Goal: Task Accomplishment & Management: Manage account settings

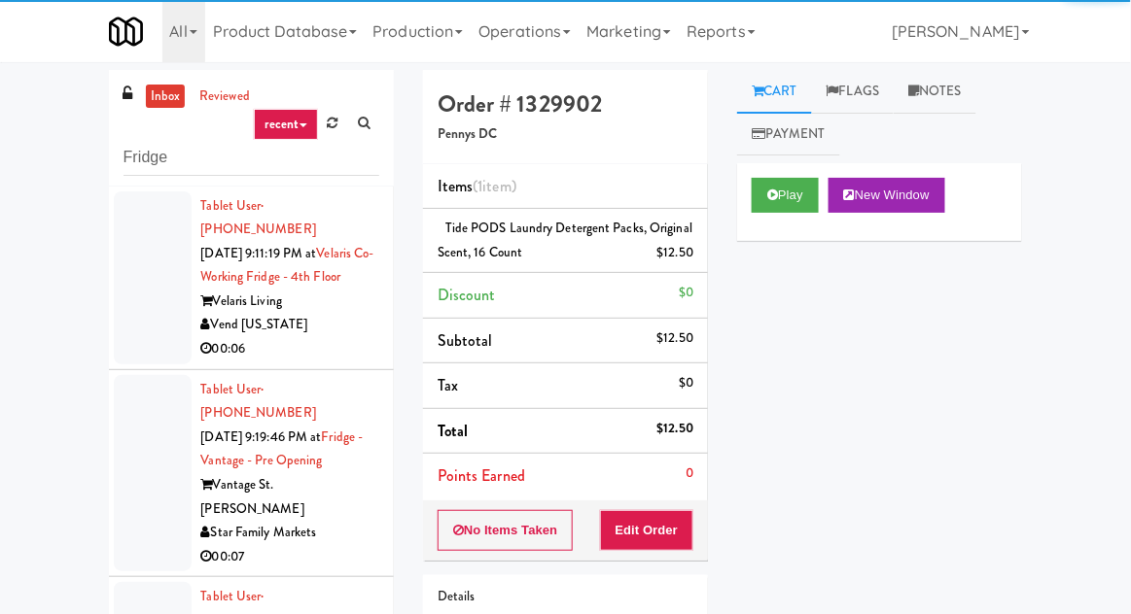
type input "Fridge"
click at [42, 115] on div "inbox reviewed recent all unclear take inventory issue suspicious failed recent…" at bounding box center [565, 427] width 1131 height 715
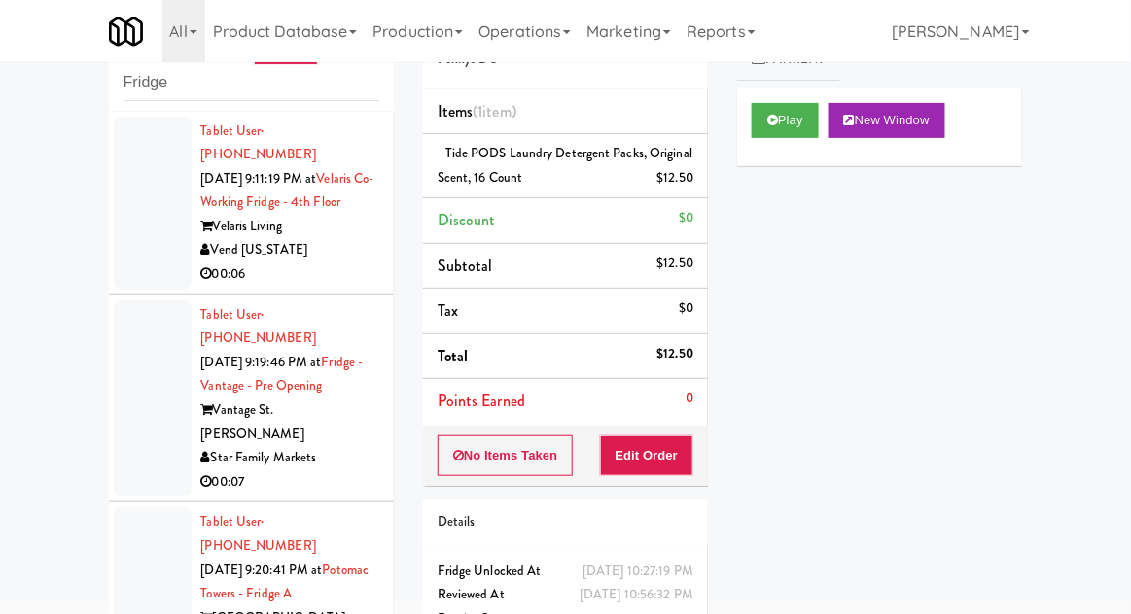
click at [123, 233] on div at bounding box center [153, 203] width 78 height 173
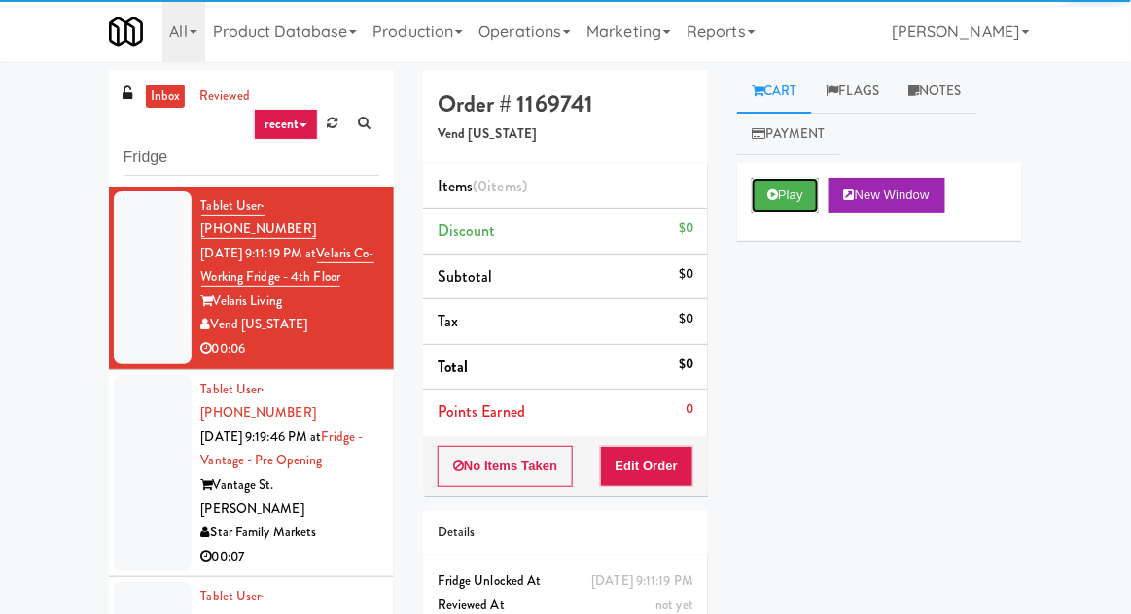
click at [783, 196] on button "Play" at bounding box center [784, 195] width 67 height 35
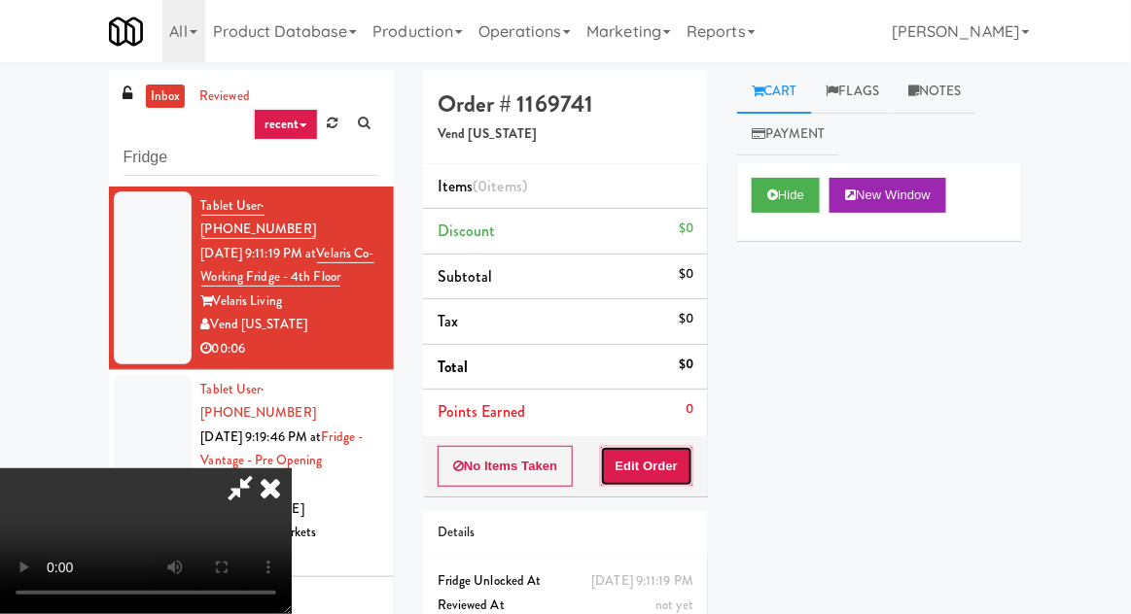
click at [653, 452] on button "Edit Order" at bounding box center [647, 466] width 94 height 41
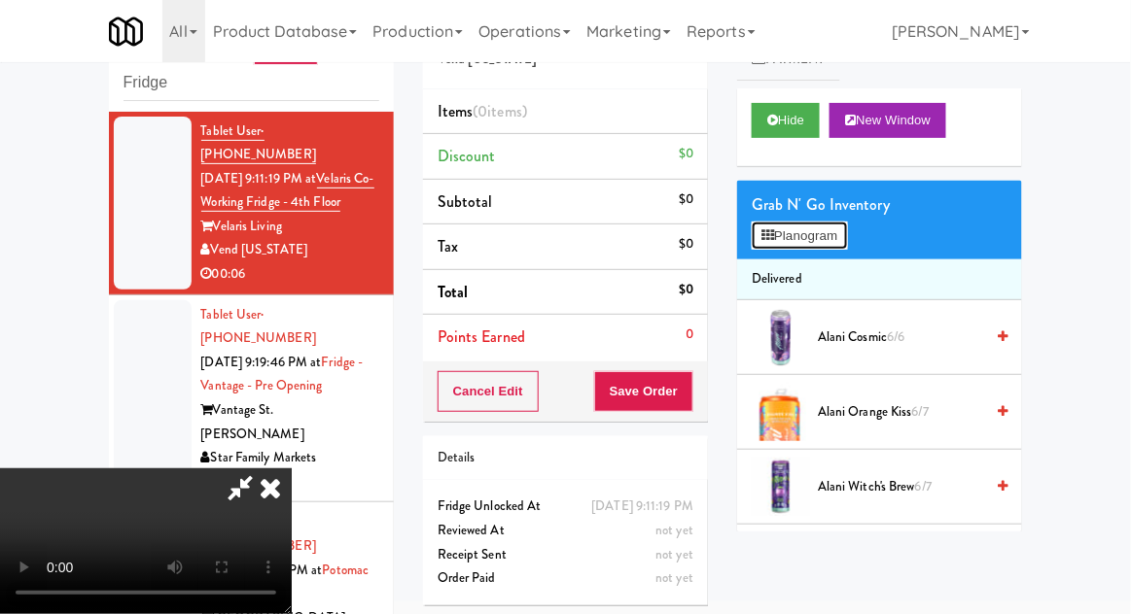
click at [847, 227] on button "Planogram" at bounding box center [798, 236] width 95 height 29
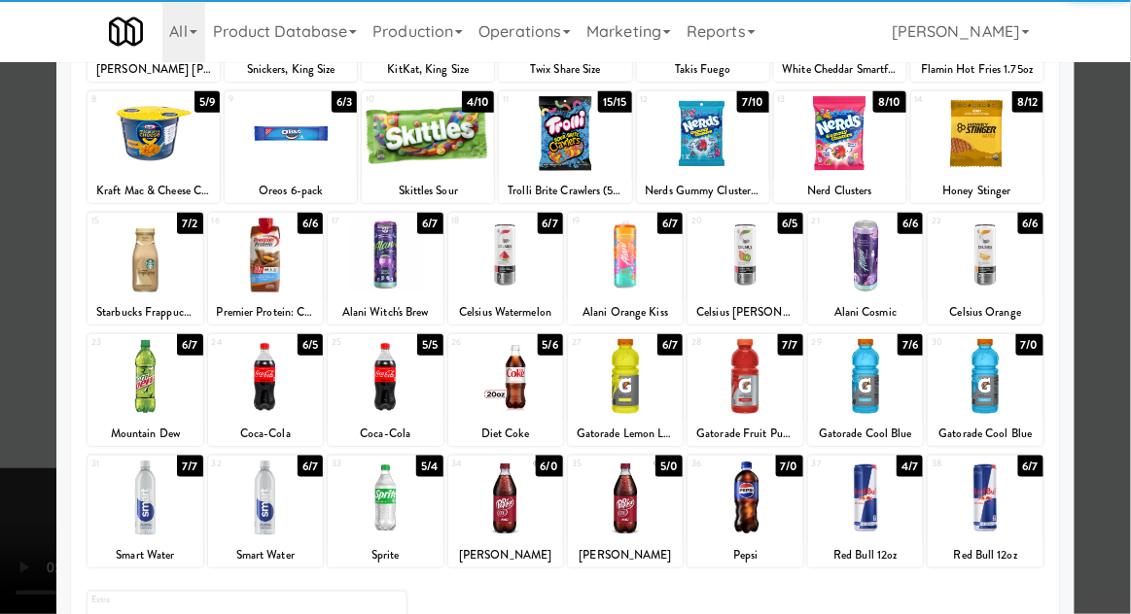
scroll to position [223, 0]
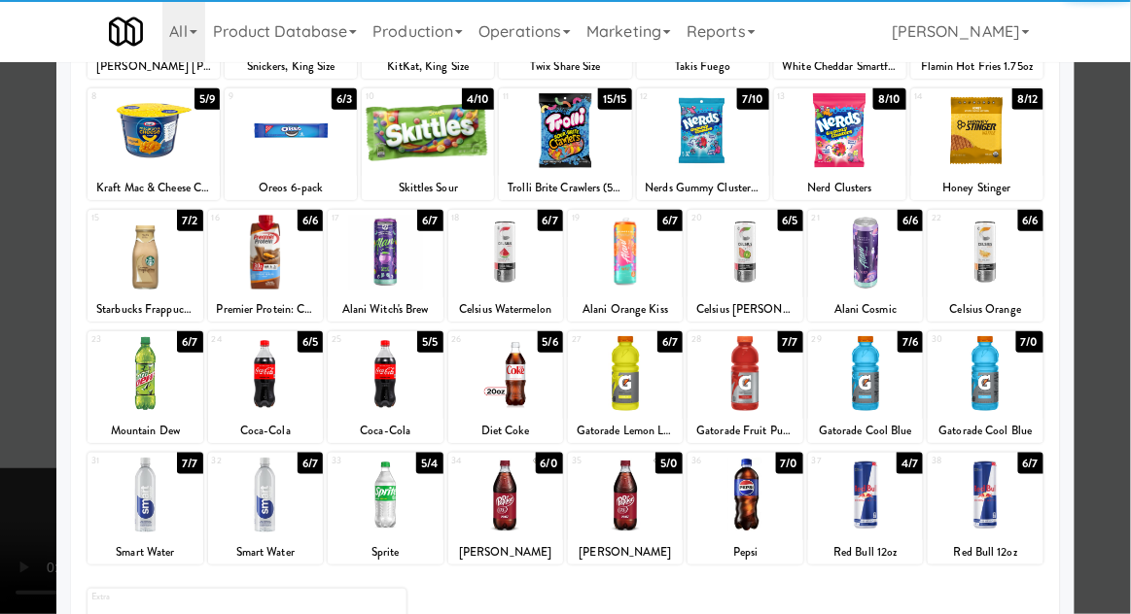
click at [401, 378] on div at bounding box center [385, 373] width 115 height 75
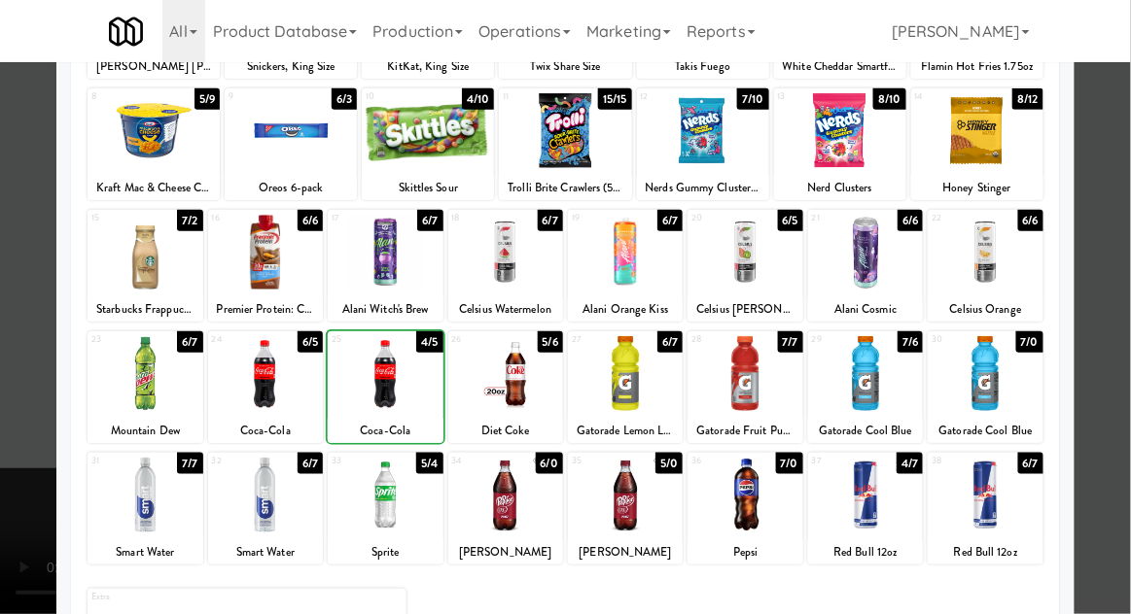
click at [1115, 235] on div at bounding box center [565, 307] width 1131 height 614
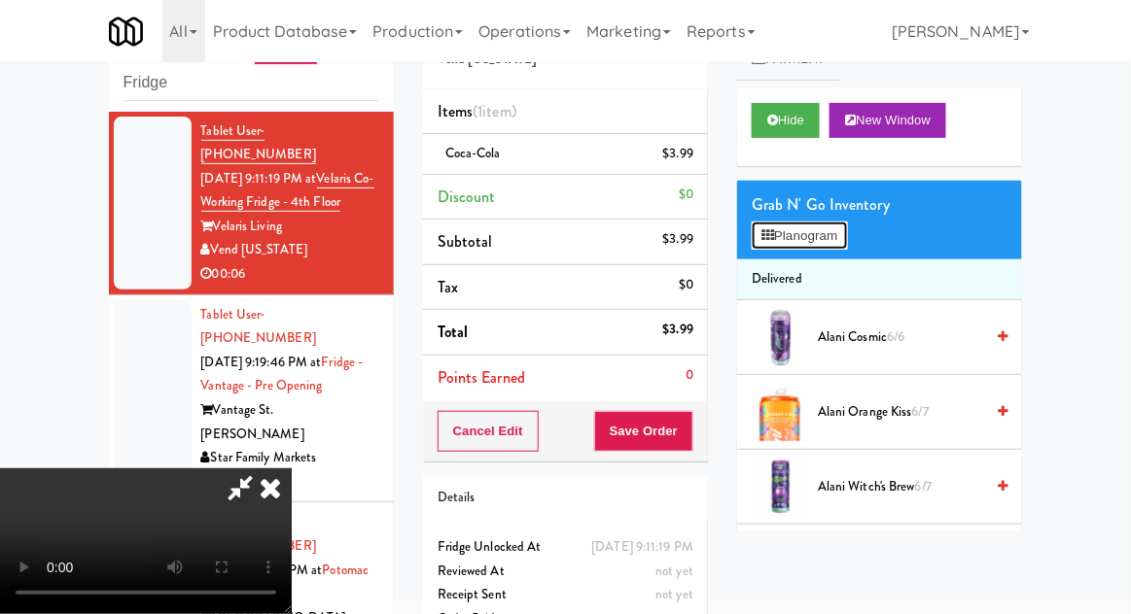
click at [846, 248] on button "Planogram" at bounding box center [798, 236] width 95 height 29
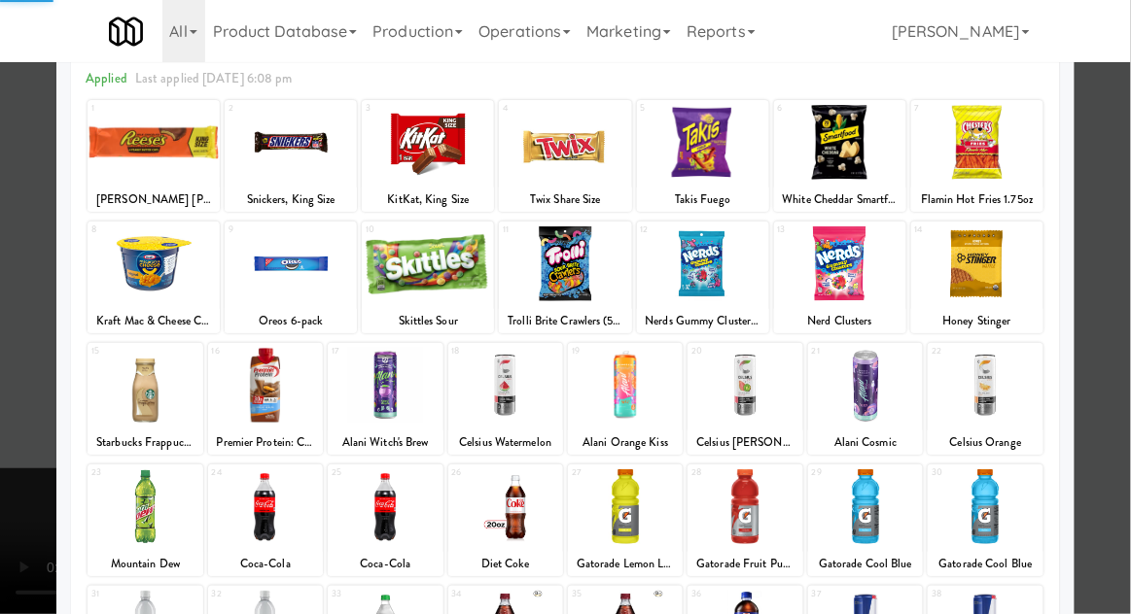
scroll to position [146, 0]
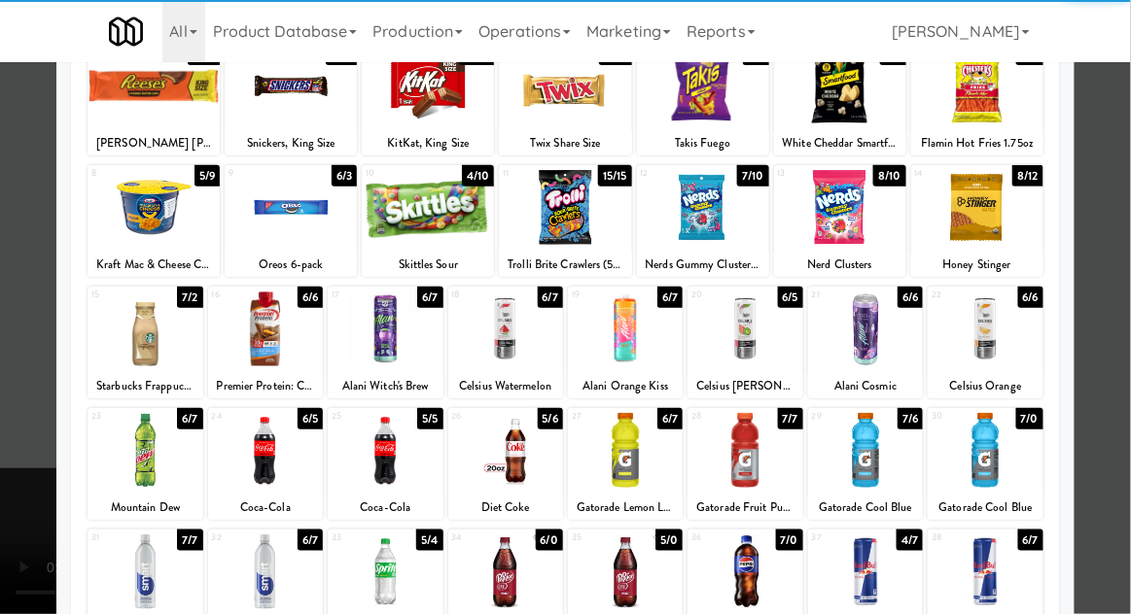
click at [394, 454] on div at bounding box center [385, 450] width 115 height 75
click at [1109, 254] on div at bounding box center [565, 307] width 1131 height 614
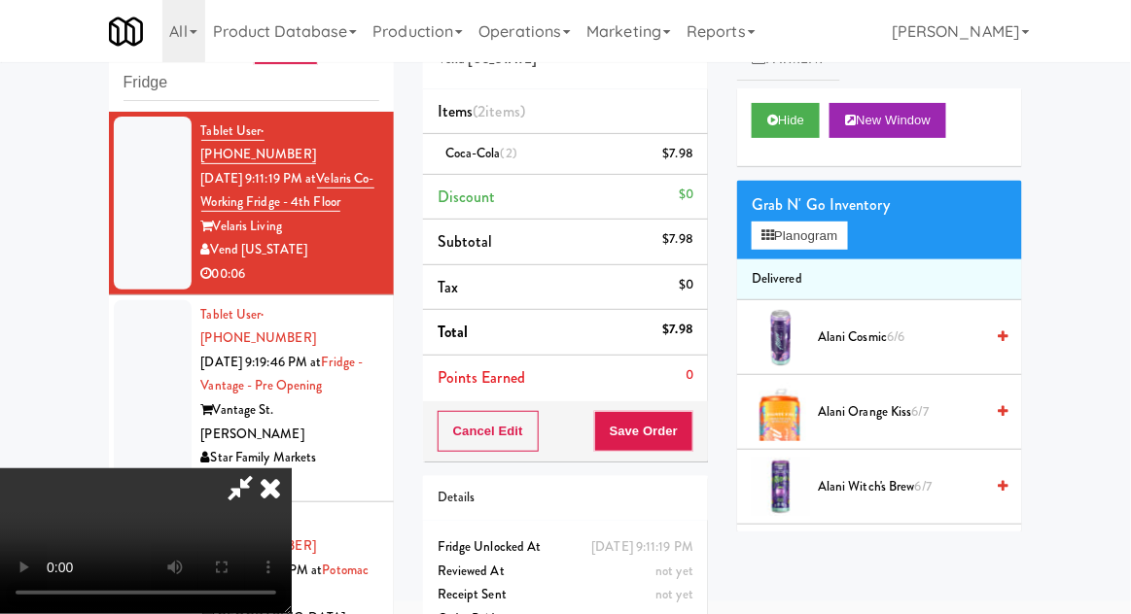
scroll to position [71, 0]
click at [692, 436] on button "Save Order" at bounding box center [643, 431] width 99 height 41
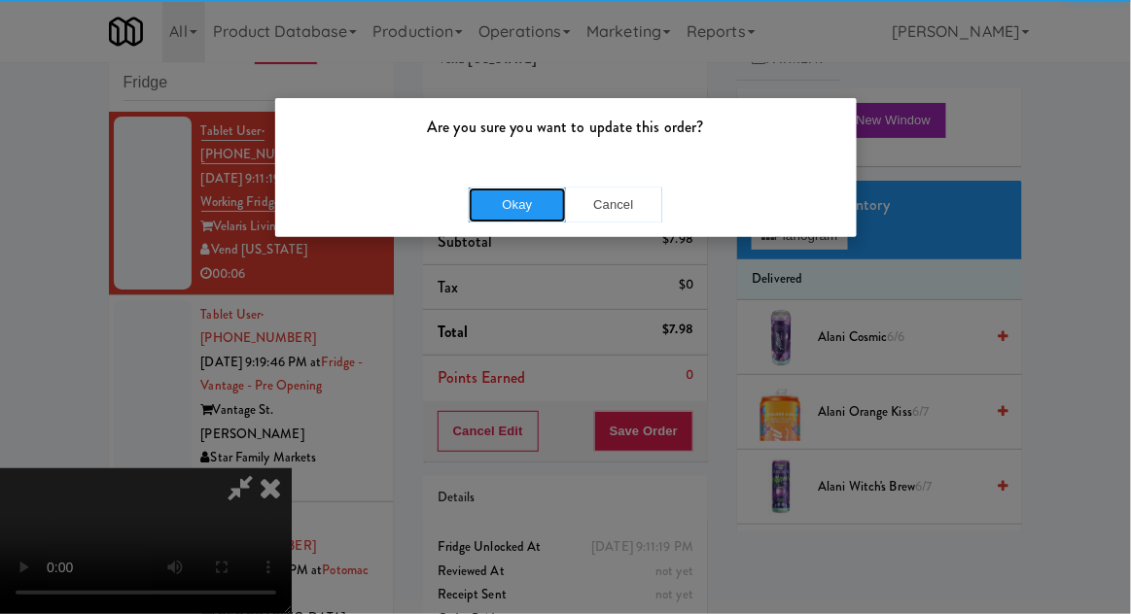
click at [532, 199] on button "Okay" at bounding box center [517, 205] width 97 height 35
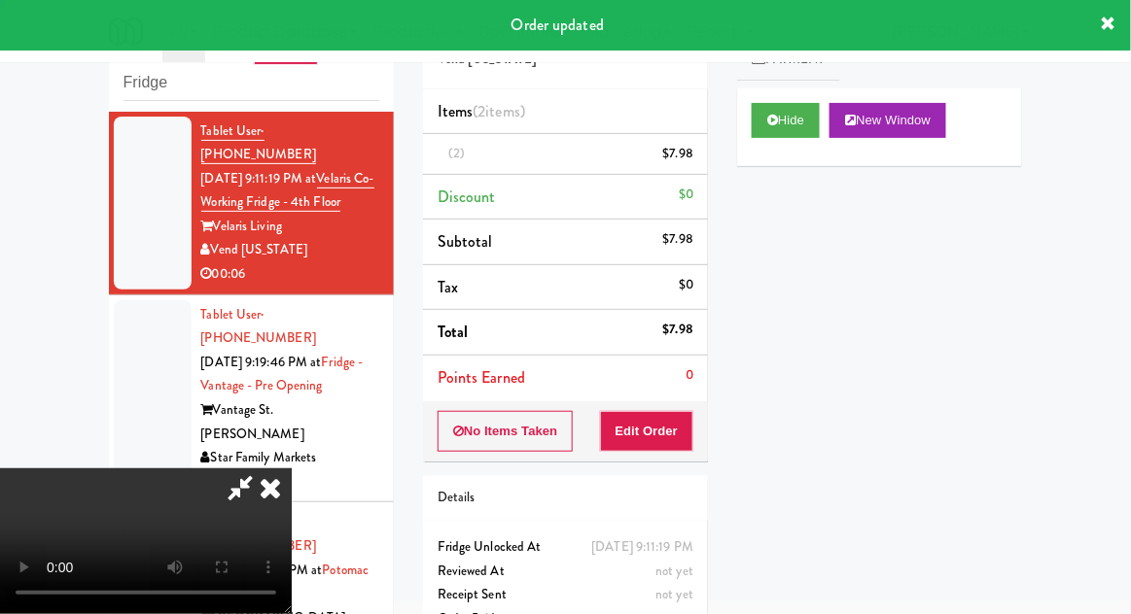
scroll to position [0, 0]
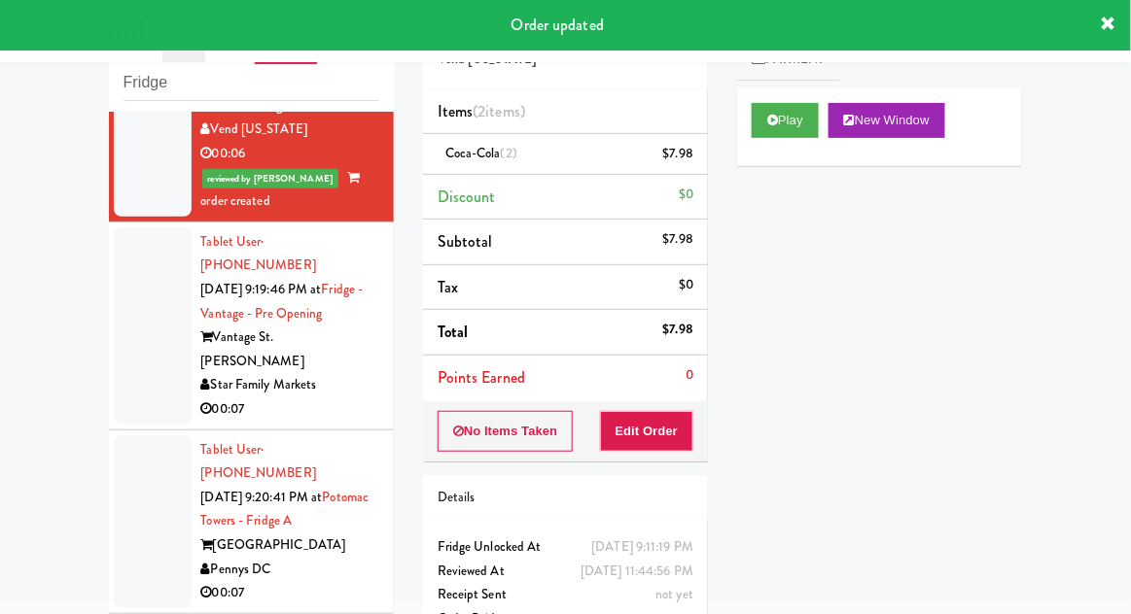
click at [121, 298] on div at bounding box center [153, 325] width 78 height 197
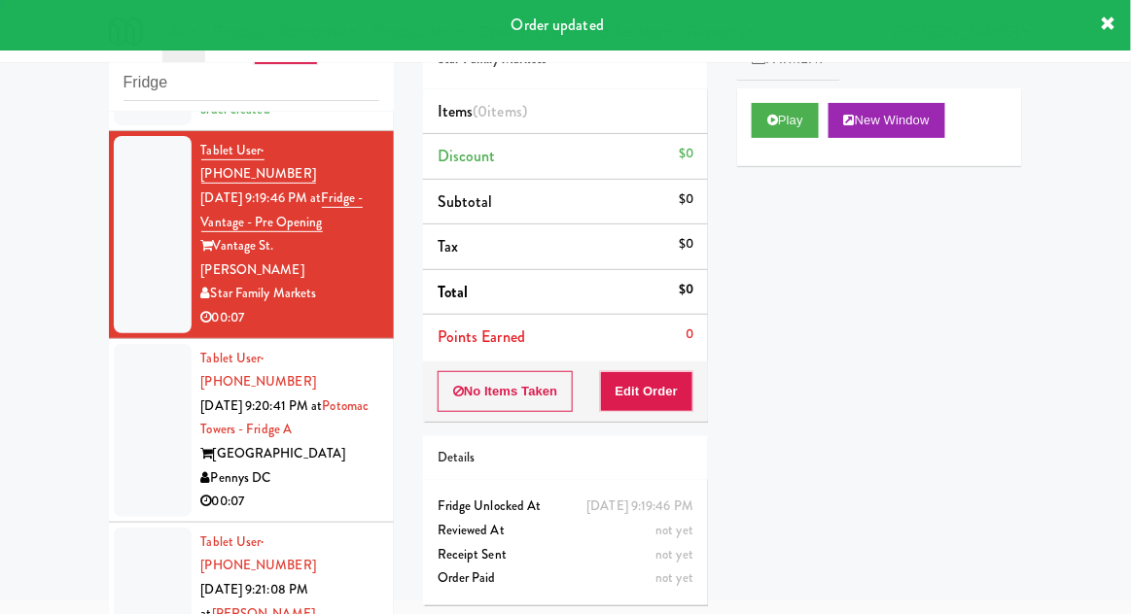
scroll to position [216, 0]
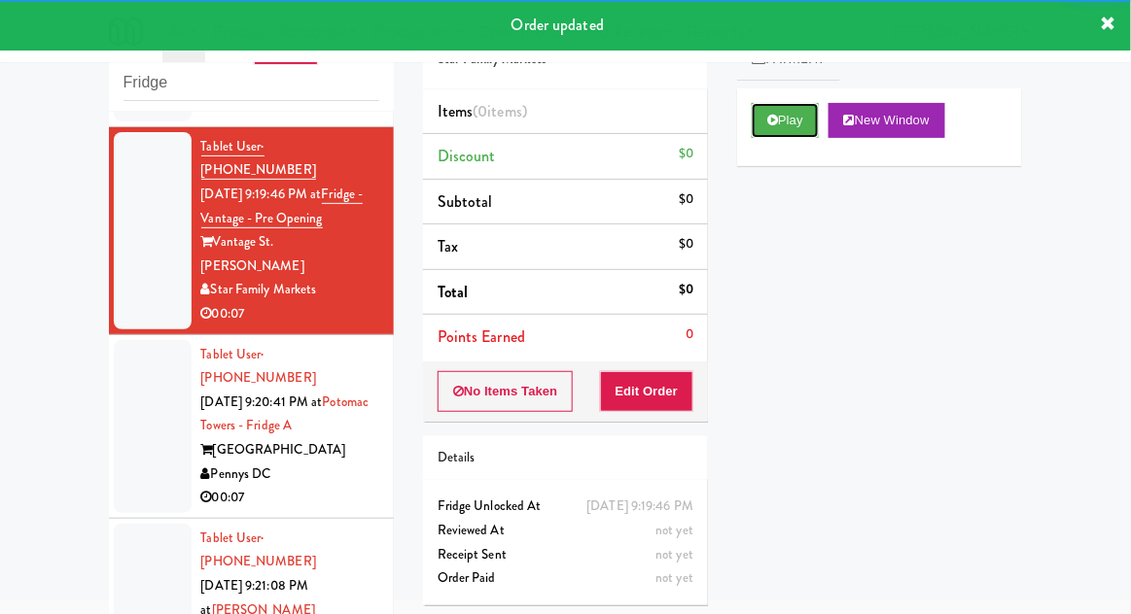
click at [779, 135] on button "Play" at bounding box center [784, 120] width 67 height 35
click at [658, 386] on button "Edit Order" at bounding box center [647, 391] width 94 height 41
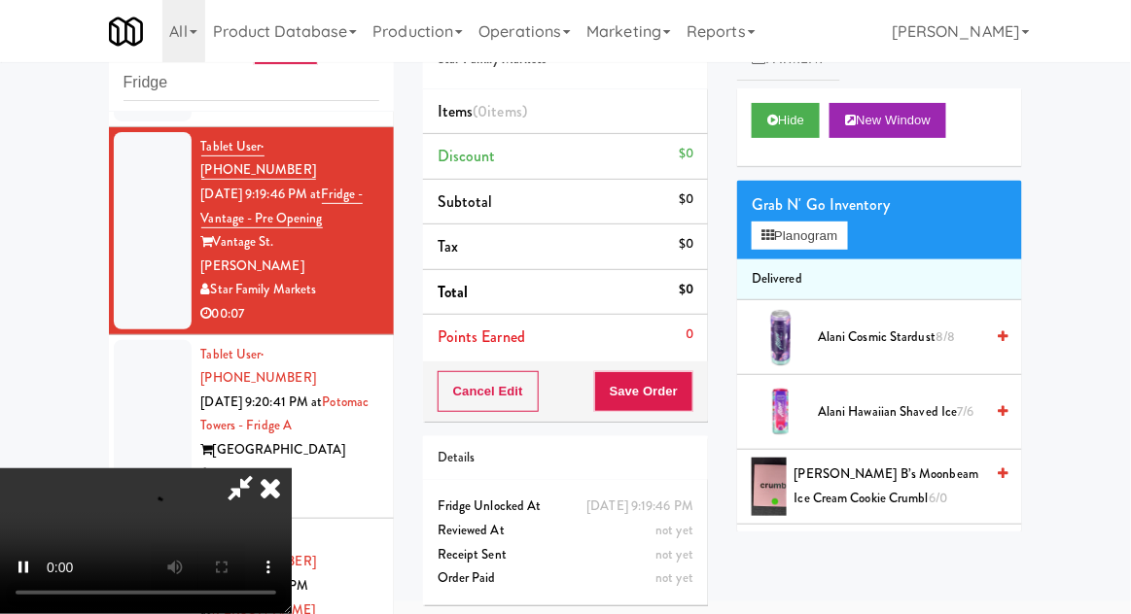
scroll to position [71, 0]
click at [828, 222] on button "Planogram" at bounding box center [798, 236] width 95 height 29
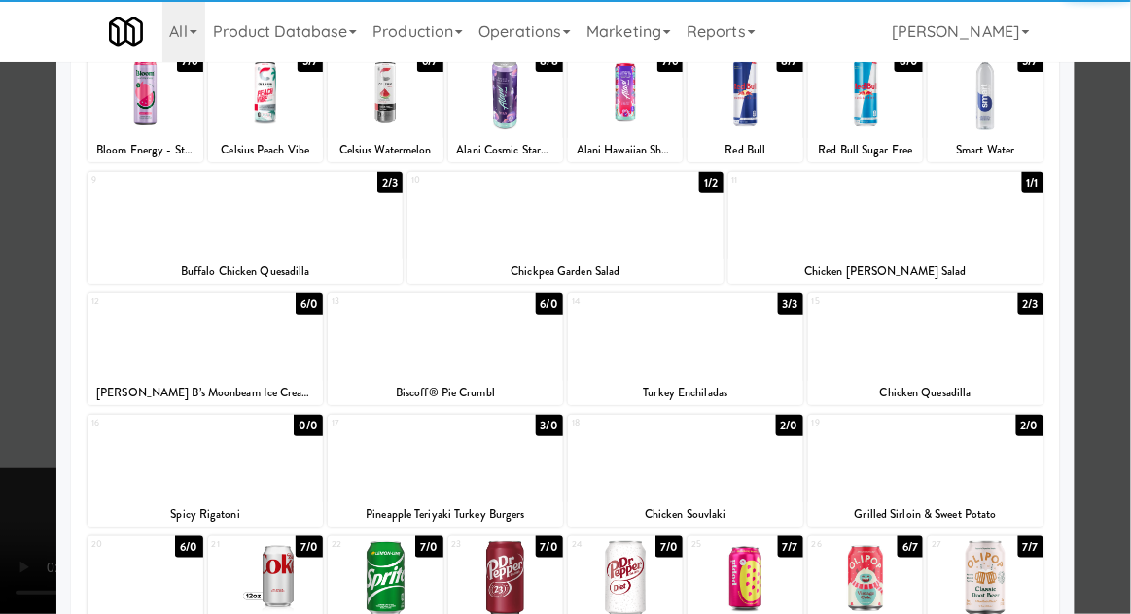
scroll to position [185, 0]
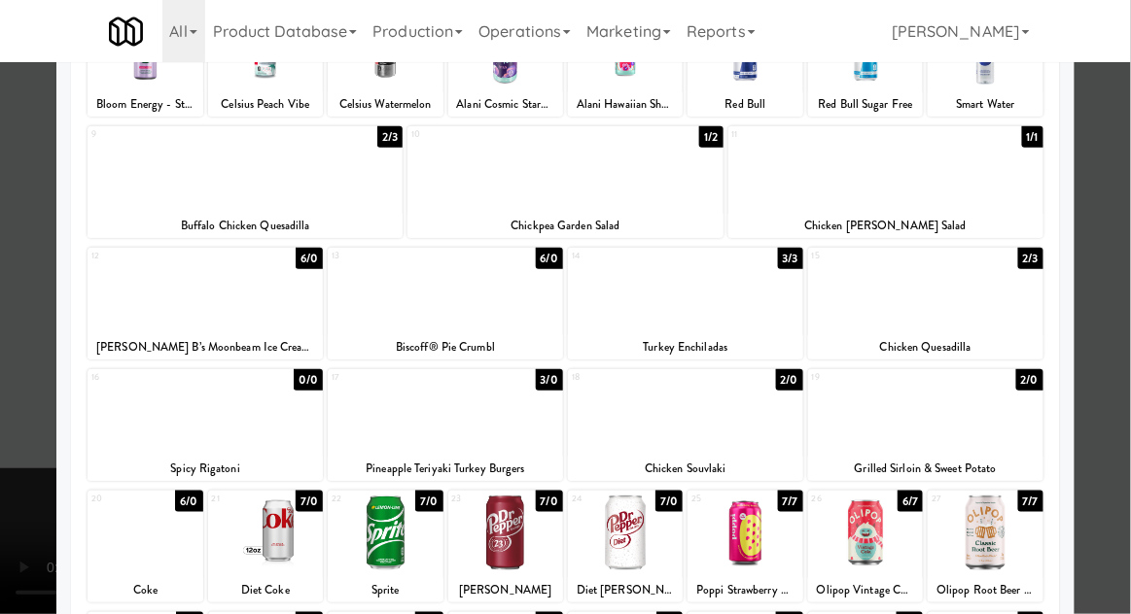
click at [1118, 243] on div at bounding box center [565, 307] width 1131 height 614
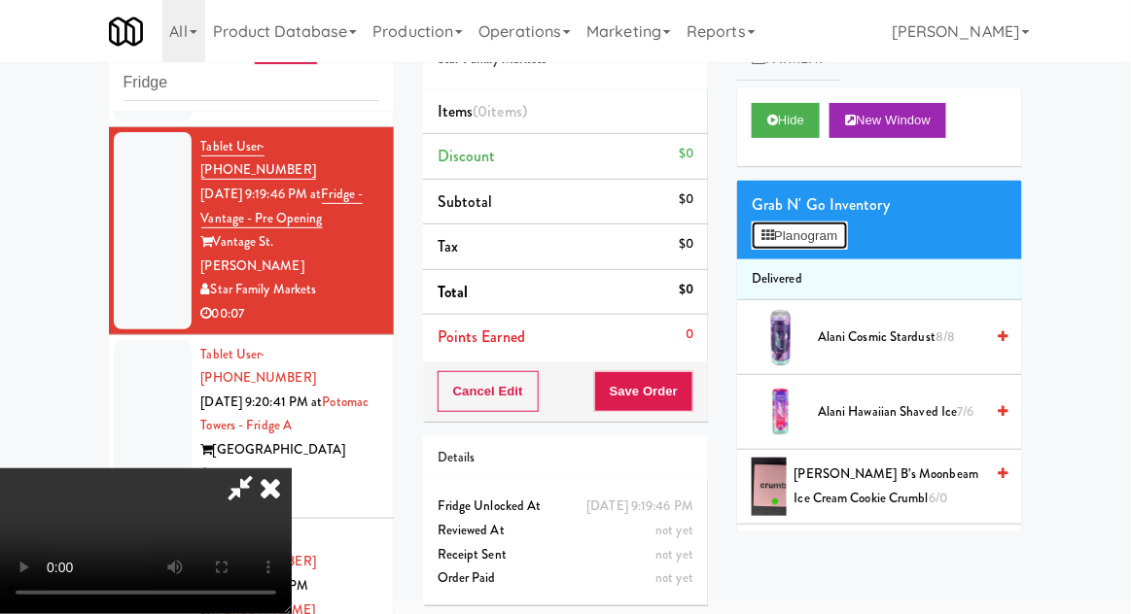
click at [826, 223] on button "Planogram" at bounding box center [798, 236] width 95 height 29
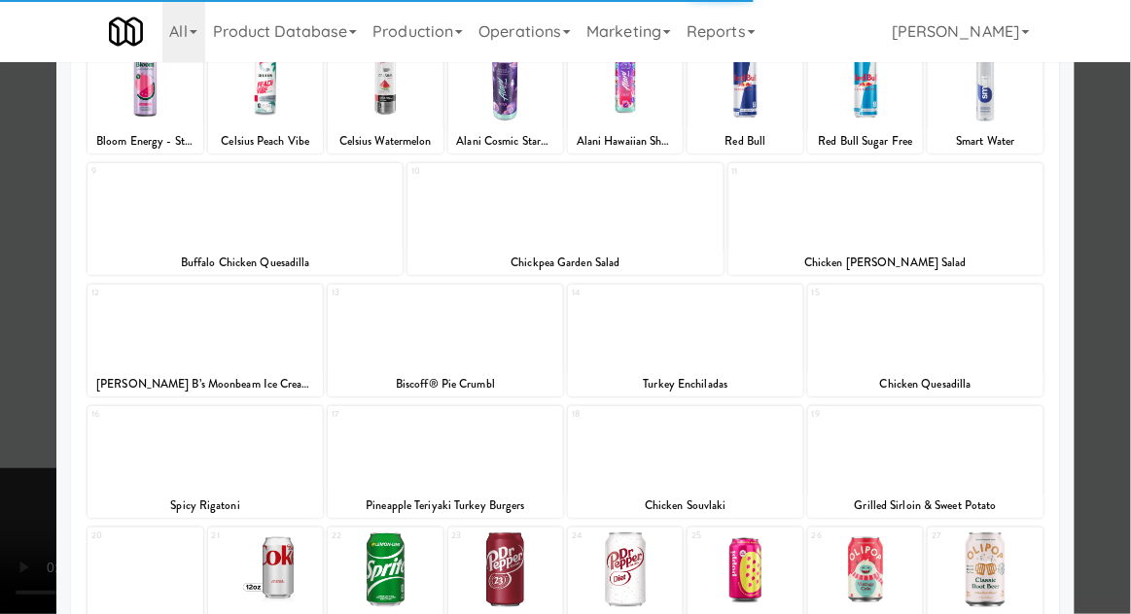
scroll to position [203, 0]
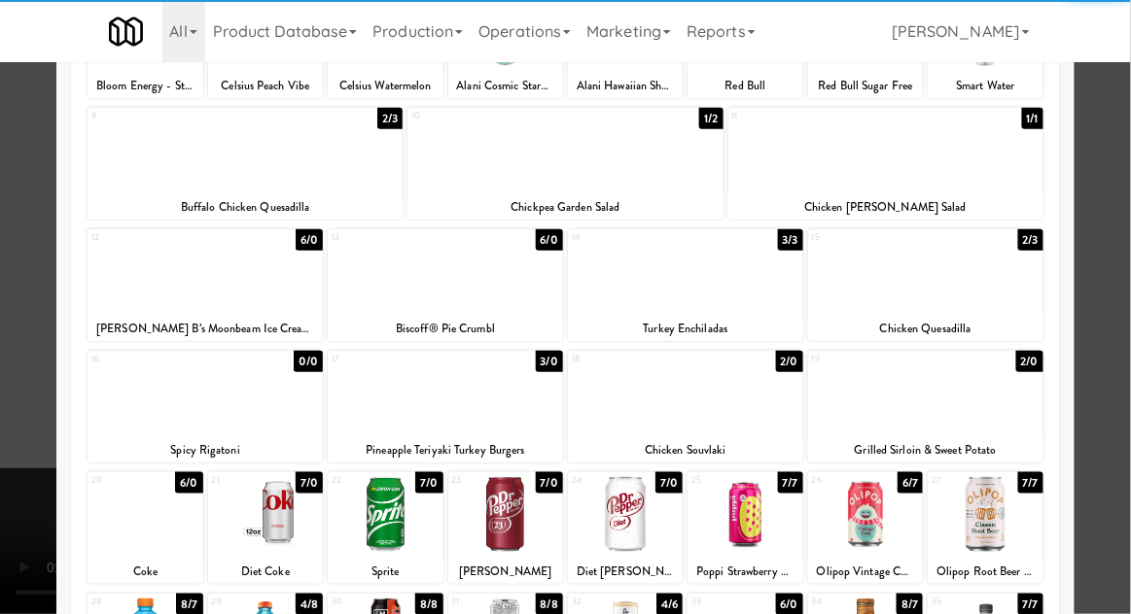
click at [861, 515] on div at bounding box center [865, 514] width 115 height 75
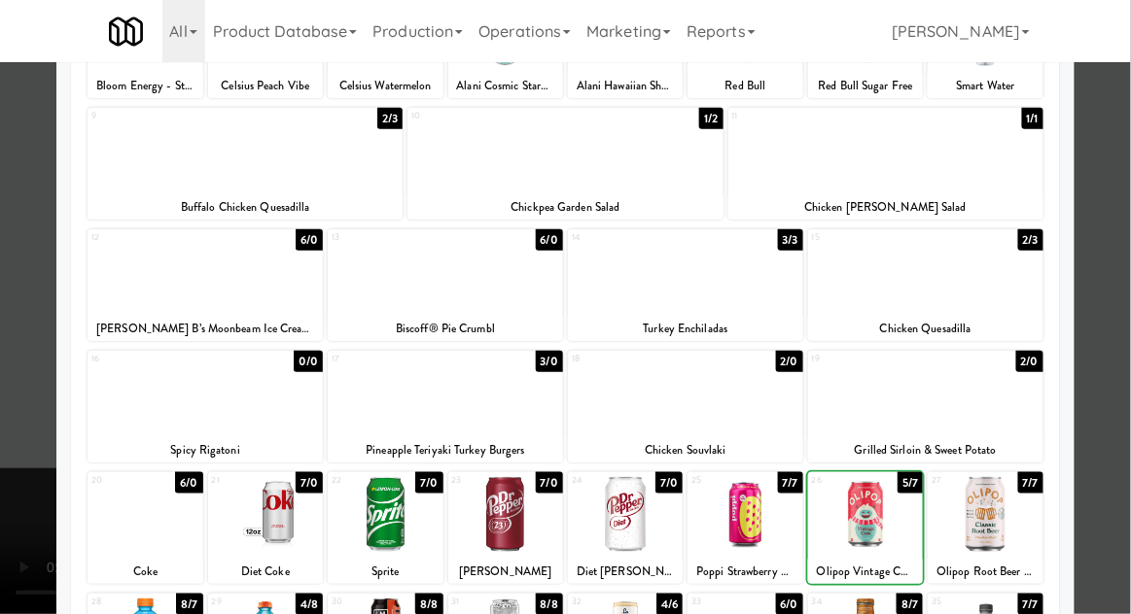
click at [1124, 242] on div at bounding box center [565, 307] width 1131 height 614
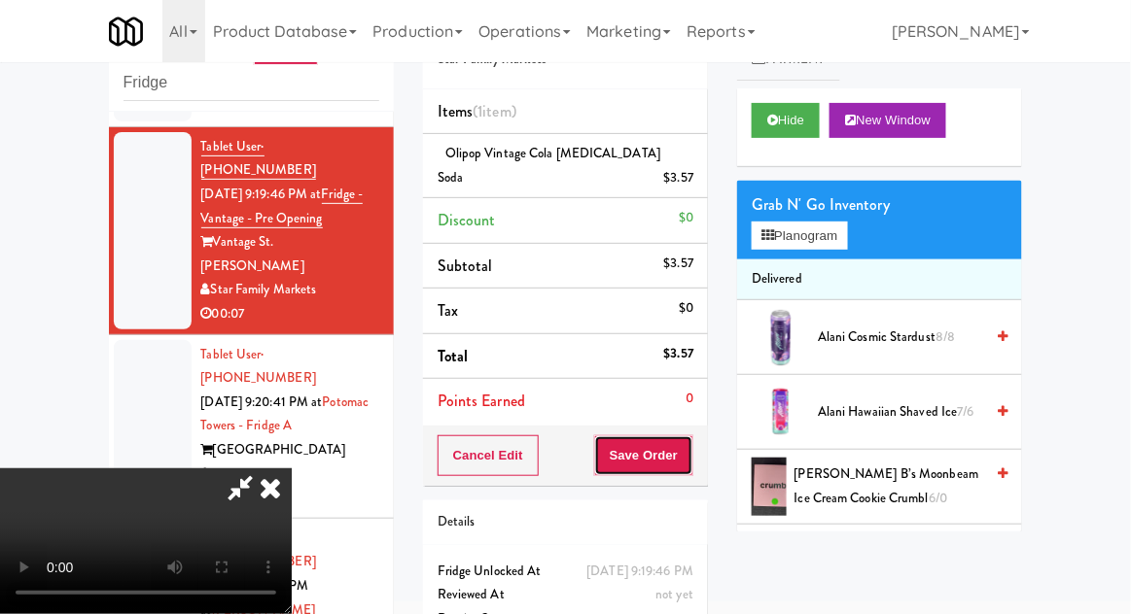
click at [690, 437] on button "Save Order" at bounding box center [643, 456] width 99 height 41
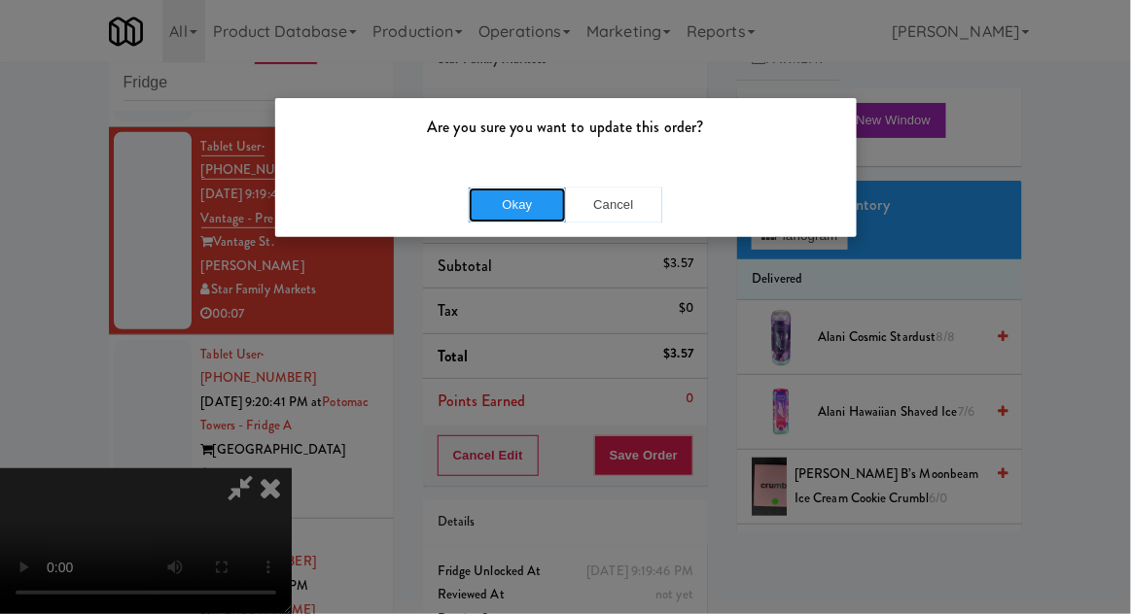
click at [531, 203] on button "Okay" at bounding box center [517, 205] width 97 height 35
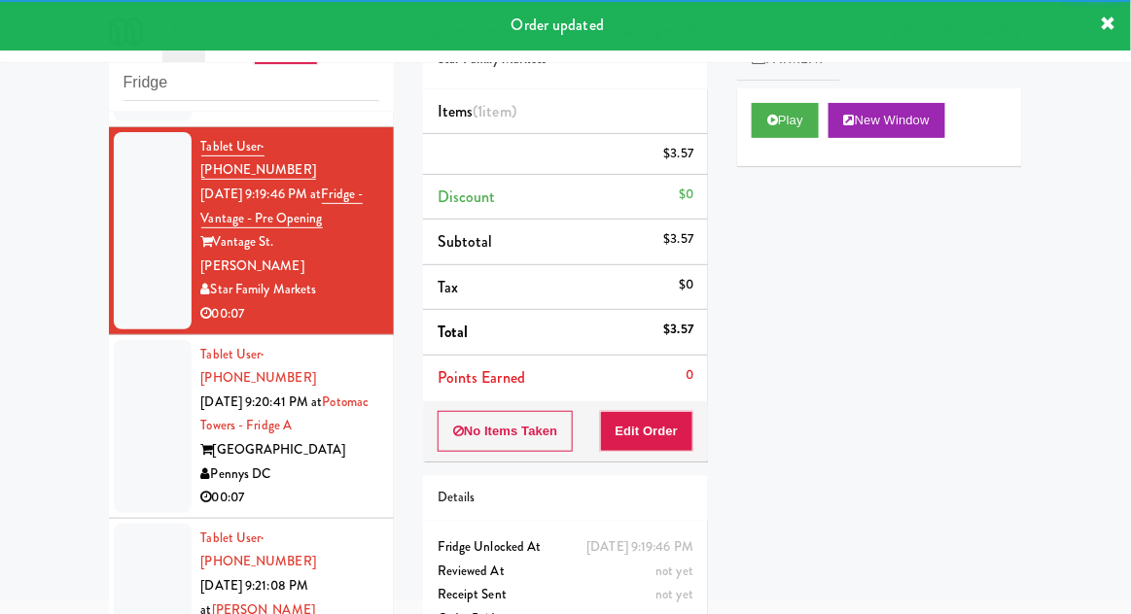
click at [125, 363] on div at bounding box center [153, 426] width 78 height 173
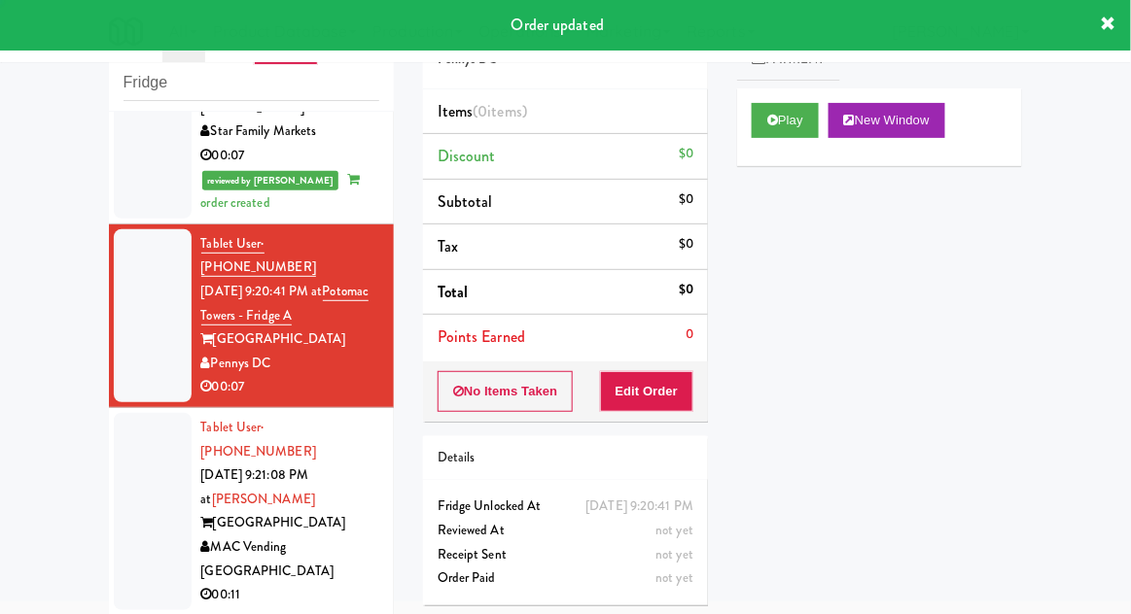
scroll to position [378, 0]
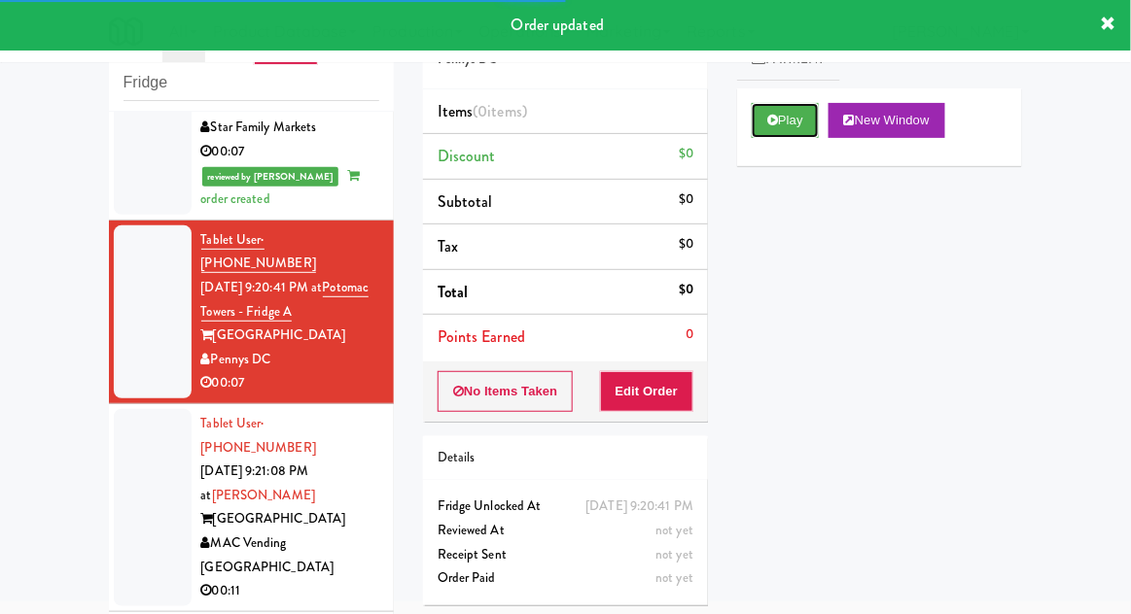
click at [782, 113] on button "Play" at bounding box center [784, 120] width 67 height 35
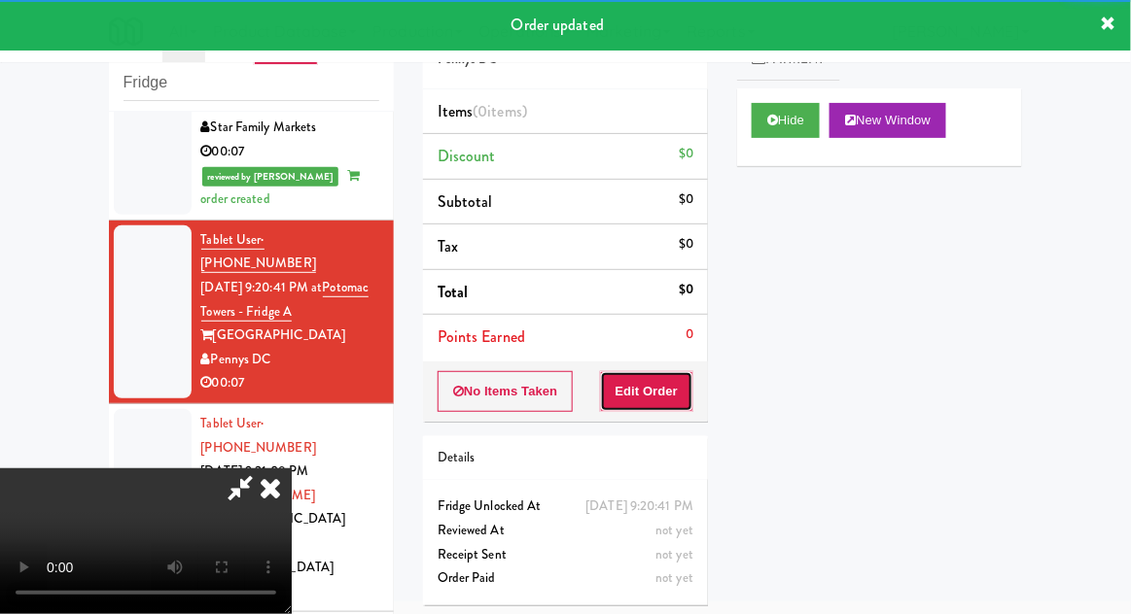
click at [677, 379] on button "Edit Order" at bounding box center [647, 391] width 94 height 41
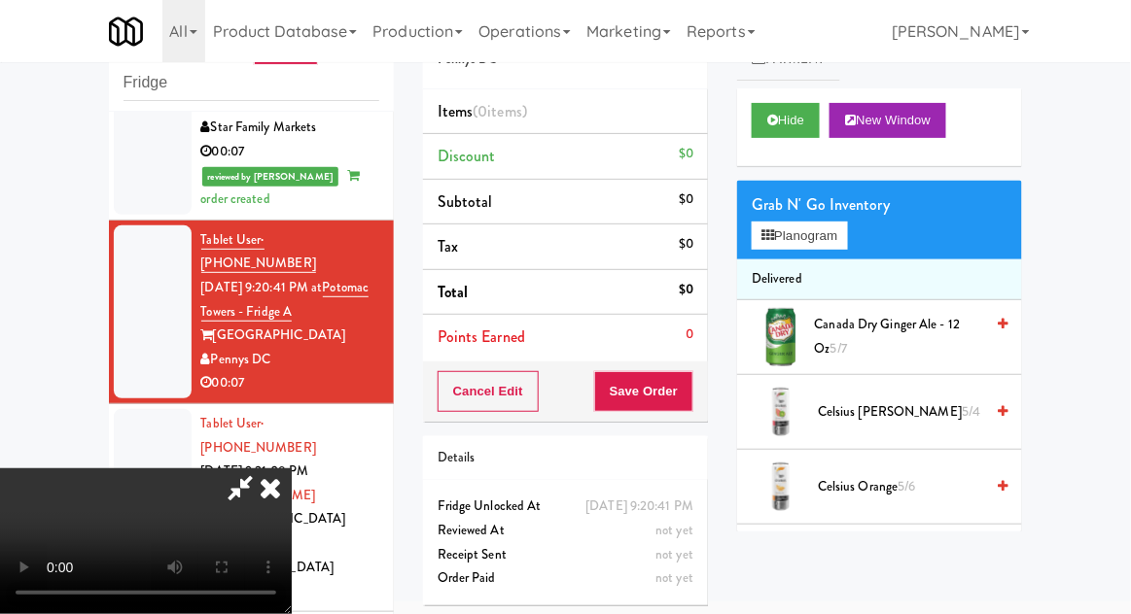
scroll to position [0, 0]
click at [863, 202] on div "Grab N' Go Inventory" at bounding box center [879, 205] width 256 height 29
click at [841, 246] on button "Planogram" at bounding box center [798, 236] width 95 height 29
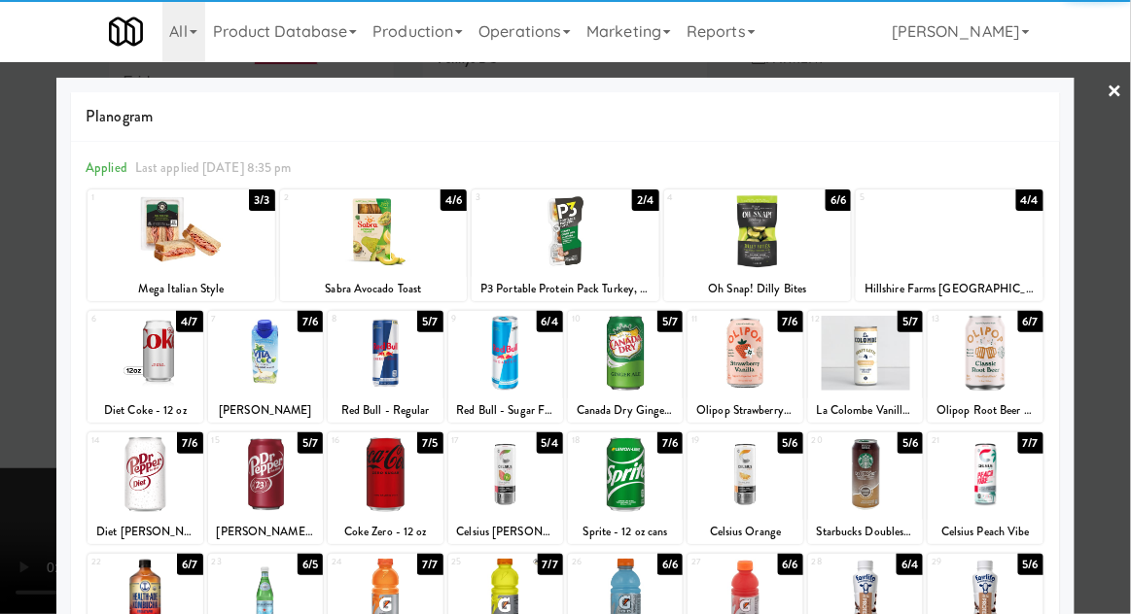
click at [163, 230] on div at bounding box center [181, 231] width 188 height 75
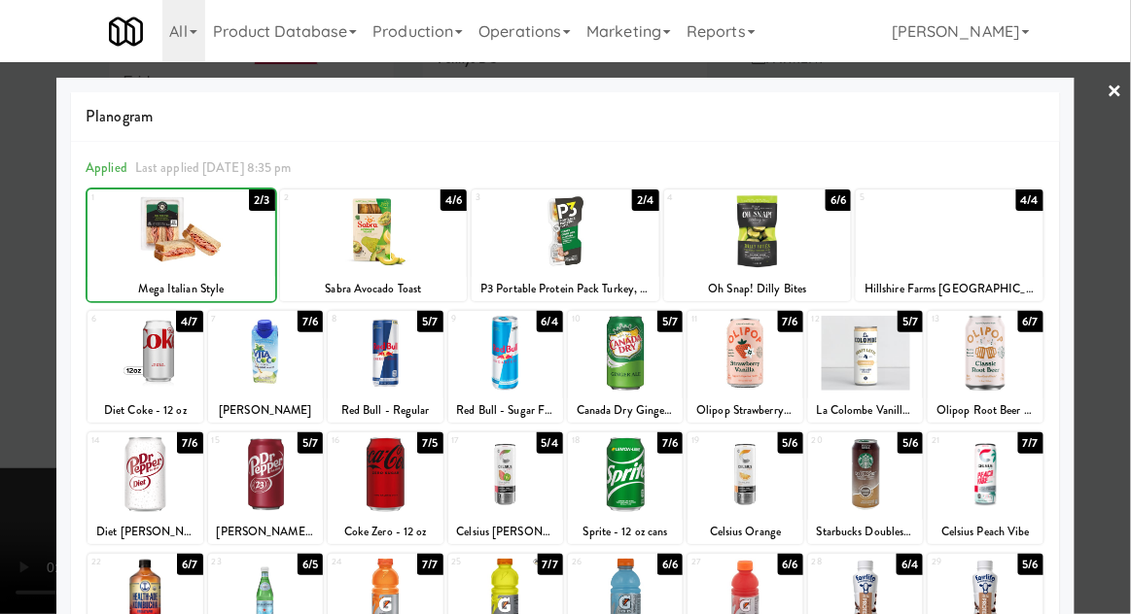
click at [1124, 232] on div at bounding box center [565, 307] width 1131 height 614
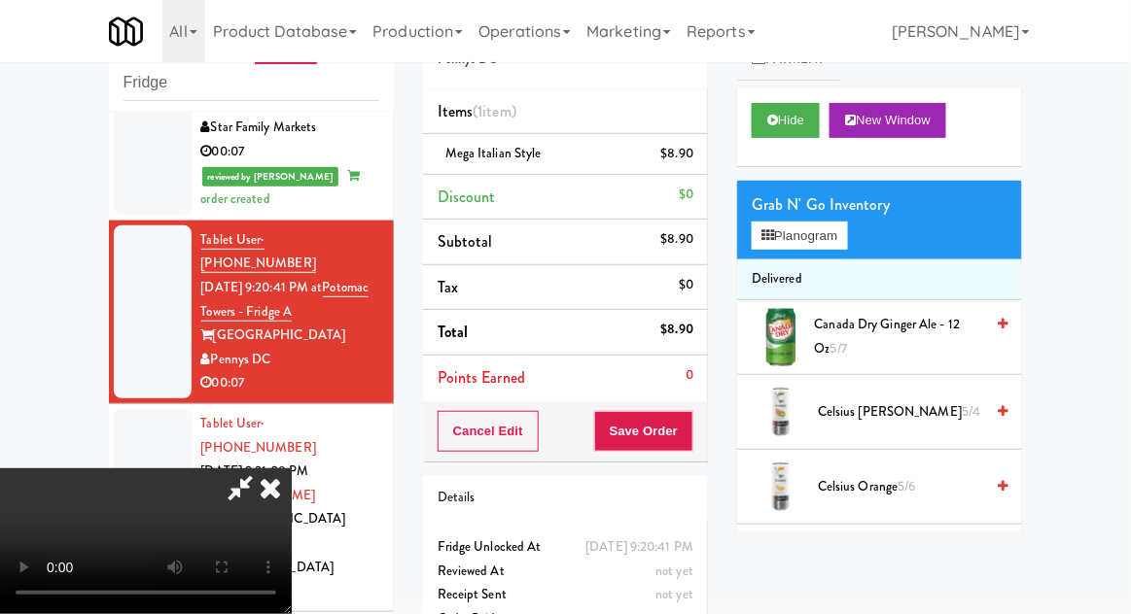
scroll to position [71, 0]
click at [689, 439] on button "Save Order" at bounding box center [643, 431] width 99 height 41
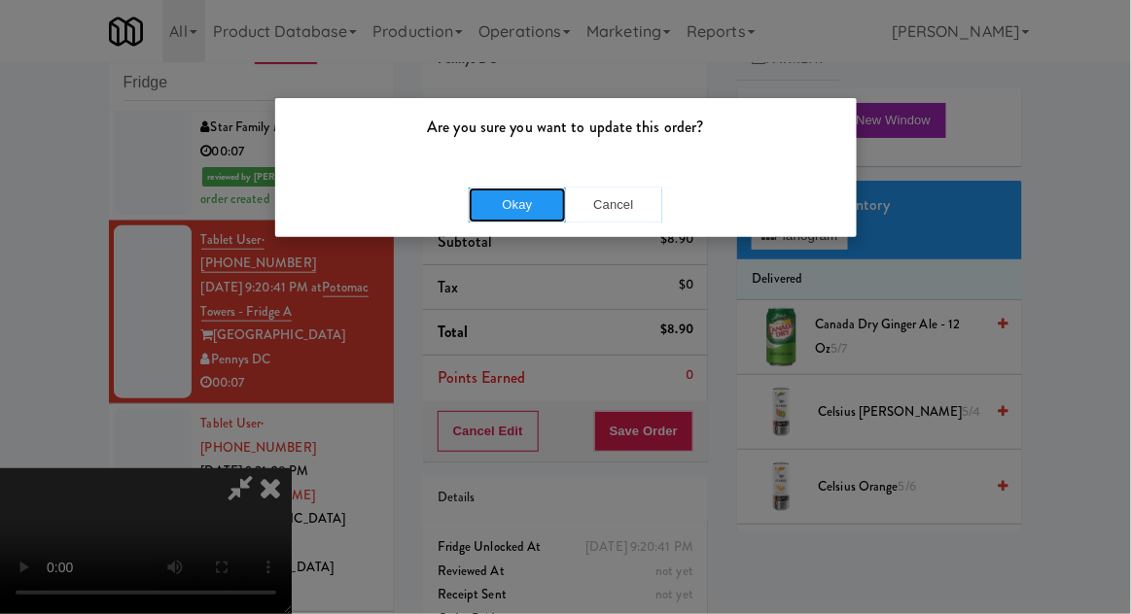
click at [516, 204] on button "Okay" at bounding box center [517, 205] width 97 height 35
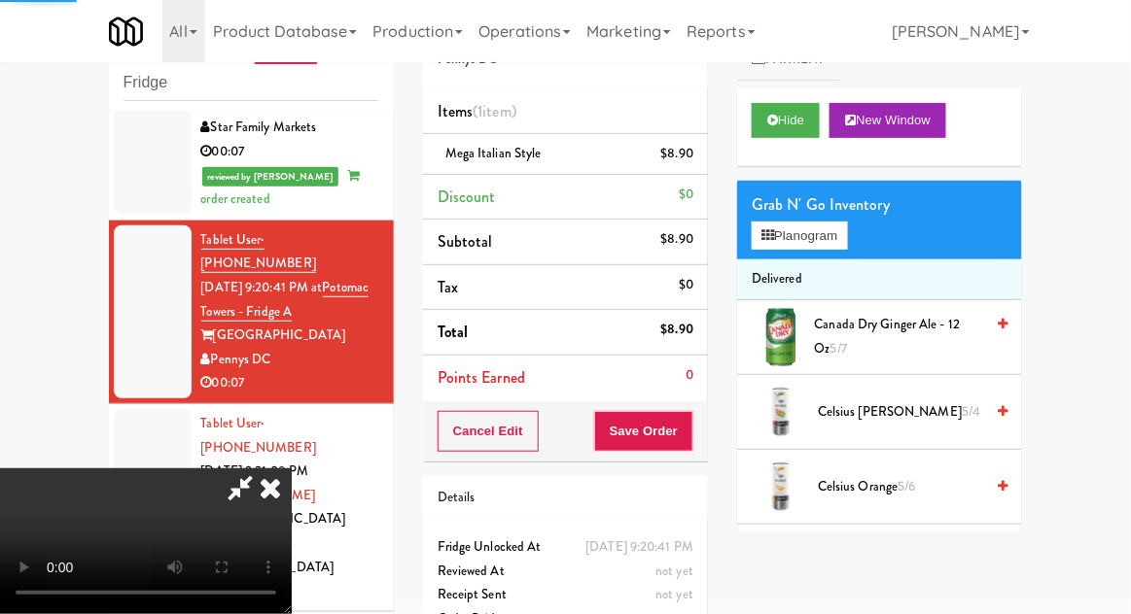
scroll to position [0, 0]
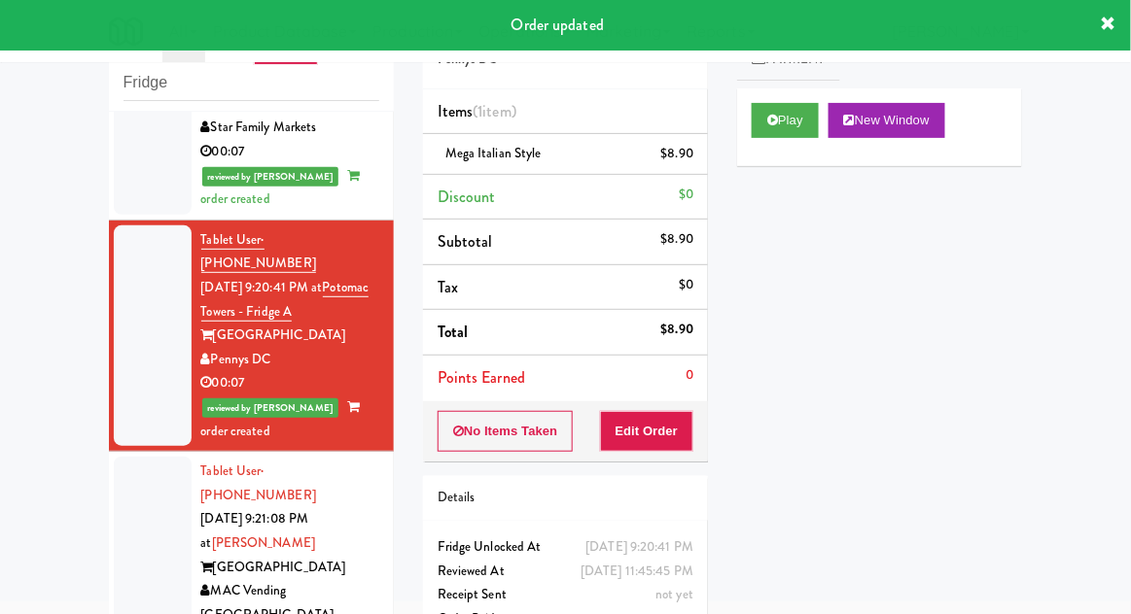
click at [154, 487] on div at bounding box center [153, 555] width 78 height 197
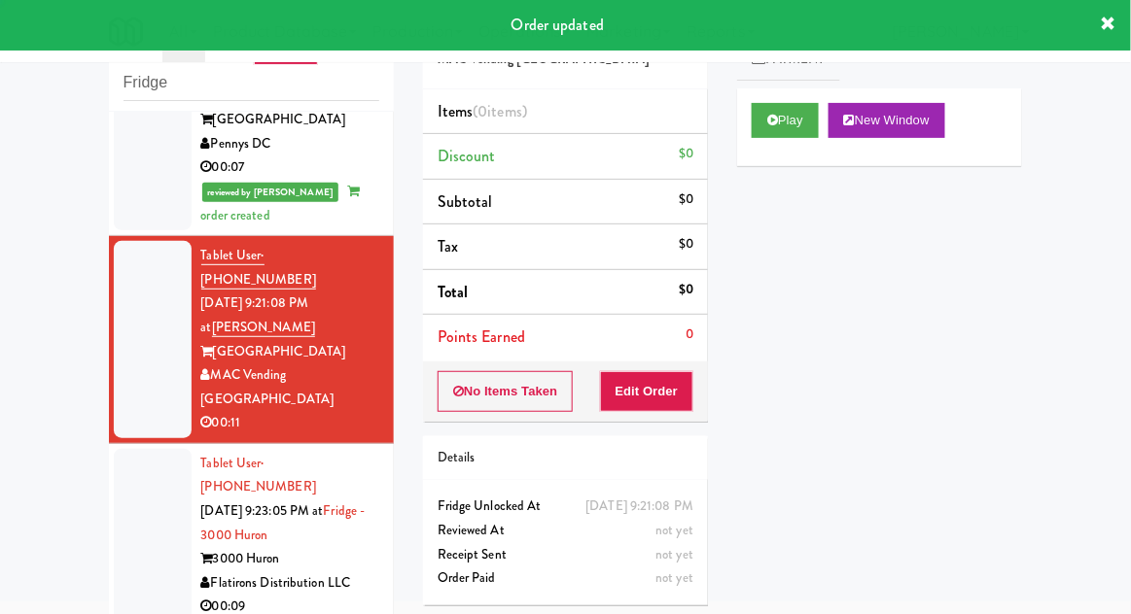
scroll to position [622, 0]
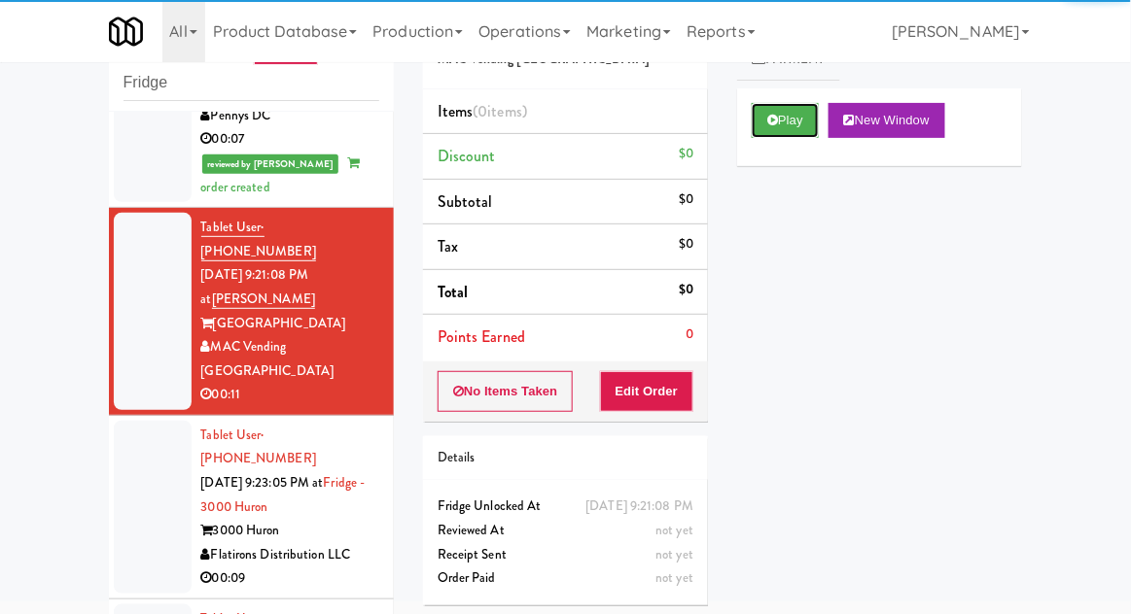
click at [785, 117] on button "Play" at bounding box center [784, 120] width 67 height 35
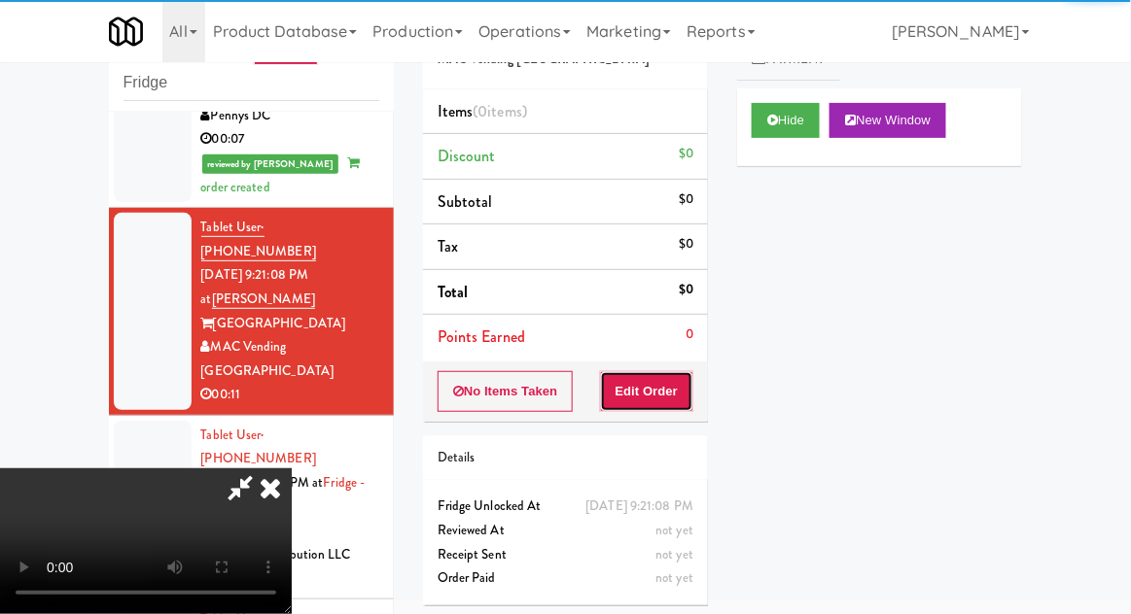
click at [657, 372] on button "Edit Order" at bounding box center [647, 391] width 94 height 41
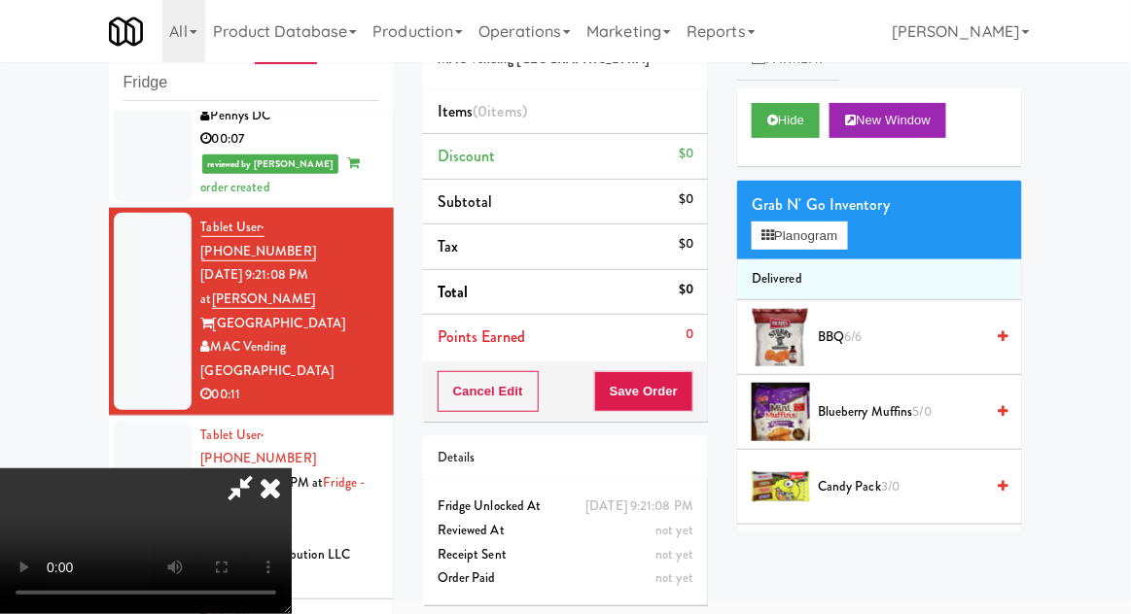
click at [864, 253] on div "Grab N' Go Inventory Planogram" at bounding box center [879, 220] width 285 height 79
click at [847, 238] on button "Planogram" at bounding box center [798, 236] width 95 height 29
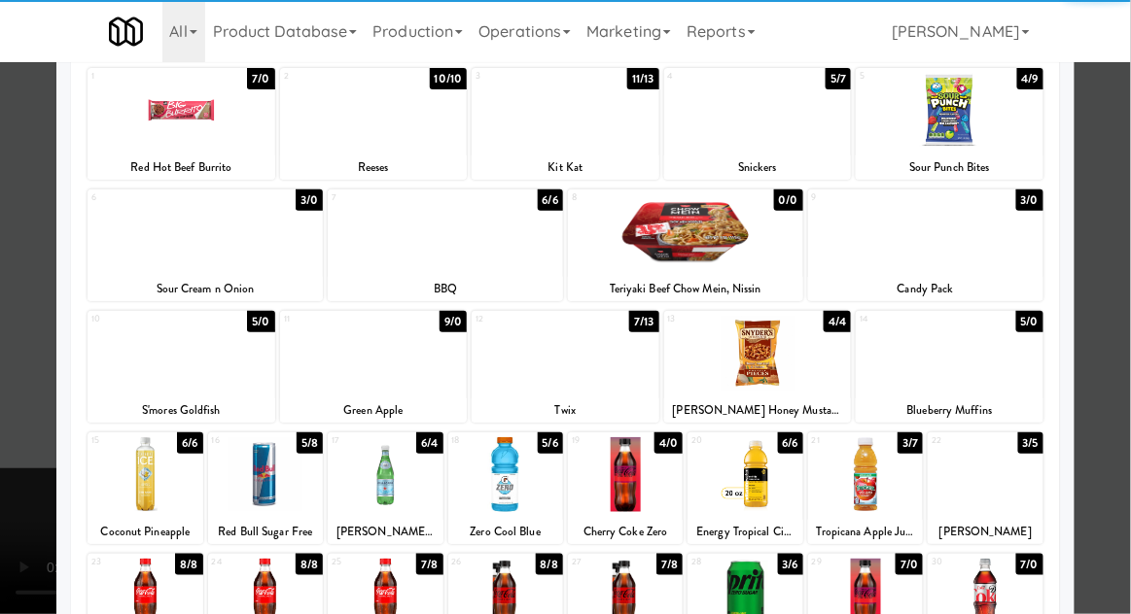
scroll to position [172, 0]
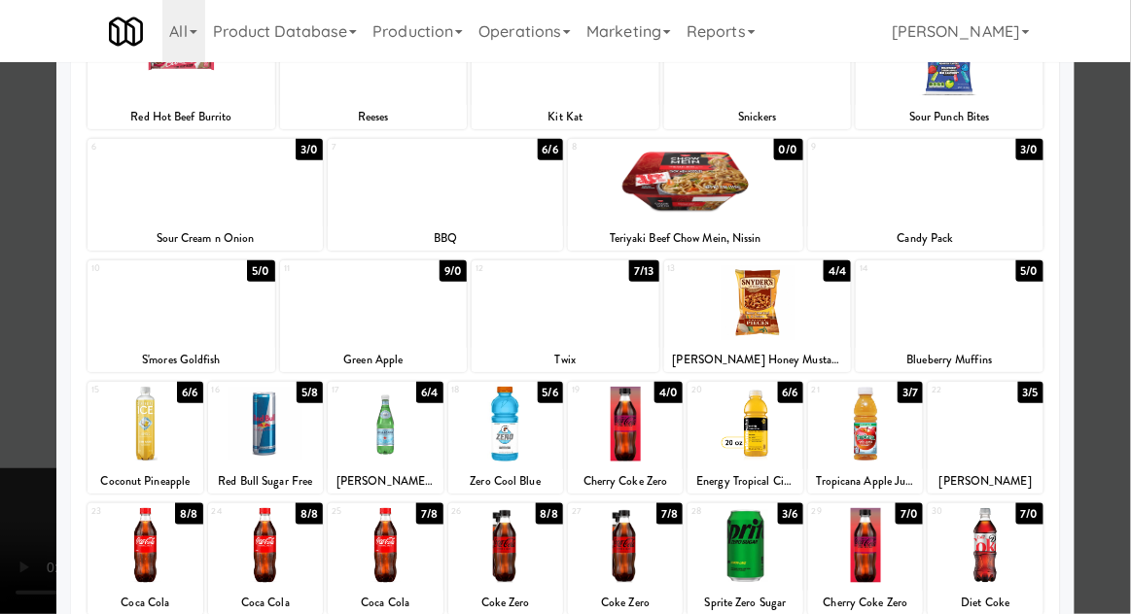
click at [651, 449] on div at bounding box center [625, 424] width 115 height 75
click at [1118, 222] on div at bounding box center [565, 307] width 1131 height 614
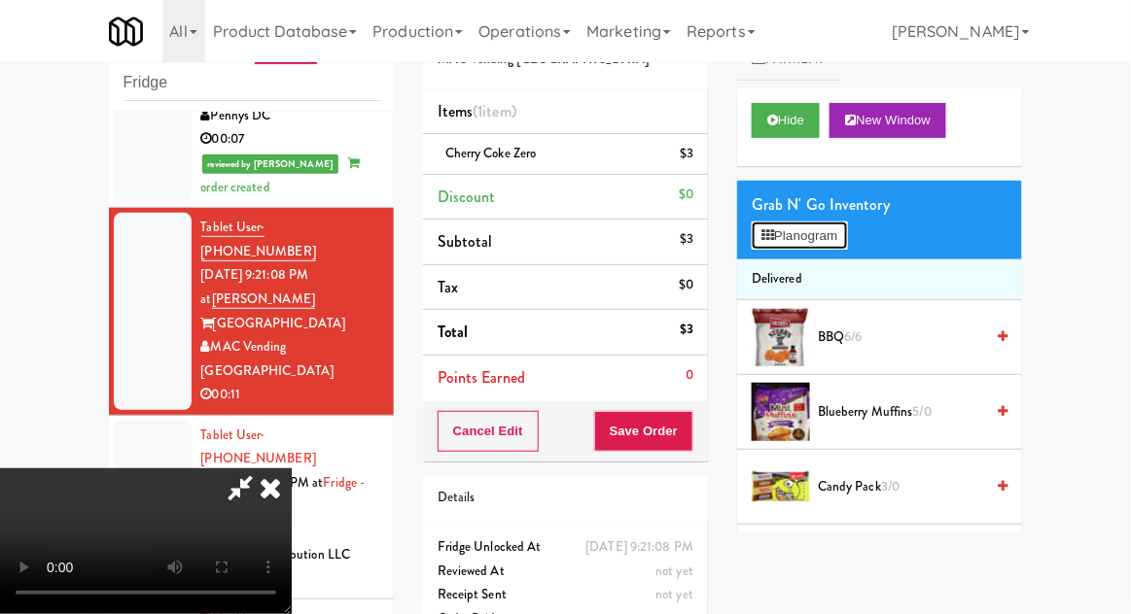
click at [847, 227] on button "Planogram" at bounding box center [798, 236] width 95 height 29
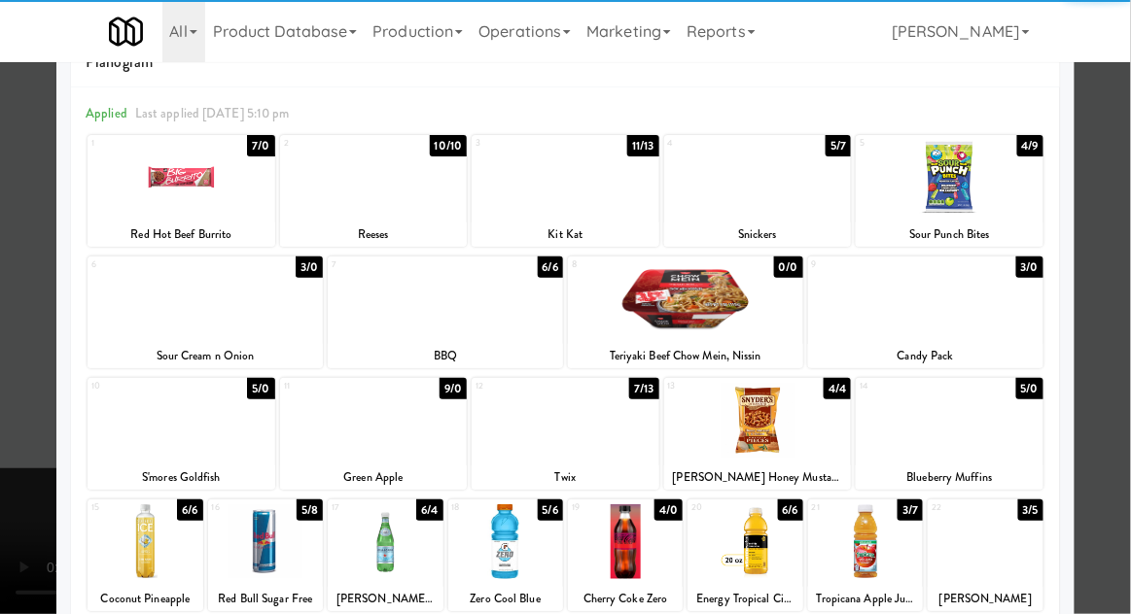
scroll to position [117, 0]
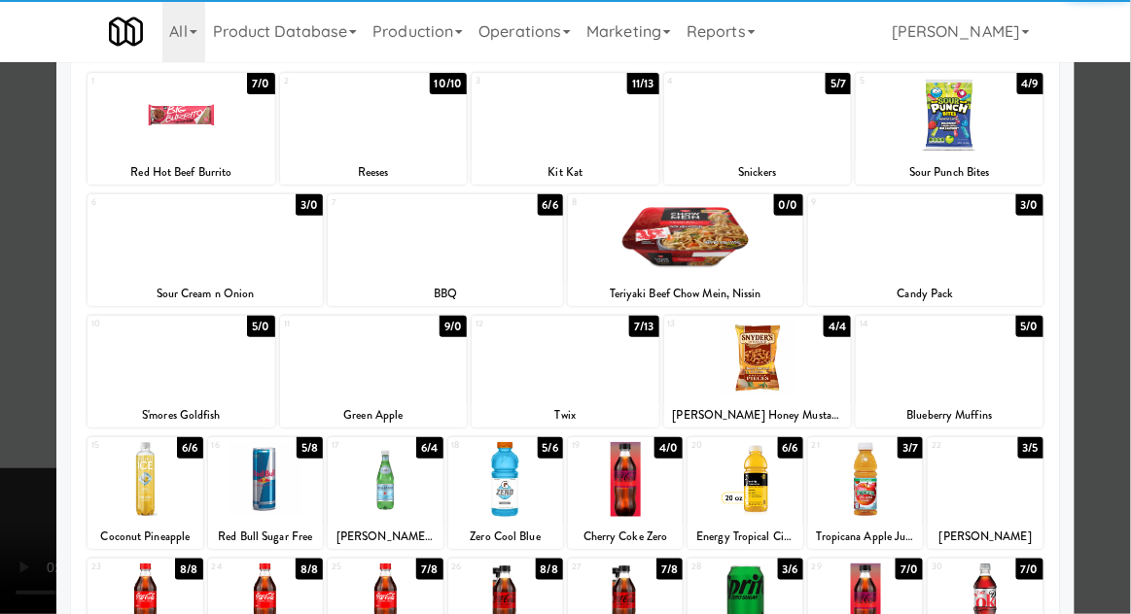
click at [626, 498] on div at bounding box center [625, 479] width 115 height 75
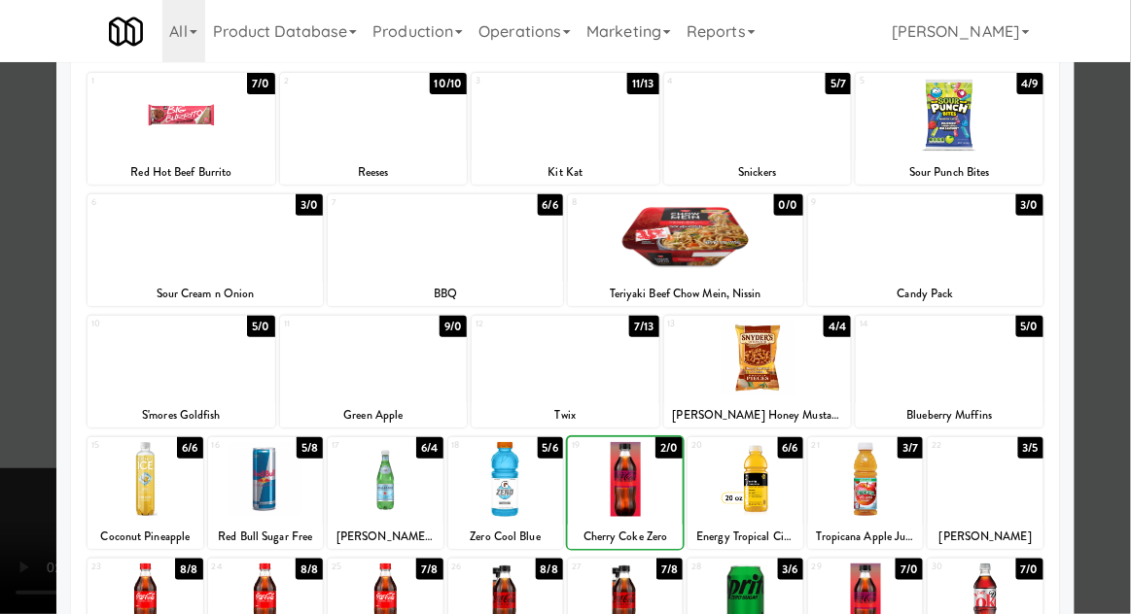
click at [1121, 207] on div at bounding box center [565, 307] width 1131 height 614
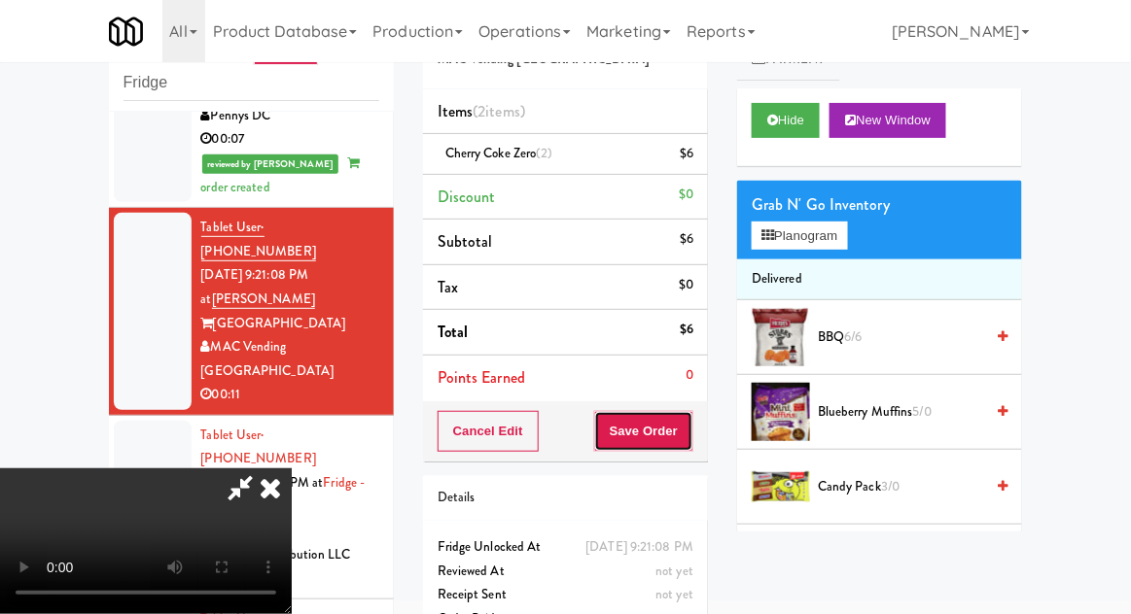
click at [689, 441] on button "Save Order" at bounding box center [643, 431] width 99 height 41
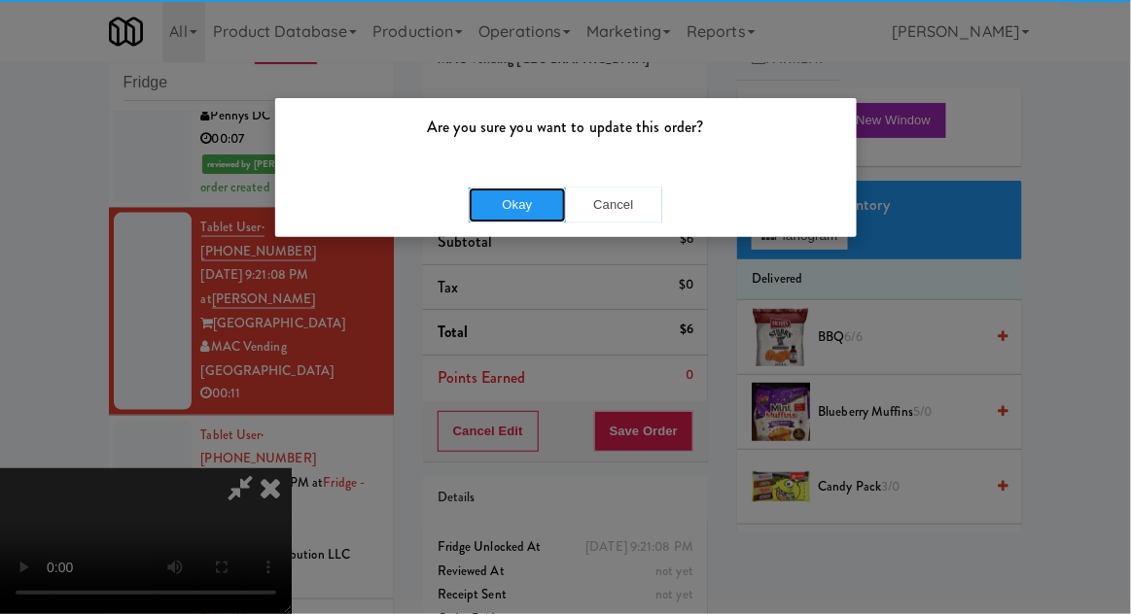
click at [504, 191] on button "Okay" at bounding box center [517, 205] width 97 height 35
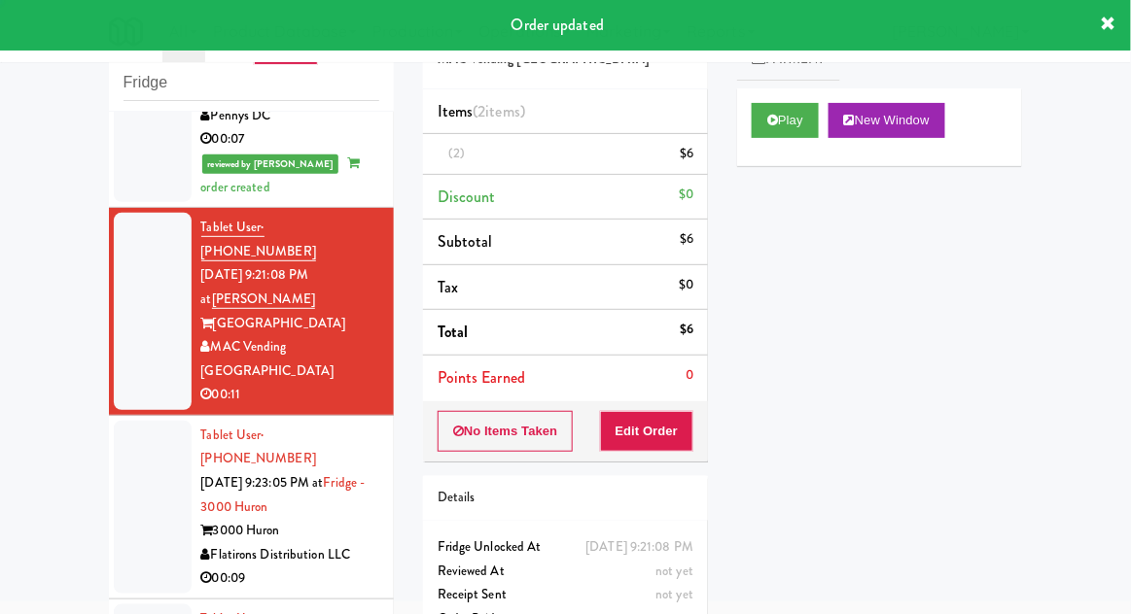
click at [119, 421] on div at bounding box center [153, 507] width 78 height 173
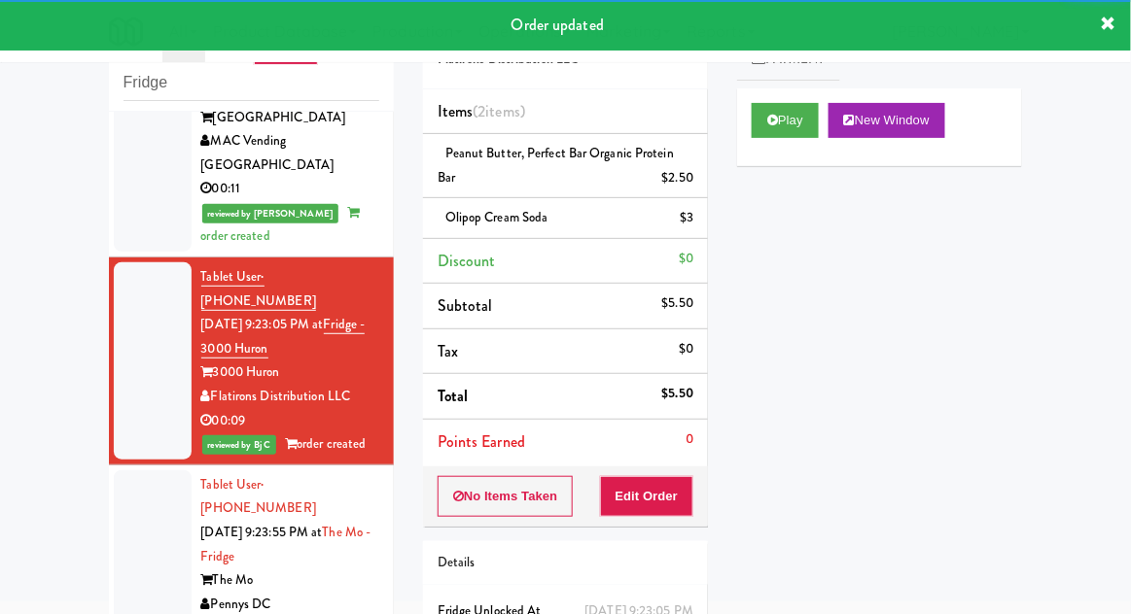
click at [122, 471] on div at bounding box center [153, 557] width 78 height 173
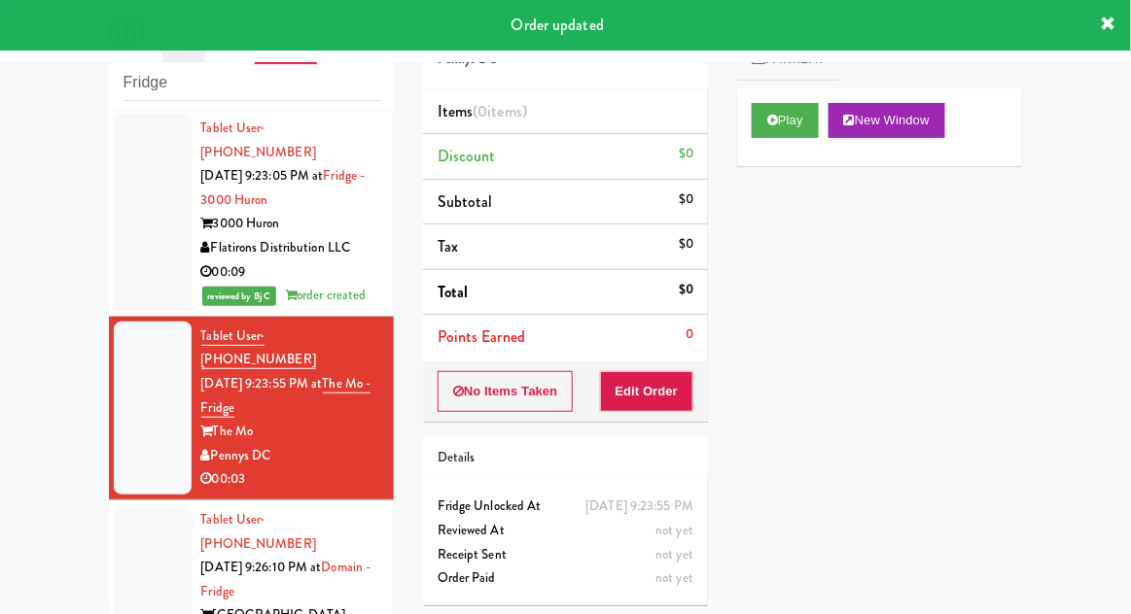
scroll to position [983, 0]
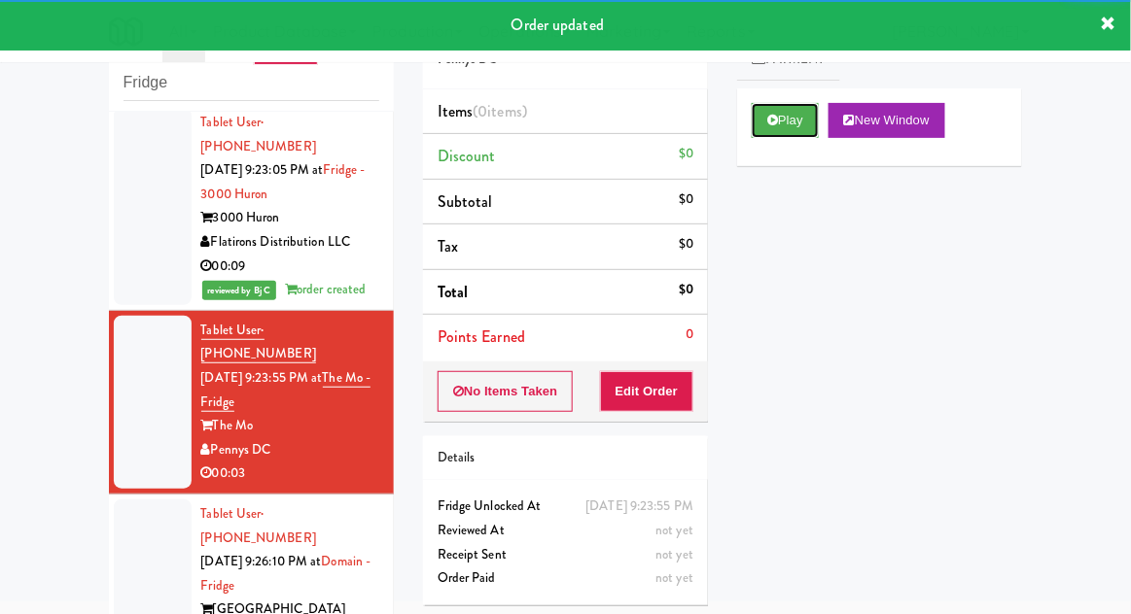
click at [761, 124] on button "Play" at bounding box center [784, 120] width 67 height 35
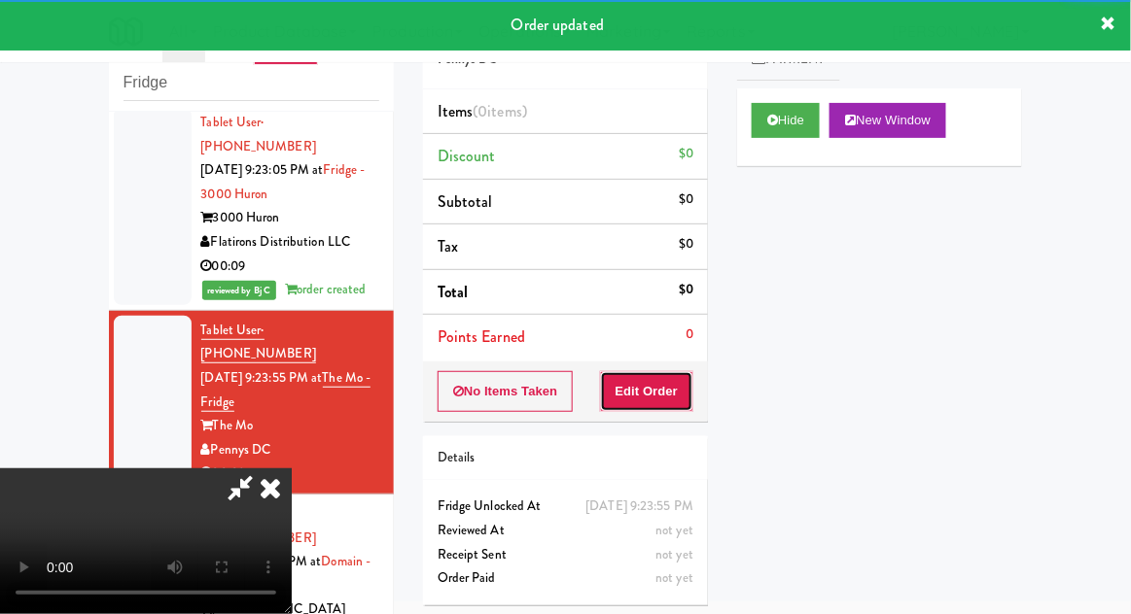
click at [639, 391] on button "Edit Order" at bounding box center [647, 391] width 94 height 41
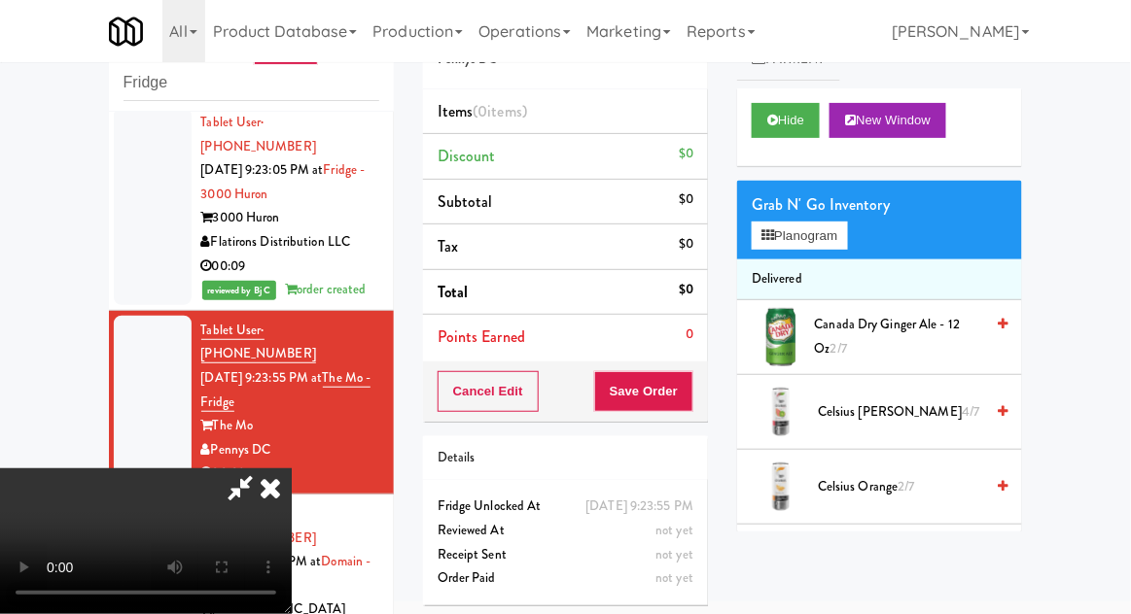
scroll to position [0, 0]
click at [845, 246] on button "Planogram" at bounding box center [798, 236] width 95 height 29
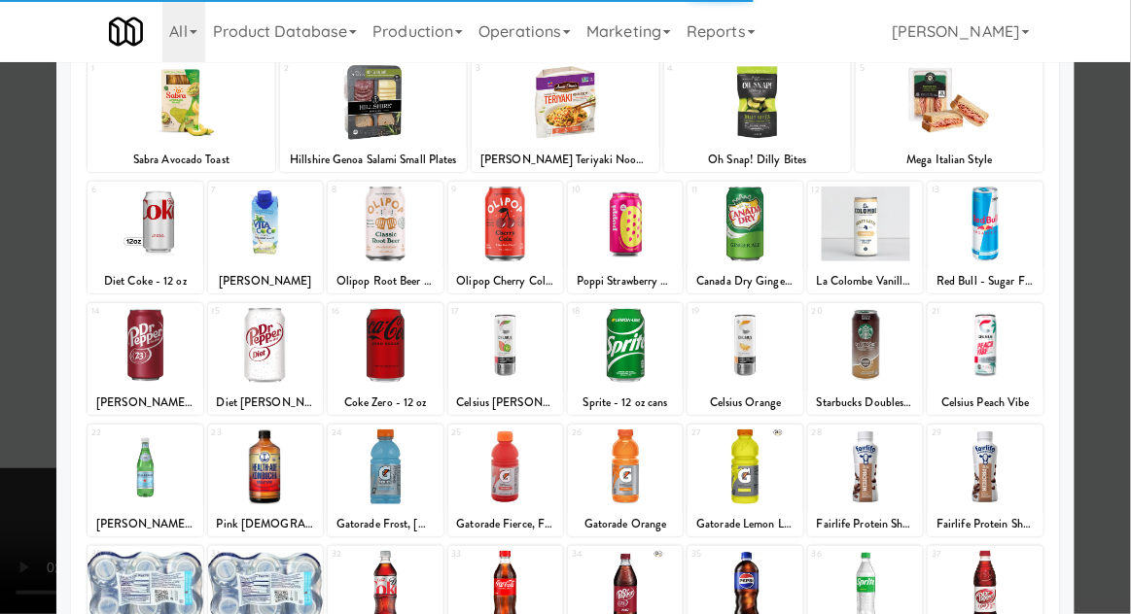
scroll to position [198, 0]
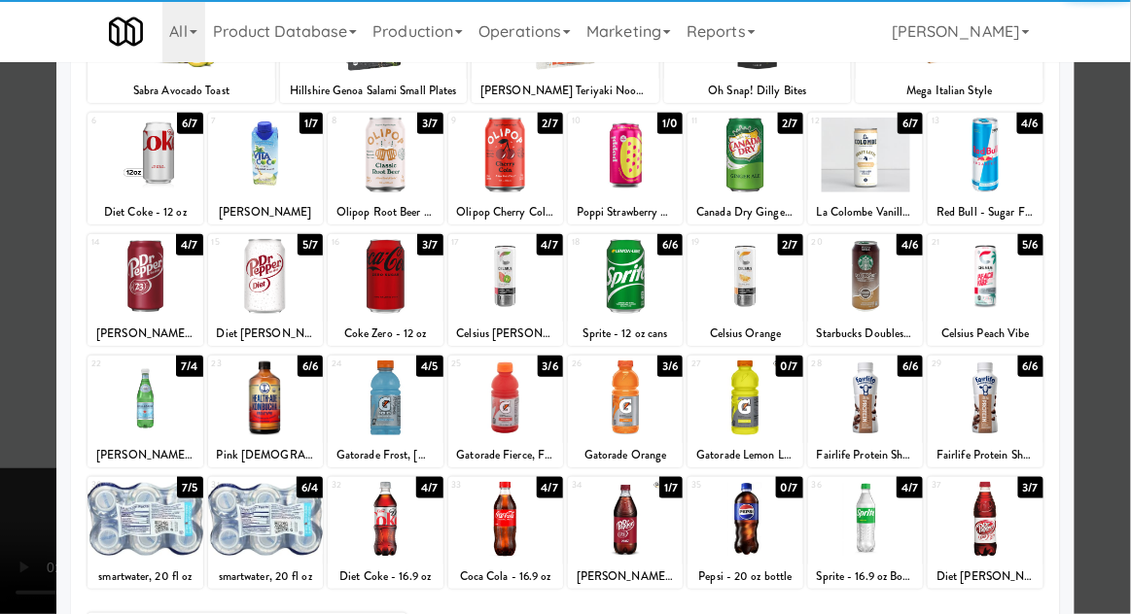
click at [641, 411] on div at bounding box center [625, 398] width 115 height 75
click at [1124, 196] on div at bounding box center [565, 307] width 1131 height 614
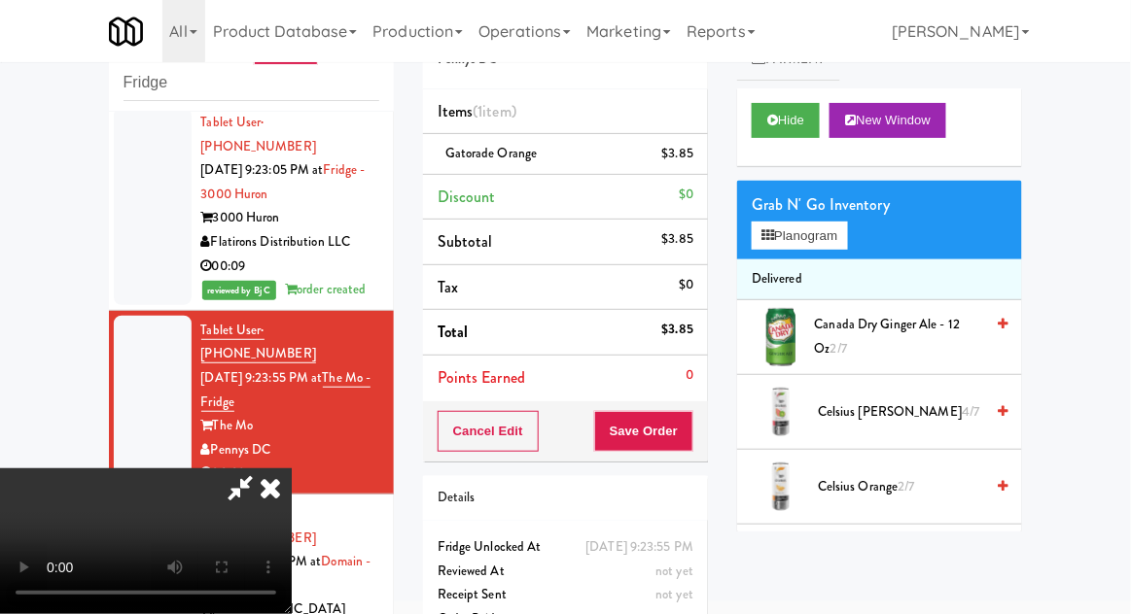
scroll to position [71, 0]
click at [708, 425] on div "Cancel Edit Save Order" at bounding box center [565, 431] width 285 height 60
click at [691, 437] on button "Save Order" at bounding box center [643, 431] width 99 height 41
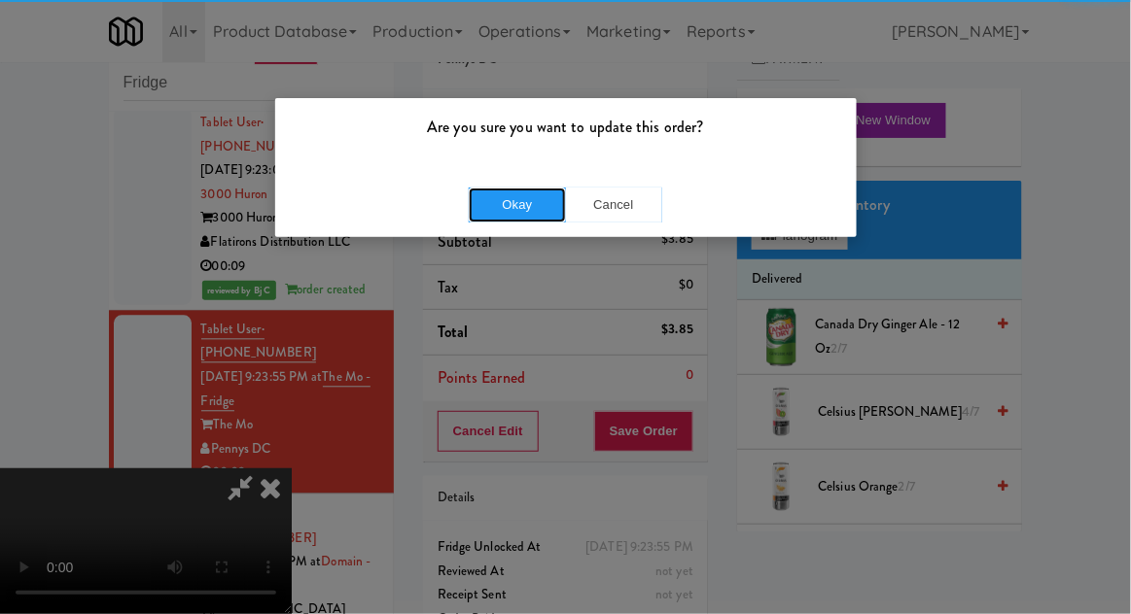
click at [514, 200] on button "Okay" at bounding box center [517, 205] width 97 height 35
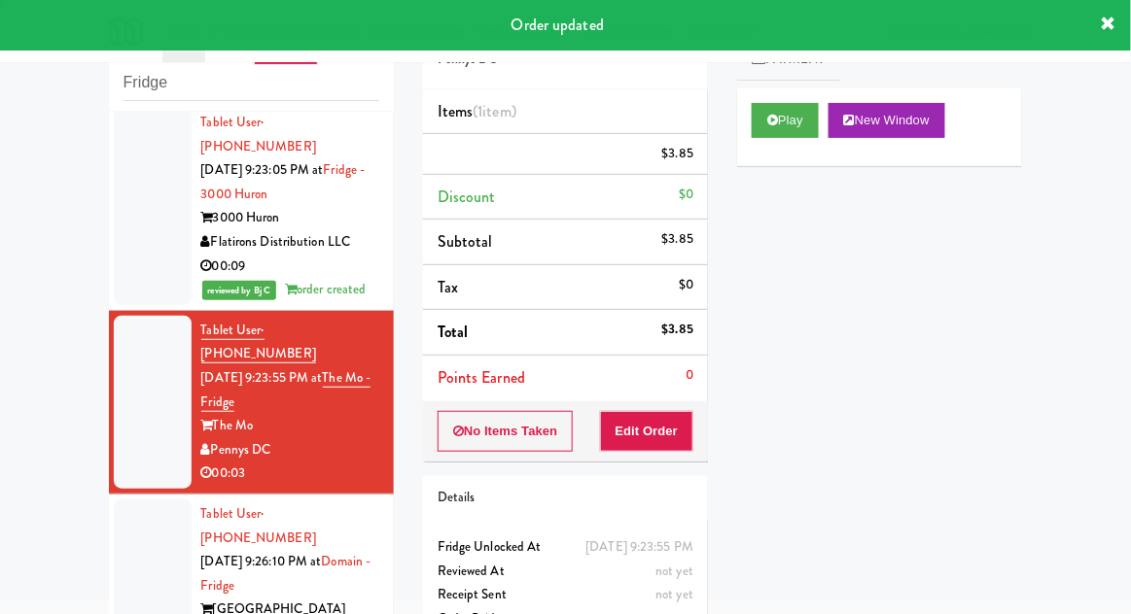
scroll to position [0, 0]
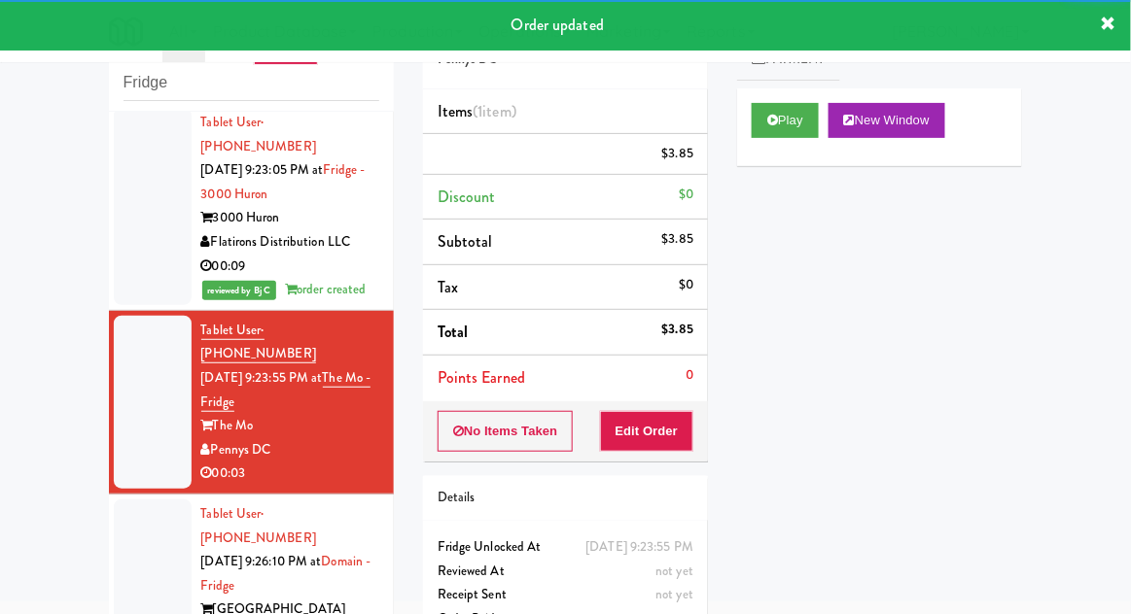
click at [122, 500] on div at bounding box center [153, 586] width 78 height 173
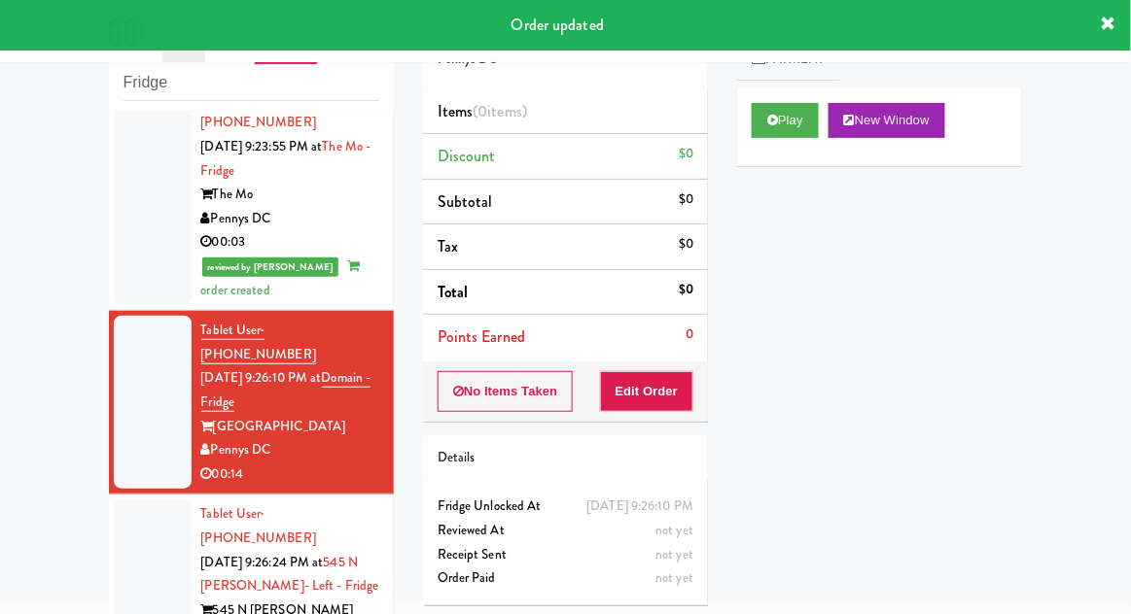
scroll to position [1218, 0]
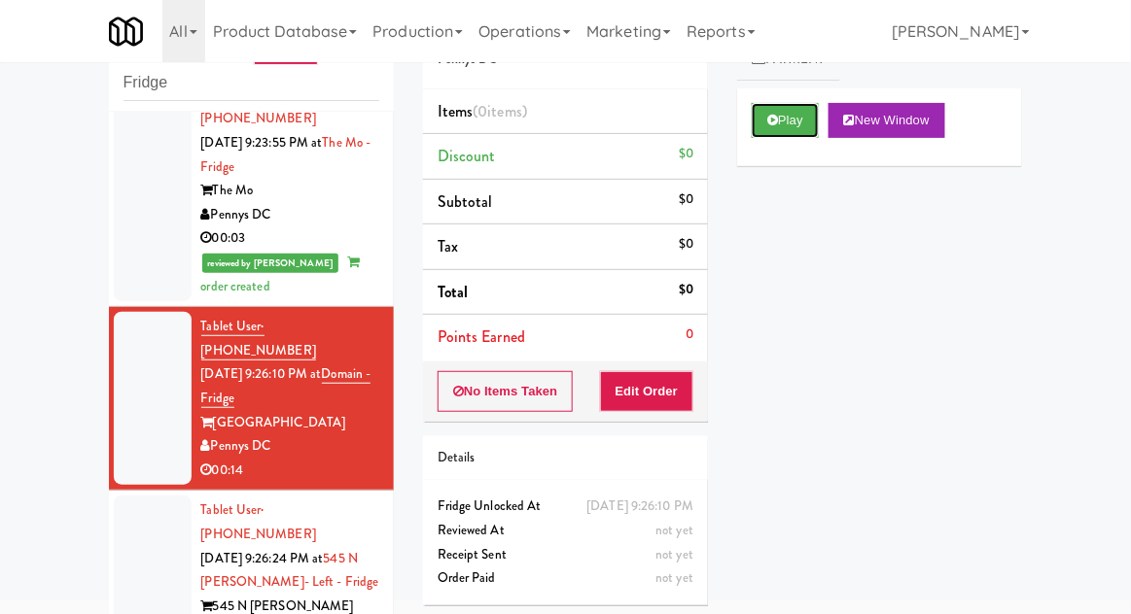
click at [794, 128] on button "Play" at bounding box center [784, 120] width 67 height 35
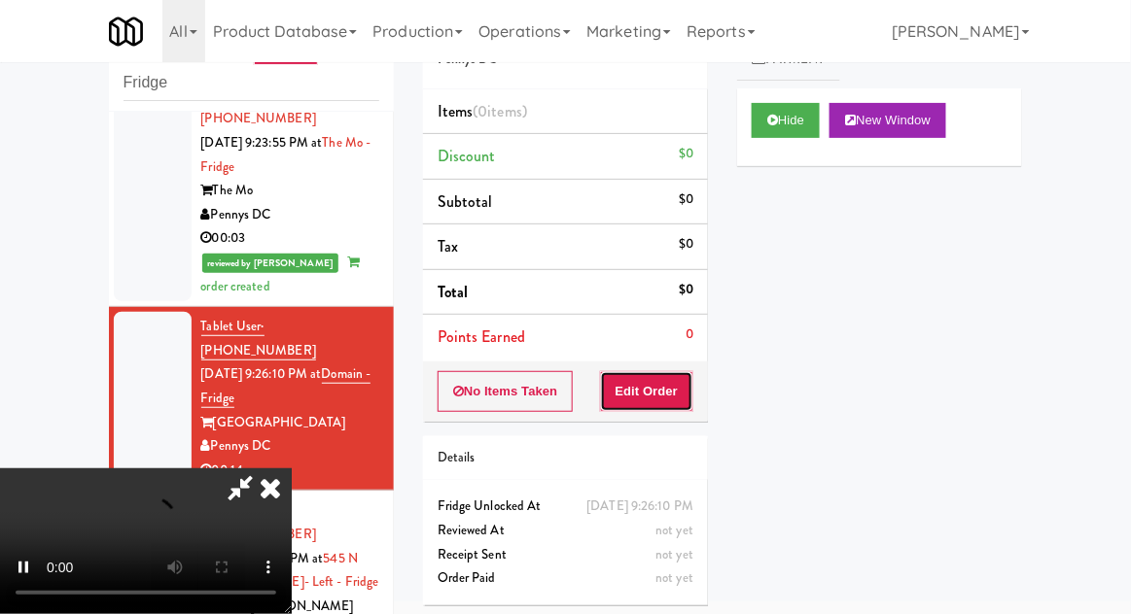
click at [678, 387] on button "Edit Order" at bounding box center [647, 391] width 94 height 41
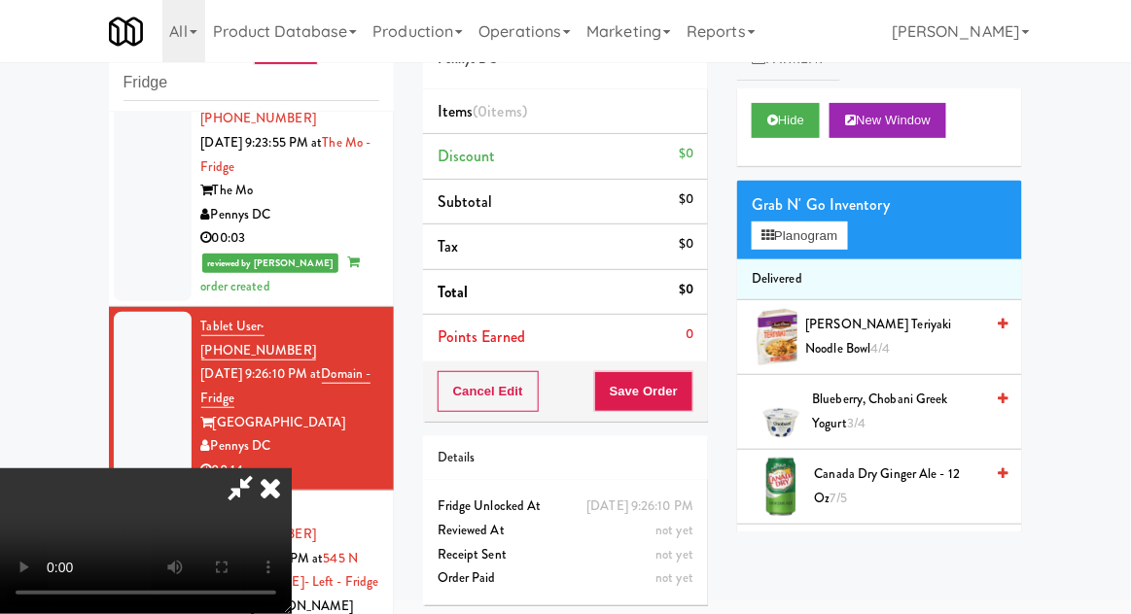
scroll to position [0, 0]
click at [863, 212] on div "Grab N' Go Inventory" at bounding box center [879, 205] width 256 height 29
click at [847, 237] on button "Planogram" at bounding box center [798, 236] width 95 height 29
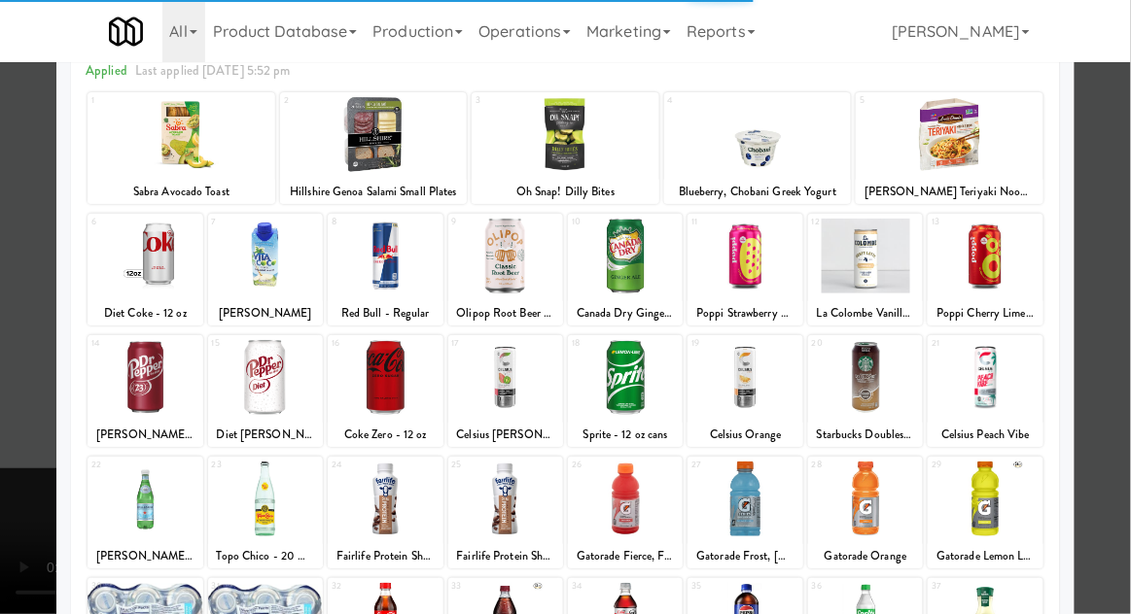
scroll to position [195, 0]
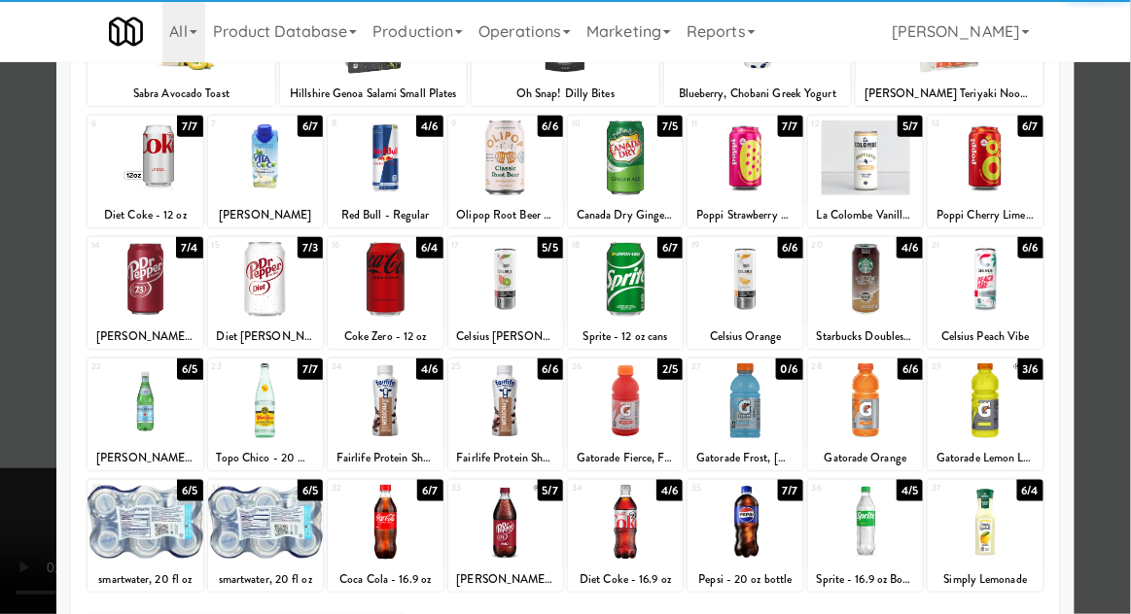
click at [534, 540] on div at bounding box center [505, 522] width 115 height 75
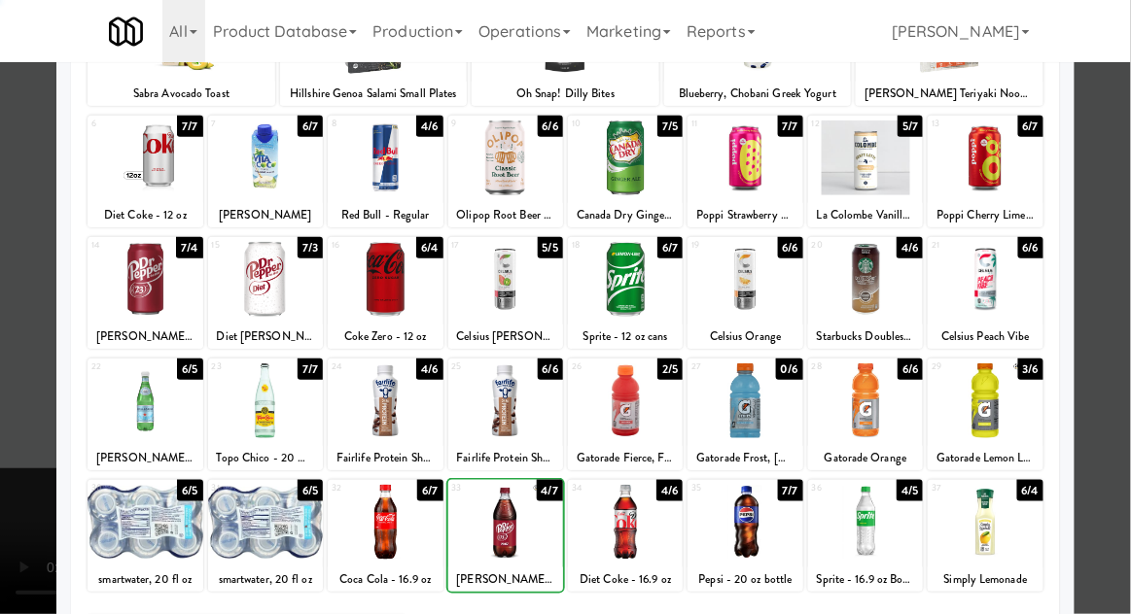
click at [1116, 206] on div at bounding box center [565, 307] width 1131 height 614
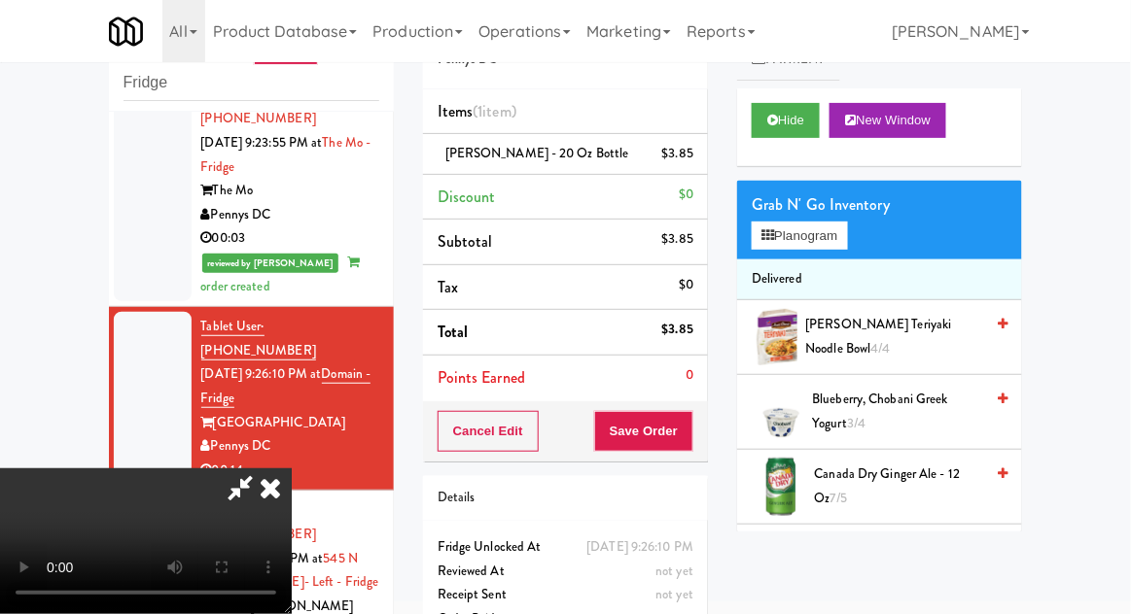
scroll to position [71, 0]
click at [690, 427] on button "Save Order" at bounding box center [643, 431] width 99 height 41
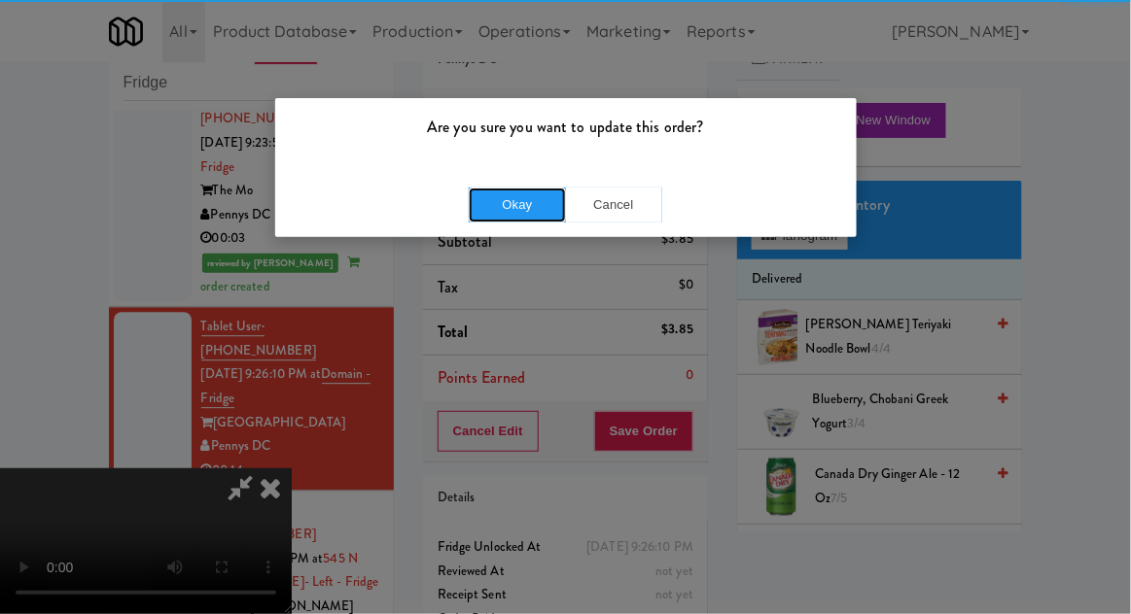
click at [507, 210] on button "Okay" at bounding box center [517, 205] width 97 height 35
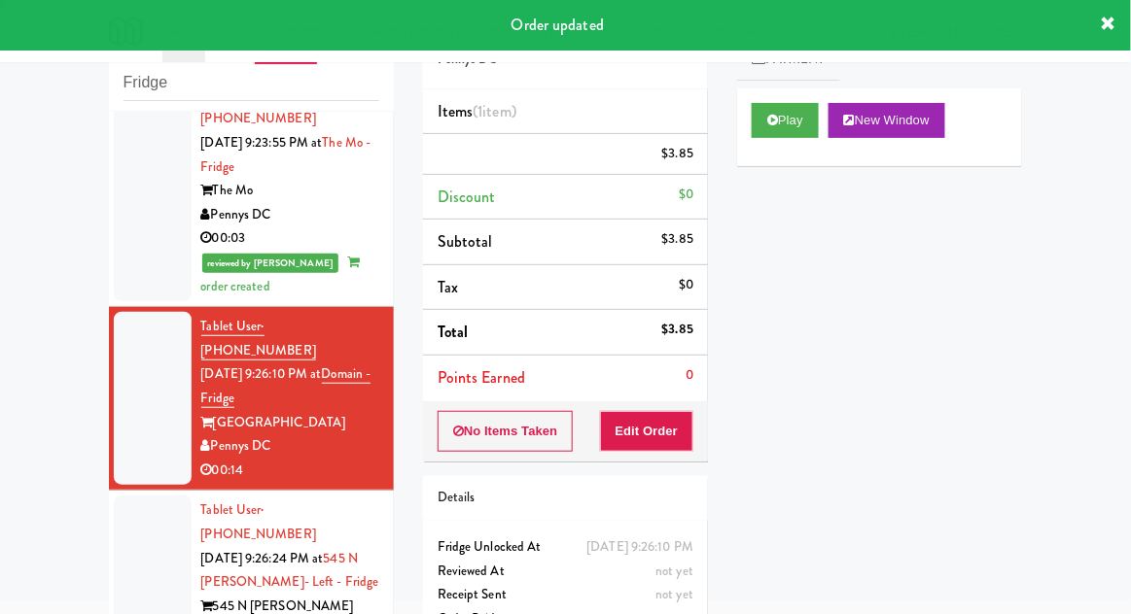
scroll to position [0, 0]
click at [115, 496] on div at bounding box center [153, 582] width 78 height 173
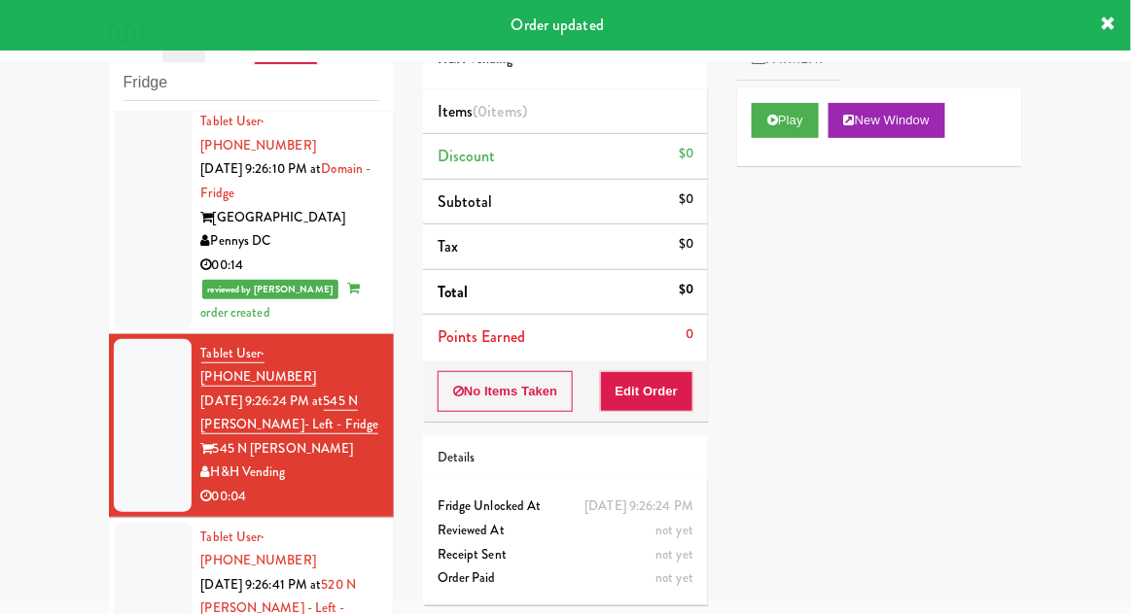
scroll to position [1424, 0]
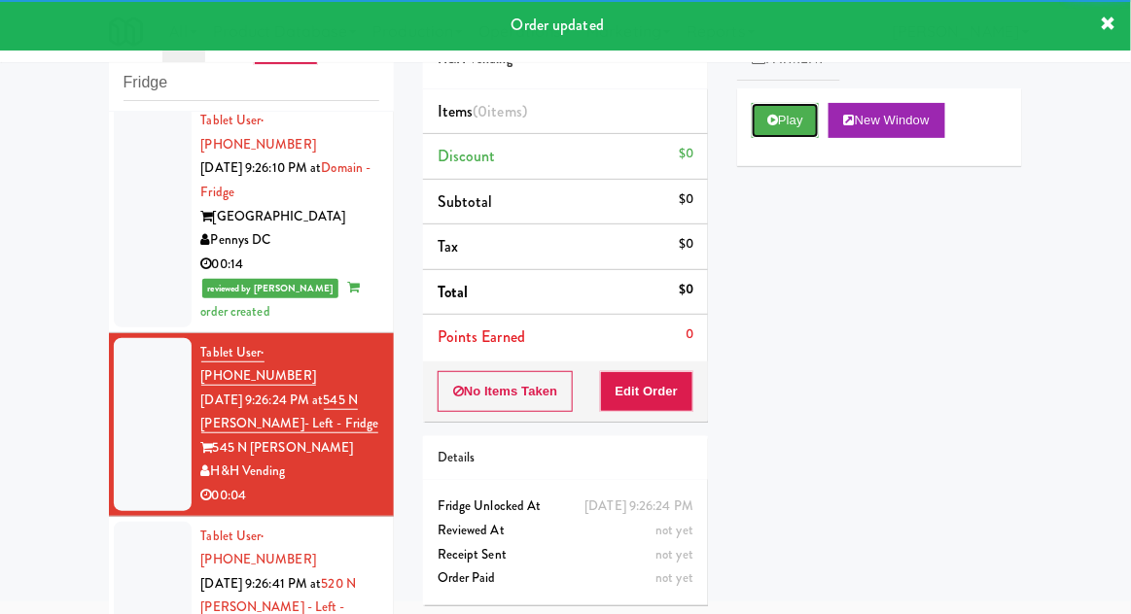
click at [754, 109] on button "Play" at bounding box center [784, 120] width 67 height 35
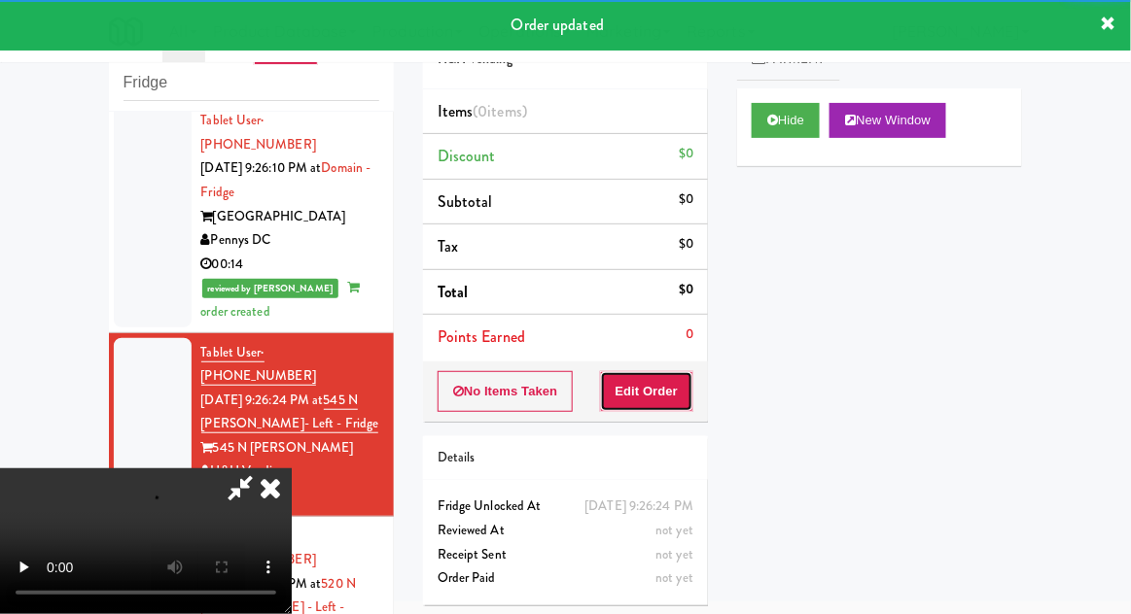
click at [670, 379] on button "Edit Order" at bounding box center [647, 391] width 94 height 41
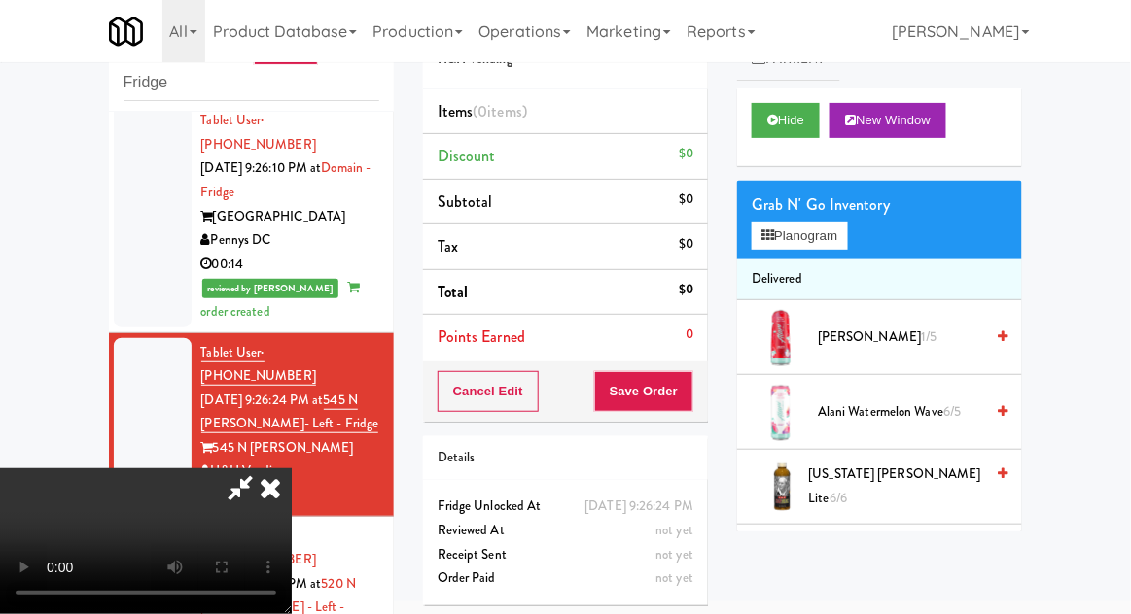
scroll to position [0, 0]
click at [848, 194] on div "Grab N' Go Inventory" at bounding box center [879, 205] width 256 height 29
click at [827, 235] on button "Planogram" at bounding box center [798, 236] width 95 height 29
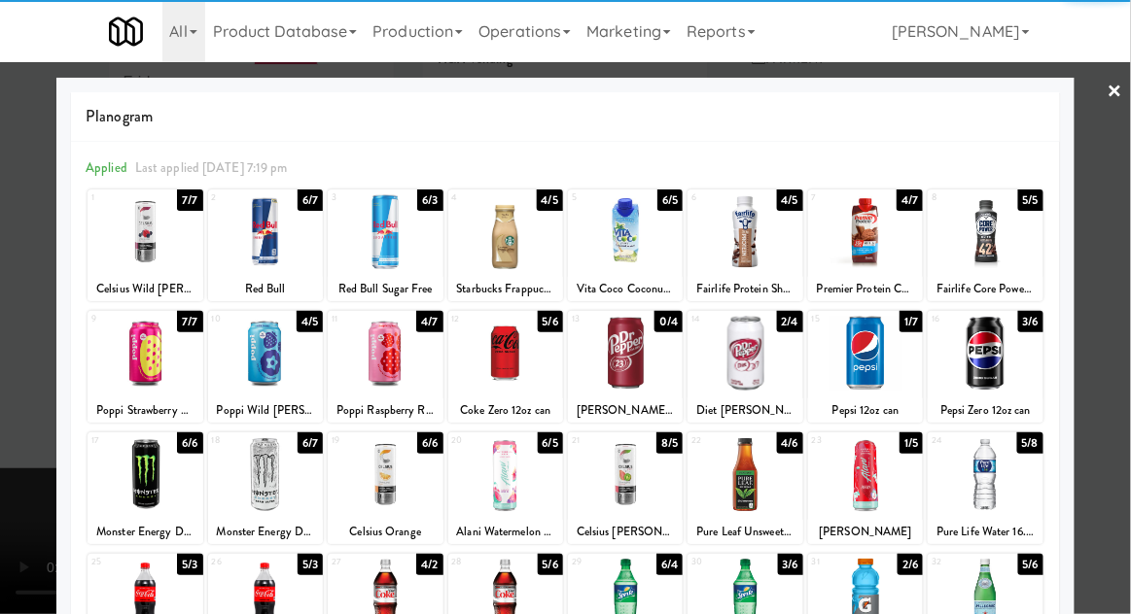
click at [507, 367] on div at bounding box center [505, 353] width 115 height 75
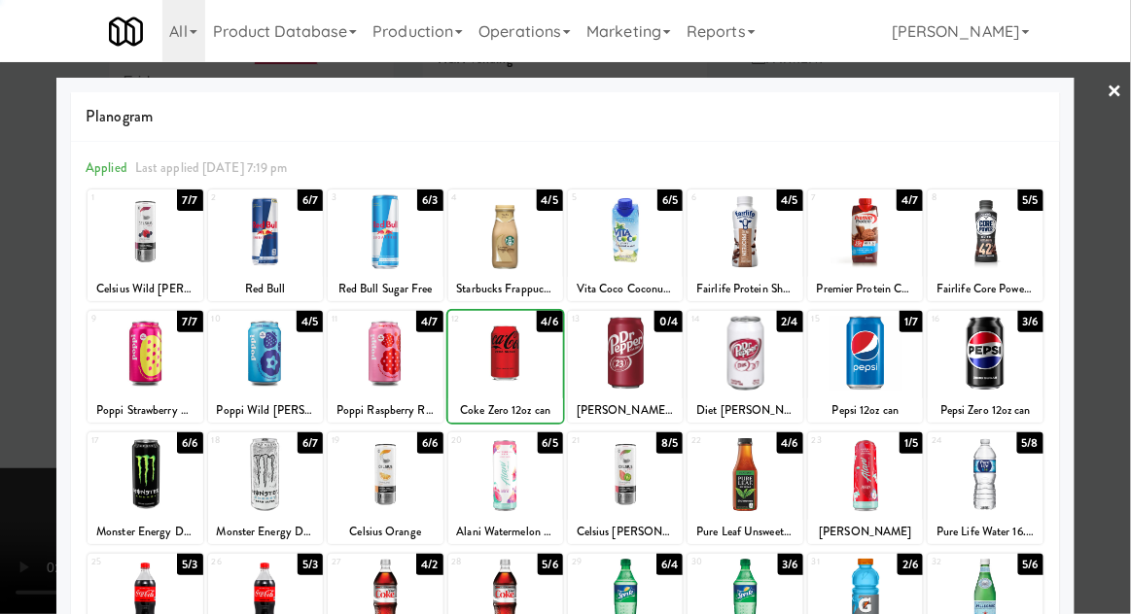
click at [1118, 202] on div at bounding box center [565, 307] width 1131 height 614
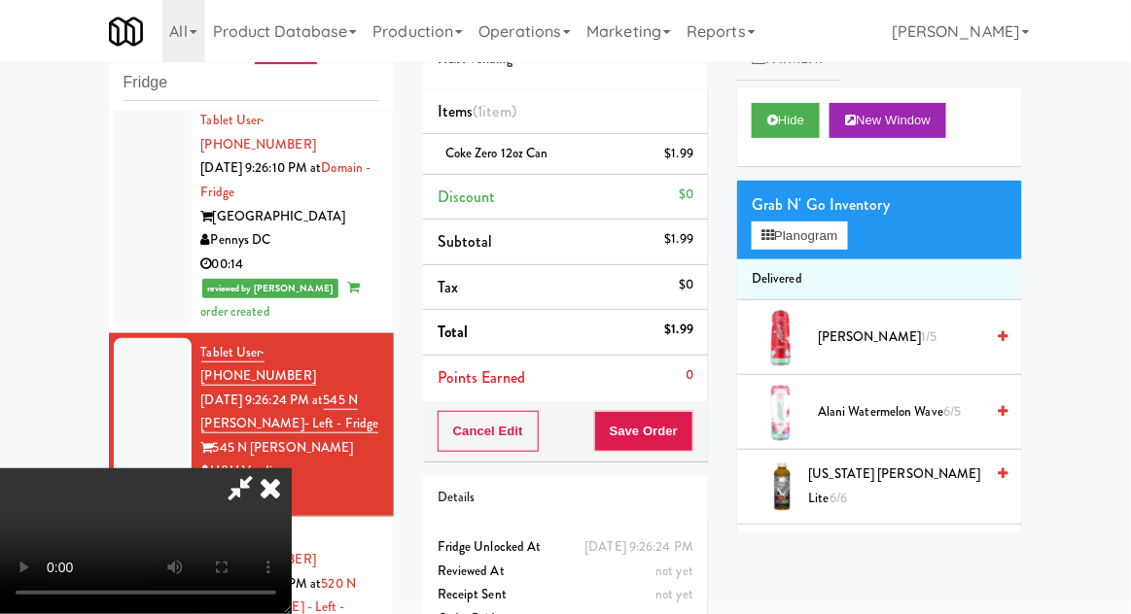
scroll to position [71, 0]
click at [708, 443] on div "Order # 8205957 H&H Vending Items (1 item ) Coke Zero 12oz can $1.99 Discount $…" at bounding box center [565, 327] width 314 height 665
click at [686, 439] on button "Save Order" at bounding box center [643, 431] width 99 height 41
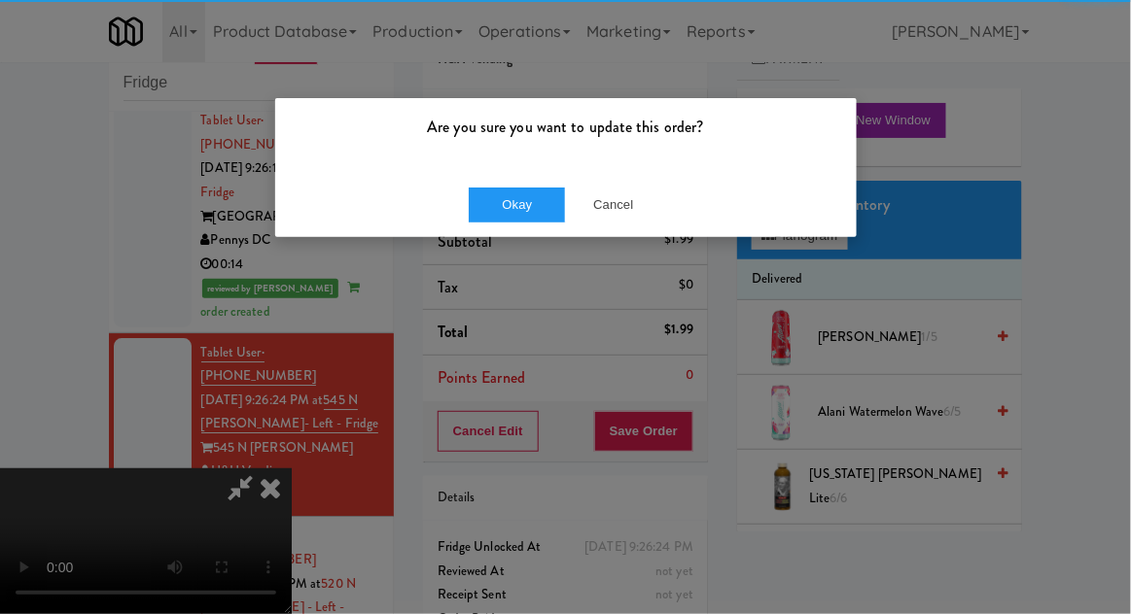
click at [499, 231] on div "Are you sure you want to update this order? Okay Cancel" at bounding box center [565, 307] width 1131 height 614
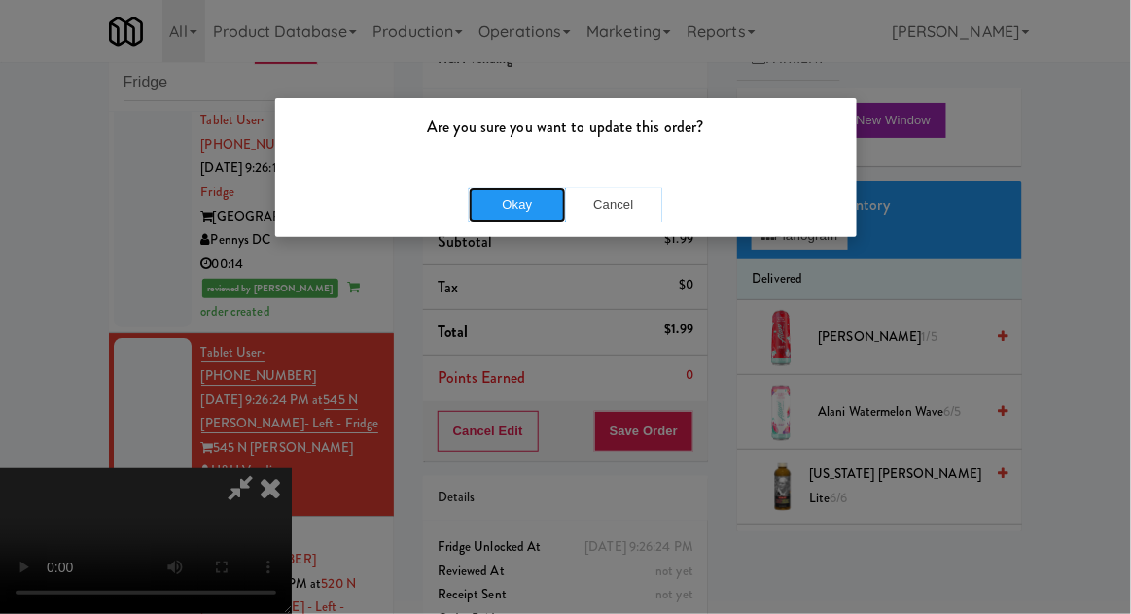
click at [499, 210] on button "Okay" at bounding box center [517, 205] width 97 height 35
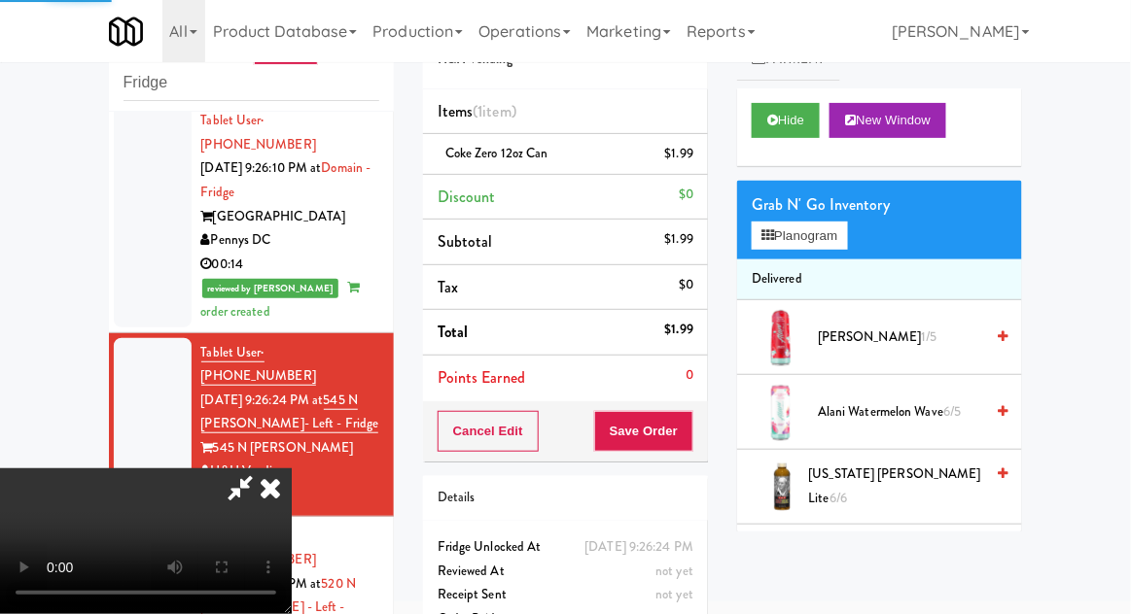
scroll to position [0, 0]
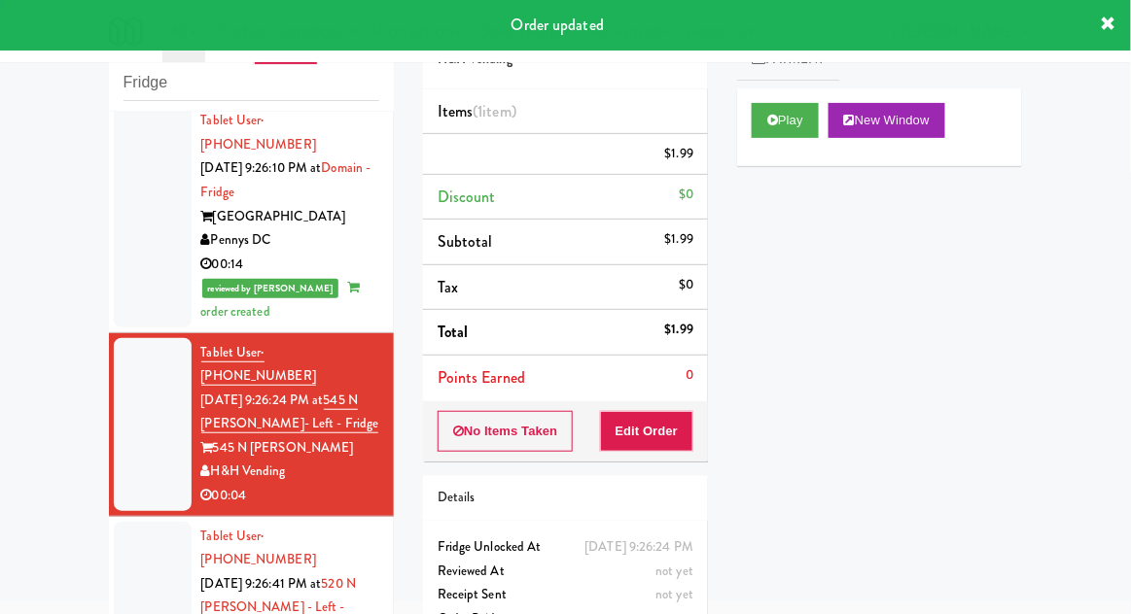
click at [116, 522] on div at bounding box center [153, 620] width 78 height 197
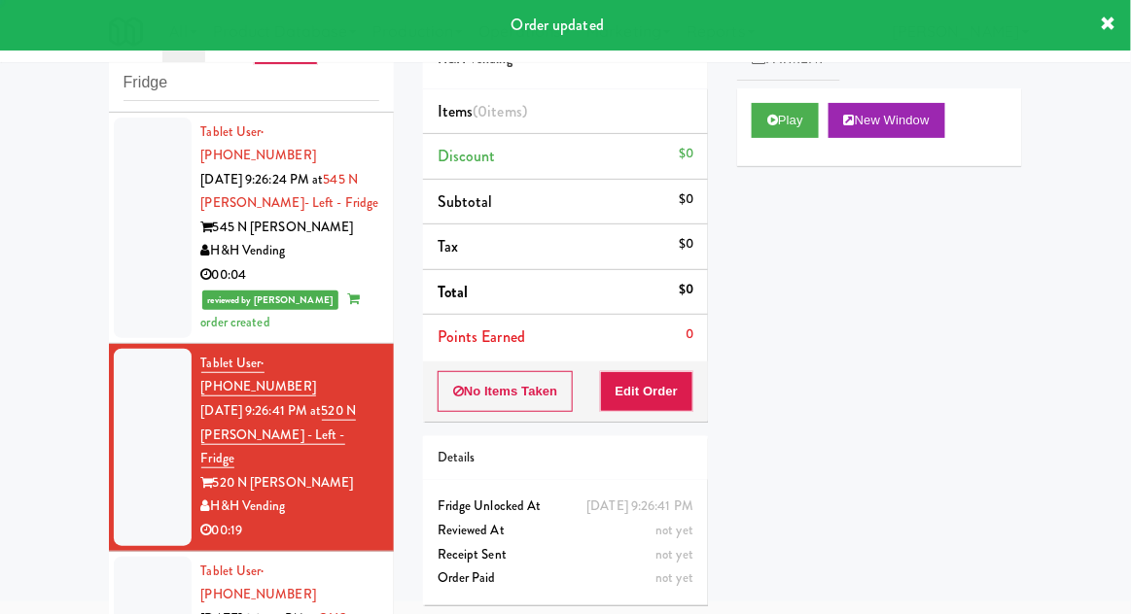
scroll to position [1646, 0]
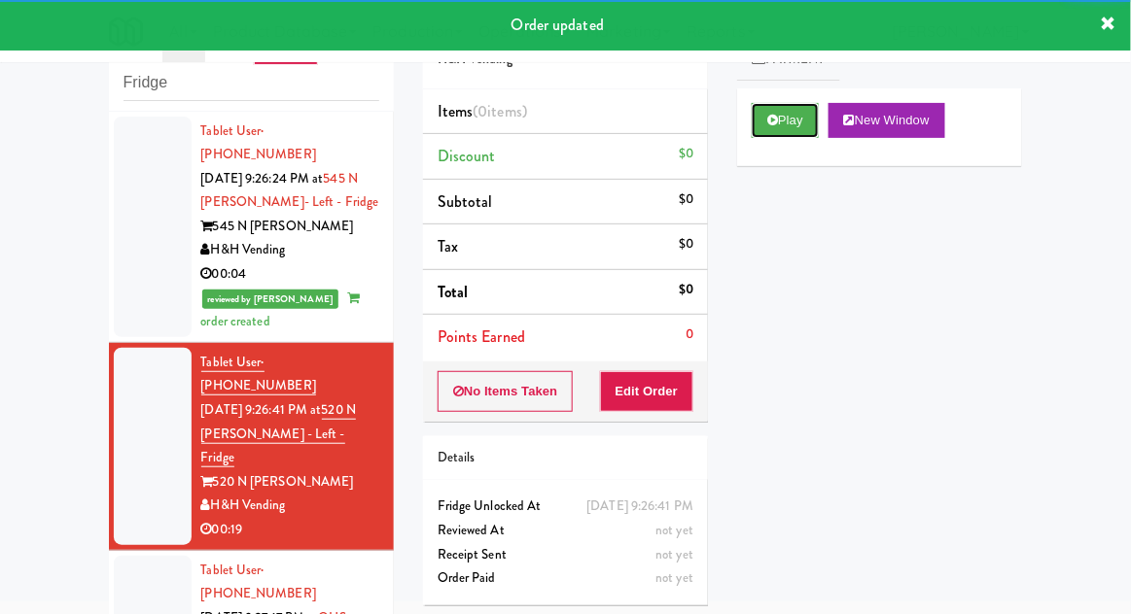
click at [772, 122] on icon at bounding box center [772, 120] width 11 height 13
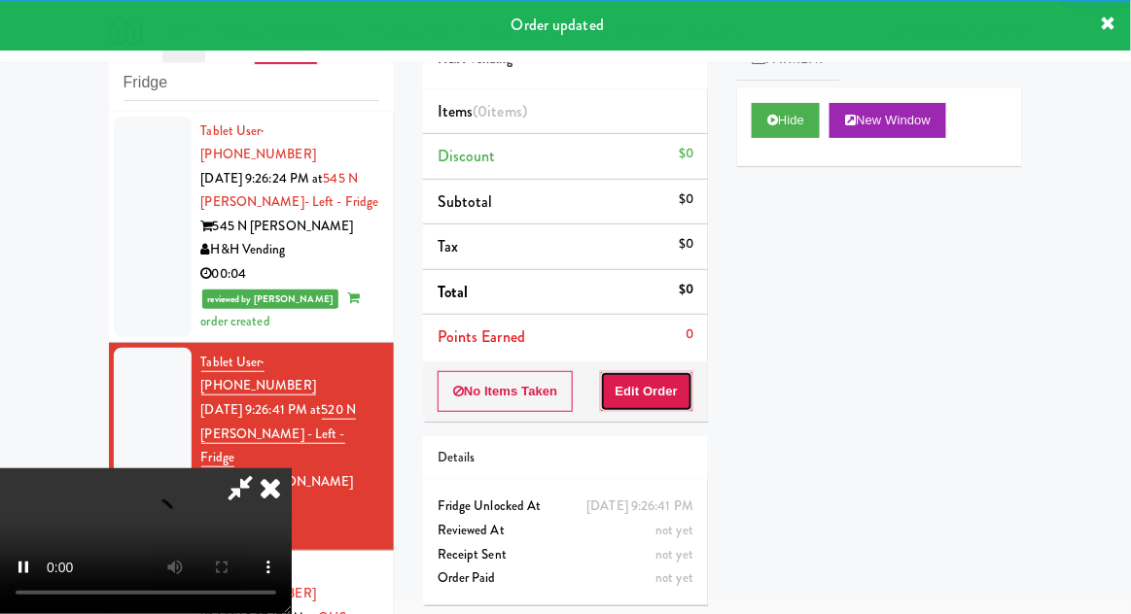
click at [653, 392] on button "Edit Order" at bounding box center [647, 391] width 94 height 41
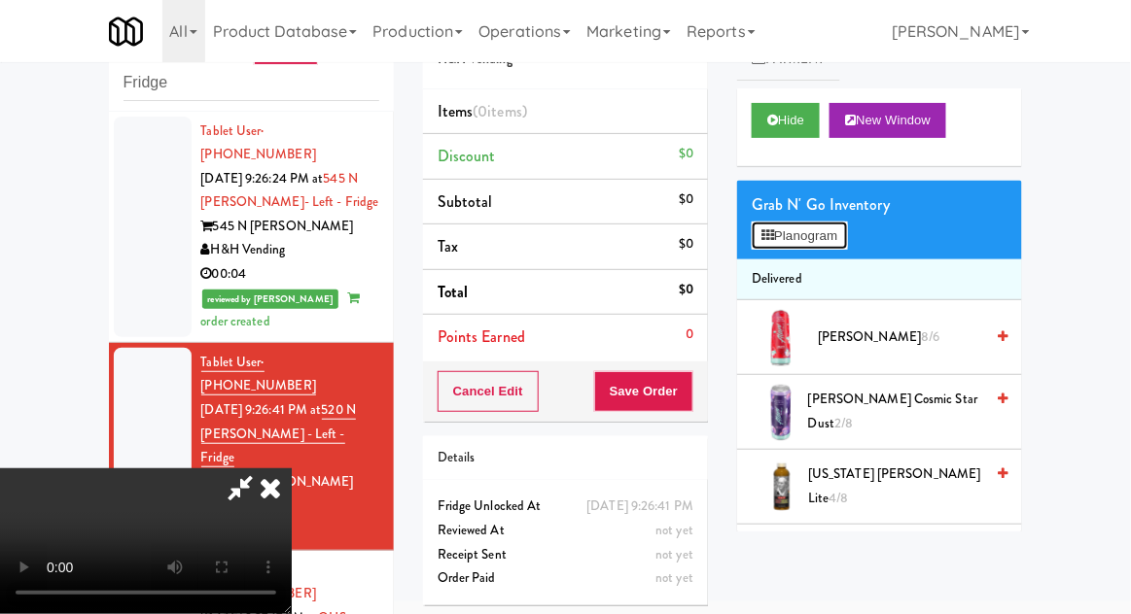
click at [842, 229] on button "Planogram" at bounding box center [798, 236] width 95 height 29
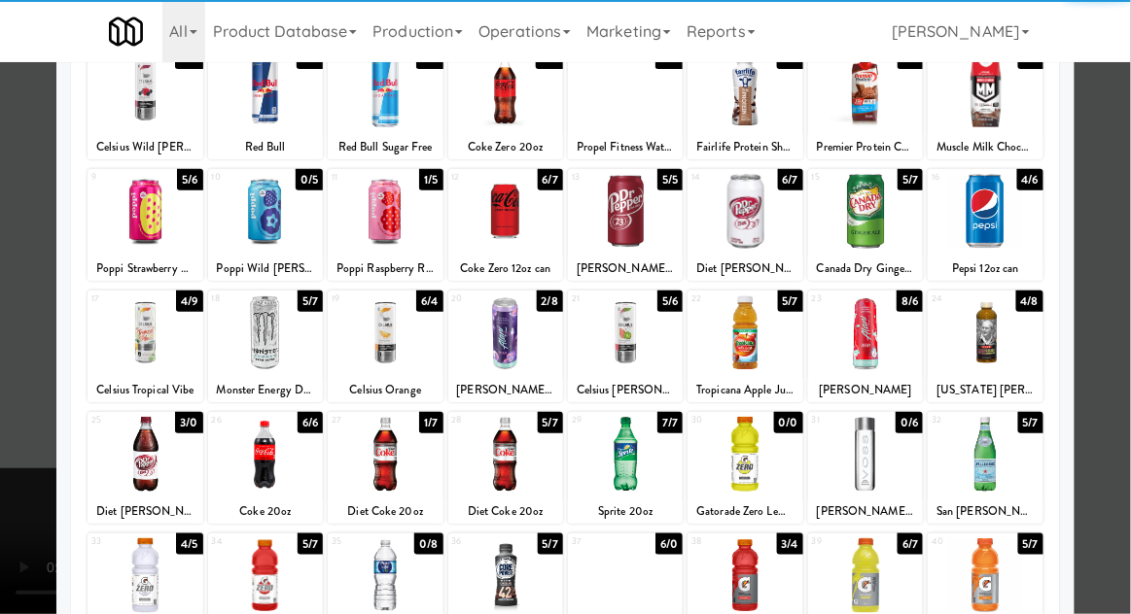
scroll to position [140, 0]
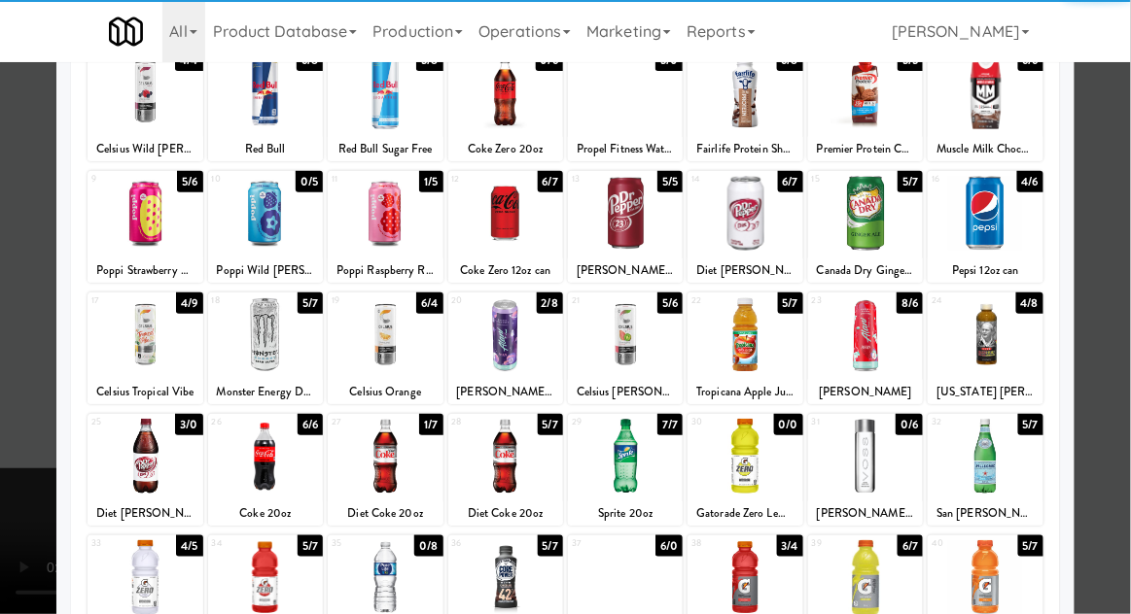
click at [282, 472] on div at bounding box center [265, 456] width 115 height 75
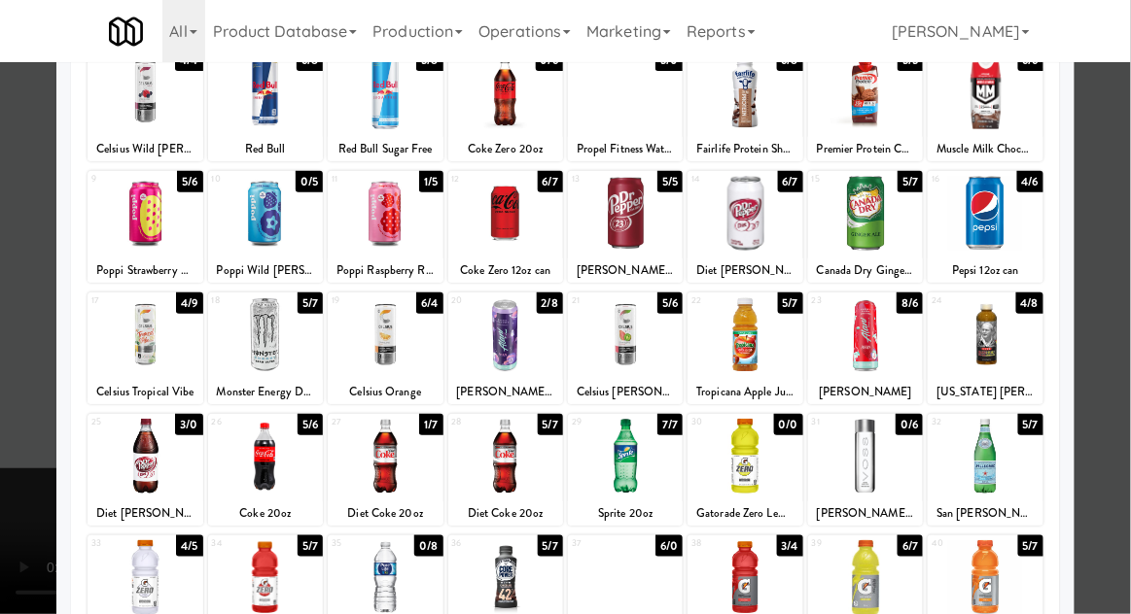
click at [1114, 223] on div at bounding box center [565, 307] width 1131 height 614
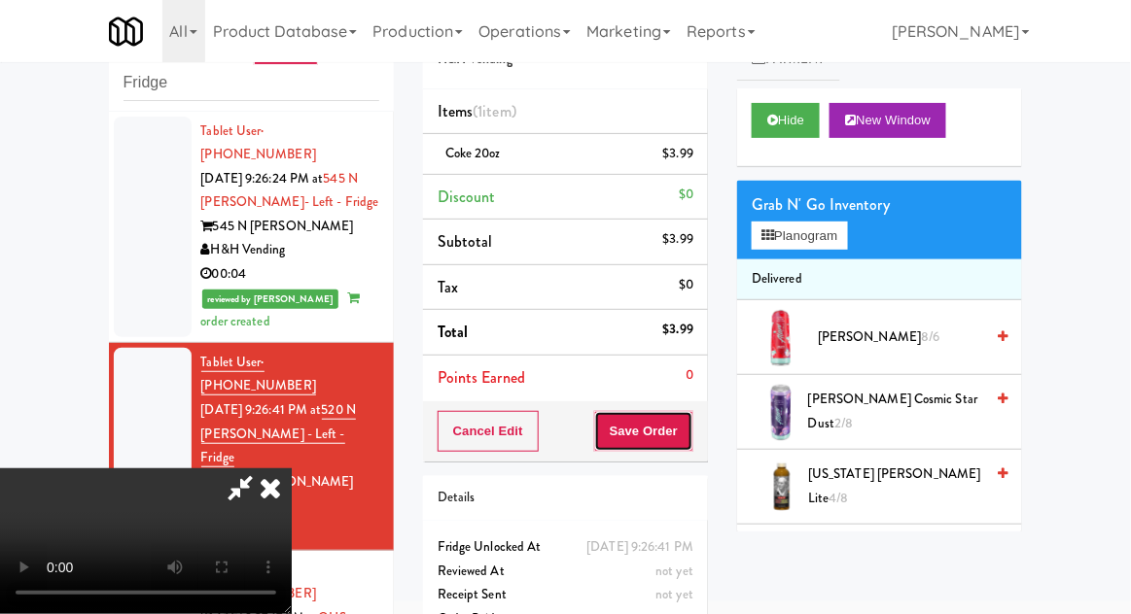
click at [689, 442] on button "Save Order" at bounding box center [643, 431] width 99 height 41
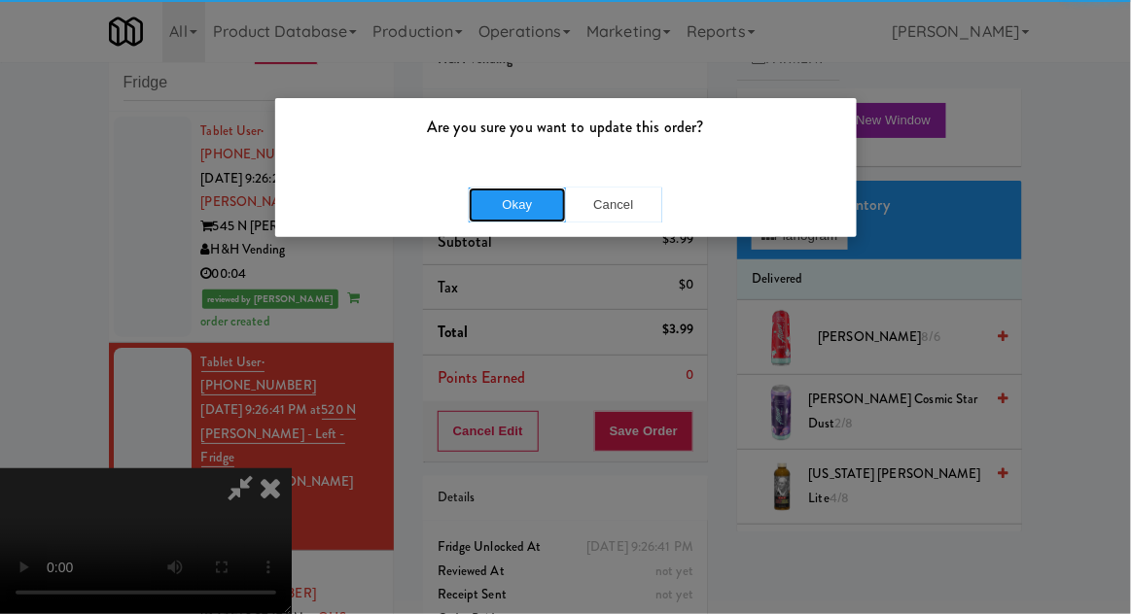
click at [526, 208] on button "Okay" at bounding box center [517, 205] width 97 height 35
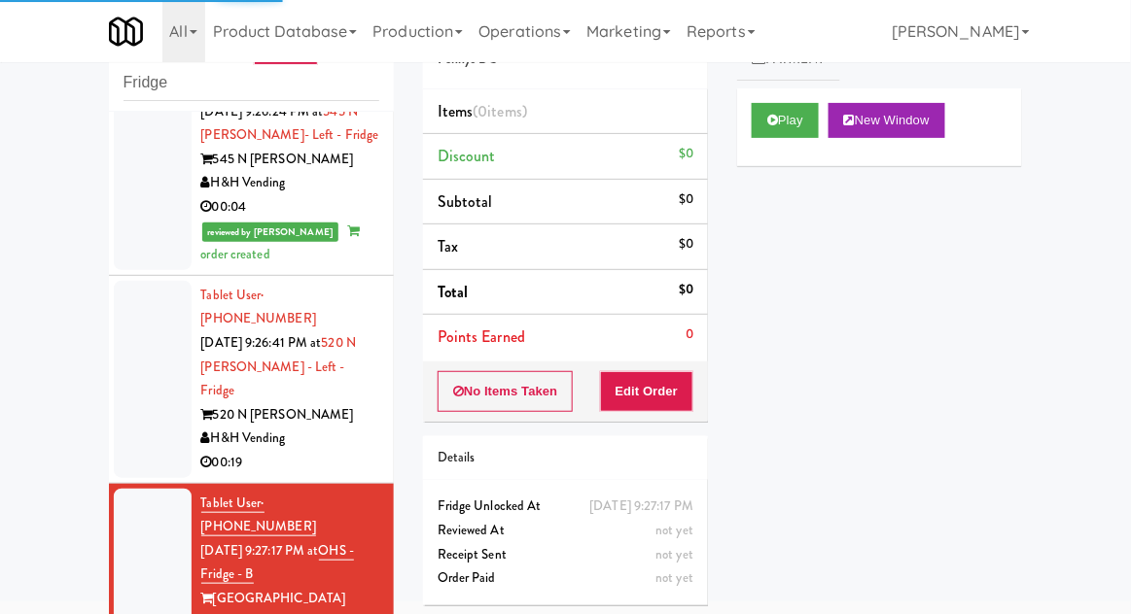
scroll to position [1777, 0]
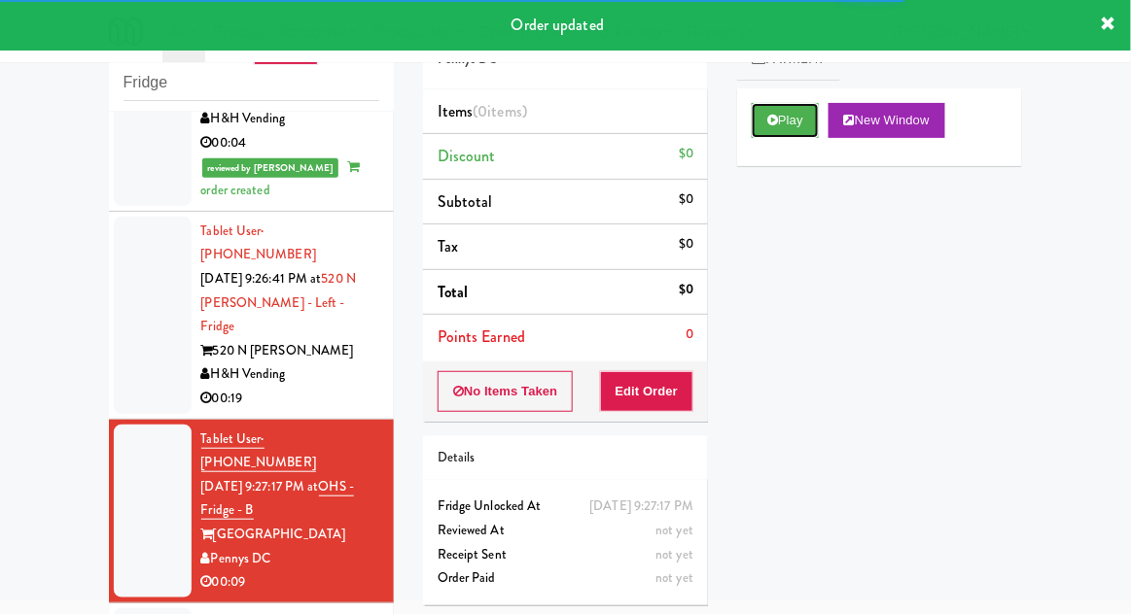
click at [788, 125] on button "Play" at bounding box center [784, 120] width 67 height 35
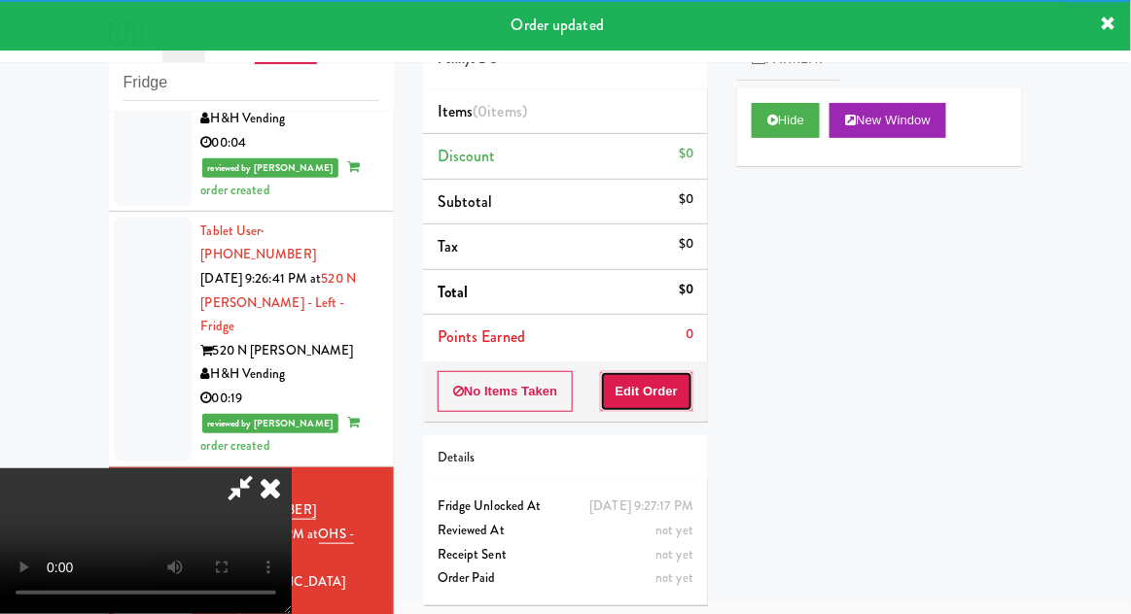
click at [658, 386] on button "Edit Order" at bounding box center [647, 391] width 94 height 41
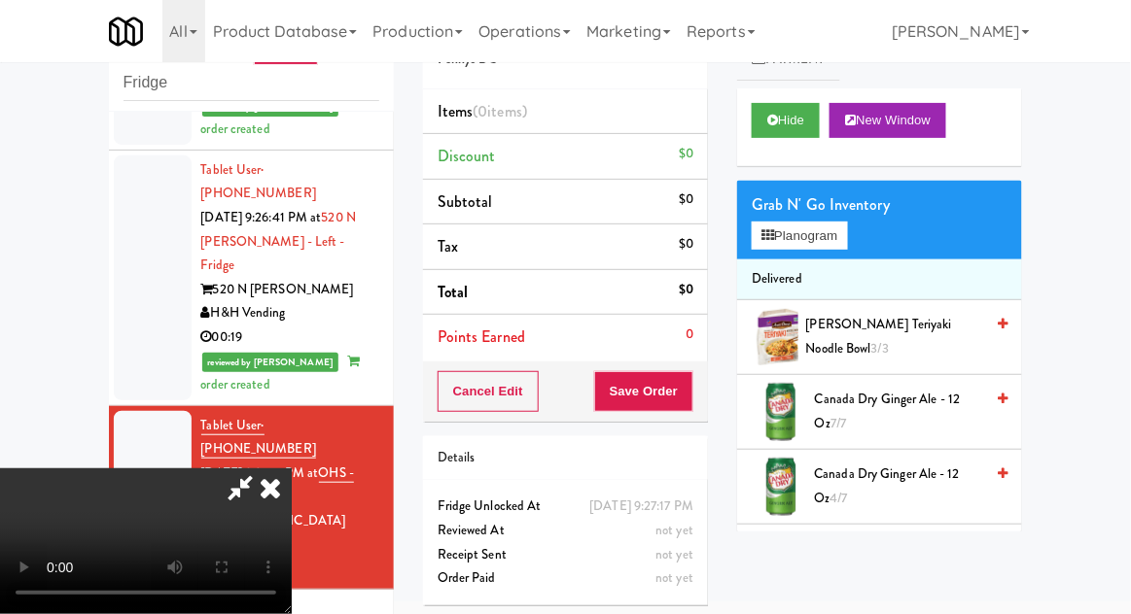
scroll to position [0, 0]
click at [845, 231] on button "Planogram" at bounding box center [798, 236] width 95 height 29
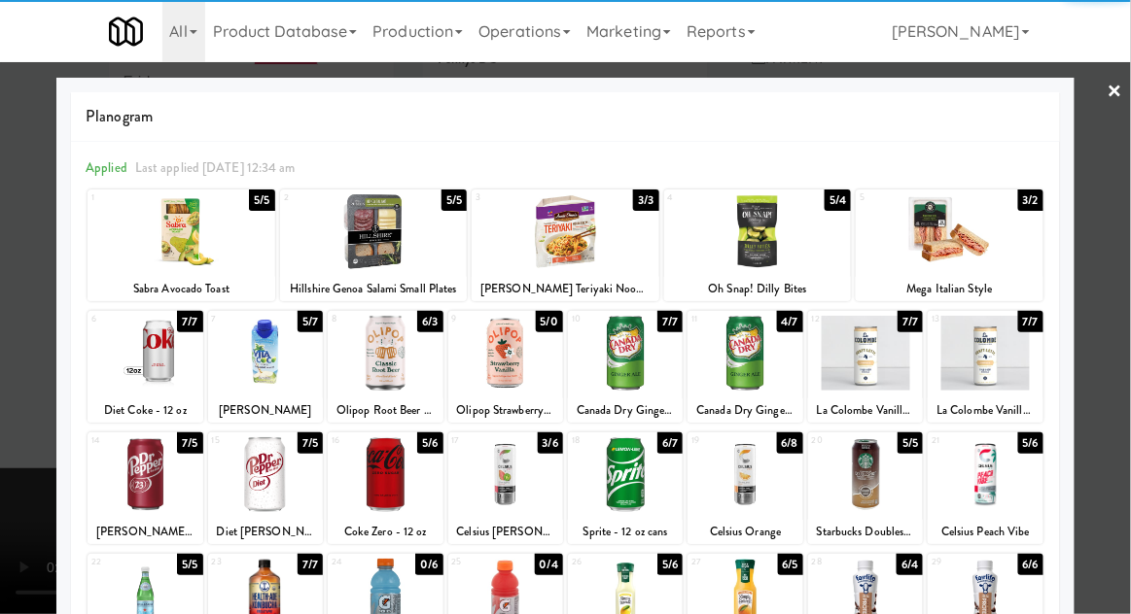
click at [768, 241] on div at bounding box center [758, 231] width 188 height 75
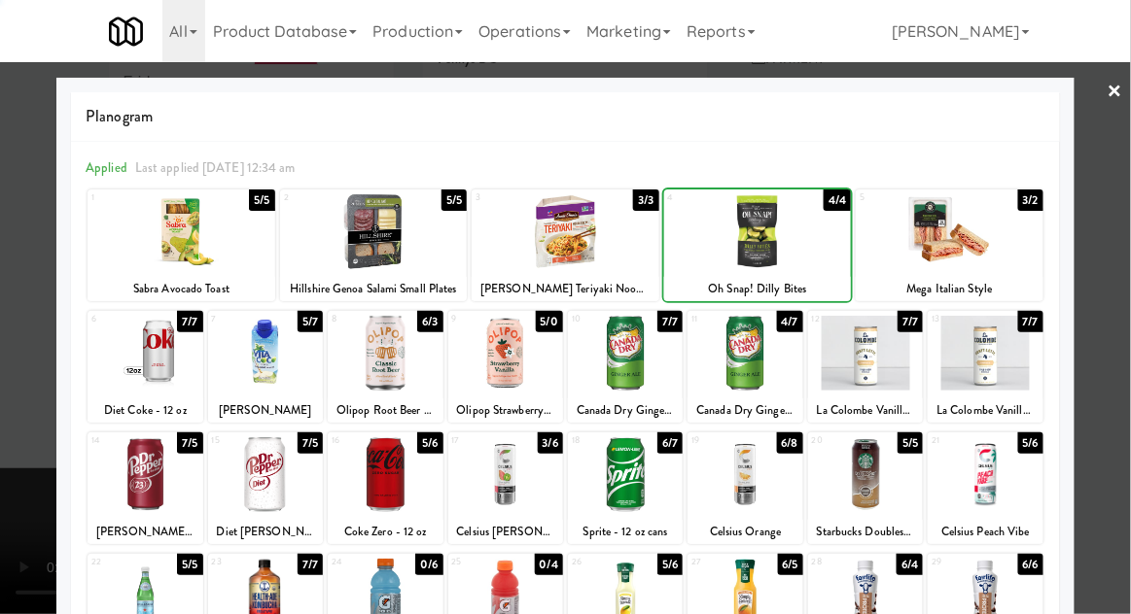
click at [1120, 201] on div at bounding box center [565, 307] width 1131 height 614
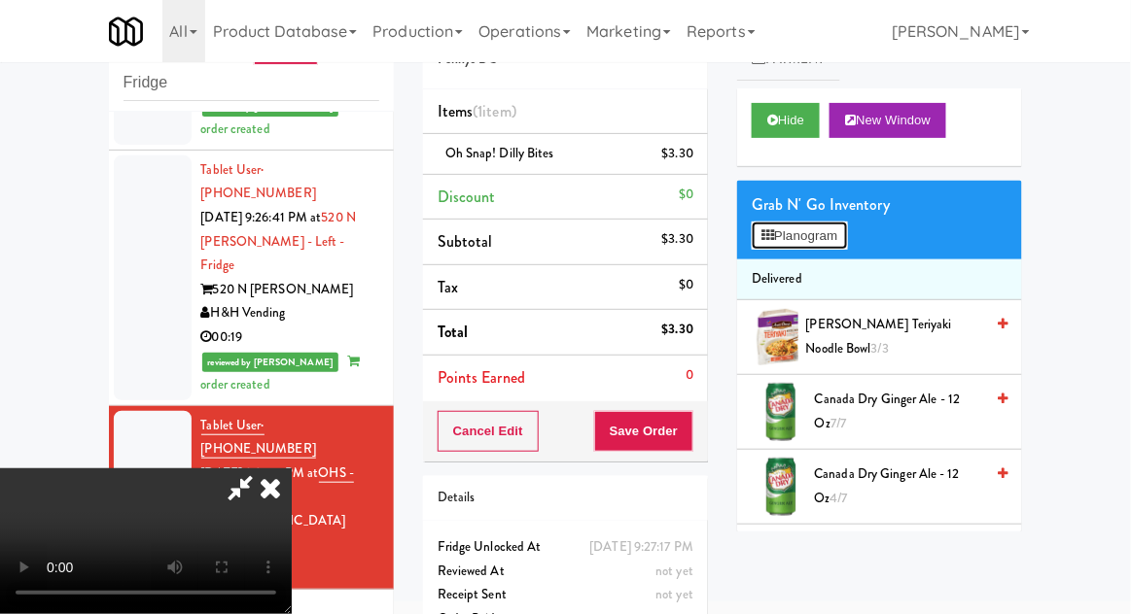
click at [847, 225] on button "Planogram" at bounding box center [798, 236] width 95 height 29
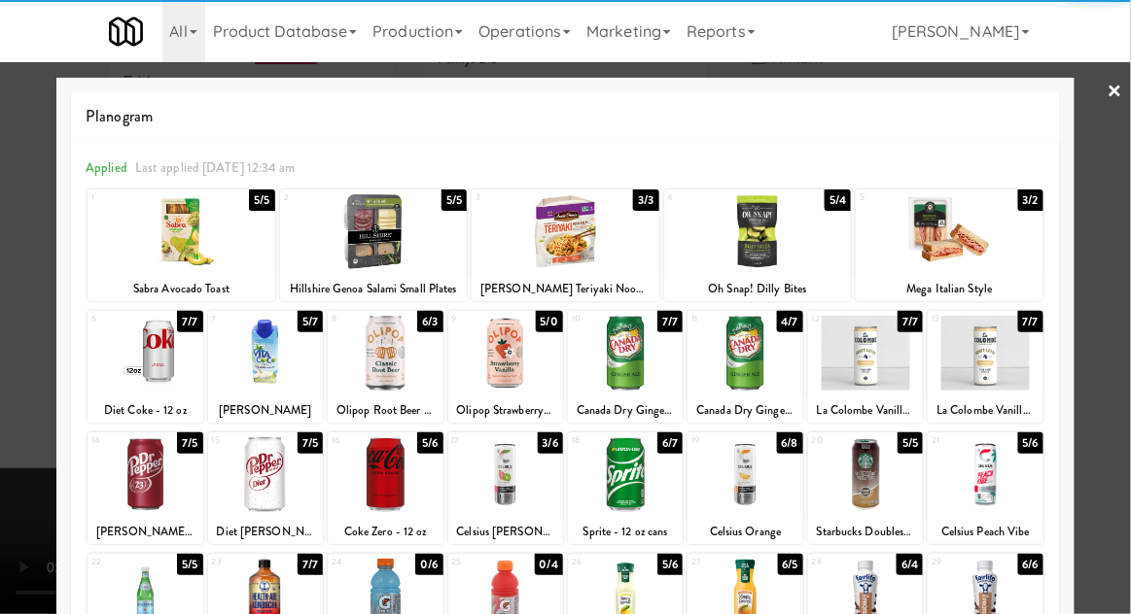
click at [772, 250] on div at bounding box center [758, 231] width 188 height 75
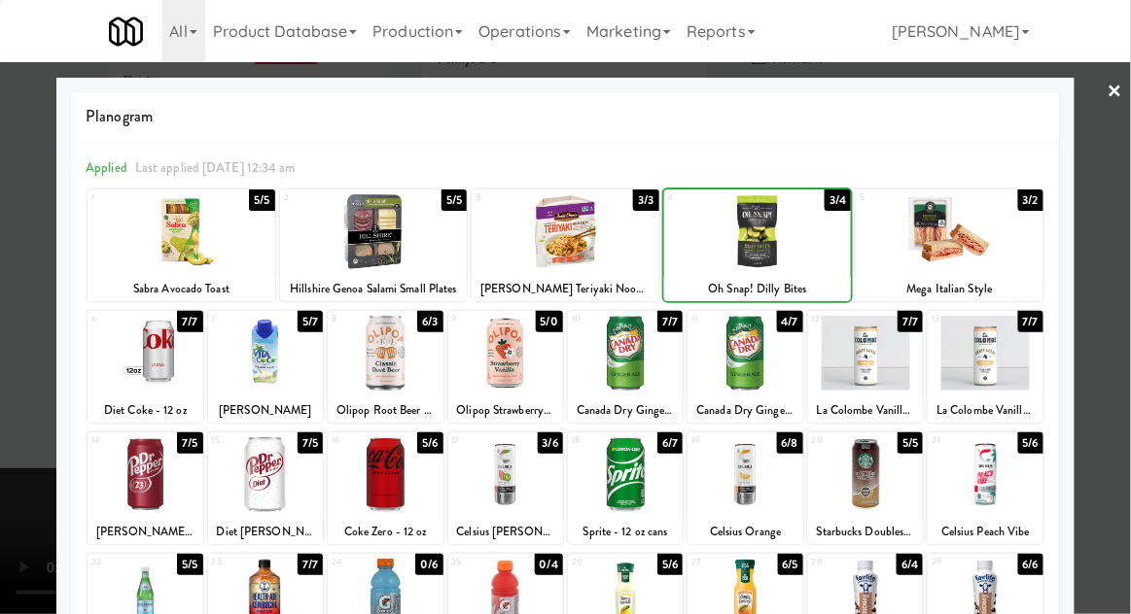
click at [1119, 197] on div at bounding box center [565, 307] width 1131 height 614
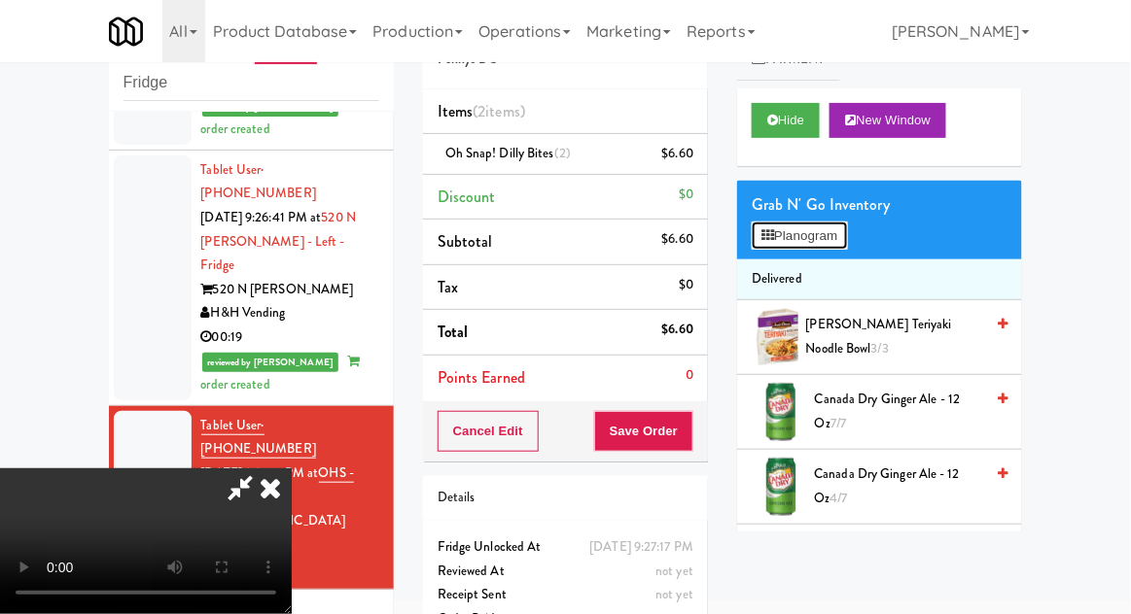
click at [838, 245] on button "Planogram" at bounding box center [798, 236] width 95 height 29
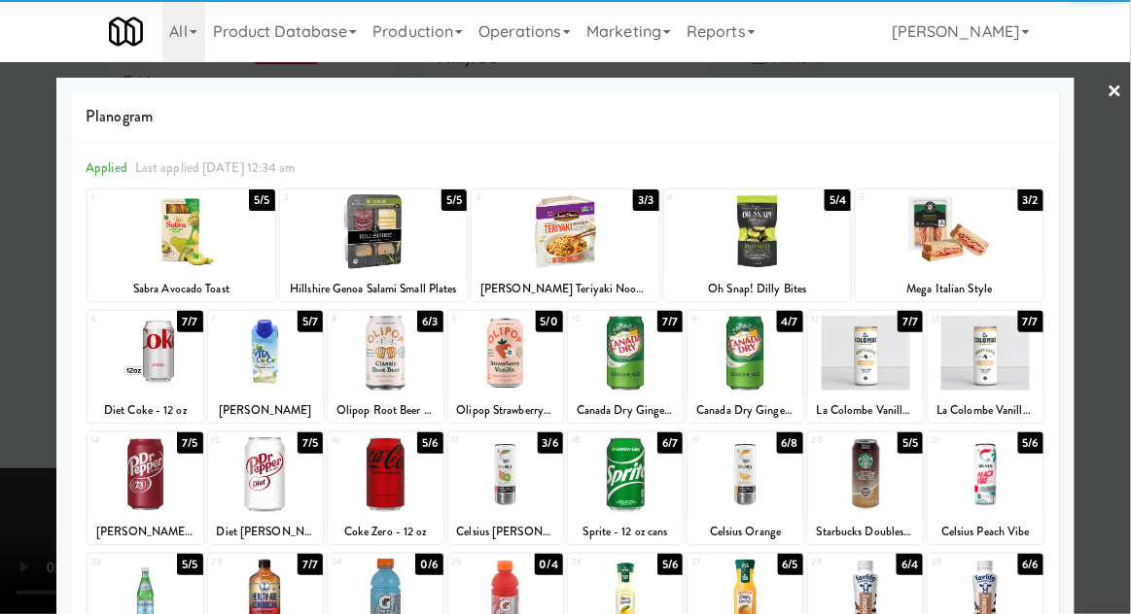
click at [518, 346] on div at bounding box center [505, 353] width 115 height 75
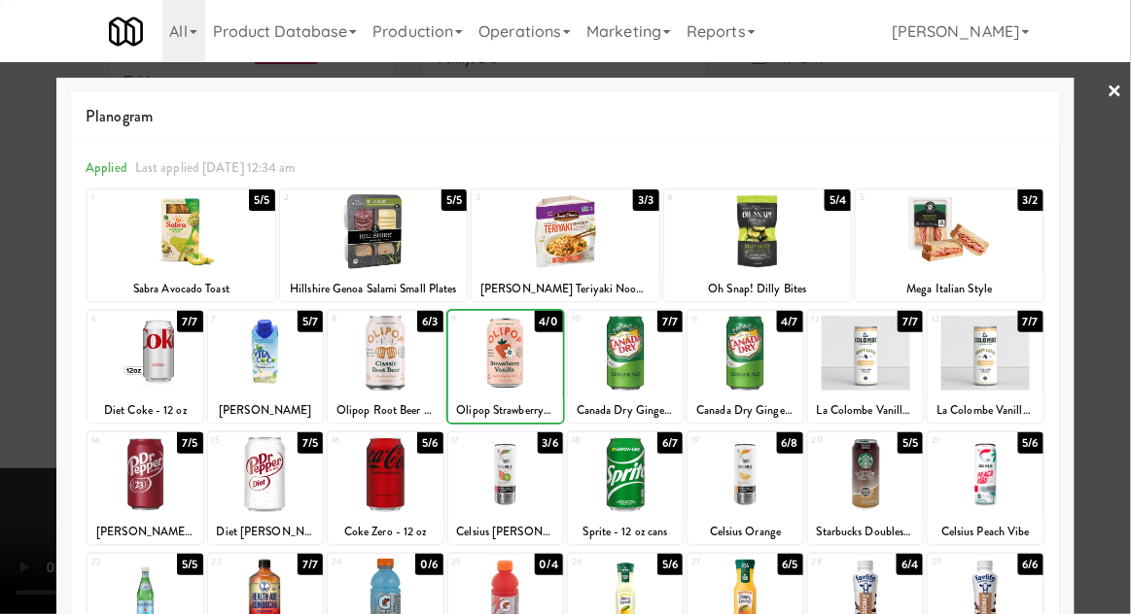
click at [1116, 212] on div at bounding box center [565, 307] width 1131 height 614
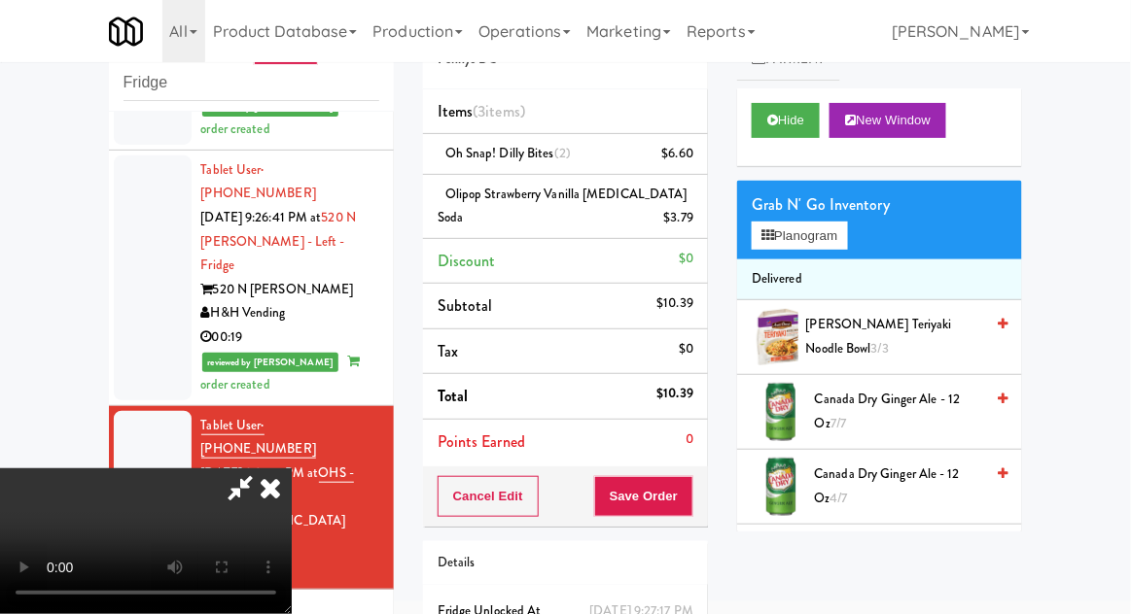
scroll to position [71, 0]
click at [681, 512] on button "Save Order" at bounding box center [643, 496] width 99 height 41
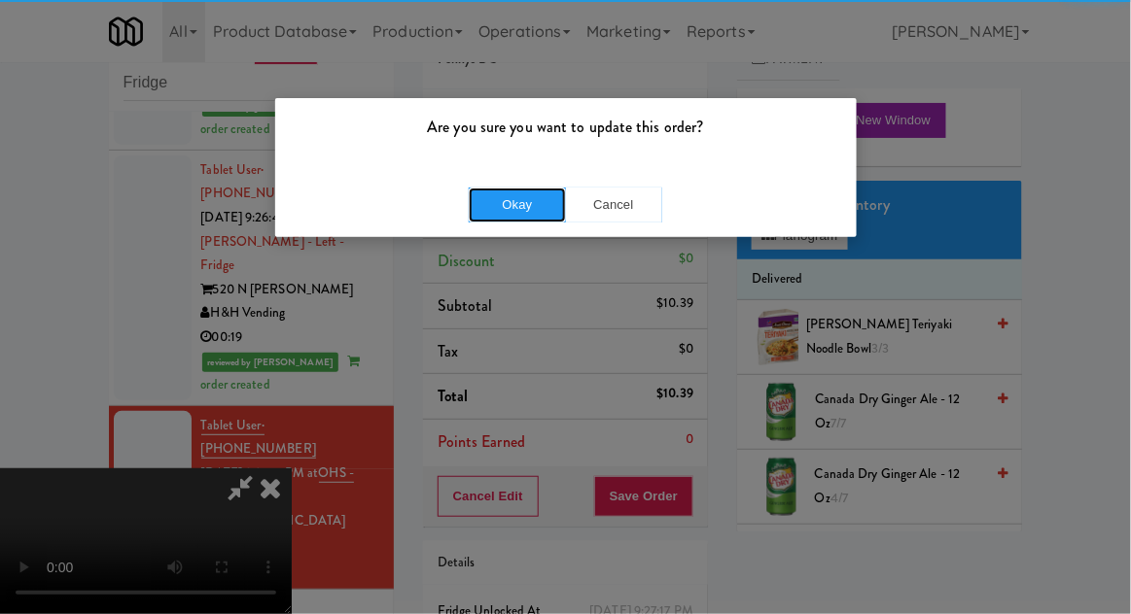
click at [480, 214] on button "Okay" at bounding box center [517, 205] width 97 height 35
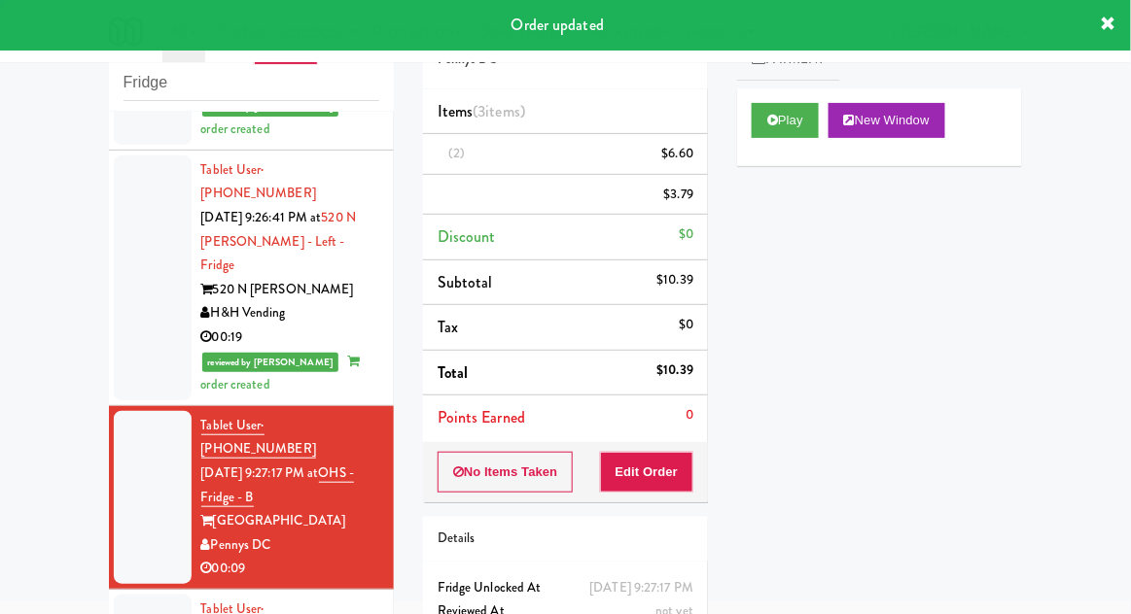
scroll to position [0, 0]
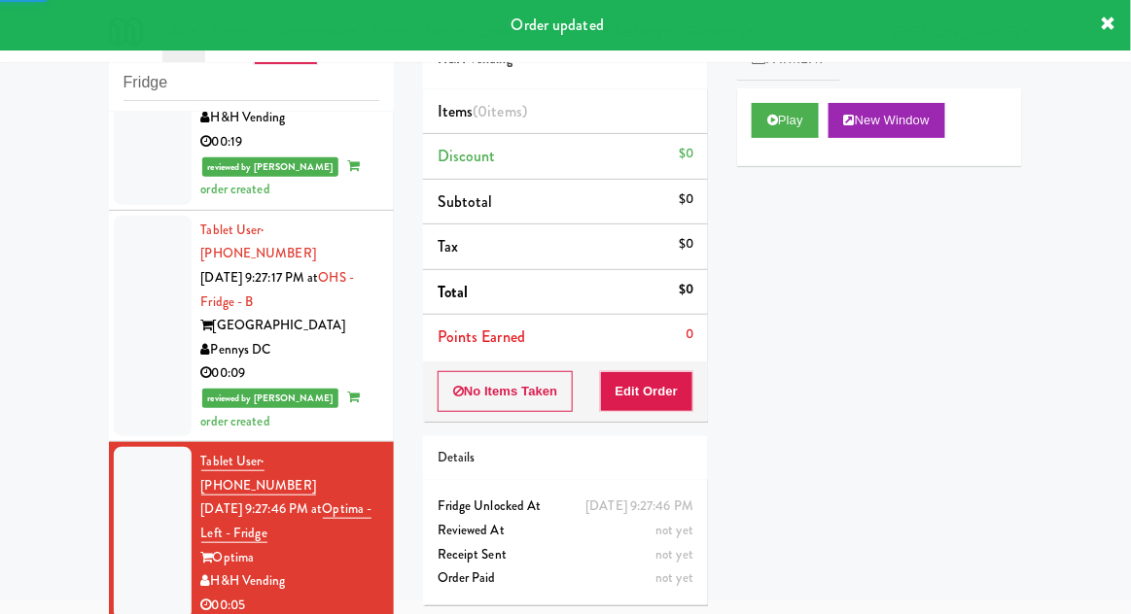
scroll to position [2035, 0]
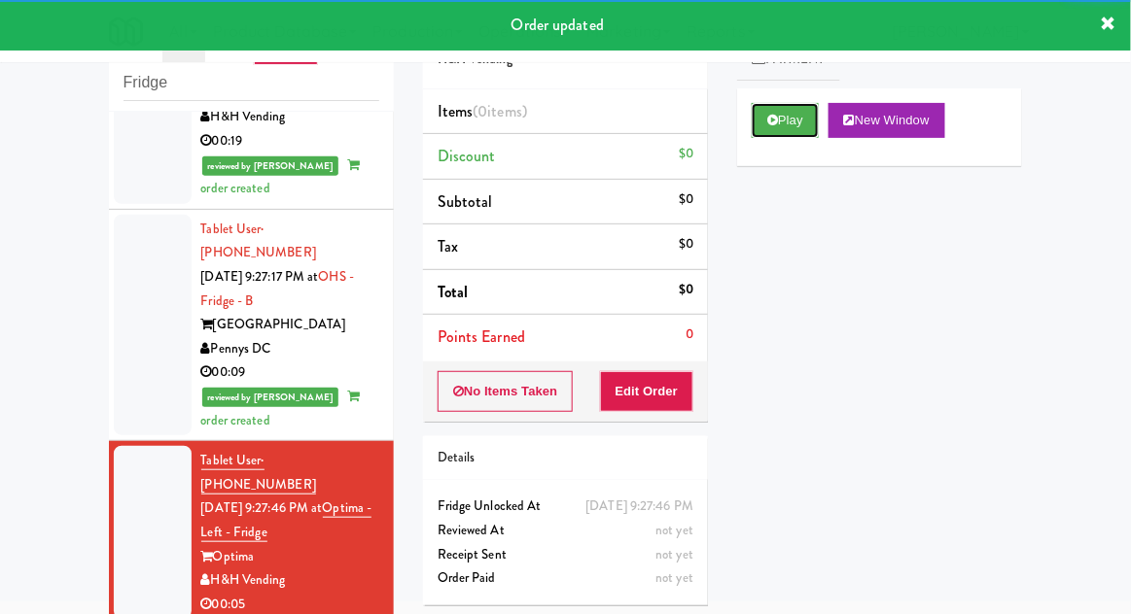
click at [763, 129] on button "Play" at bounding box center [784, 120] width 67 height 35
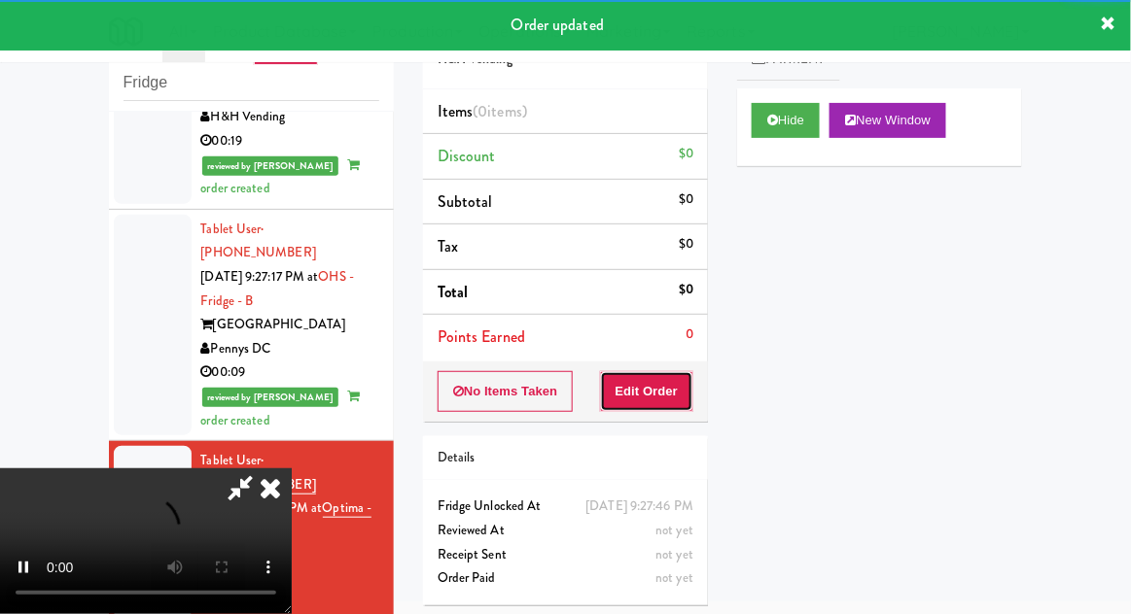
click at [659, 387] on button "Edit Order" at bounding box center [647, 391] width 94 height 41
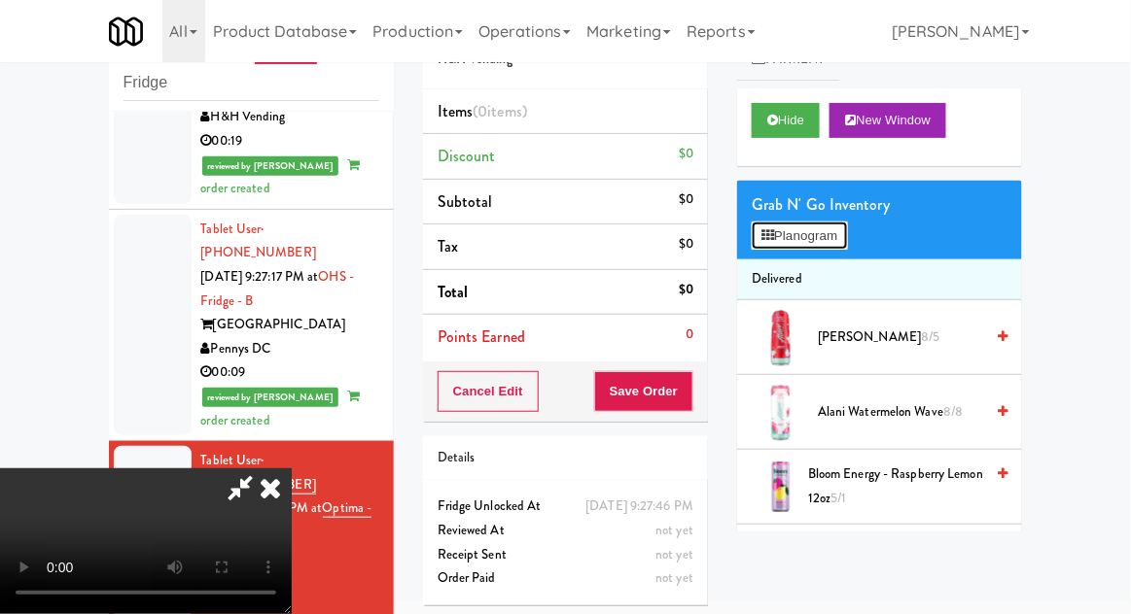
click at [847, 241] on button "Planogram" at bounding box center [798, 236] width 95 height 29
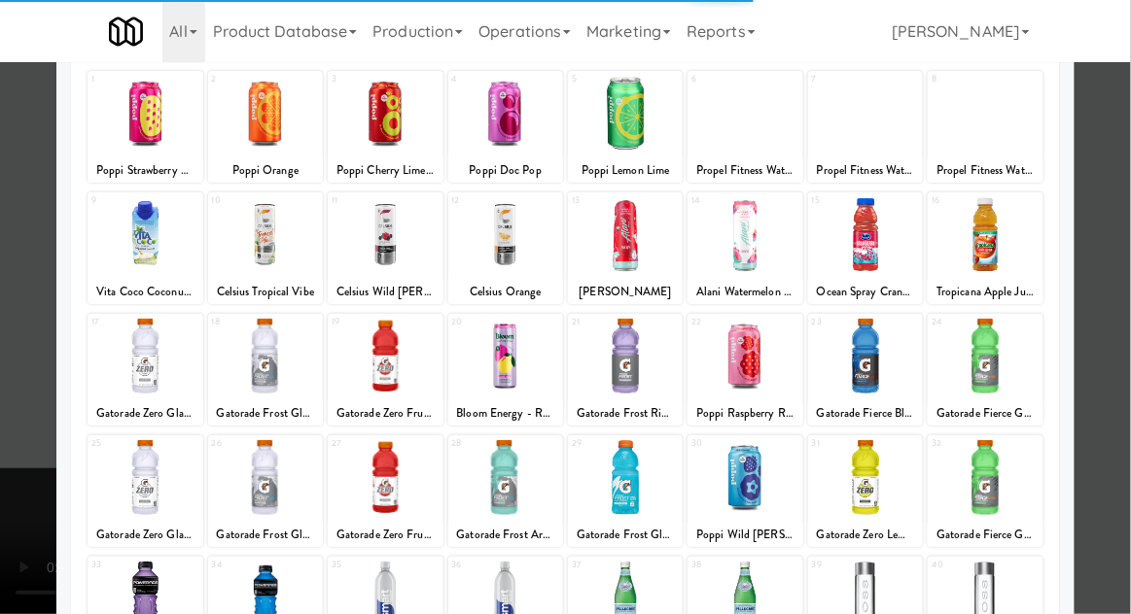
scroll to position [121, 0]
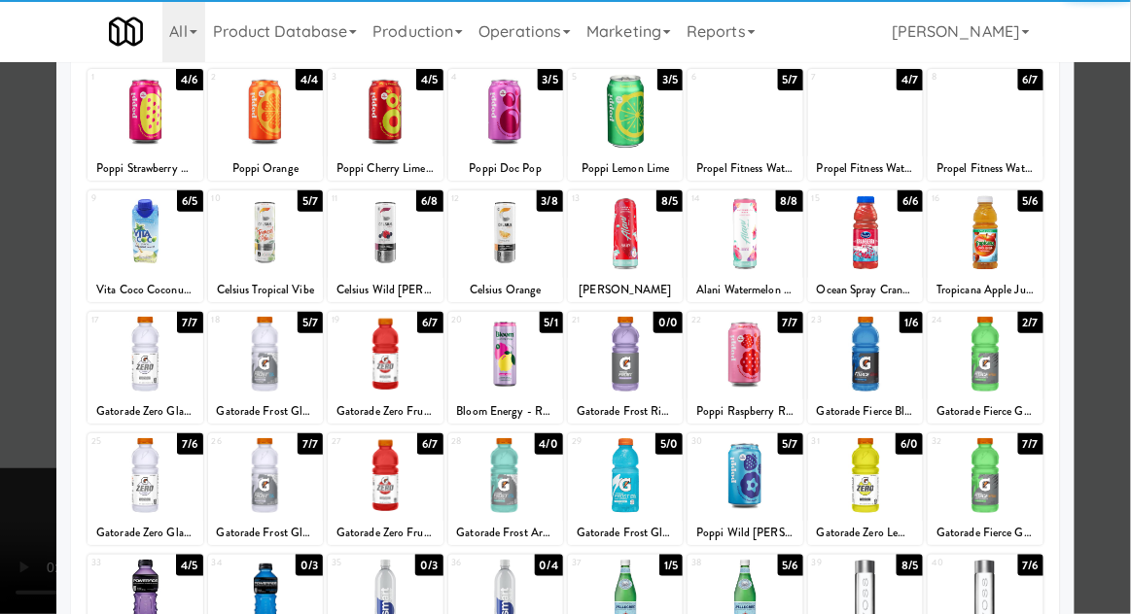
click at [508, 469] on div at bounding box center [505, 475] width 115 height 75
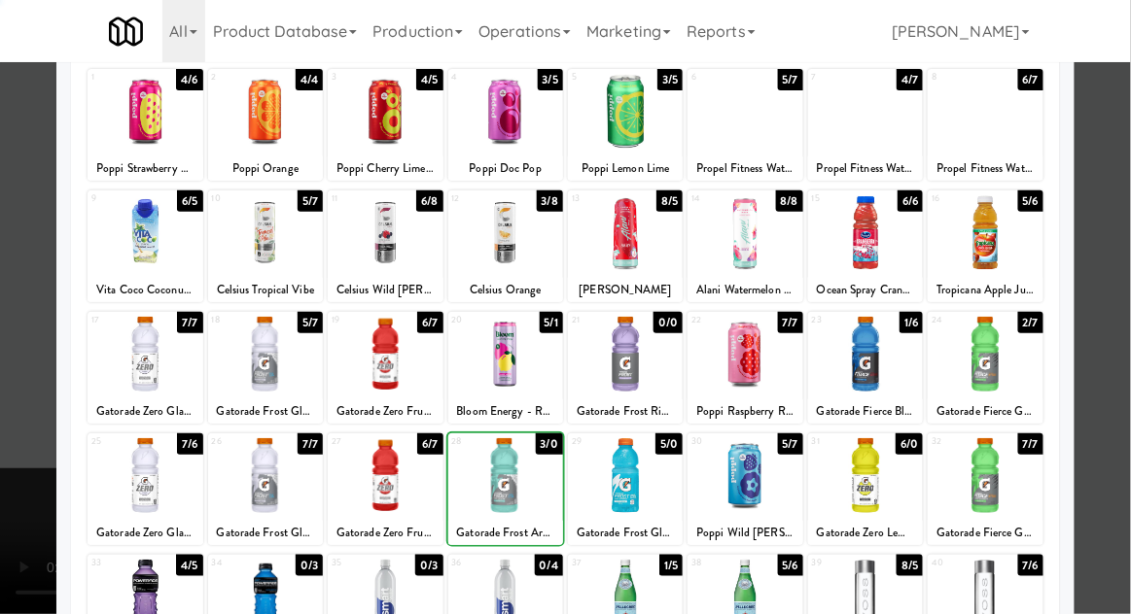
click at [1120, 219] on div at bounding box center [565, 307] width 1131 height 614
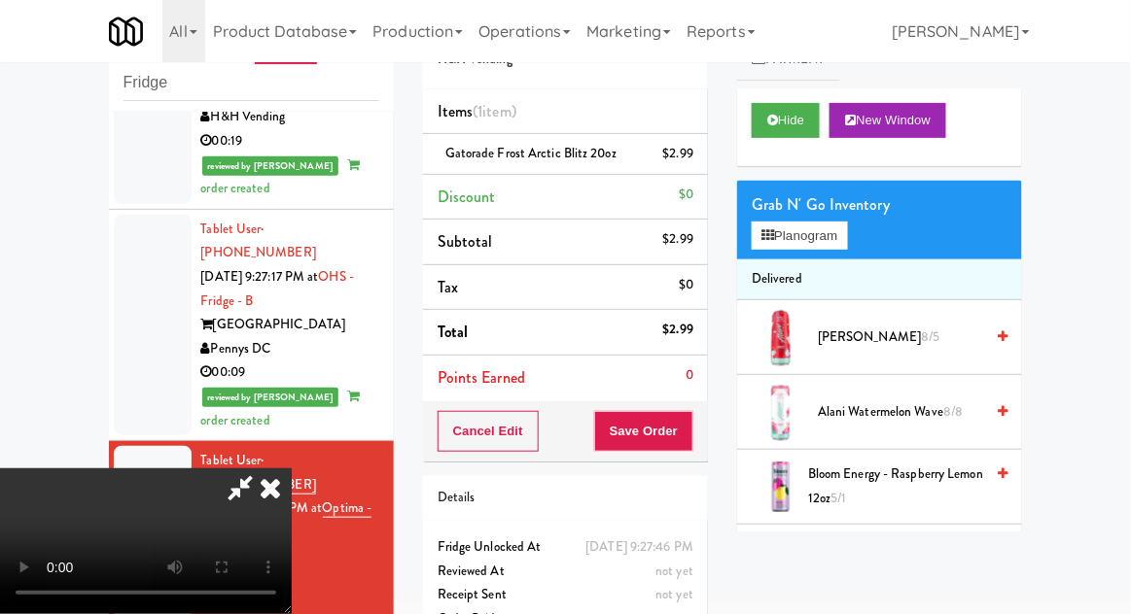
click at [708, 437] on div "Cancel Edit Save Order" at bounding box center [565, 431] width 285 height 60
click at [691, 441] on button "Save Order" at bounding box center [643, 431] width 99 height 41
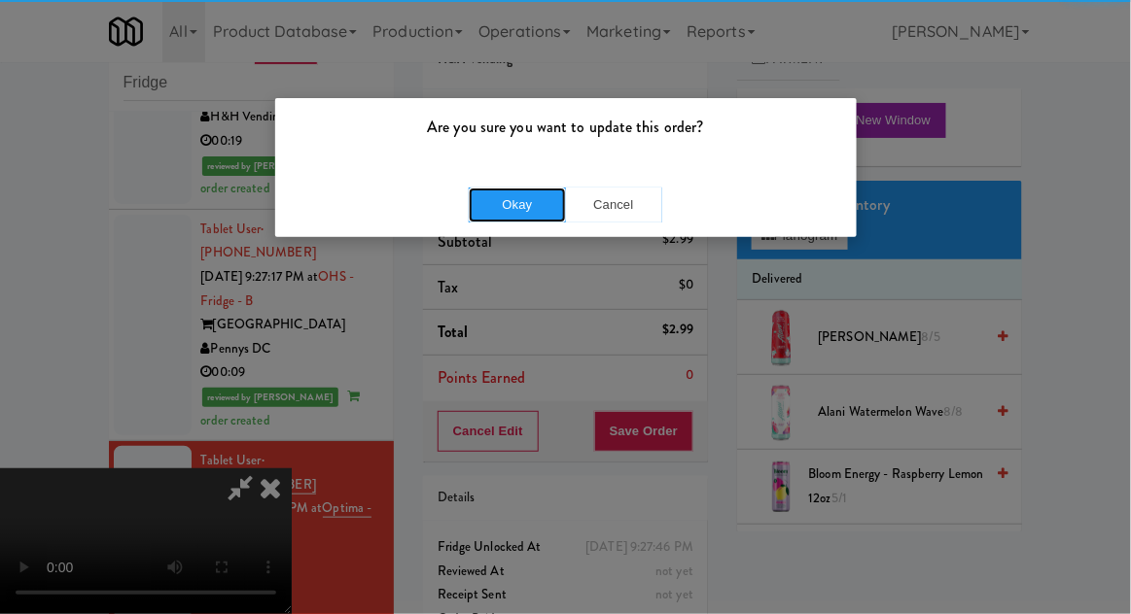
click at [500, 212] on button "Okay" at bounding box center [517, 205] width 97 height 35
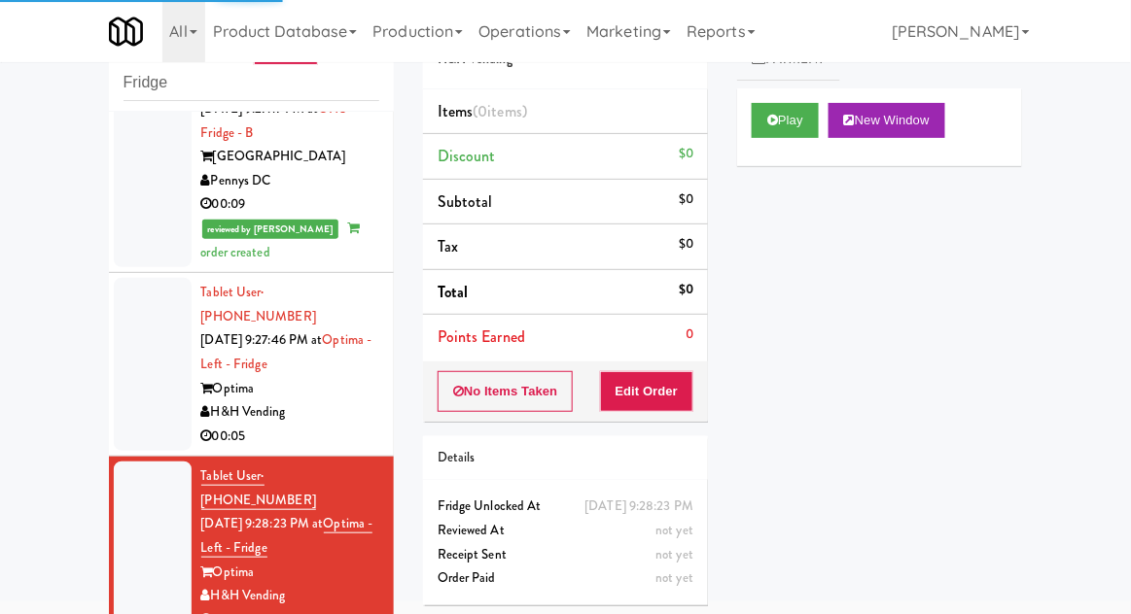
scroll to position [2206, 0]
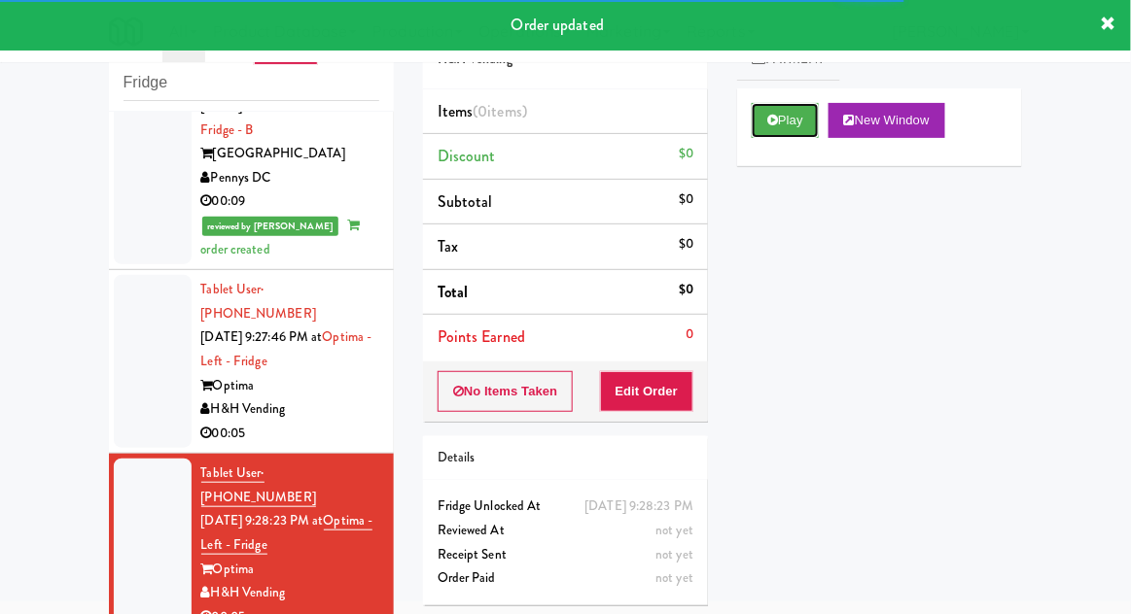
click at [775, 104] on button "Play" at bounding box center [784, 120] width 67 height 35
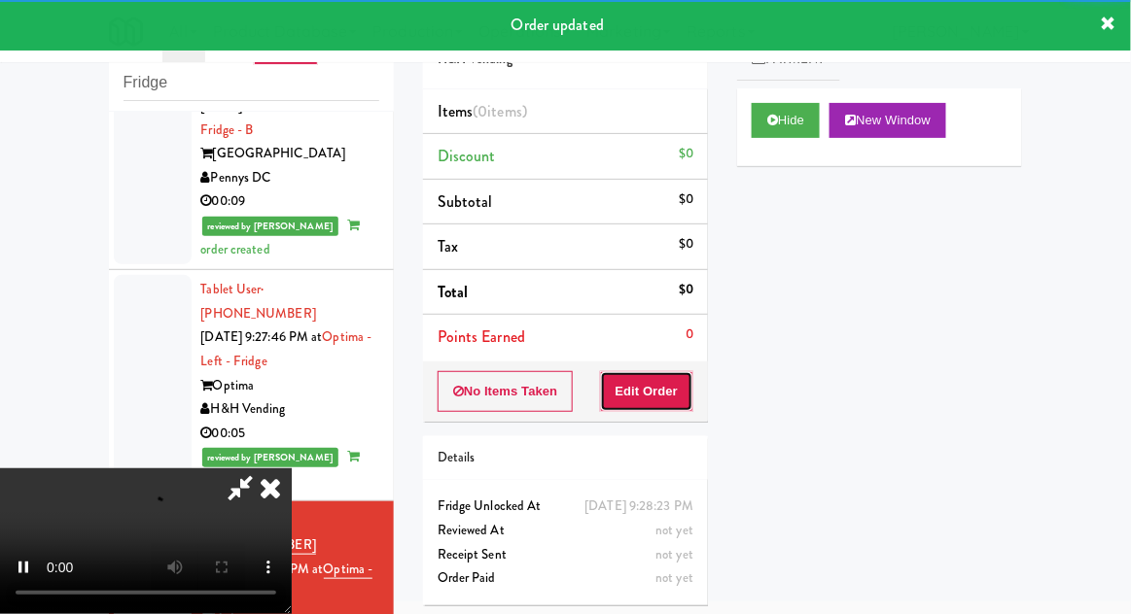
click at [676, 387] on button "Edit Order" at bounding box center [647, 391] width 94 height 41
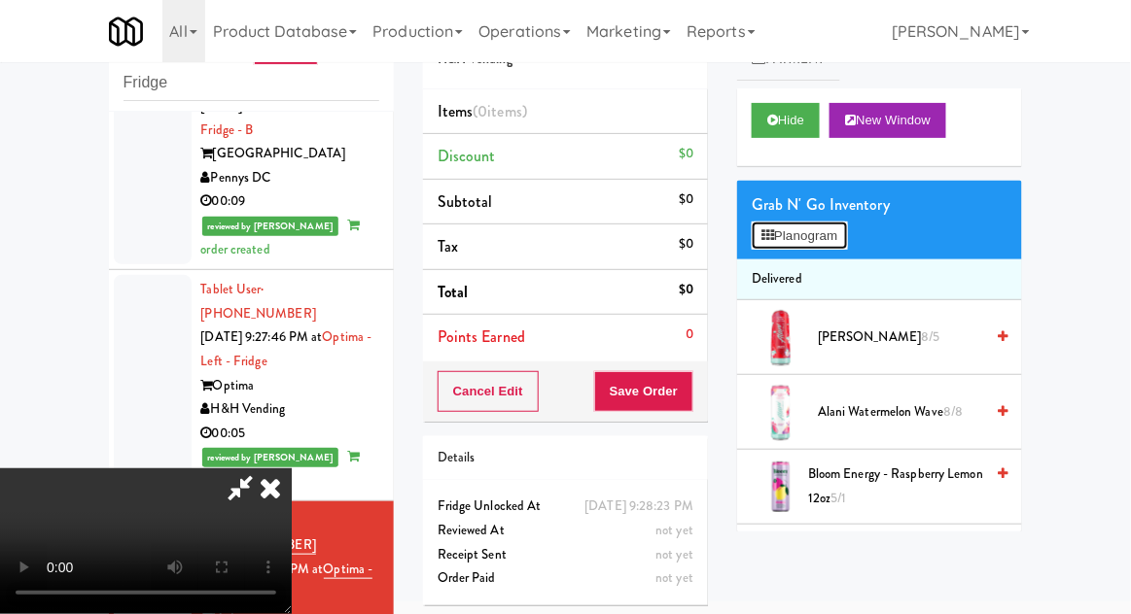
click at [847, 230] on button "Planogram" at bounding box center [798, 236] width 95 height 29
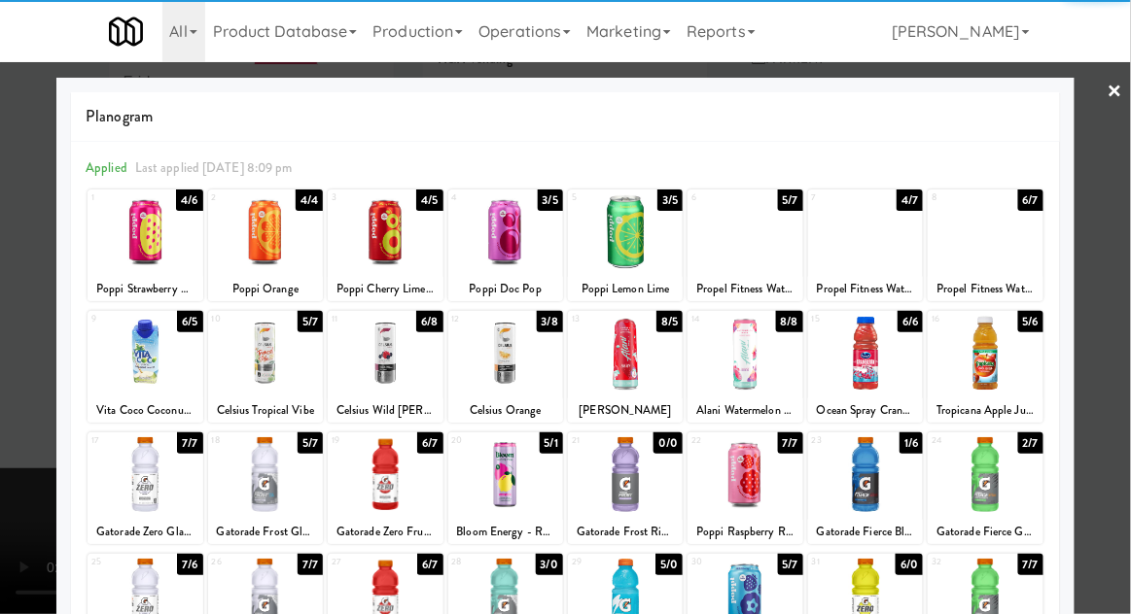
scroll to position [172, 0]
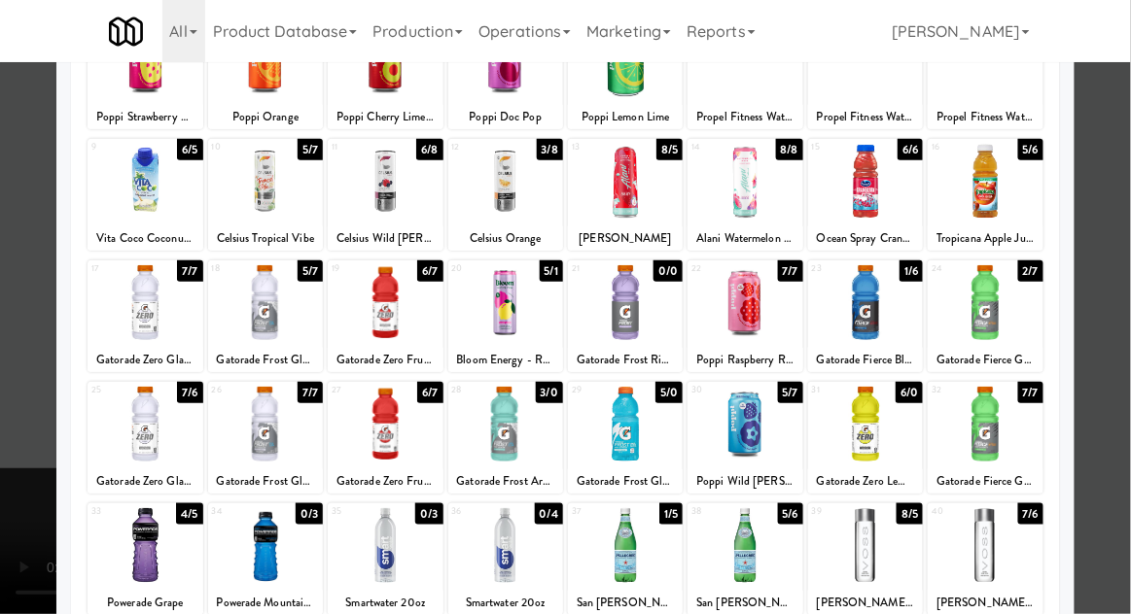
click at [1006, 310] on div at bounding box center [984, 302] width 115 height 75
click at [1120, 203] on div at bounding box center [565, 307] width 1131 height 614
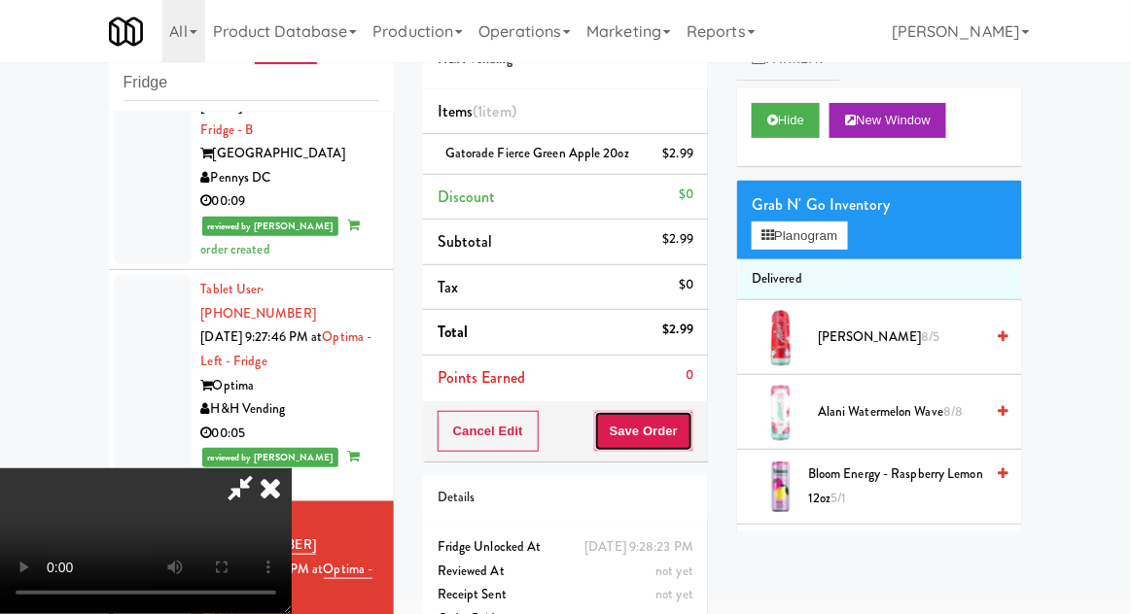
click at [693, 425] on button "Save Order" at bounding box center [643, 431] width 99 height 41
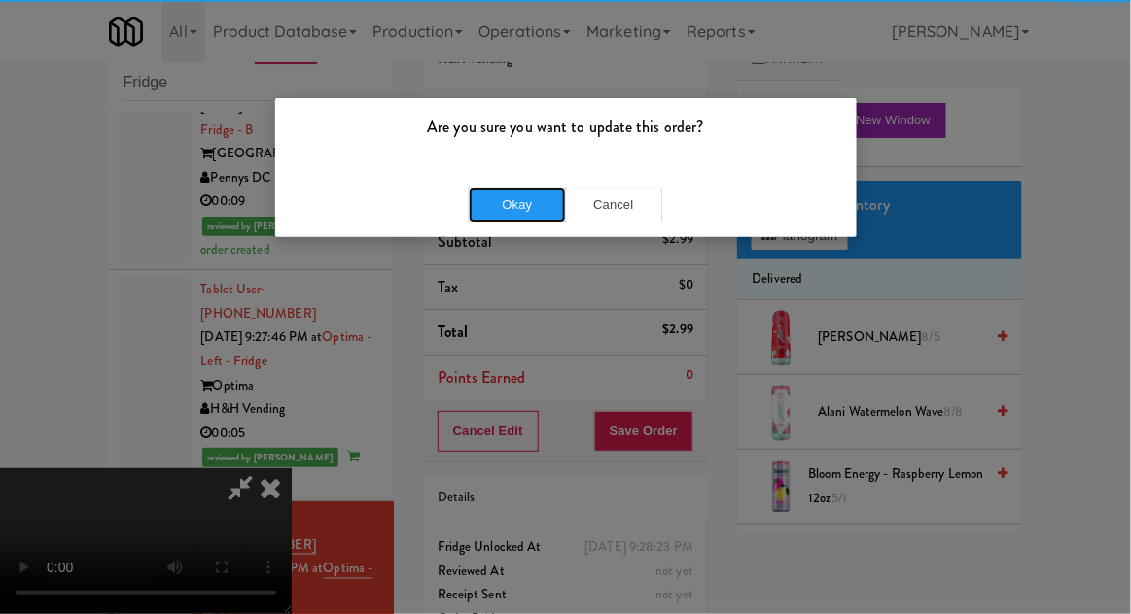
click at [519, 204] on button "Okay" at bounding box center [517, 205] width 97 height 35
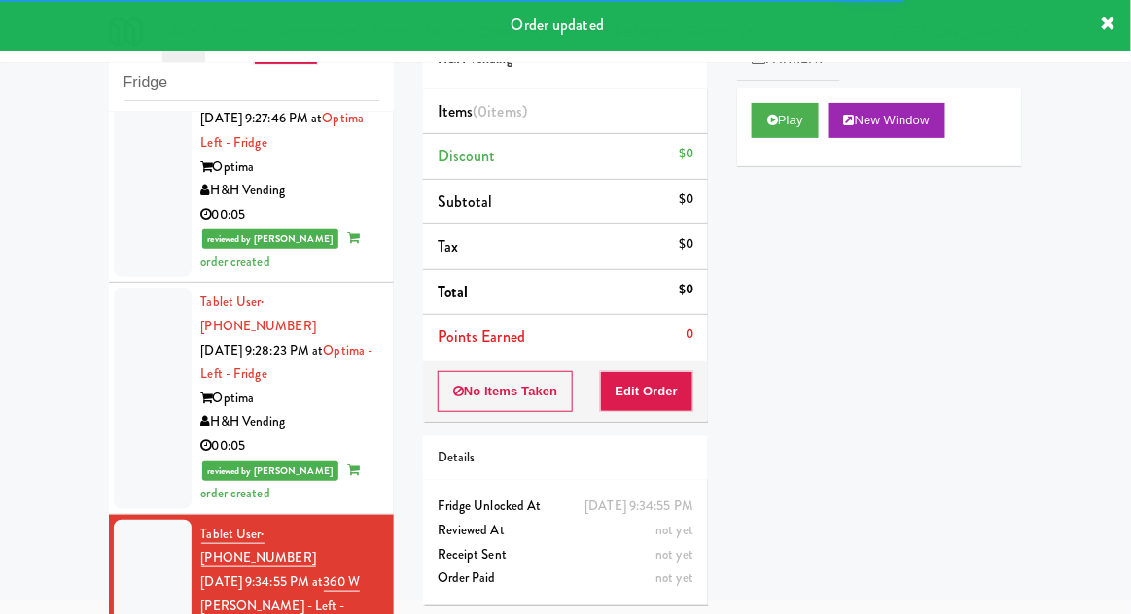
scroll to position [2472, 0]
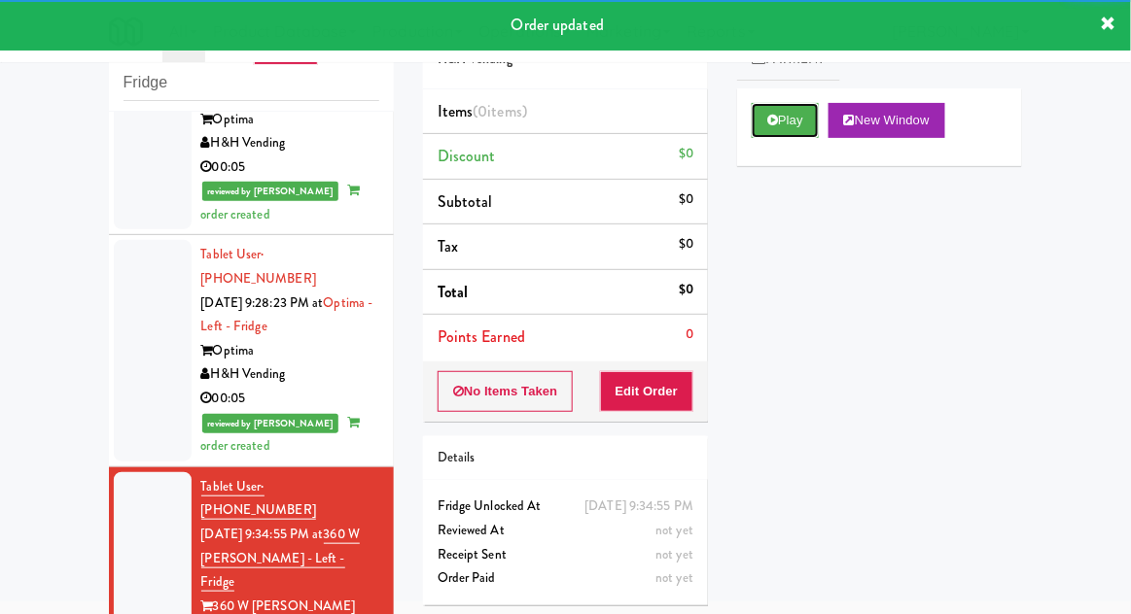
click at [760, 117] on button "Play" at bounding box center [784, 120] width 67 height 35
click at [649, 394] on button "Edit Order" at bounding box center [647, 391] width 94 height 41
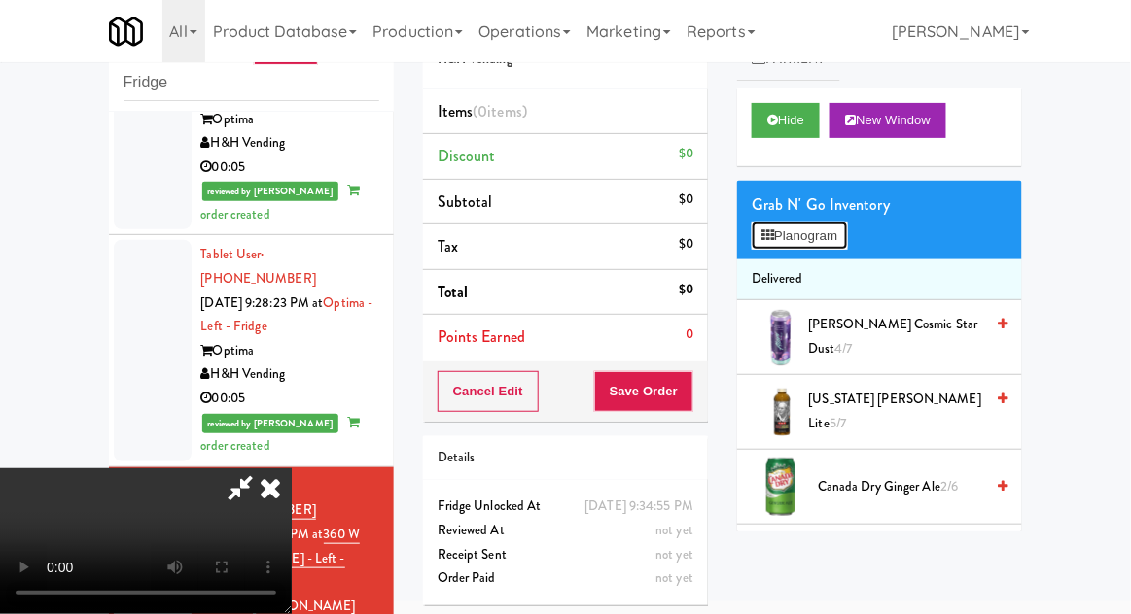
click at [847, 240] on button "Planogram" at bounding box center [798, 236] width 95 height 29
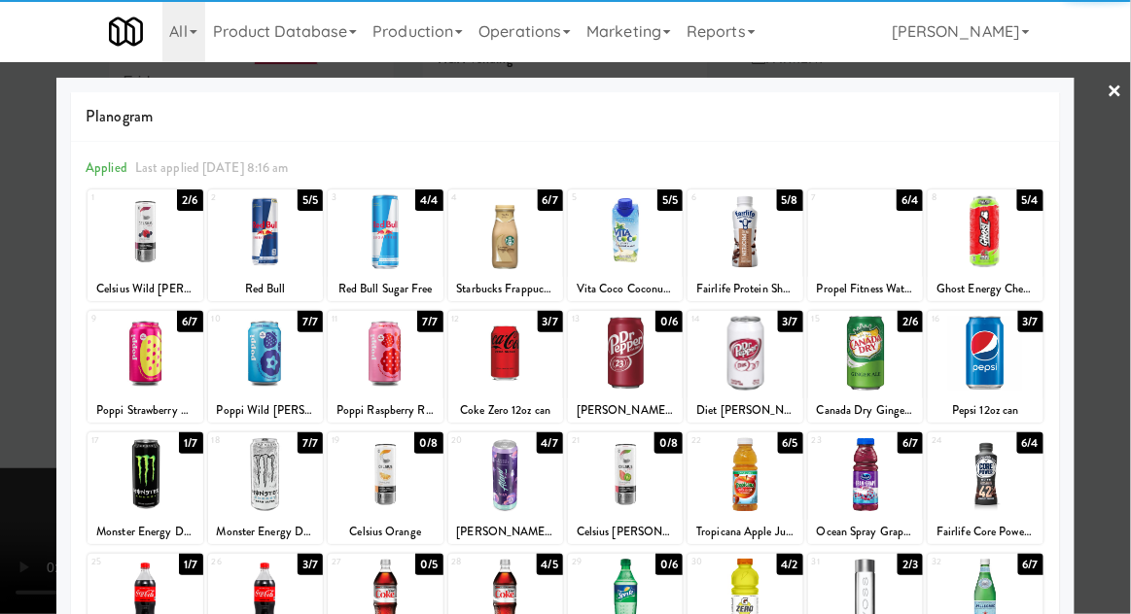
click at [1017, 358] on div at bounding box center [984, 353] width 115 height 75
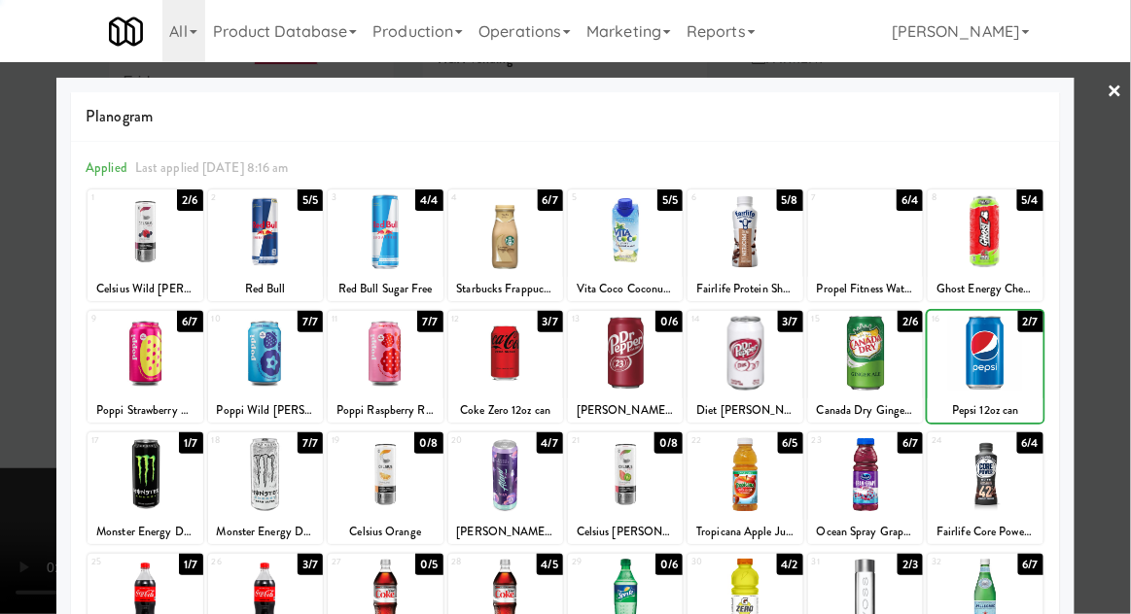
click at [1121, 329] on div at bounding box center [565, 307] width 1131 height 614
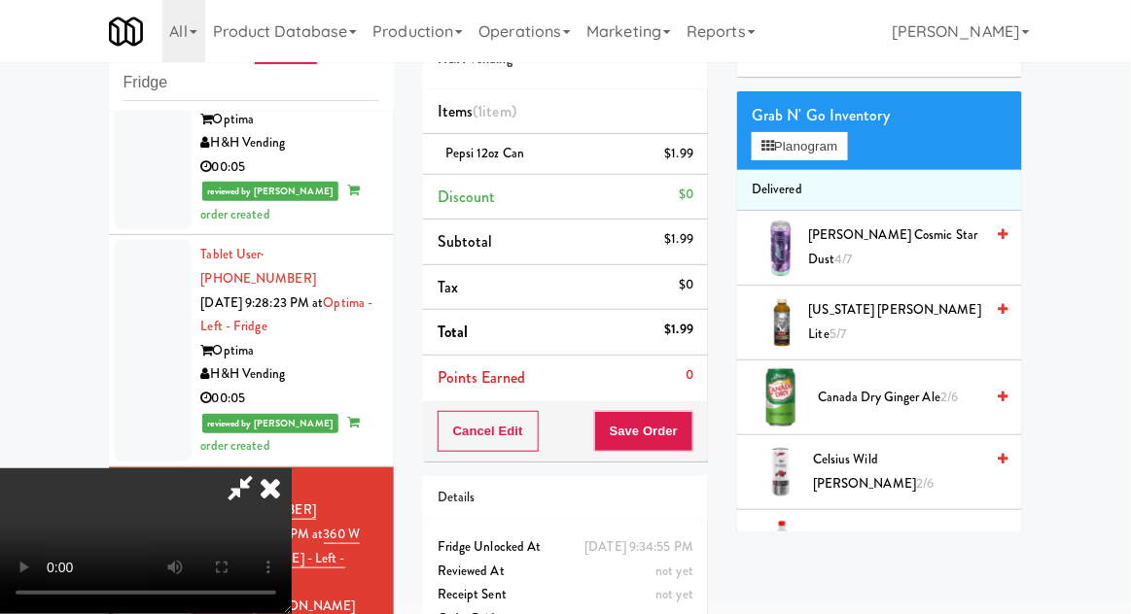
scroll to position [115, 0]
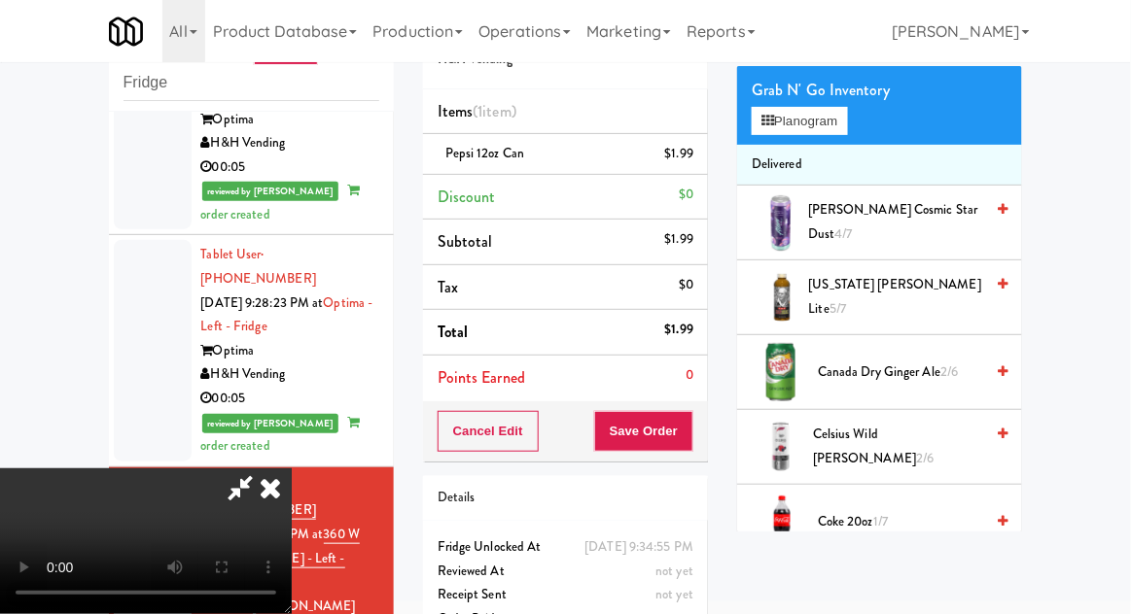
click at [913, 370] on span "Canada Dry Ginger Ale 2/6" at bounding box center [900, 373] width 165 height 24
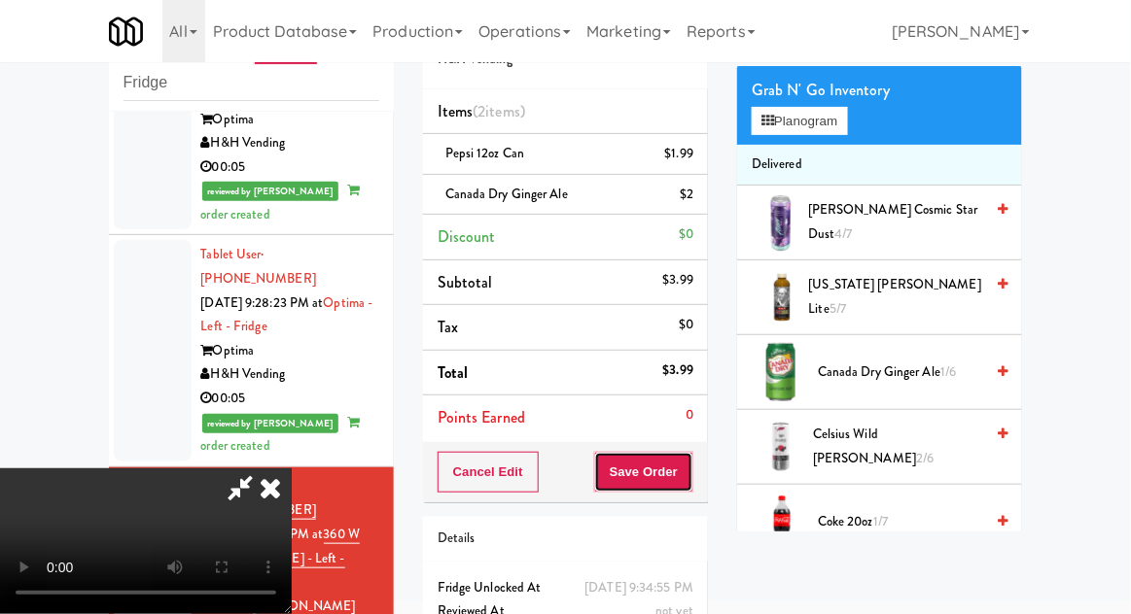
click at [691, 464] on button "Save Order" at bounding box center [643, 472] width 99 height 41
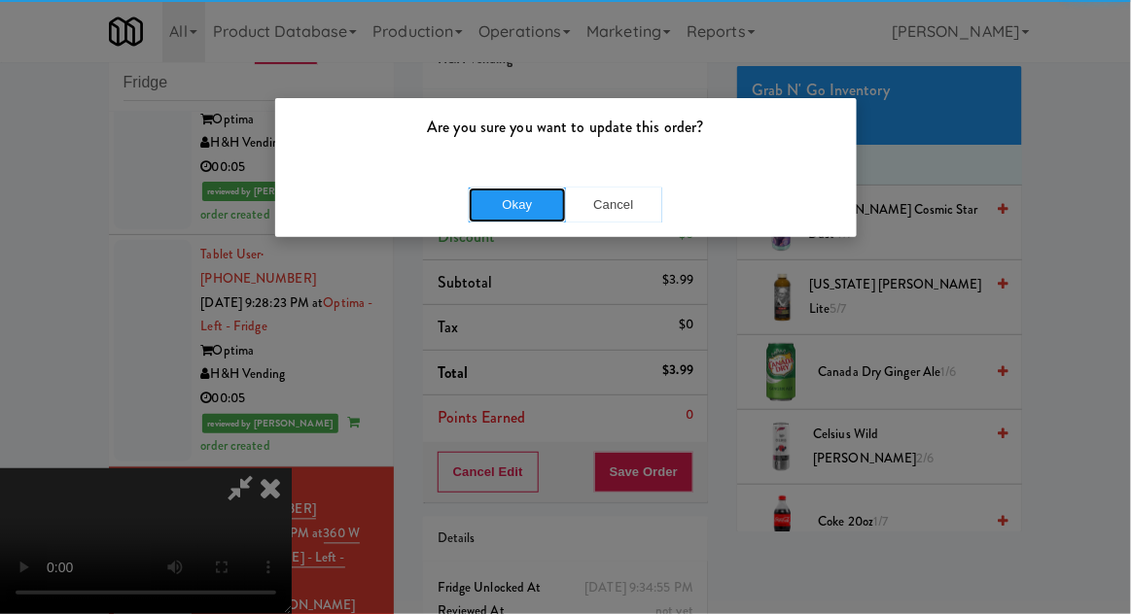
click at [519, 207] on button "Okay" at bounding box center [517, 205] width 97 height 35
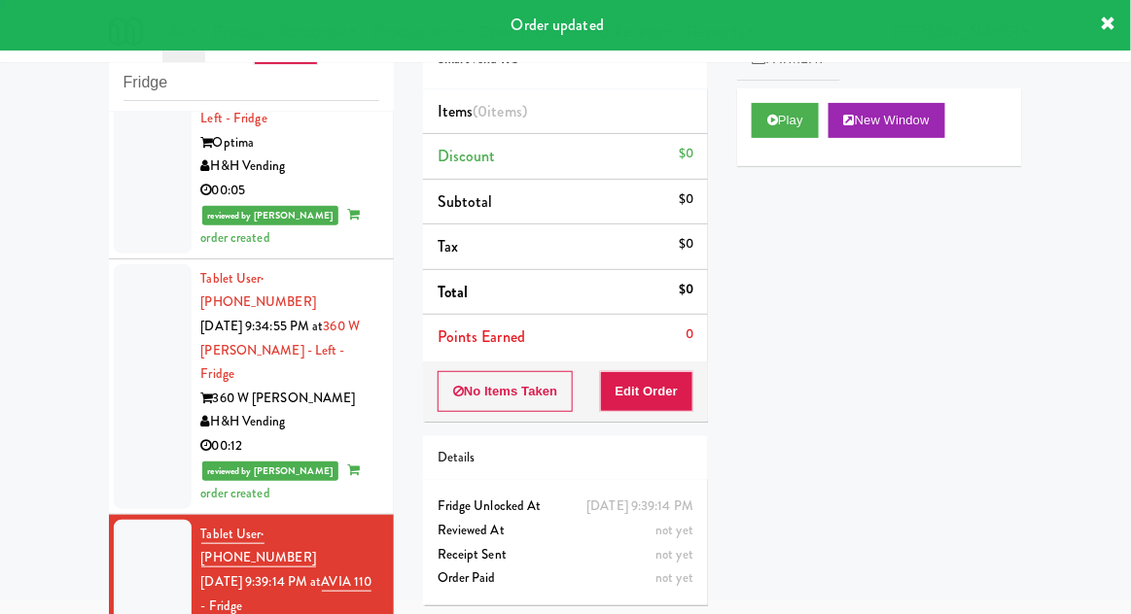
scroll to position [2681, 0]
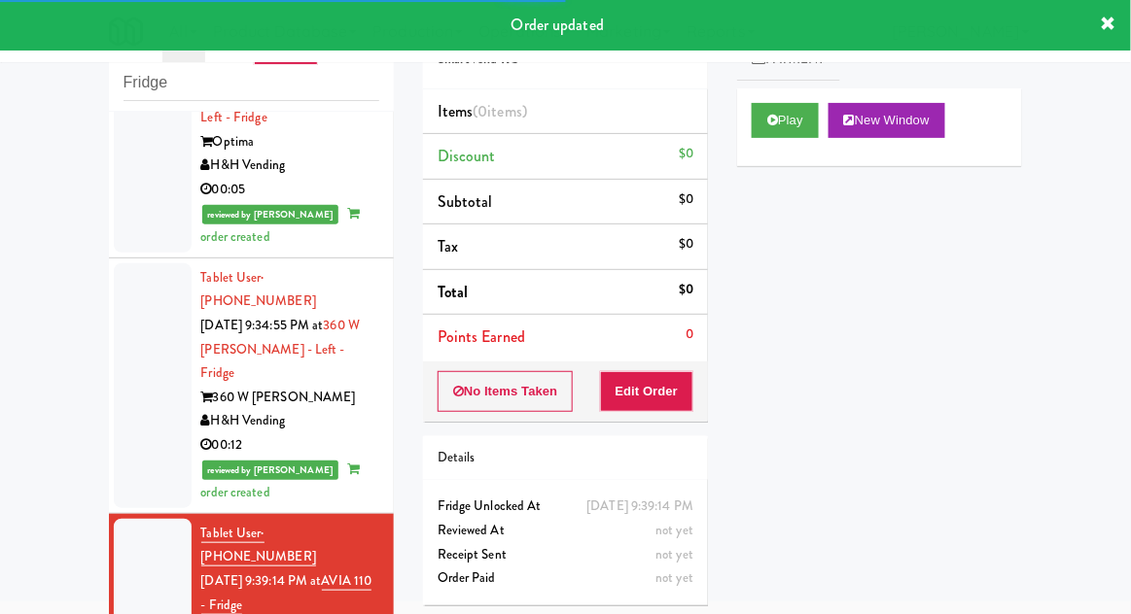
click at [736, 136] on div "Cart Flags Notes Payment Play New Window Primary Flag Clear Flag if unable to d…" at bounding box center [879, 263] width 314 height 537
click at [768, 128] on button "Play" at bounding box center [784, 120] width 67 height 35
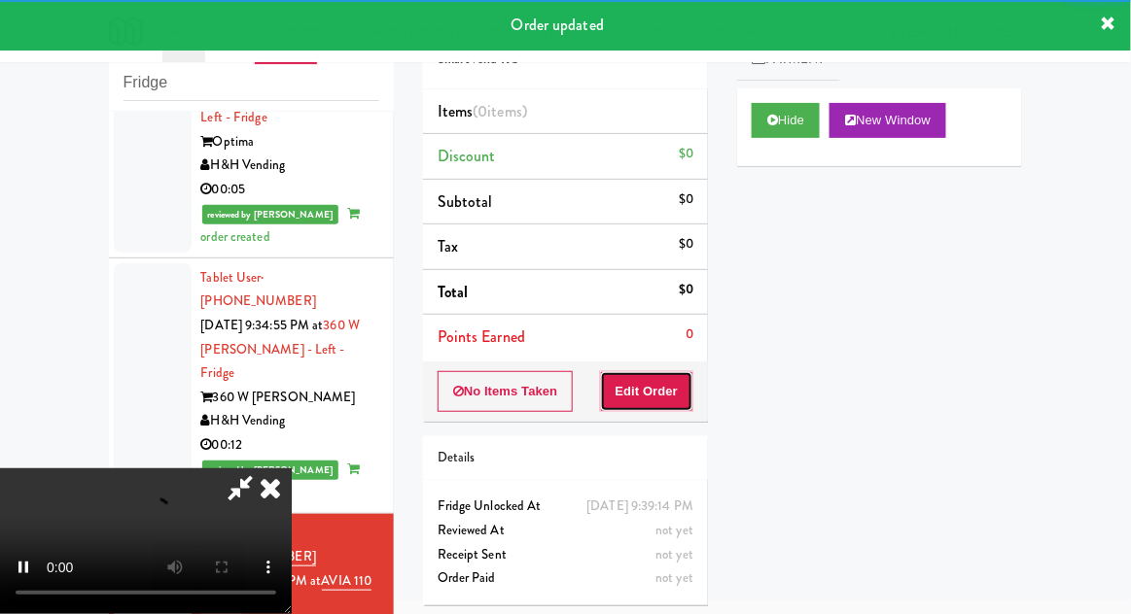
click at [645, 381] on button "Edit Order" at bounding box center [647, 391] width 94 height 41
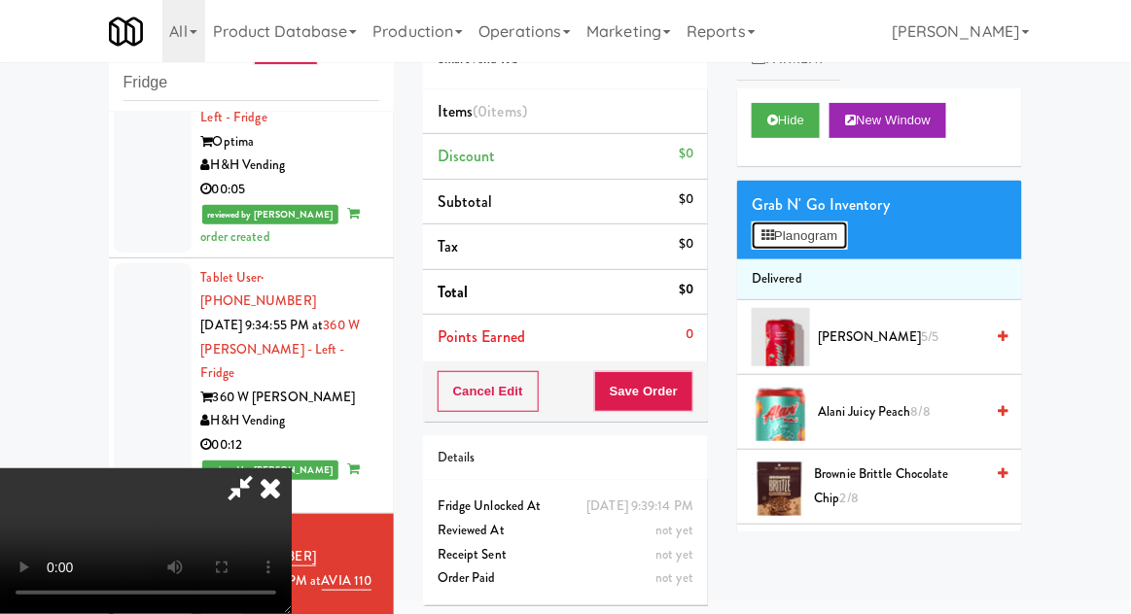
click at [845, 239] on button "Planogram" at bounding box center [798, 236] width 95 height 29
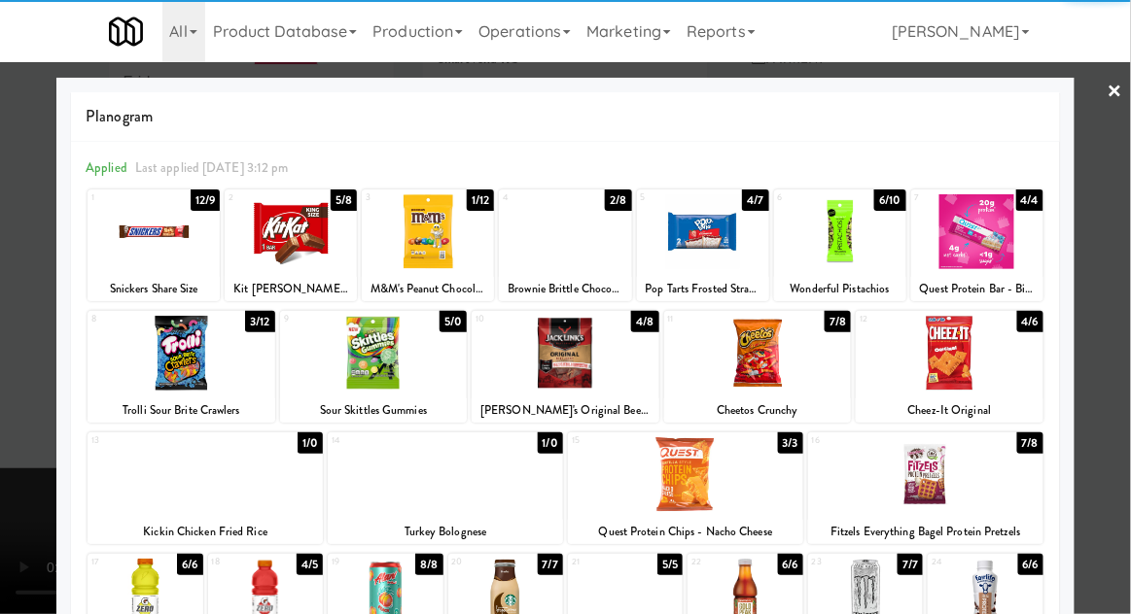
click at [184, 364] on div at bounding box center [181, 353] width 188 height 75
click at [1120, 283] on div at bounding box center [565, 307] width 1131 height 614
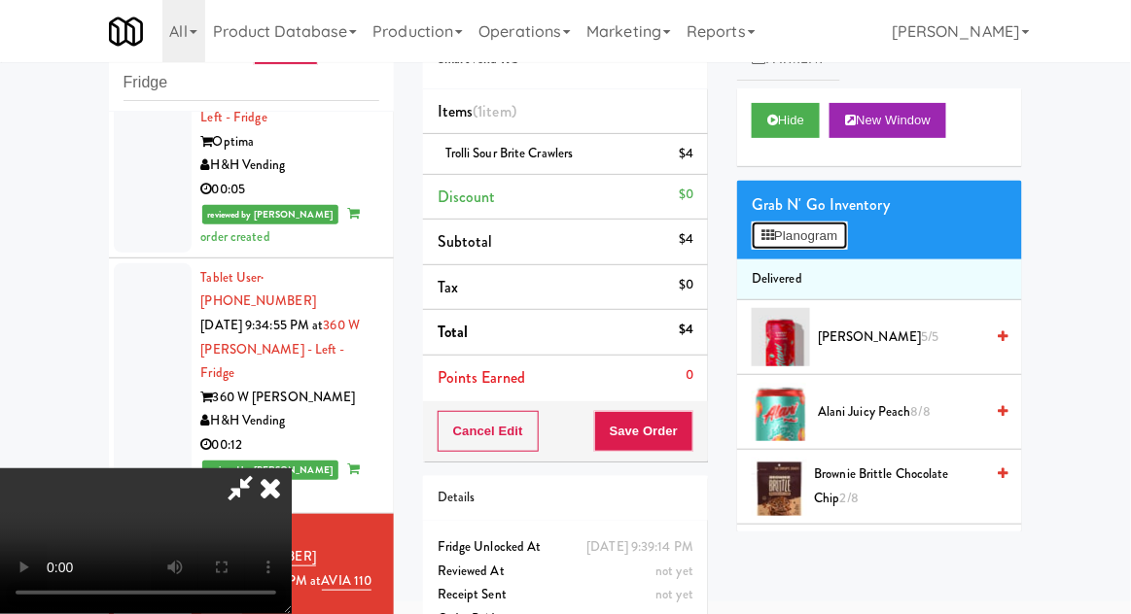
click at [844, 246] on button "Planogram" at bounding box center [798, 236] width 95 height 29
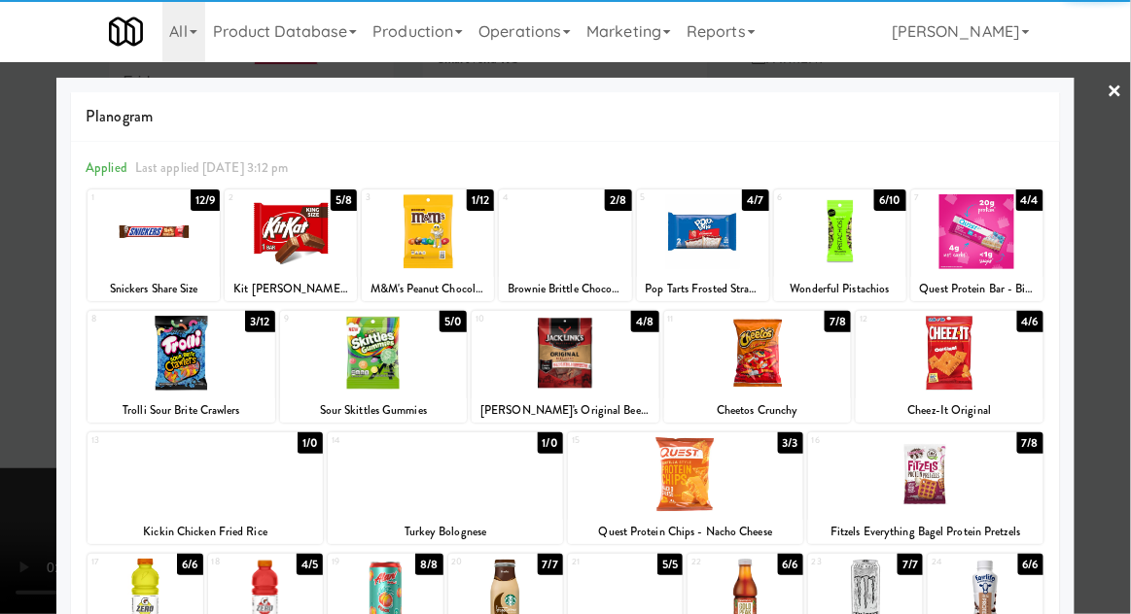
click at [431, 245] on div at bounding box center [428, 231] width 132 height 75
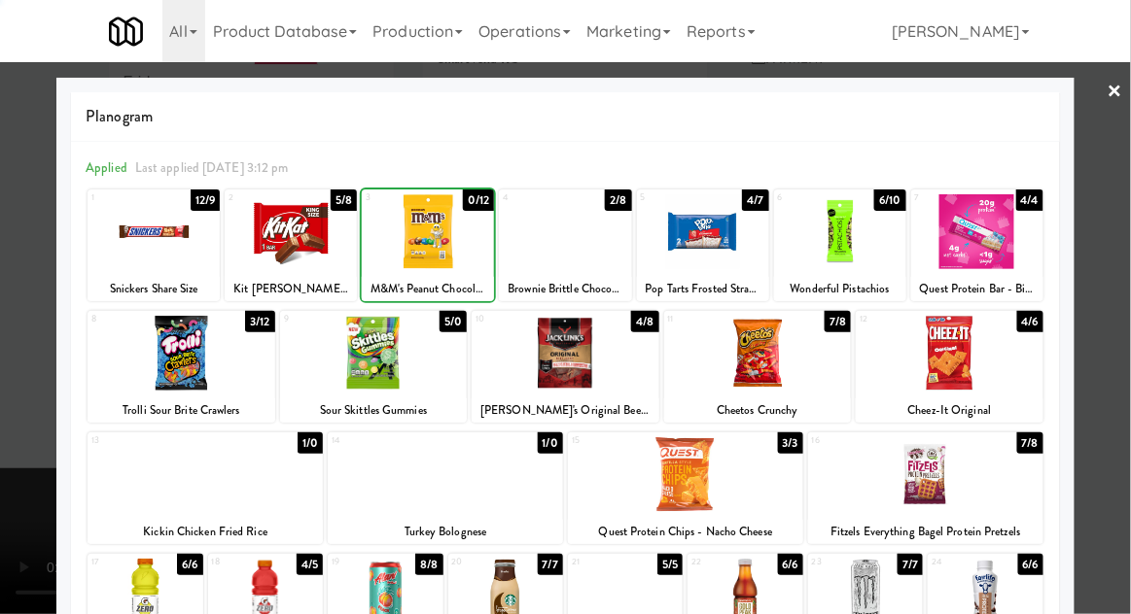
click at [1117, 300] on div at bounding box center [565, 307] width 1131 height 614
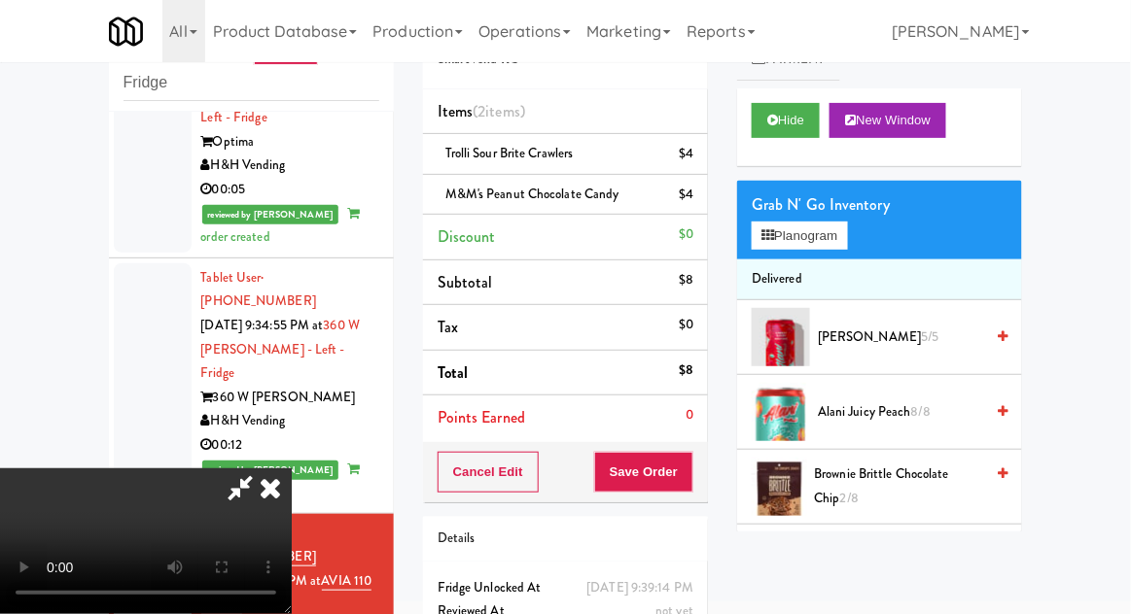
click at [704, 474] on div "Cancel Edit Save Order" at bounding box center [565, 472] width 285 height 60
click at [682, 476] on button "Save Order" at bounding box center [643, 472] width 99 height 41
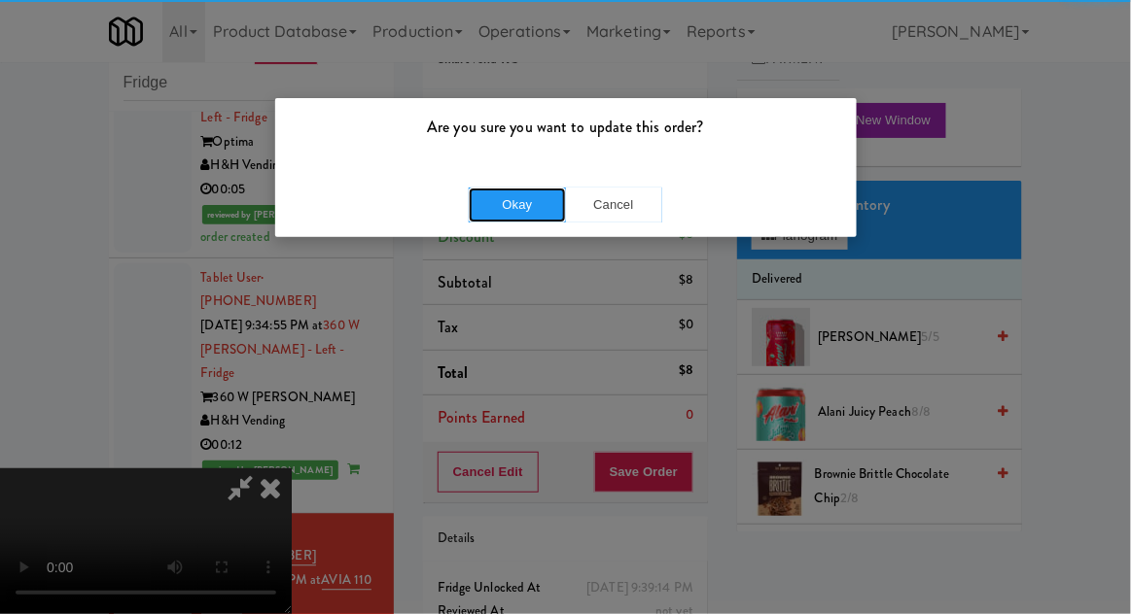
click at [504, 195] on button "Okay" at bounding box center [517, 205] width 97 height 35
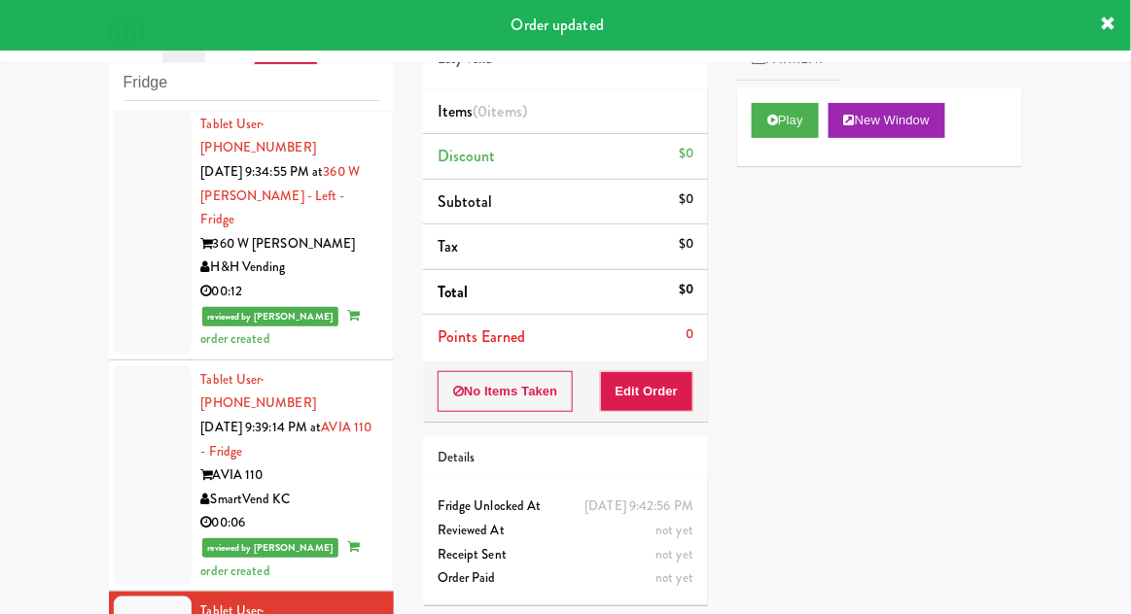
scroll to position [2838, 0]
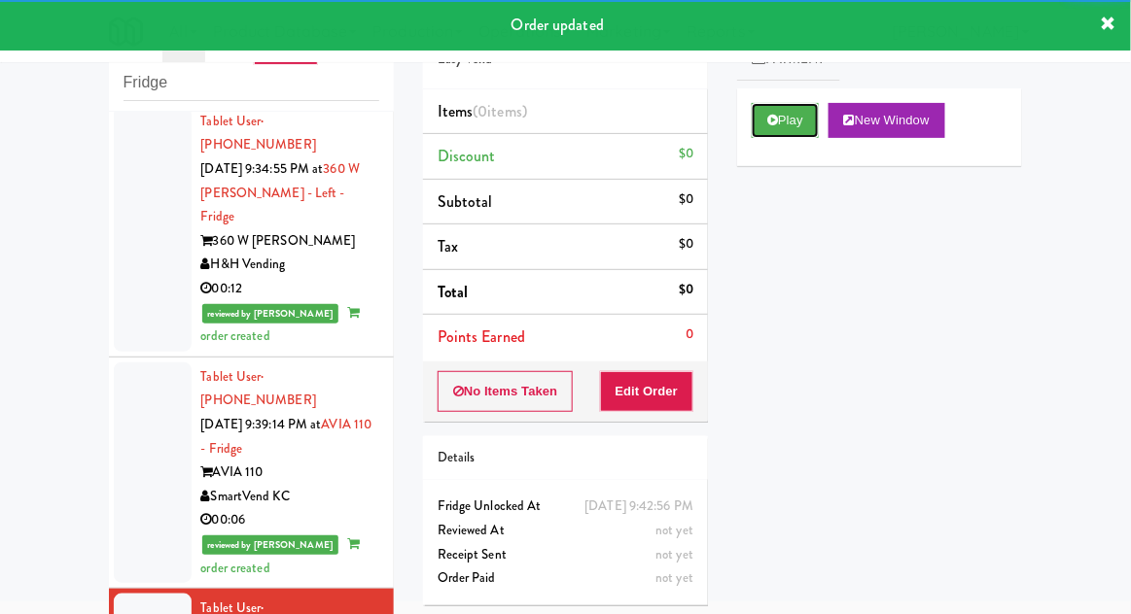
click at [756, 130] on button "Play" at bounding box center [784, 120] width 67 height 35
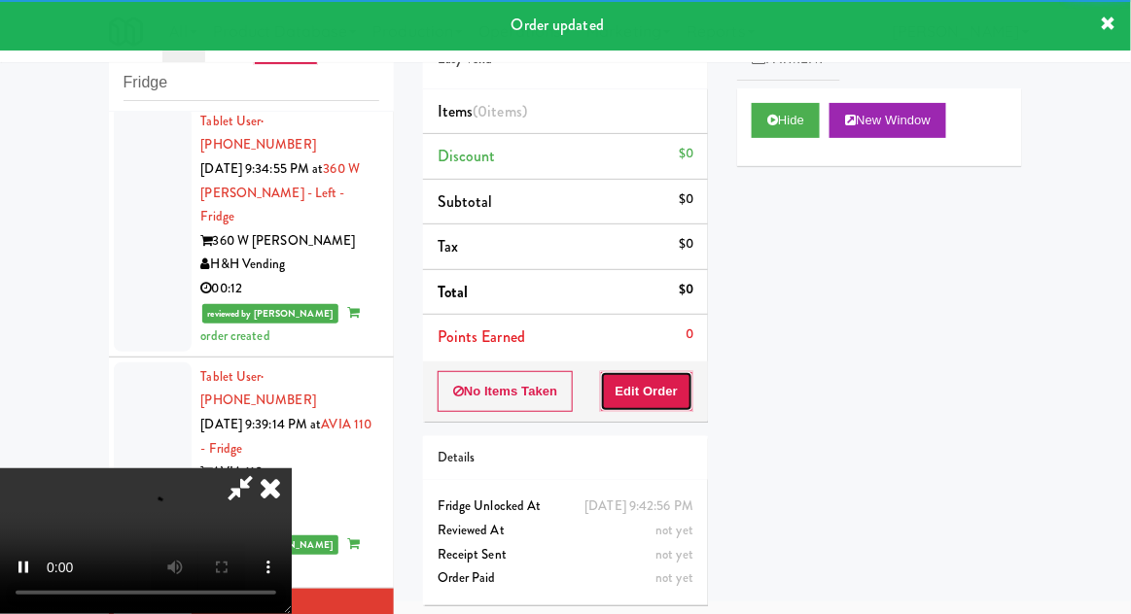
click at [645, 393] on button "Edit Order" at bounding box center [647, 391] width 94 height 41
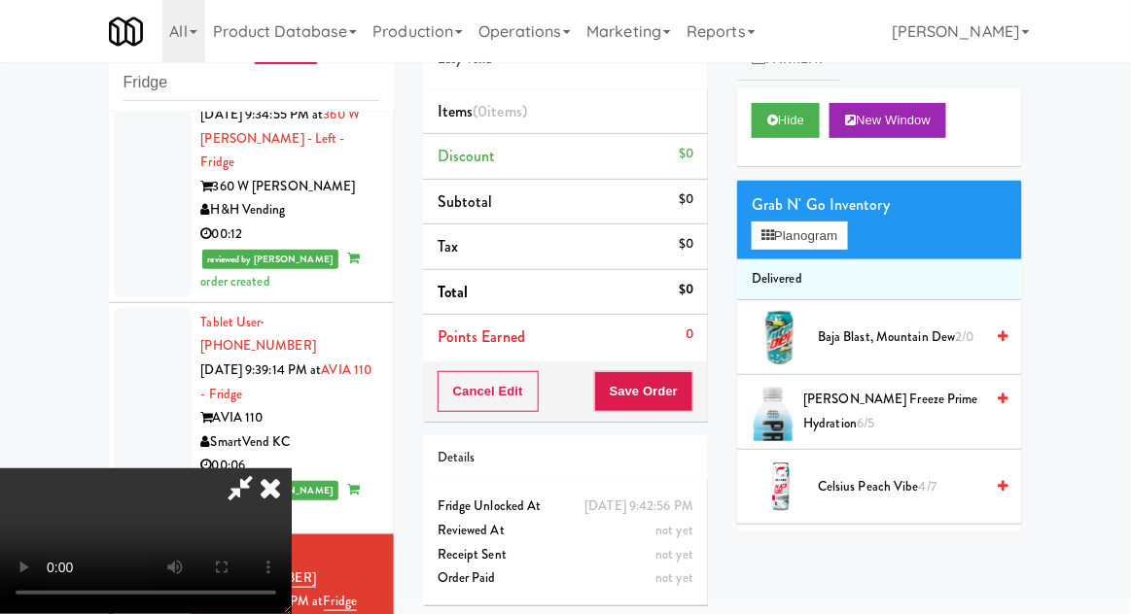
scroll to position [0, 0]
click at [834, 237] on button "Planogram" at bounding box center [798, 236] width 95 height 29
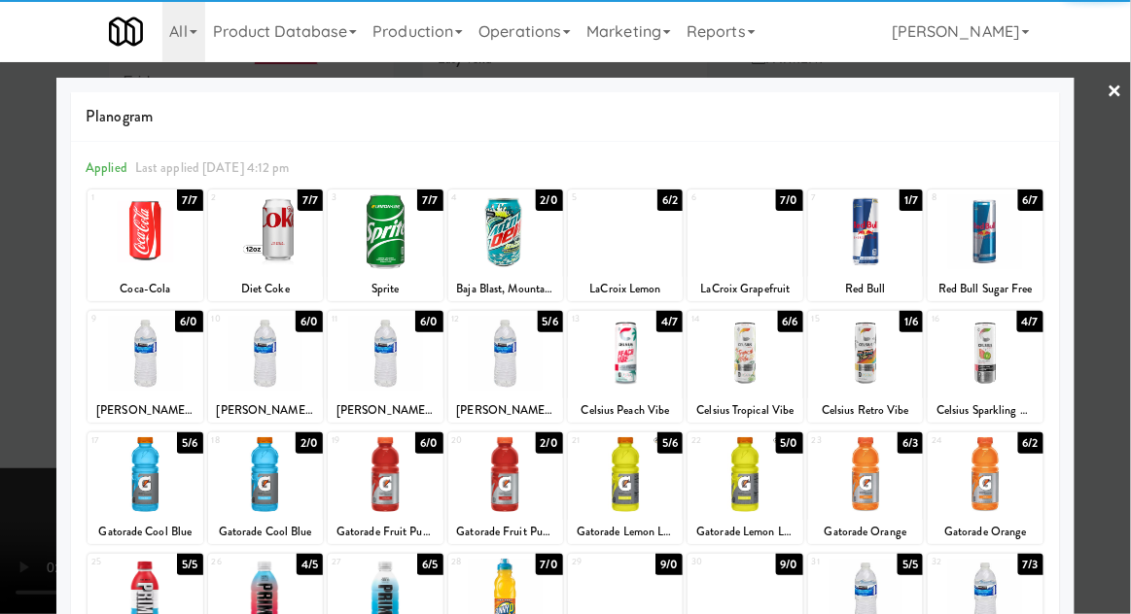
click at [750, 483] on div at bounding box center [744, 474] width 115 height 75
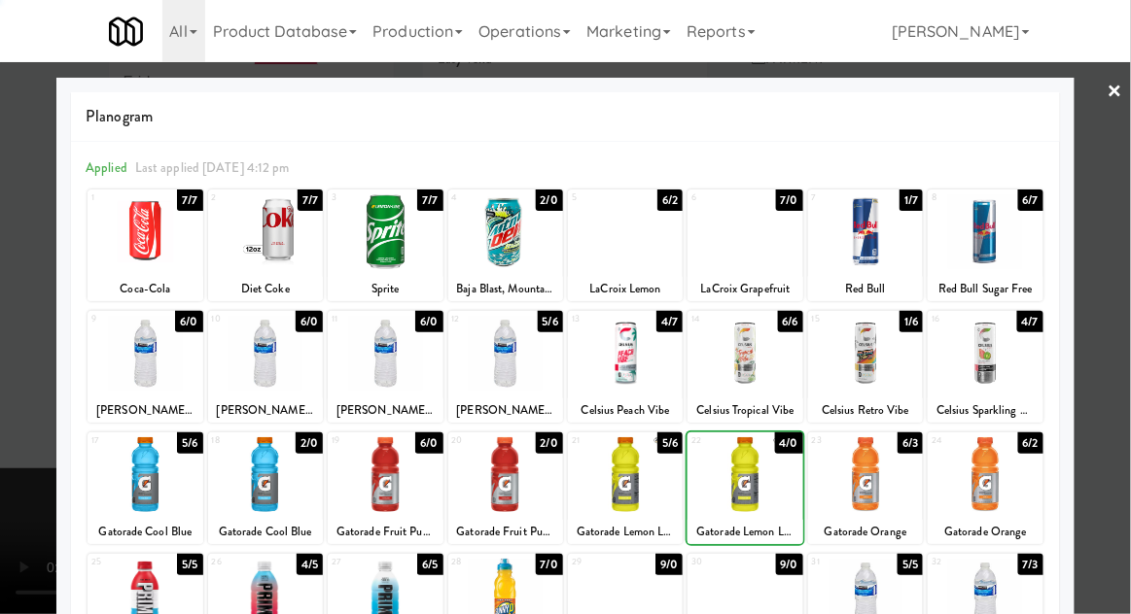
click at [1117, 303] on div at bounding box center [565, 307] width 1131 height 614
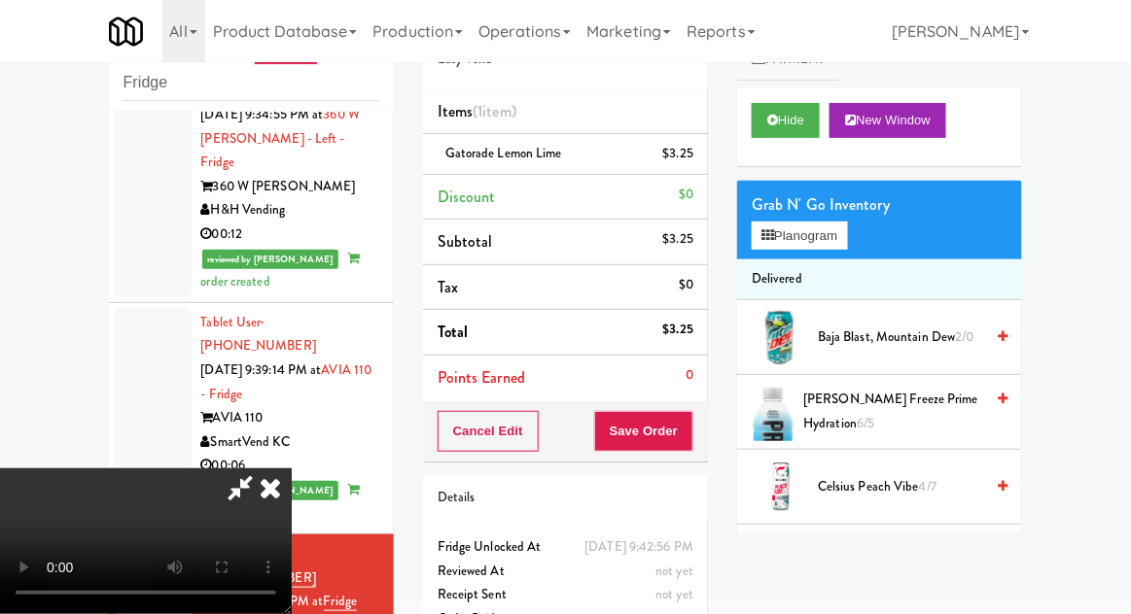
click at [685, 156] on div "$3.25" at bounding box center [678, 154] width 31 height 24
click at [687, 161] on link at bounding box center [690, 162] width 17 height 24
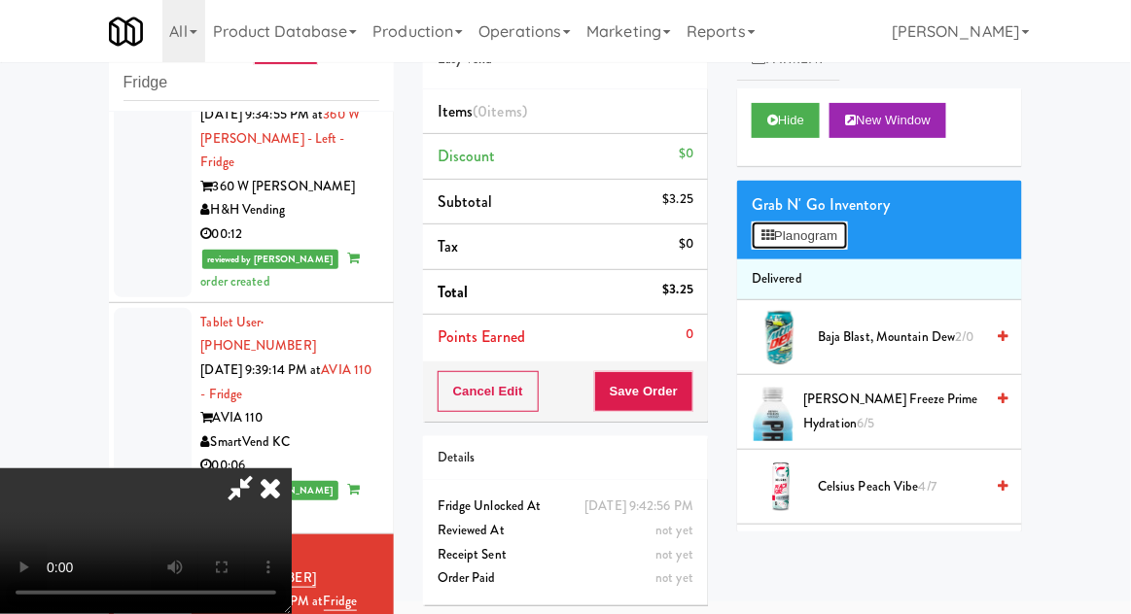
click at [786, 237] on button "Planogram" at bounding box center [798, 236] width 95 height 29
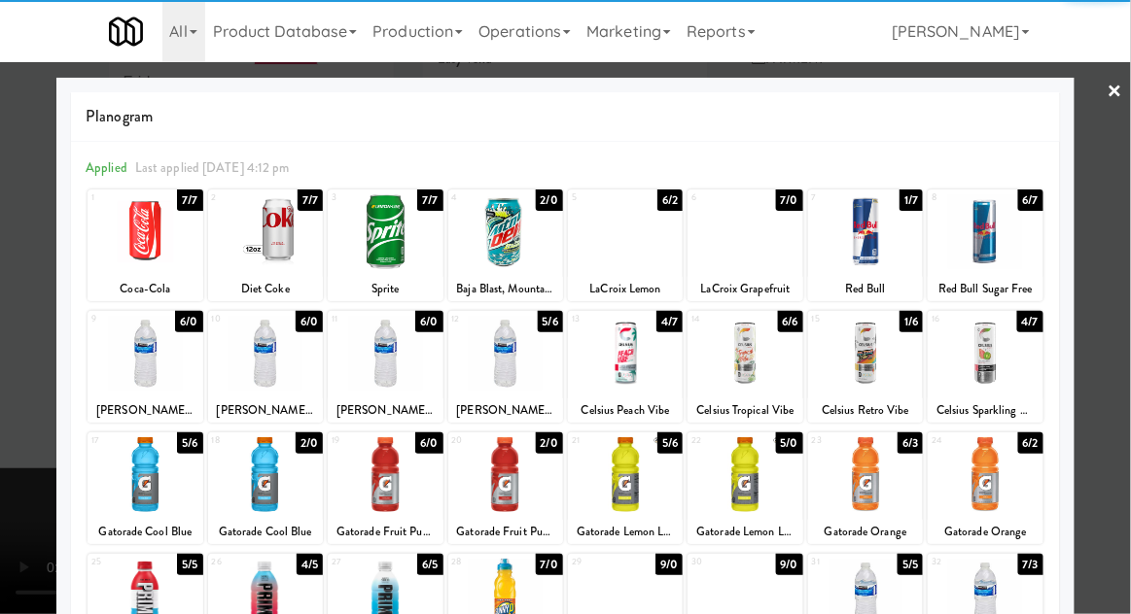
click at [624, 464] on div at bounding box center [625, 474] width 115 height 75
click at [1114, 289] on div at bounding box center [565, 307] width 1131 height 614
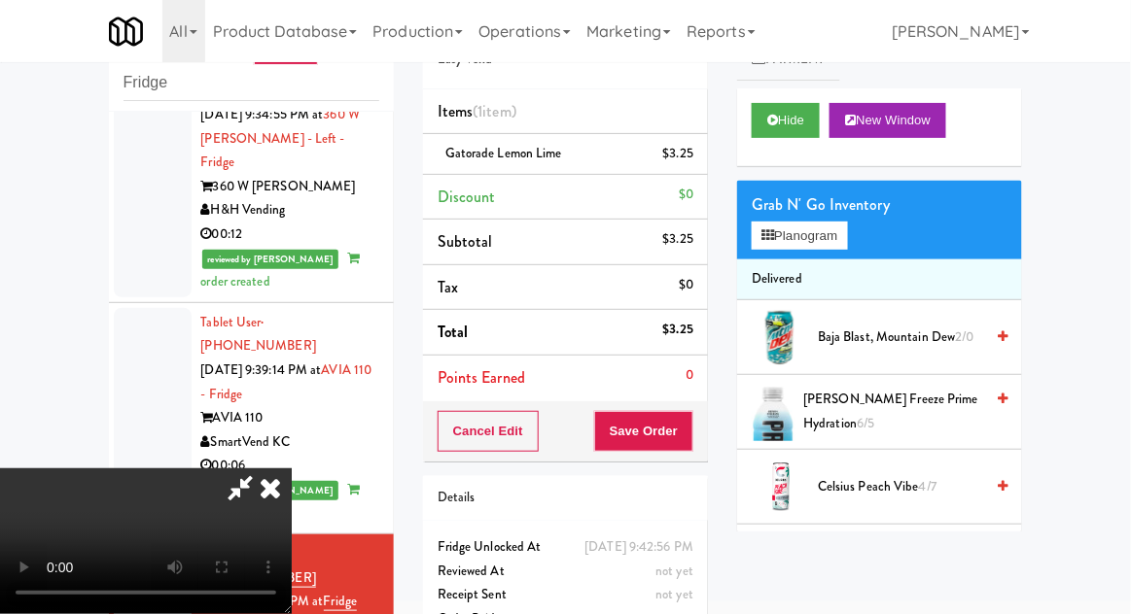
scroll to position [71, 0]
click at [685, 432] on button "Save Order" at bounding box center [643, 431] width 99 height 41
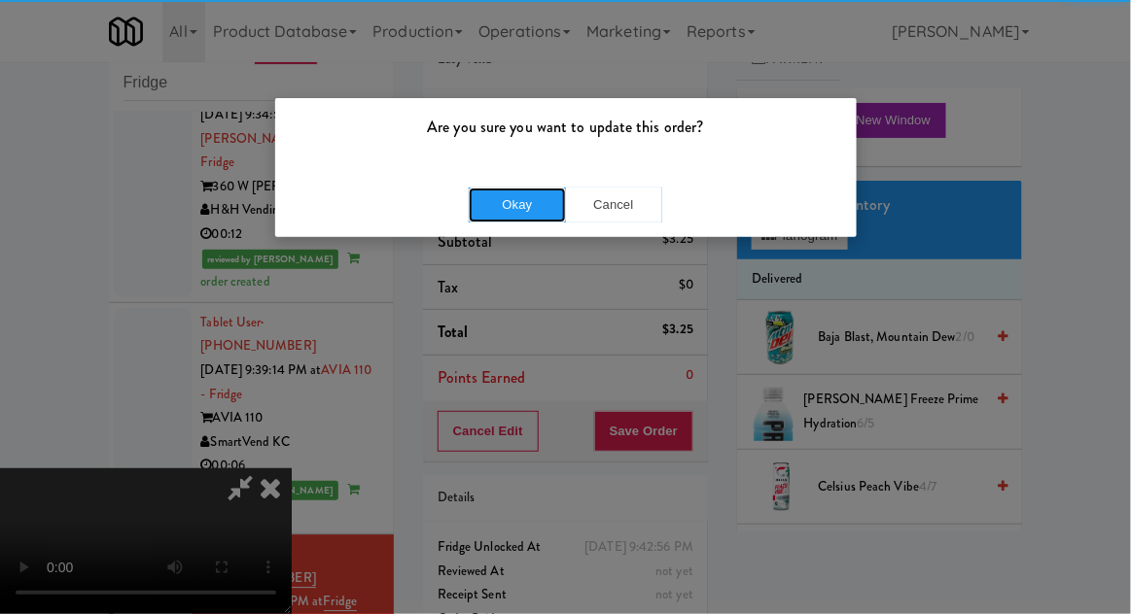
click at [496, 208] on button "Okay" at bounding box center [517, 205] width 97 height 35
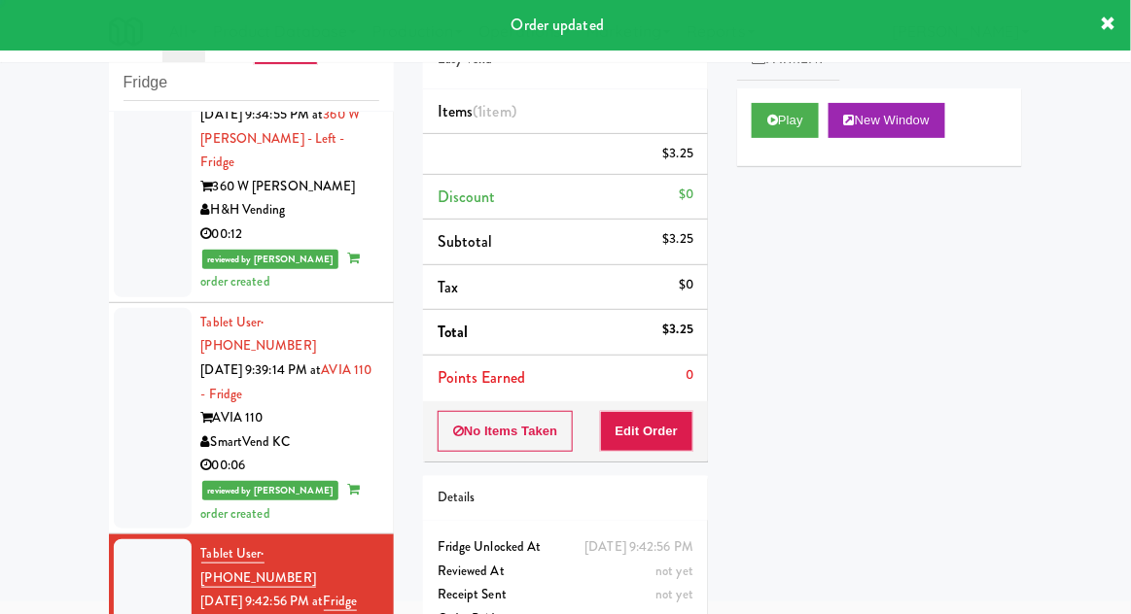
scroll to position [0, 0]
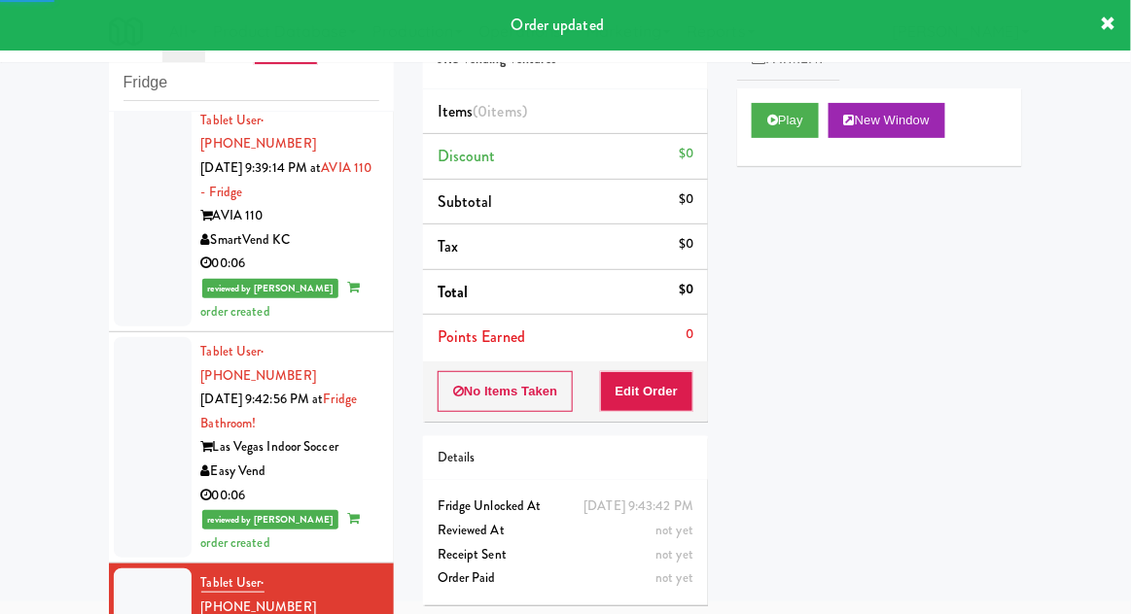
scroll to position [3095, 0]
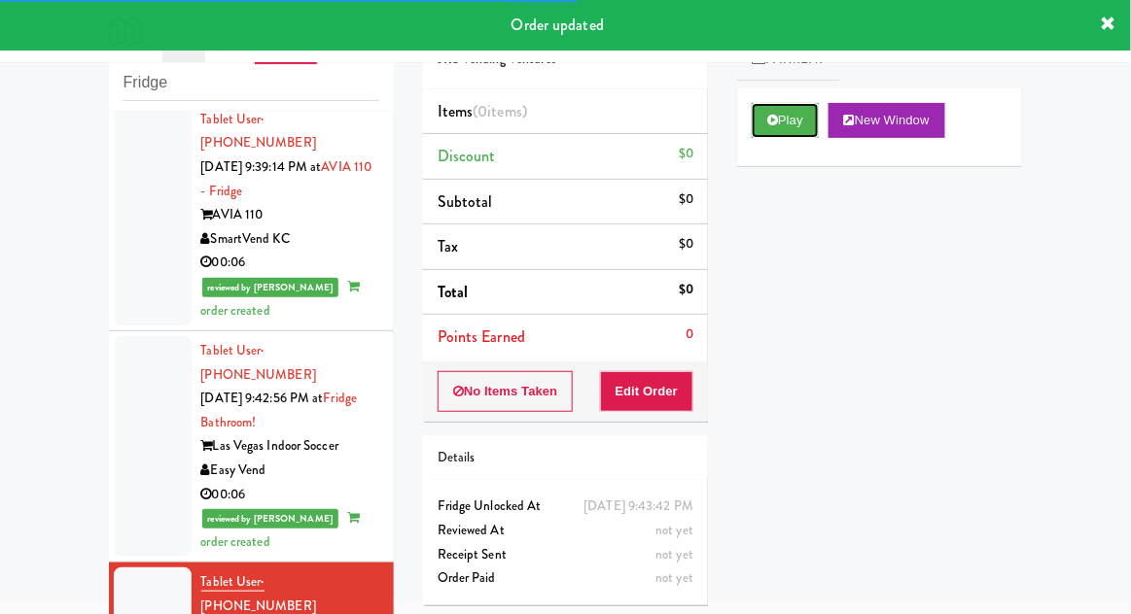
click at [768, 112] on button "Play" at bounding box center [784, 120] width 67 height 35
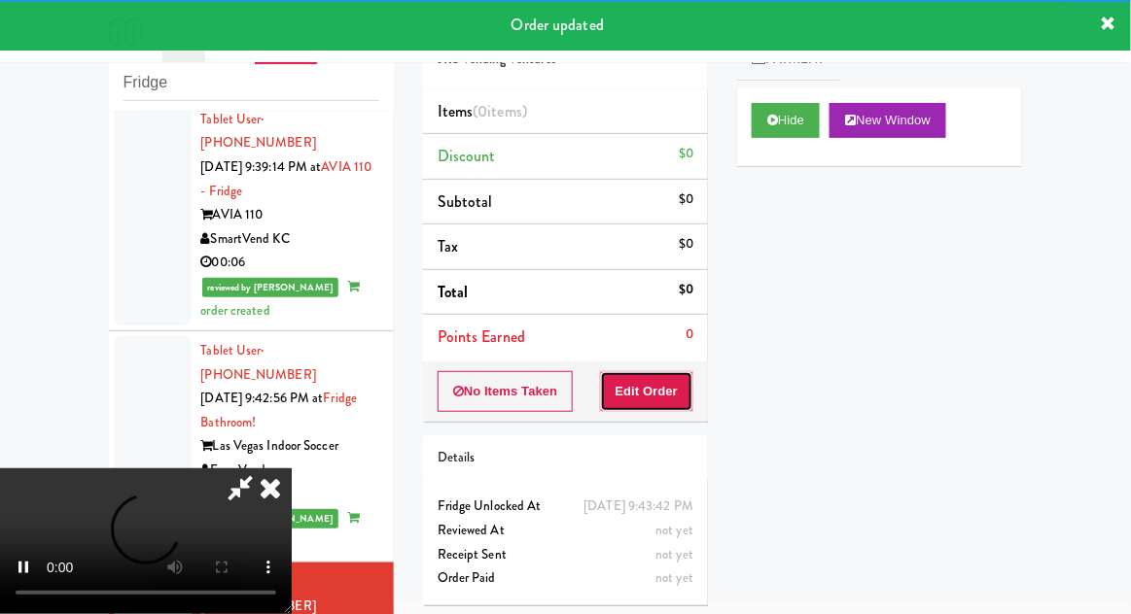
click at [678, 383] on button "Edit Order" at bounding box center [647, 391] width 94 height 41
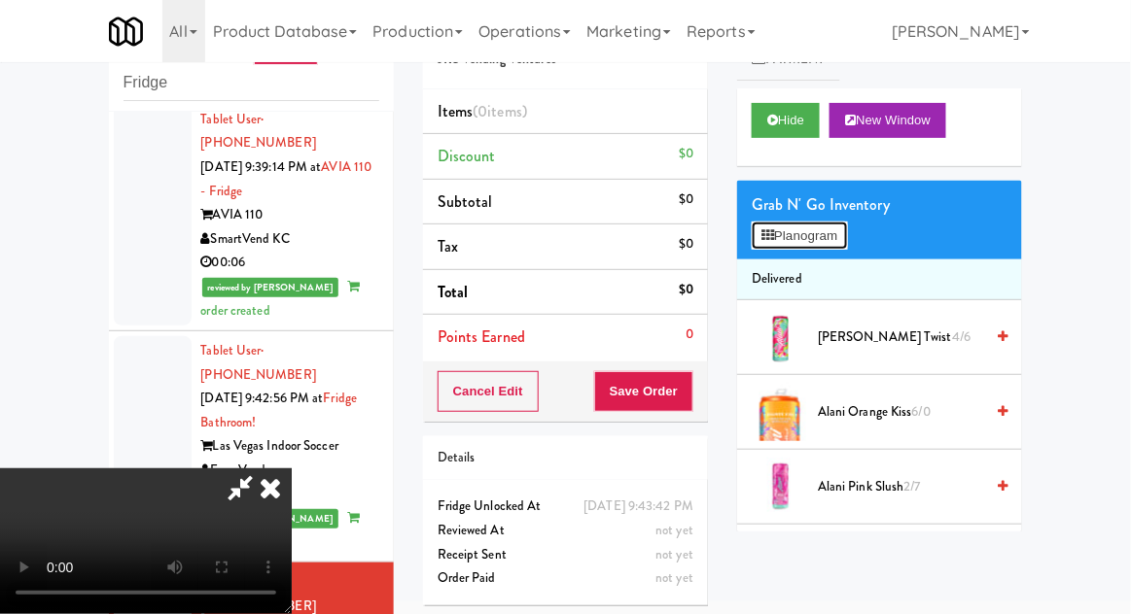
click at [847, 243] on button "Planogram" at bounding box center [798, 236] width 95 height 29
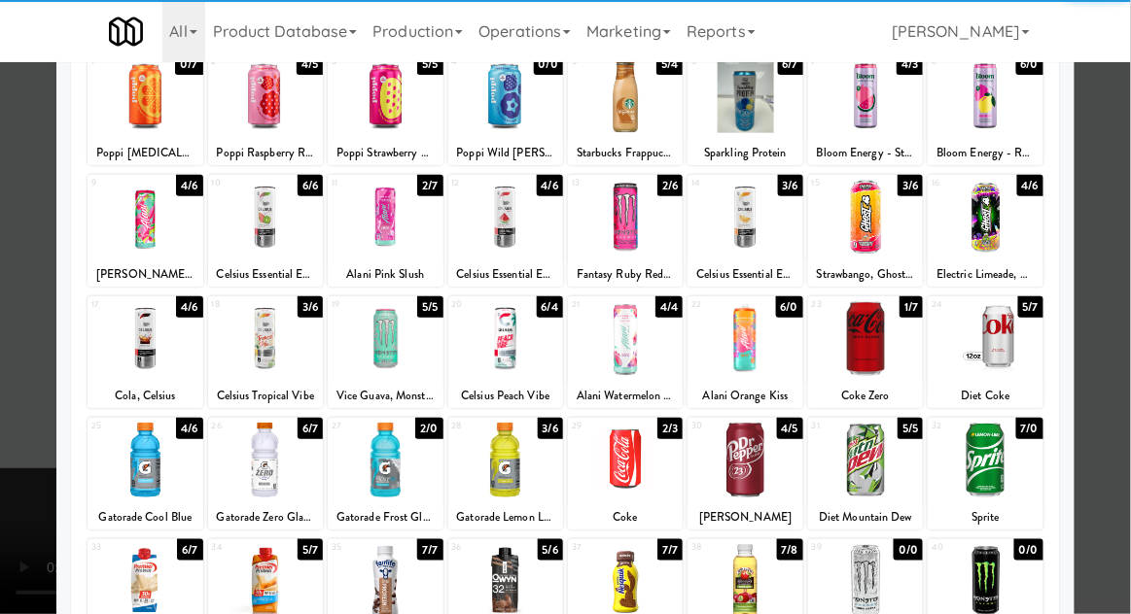
scroll to position [135, 0]
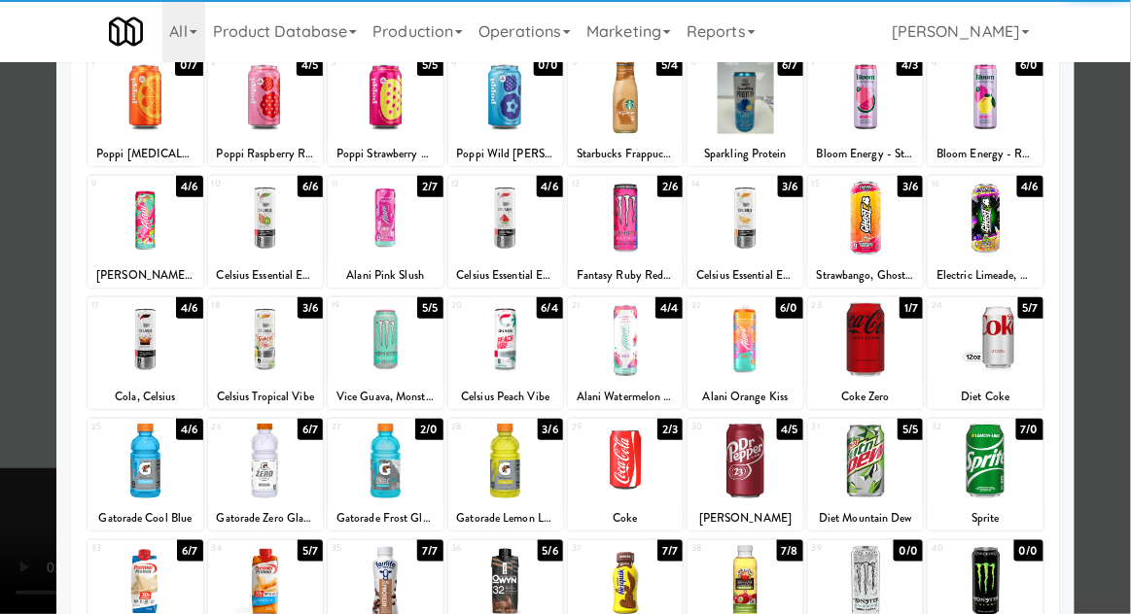
click at [647, 468] on div at bounding box center [625, 461] width 115 height 75
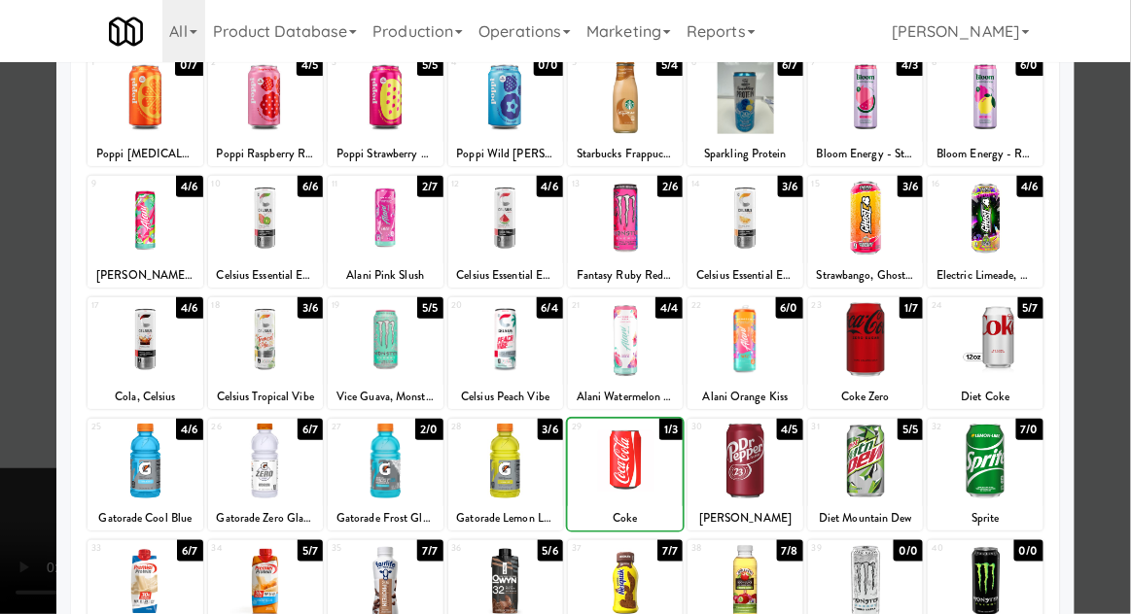
click at [1125, 261] on div at bounding box center [565, 307] width 1131 height 614
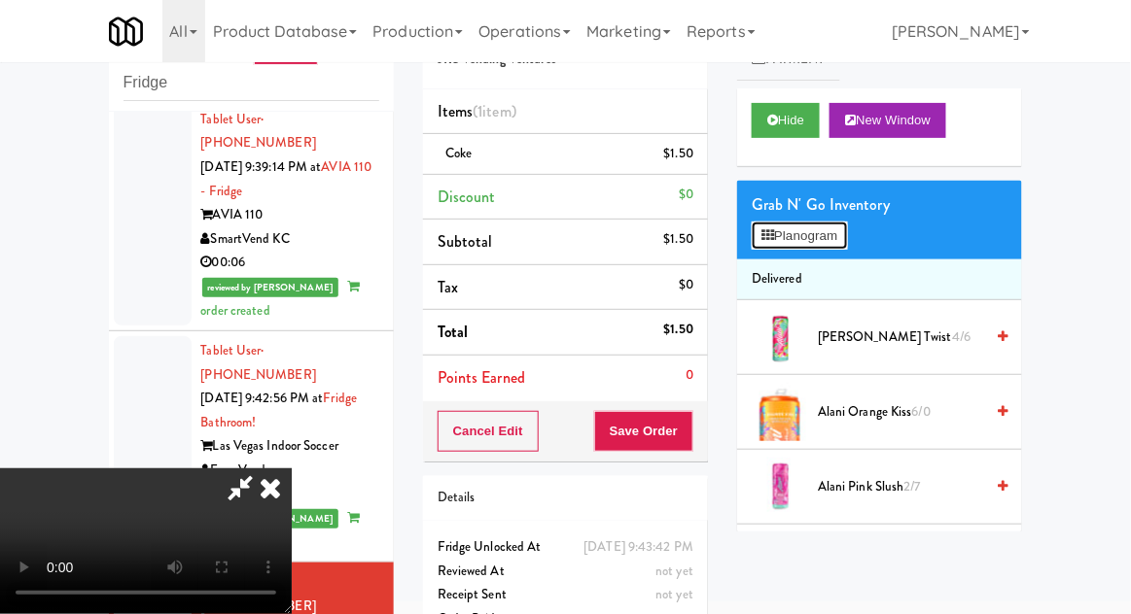
click at [846, 239] on button "Planogram" at bounding box center [798, 236] width 95 height 29
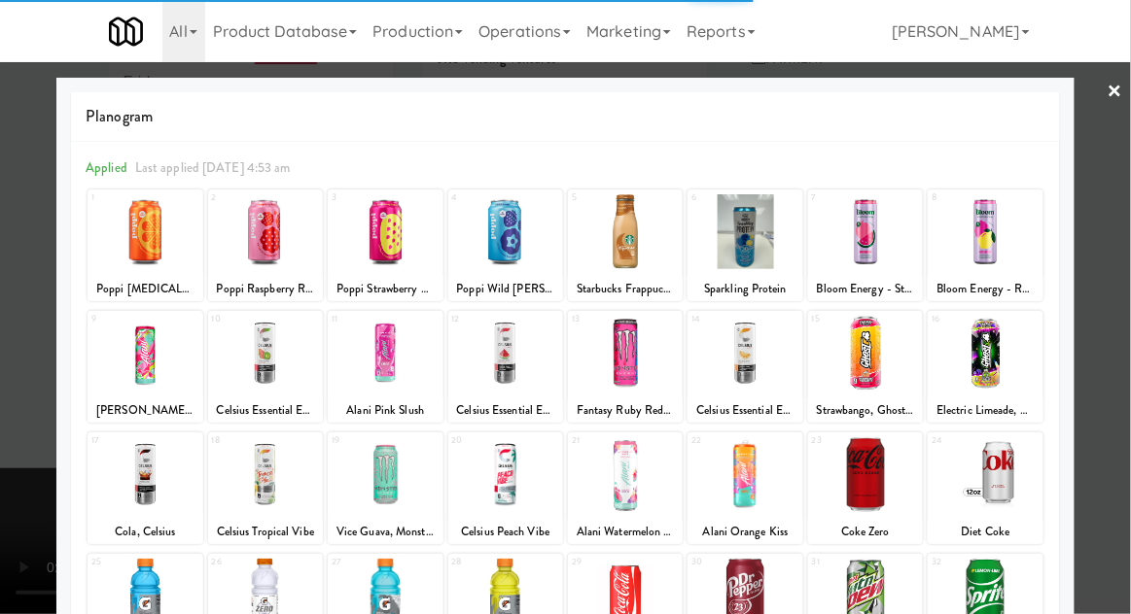
scroll to position [152, 0]
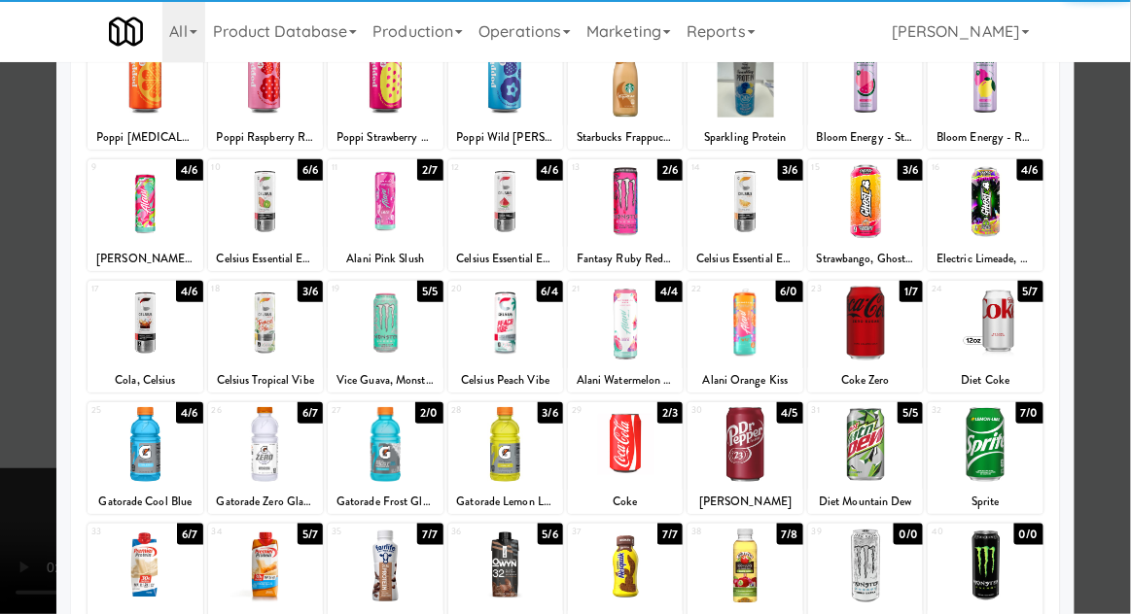
click at [1000, 444] on div at bounding box center [984, 444] width 115 height 75
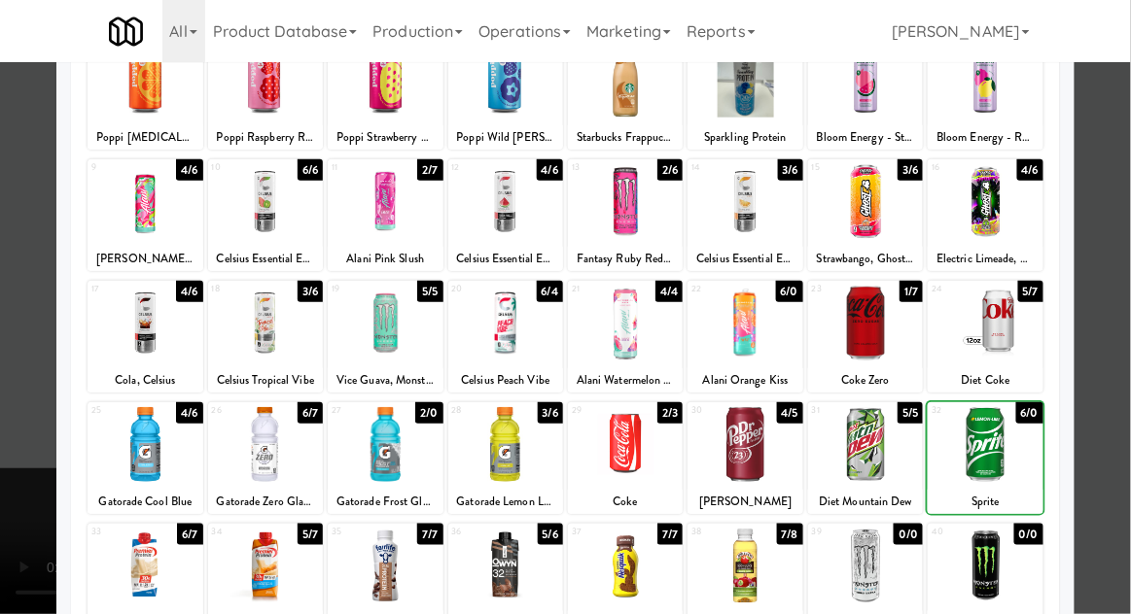
click at [1091, 437] on div at bounding box center [565, 307] width 1131 height 614
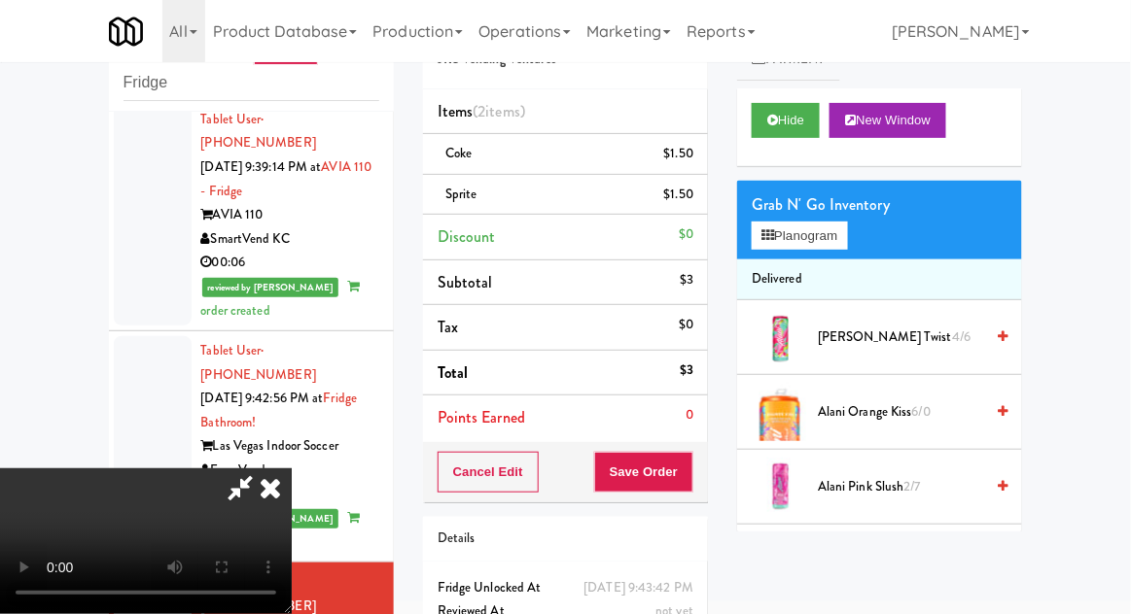
click at [842, 209] on div "Grab N' Go Inventory" at bounding box center [879, 205] width 256 height 29
click at [847, 237] on button "Planogram" at bounding box center [798, 236] width 95 height 29
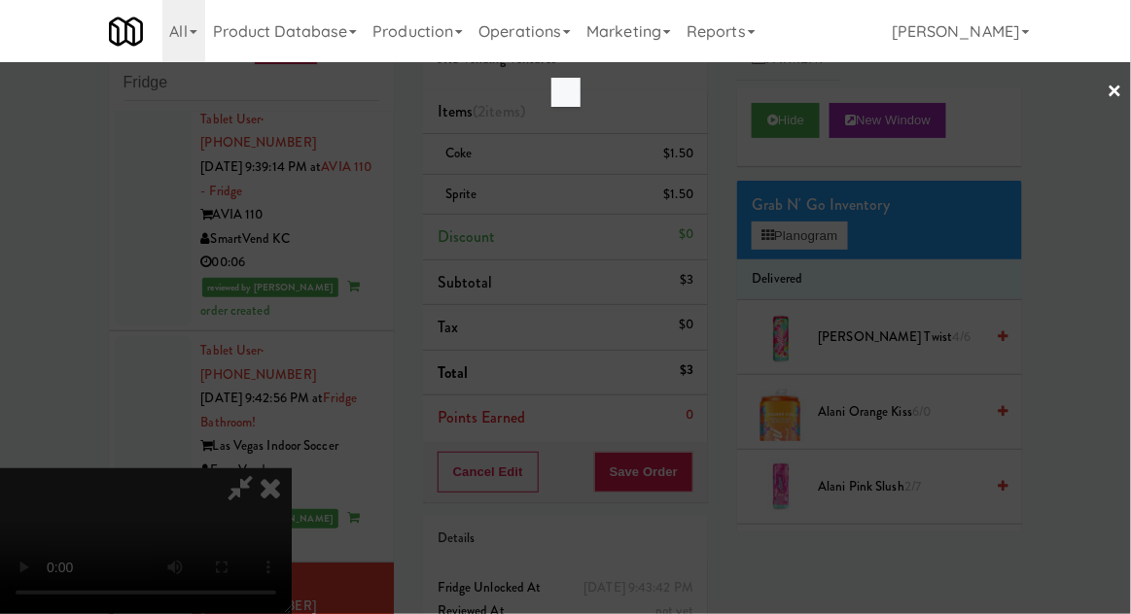
click at [842, 240] on div at bounding box center [565, 307] width 1131 height 614
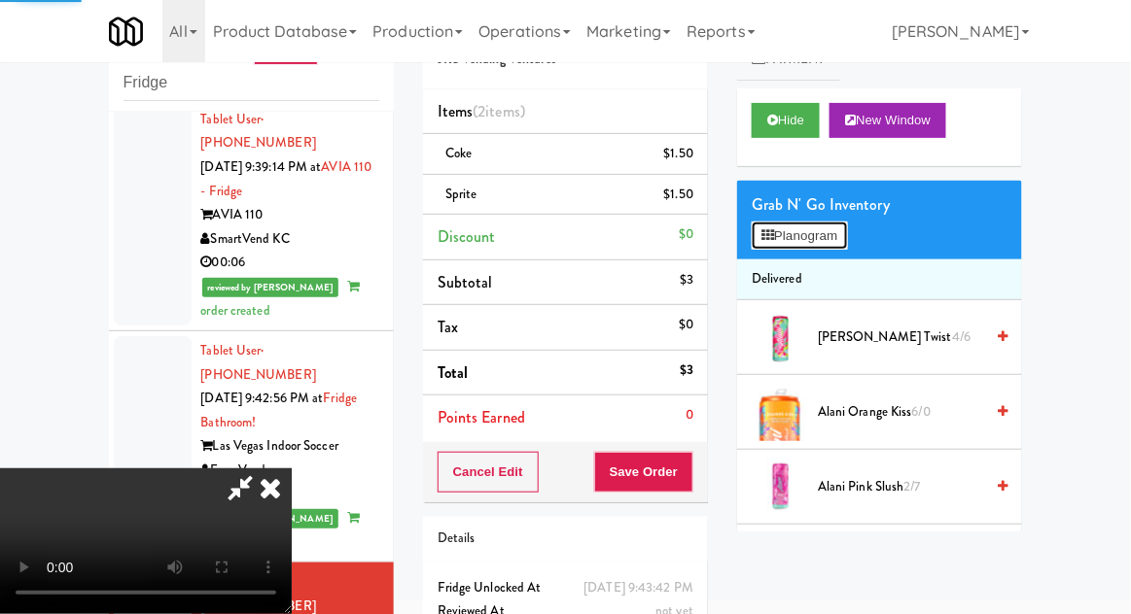
click at [844, 239] on button "Planogram" at bounding box center [798, 236] width 95 height 29
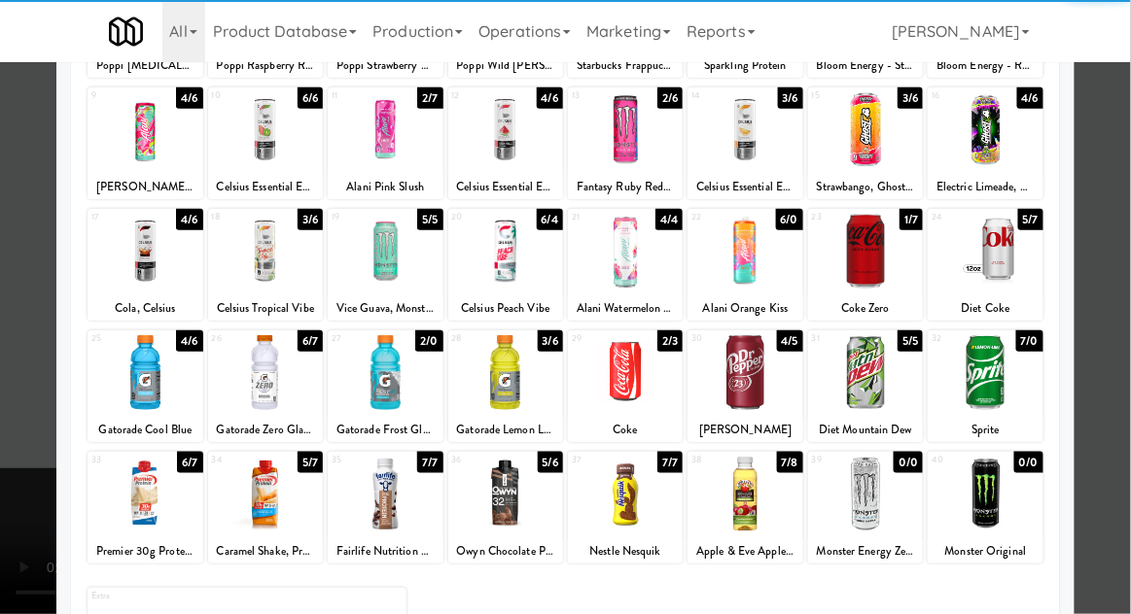
scroll to position [226, 0]
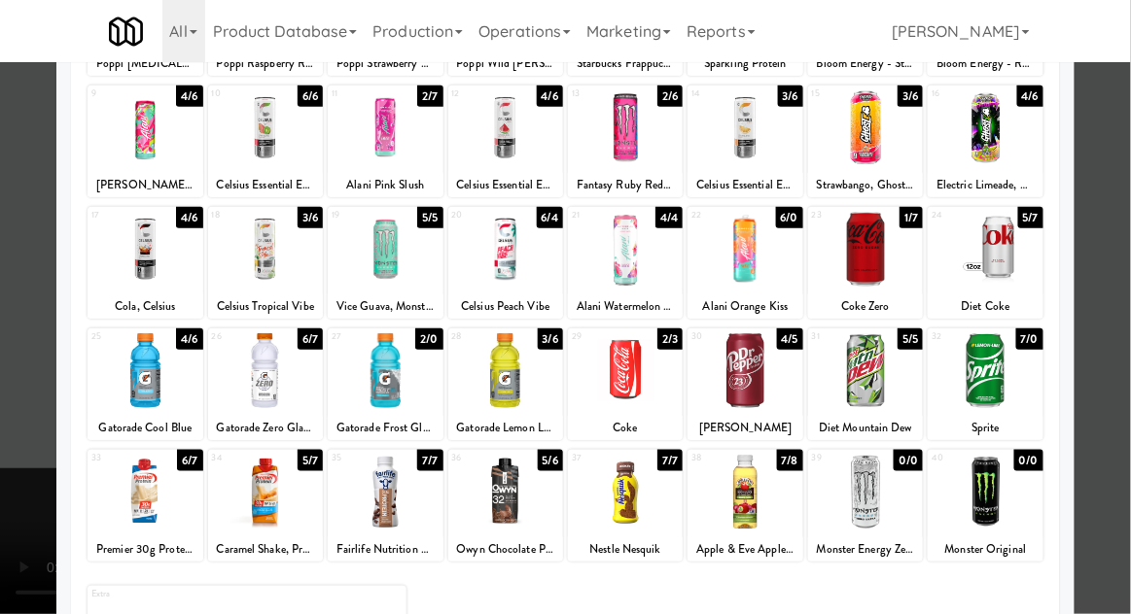
click at [1120, 360] on div at bounding box center [565, 307] width 1131 height 614
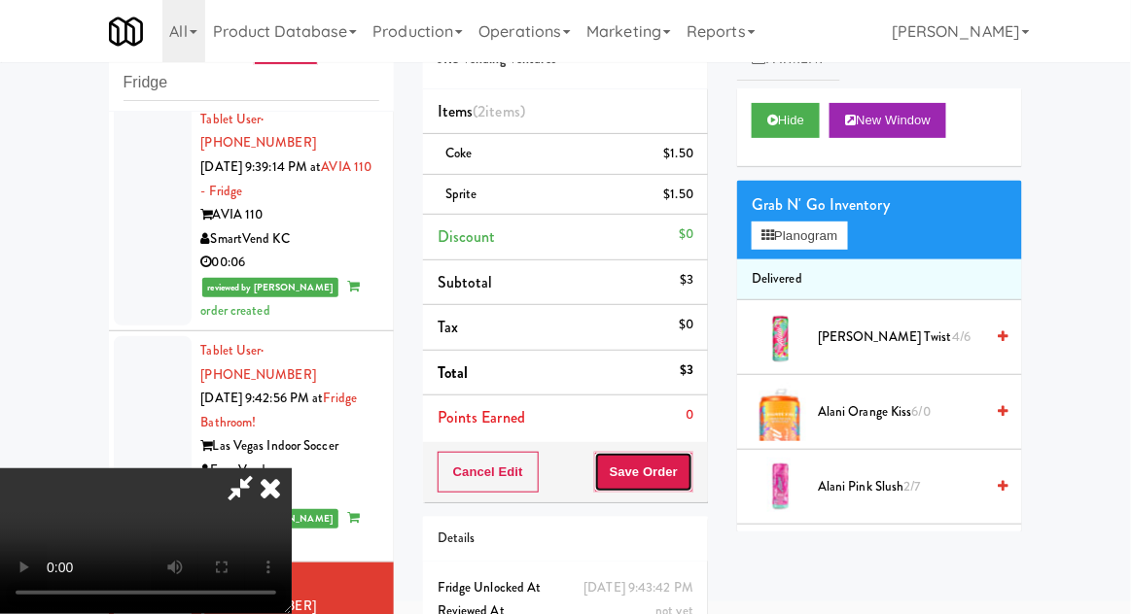
click at [685, 488] on button "Save Order" at bounding box center [643, 472] width 99 height 41
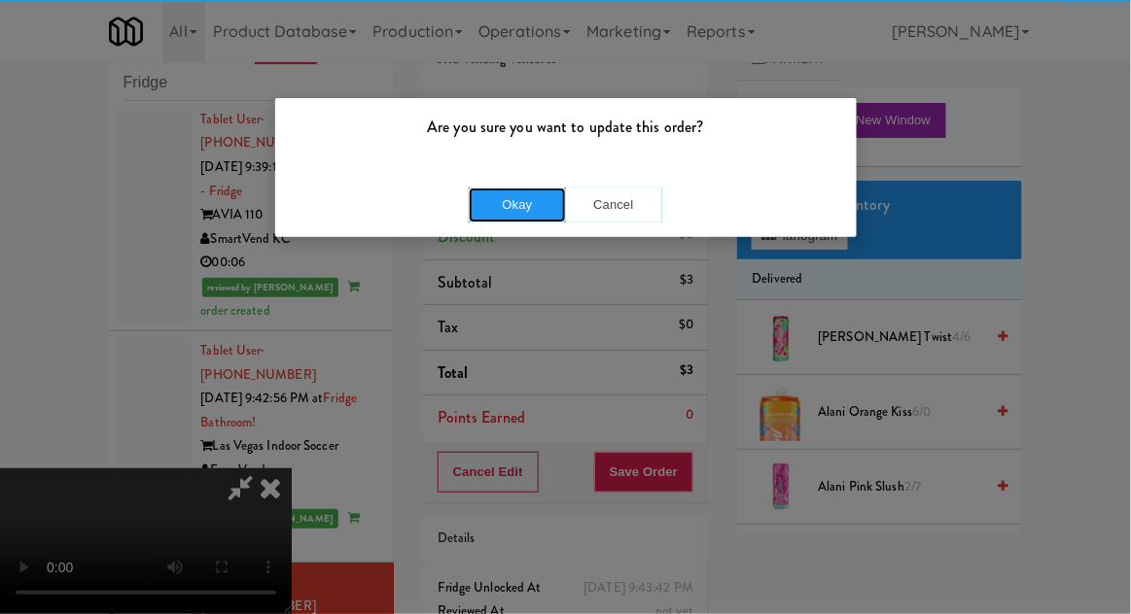
click at [530, 196] on button "Okay" at bounding box center [517, 205] width 97 height 35
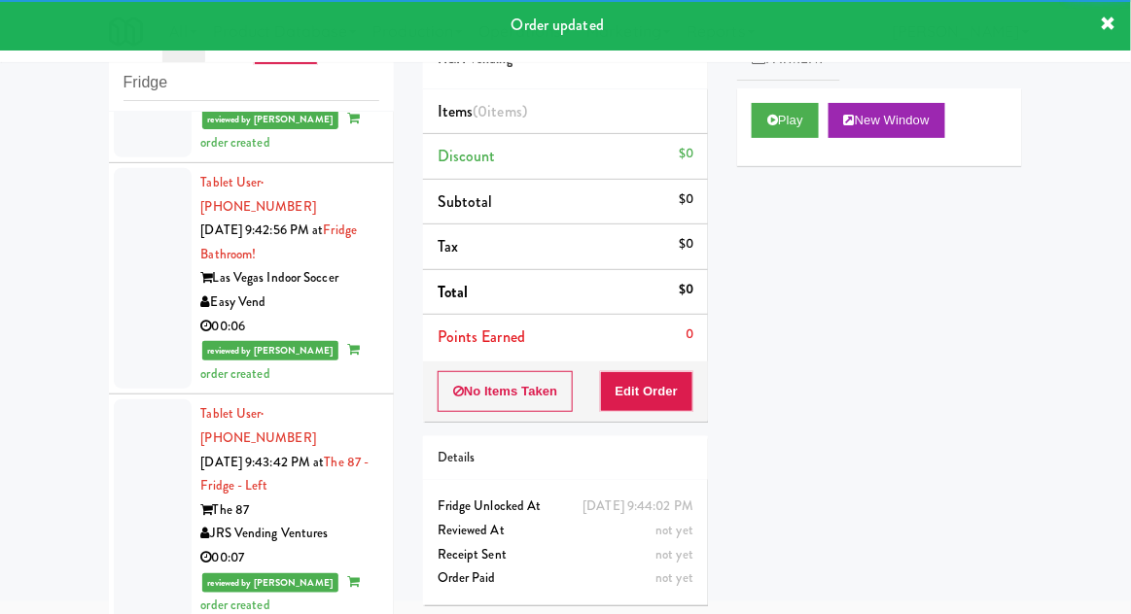
scroll to position [3311, 0]
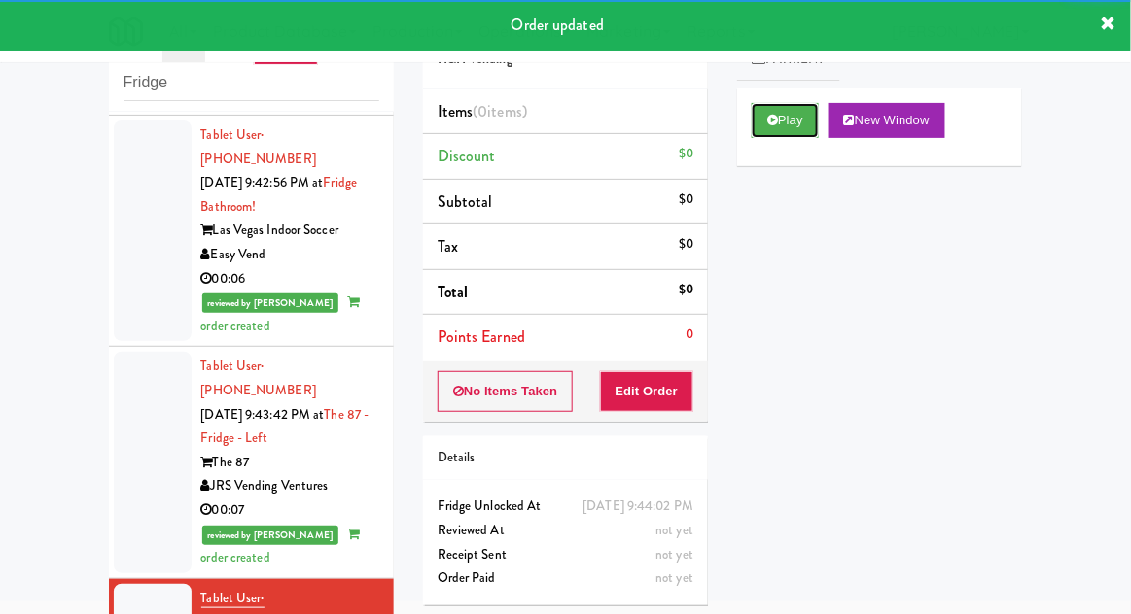
click at [794, 112] on button "Play" at bounding box center [784, 120] width 67 height 35
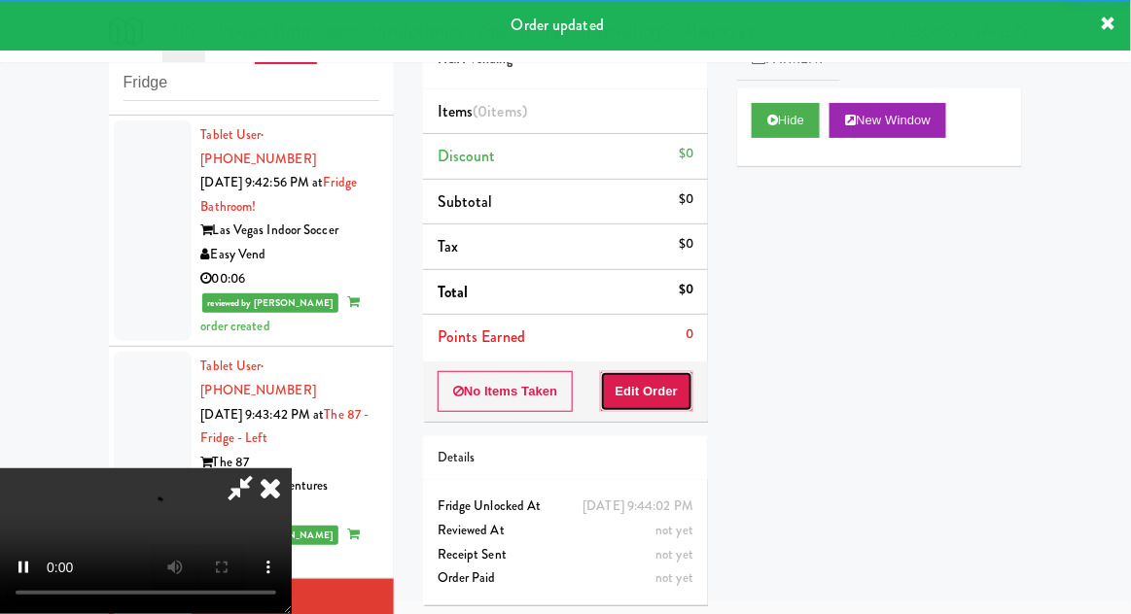
click at [661, 381] on button "Edit Order" at bounding box center [647, 391] width 94 height 41
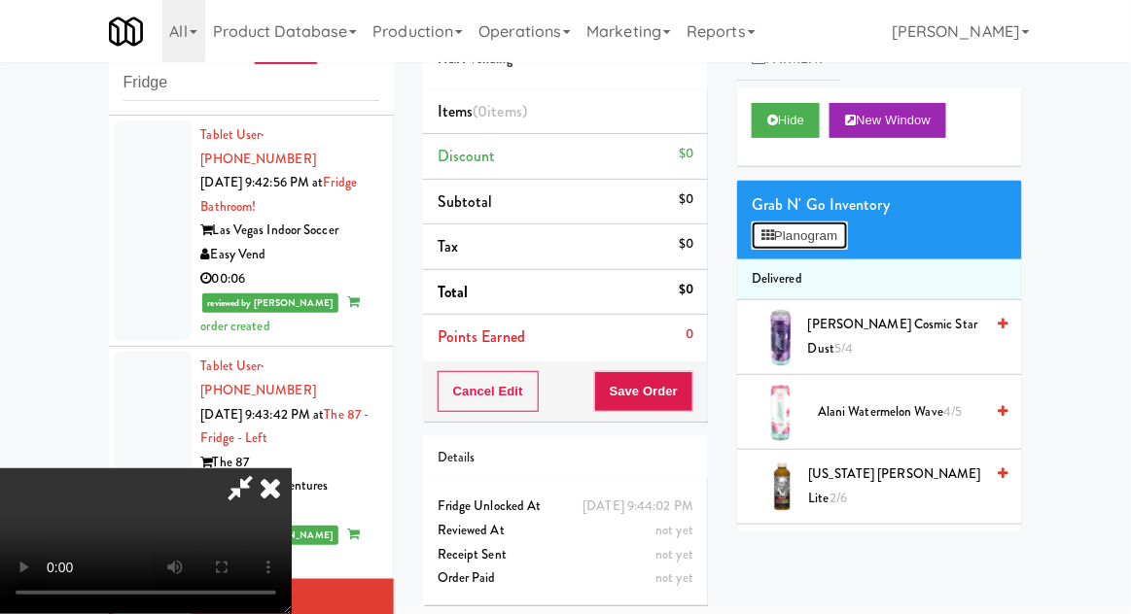
click at [846, 245] on button "Planogram" at bounding box center [798, 236] width 95 height 29
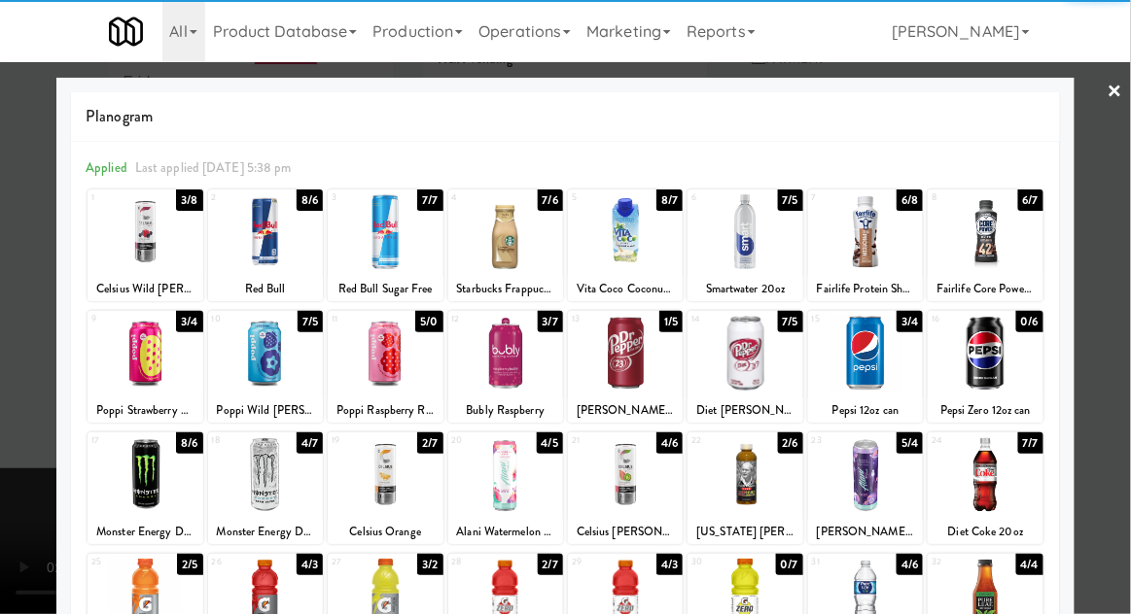
click at [752, 364] on div at bounding box center [744, 353] width 115 height 75
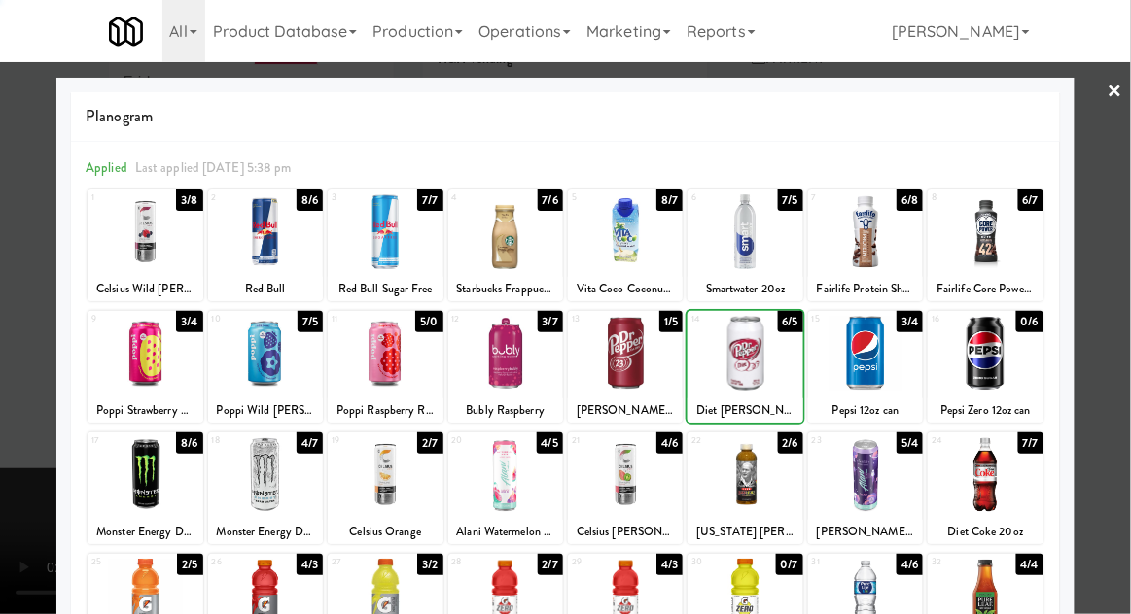
click at [1121, 251] on div at bounding box center [565, 307] width 1131 height 614
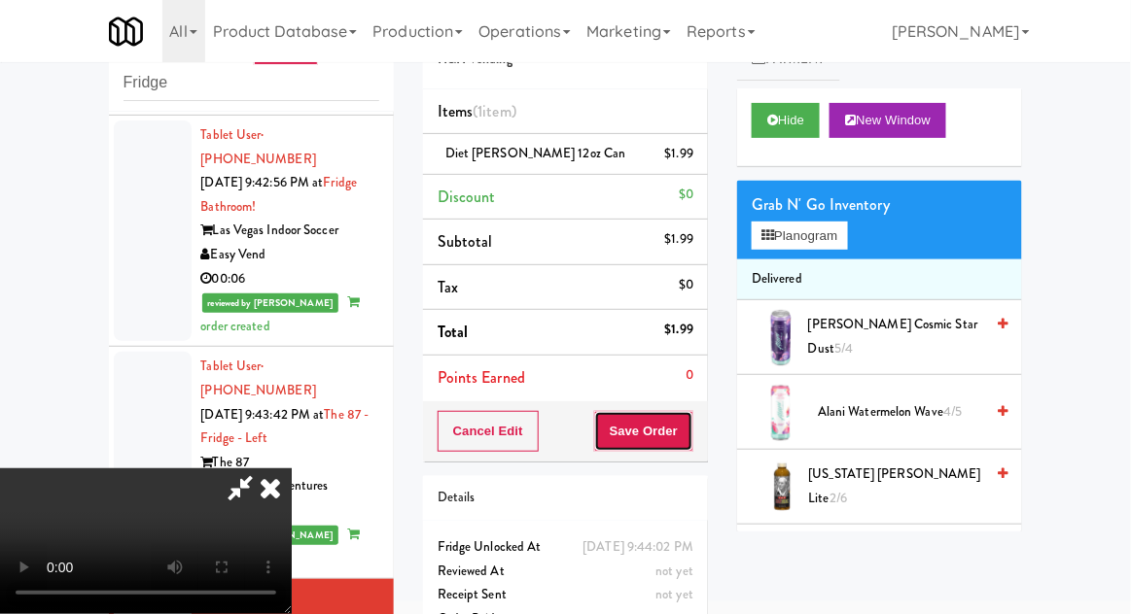
click at [682, 444] on button "Save Order" at bounding box center [643, 431] width 99 height 41
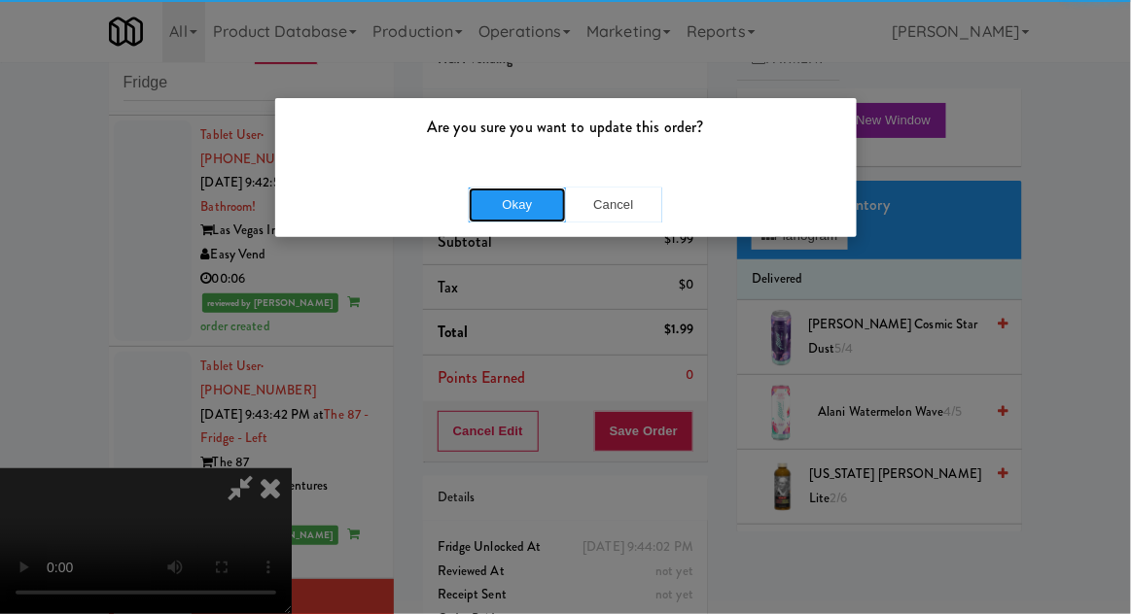
click at [530, 215] on button "Okay" at bounding box center [517, 205] width 97 height 35
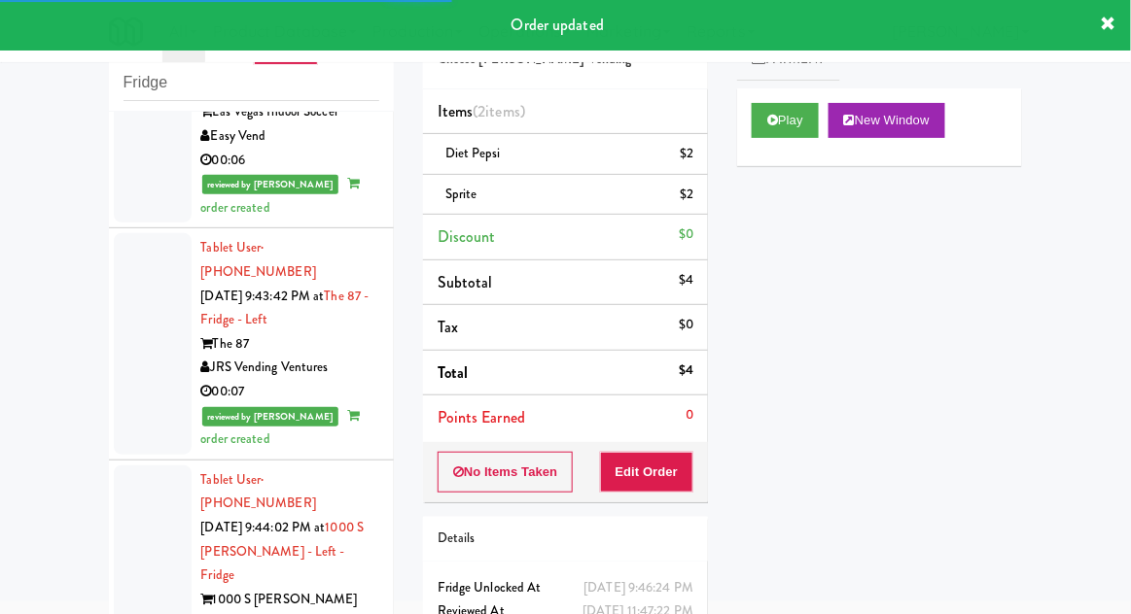
scroll to position [3438, 0]
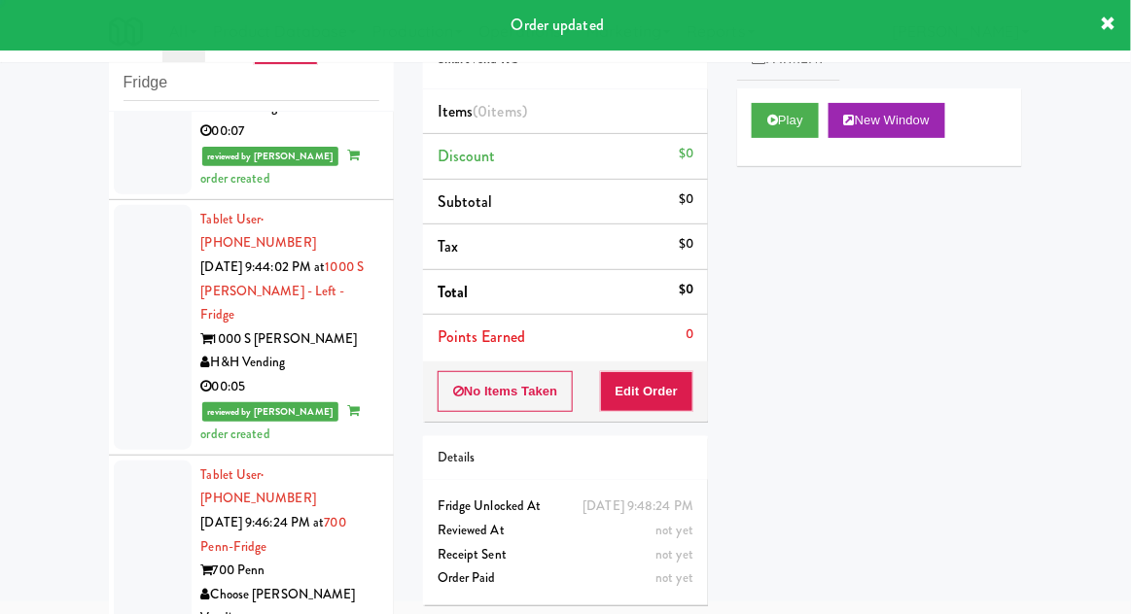
scroll to position [3688, 0]
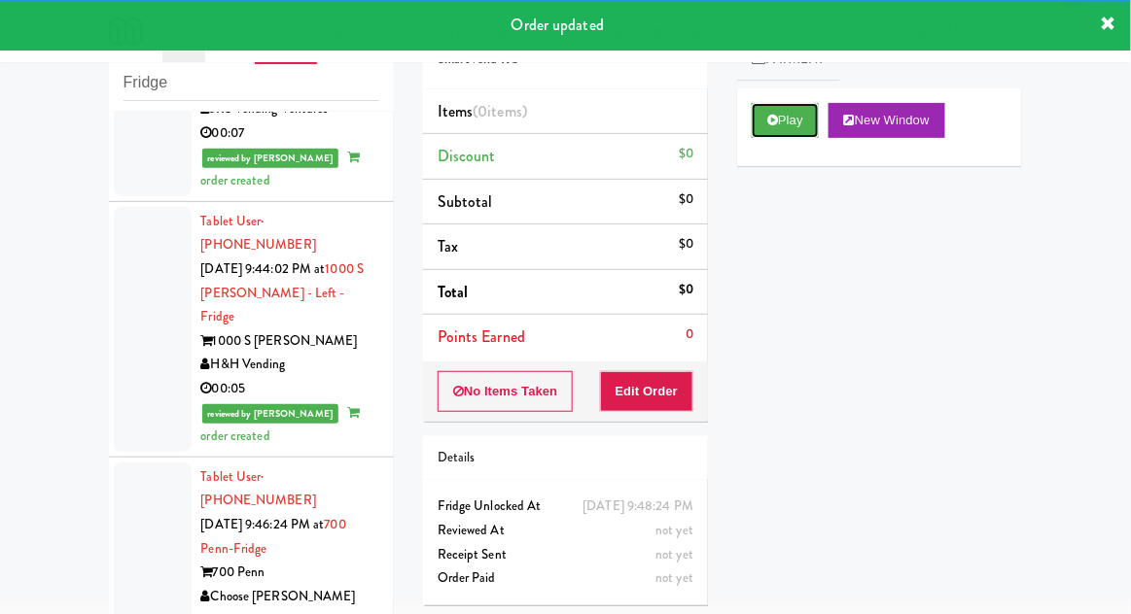
click at [770, 126] on button "Play" at bounding box center [784, 120] width 67 height 35
click at [649, 390] on button "Edit Order" at bounding box center [647, 391] width 94 height 41
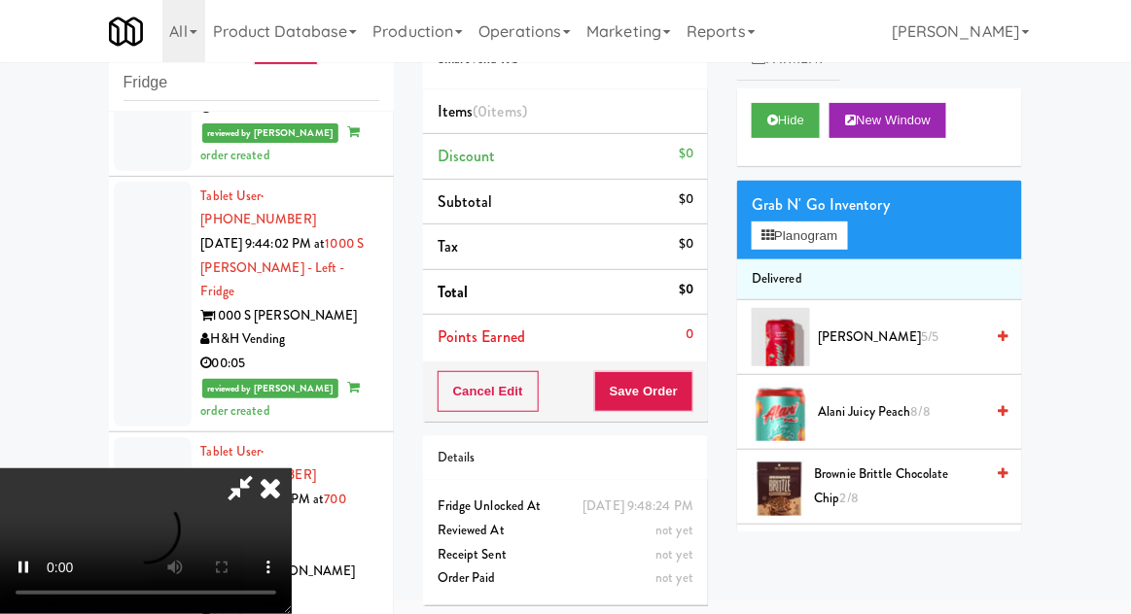
scroll to position [3714, 0]
click at [843, 233] on button "Planogram" at bounding box center [798, 236] width 95 height 29
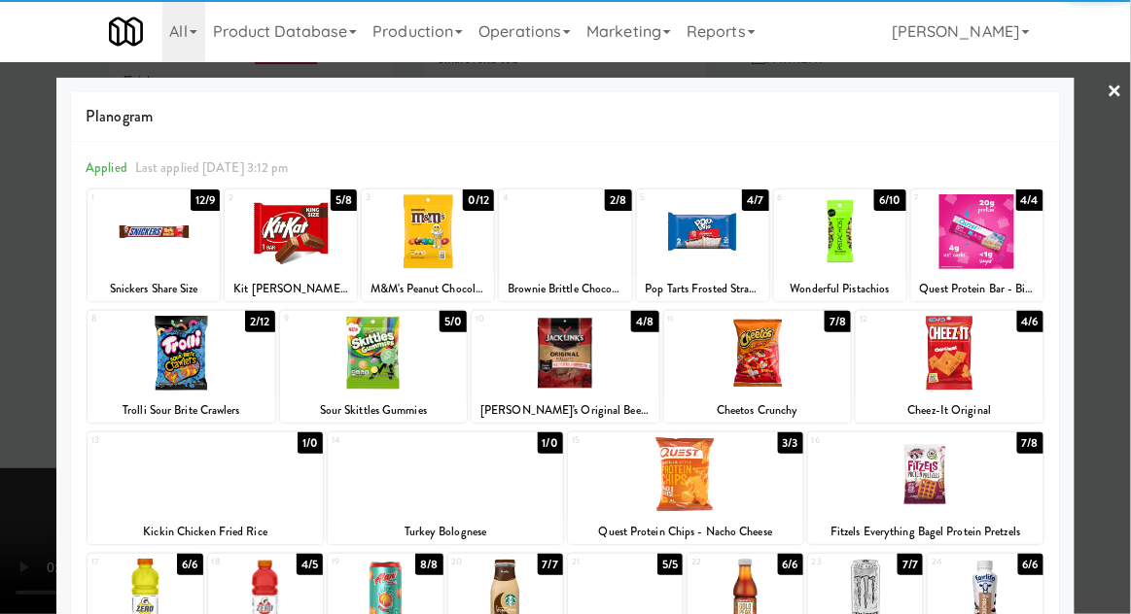
click at [184, 362] on div at bounding box center [181, 353] width 188 height 75
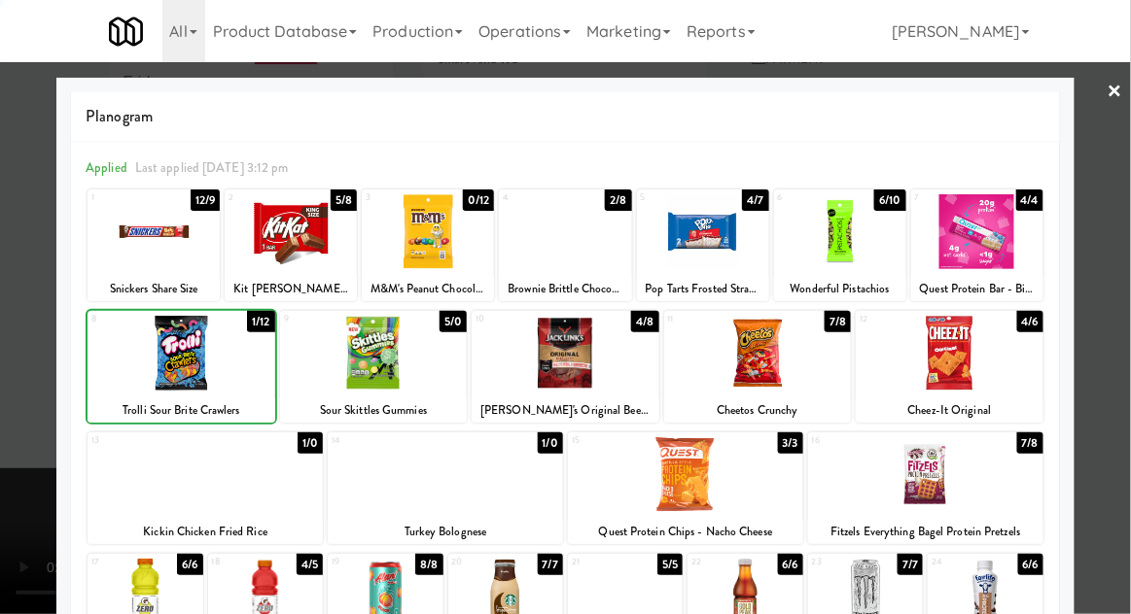
click at [1125, 295] on div at bounding box center [565, 307] width 1131 height 614
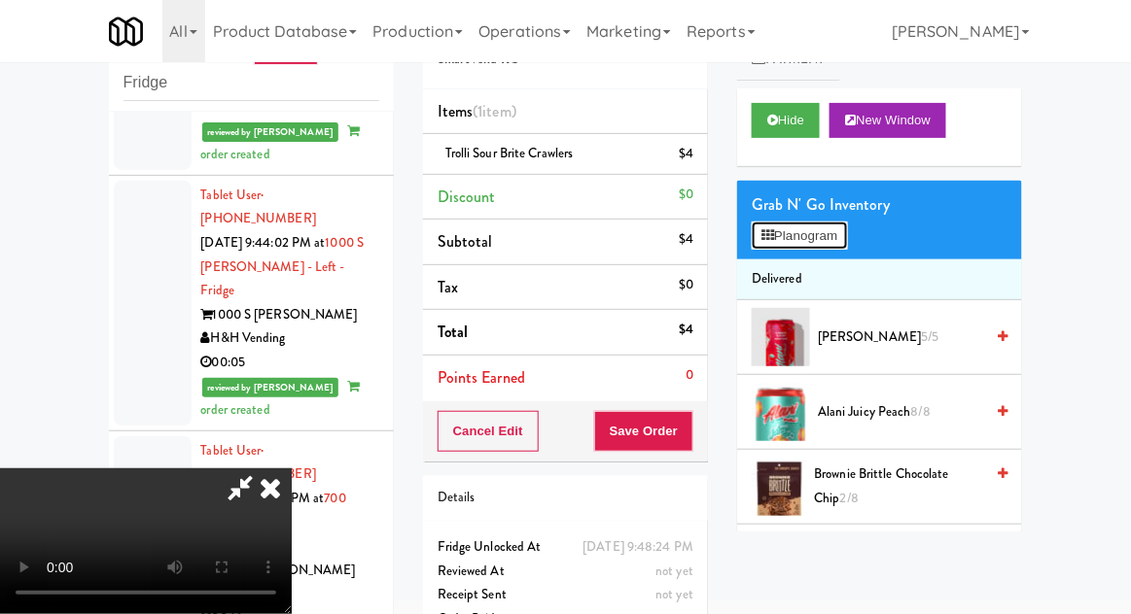
click at [847, 239] on button "Planogram" at bounding box center [798, 236] width 95 height 29
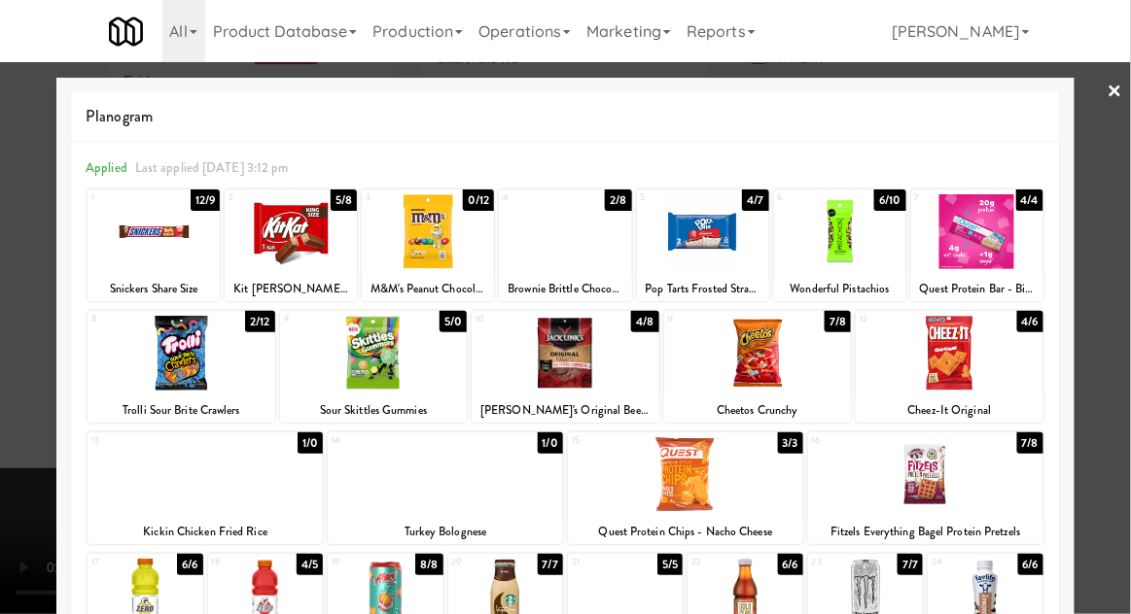
click at [564, 237] on div at bounding box center [565, 231] width 132 height 75
click at [1124, 297] on div at bounding box center [565, 307] width 1131 height 614
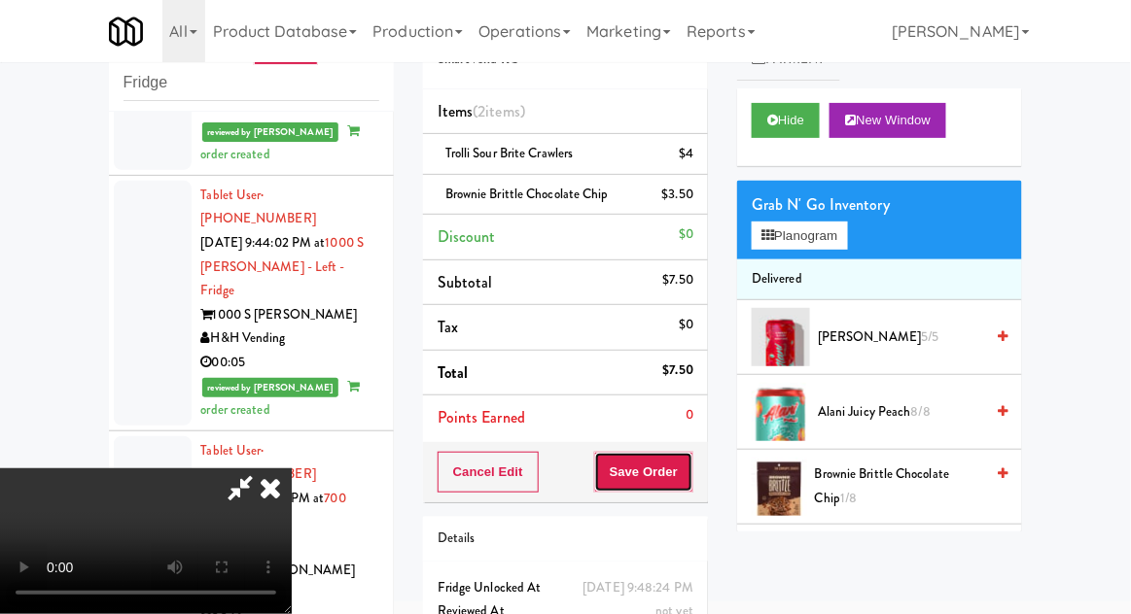
click at [692, 471] on button "Save Order" at bounding box center [643, 472] width 99 height 41
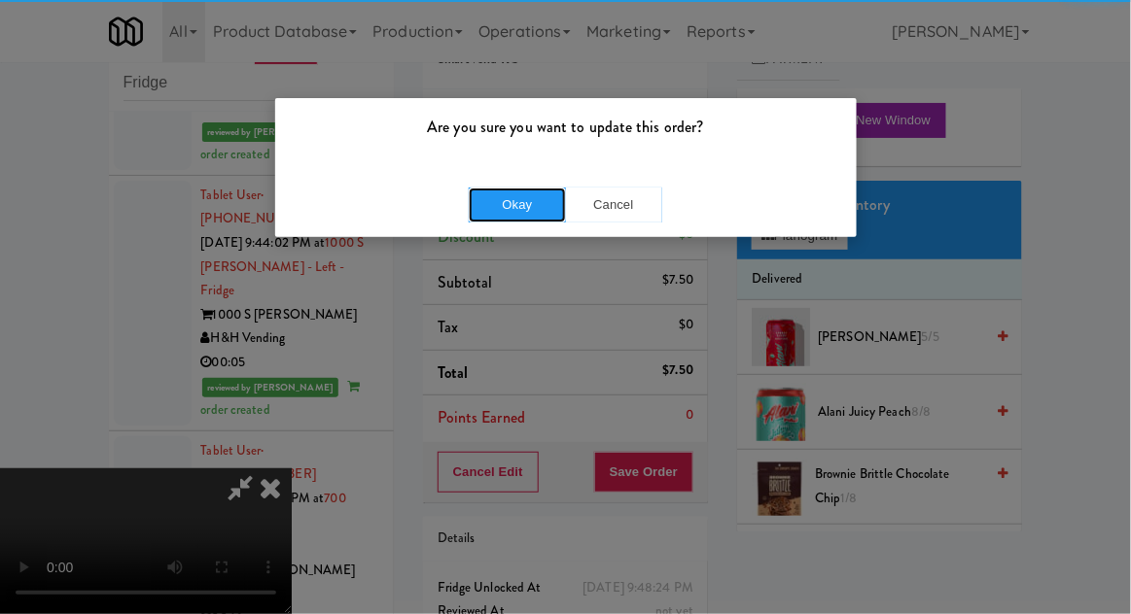
click at [506, 194] on button "Okay" at bounding box center [517, 205] width 97 height 35
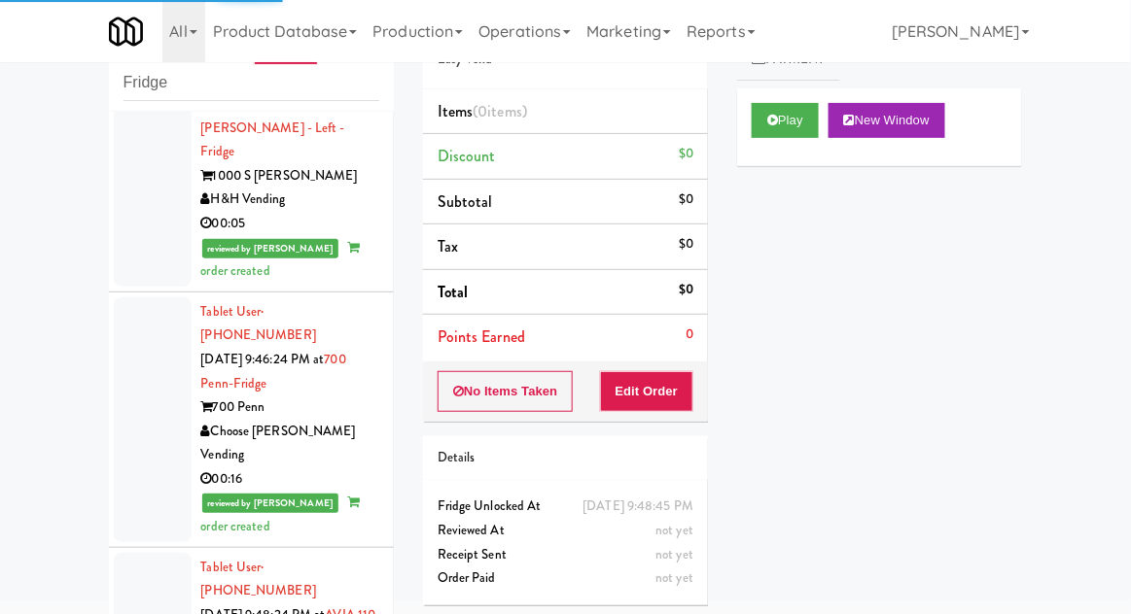
scroll to position [3870, 0]
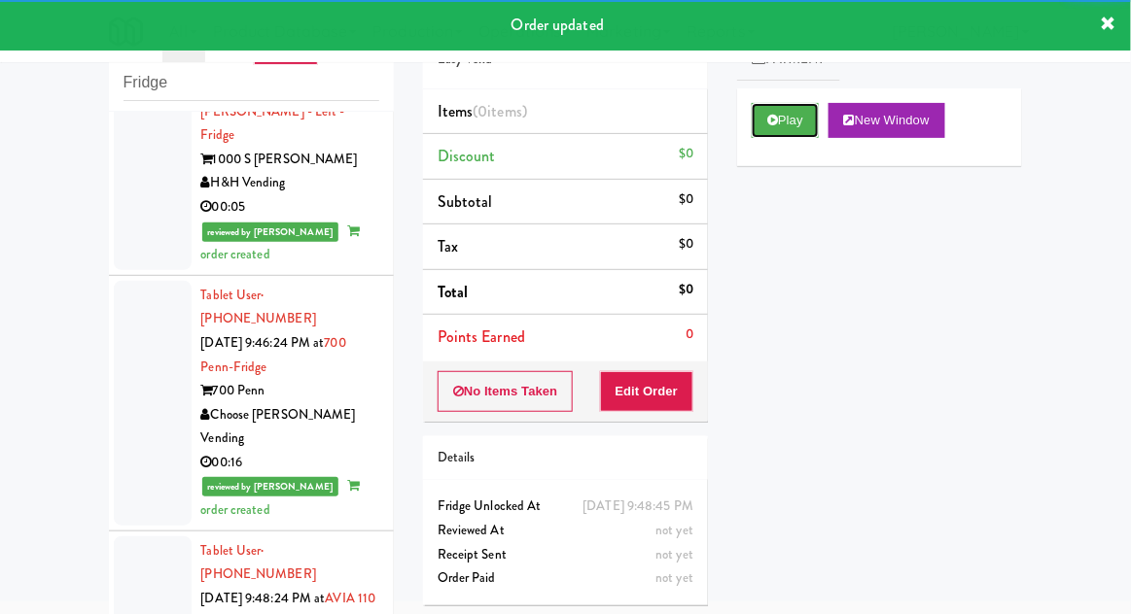
click at [776, 122] on icon at bounding box center [772, 120] width 11 height 13
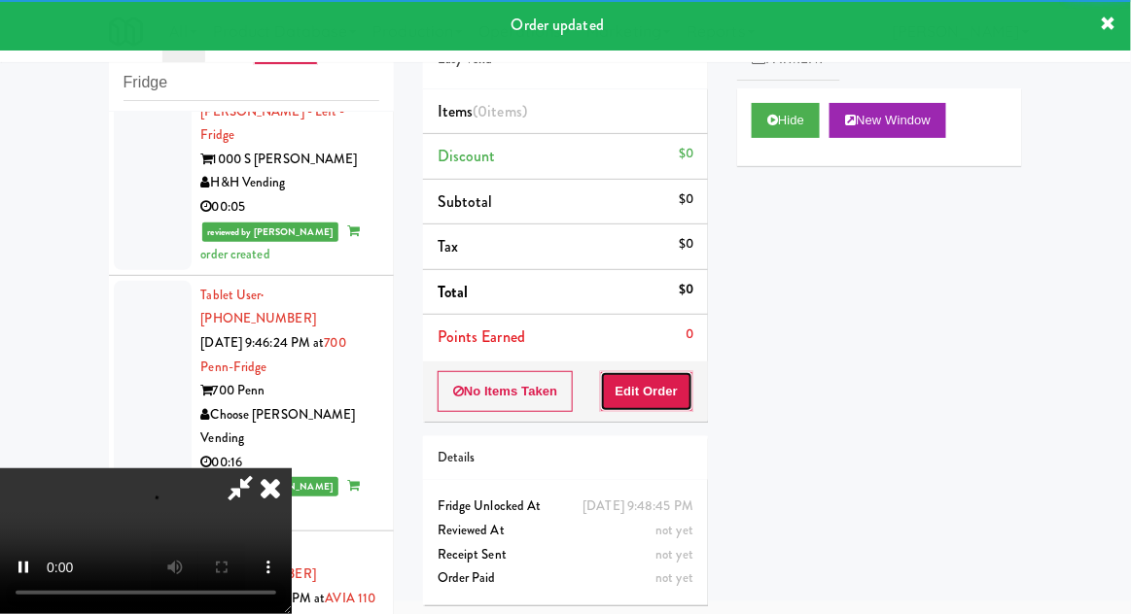
click at [664, 371] on button "Edit Order" at bounding box center [647, 391] width 94 height 41
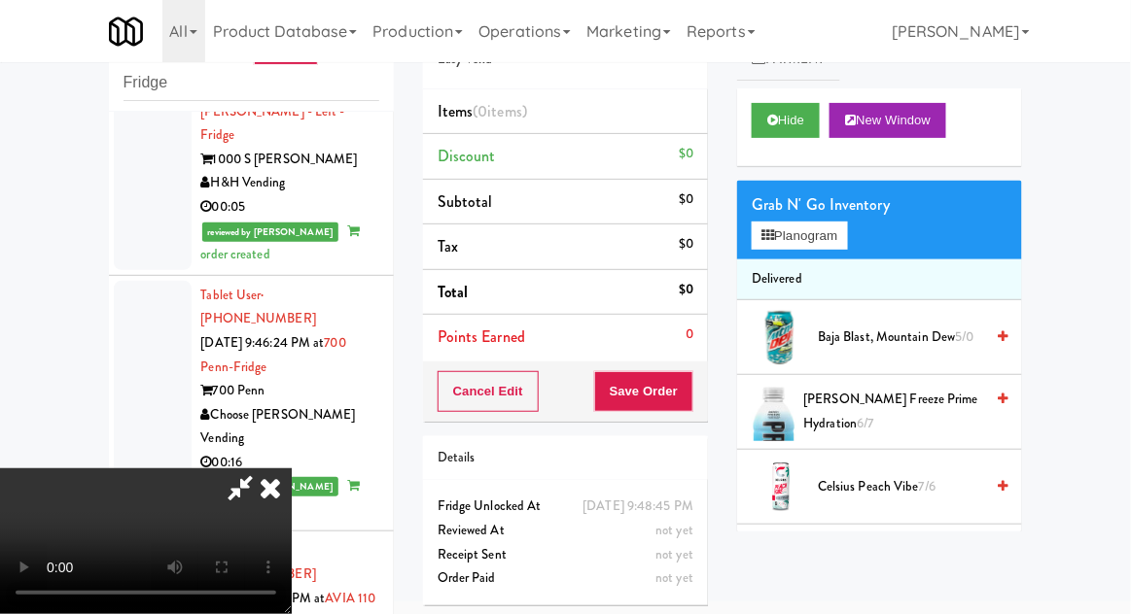
scroll to position [0, 0]
click at [847, 234] on button "Planogram" at bounding box center [798, 236] width 95 height 29
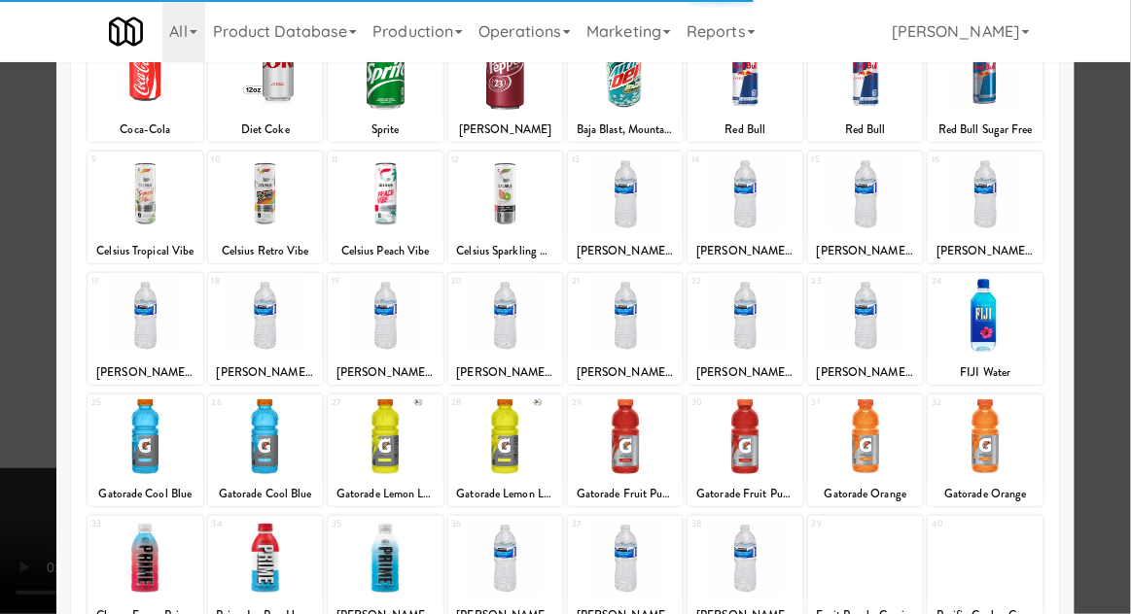
scroll to position [157, 0]
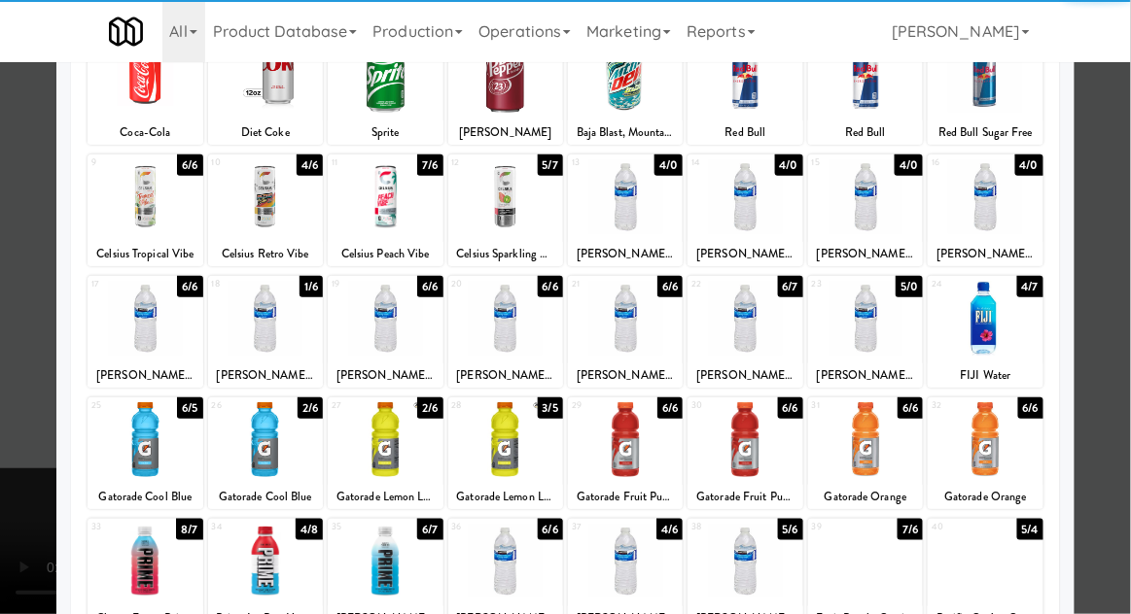
click at [283, 453] on div at bounding box center [265, 439] width 115 height 75
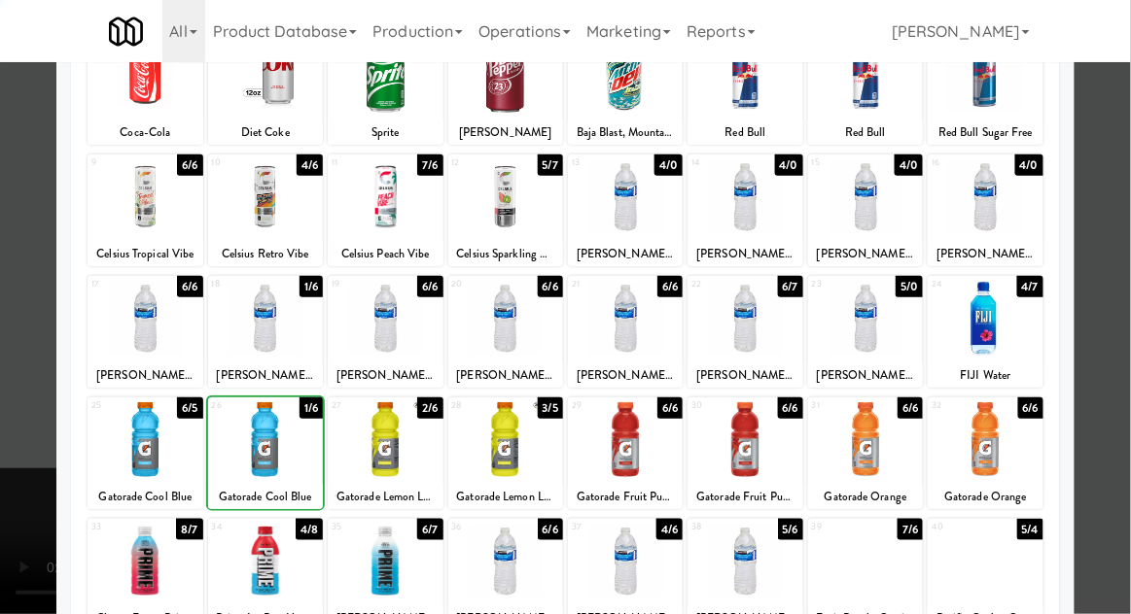
click at [1122, 289] on div at bounding box center [565, 307] width 1131 height 614
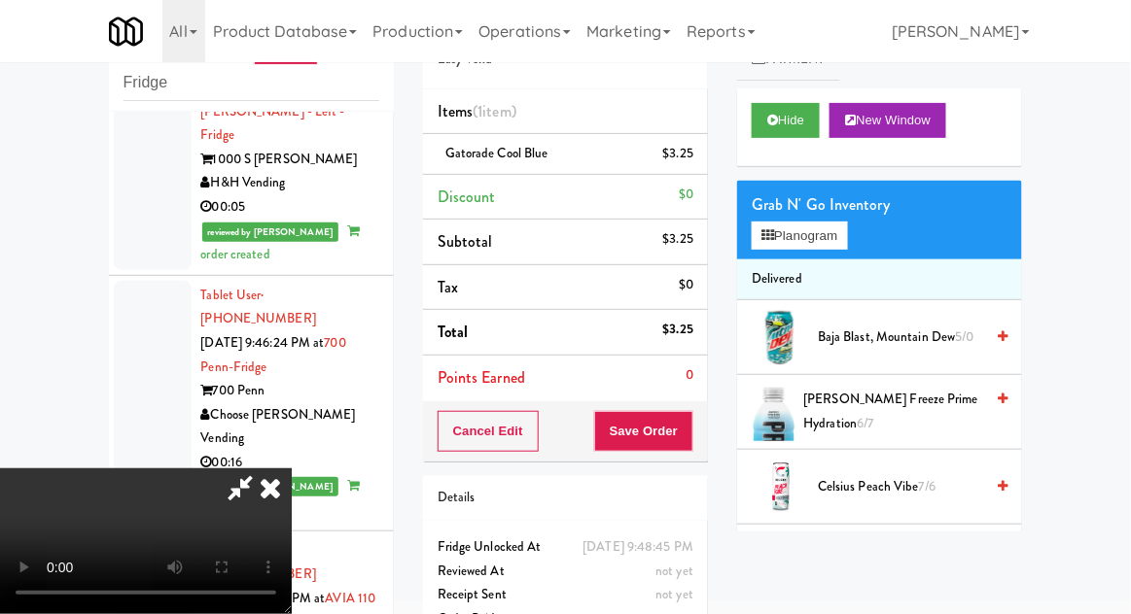
scroll to position [71, 0]
click at [690, 434] on button "Save Order" at bounding box center [643, 431] width 99 height 41
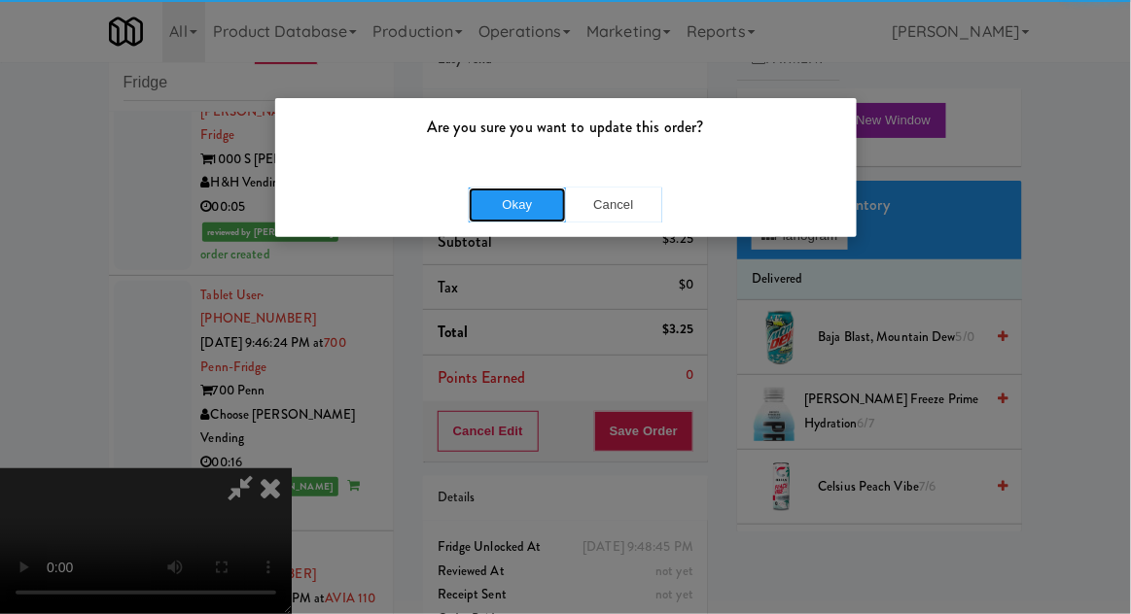
click at [512, 197] on button "Okay" at bounding box center [517, 205] width 97 height 35
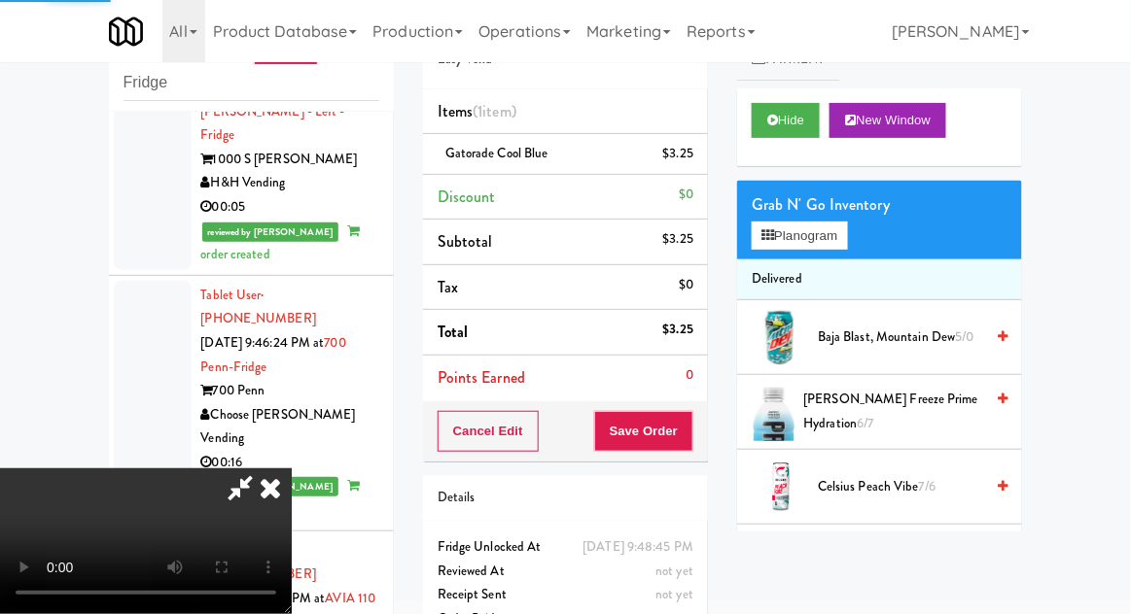
scroll to position [0, 0]
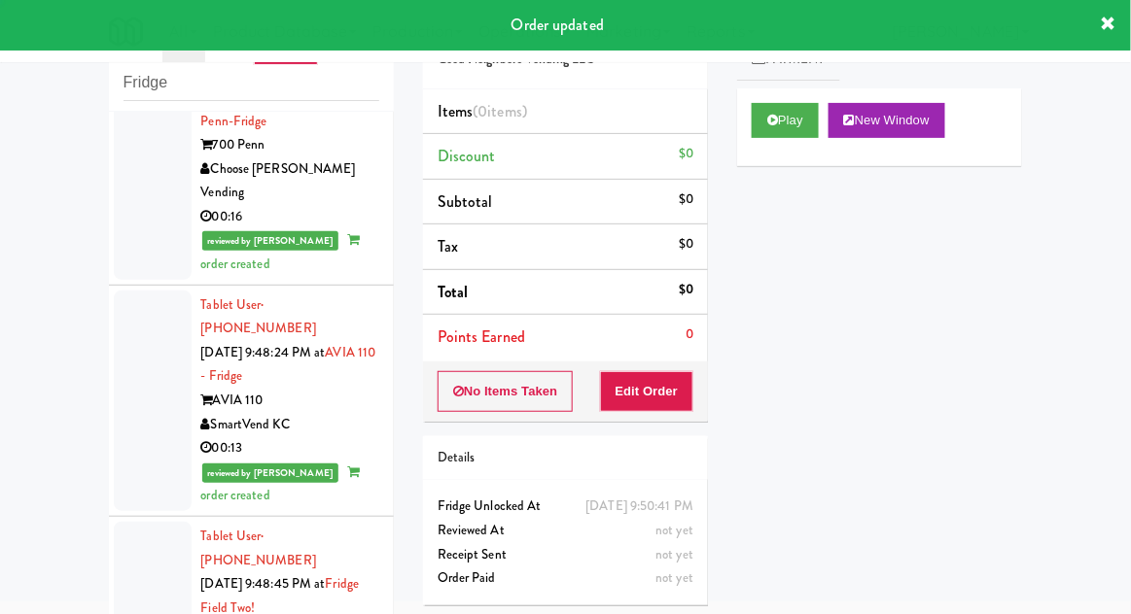
scroll to position [4121, 0]
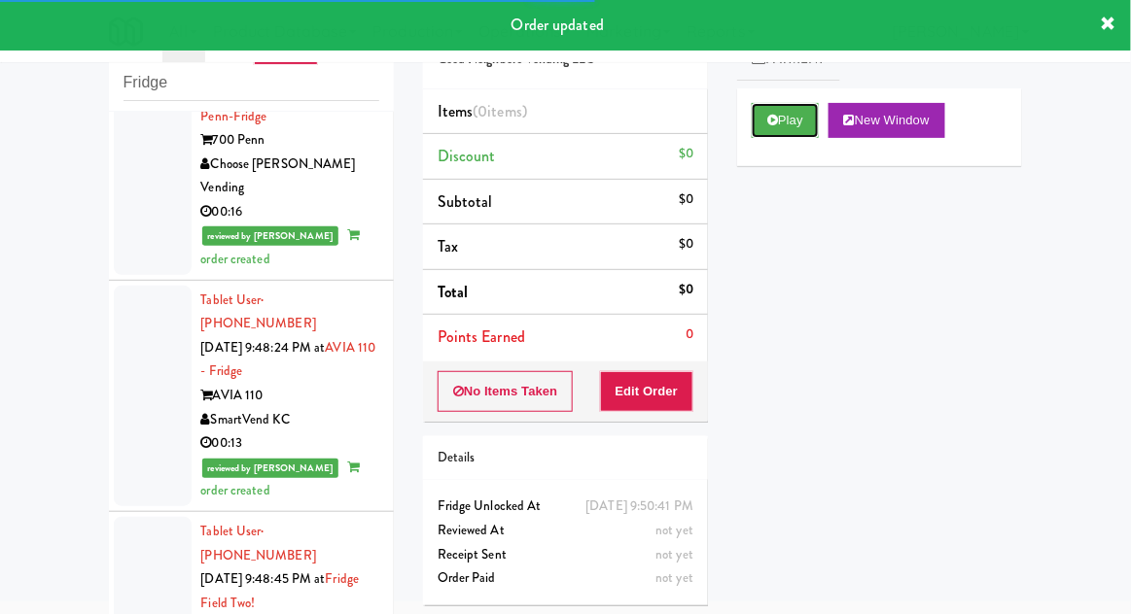
click at [760, 132] on button "Play" at bounding box center [784, 120] width 67 height 35
click at [656, 401] on button "Edit Order" at bounding box center [647, 391] width 94 height 41
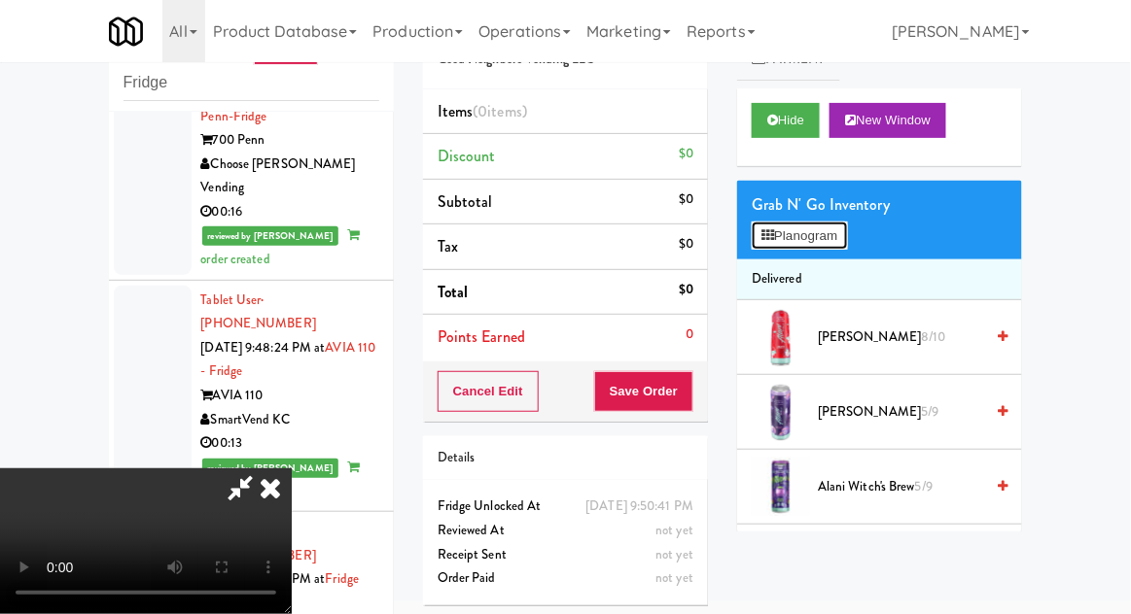
click at [842, 236] on button "Planogram" at bounding box center [798, 236] width 95 height 29
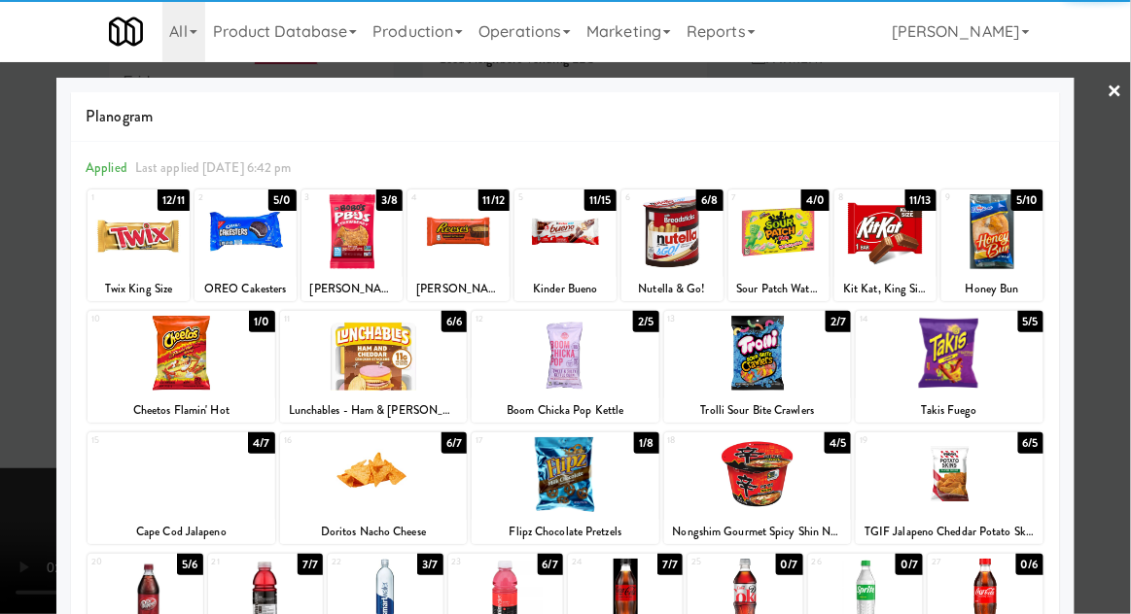
click at [572, 491] on div at bounding box center [565, 474] width 188 height 75
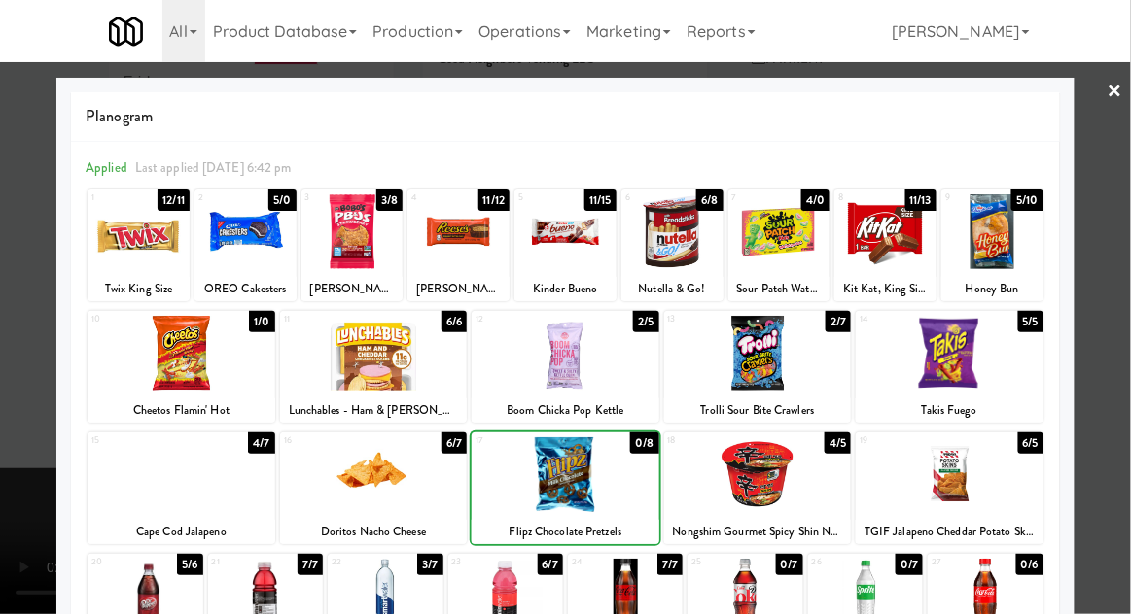
click at [1121, 316] on div at bounding box center [565, 307] width 1131 height 614
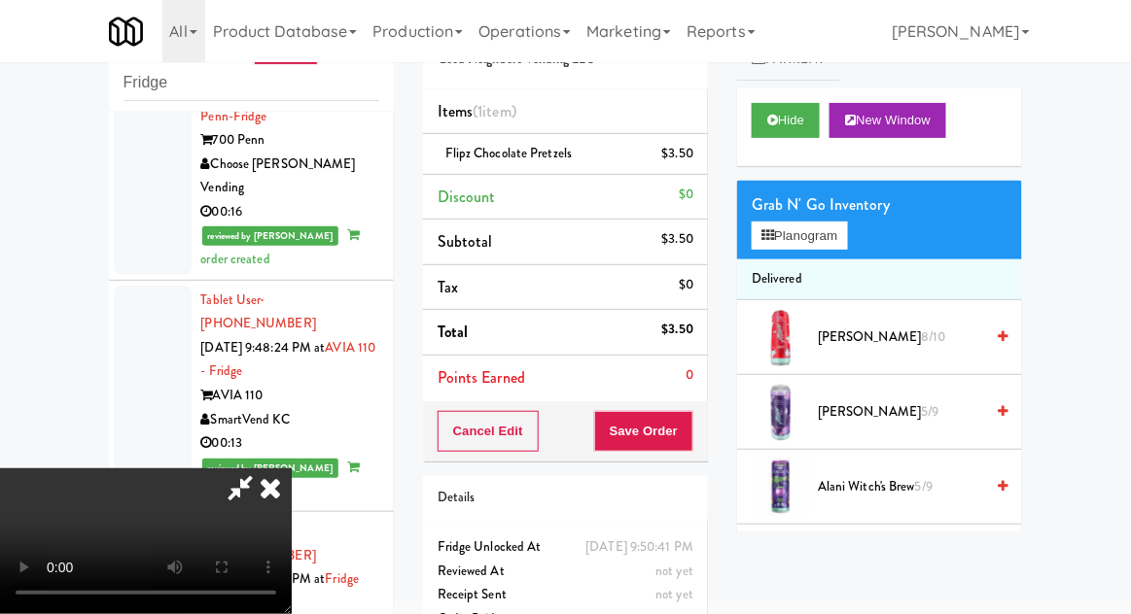
click at [849, 265] on li "Delivered" at bounding box center [879, 280] width 285 height 41
click at [847, 238] on button "Planogram" at bounding box center [798, 236] width 95 height 29
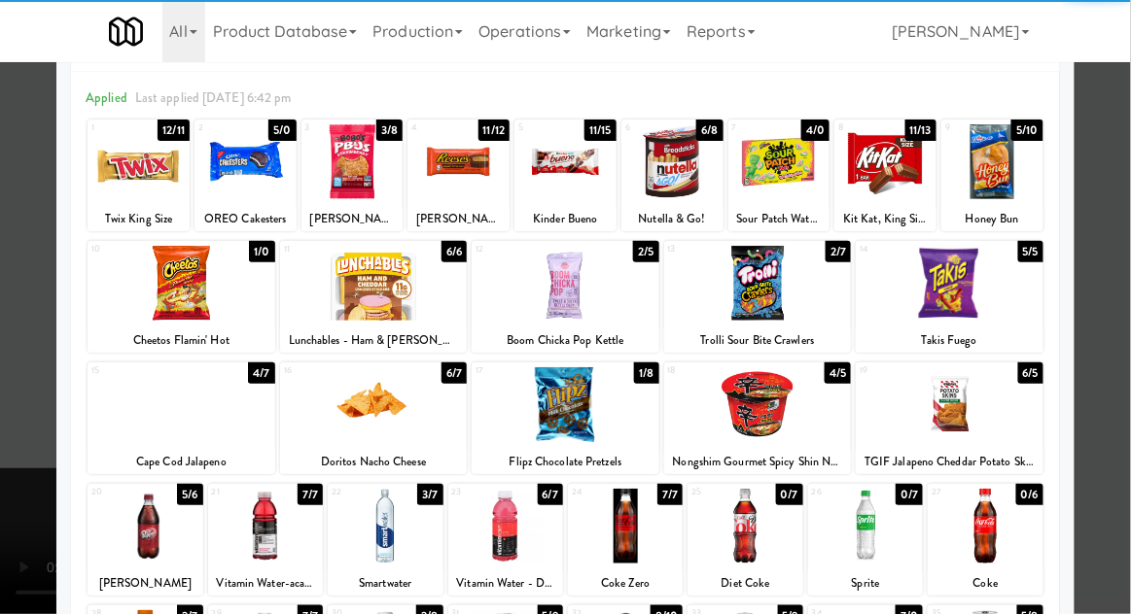
scroll to position [80, 0]
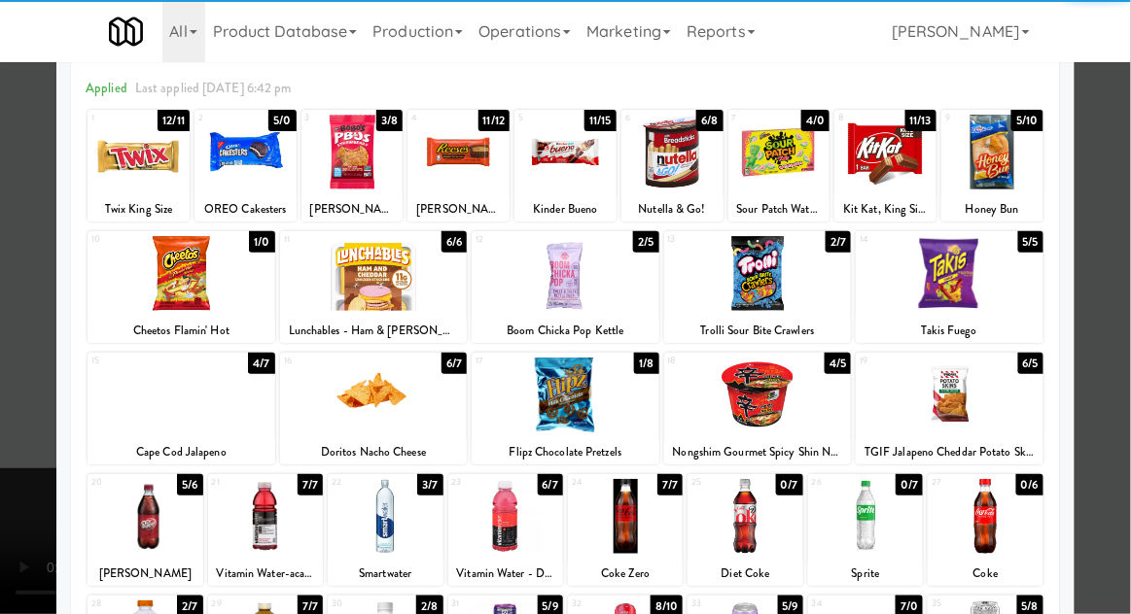
click at [1121, 315] on div at bounding box center [565, 307] width 1131 height 614
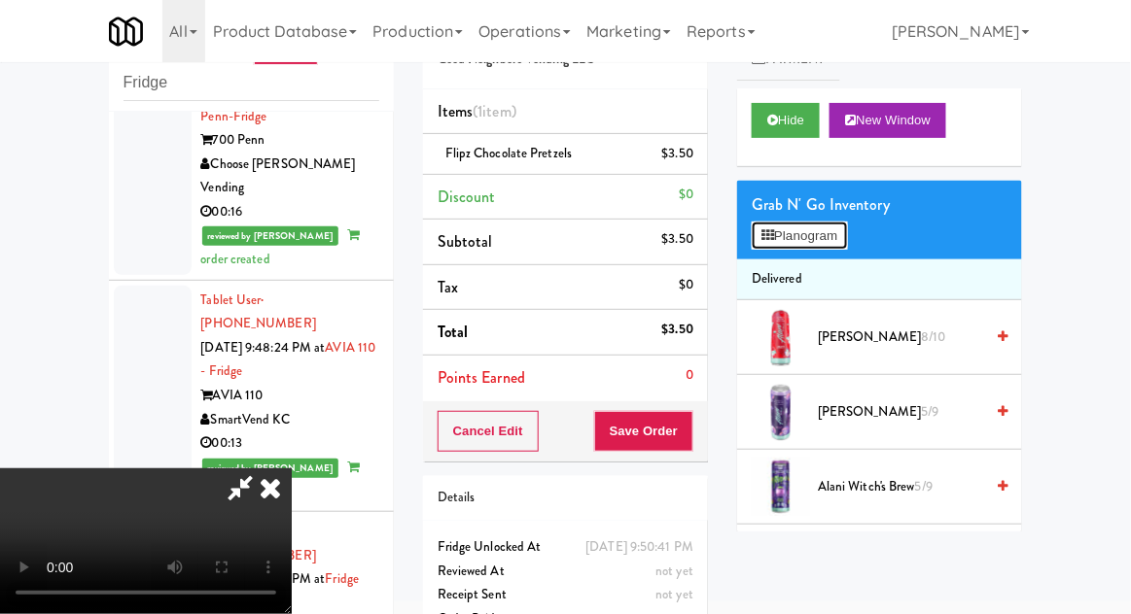
click at [847, 228] on button "Planogram" at bounding box center [798, 236] width 95 height 29
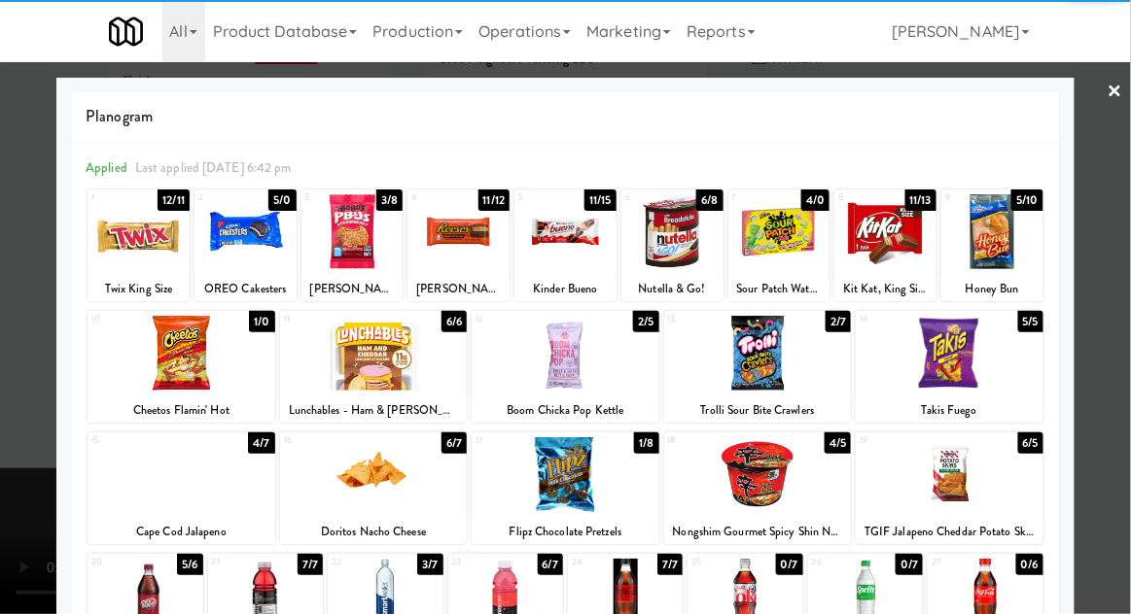
click at [355, 483] on div at bounding box center [374, 474] width 188 height 75
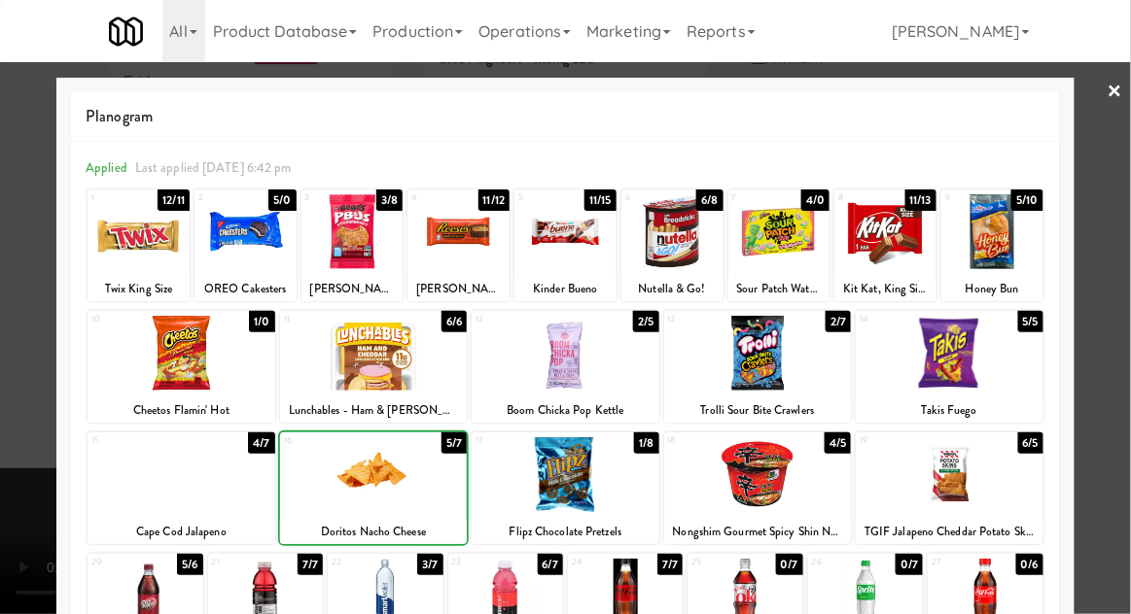
click at [1118, 318] on div at bounding box center [565, 307] width 1131 height 614
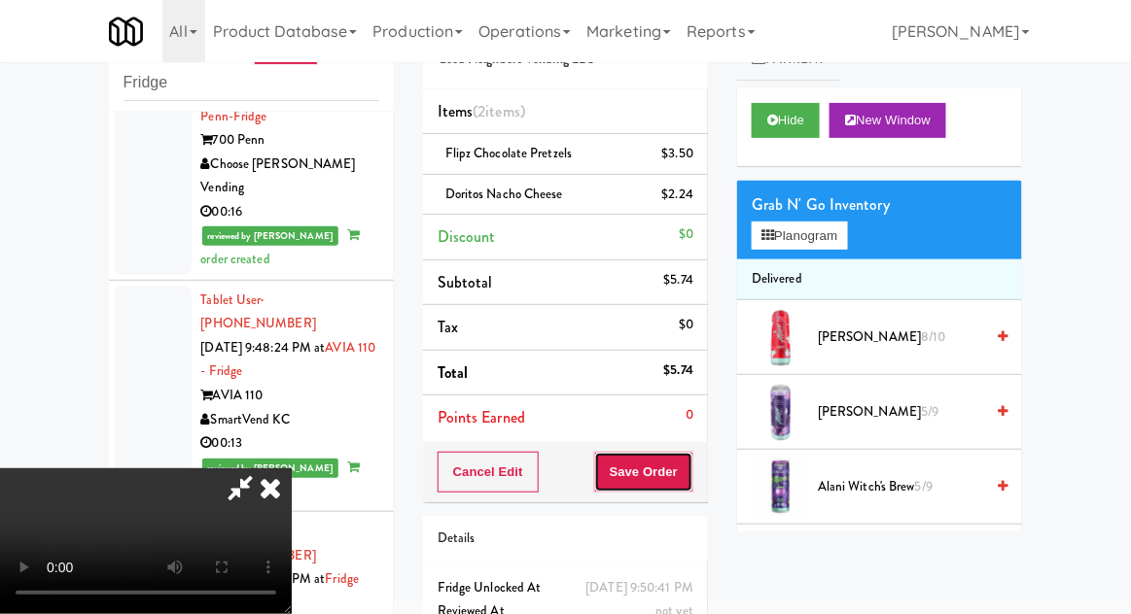
click at [685, 472] on button "Save Order" at bounding box center [643, 472] width 99 height 41
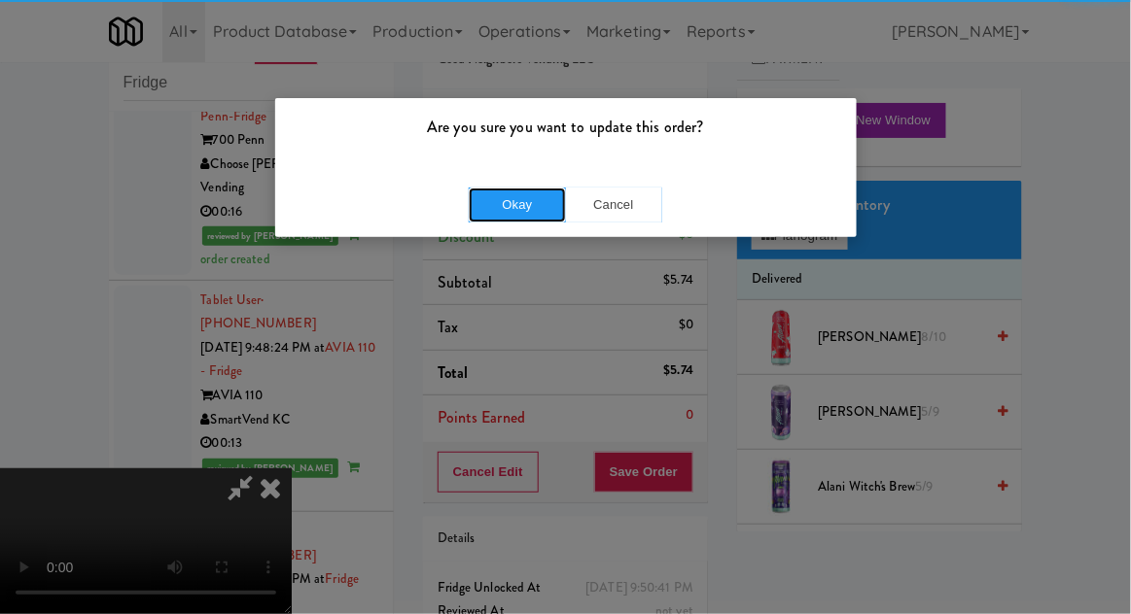
click at [488, 220] on button "Okay" at bounding box center [517, 205] width 97 height 35
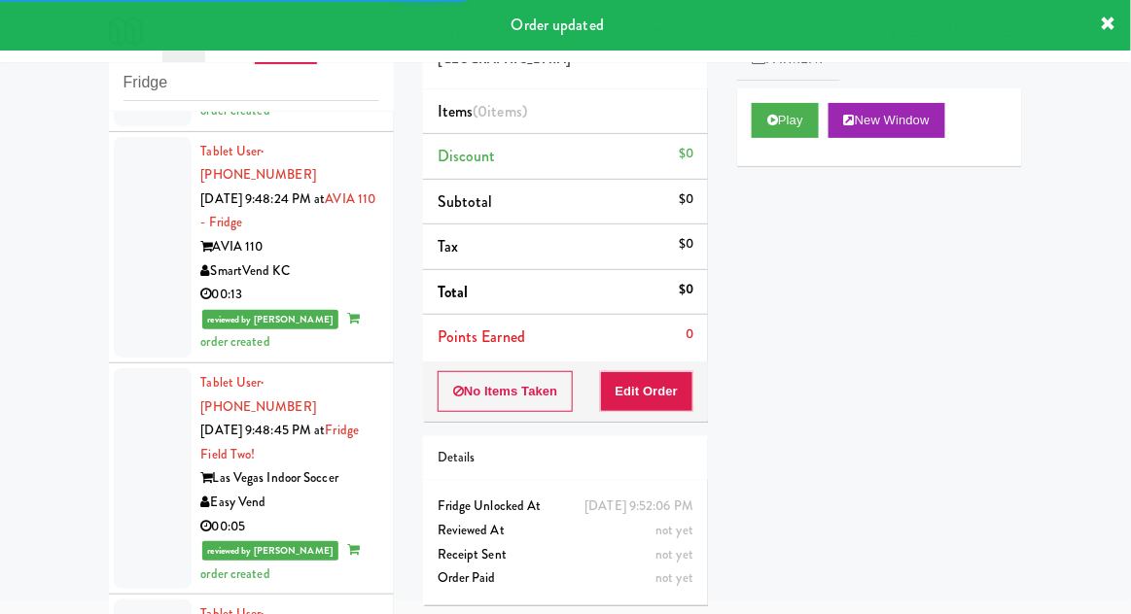
scroll to position [4272, 0]
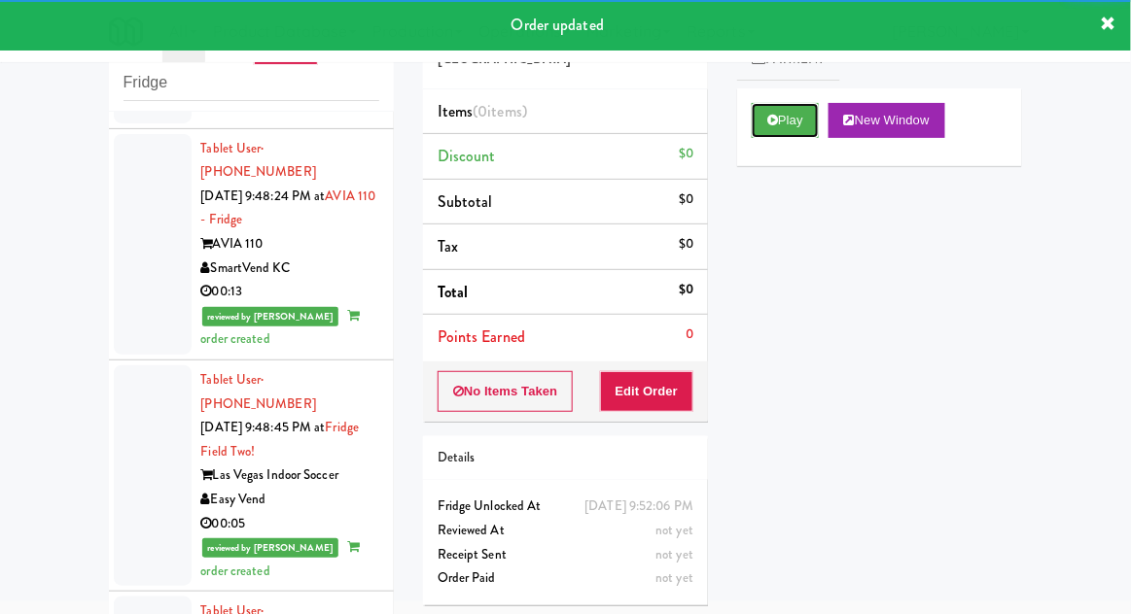
click at [754, 119] on button "Play" at bounding box center [784, 120] width 67 height 35
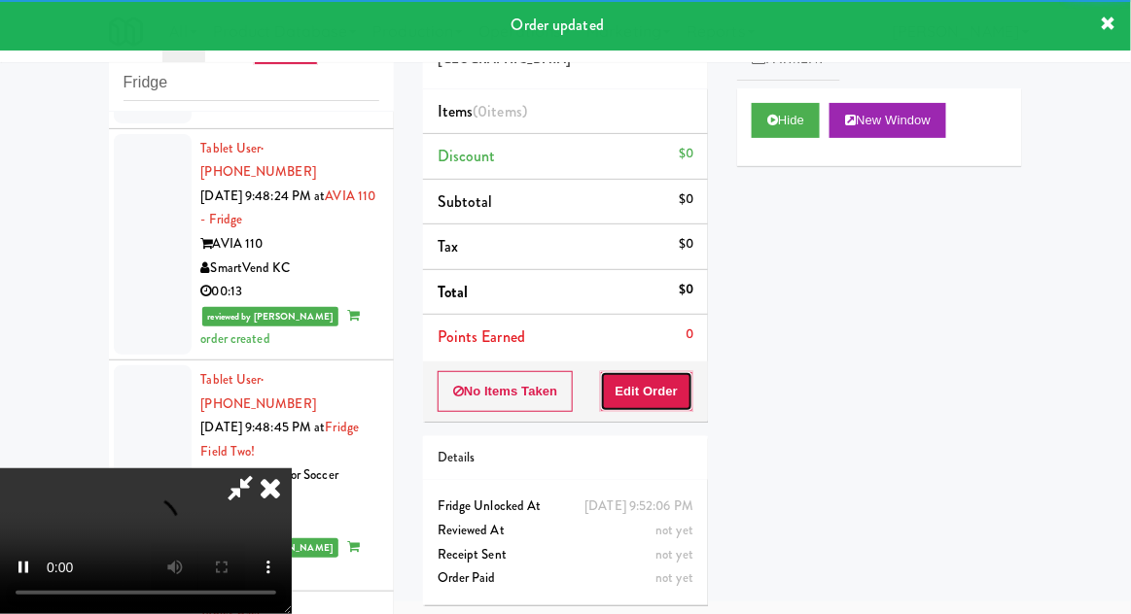
click at [652, 382] on button "Edit Order" at bounding box center [647, 391] width 94 height 41
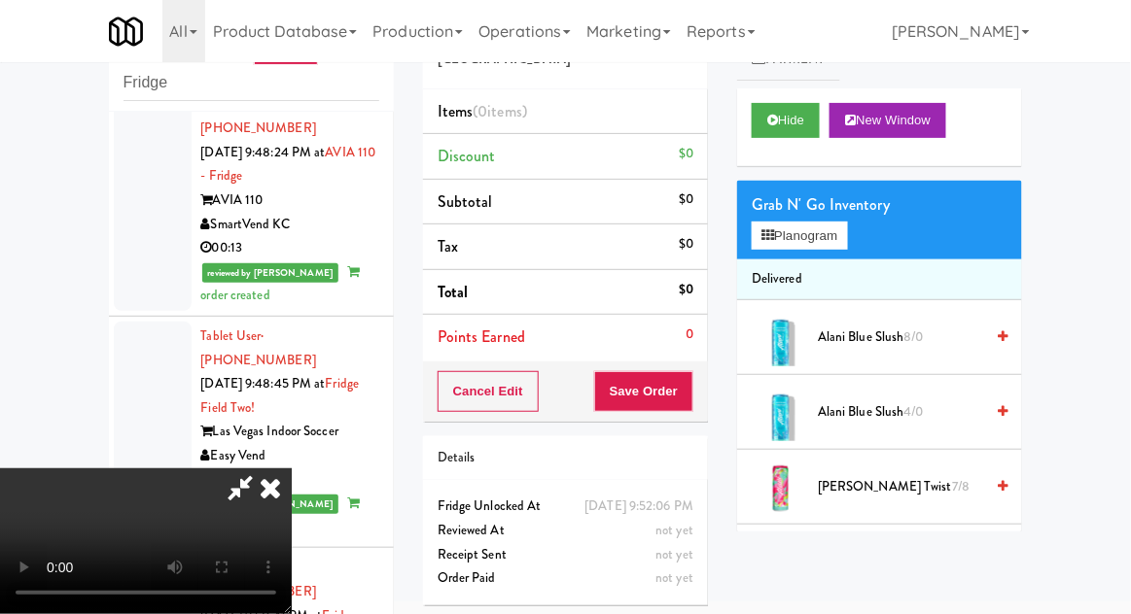
scroll to position [0, 0]
click at [836, 229] on button "Planogram" at bounding box center [798, 236] width 95 height 29
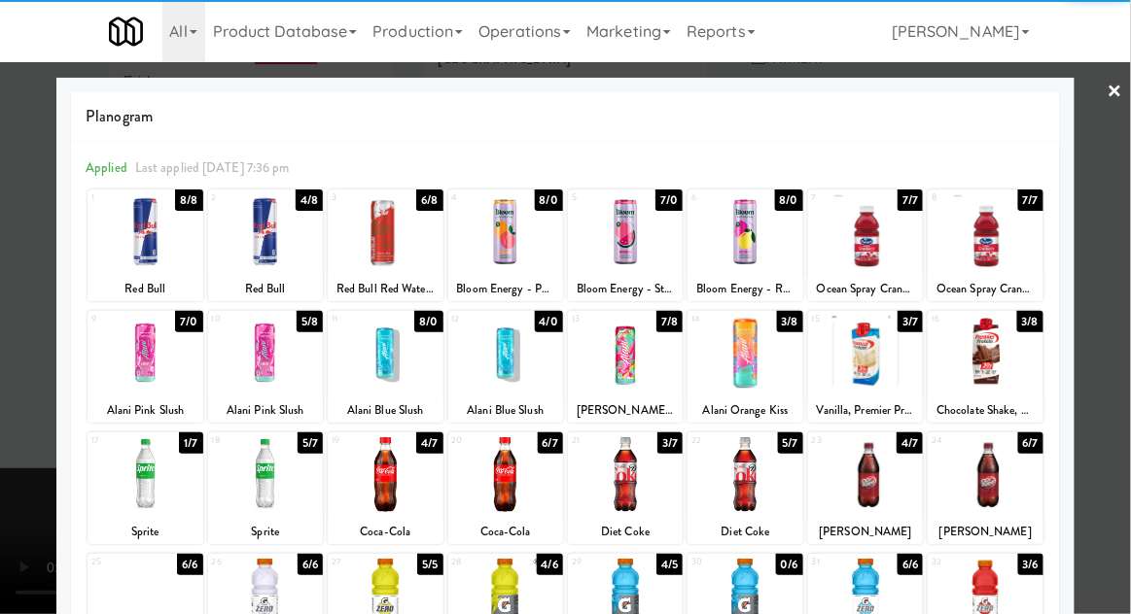
click at [756, 474] on div at bounding box center [744, 474] width 115 height 75
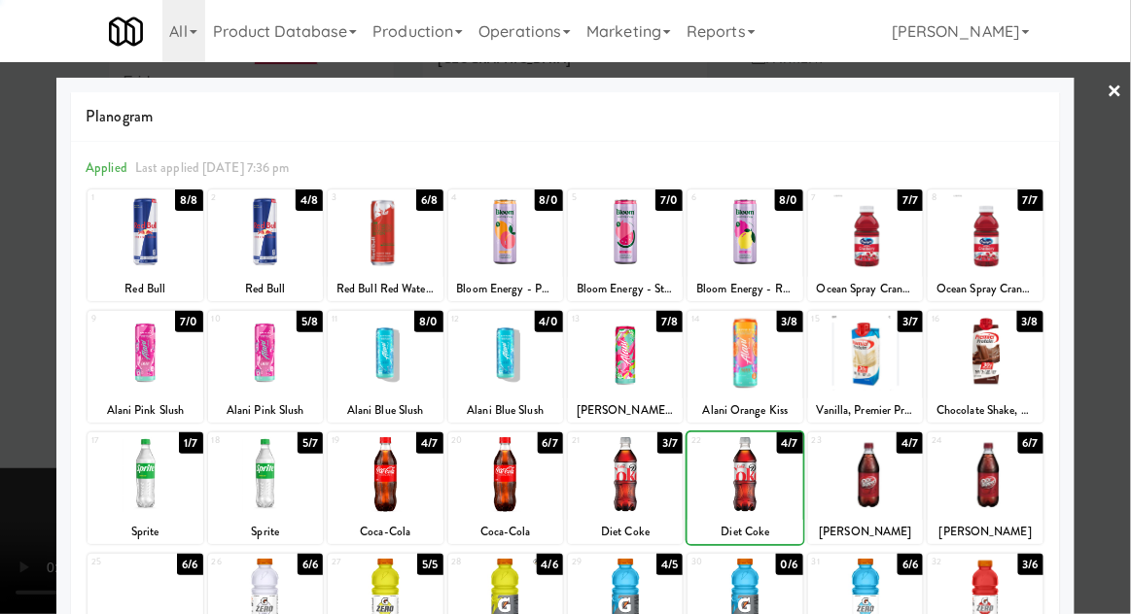
click at [1123, 307] on div at bounding box center [565, 307] width 1131 height 614
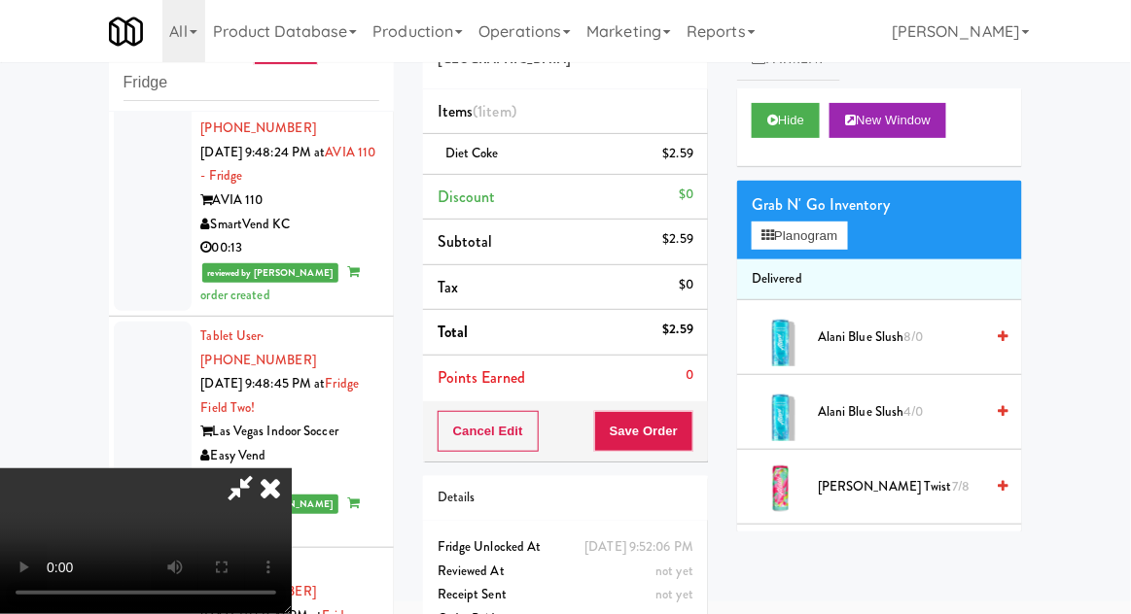
scroll to position [71, 0]
click at [689, 422] on button "Save Order" at bounding box center [643, 431] width 99 height 41
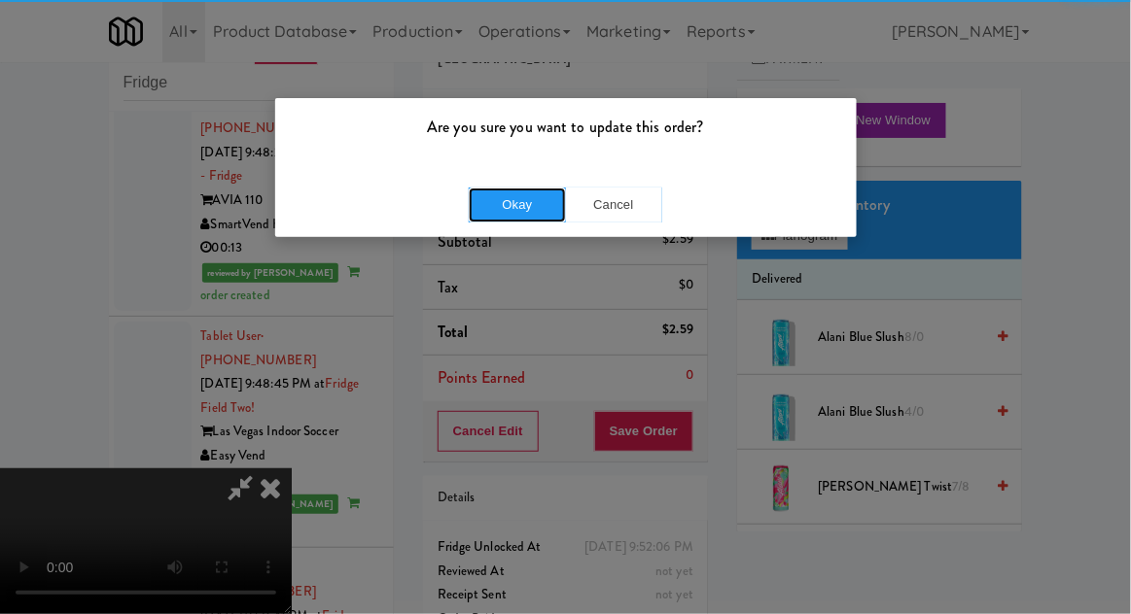
click at [555, 201] on button "Okay" at bounding box center [517, 205] width 97 height 35
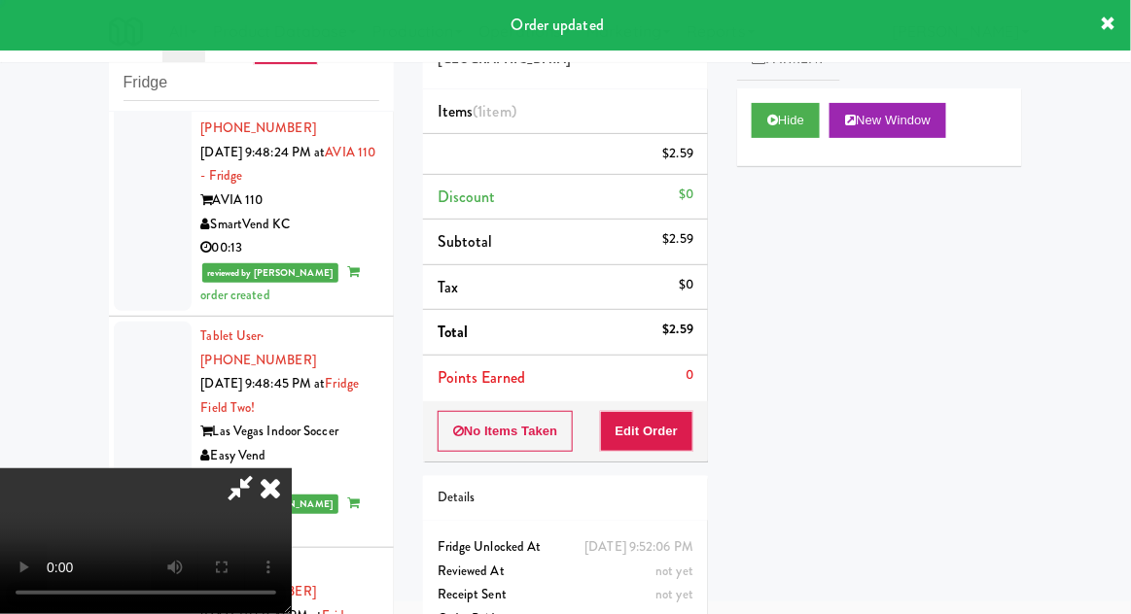
scroll to position [0, 0]
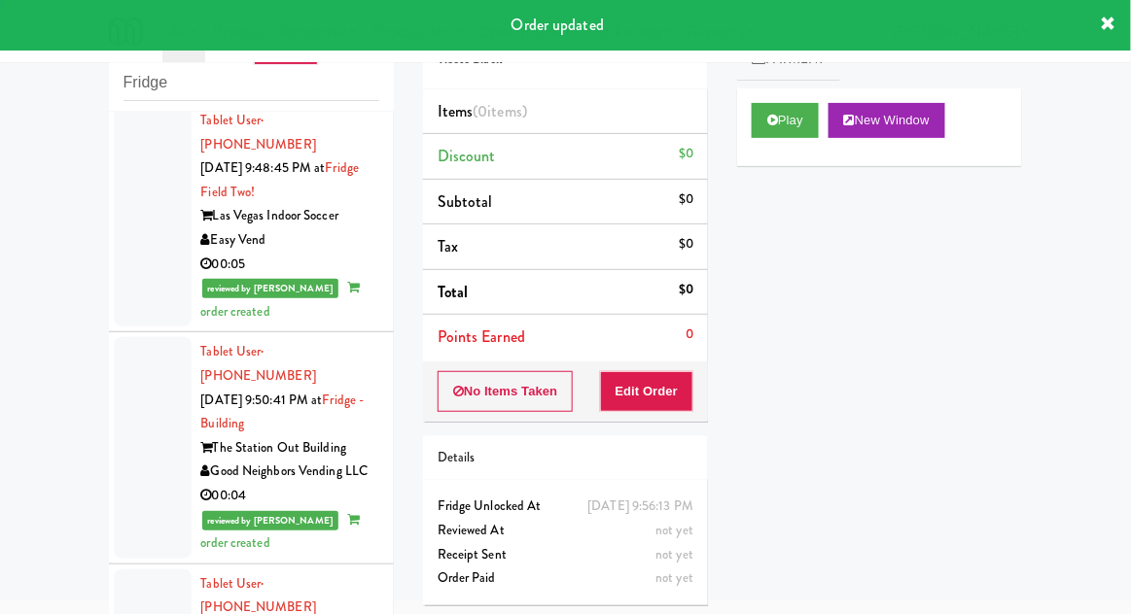
scroll to position [4536, 0]
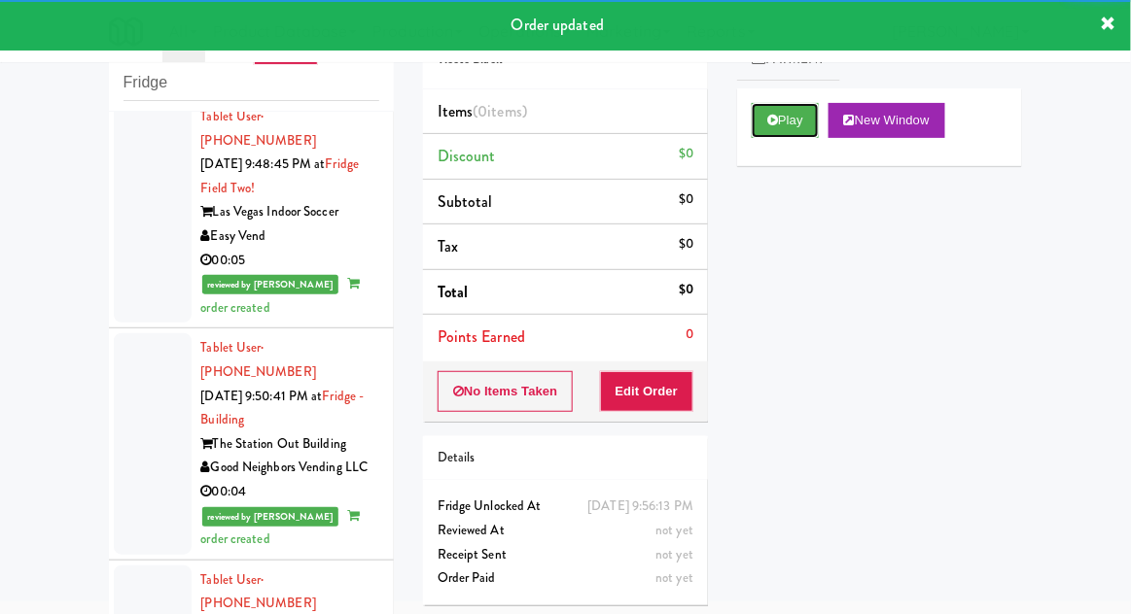
click at [764, 126] on button "Play" at bounding box center [784, 120] width 67 height 35
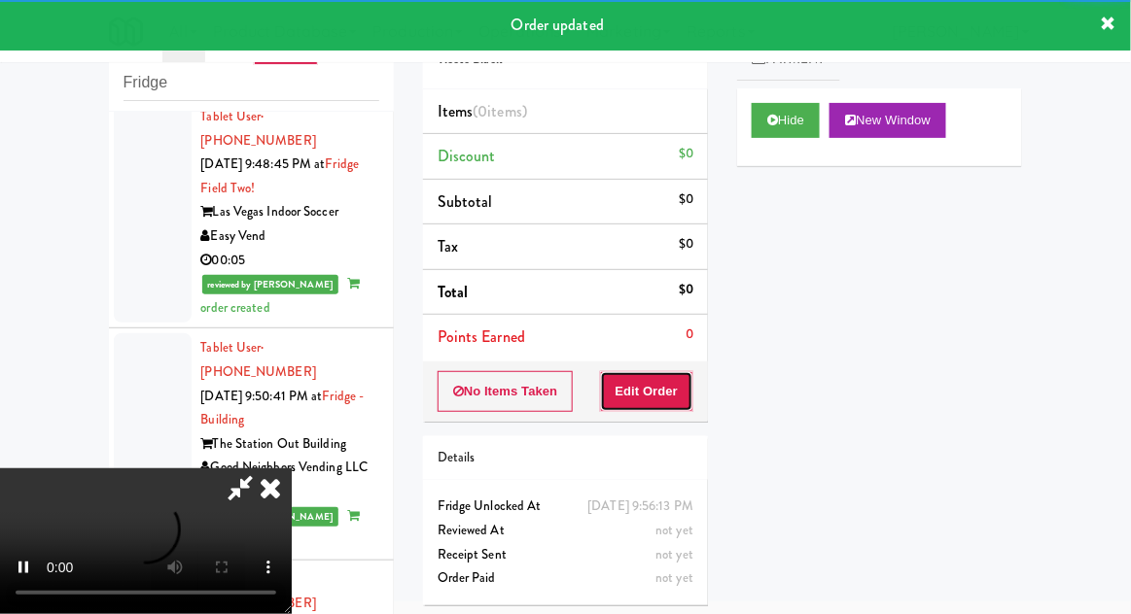
click at [654, 392] on button "Edit Order" at bounding box center [647, 391] width 94 height 41
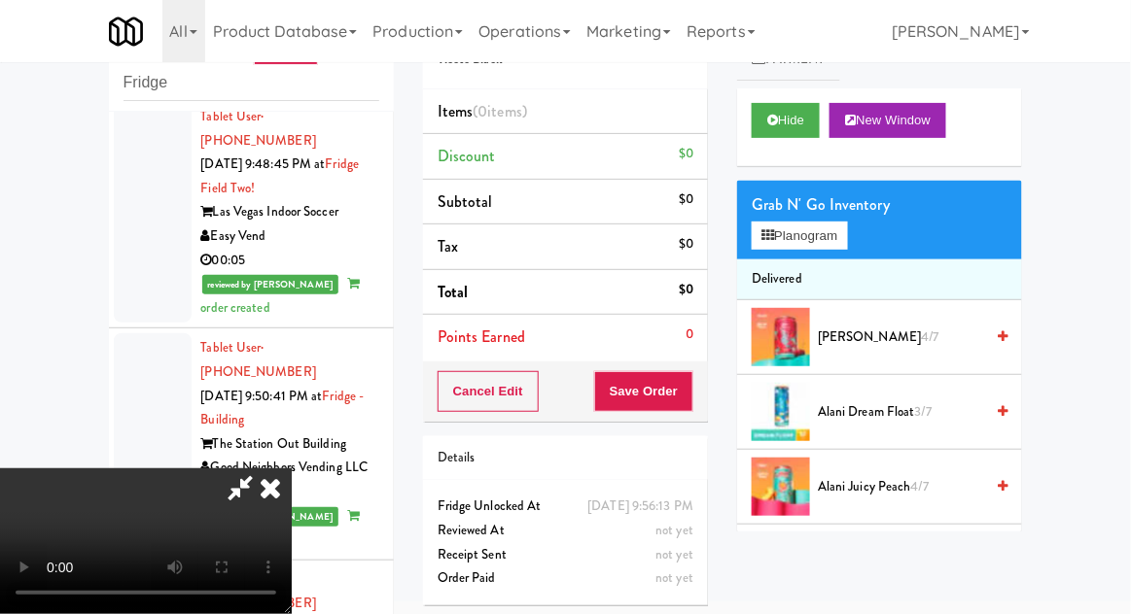
scroll to position [71, 0]
click at [840, 224] on button "Planogram" at bounding box center [798, 236] width 95 height 29
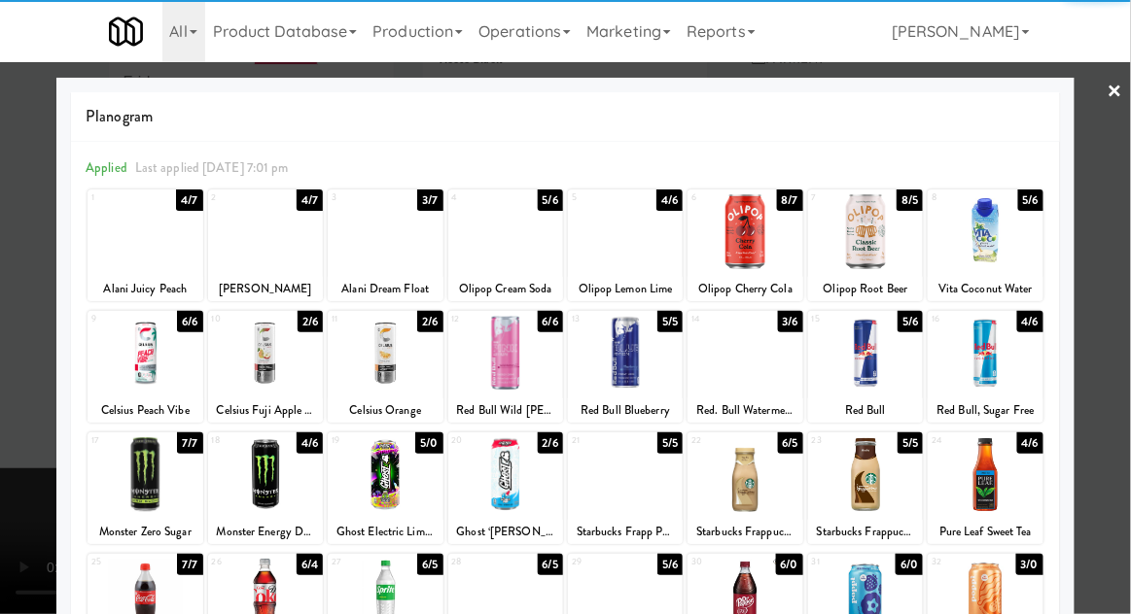
click at [390, 350] on div at bounding box center [385, 353] width 115 height 75
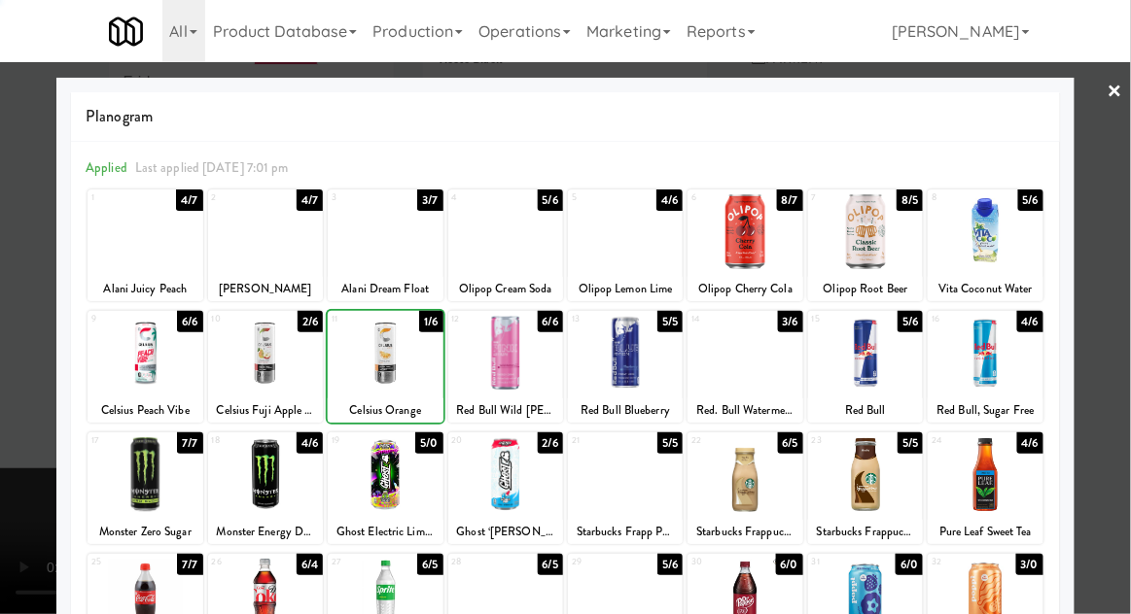
click at [1121, 309] on div at bounding box center [565, 307] width 1131 height 614
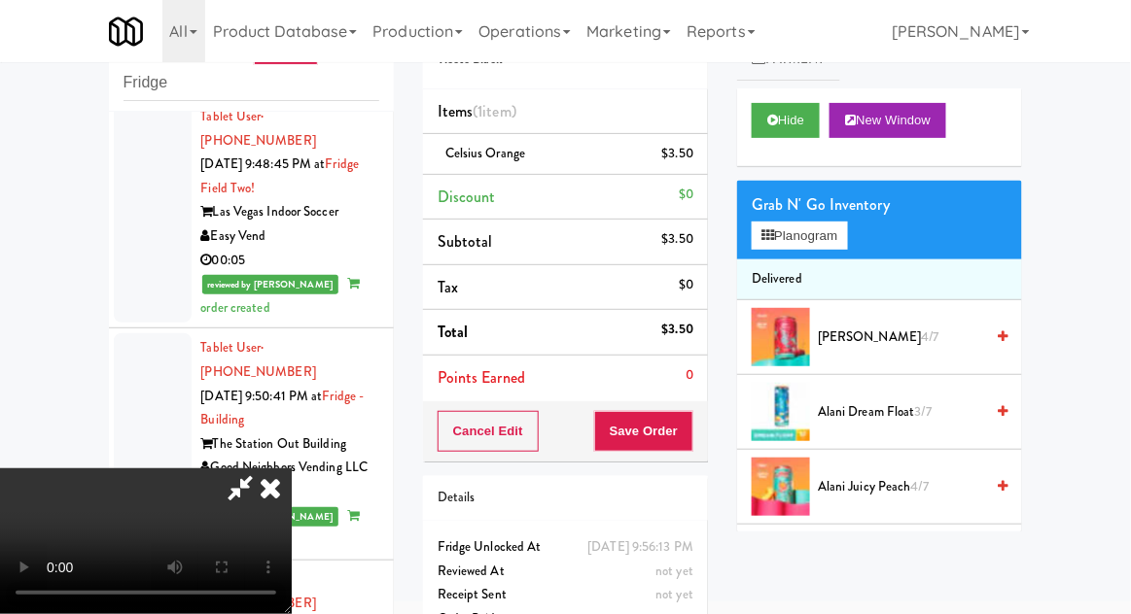
scroll to position [71, 0]
click at [692, 436] on button "Save Order" at bounding box center [643, 431] width 99 height 41
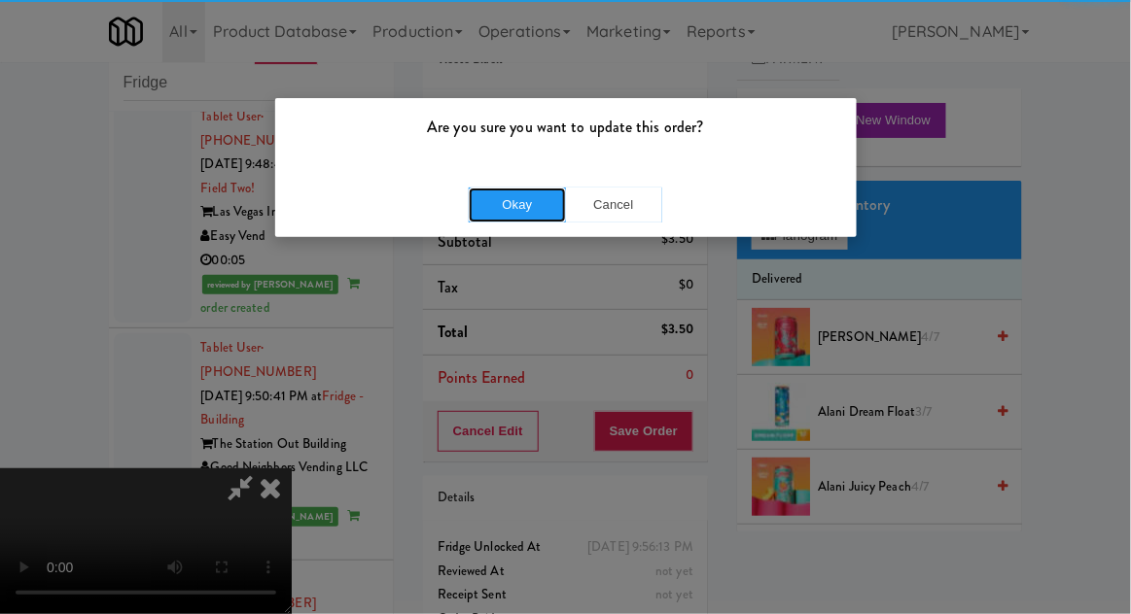
click at [504, 214] on button "Okay" at bounding box center [517, 205] width 97 height 35
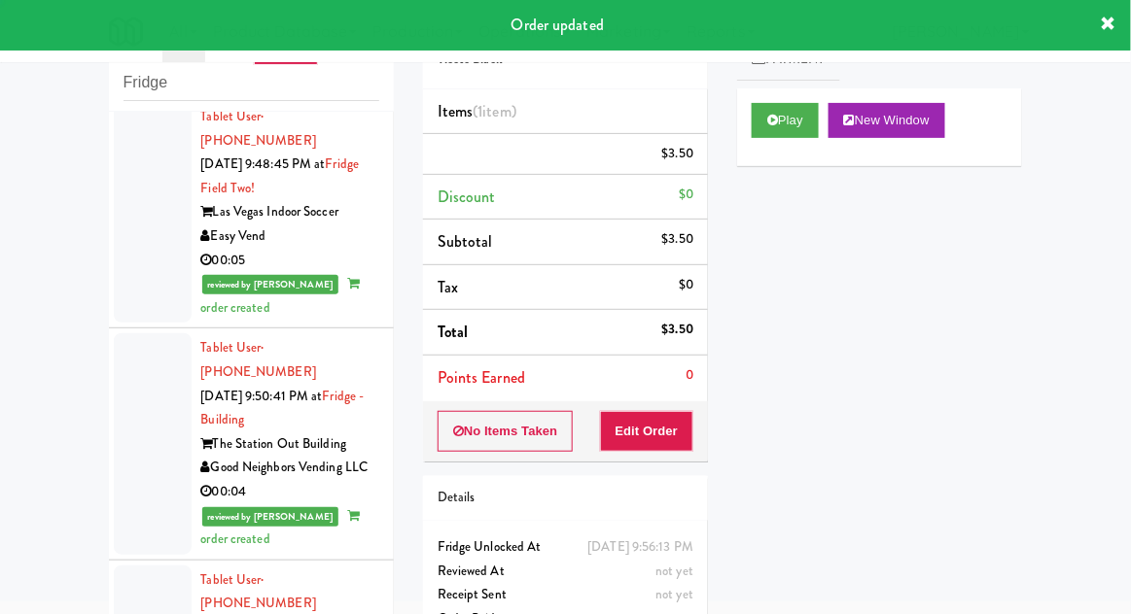
scroll to position [0, 0]
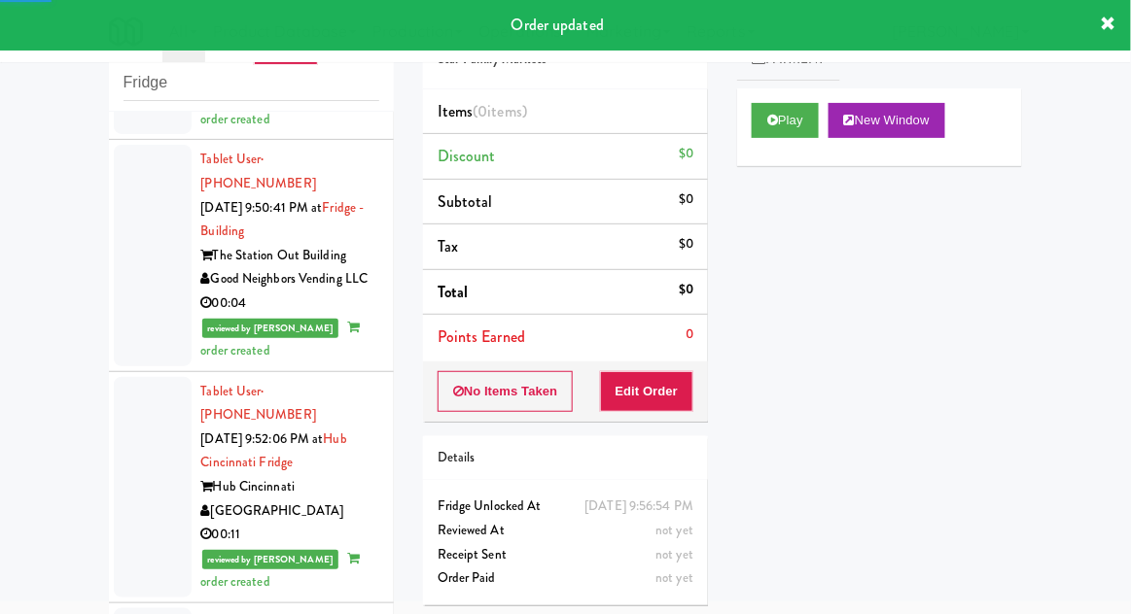
scroll to position [4736, 0]
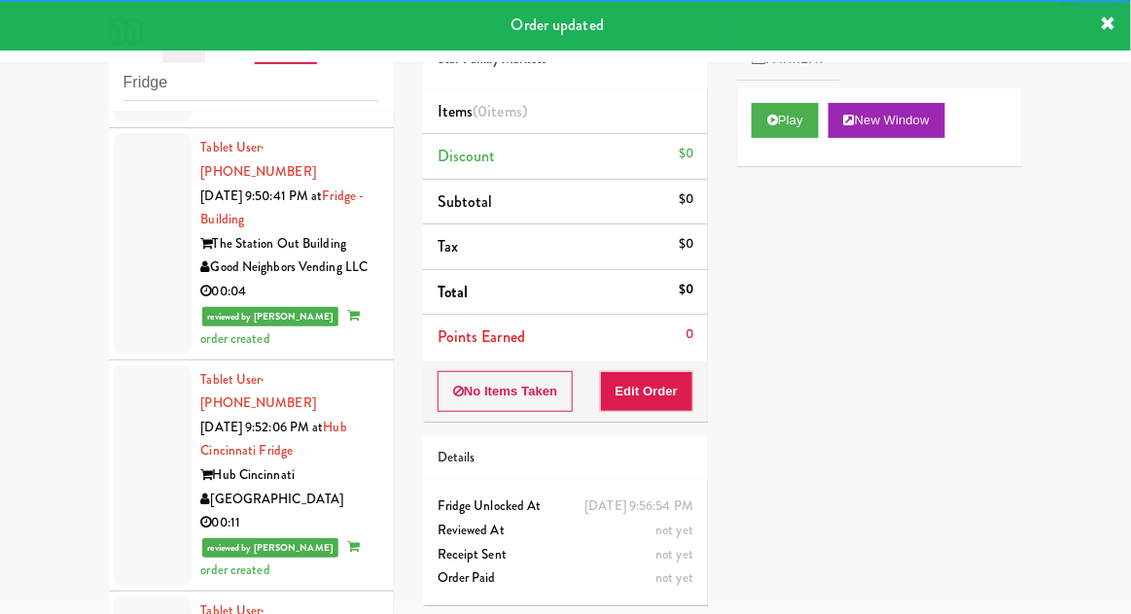
click at [758, 148] on div "Play New Window" at bounding box center [879, 127] width 285 height 78
click at [646, 382] on button "Edit Order" at bounding box center [647, 391] width 94 height 41
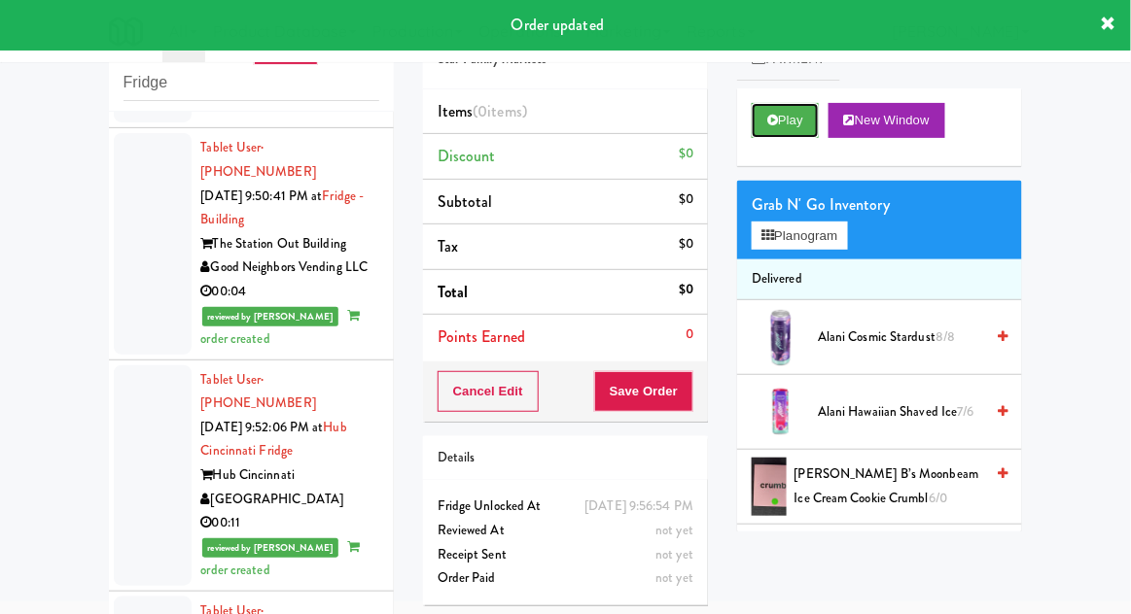
click at [756, 122] on button "Play" at bounding box center [784, 120] width 67 height 35
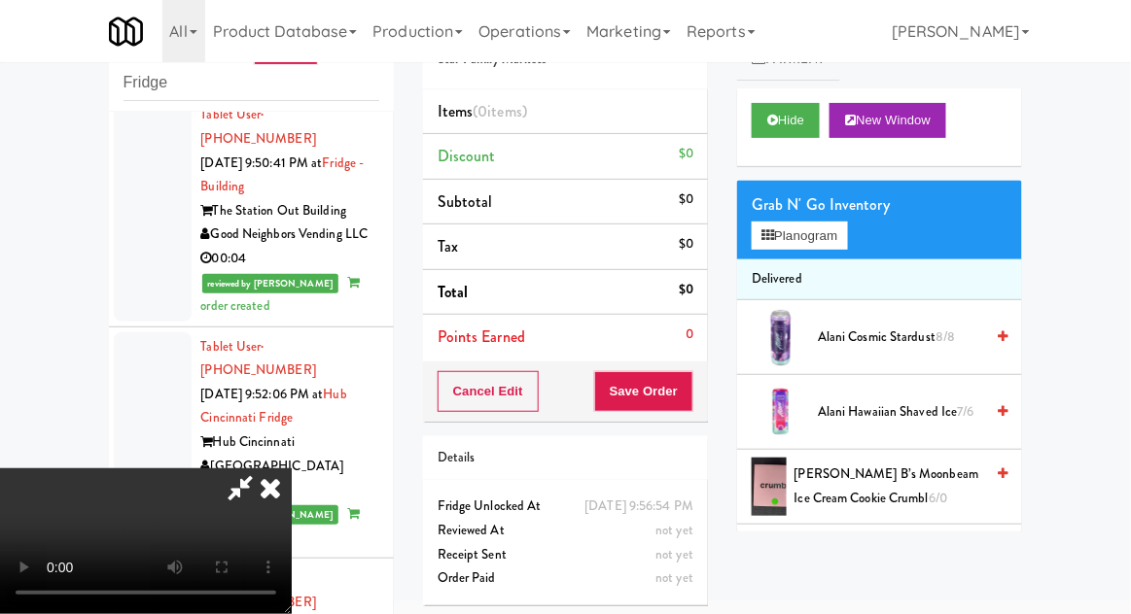
scroll to position [0, 0]
click at [836, 233] on button "Planogram" at bounding box center [798, 236] width 95 height 29
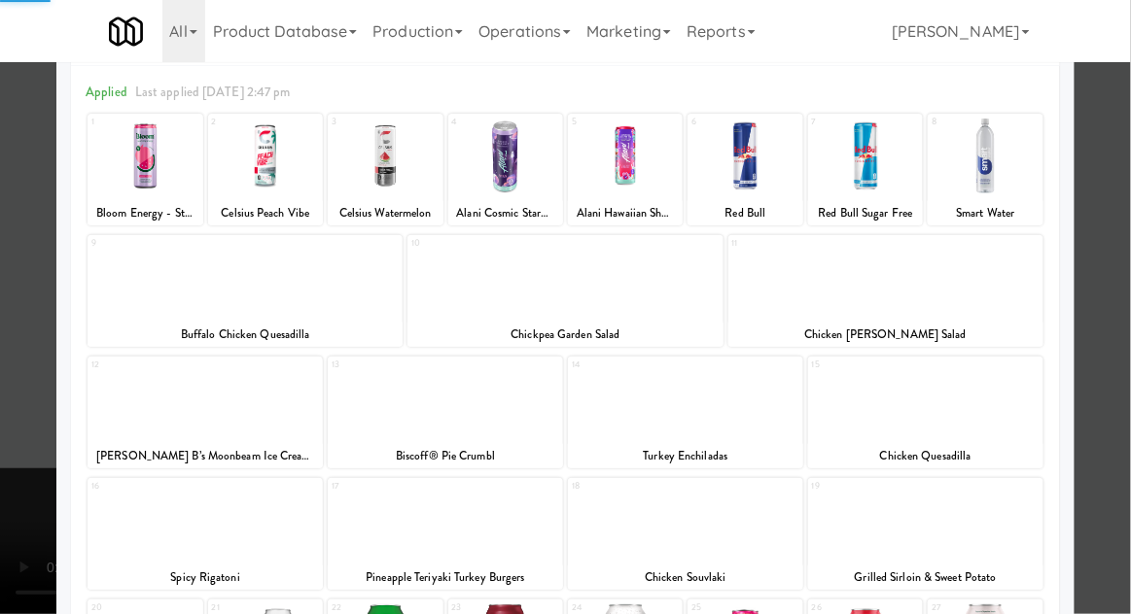
scroll to position [124, 0]
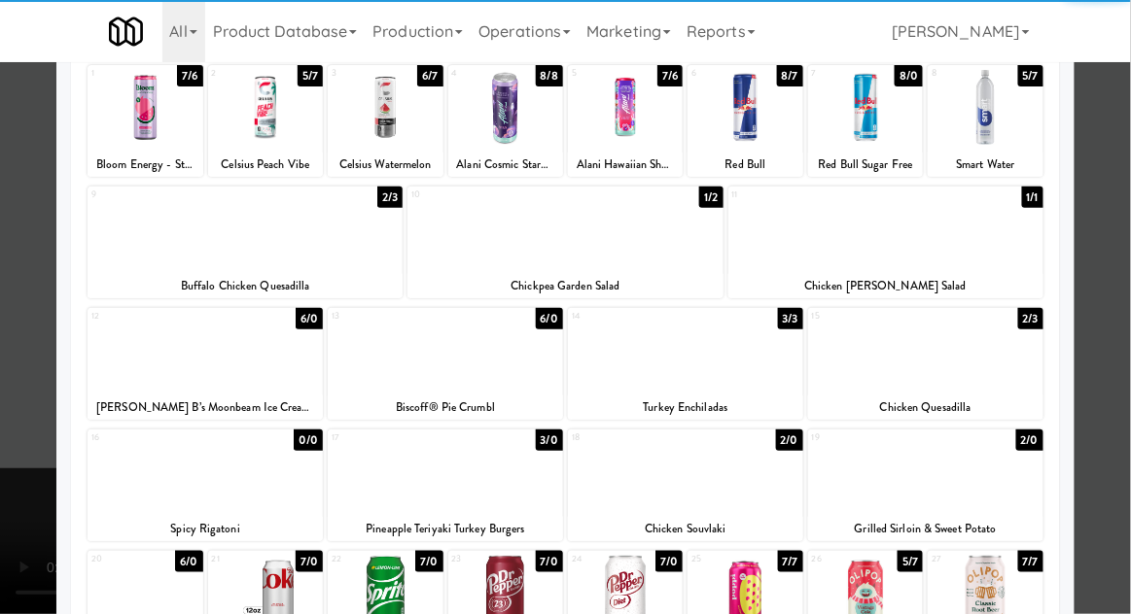
click at [273, 601] on div at bounding box center [265, 593] width 115 height 75
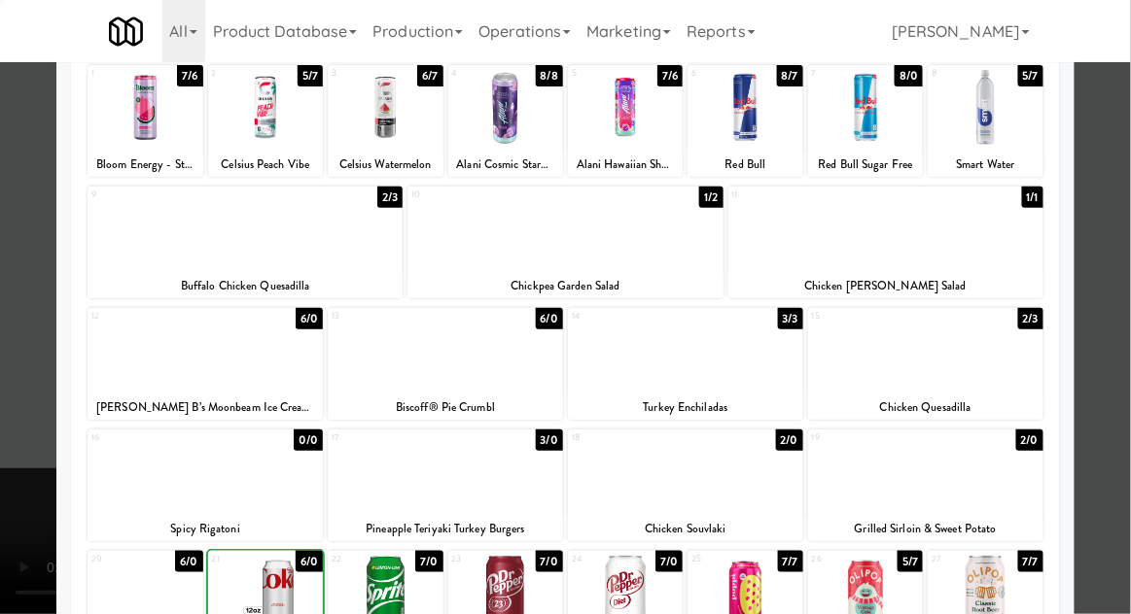
click at [1124, 296] on div at bounding box center [565, 307] width 1131 height 614
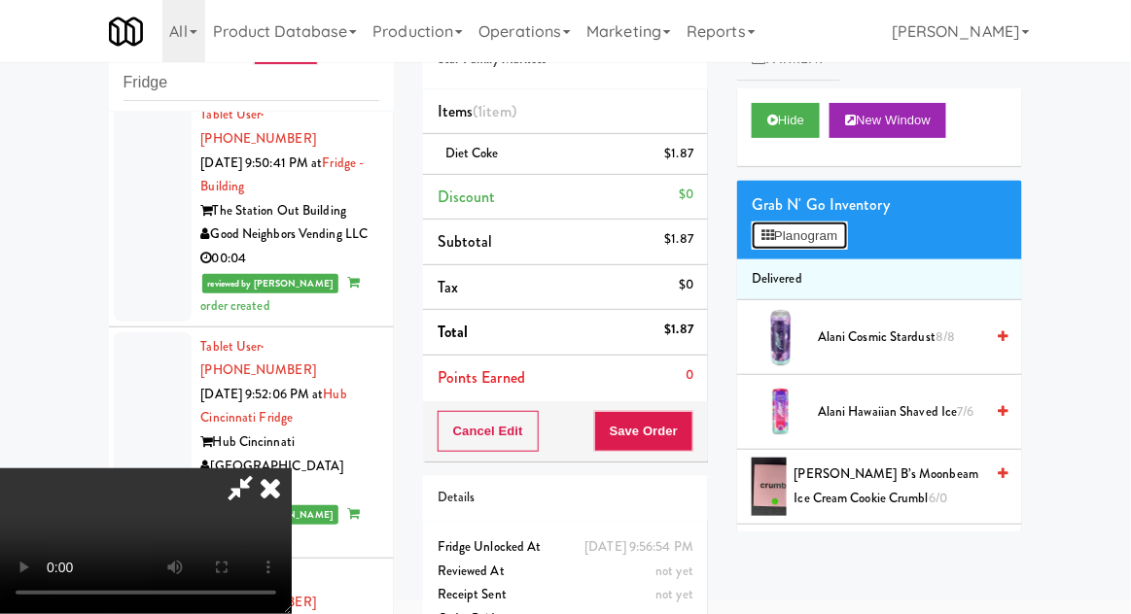
click at [845, 244] on button "Planogram" at bounding box center [798, 236] width 95 height 29
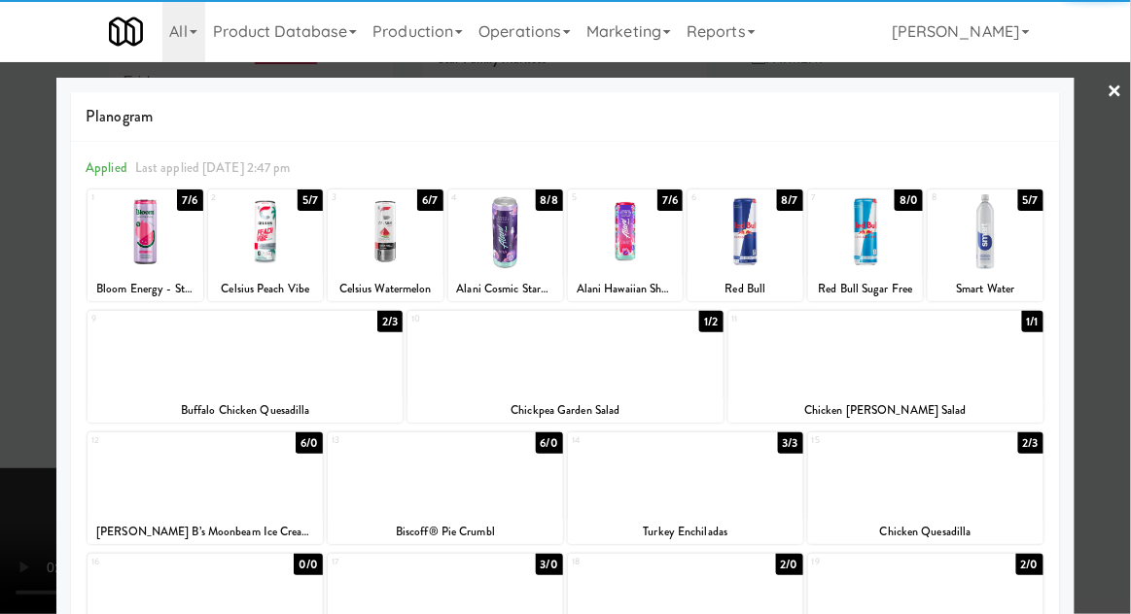
click at [200, 378] on div at bounding box center [244, 353] width 315 height 75
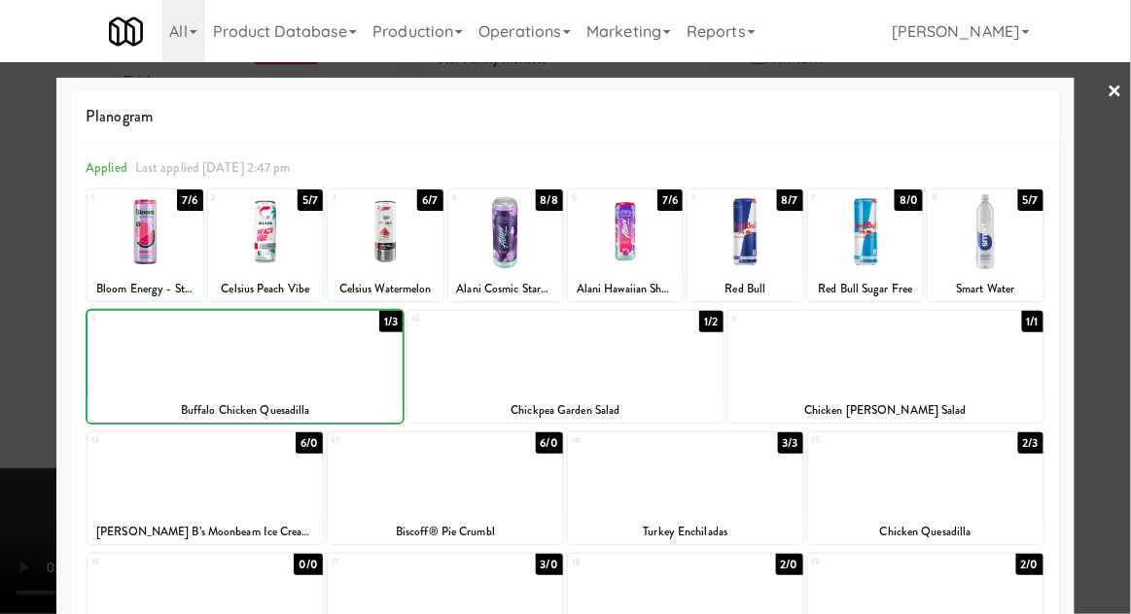
click at [1118, 300] on div at bounding box center [565, 307] width 1131 height 614
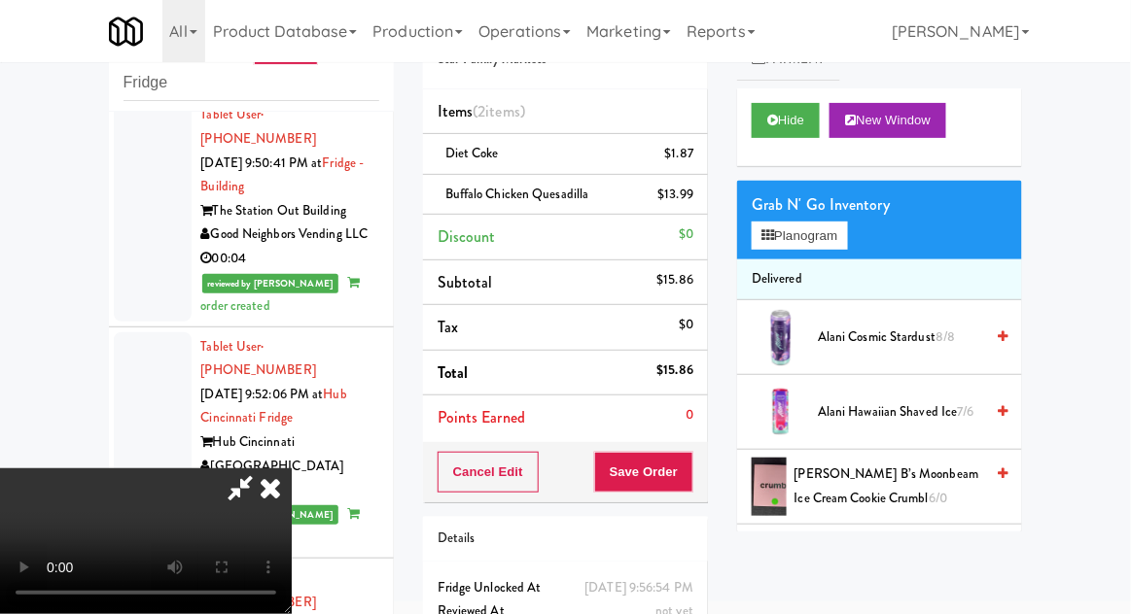
scroll to position [88, 0]
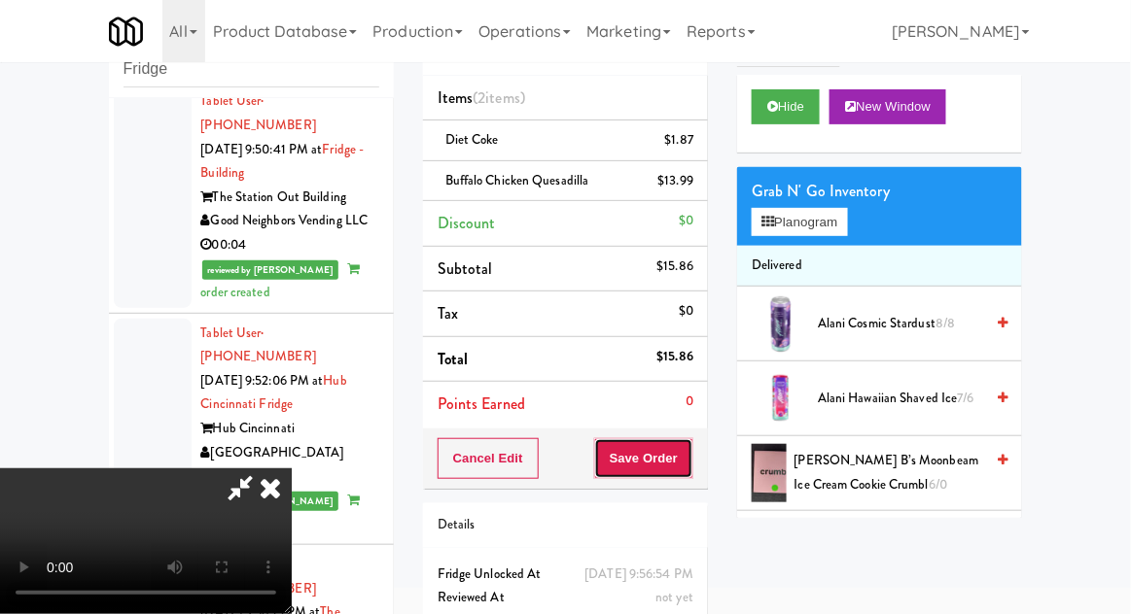
click at [687, 458] on button "Save Order" at bounding box center [643, 458] width 99 height 41
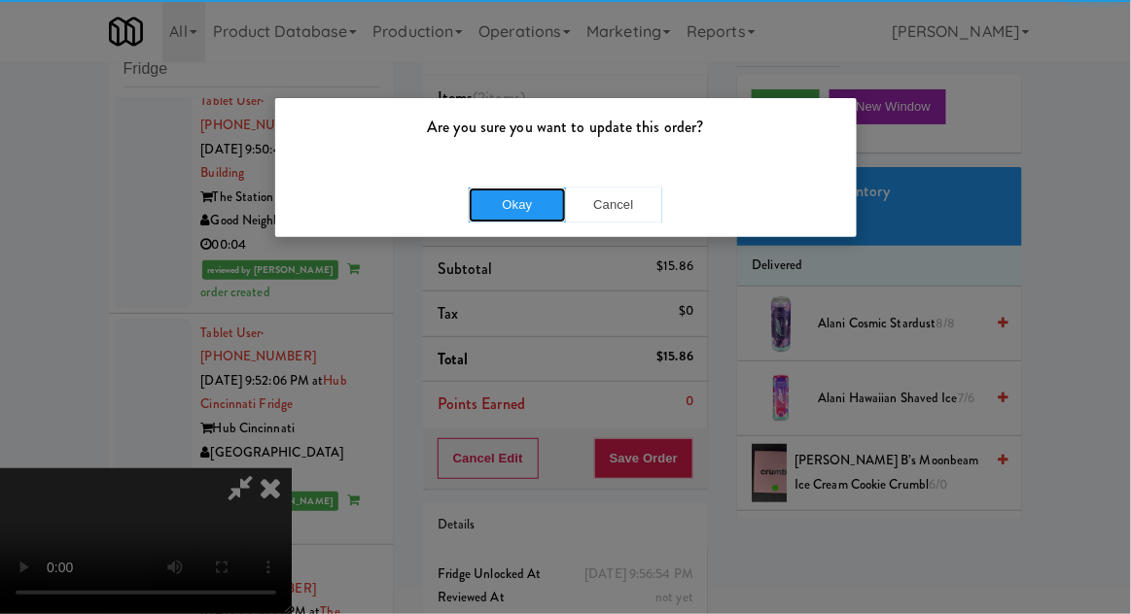
click at [519, 188] on button "Okay" at bounding box center [517, 205] width 97 height 35
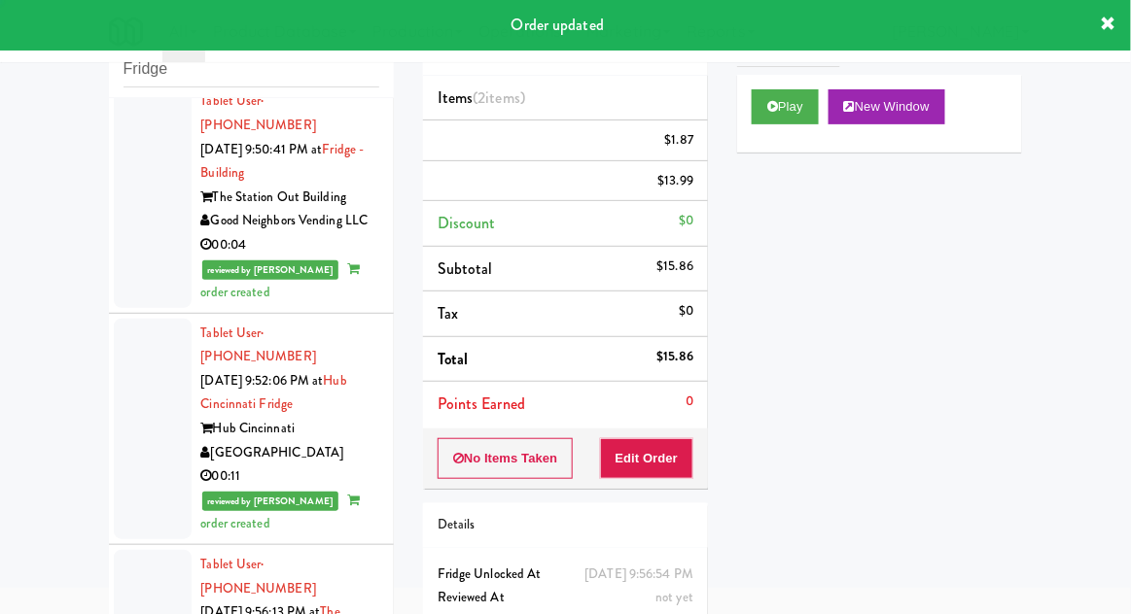
scroll to position [0, 0]
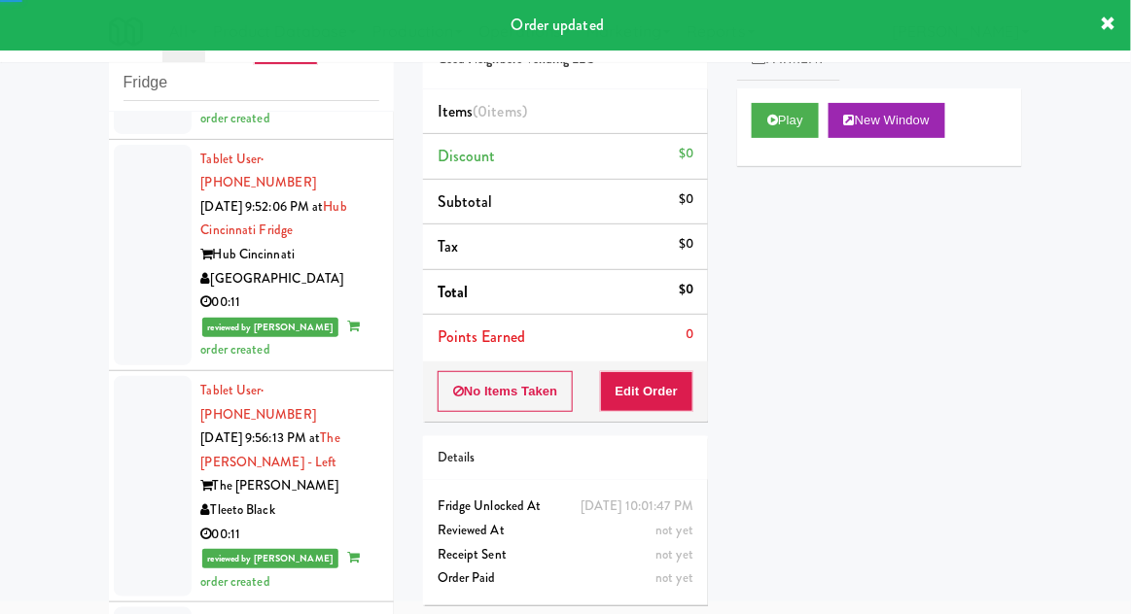
scroll to position [4964, 0]
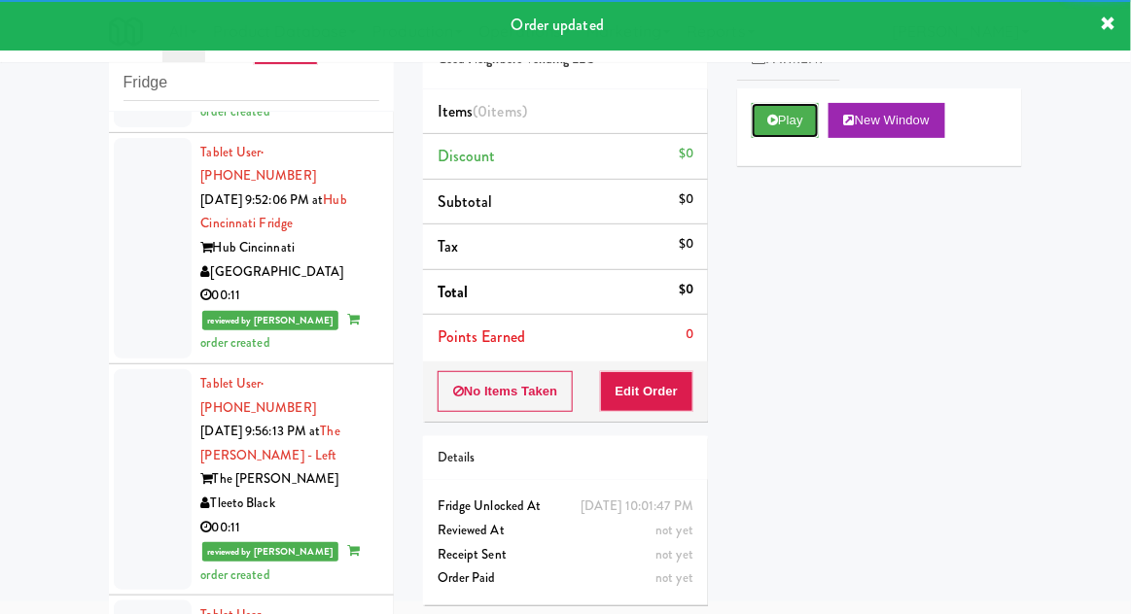
click at [785, 128] on button "Play" at bounding box center [784, 120] width 67 height 35
click at [659, 371] on button "Edit Order" at bounding box center [647, 391] width 94 height 41
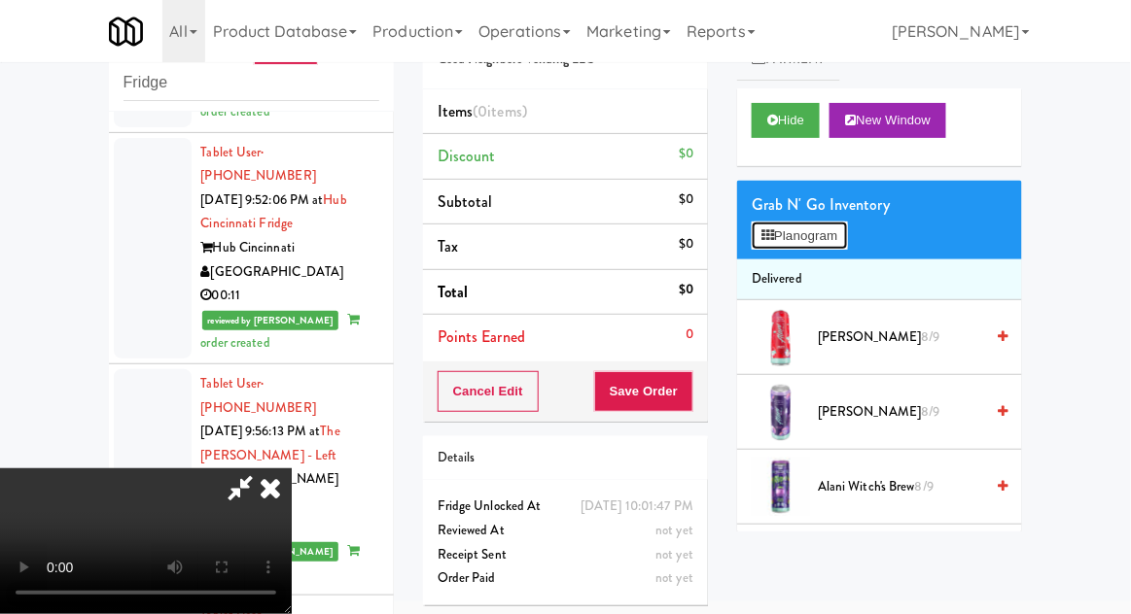
click at [844, 237] on button "Planogram" at bounding box center [798, 236] width 95 height 29
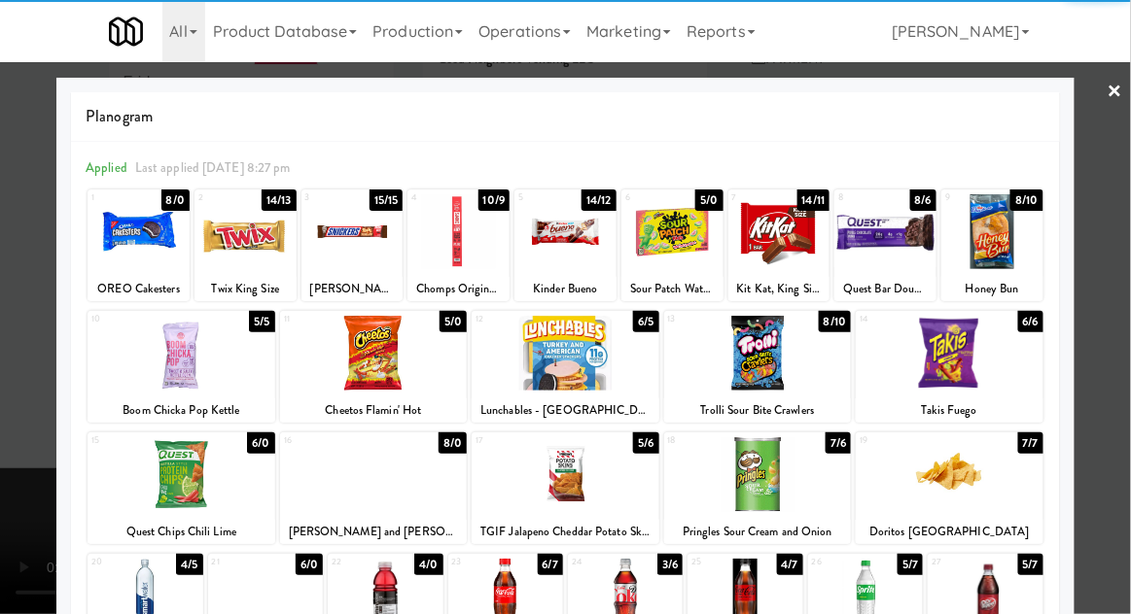
click at [570, 354] on div at bounding box center [565, 353] width 188 height 75
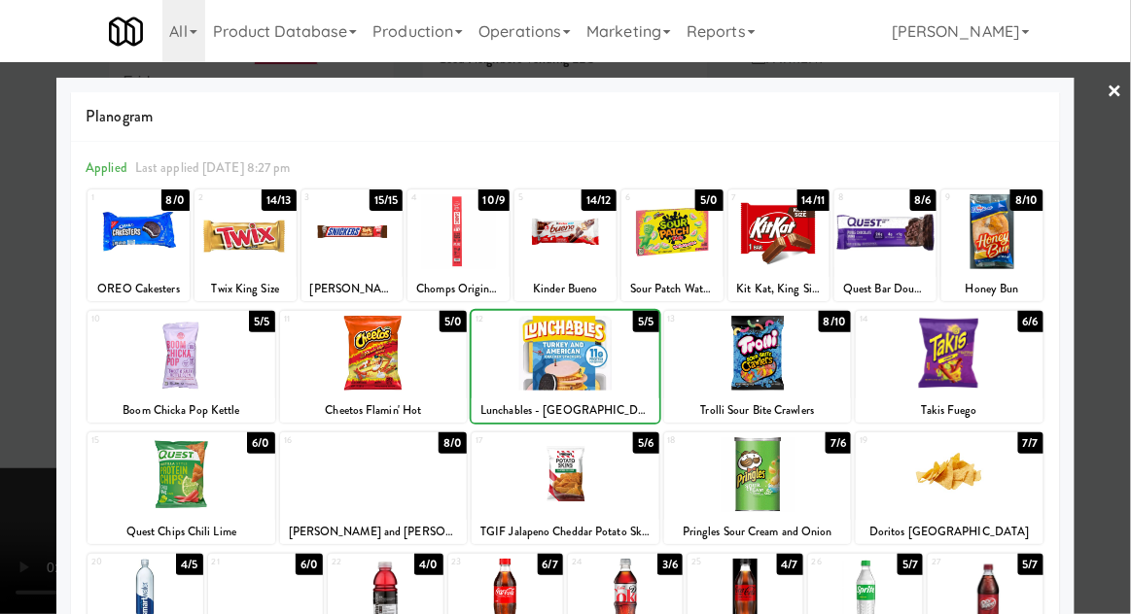
click at [1119, 296] on div at bounding box center [565, 307] width 1131 height 614
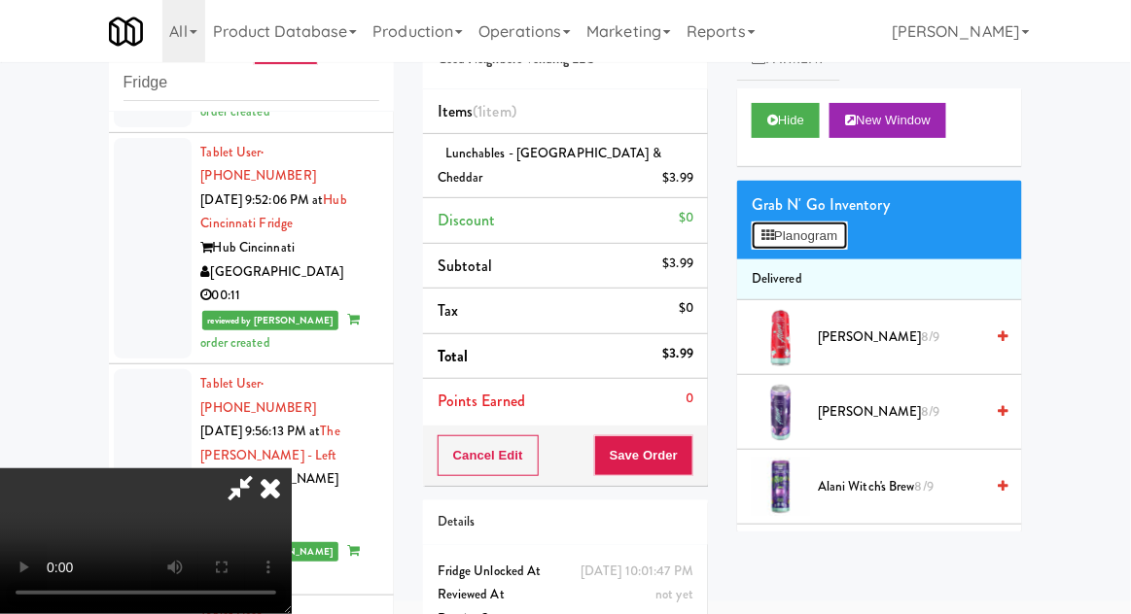
click at [843, 236] on button "Planogram" at bounding box center [798, 236] width 95 height 29
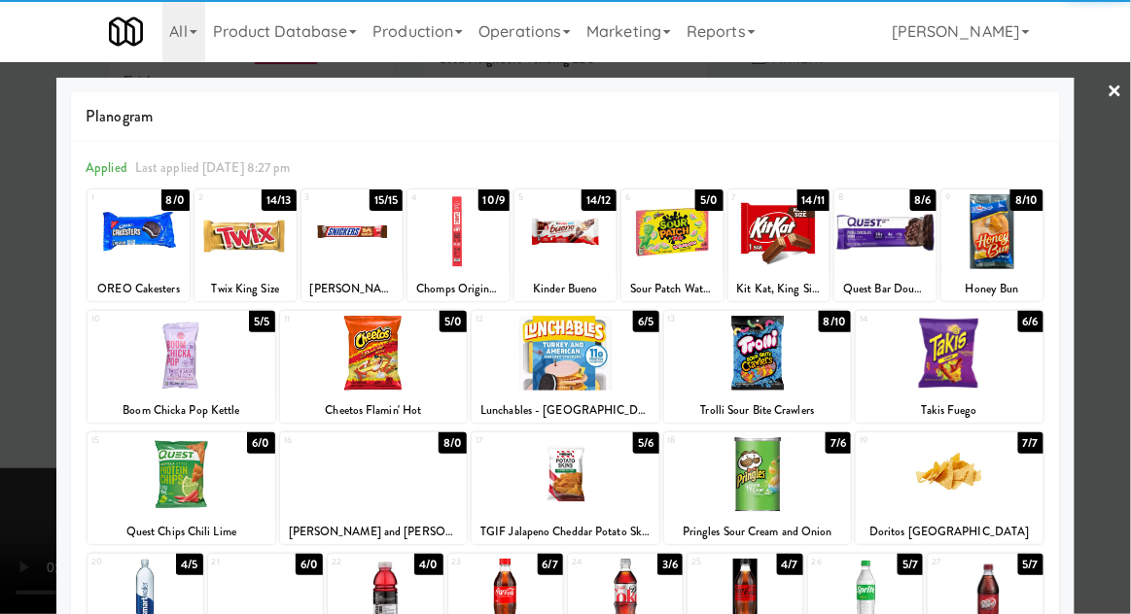
click at [1009, 251] on div at bounding box center [992, 231] width 102 height 75
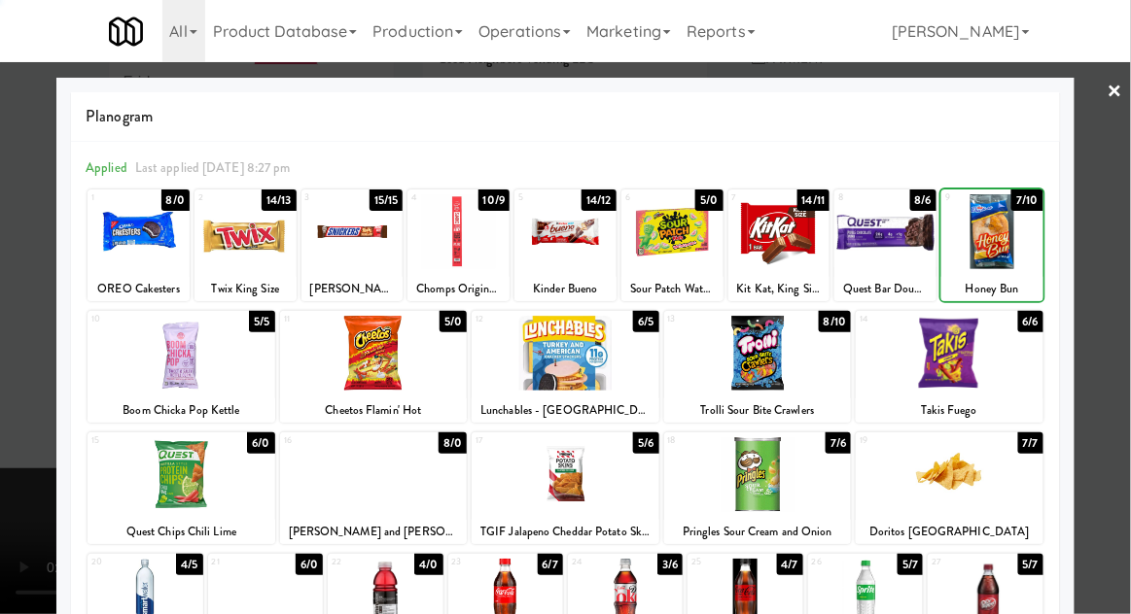
click at [1104, 262] on div at bounding box center [565, 307] width 1131 height 614
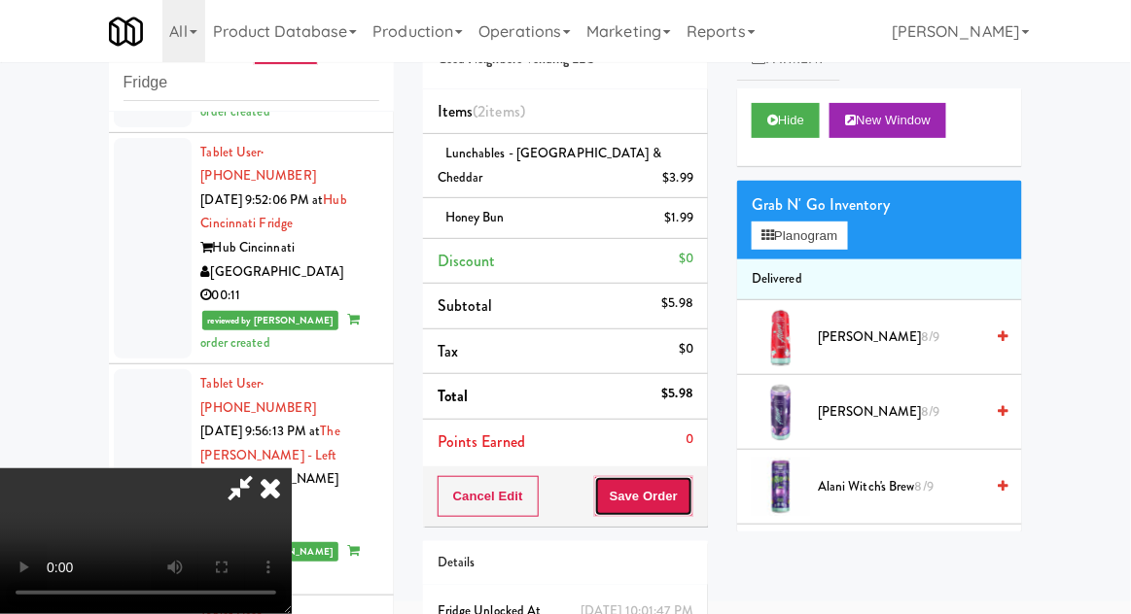
click at [691, 476] on button "Save Order" at bounding box center [643, 496] width 99 height 41
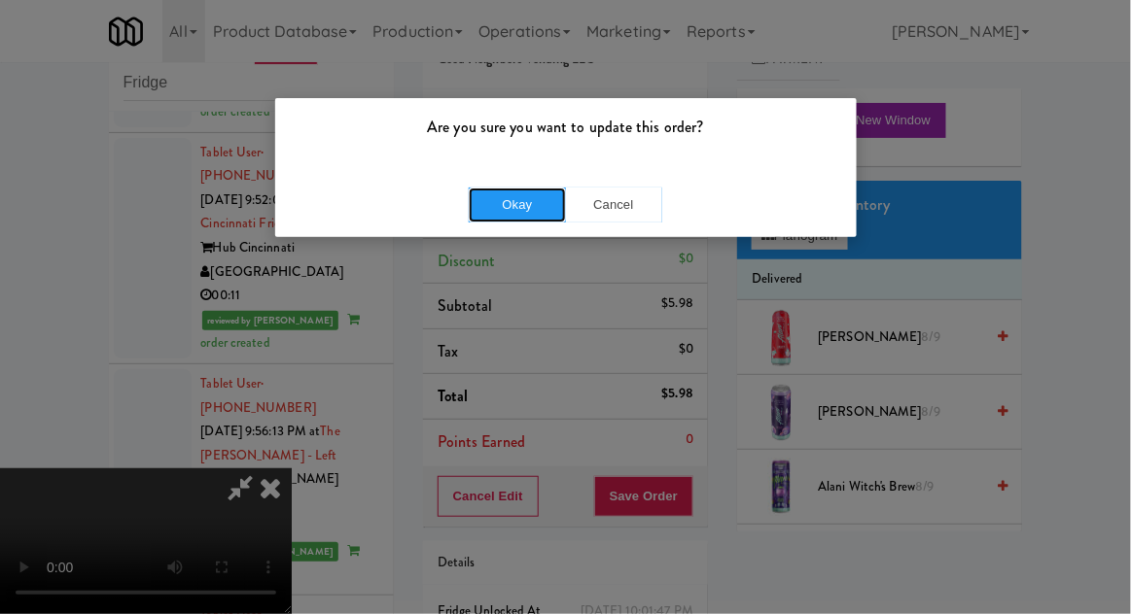
click at [513, 204] on button "Okay" at bounding box center [517, 205] width 97 height 35
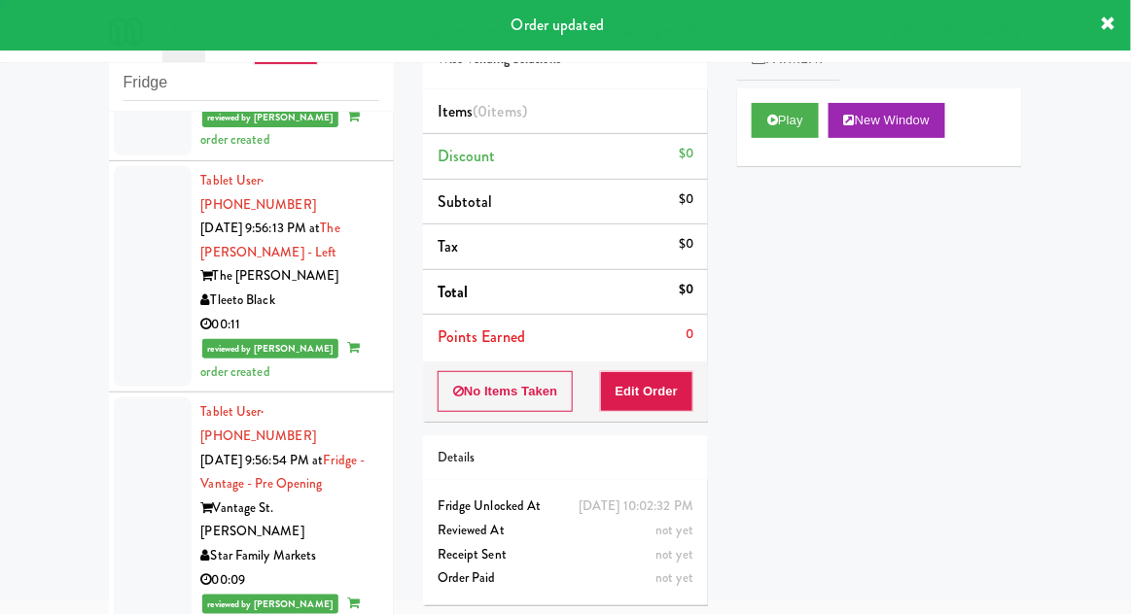
scroll to position [5171, 0]
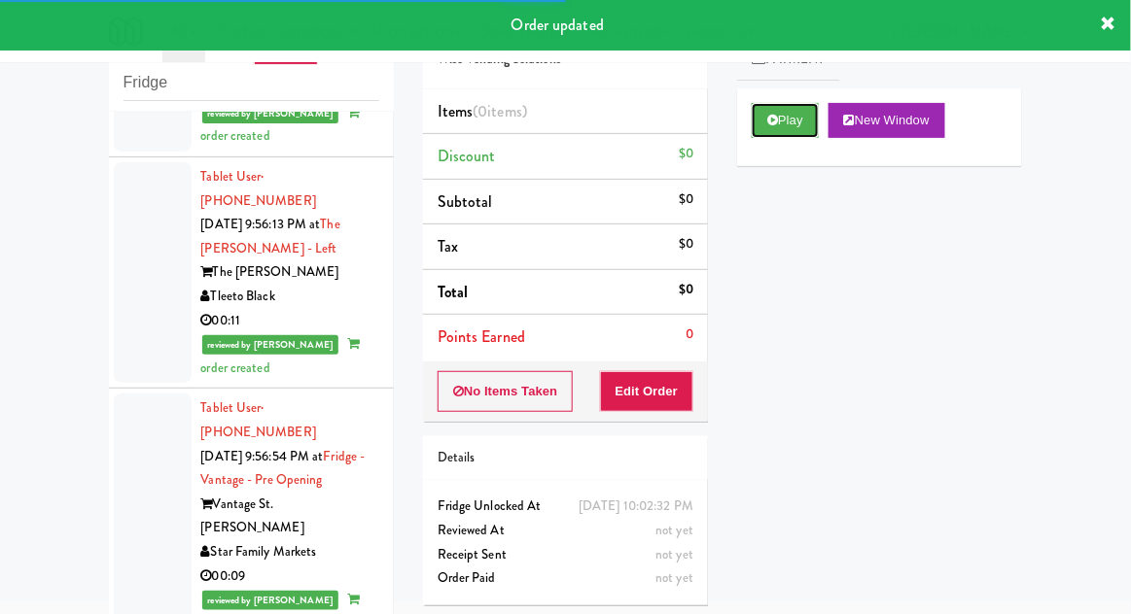
click at [766, 123] on button "Play" at bounding box center [784, 120] width 67 height 35
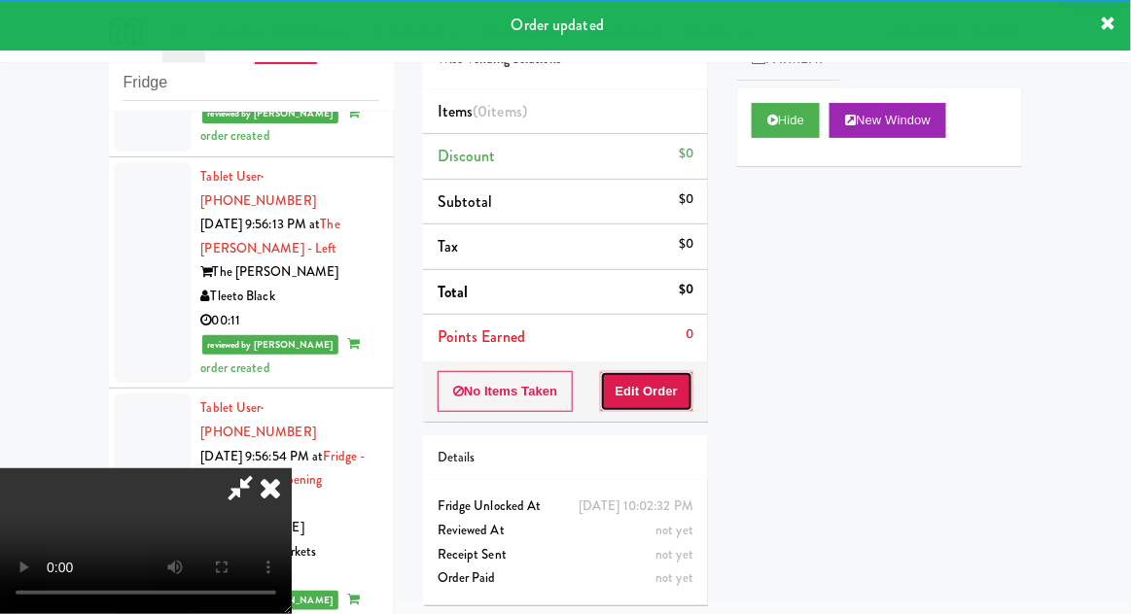
click at [657, 379] on button "Edit Order" at bounding box center [647, 391] width 94 height 41
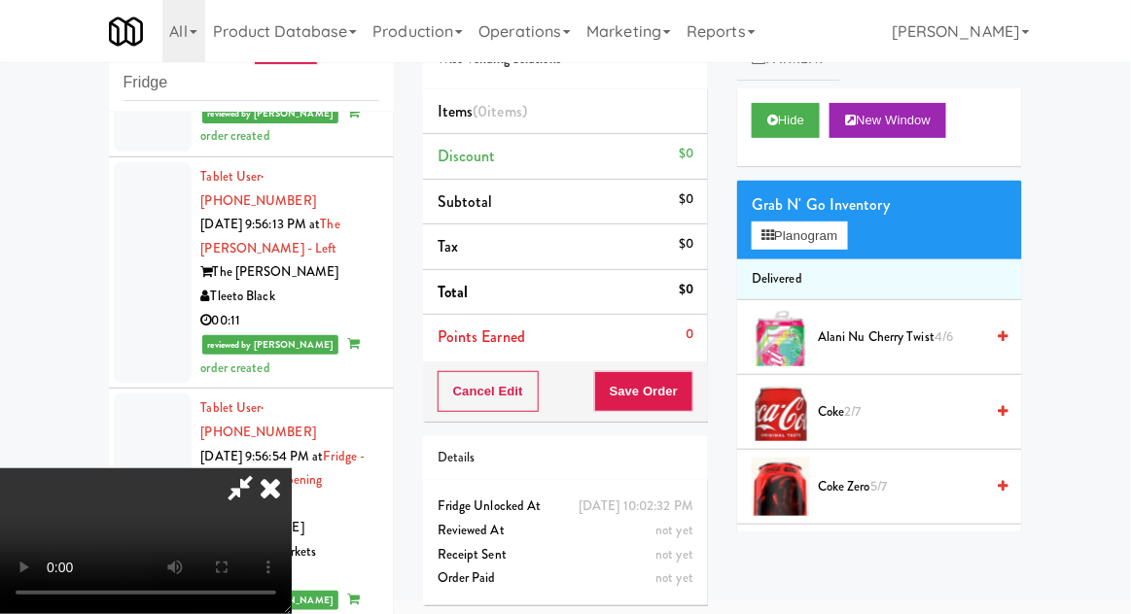
scroll to position [71, 0]
click at [828, 235] on button "Planogram" at bounding box center [798, 236] width 95 height 29
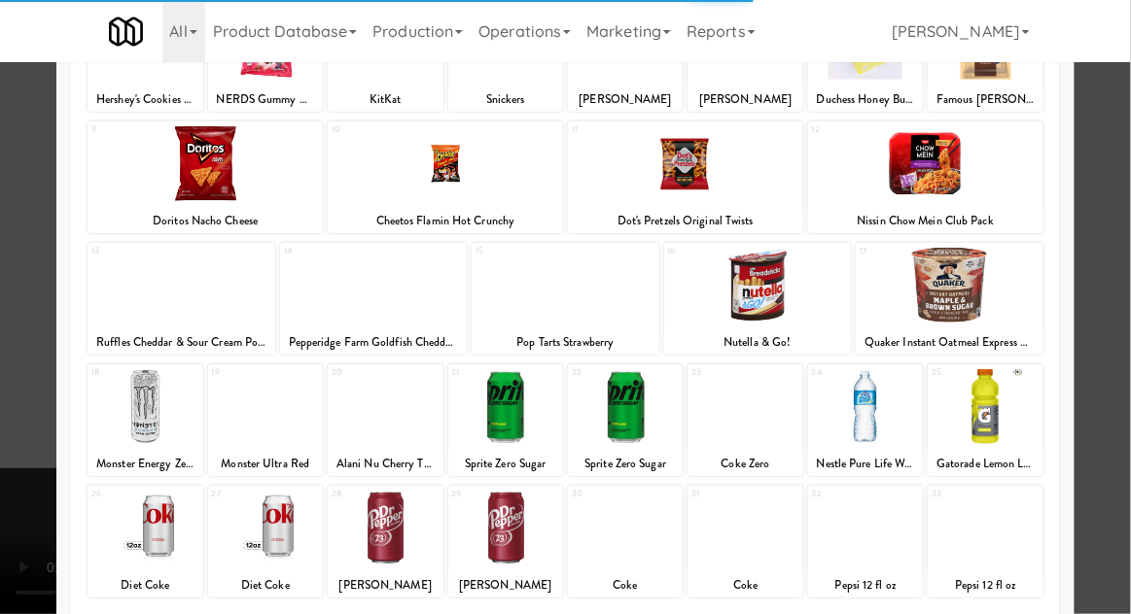
scroll to position [190, 0]
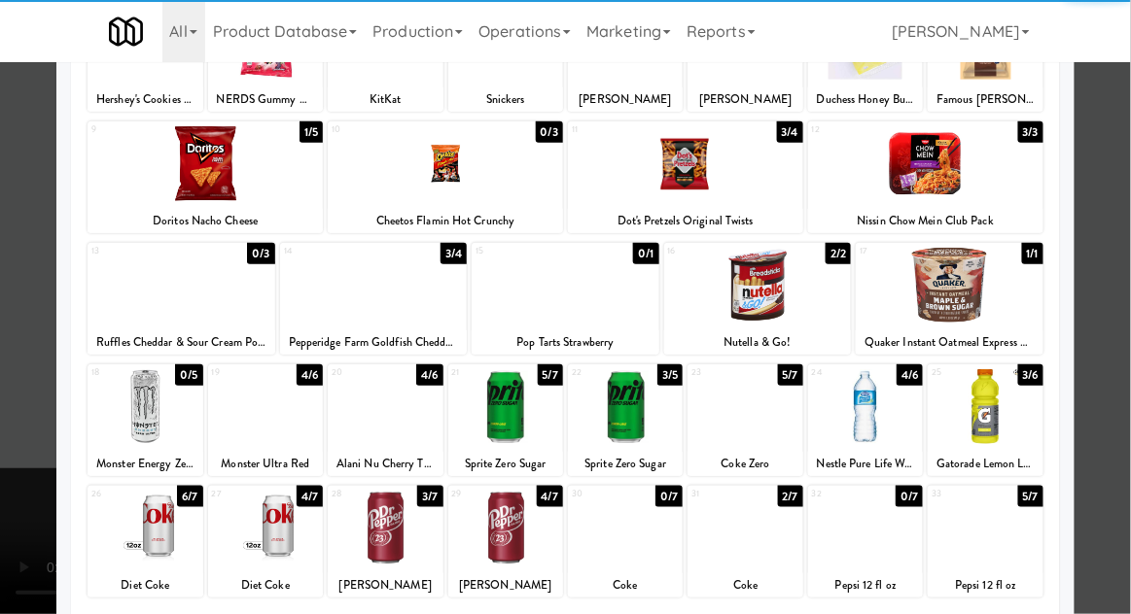
click at [375, 530] on div at bounding box center [385, 528] width 115 height 75
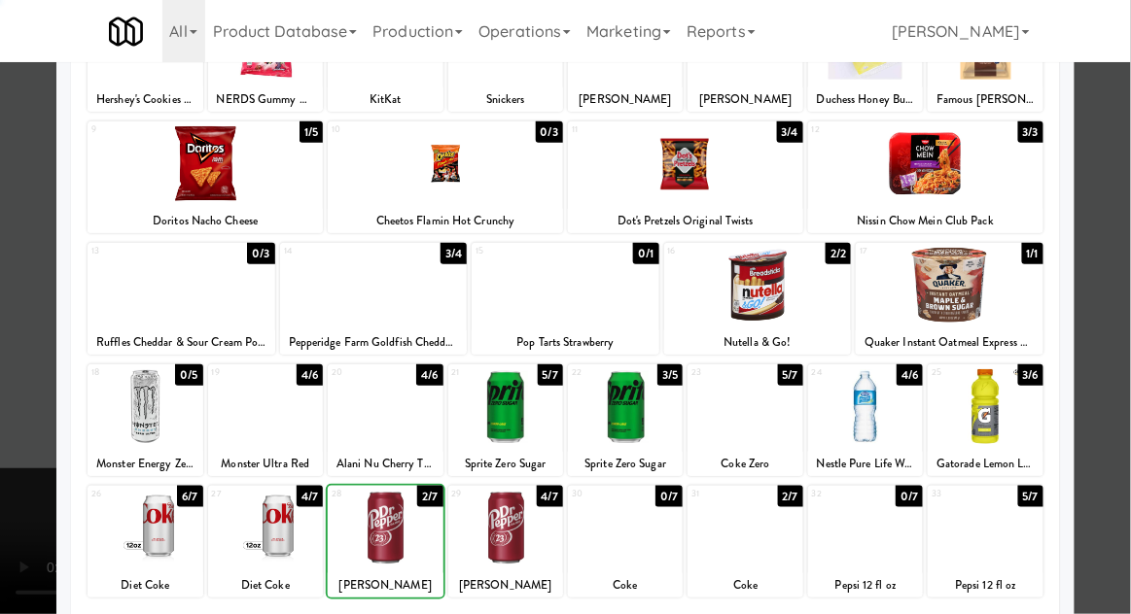
click at [1126, 297] on div at bounding box center [565, 307] width 1131 height 614
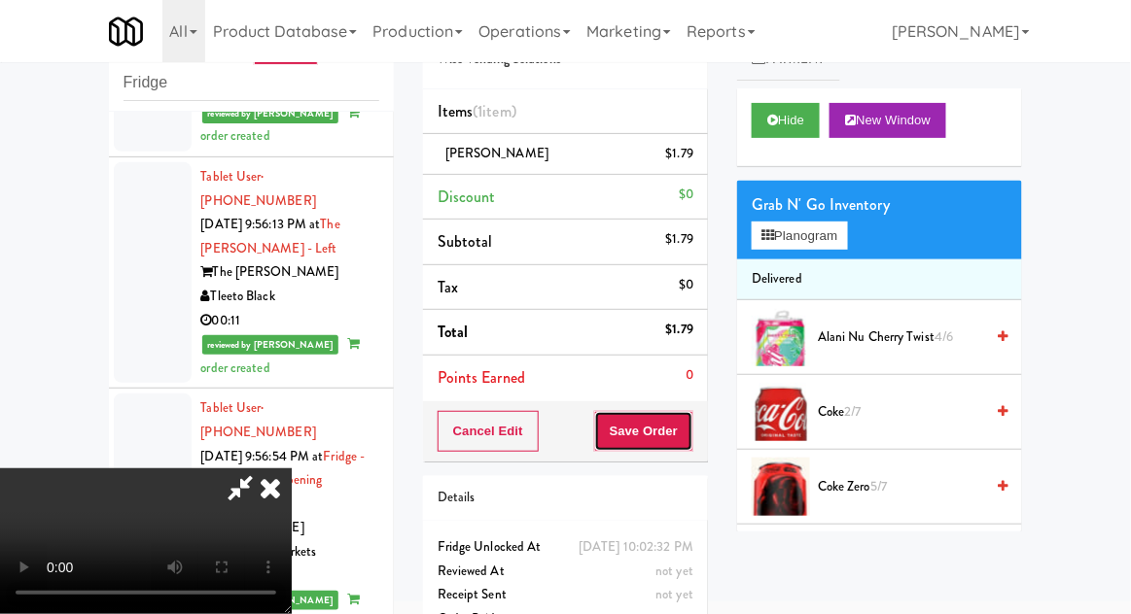
click at [692, 448] on button "Save Order" at bounding box center [643, 431] width 99 height 41
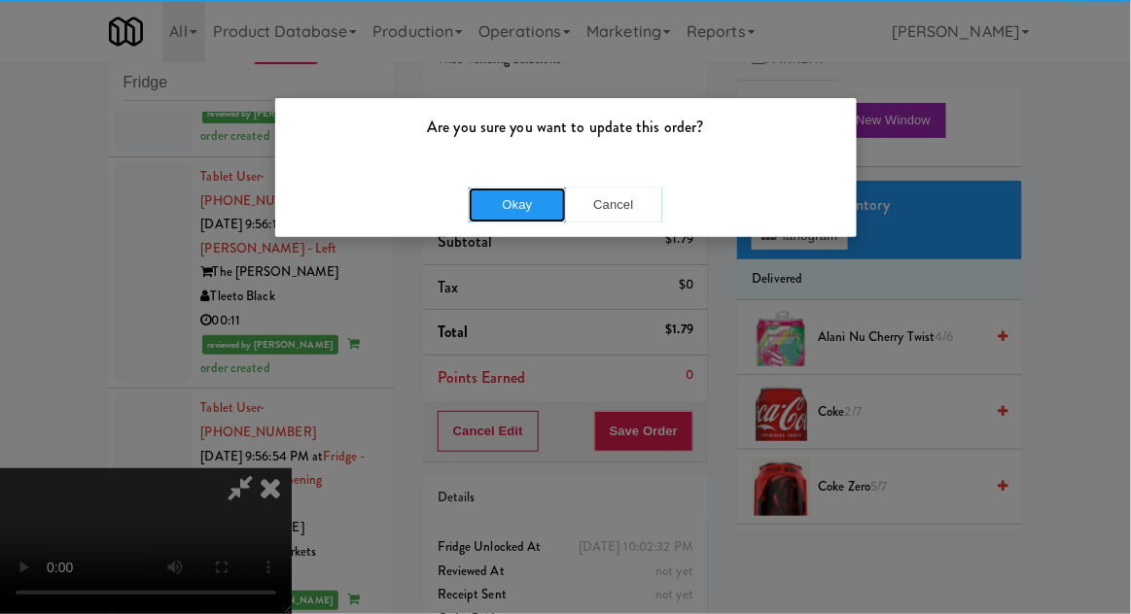
click at [511, 211] on button "Okay" at bounding box center [517, 205] width 97 height 35
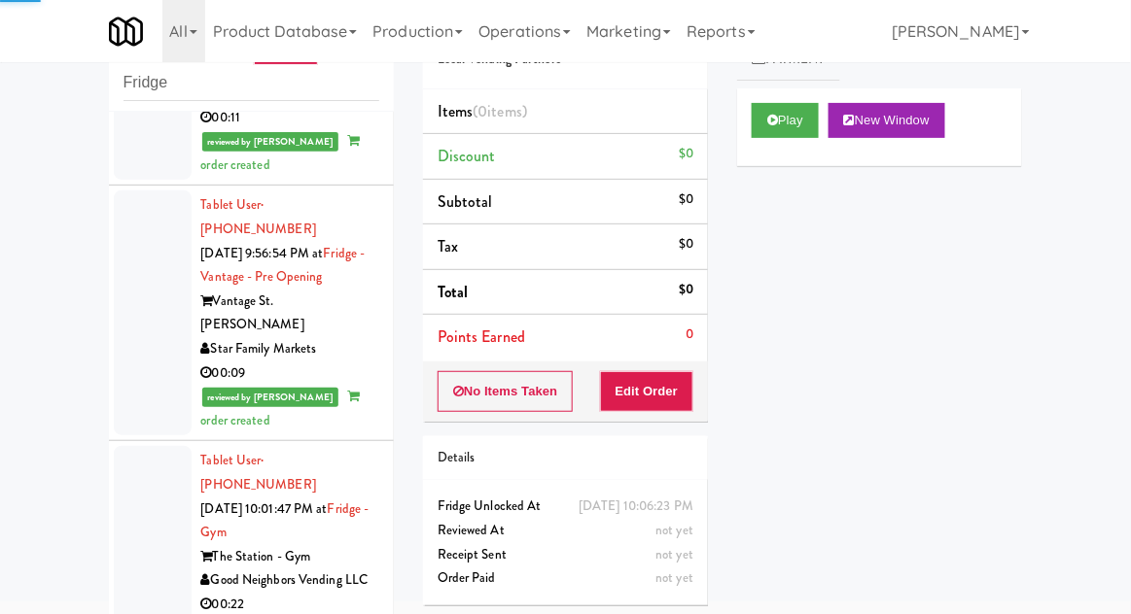
scroll to position [5376, 0]
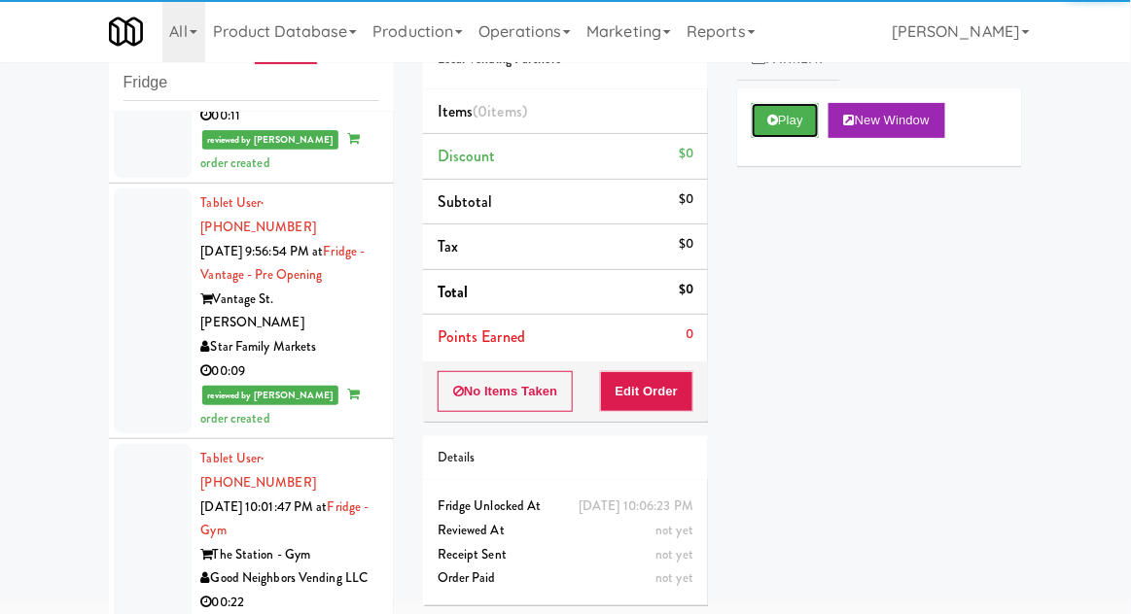
click at [755, 117] on button "Play" at bounding box center [784, 120] width 67 height 35
click at [671, 395] on button "Edit Order" at bounding box center [647, 391] width 94 height 41
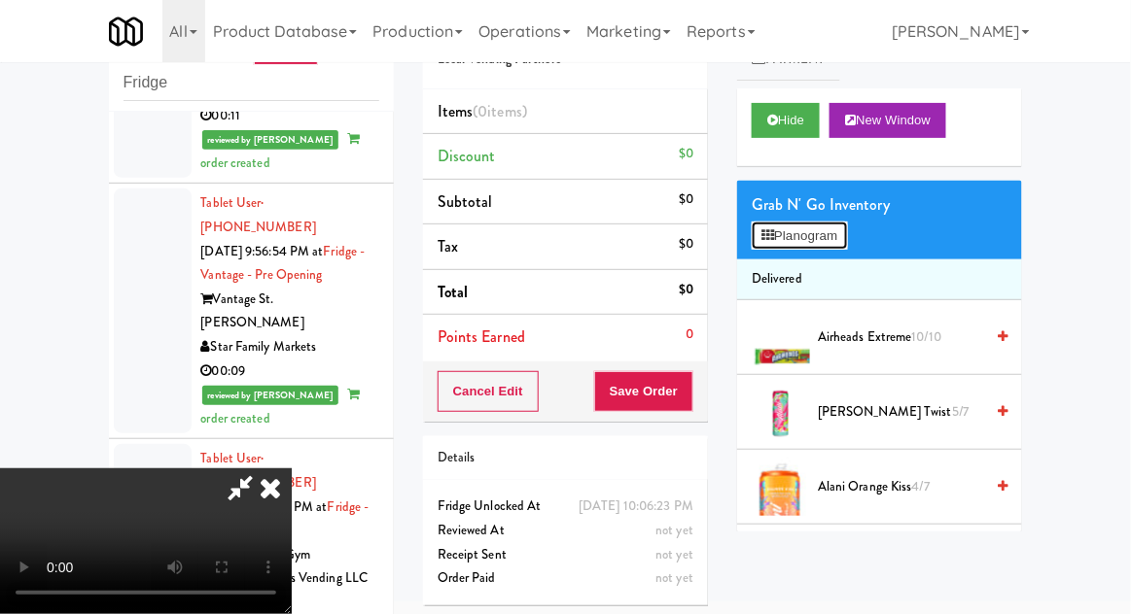
click at [842, 231] on button "Planogram" at bounding box center [798, 236] width 95 height 29
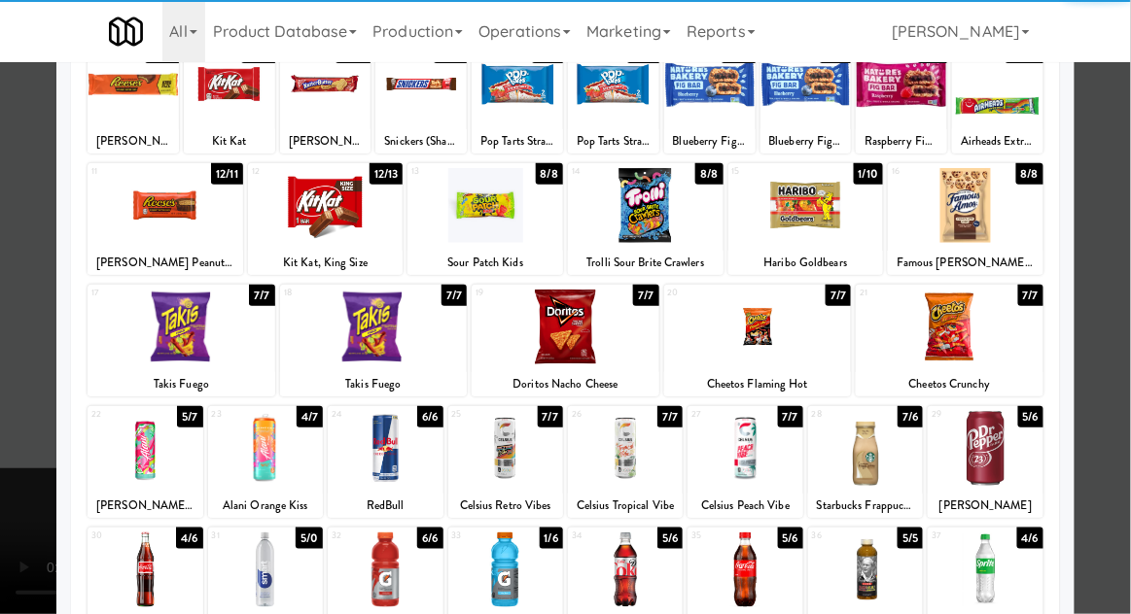
scroll to position [151, 0]
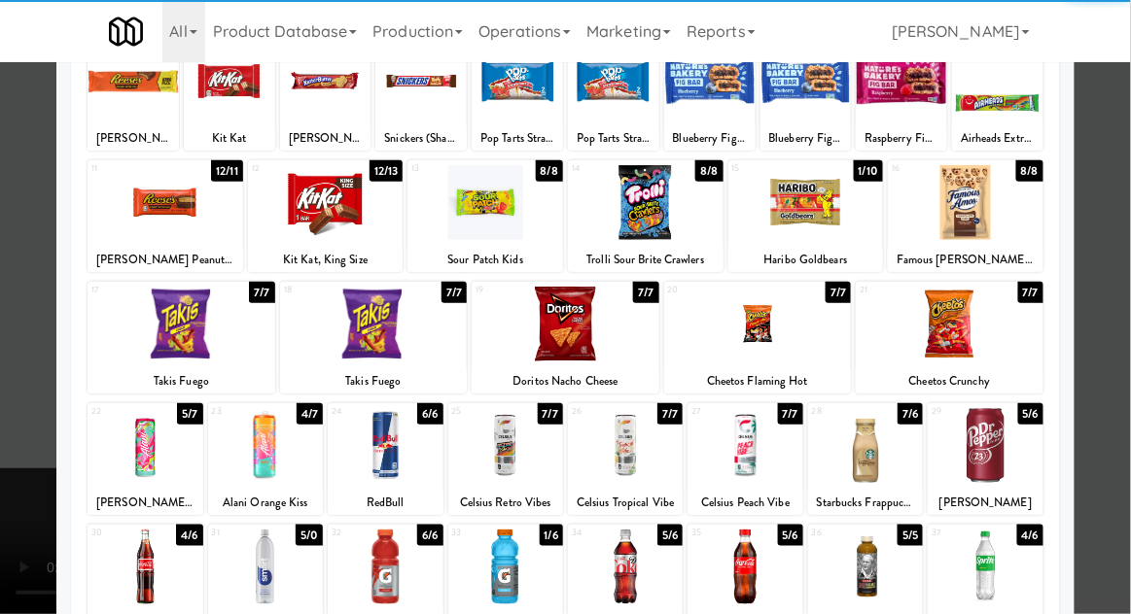
click at [770, 459] on div at bounding box center [744, 445] width 115 height 75
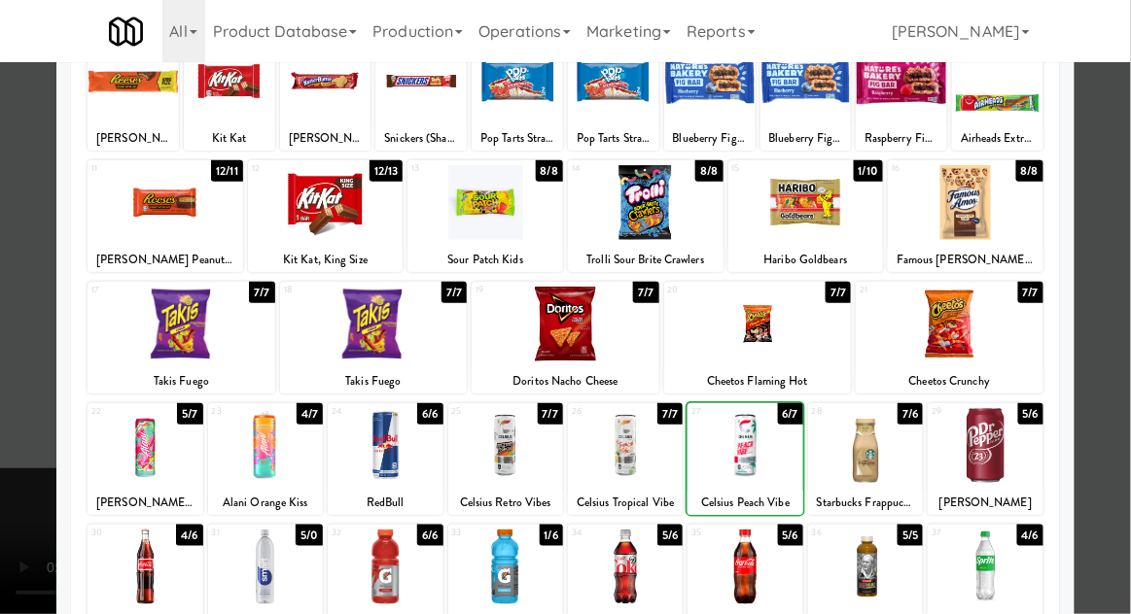
click at [1129, 300] on div at bounding box center [565, 307] width 1131 height 614
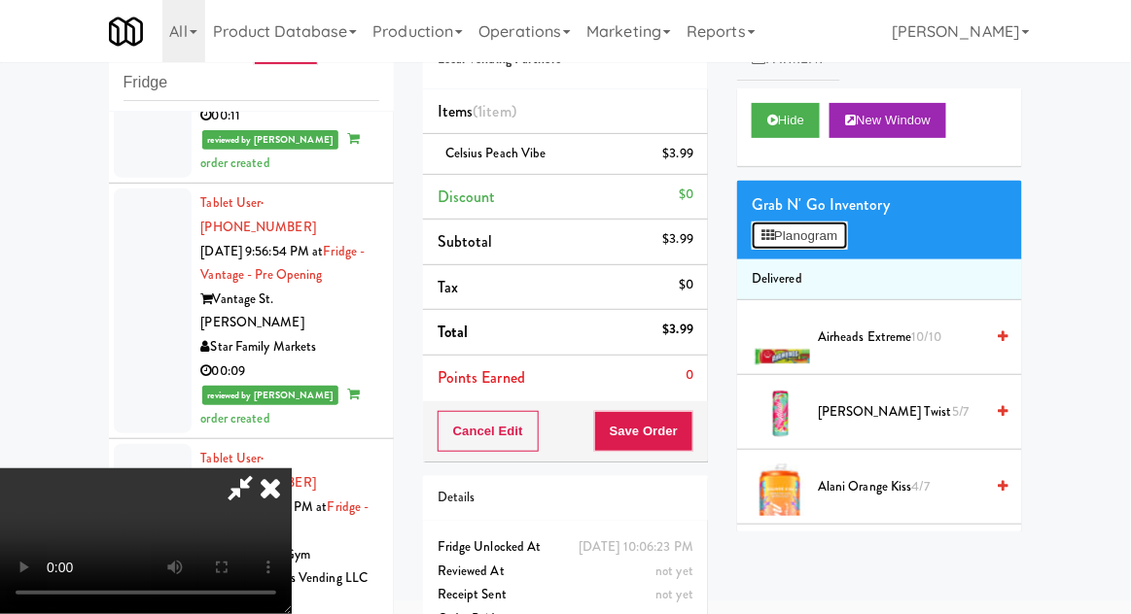
click at [847, 241] on button "Planogram" at bounding box center [798, 236] width 95 height 29
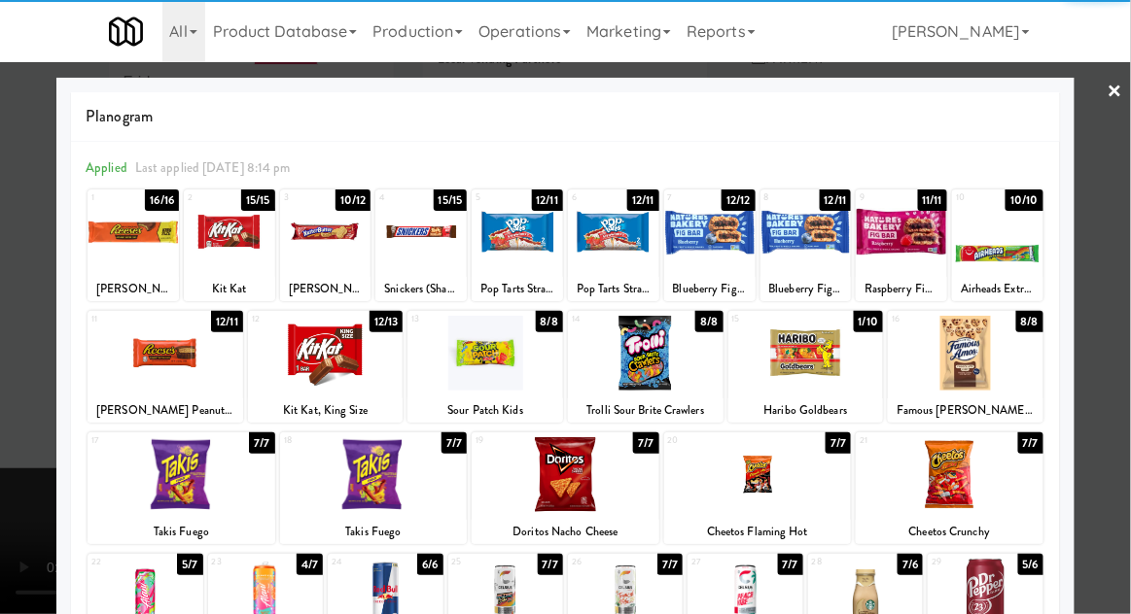
click at [750, 595] on div at bounding box center [744, 596] width 115 height 75
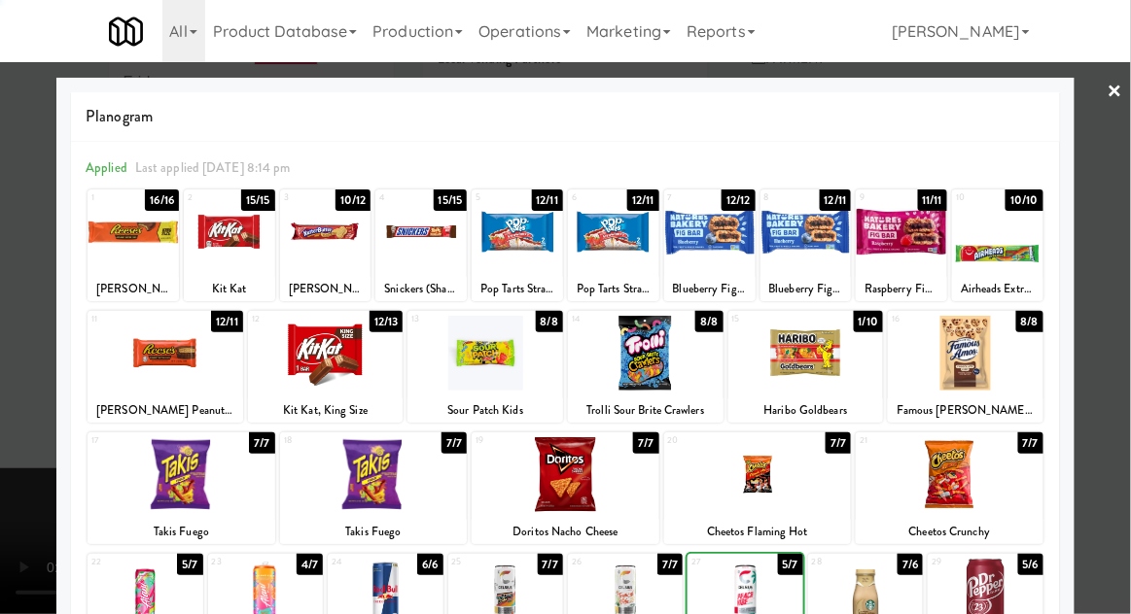
click at [1115, 330] on div at bounding box center [565, 307] width 1131 height 614
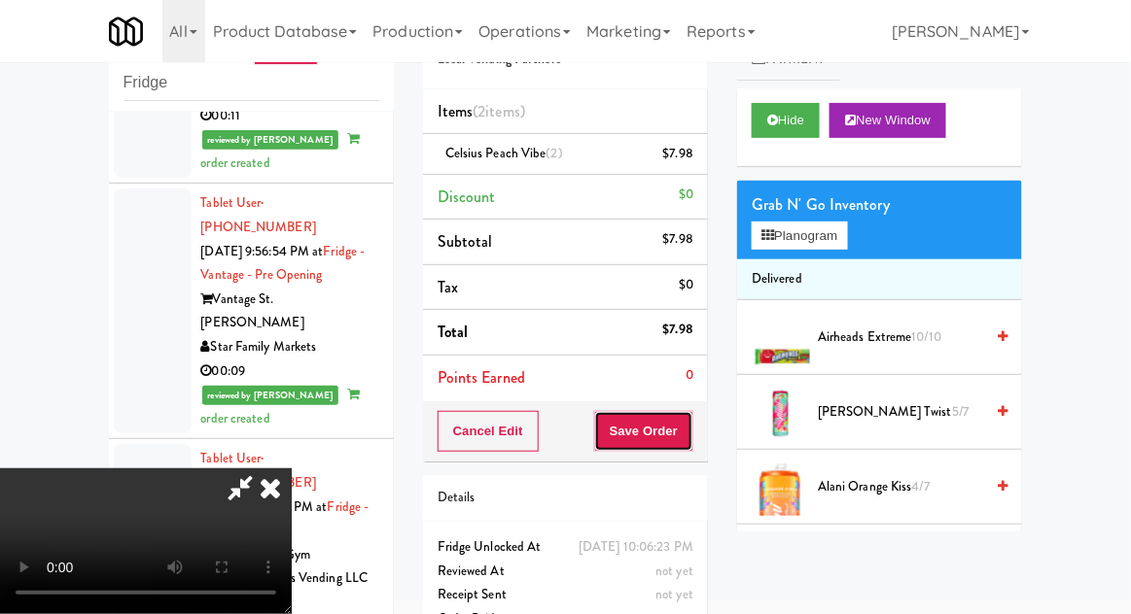
click at [680, 439] on button "Save Order" at bounding box center [643, 431] width 99 height 41
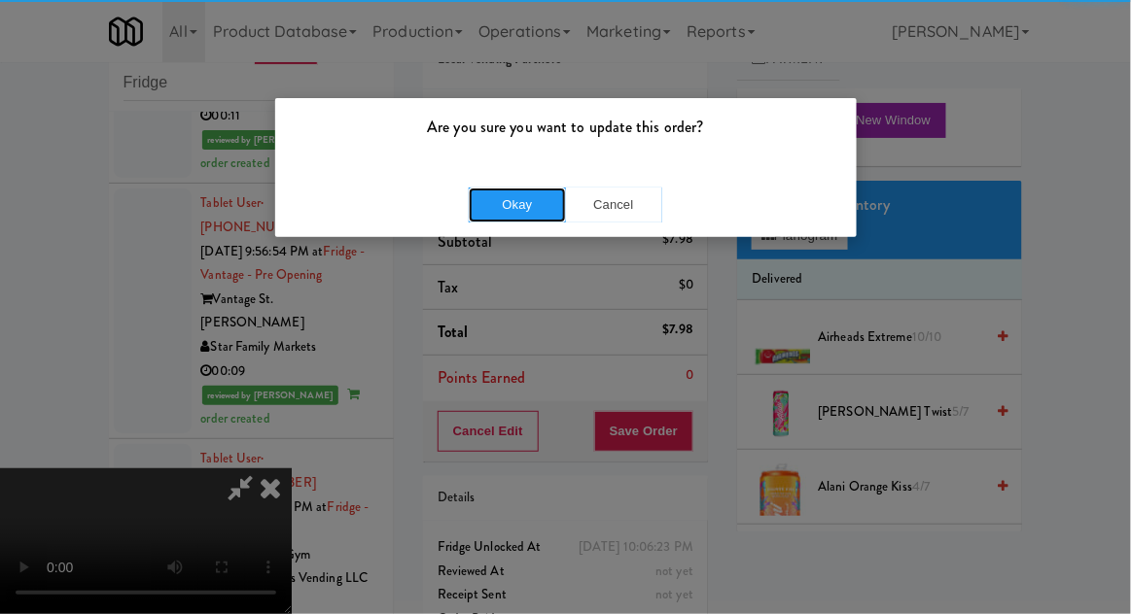
click at [512, 215] on button "Okay" at bounding box center [517, 205] width 97 height 35
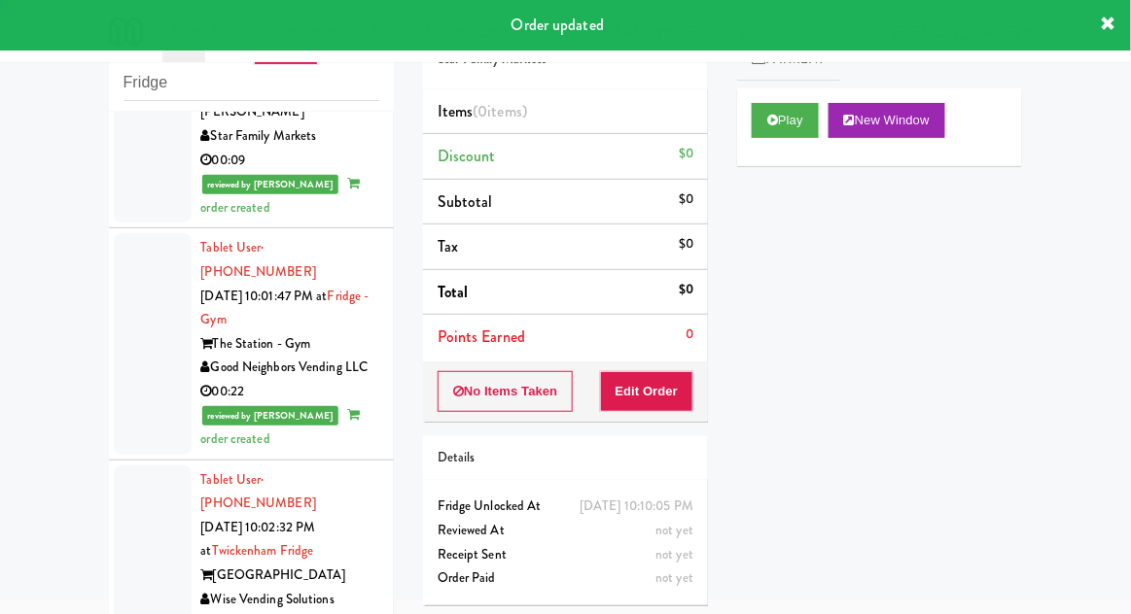
scroll to position [5593, 0]
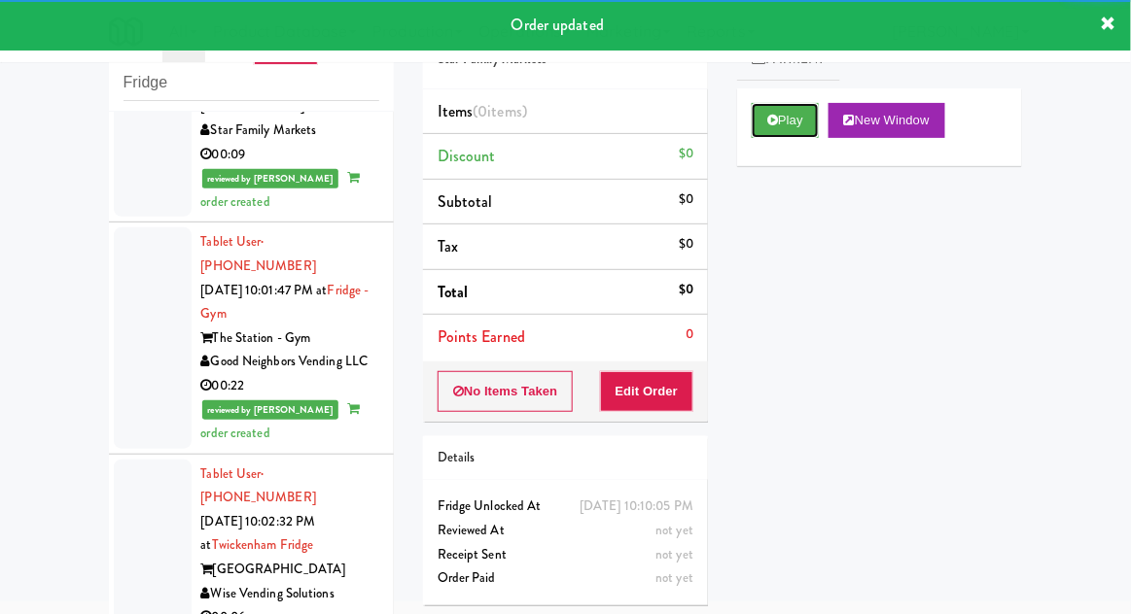
click at [769, 136] on button "Play" at bounding box center [784, 120] width 67 height 35
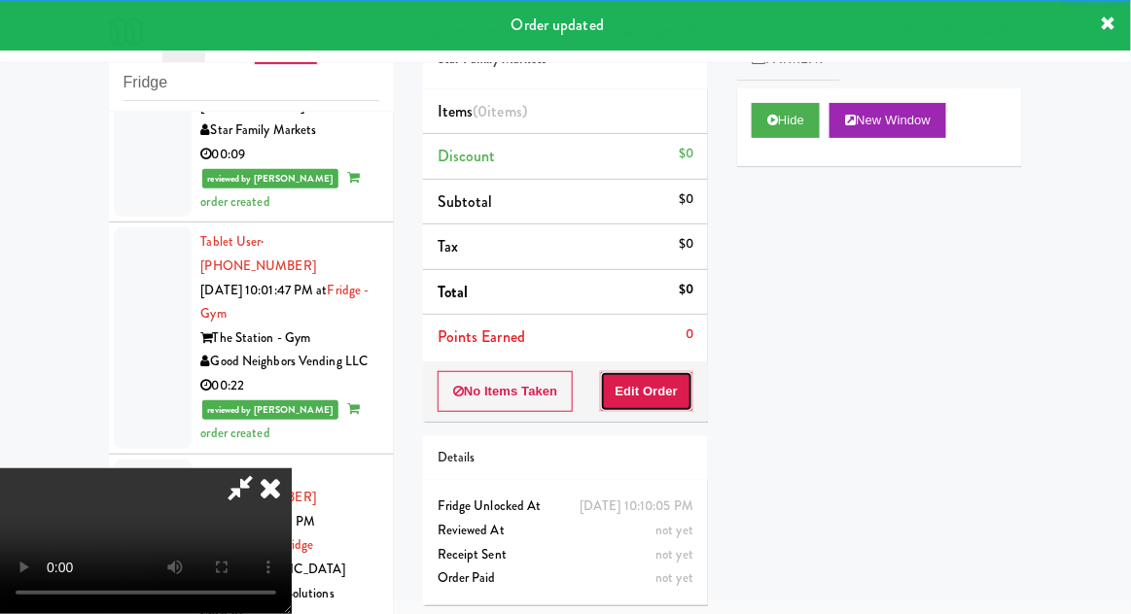
click at [669, 407] on button "Edit Order" at bounding box center [647, 391] width 94 height 41
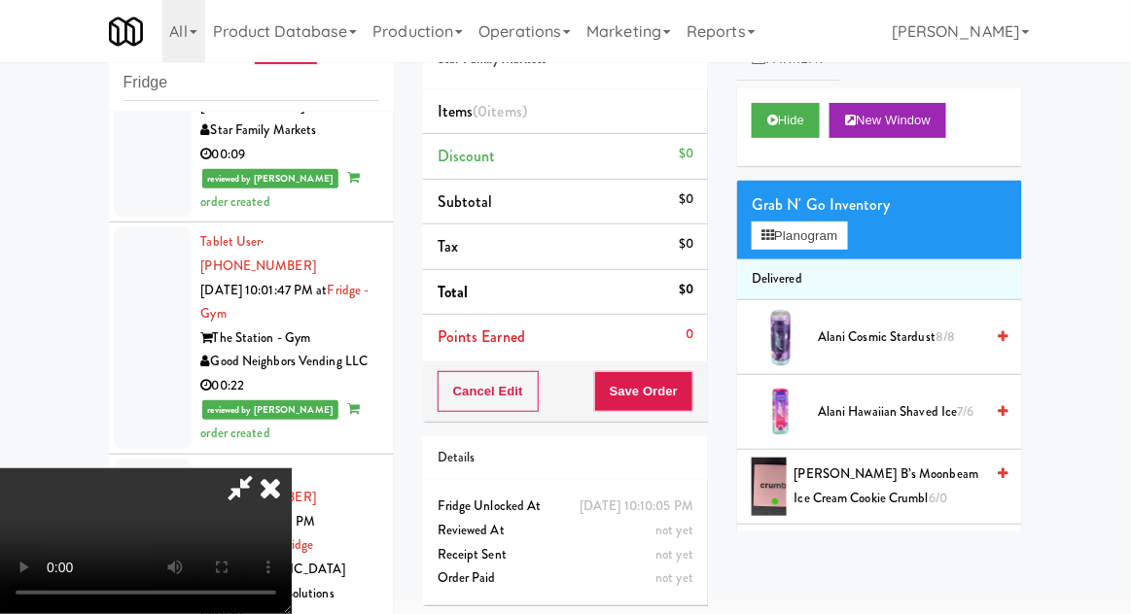
scroll to position [0, 0]
click at [847, 223] on button "Planogram" at bounding box center [798, 236] width 95 height 29
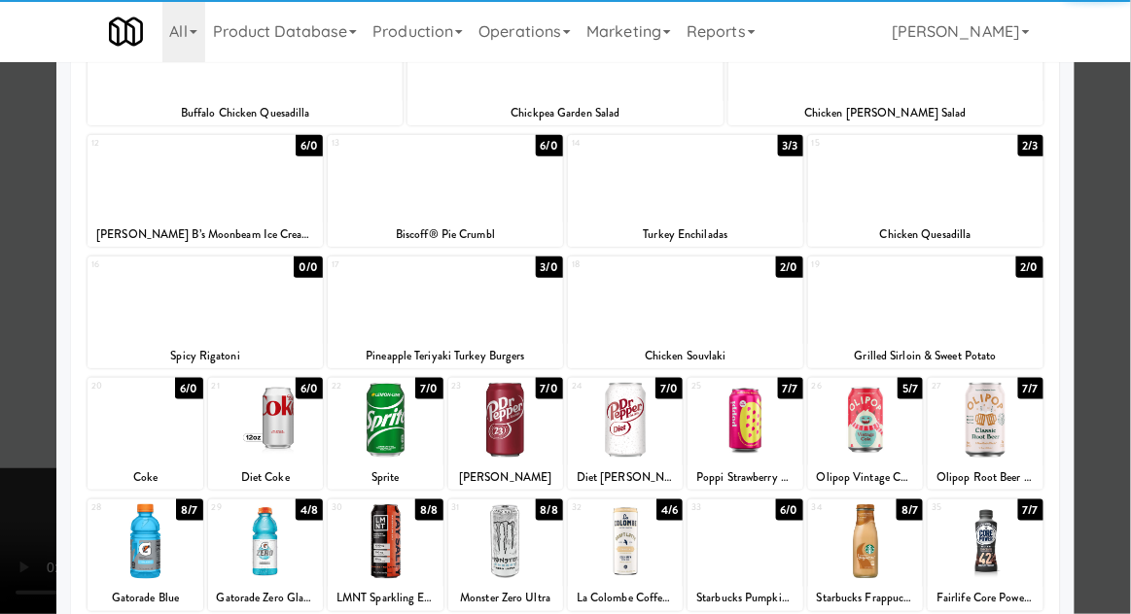
scroll to position [367, 0]
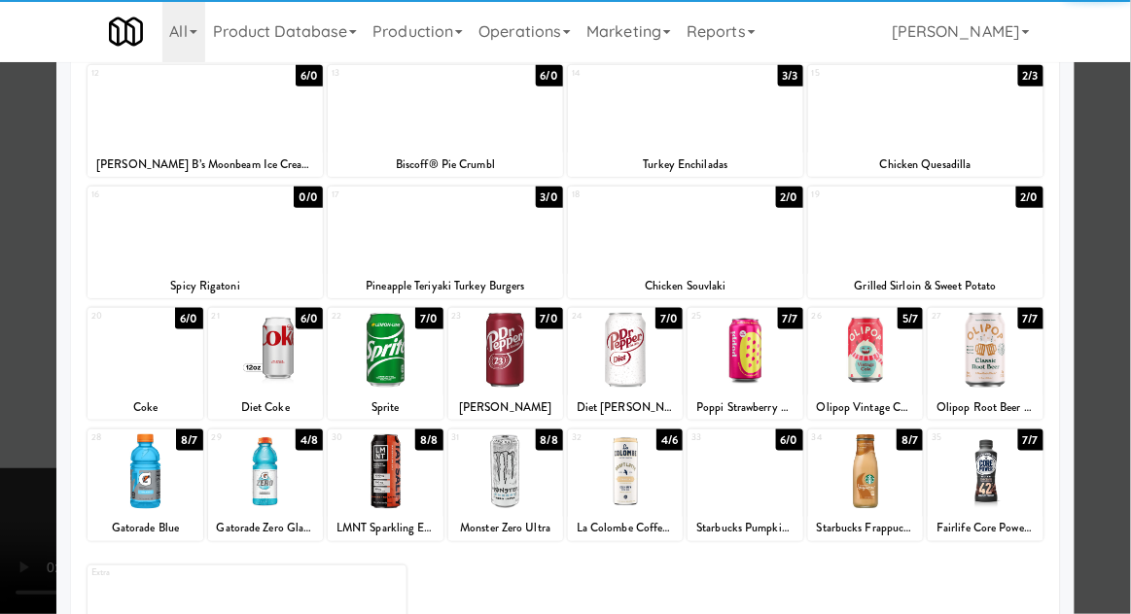
click at [138, 475] on div at bounding box center [144, 472] width 115 height 75
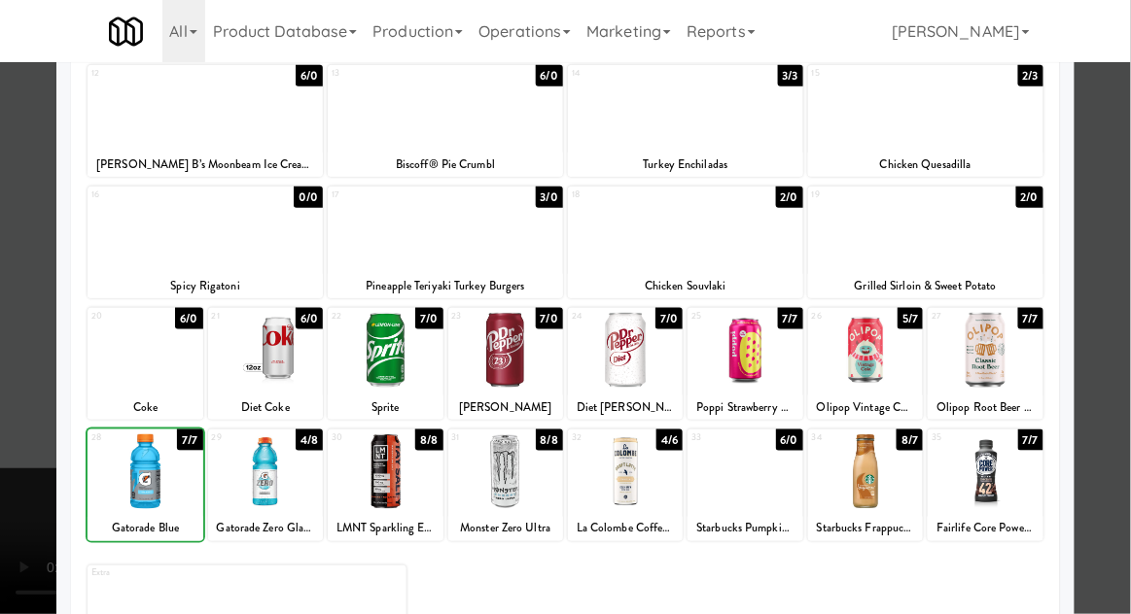
click at [1123, 265] on div at bounding box center [565, 307] width 1131 height 614
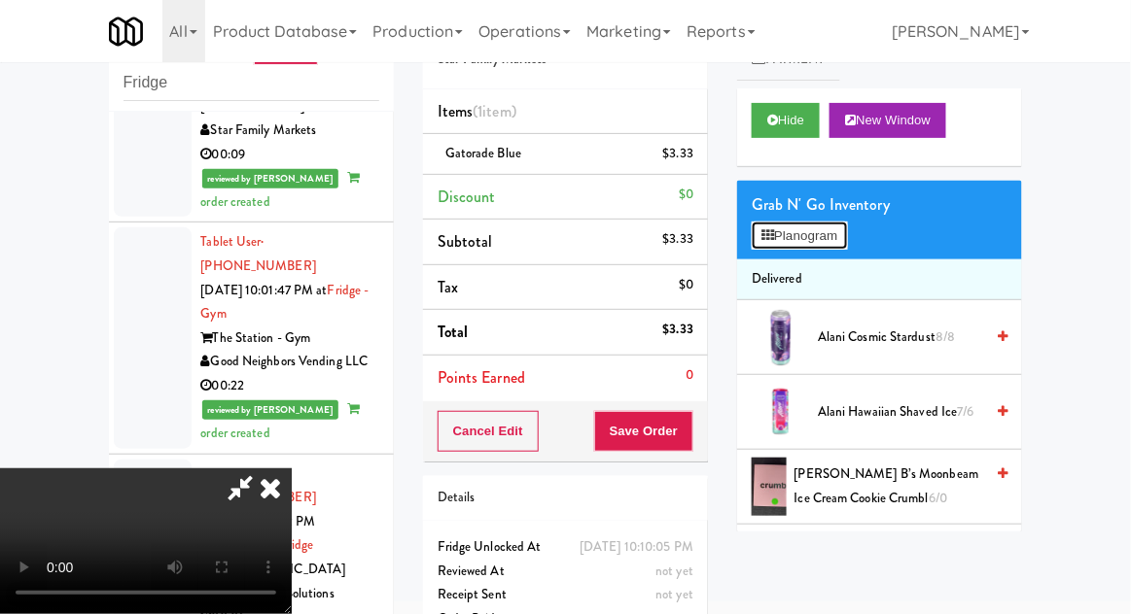
click at [847, 240] on button "Planogram" at bounding box center [798, 236] width 95 height 29
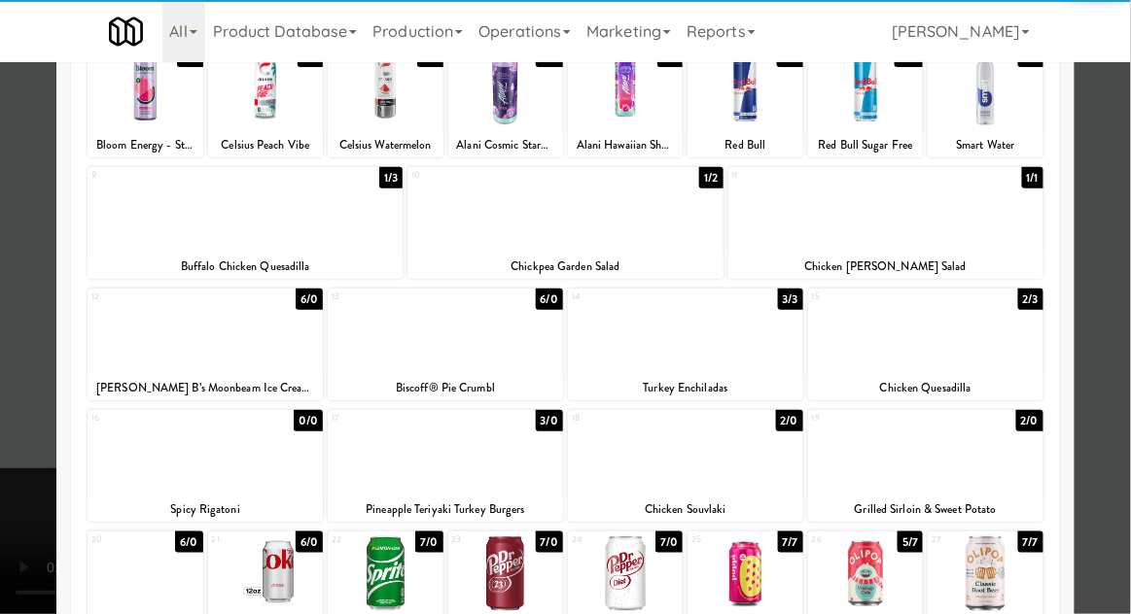
scroll to position [148, 0]
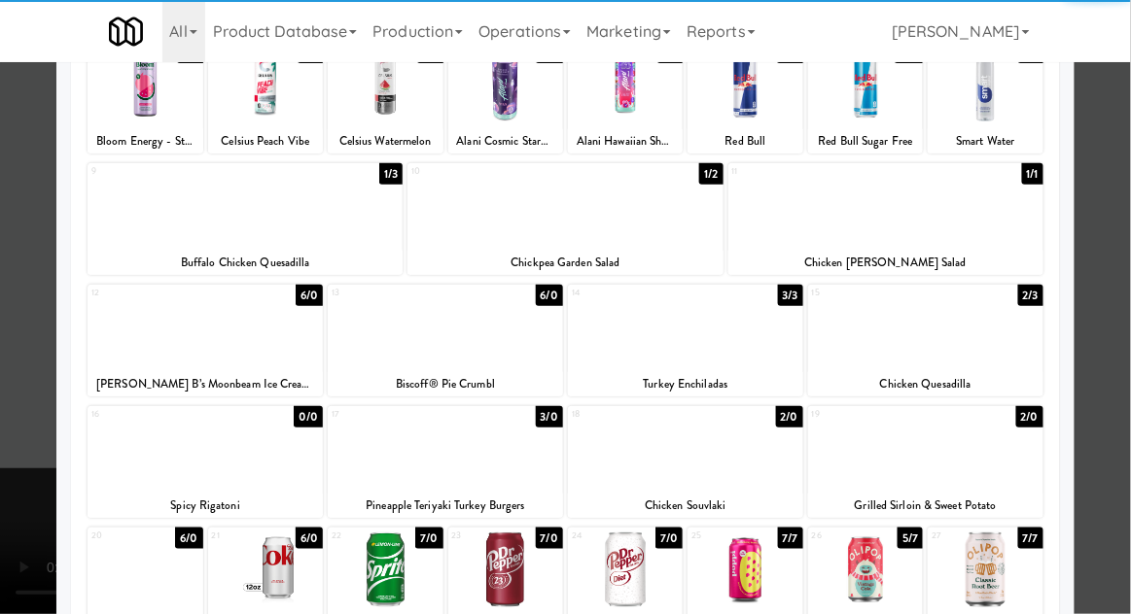
click at [504, 573] on div at bounding box center [505, 570] width 115 height 75
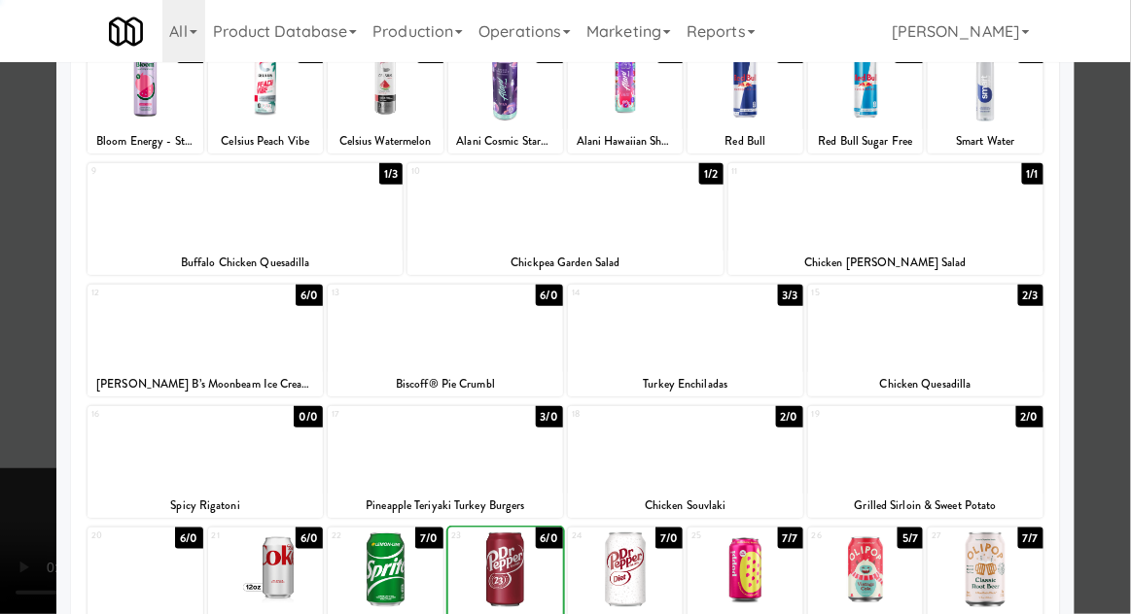
click at [1129, 267] on div at bounding box center [565, 307] width 1131 height 614
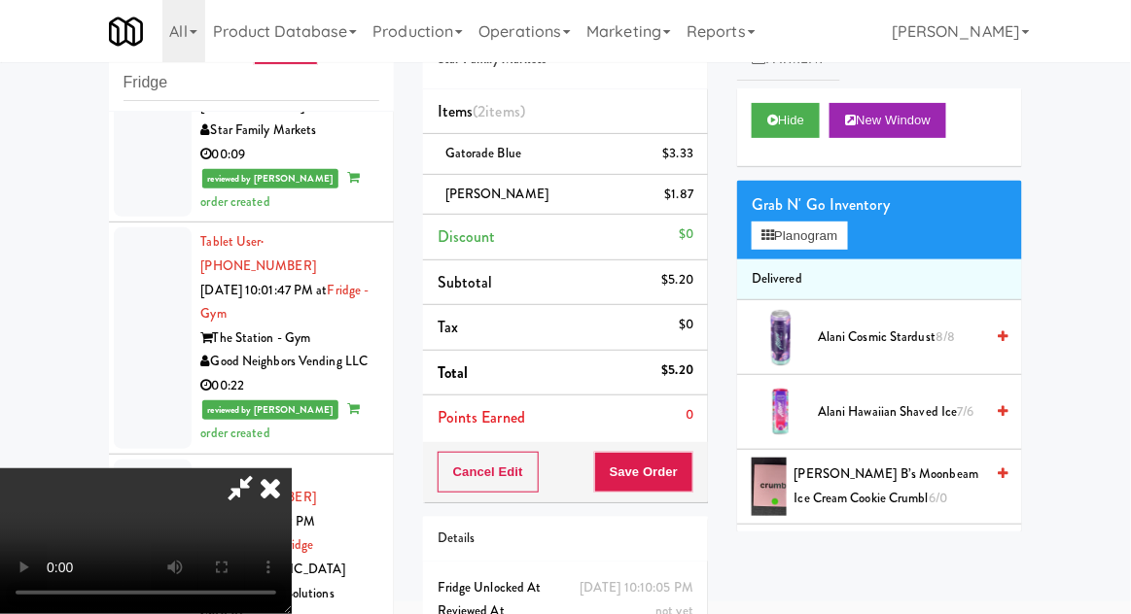
scroll to position [71, 0]
click at [921, 476] on span "[PERSON_NAME] B’s Moonbeam Ice Cream Cookie Crumbl 6/0" at bounding box center [889, 487] width 190 height 48
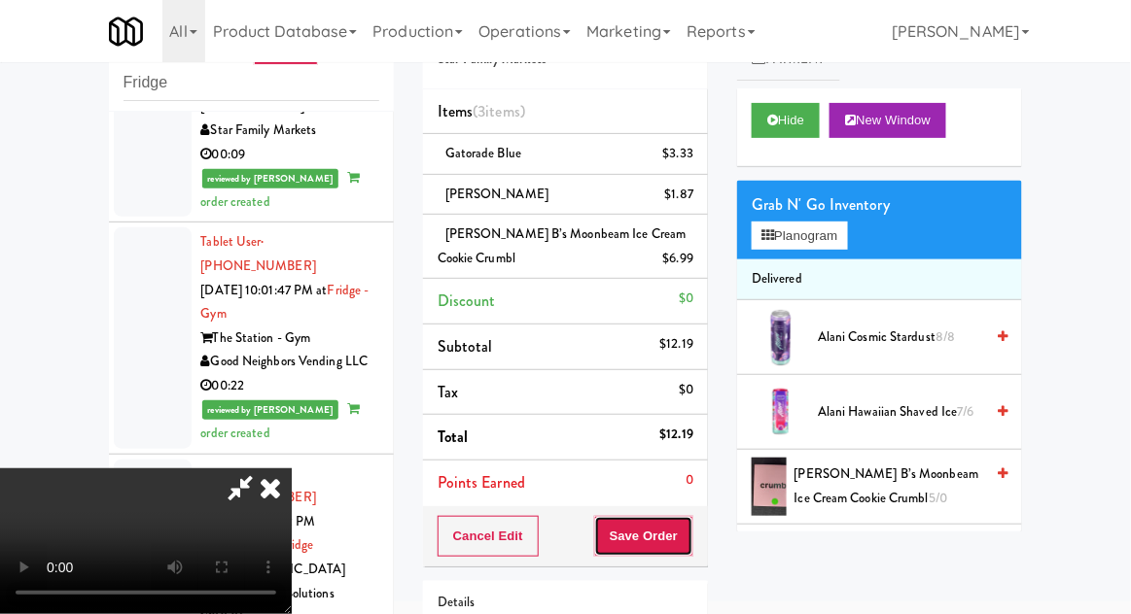
click at [691, 545] on button "Save Order" at bounding box center [643, 536] width 99 height 41
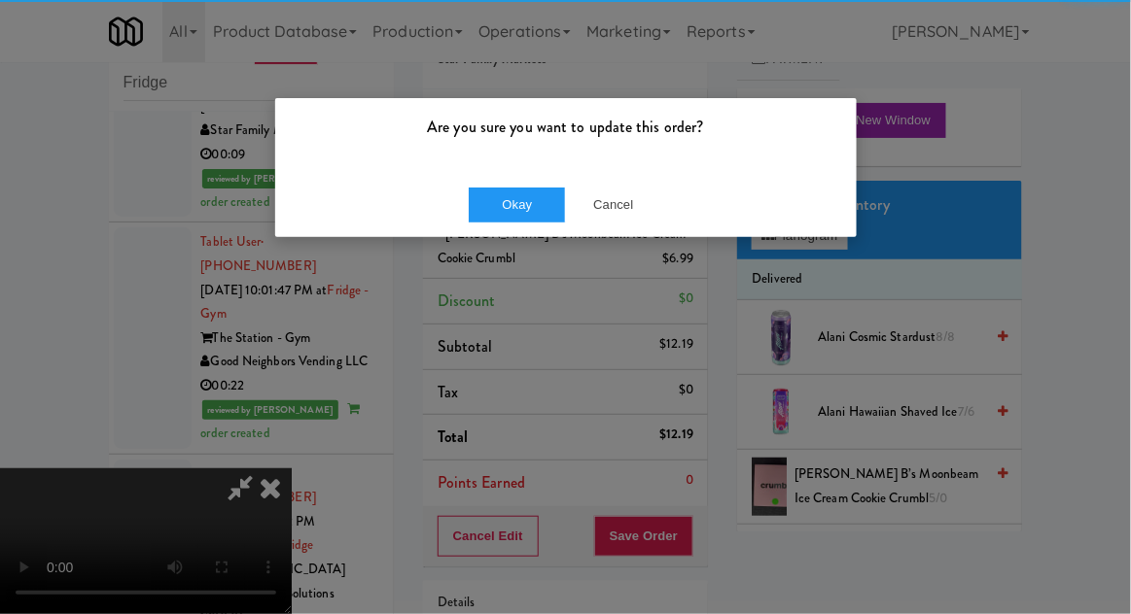
click at [510, 231] on div "Okay Cancel" at bounding box center [565, 204] width 581 height 65
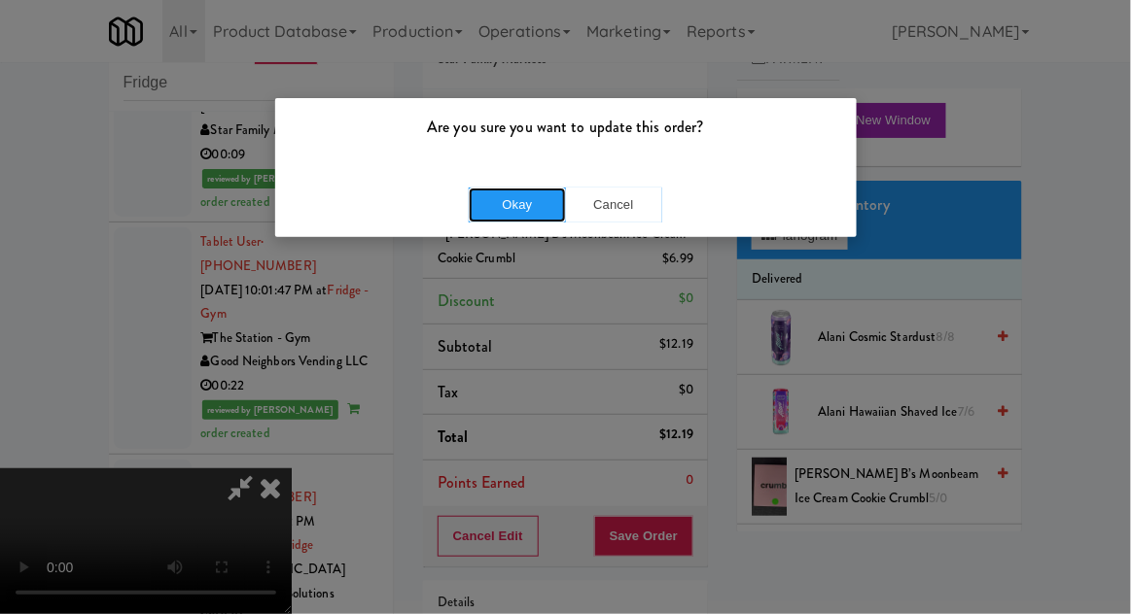
click at [515, 218] on button "Okay" at bounding box center [517, 205] width 97 height 35
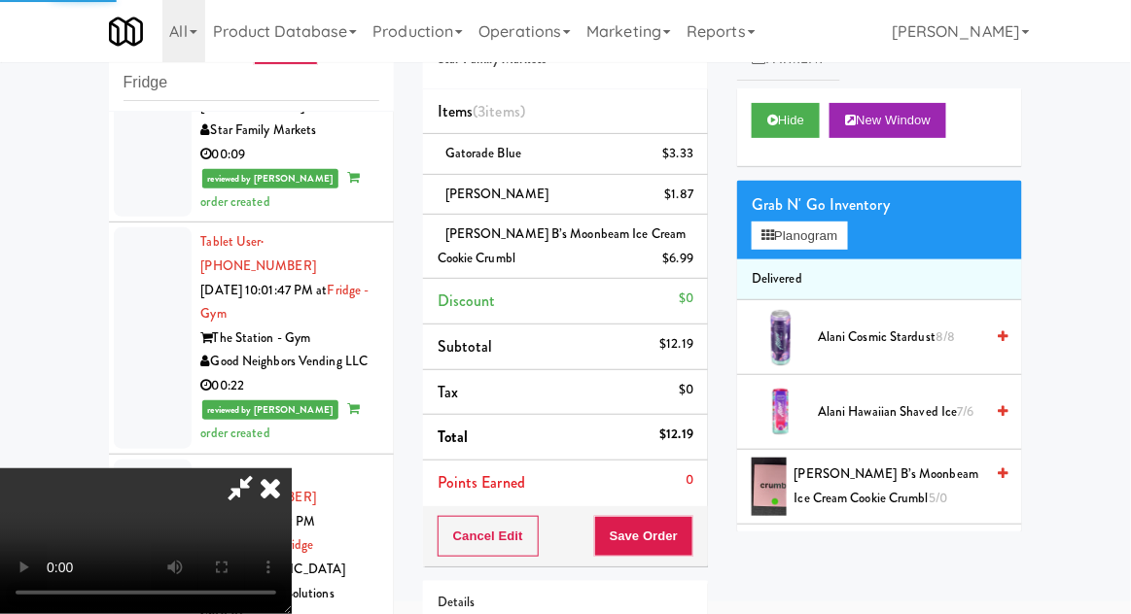
scroll to position [0, 0]
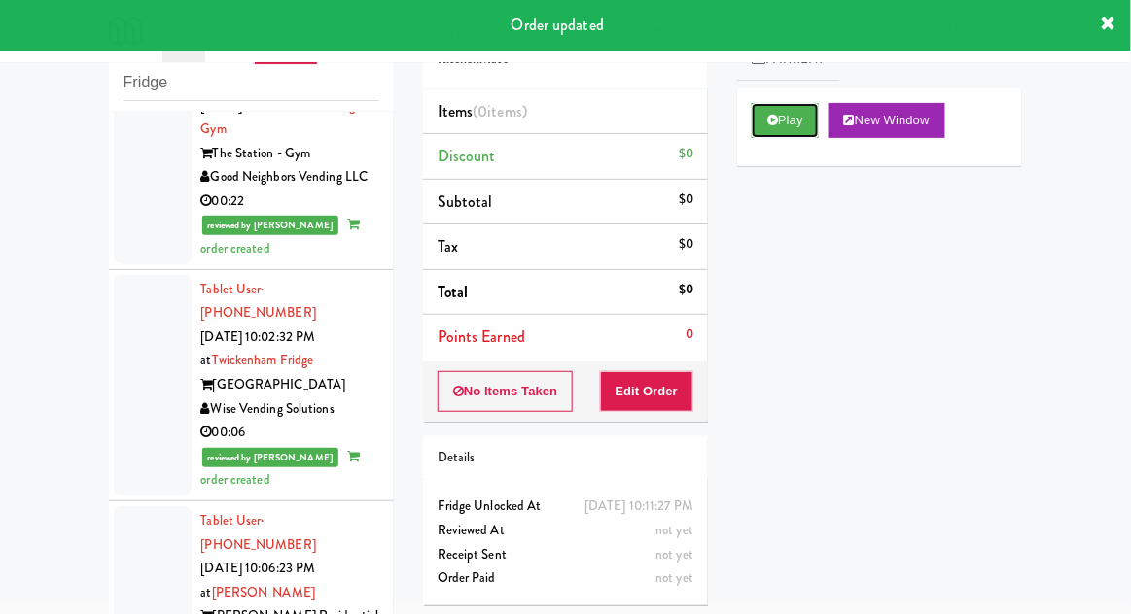
click at [761, 129] on button "Play" at bounding box center [784, 120] width 67 height 35
click at [654, 393] on button "Edit Order" at bounding box center [647, 391] width 94 height 41
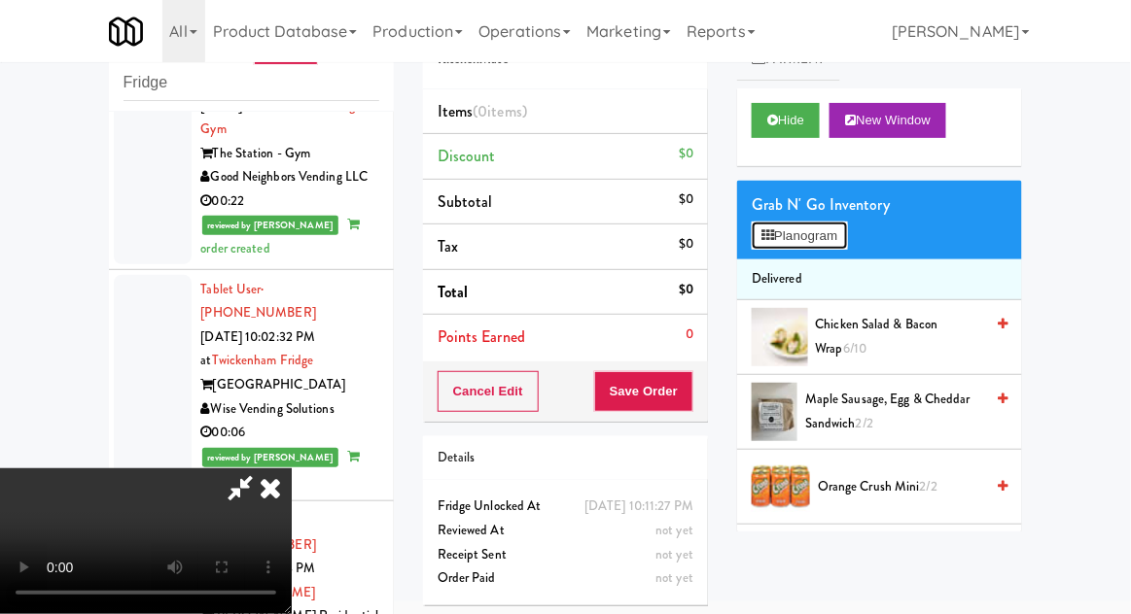
click at [840, 245] on button "Planogram" at bounding box center [798, 236] width 95 height 29
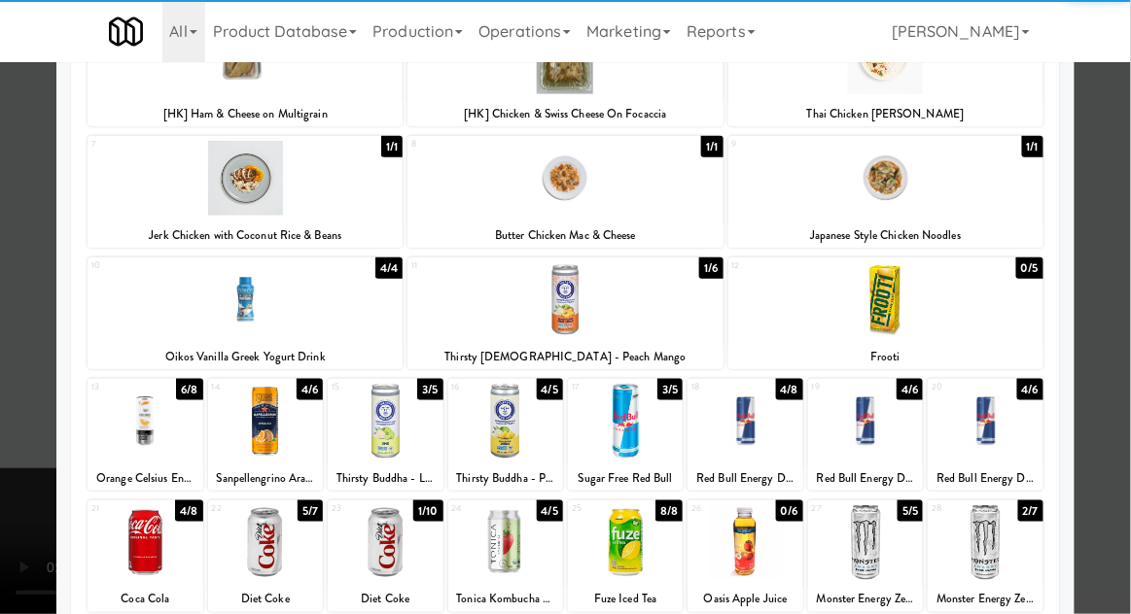
scroll to position [293, 0]
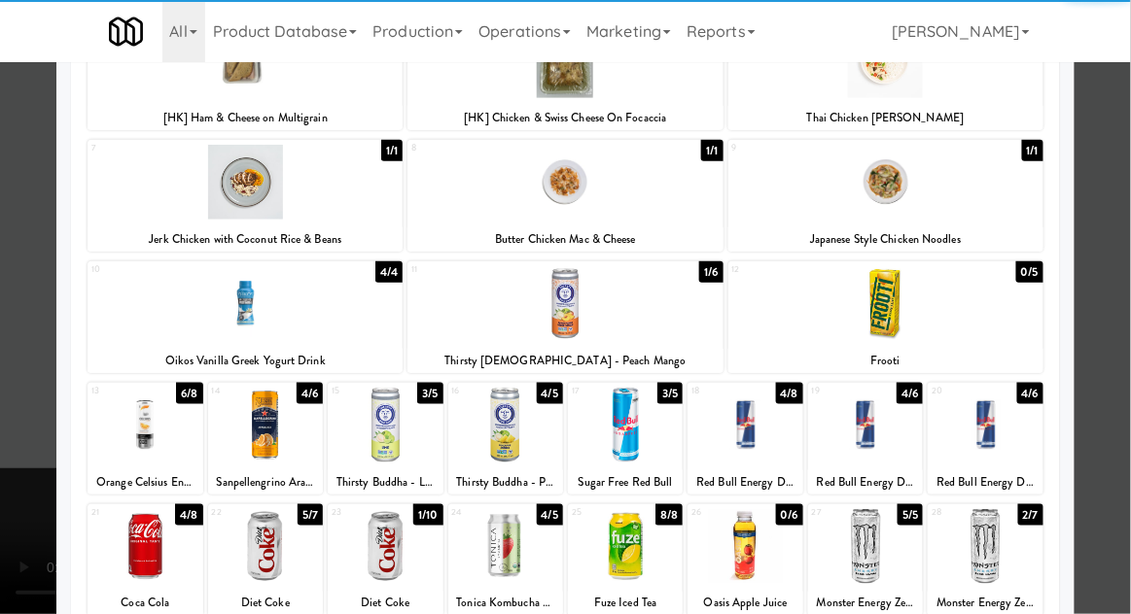
click at [366, 548] on div at bounding box center [385, 546] width 115 height 75
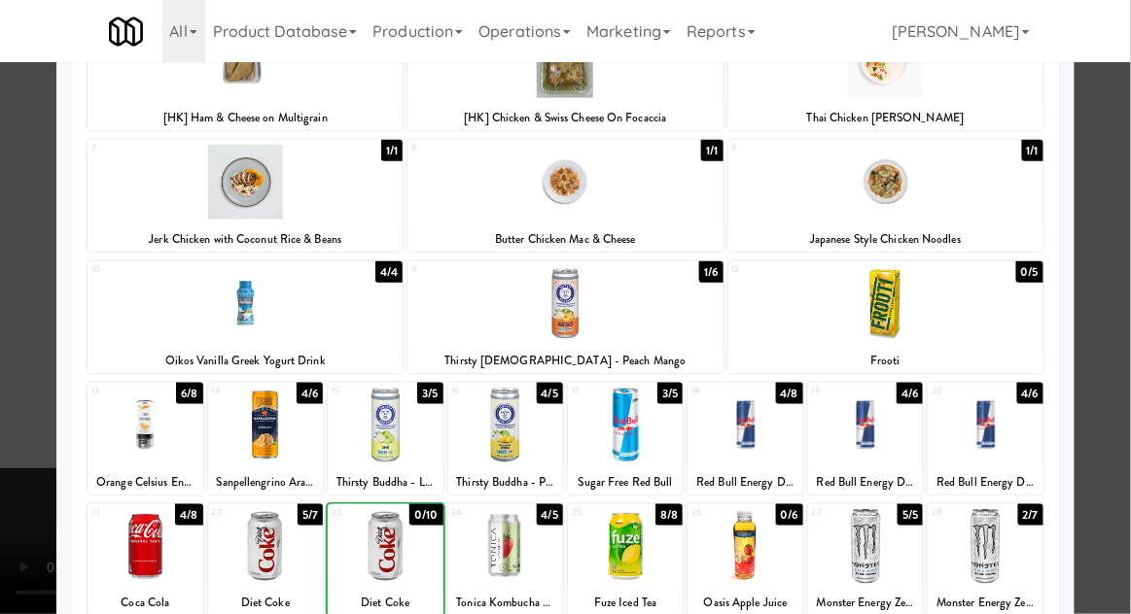
click at [1126, 294] on div at bounding box center [565, 307] width 1131 height 614
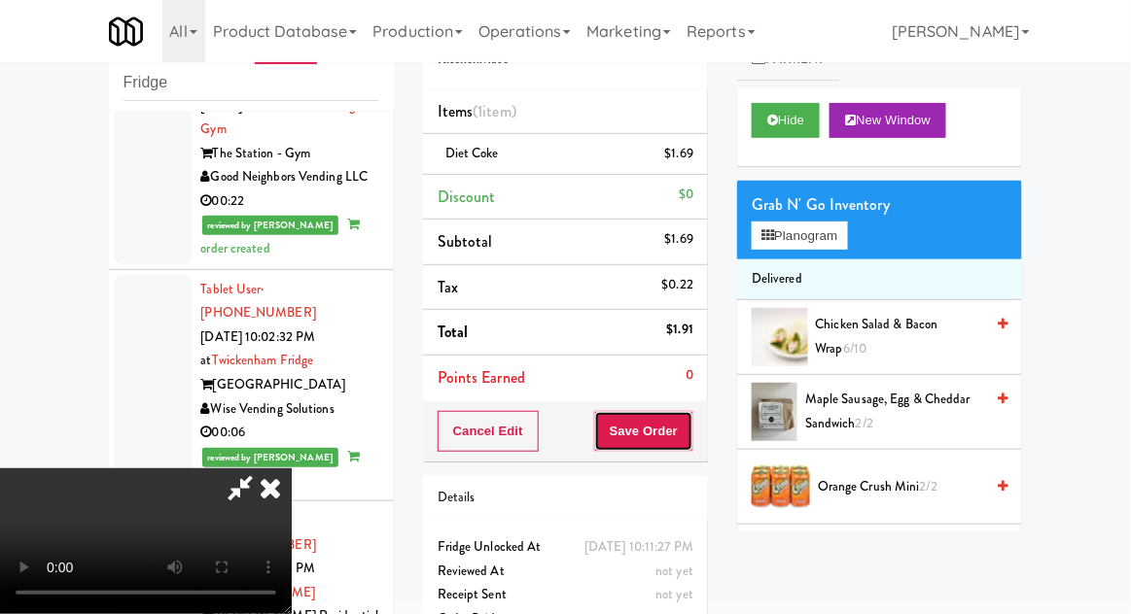
click at [690, 416] on button "Save Order" at bounding box center [643, 431] width 99 height 41
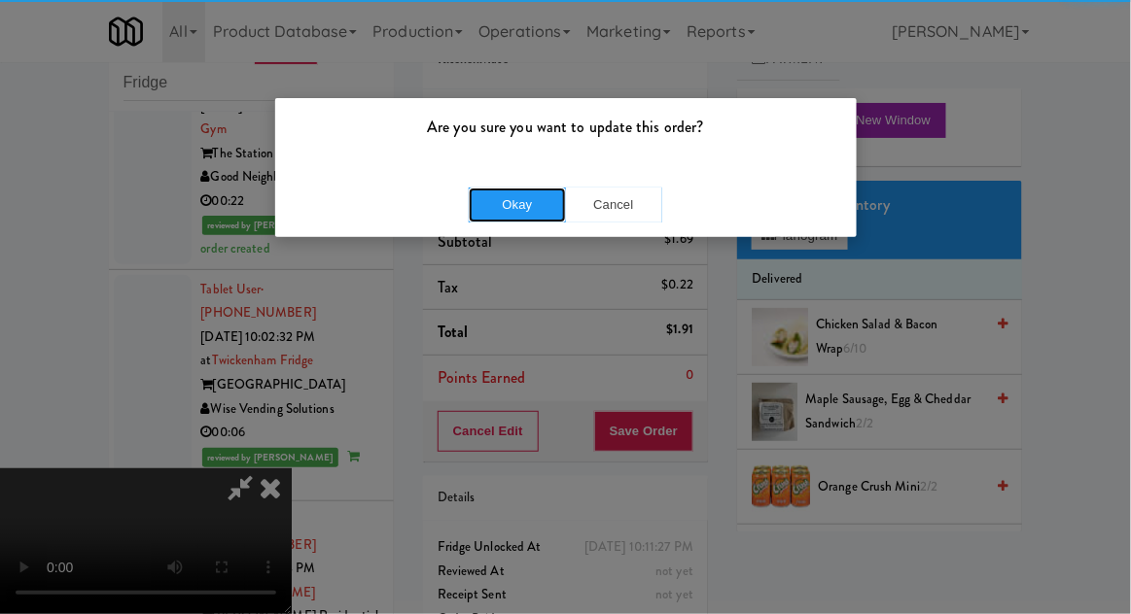
click at [511, 188] on button "Okay" at bounding box center [517, 205] width 97 height 35
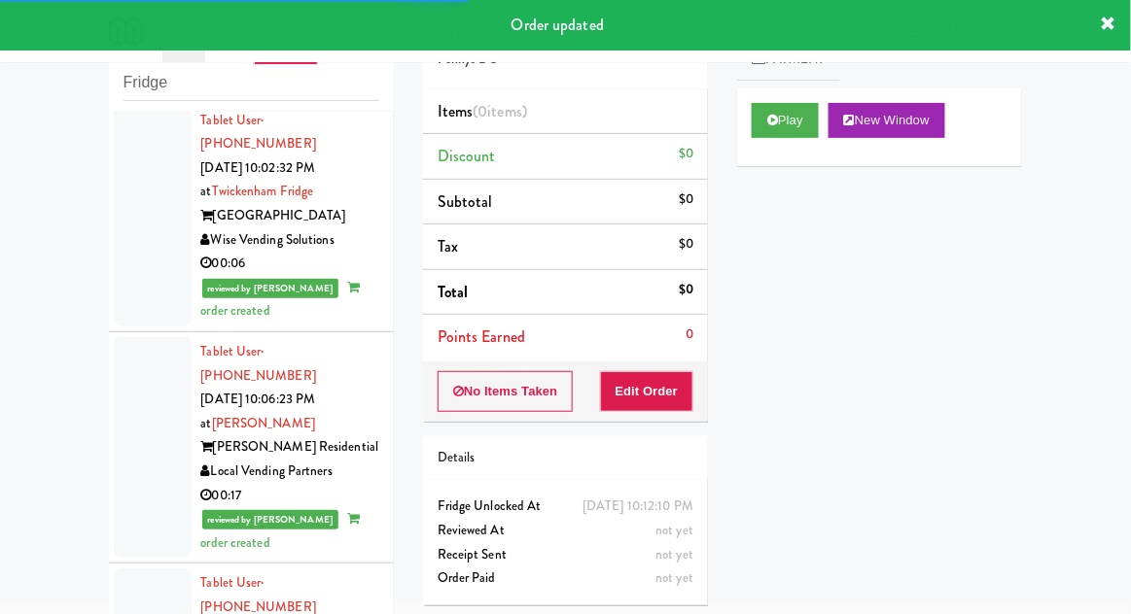
scroll to position [5946, 0]
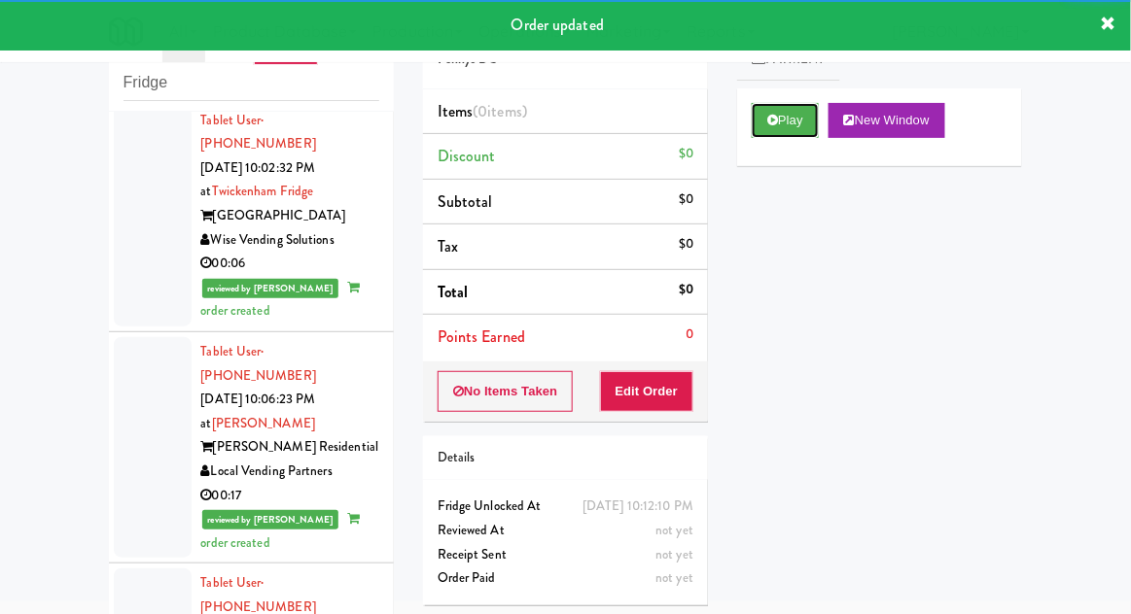
click at [771, 124] on icon at bounding box center [772, 120] width 11 height 13
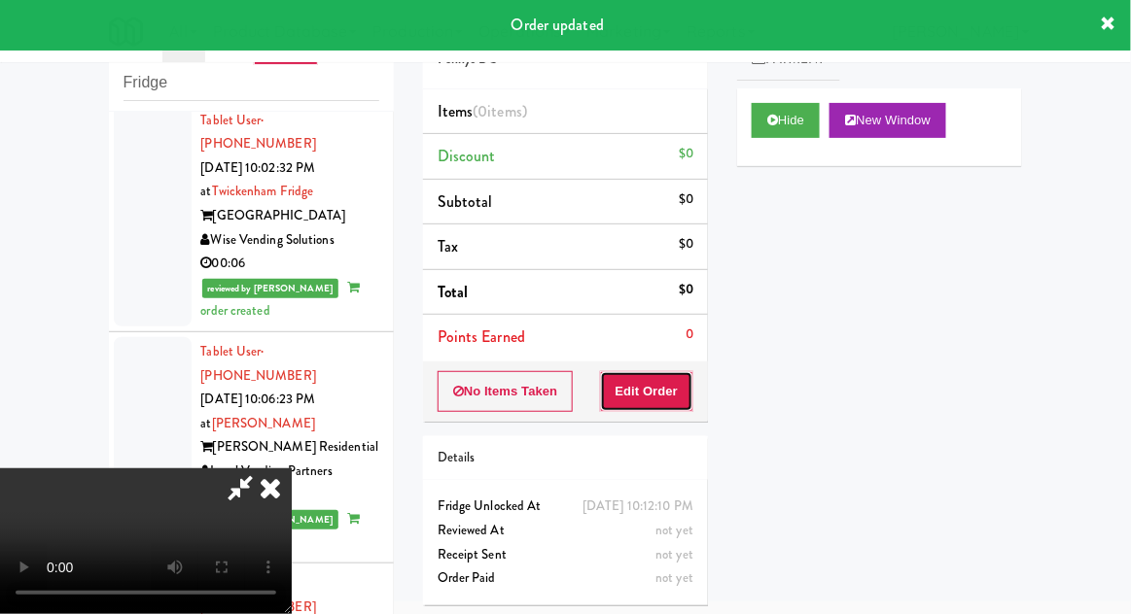
click at [659, 397] on button "Edit Order" at bounding box center [647, 391] width 94 height 41
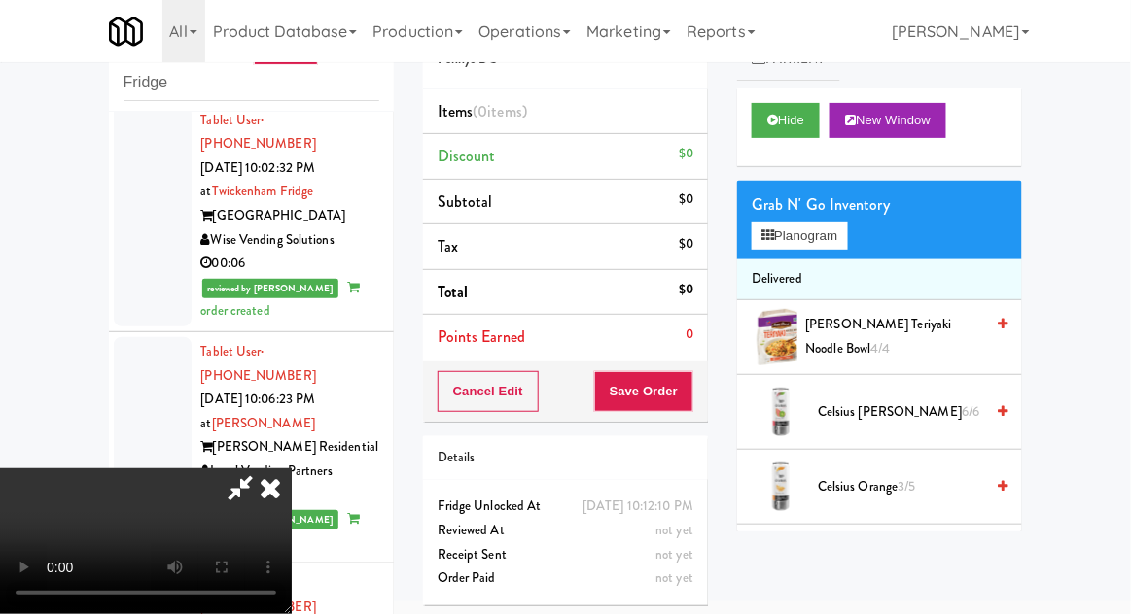
scroll to position [0, 0]
click at [847, 222] on button "Planogram" at bounding box center [798, 236] width 95 height 29
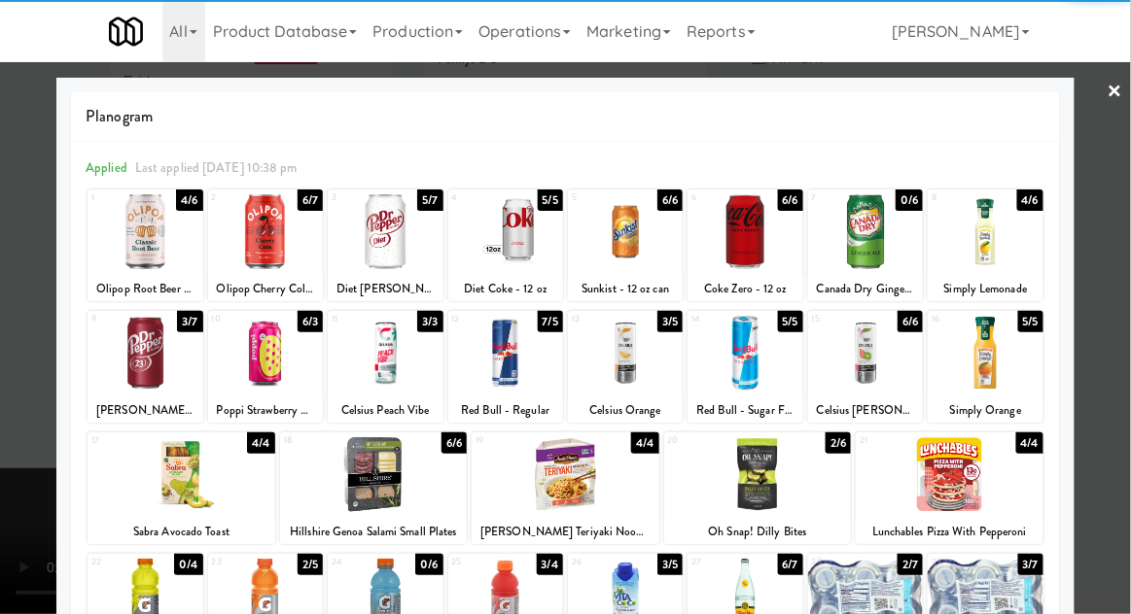
scroll to position [209, 0]
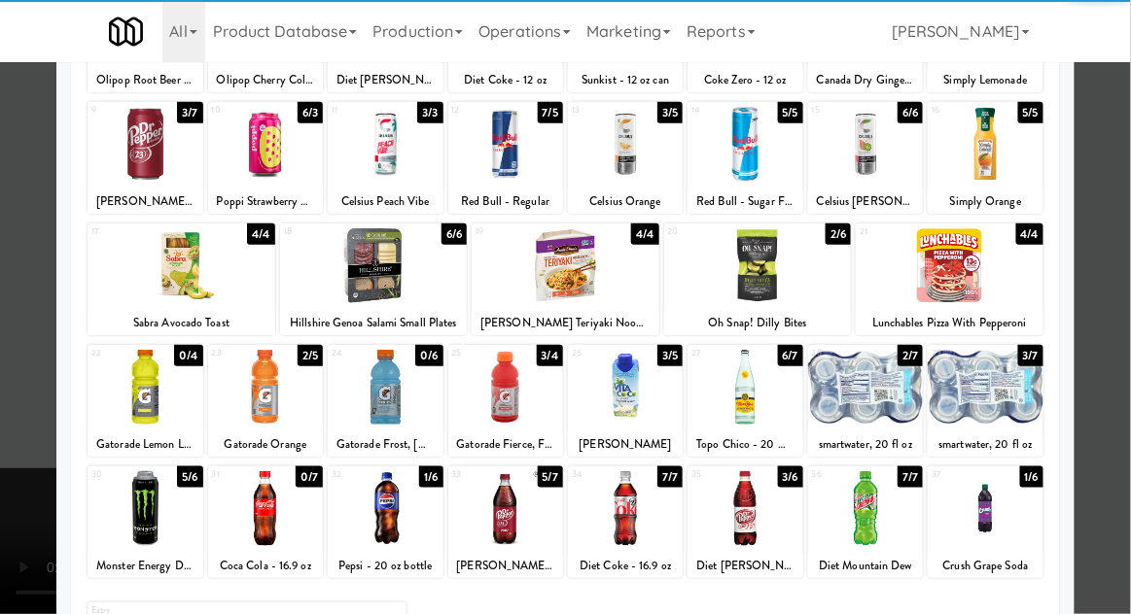
click at [623, 389] on div at bounding box center [625, 387] width 115 height 75
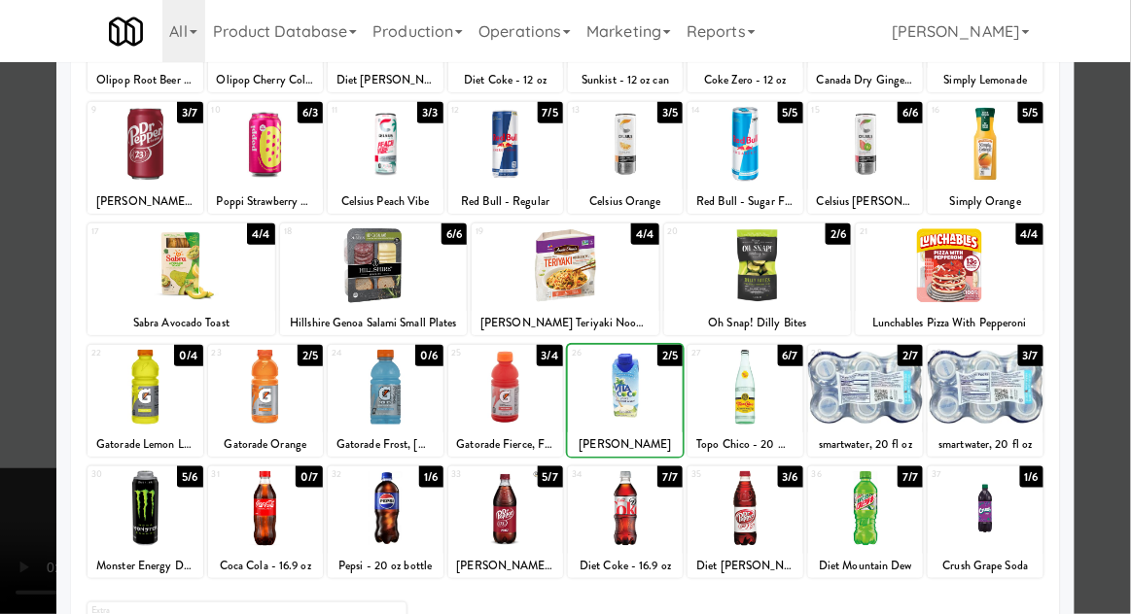
click at [1125, 285] on div at bounding box center [565, 307] width 1131 height 614
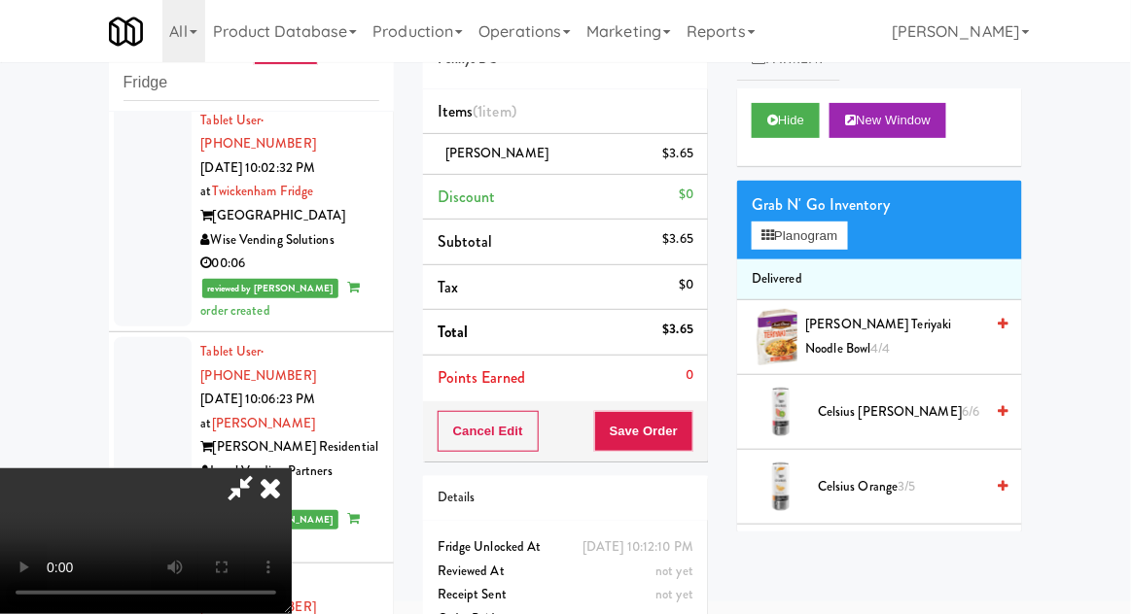
scroll to position [71, 0]
click at [689, 442] on button "Save Order" at bounding box center [643, 431] width 99 height 41
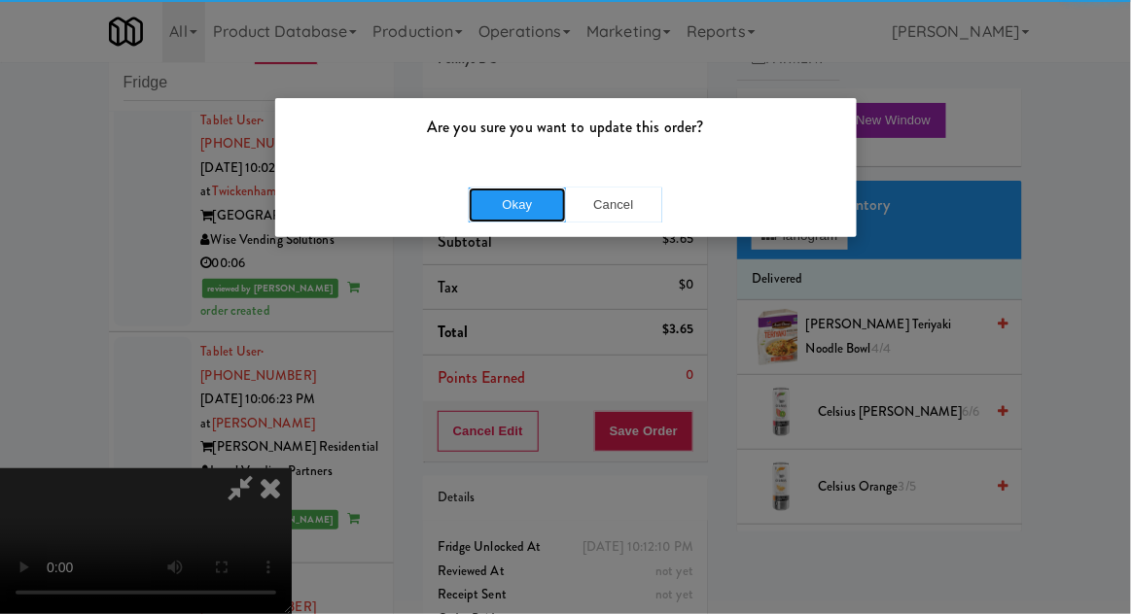
click at [512, 203] on button "Okay" at bounding box center [517, 205] width 97 height 35
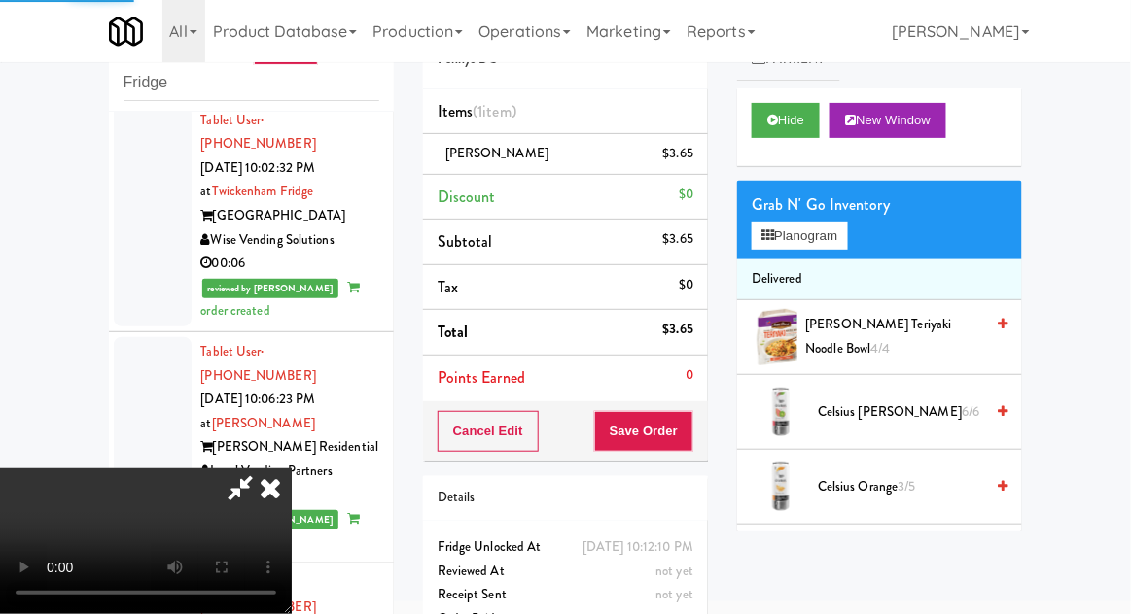
scroll to position [0, 0]
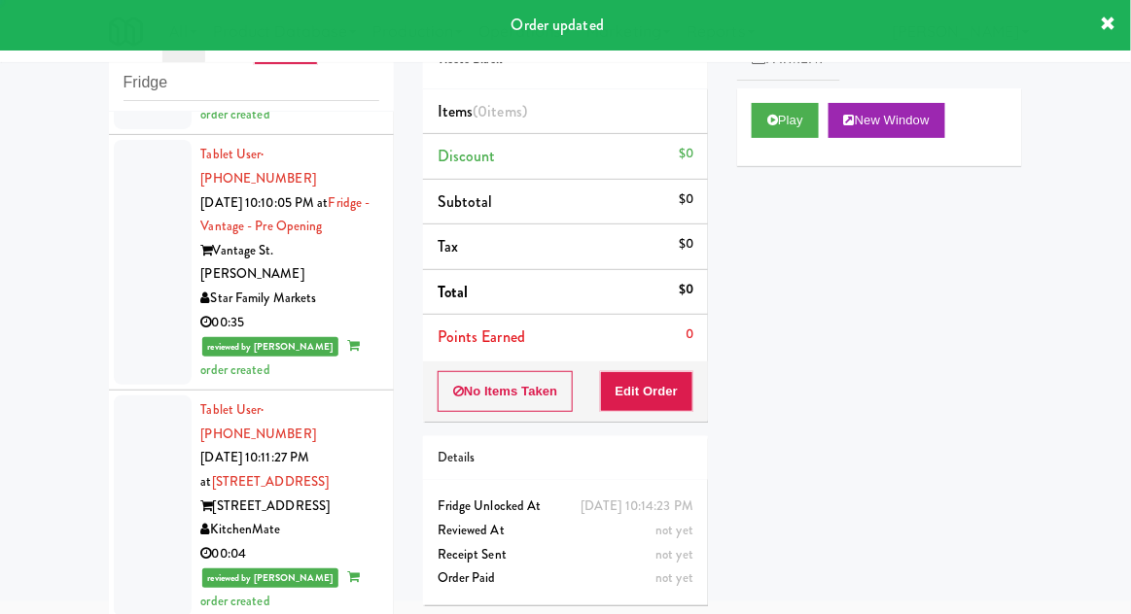
scroll to position [6374, 0]
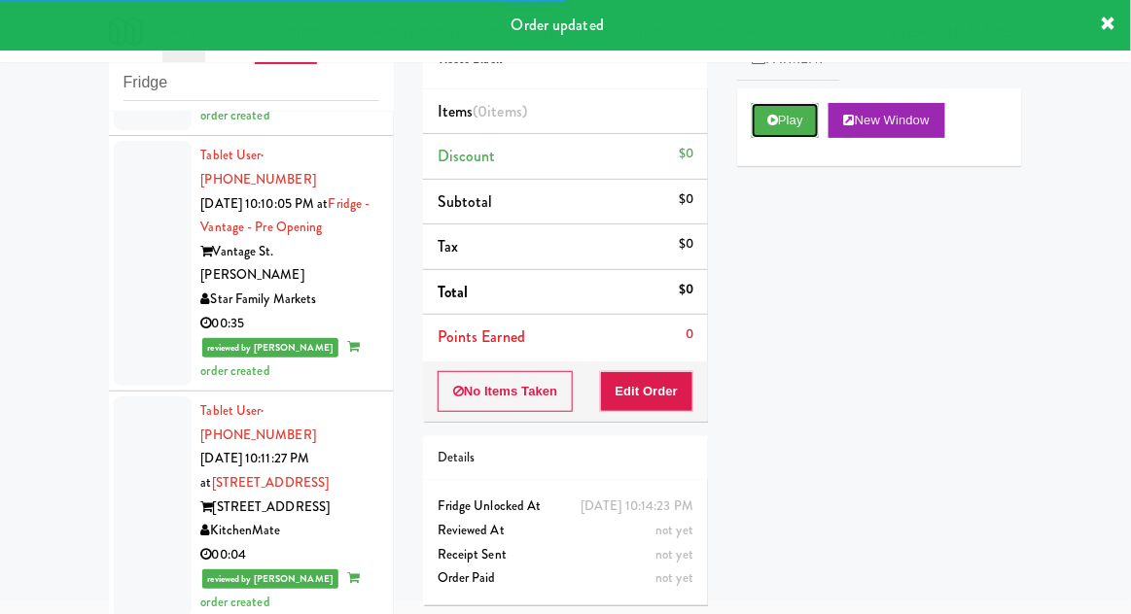
click at [775, 123] on icon at bounding box center [772, 120] width 11 height 13
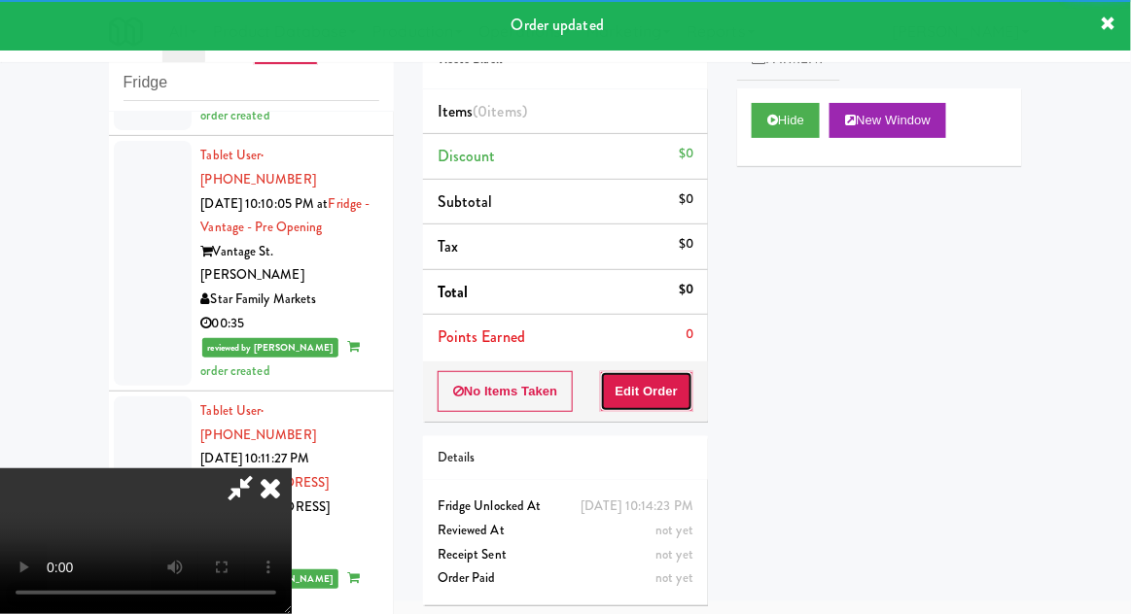
click at [648, 381] on button "Edit Order" at bounding box center [647, 391] width 94 height 41
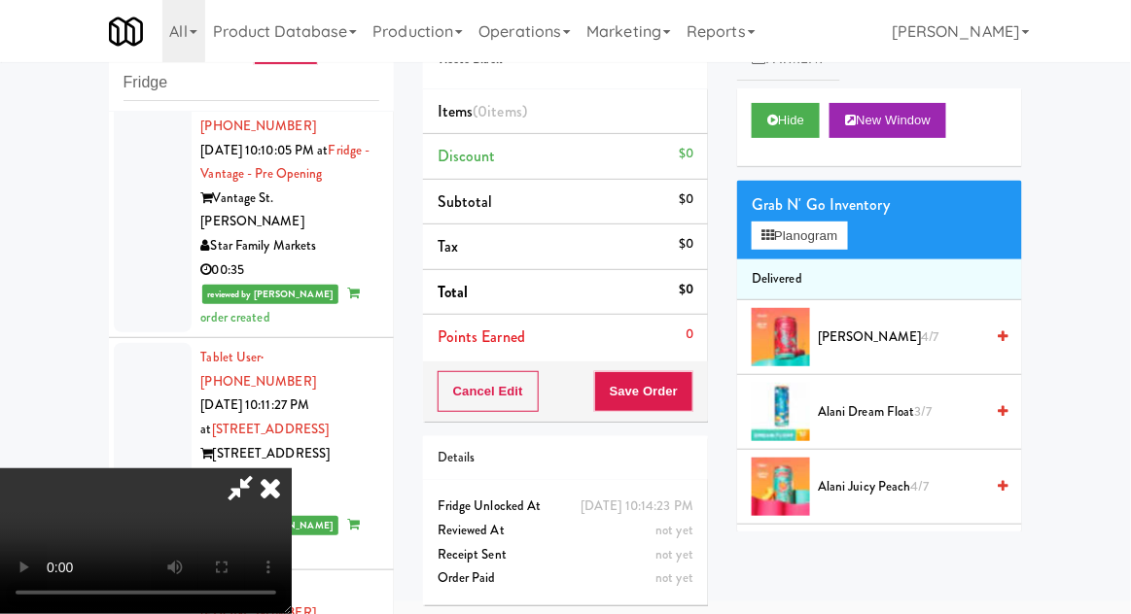
scroll to position [0, 0]
click at [841, 222] on button "Planogram" at bounding box center [798, 236] width 95 height 29
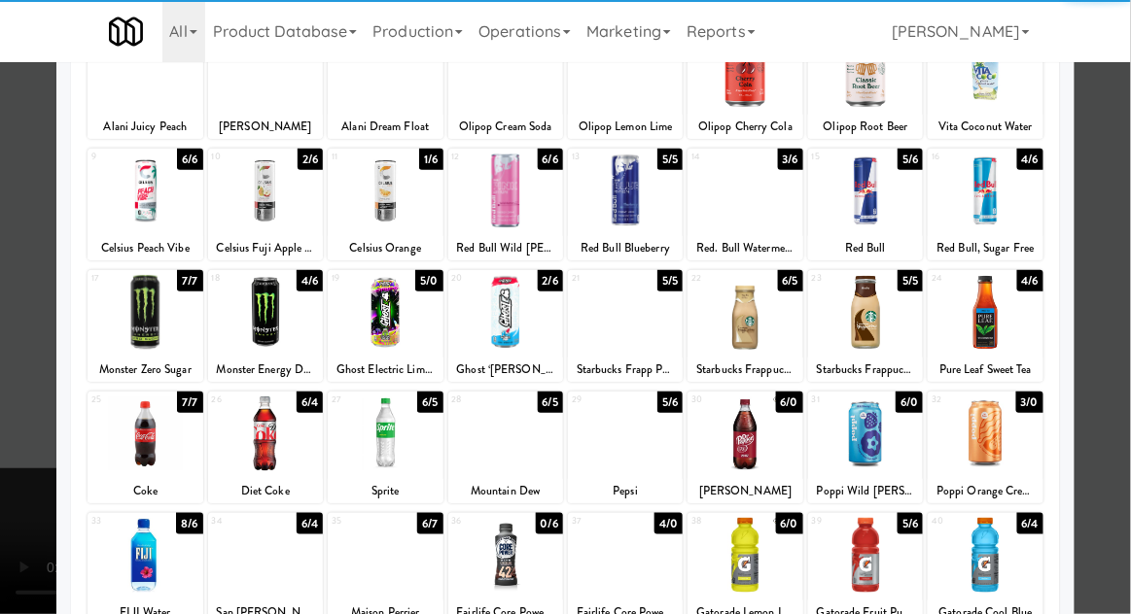
scroll to position [187, 0]
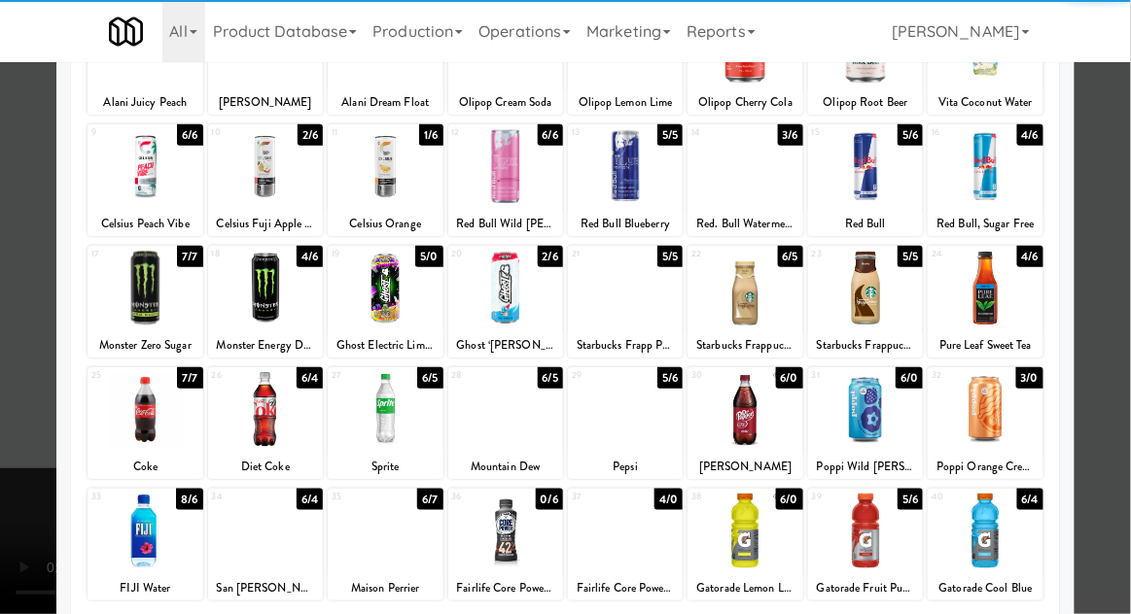
click at [890, 406] on div at bounding box center [865, 409] width 115 height 75
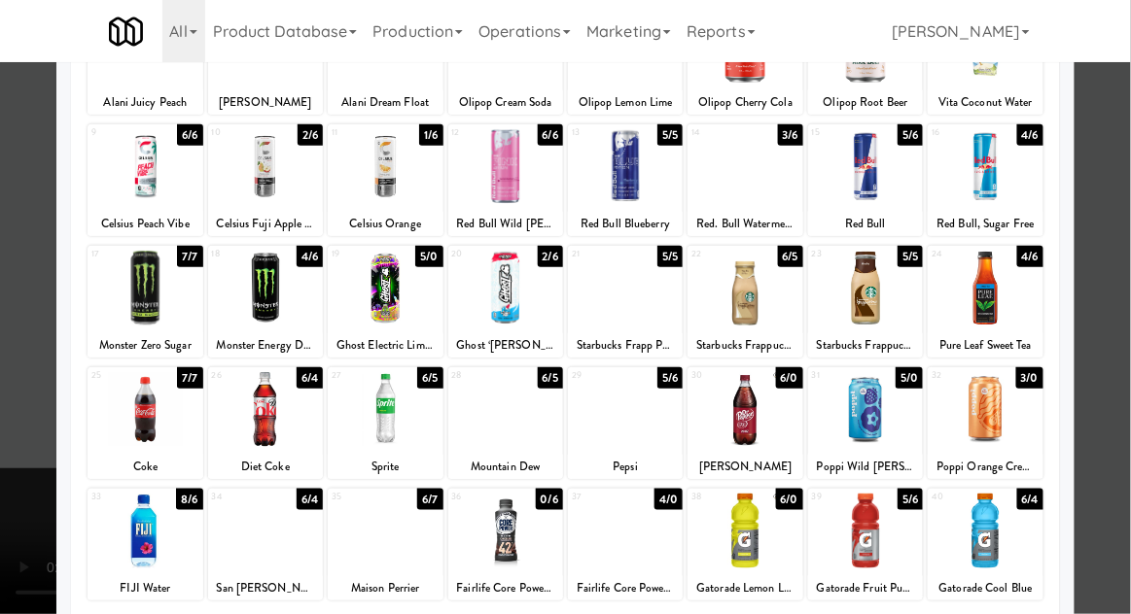
click at [1113, 350] on div at bounding box center [565, 307] width 1131 height 614
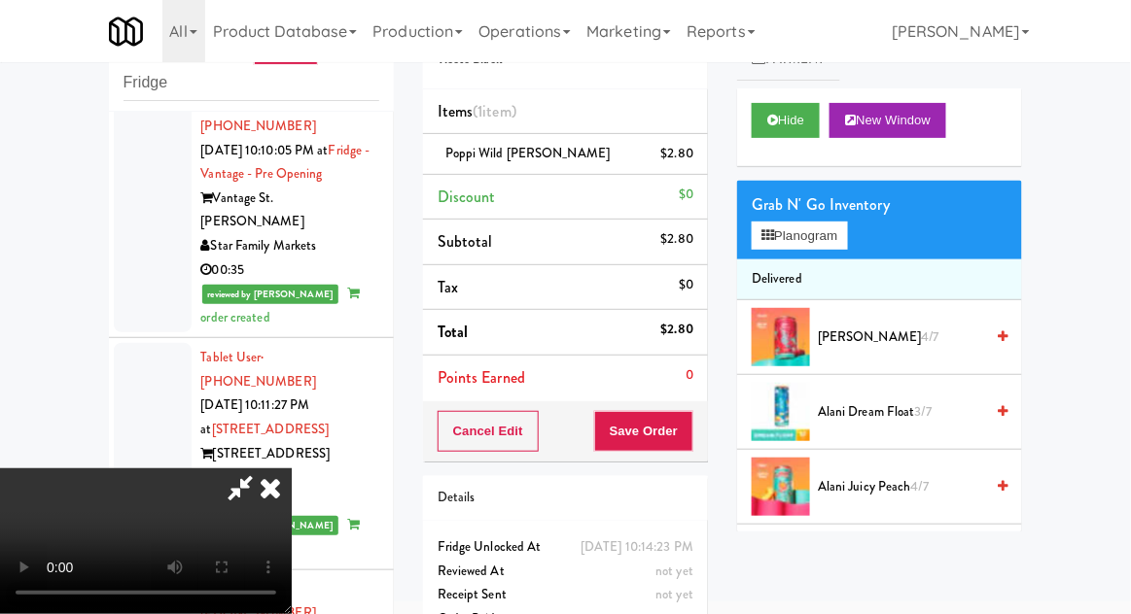
scroll to position [71, 0]
click at [692, 438] on button "Save Order" at bounding box center [643, 431] width 99 height 41
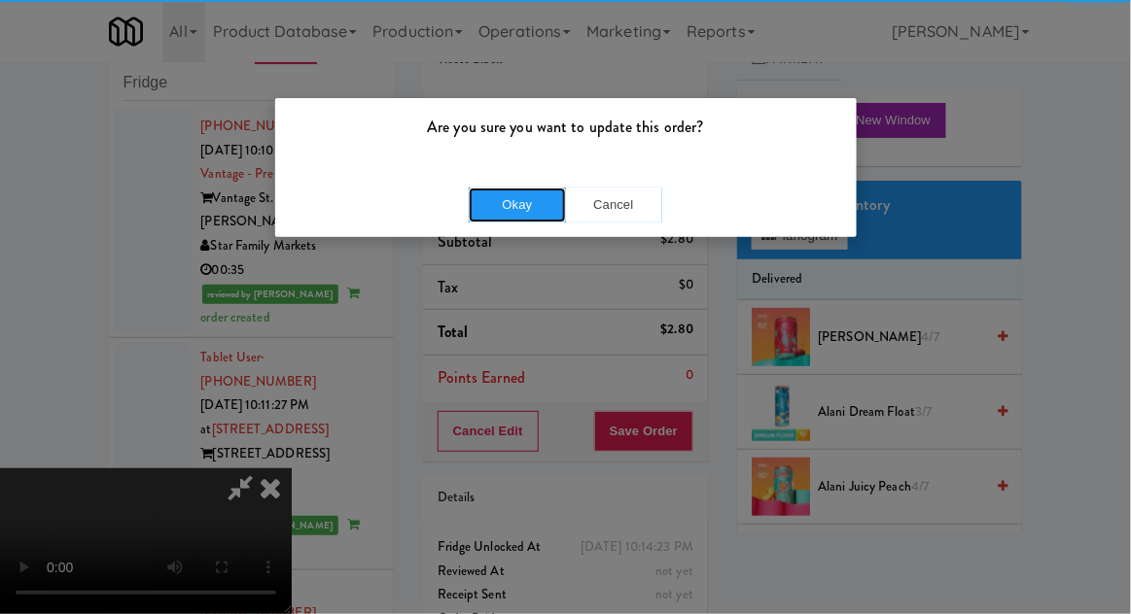
click at [530, 188] on button "Okay" at bounding box center [517, 205] width 97 height 35
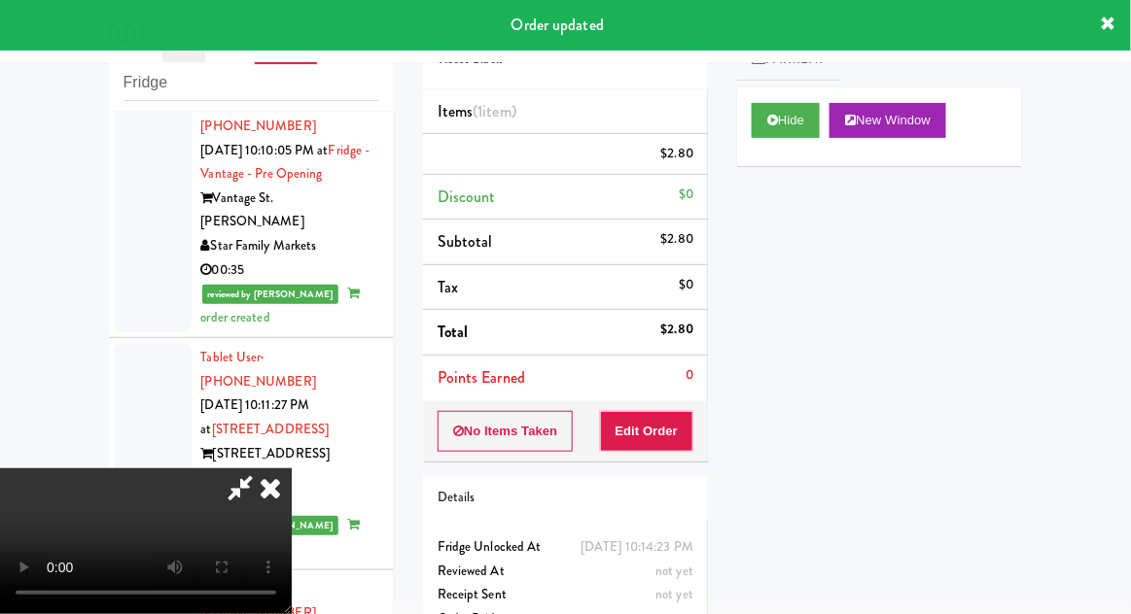
scroll to position [0, 0]
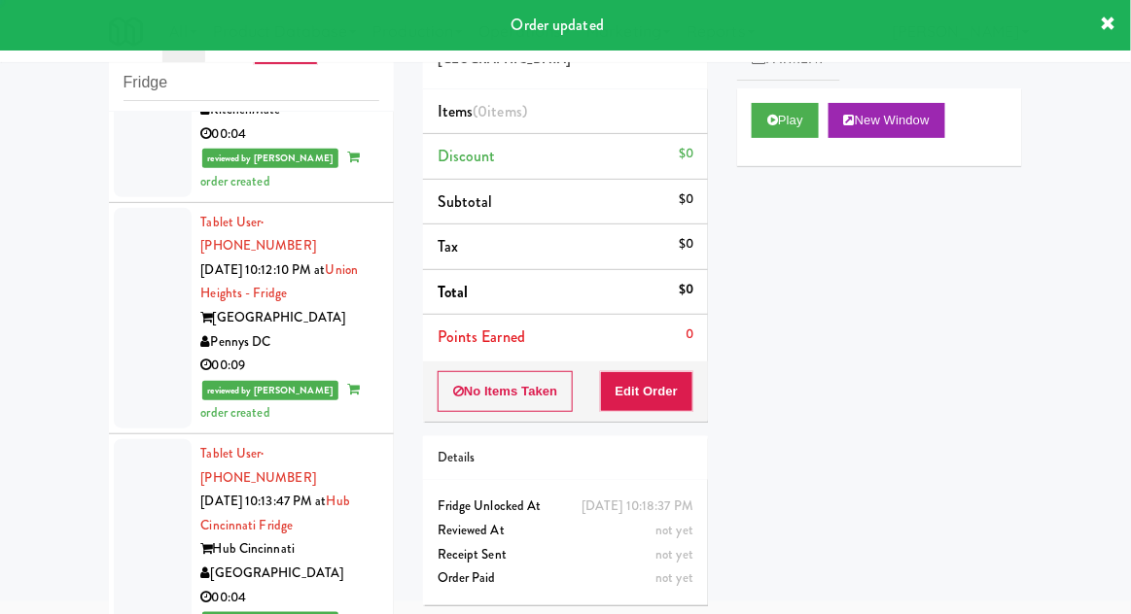
scroll to position [6797, 0]
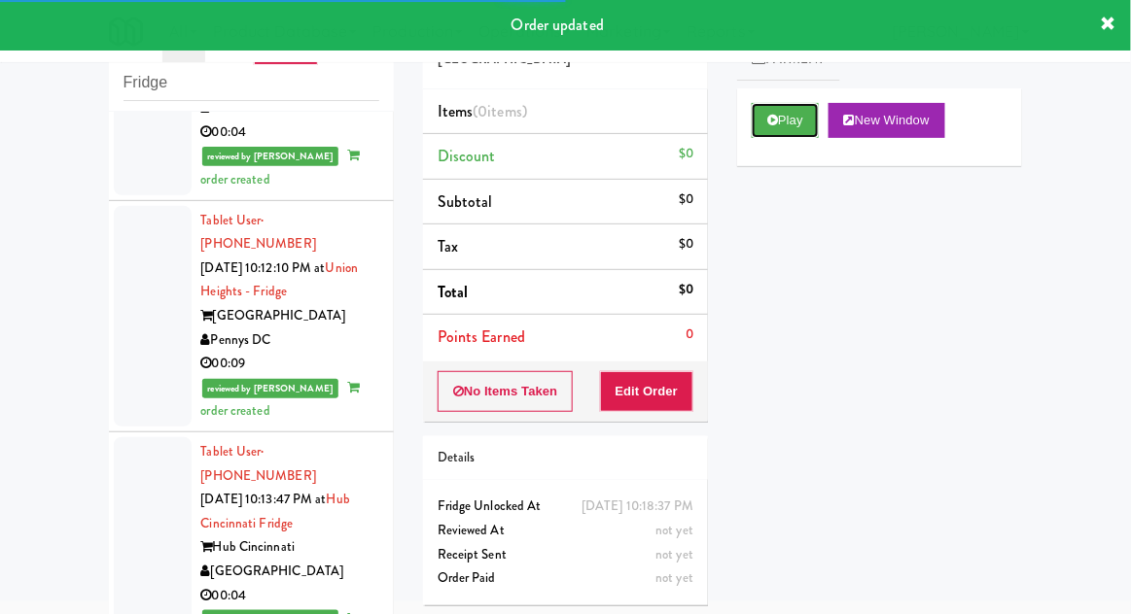
click at [774, 122] on icon at bounding box center [772, 120] width 11 height 13
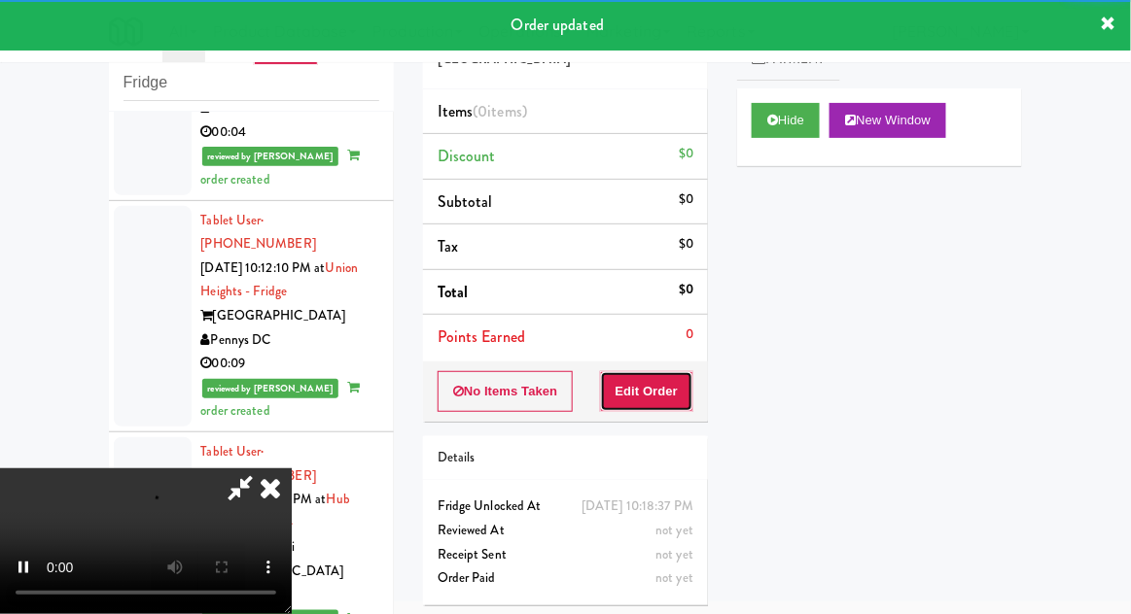
click at [678, 377] on button "Edit Order" at bounding box center [647, 391] width 94 height 41
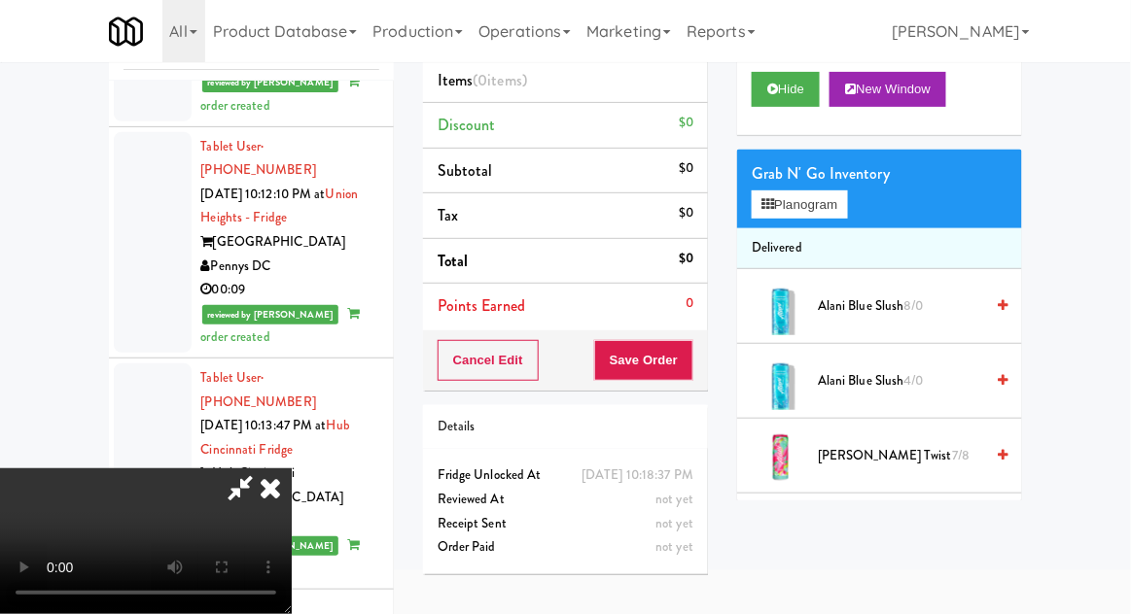
scroll to position [125, 0]
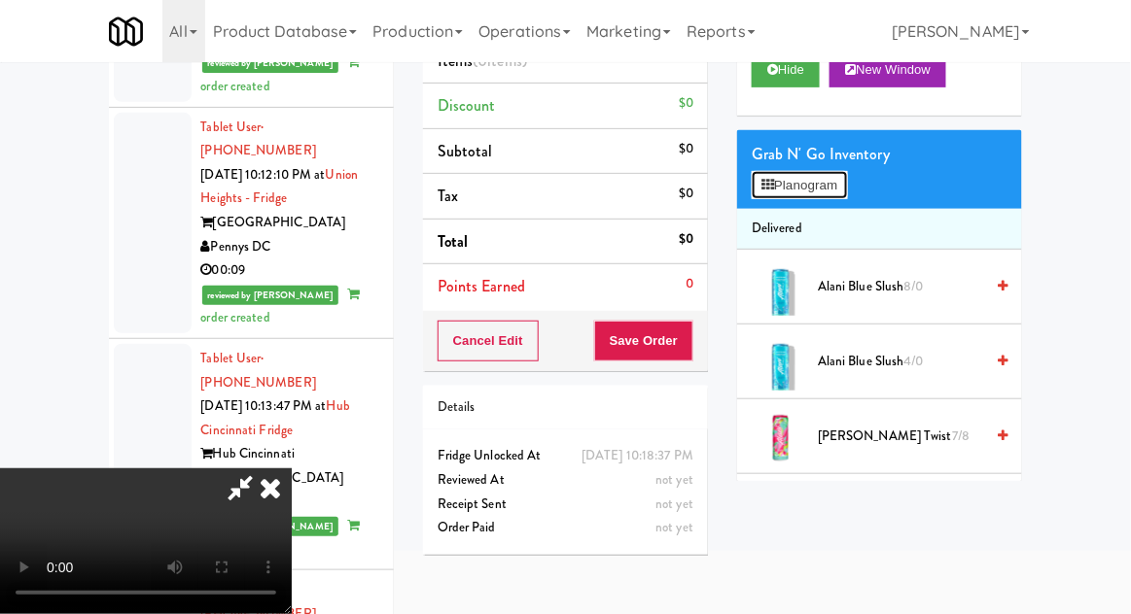
click at [842, 185] on button "Planogram" at bounding box center [798, 185] width 95 height 29
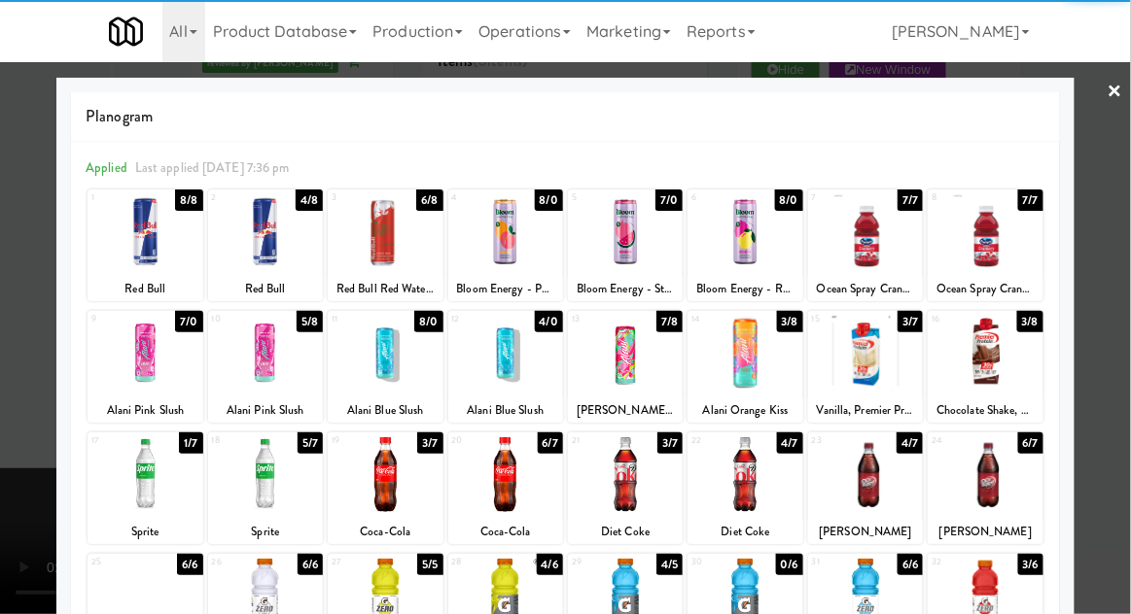
click at [150, 468] on div at bounding box center [144, 474] width 115 height 75
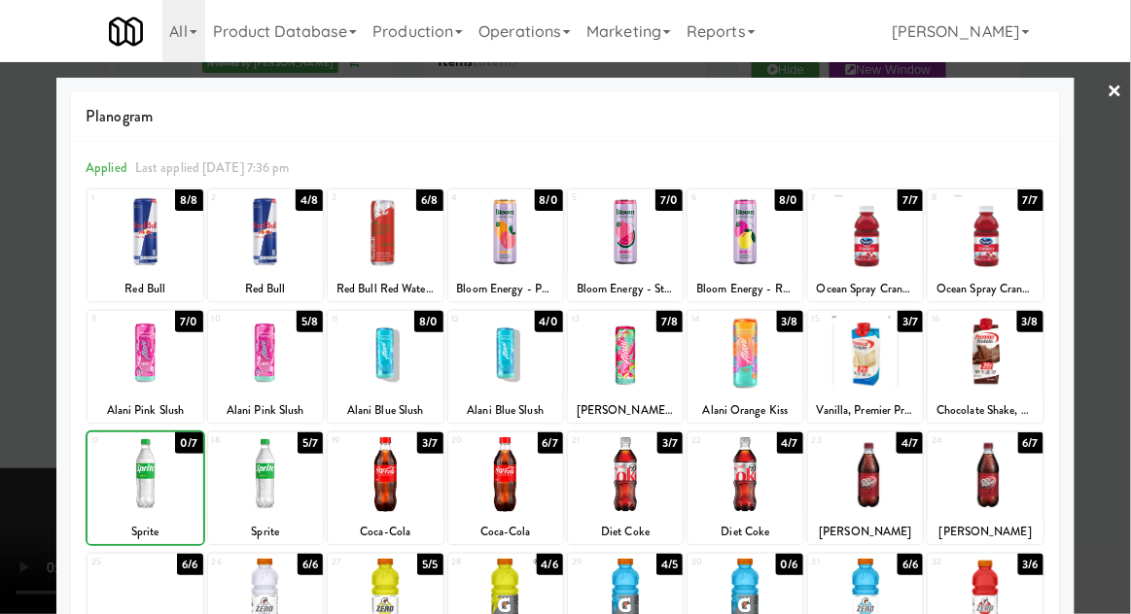
click at [1126, 198] on div at bounding box center [565, 307] width 1131 height 614
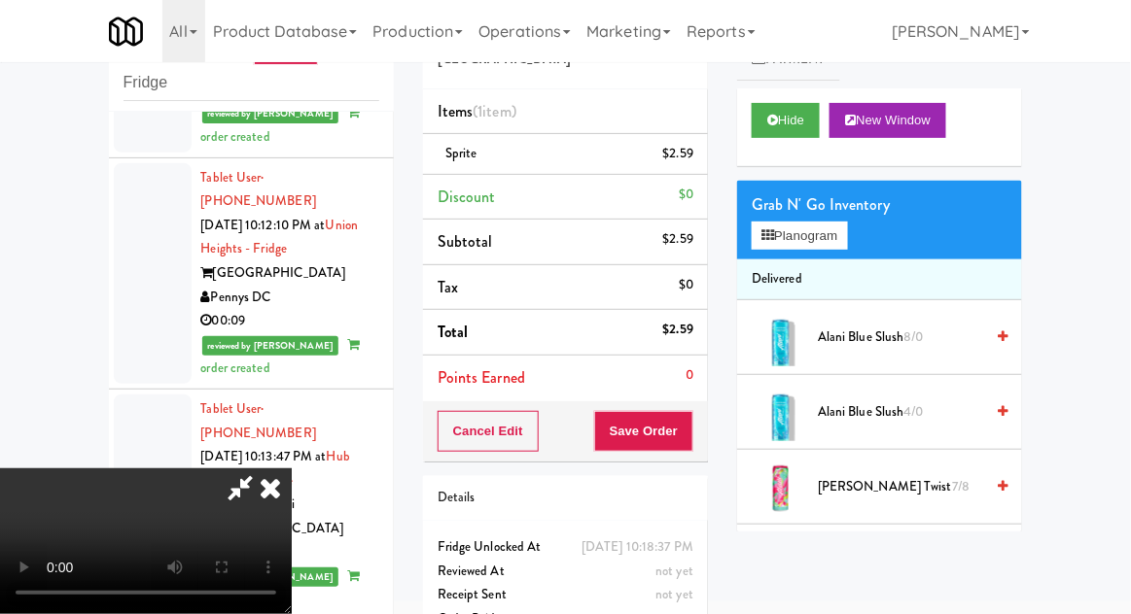
scroll to position [71, 0]
click at [686, 434] on button "Save Order" at bounding box center [643, 431] width 99 height 41
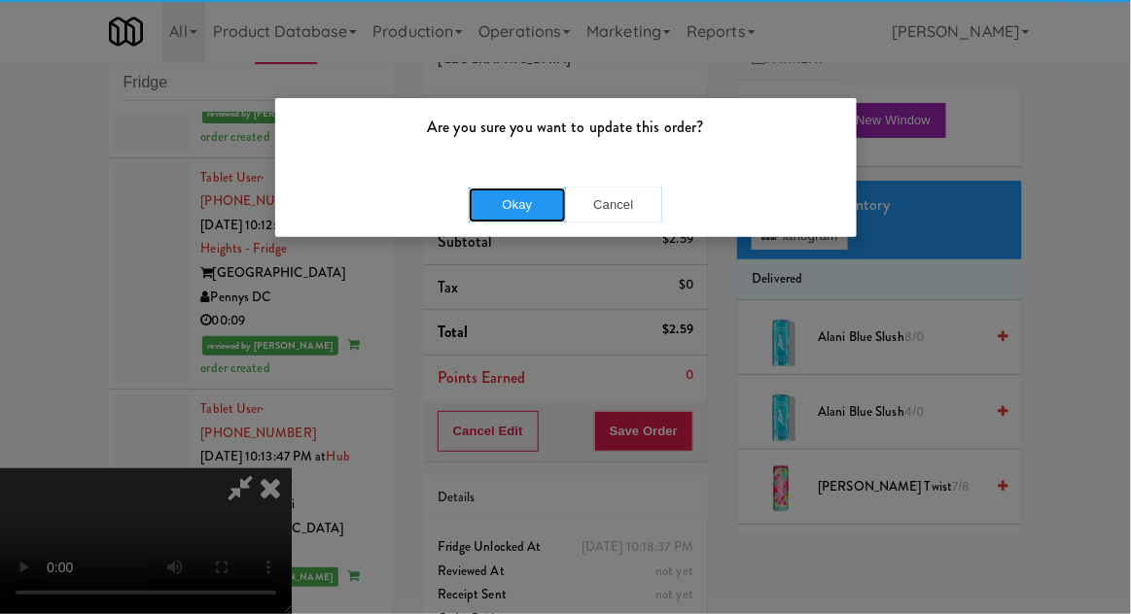
click at [503, 196] on button "Okay" at bounding box center [517, 205] width 97 height 35
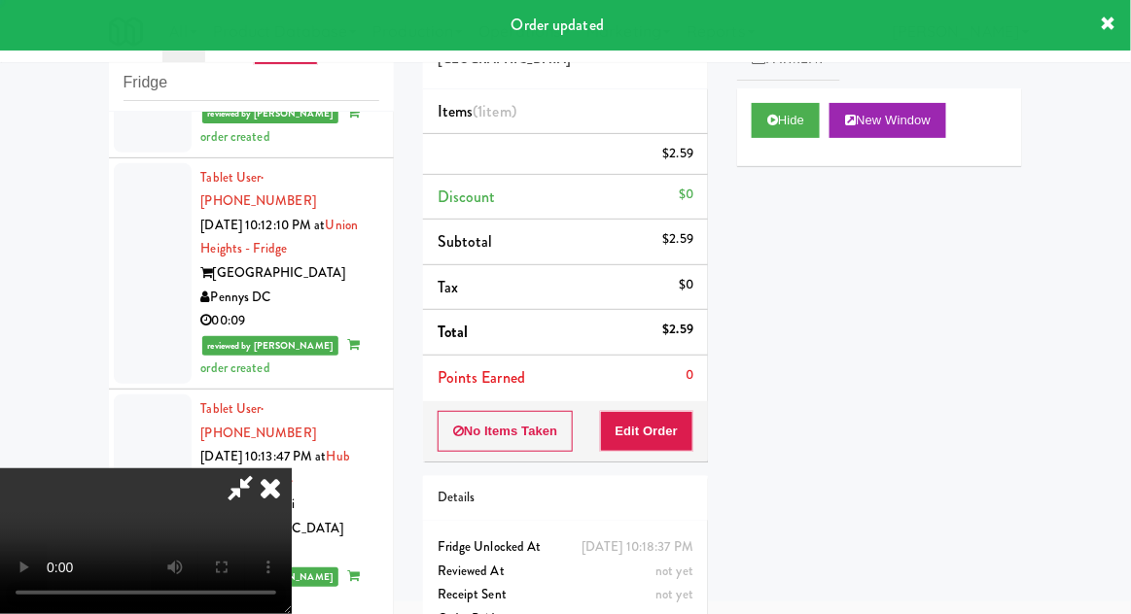
scroll to position [0, 0]
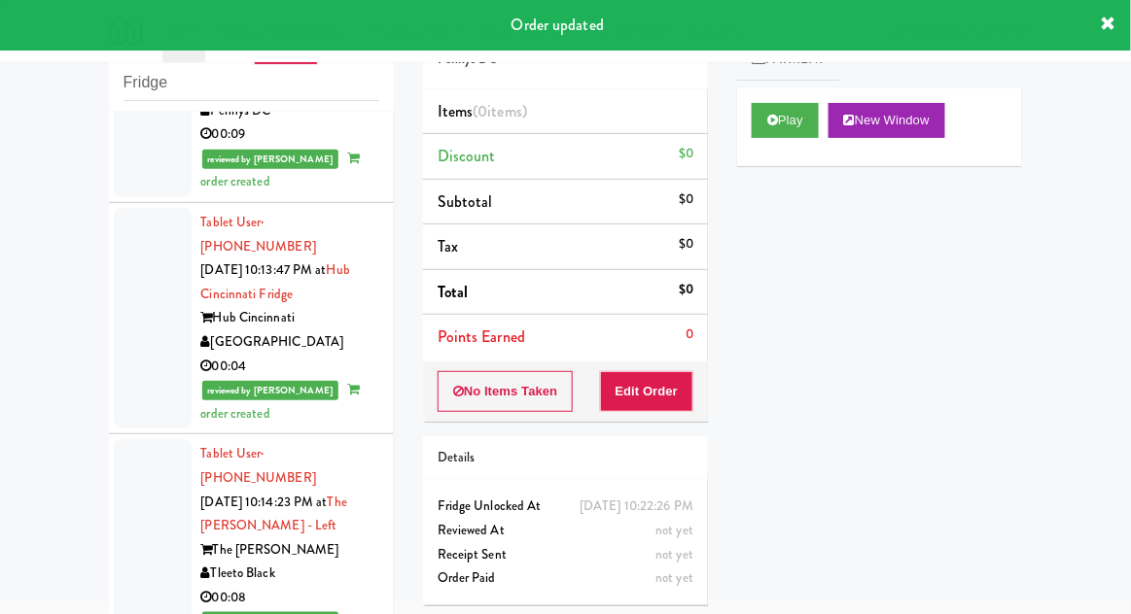
scroll to position [7027, 0]
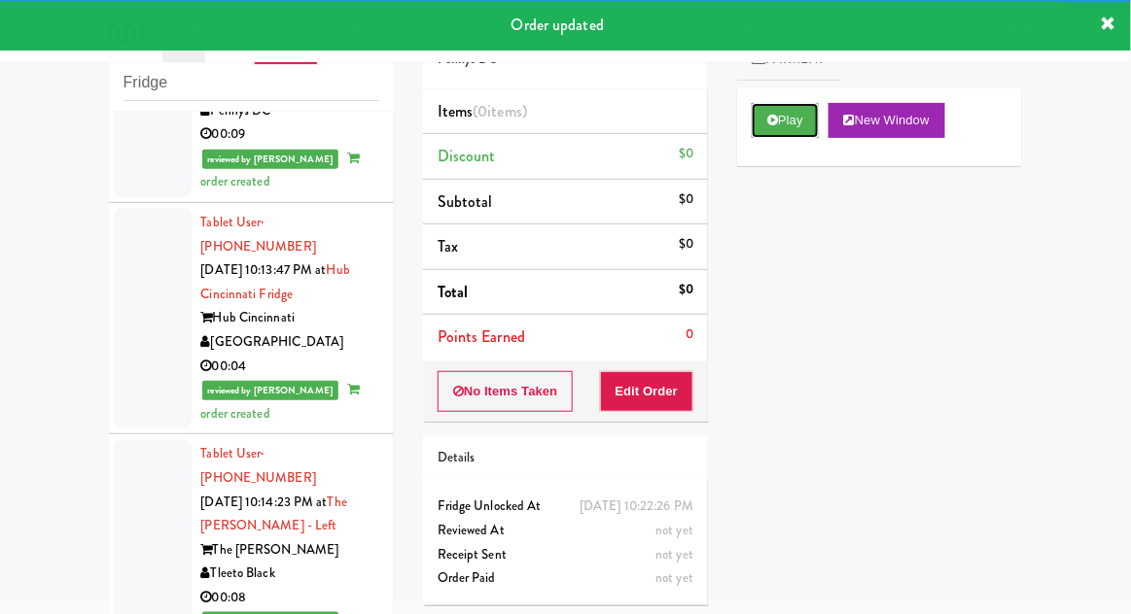
click at [757, 114] on button "Play" at bounding box center [784, 120] width 67 height 35
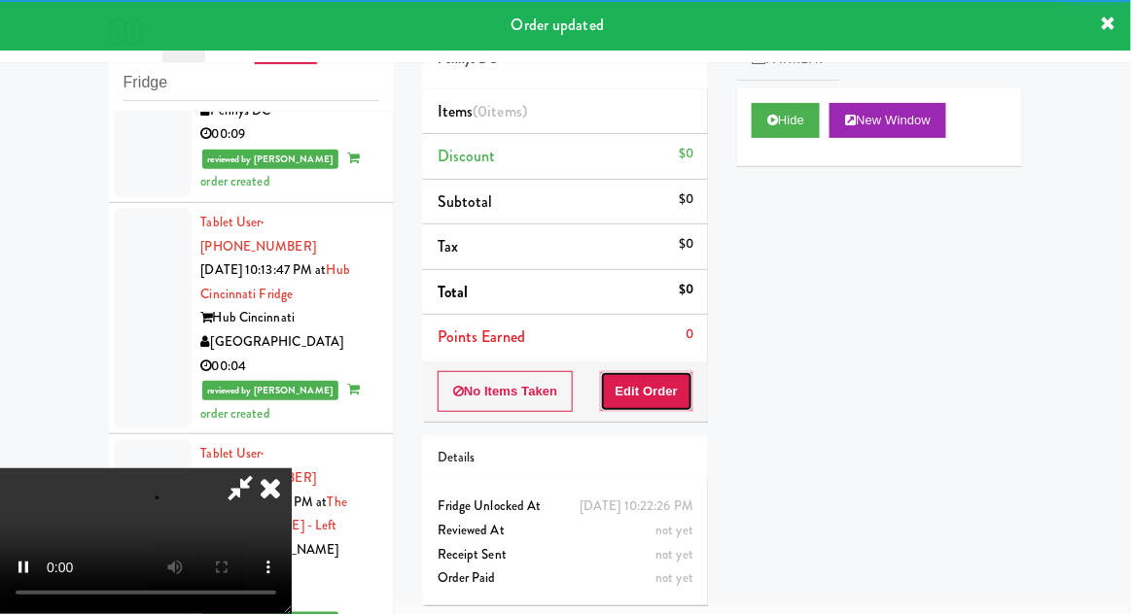
click at [653, 383] on button "Edit Order" at bounding box center [647, 391] width 94 height 41
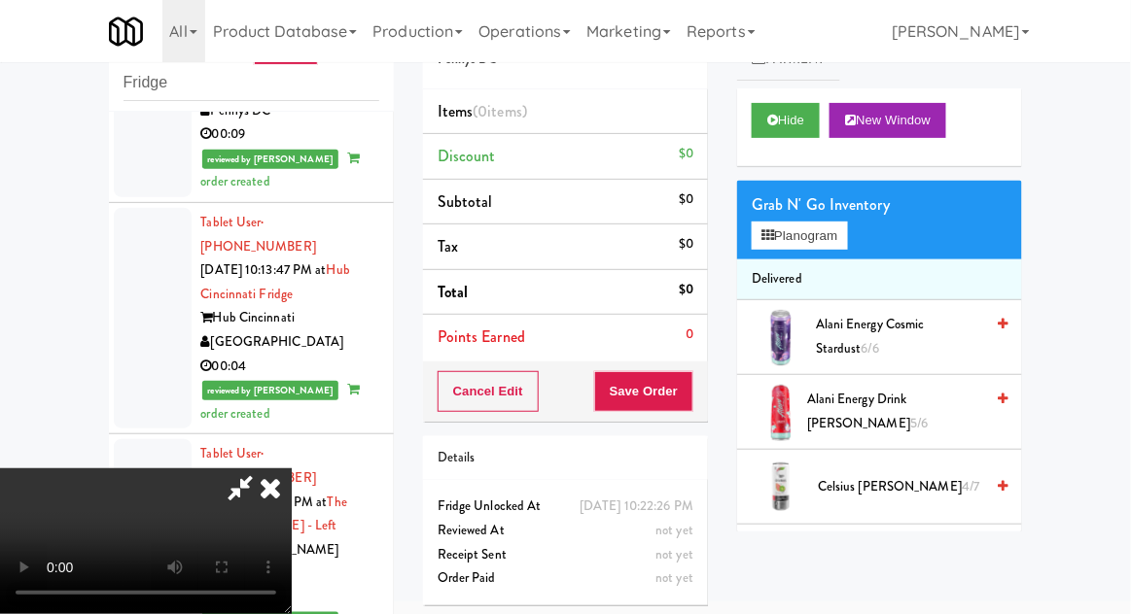
scroll to position [0, 0]
click at [847, 229] on button "Planogram" at bounding box center [798, 236] width 95 height 29
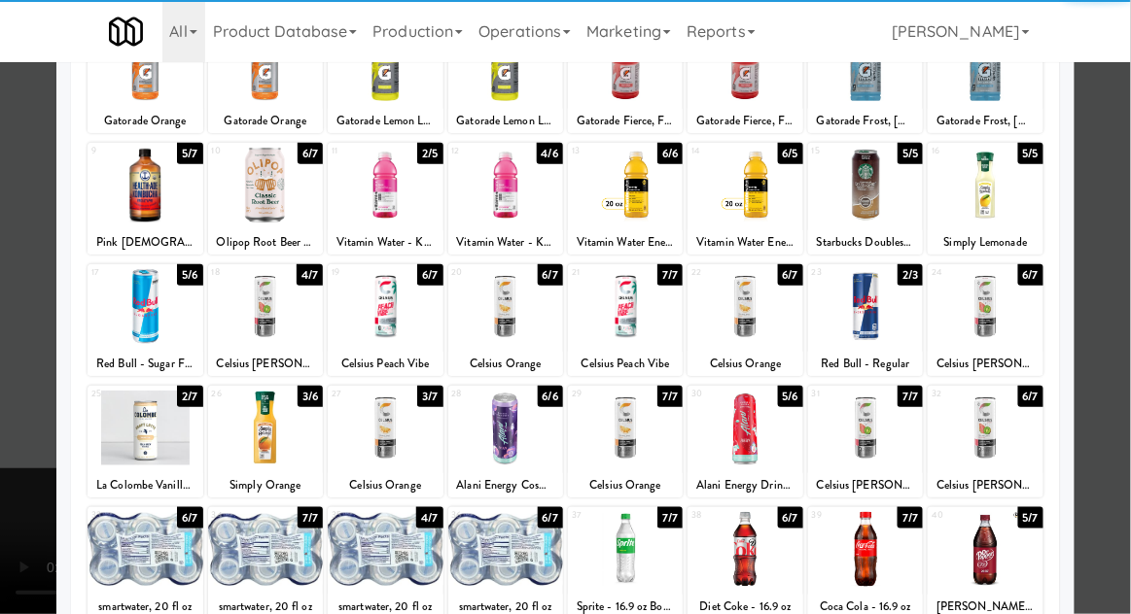
scroll to position [167, 0]
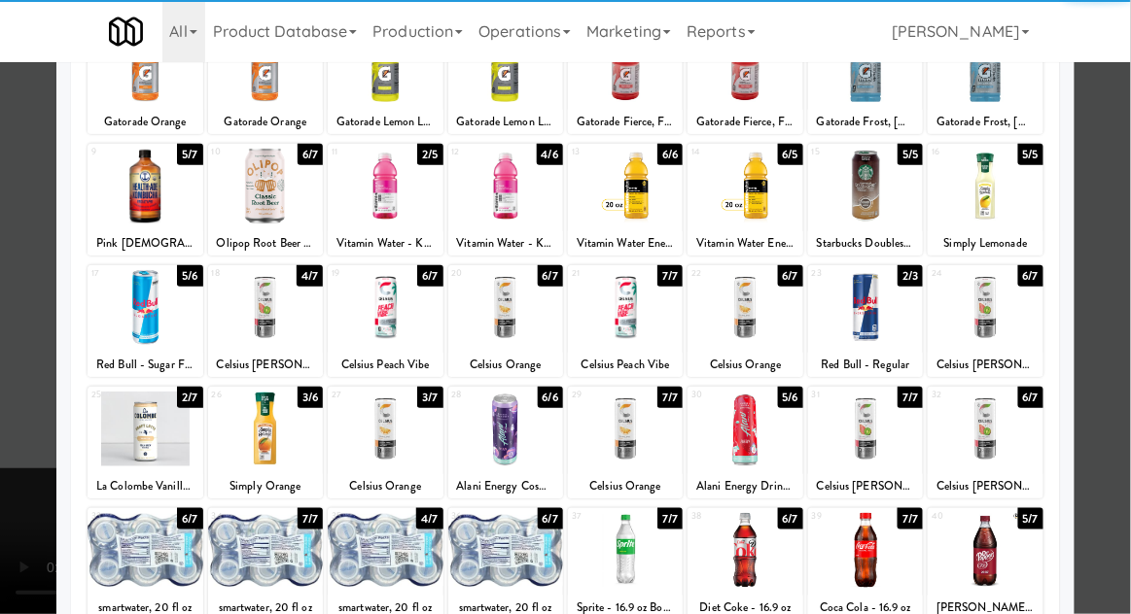
click at [254, 541] on div at bounding box center [265, 550] width 115 height 75
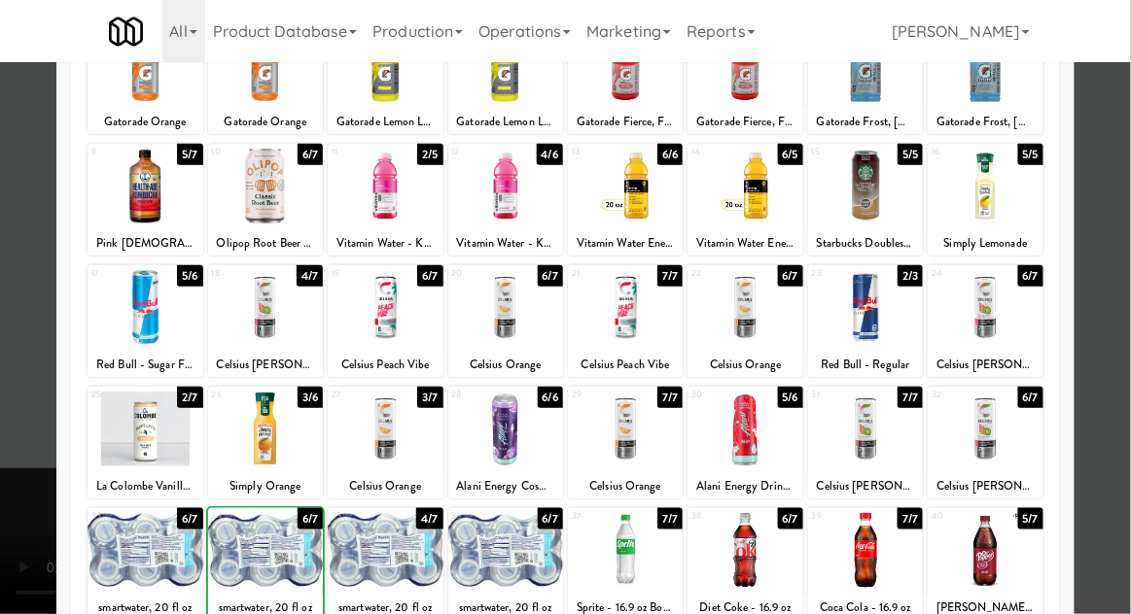
click at [1120, 285] on div at bounding box center [565, 307] width 1131 height 614
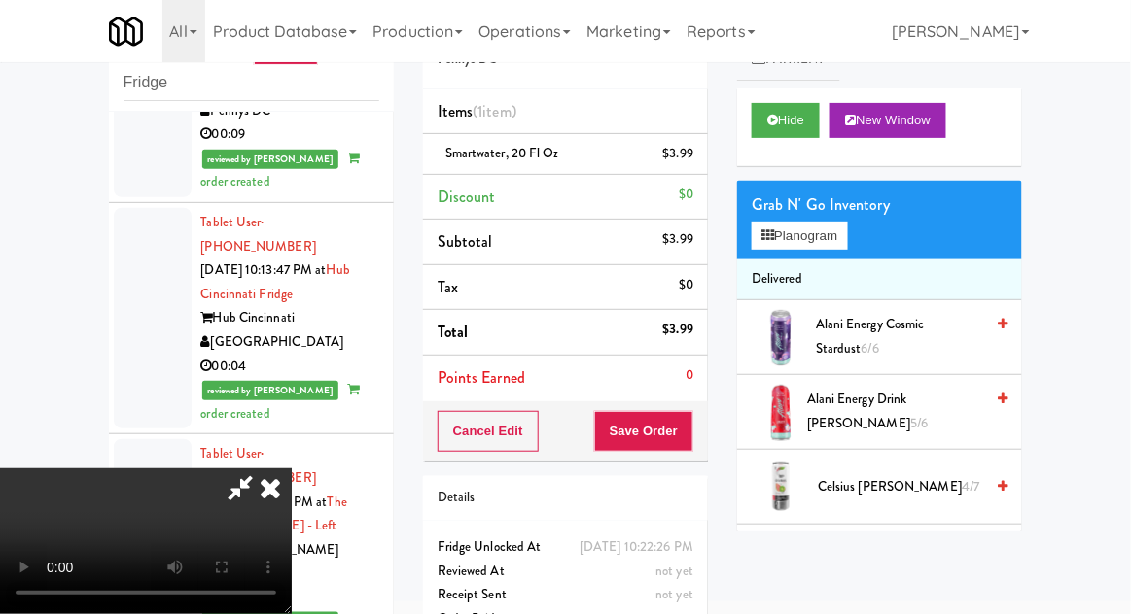
scroll to position [71, 0]
click at [685, 432] on button "Save Order" at bounding box center [643, 431] width 99 height 41
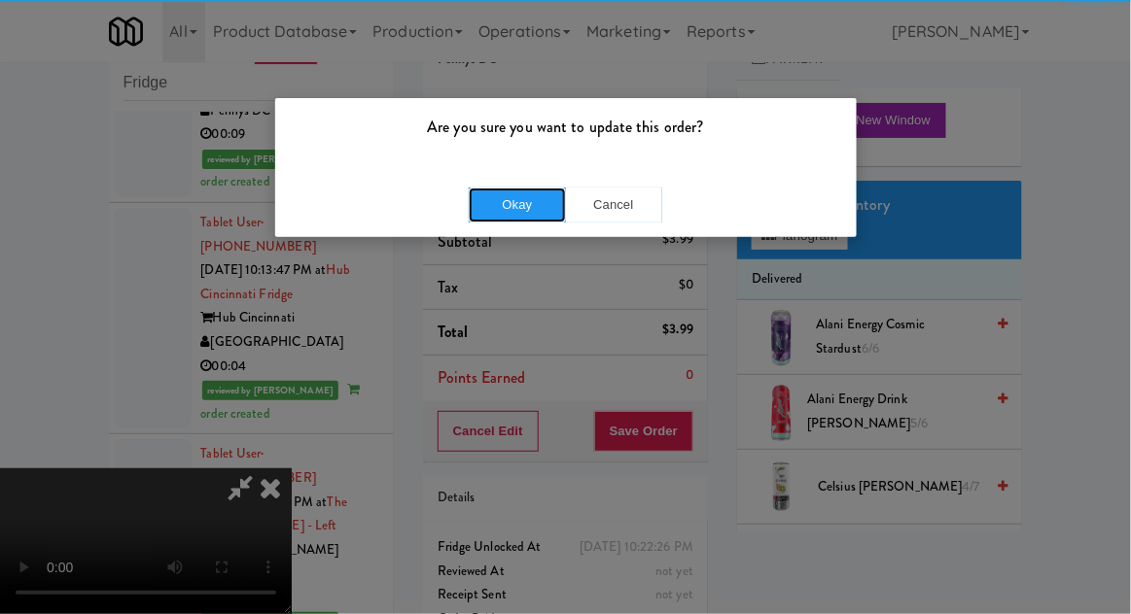
click at [509, 201] on button "Okay" at bounding box center [517, 205] width 97 height 35
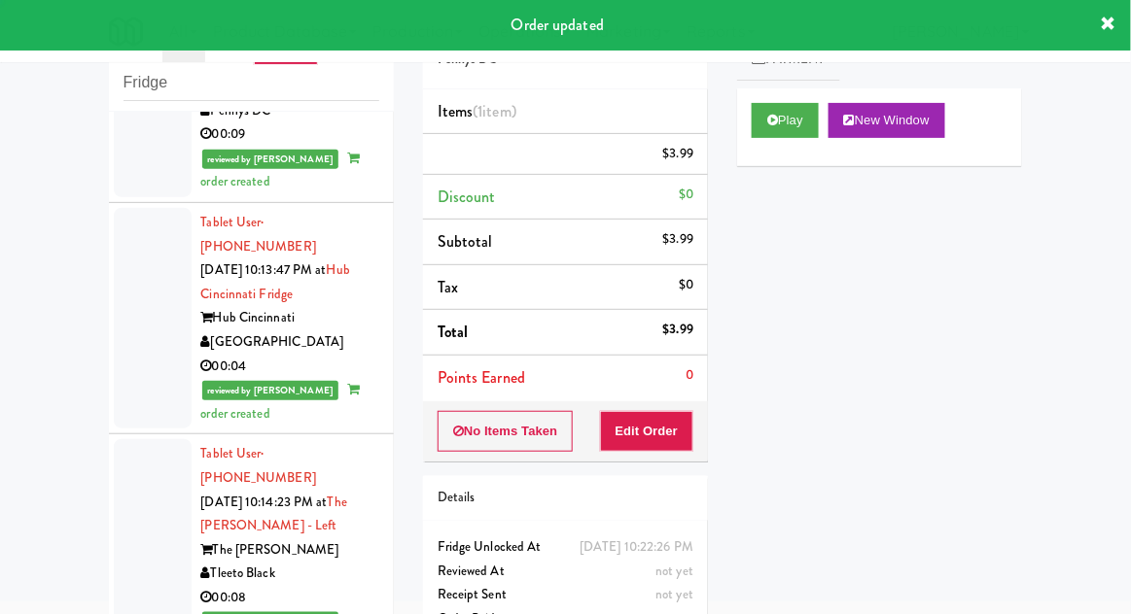
scroll to position [0, 0]
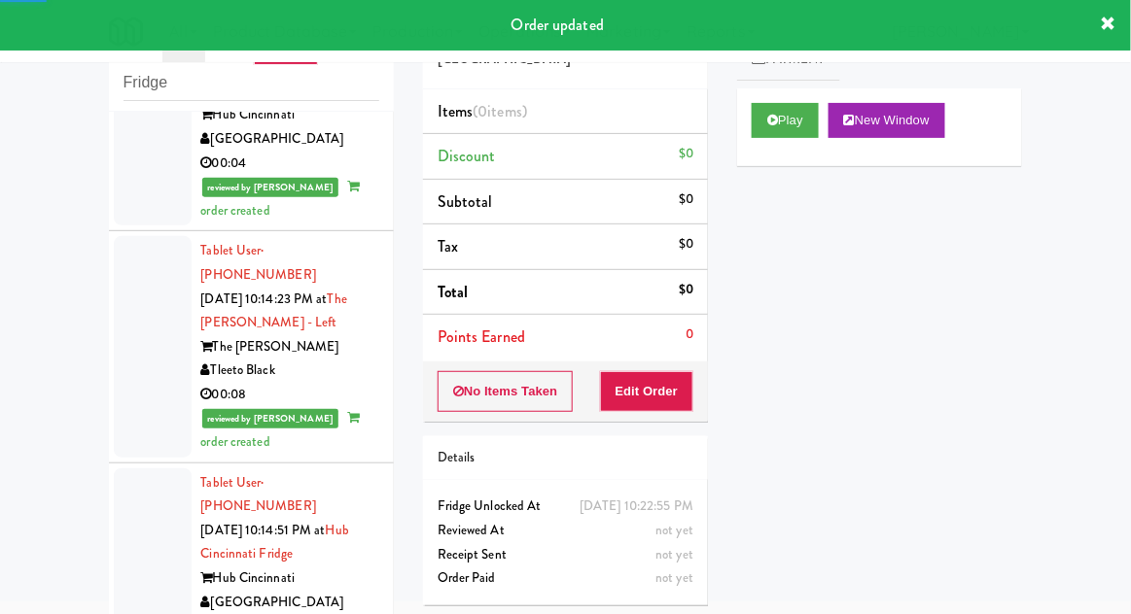
scroll to position [7233, 0]
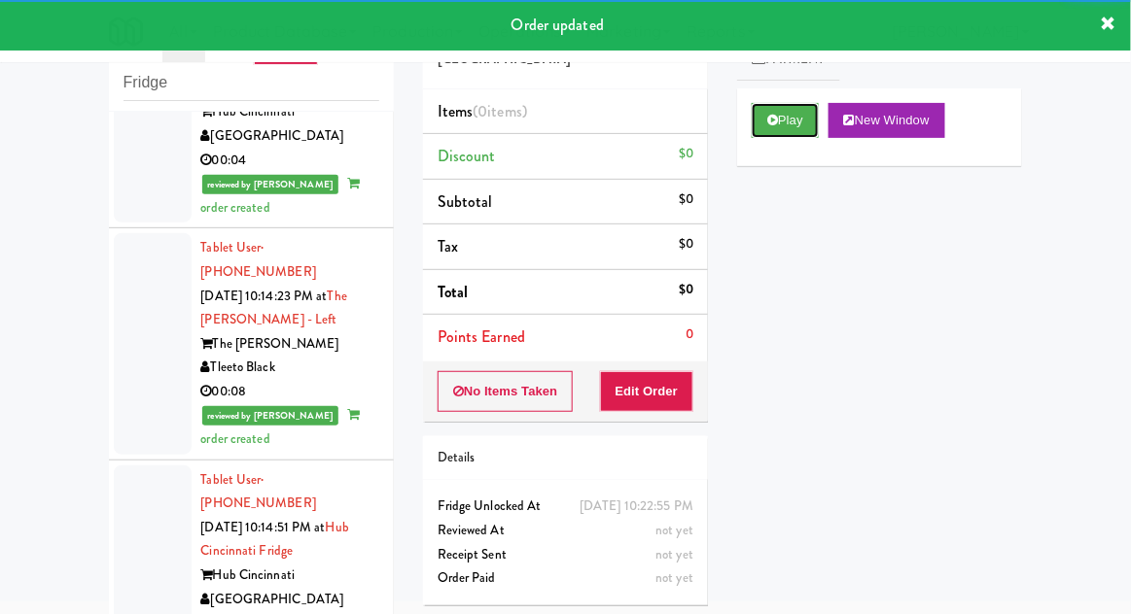
click at [775, 125] on icon at bounding box center [772, 120] width 11 height 13
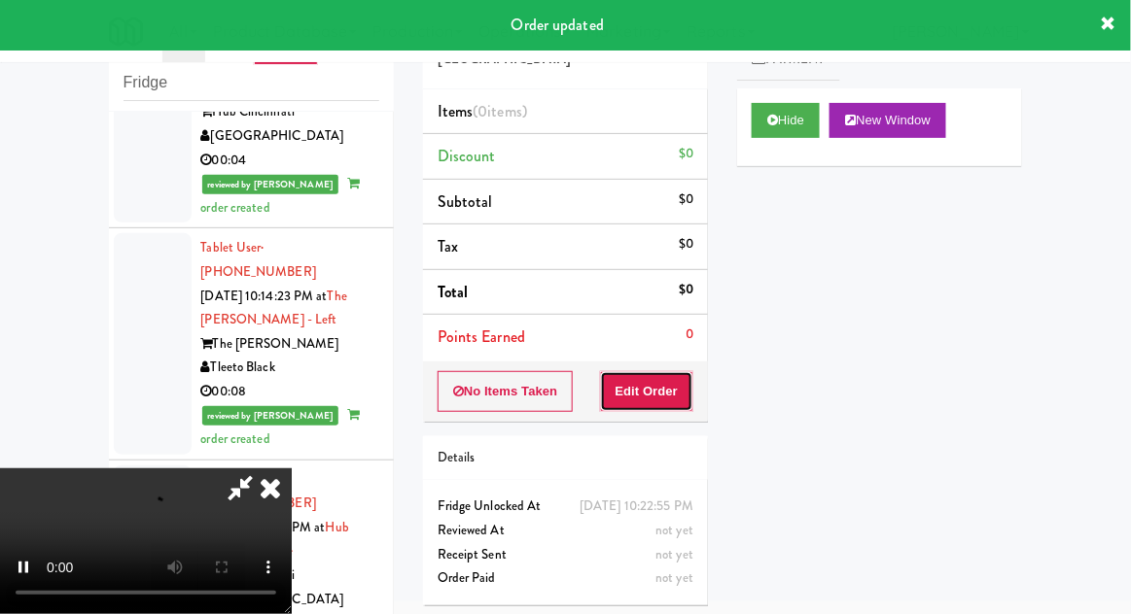
click at [663, 385] on button "Edit Order" at bounding box center [647, 391] width 94 height 41
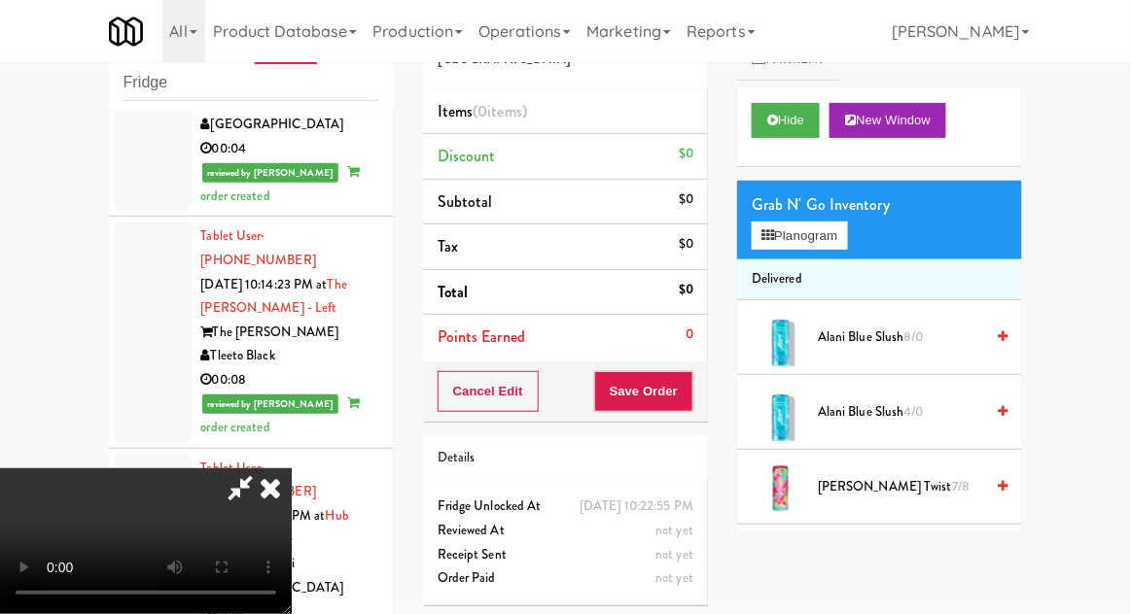
scroll to position [0, 0]
click at [846, 210] on div "Grab N' Go Inventory" at bounding box center [879, 205] width 256 height 29
click at [847, 234] on button "Planogram" at bounding box center [798, 236] width 95 height 29
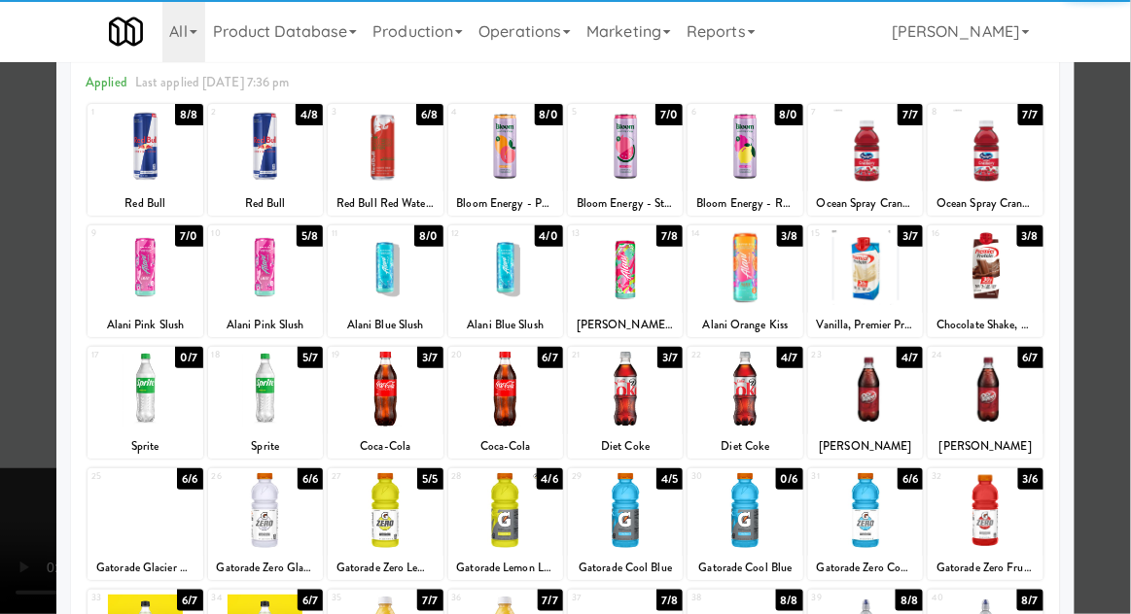
scroll to position [178, 0]
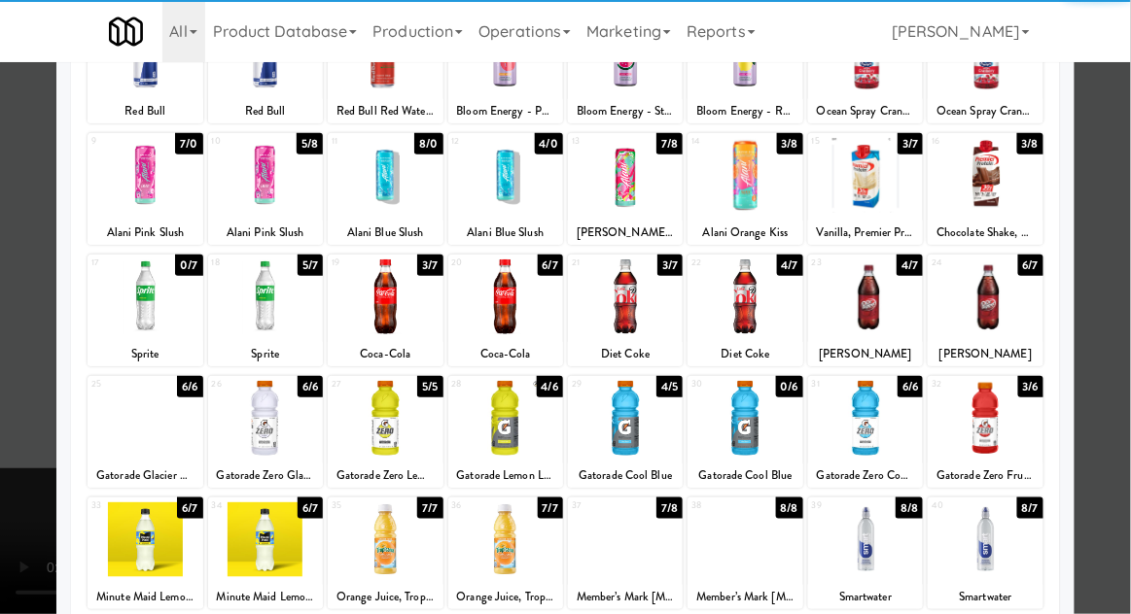
click at [262, 554] on div at bounding box center [265, 540] width 115 height 75
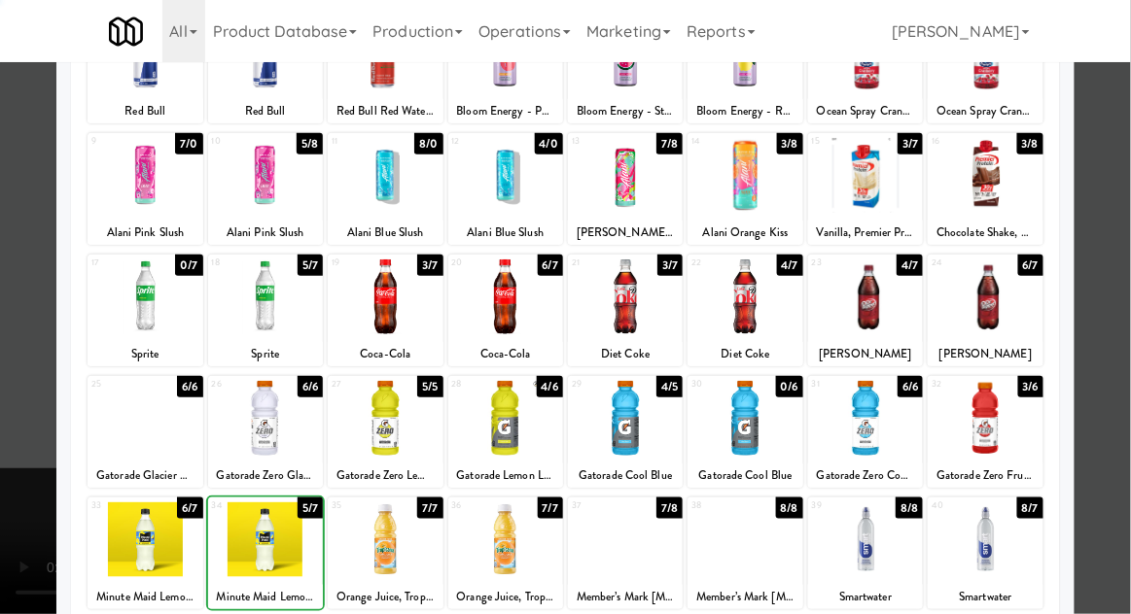
click at [1125, 273] on div at bounding box center [565, 307] width 1131 height 614
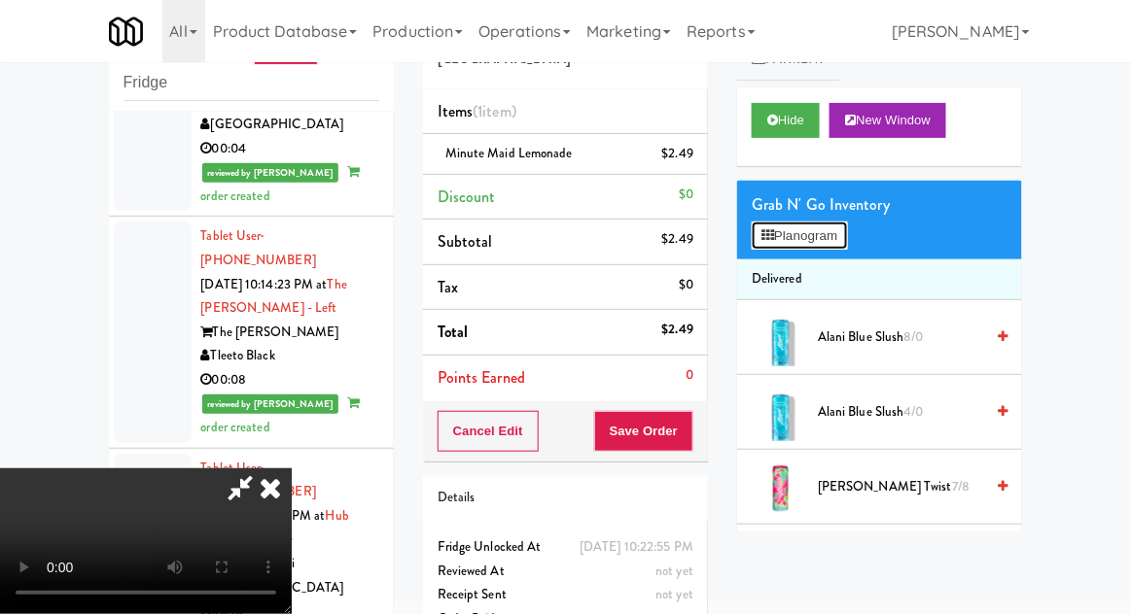
click at [830, 232] on button "Planogram" at bounding box center [798, 236] width 95 height 29
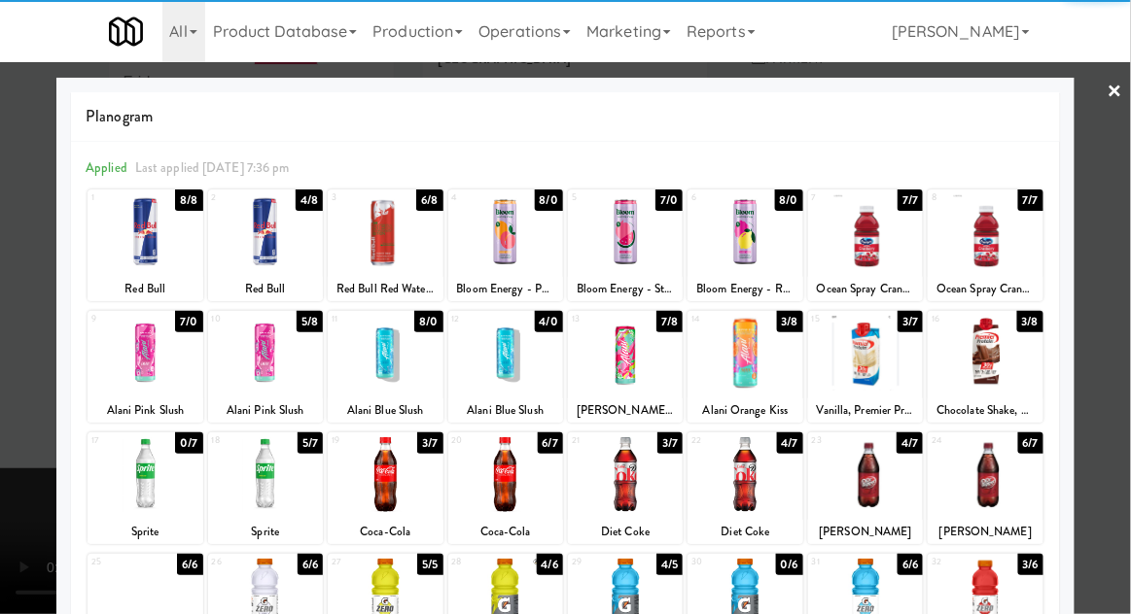
click at [264, 491] on div at bounding box center [265, 474] width 115 height 75
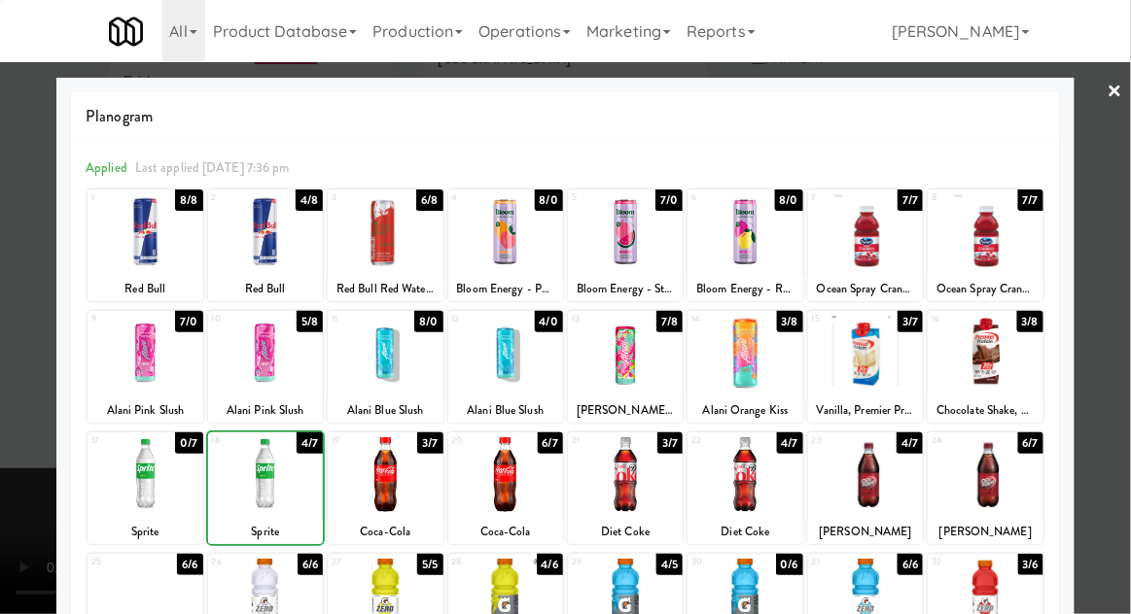
click at [1126, 295] on div at bounding box center [565, 307] width 1131 height 614
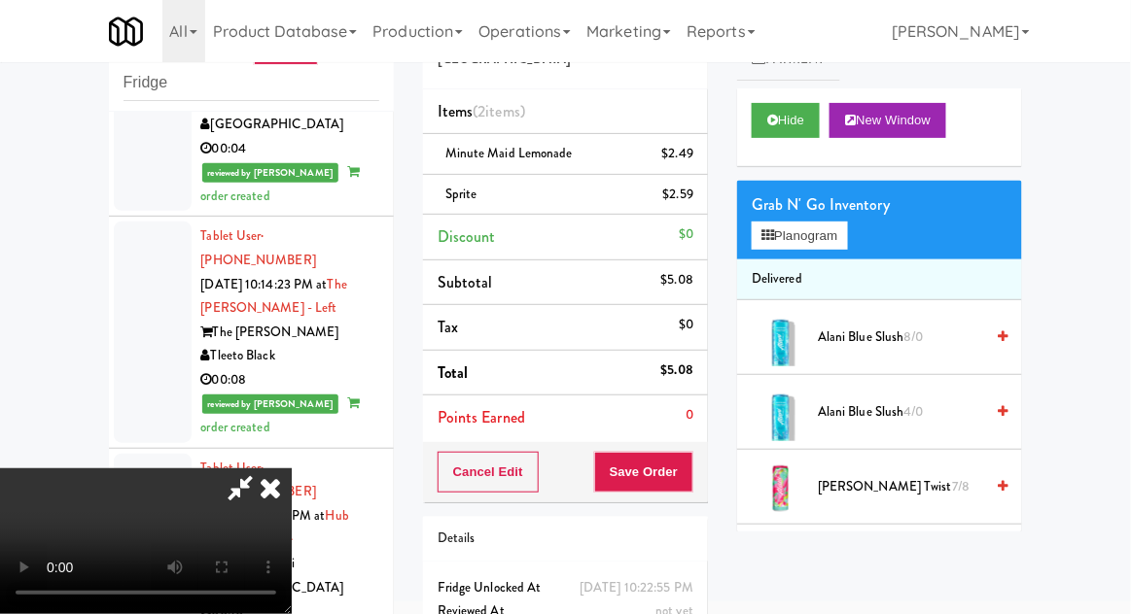
scroll to position [71, 0]
click at [847, 229] on button "Planogram" at bounding box center [798, 236] width 95 height 29
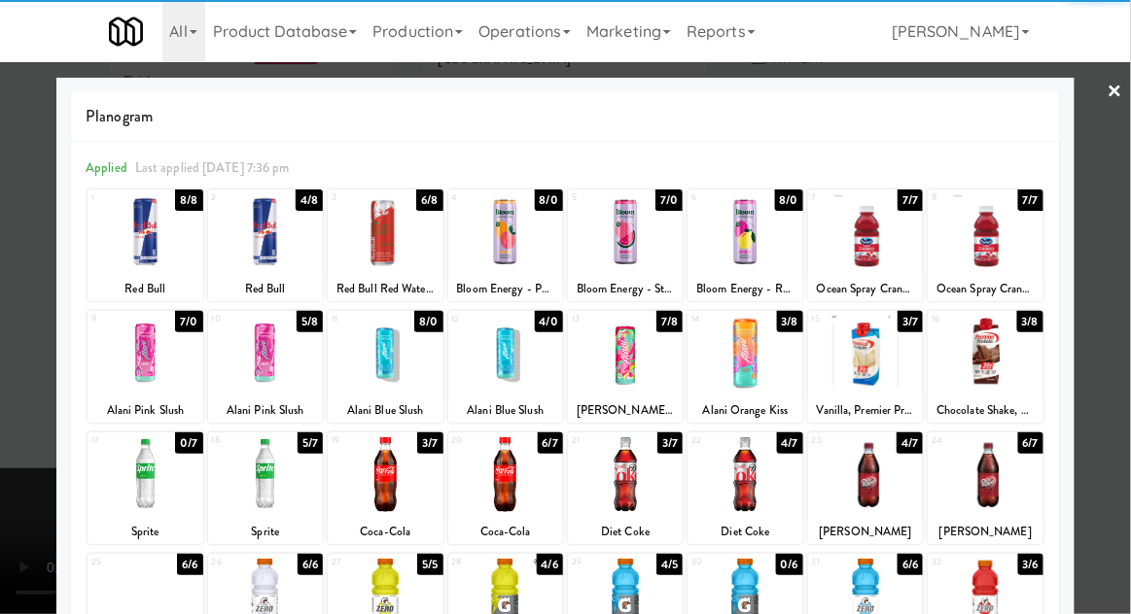
click at [261, 468] on div at bounding box center [265, 474] width 115 height 75
click at [1126, 278] on div at bounding box center [565, 307] width 1131 height 614
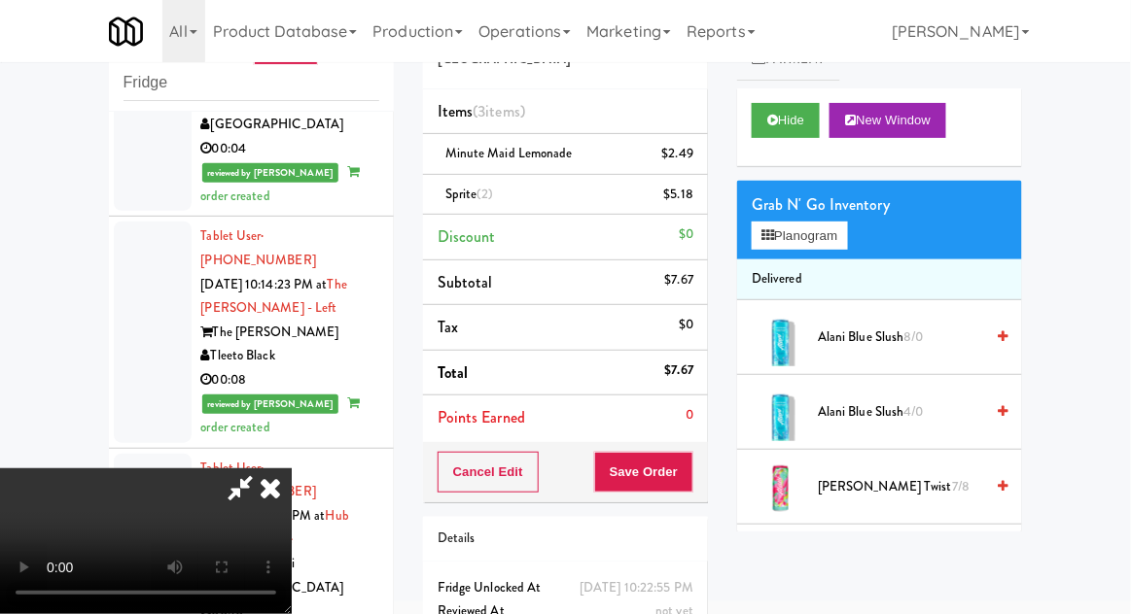
scroll to position [88, 0]
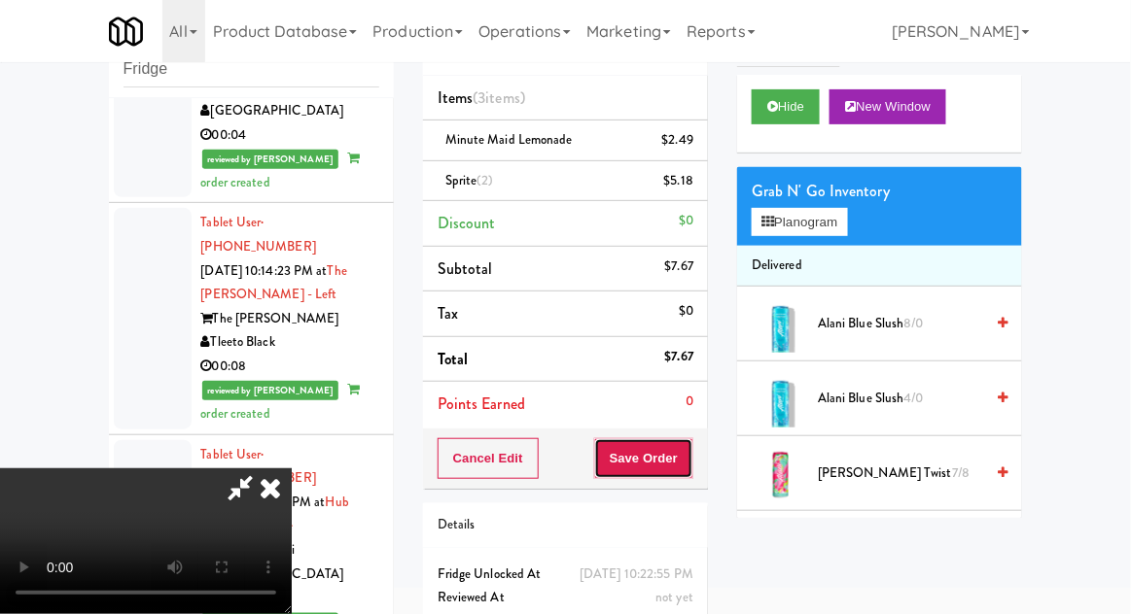
click at [689, 441] on button "Save Order" at bounding box center [643, 458] width 99 height 41
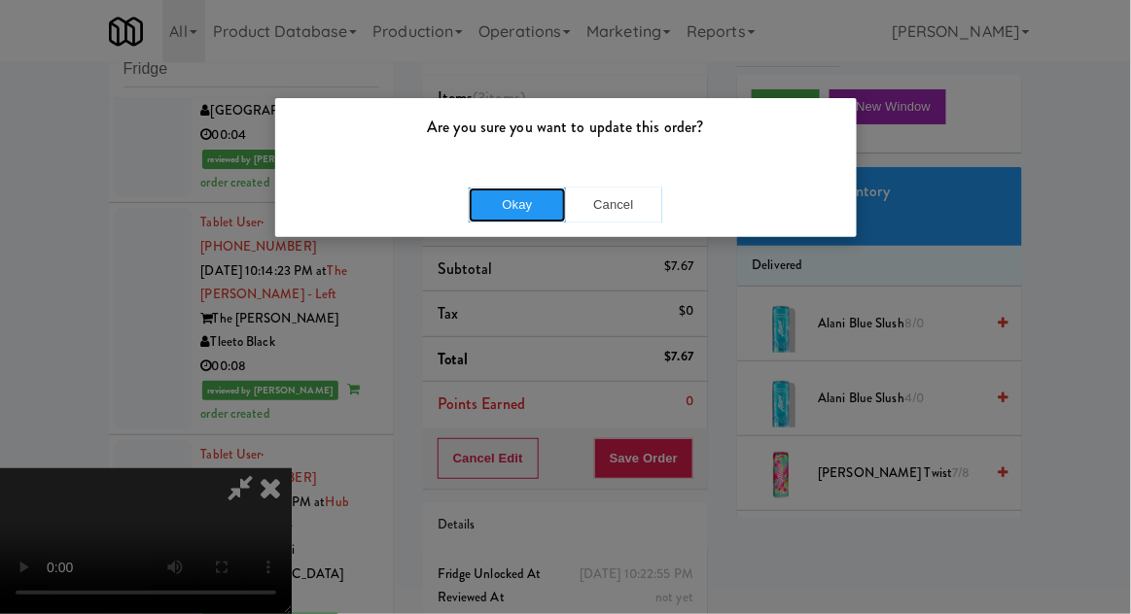
click at [504, 206] on button "Okay" at bounding box center [517, 205] width 97 height 35
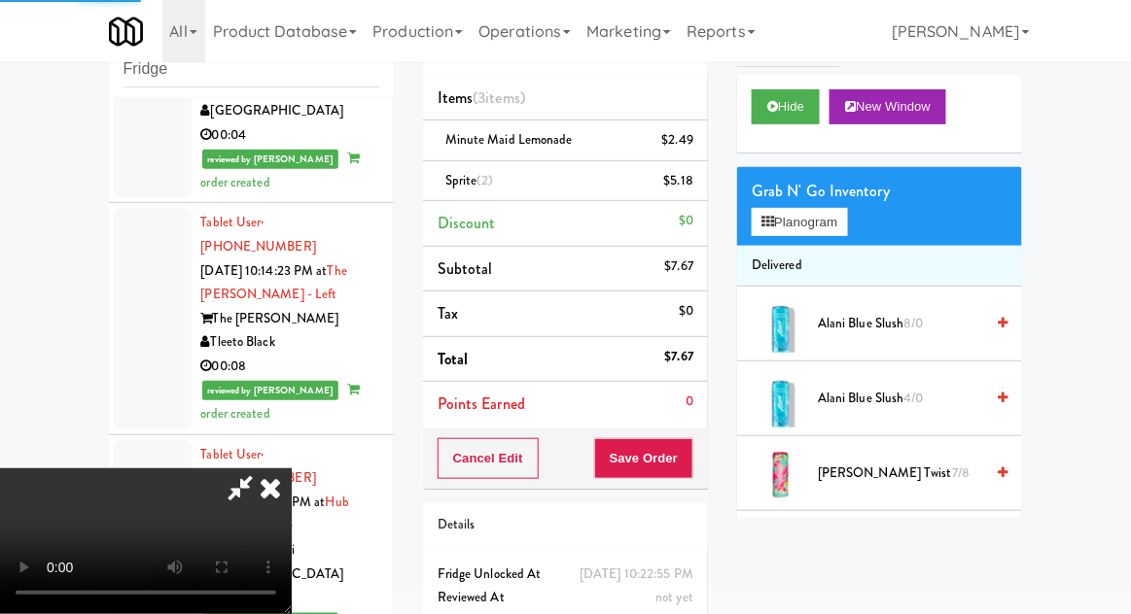
scroll to position [0, 0]
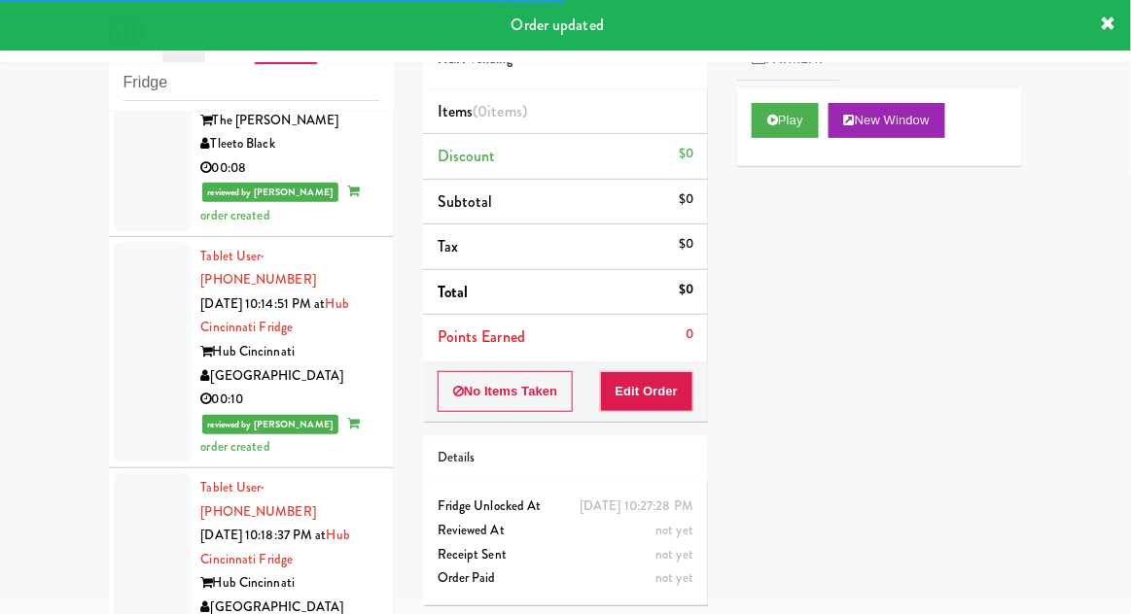
scroll to position [7456, 0]
click at [789, 118] on button "Play" at bounding box center [784, 120] width 67 height 35
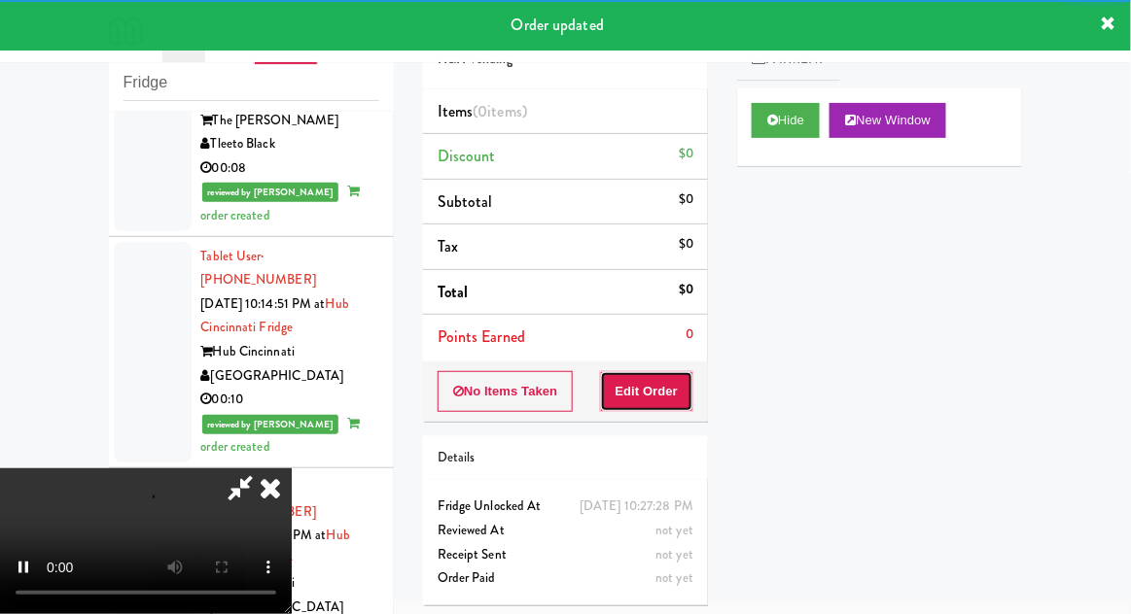
click at [671, 375] on button "Edit Order" at bounding box center [647, 391] width 94 height 41
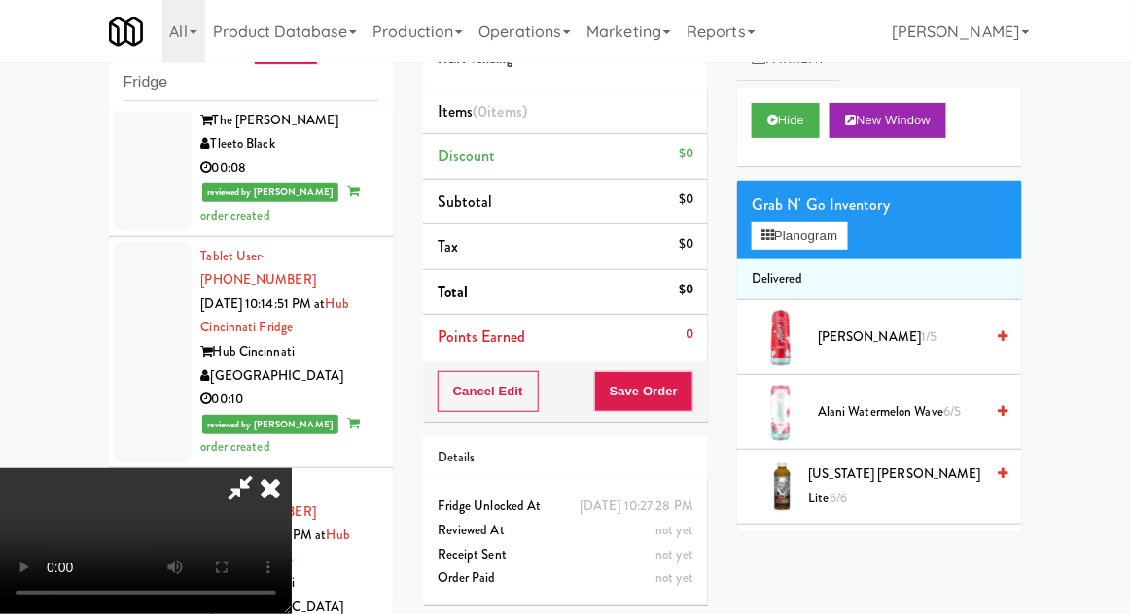
scroll to position [0, 0]
click at [838, 244] on button "Planogram" at bounding box center [798, 236] width 95 height 29
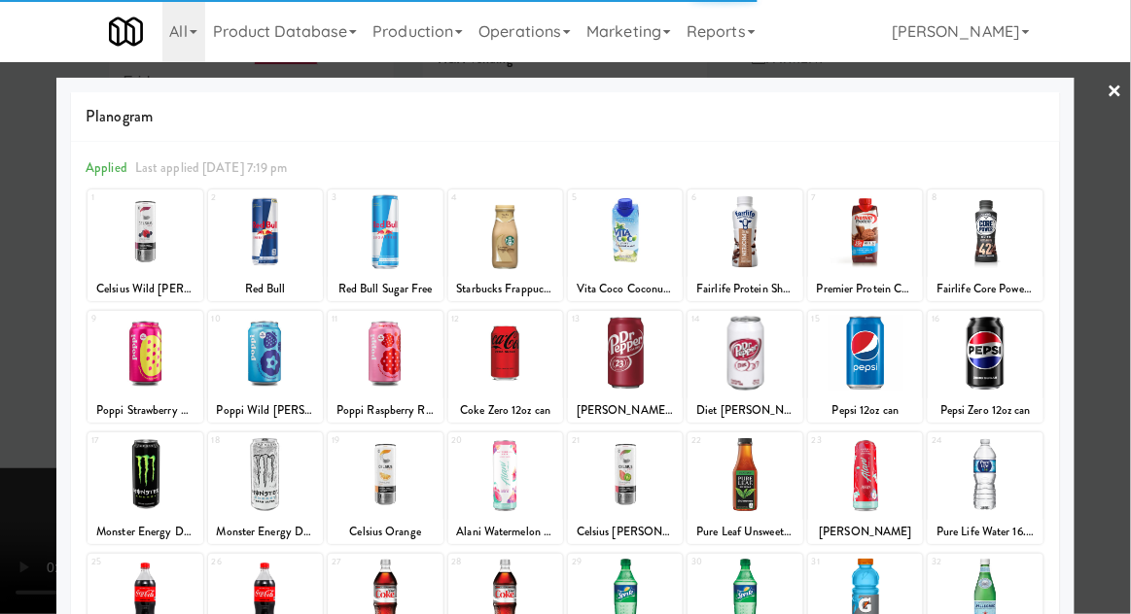
click at [991, 477] on div at bounding box center [984, 474] width 115 height 75
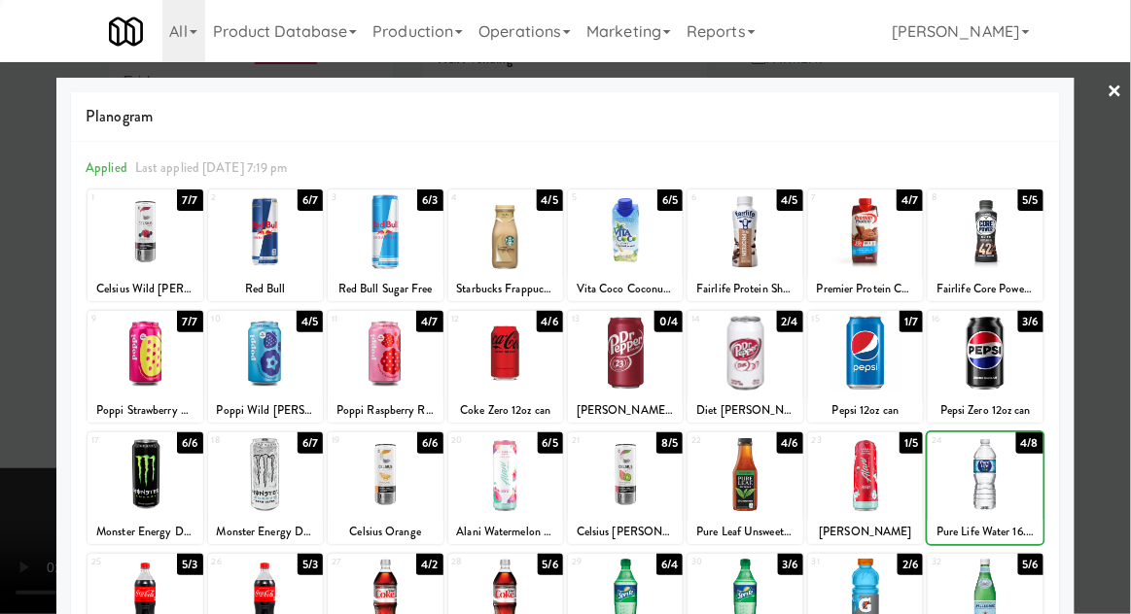
click at [991, 472] on div at bounding box center [984, 474] width 115 height 75
click at [1119, 382] on div at bounding box center [565, 307] width 1131 height 614
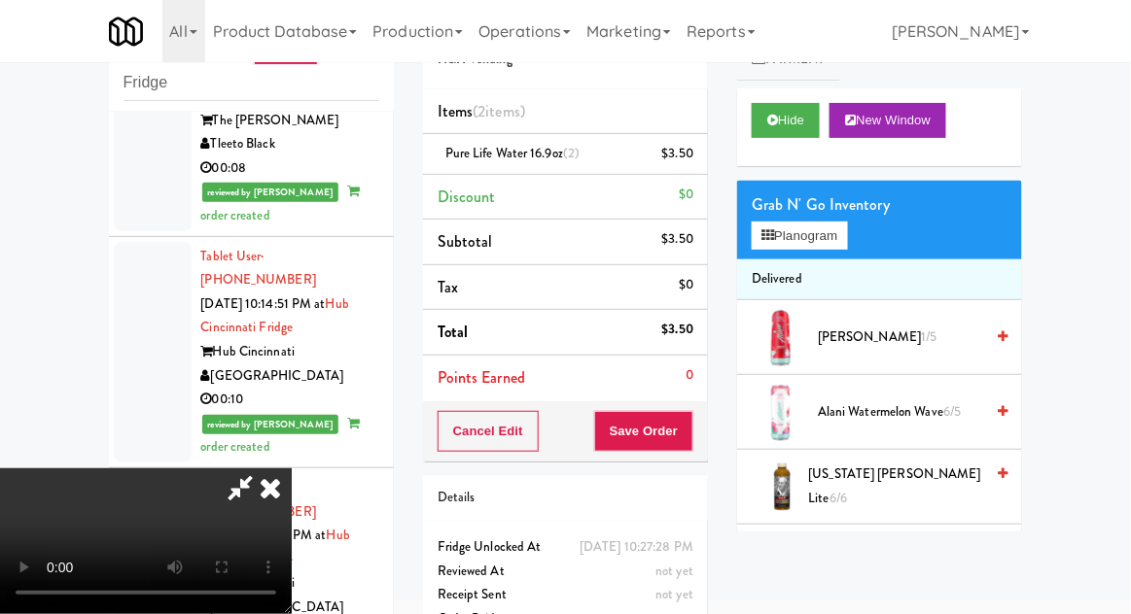
scroll to position [71, 0]
click at [686, 436] on button "Save Order" at bounding box center [643, 431] width 99 height 41
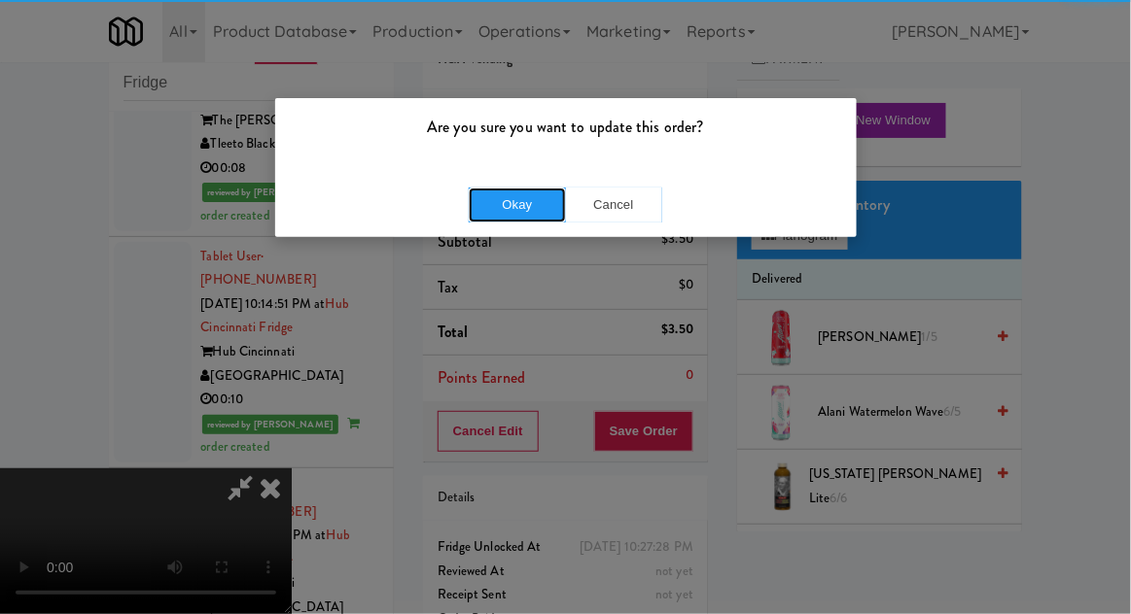
click at [501, 191] on button "Okay" at bounding box center [517, 205] width 97 height 35
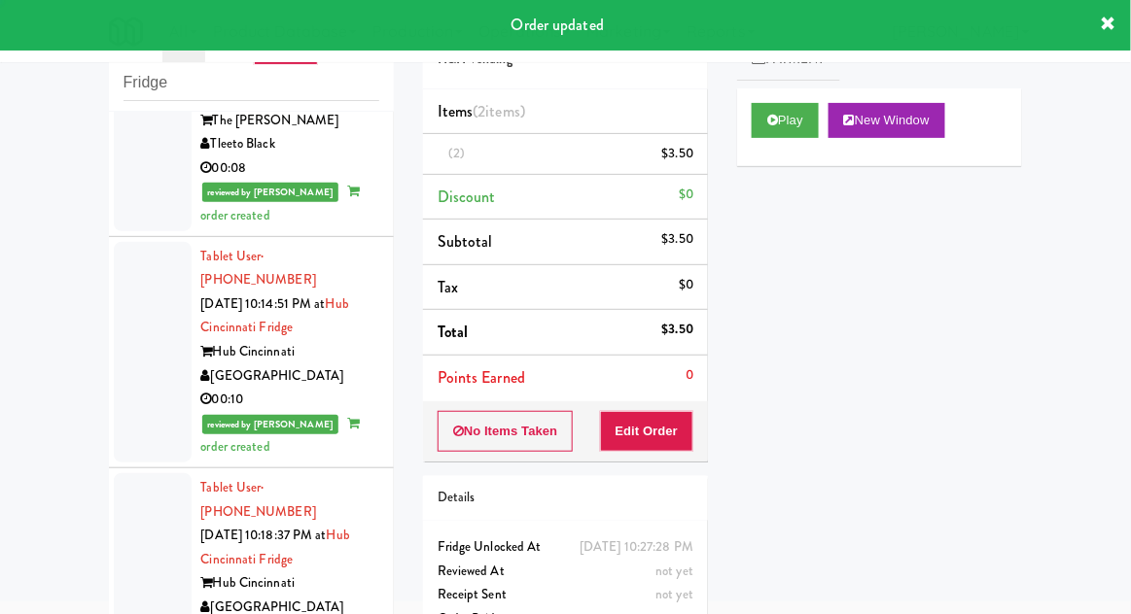
scroll to position [0, 0]
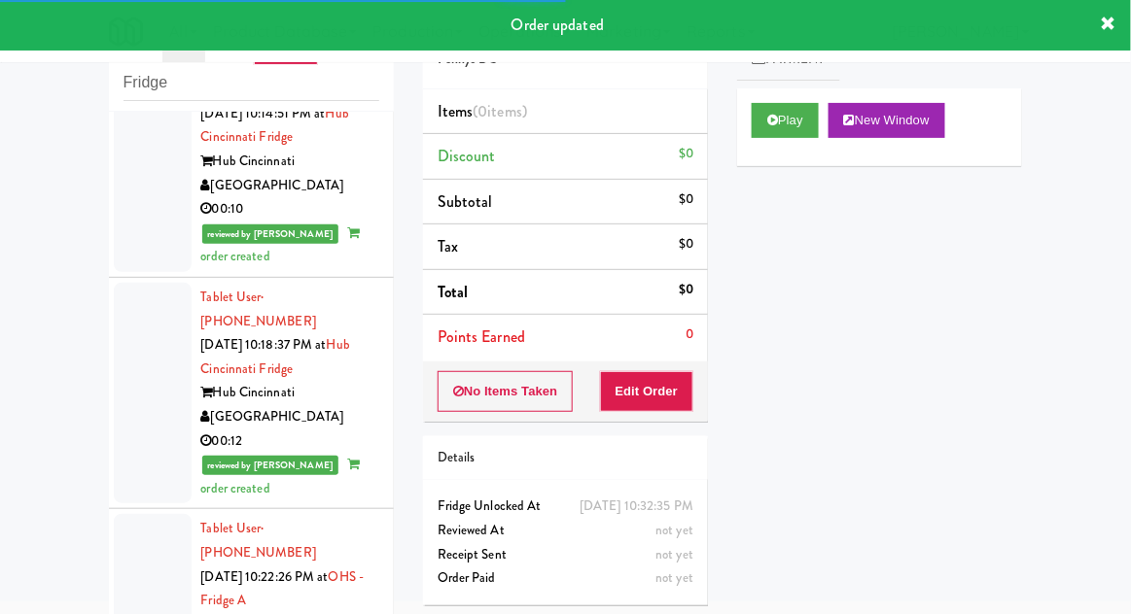
scroll to position [7652, 0]
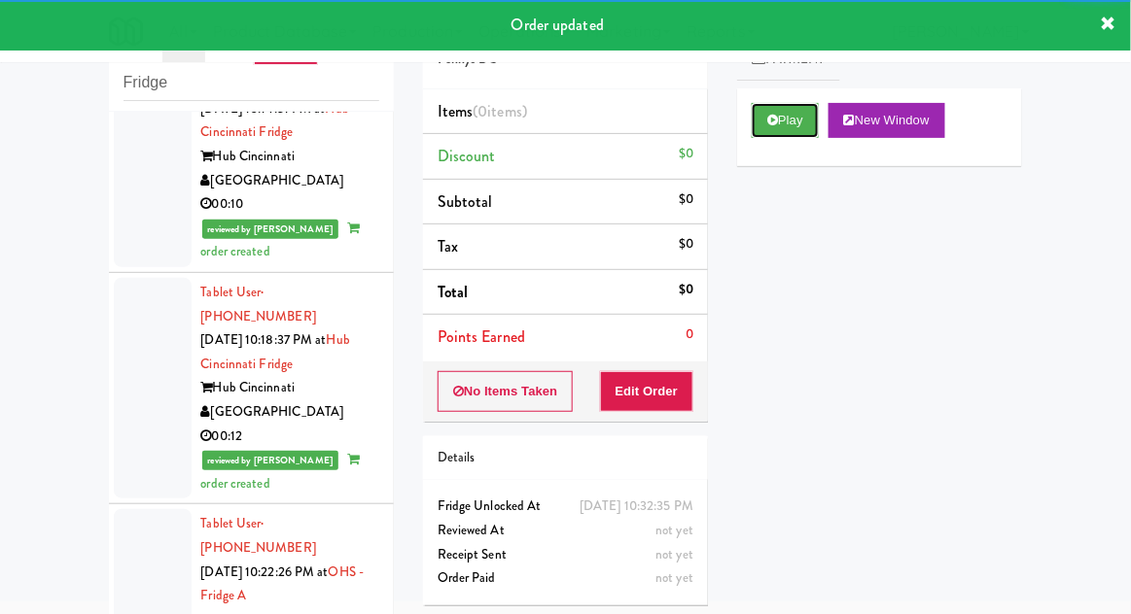
click at [770, 129] on button "Play" at bounding box center [784, 120] width 67 height 35
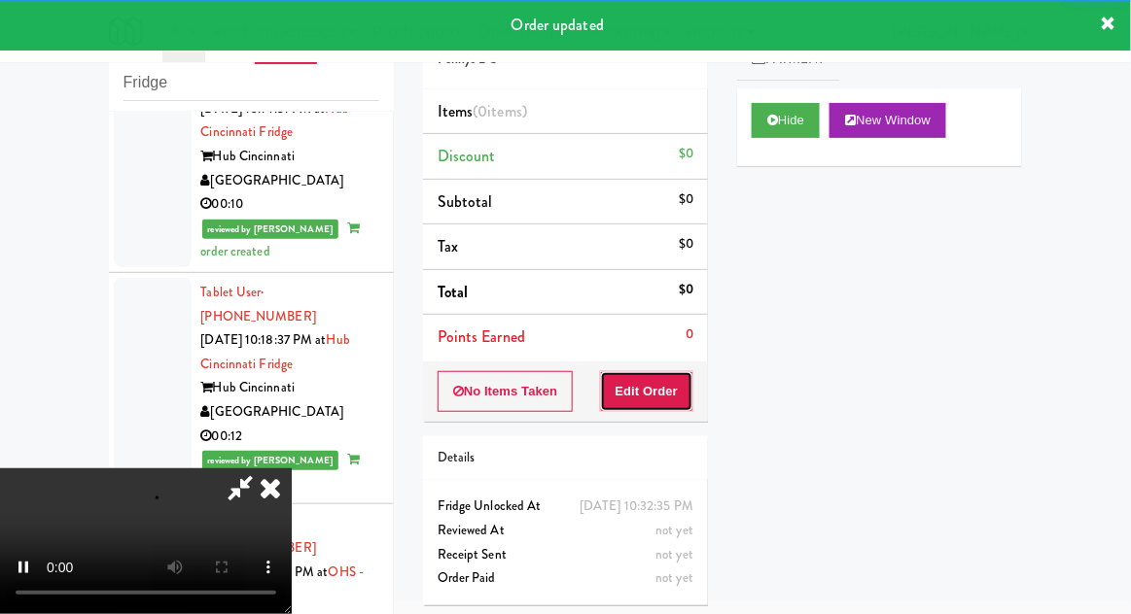
click at [678, 408] on button "Edit Order" at bounding box center [647, 391] width 94 height 41
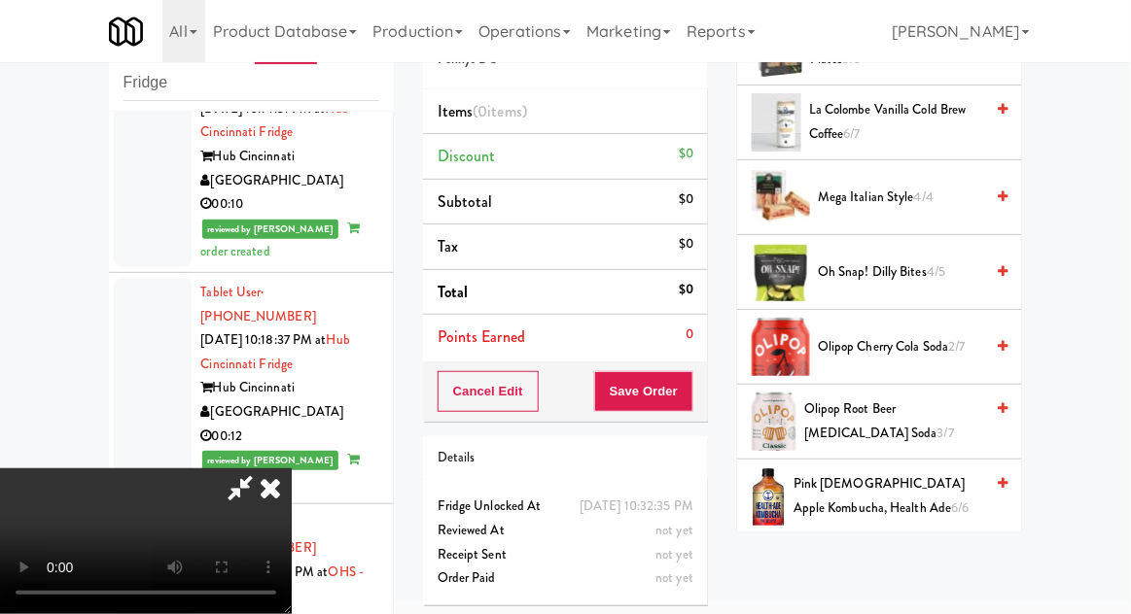
scroll to position [2436, 0]
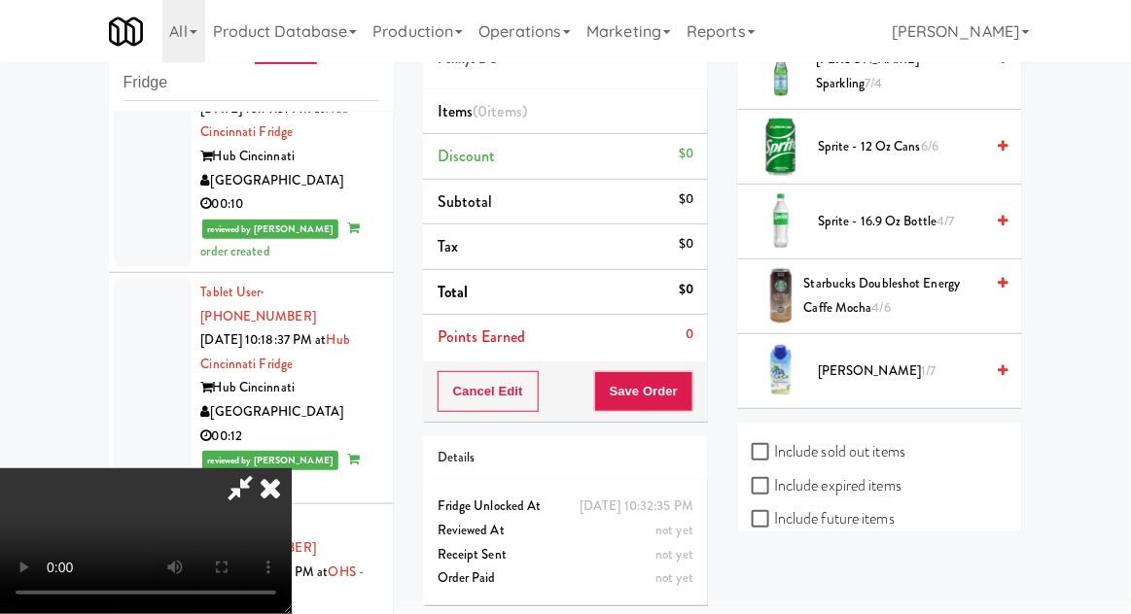
click at [898, 360] on span "Vita Coco 1/7" at bounding box center [900, 372] width 165 height 24
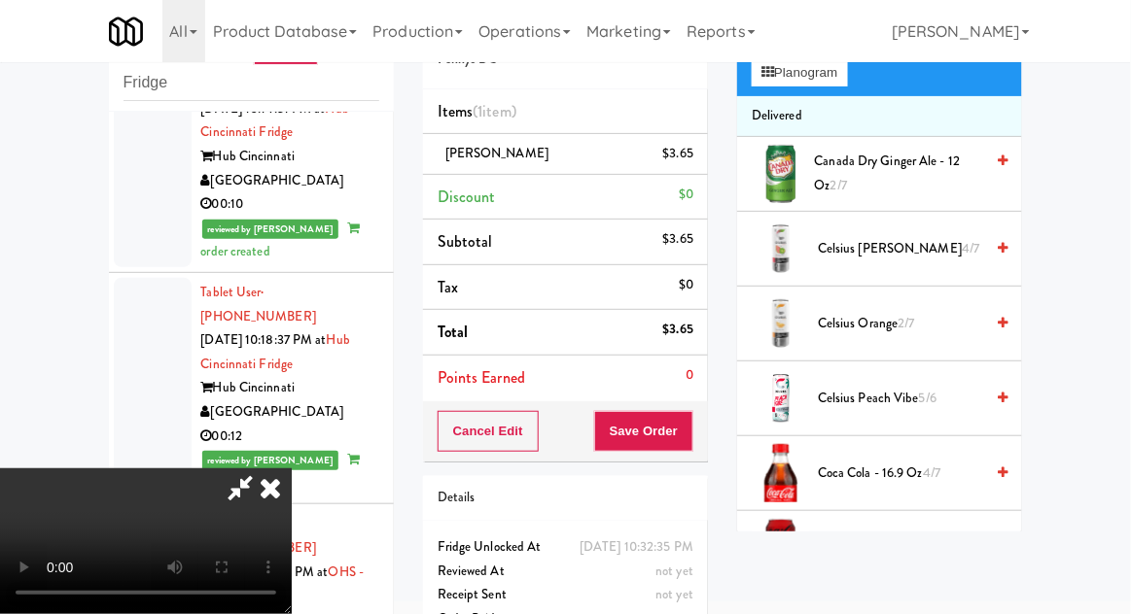
scroll to position [0, 0]
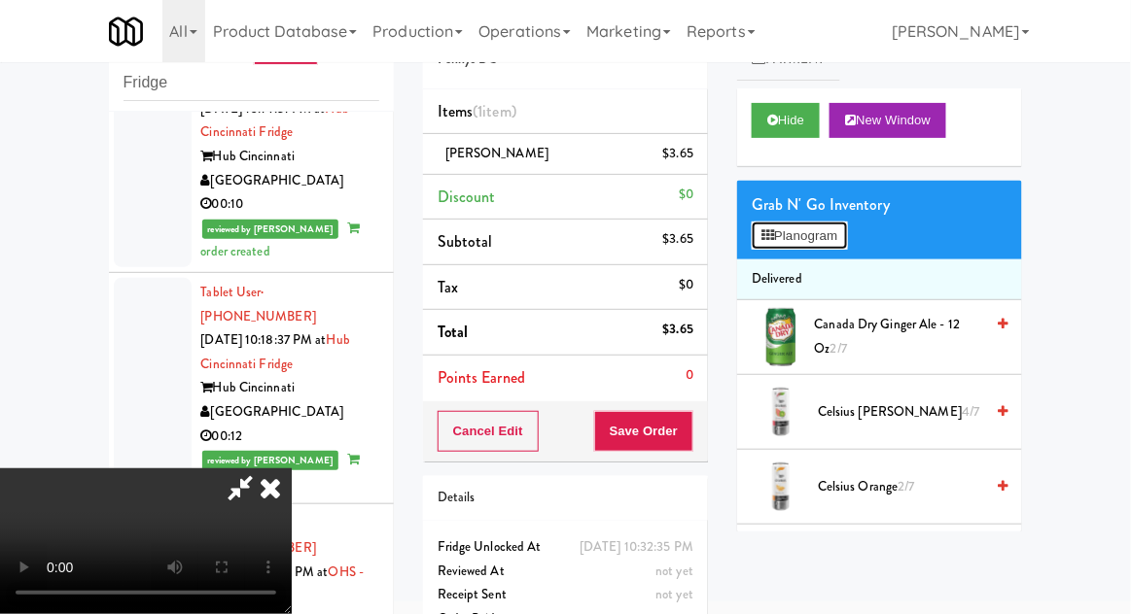
click at [828, 238] on button "Planogram" at bounding box center [798, 236] width 95 height 29
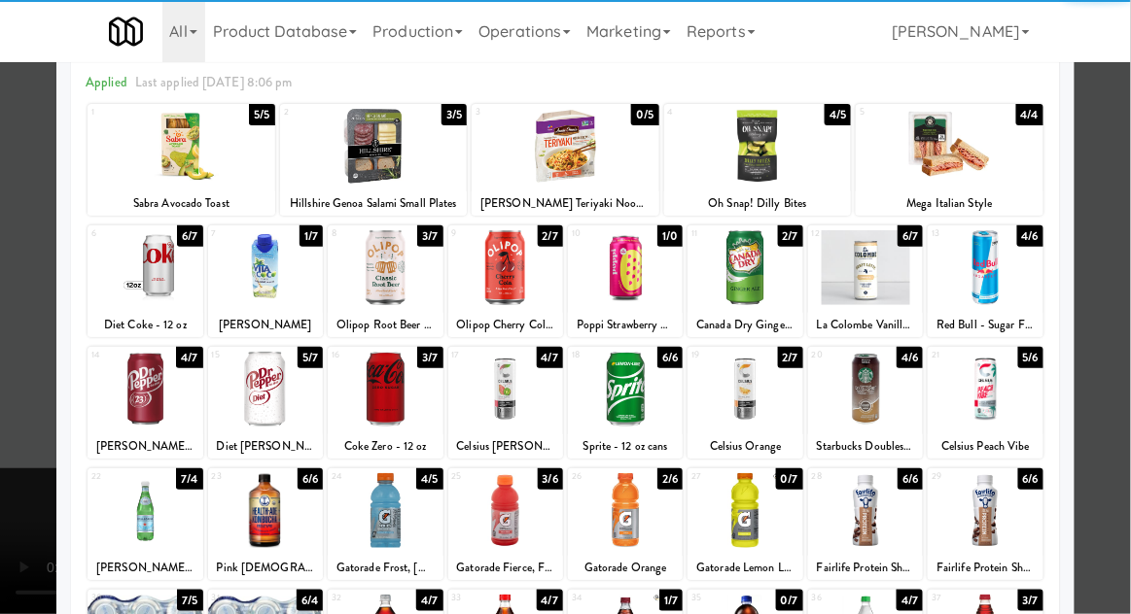
scroll to position [109, 0]
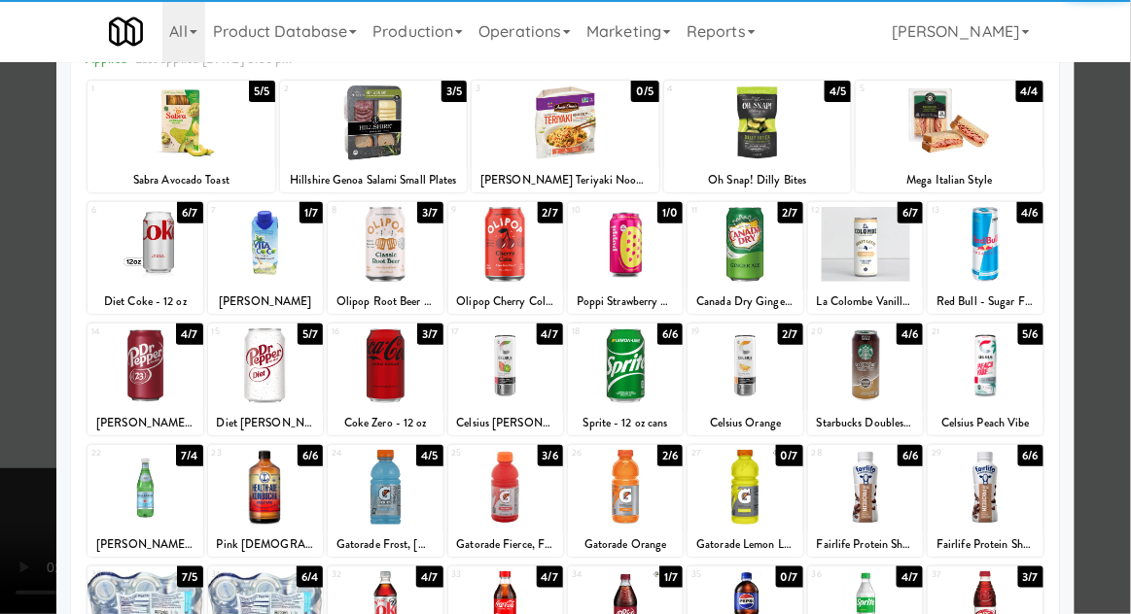
click at [249, 504] on div at bounding box center [265, 487] width 115 height 75
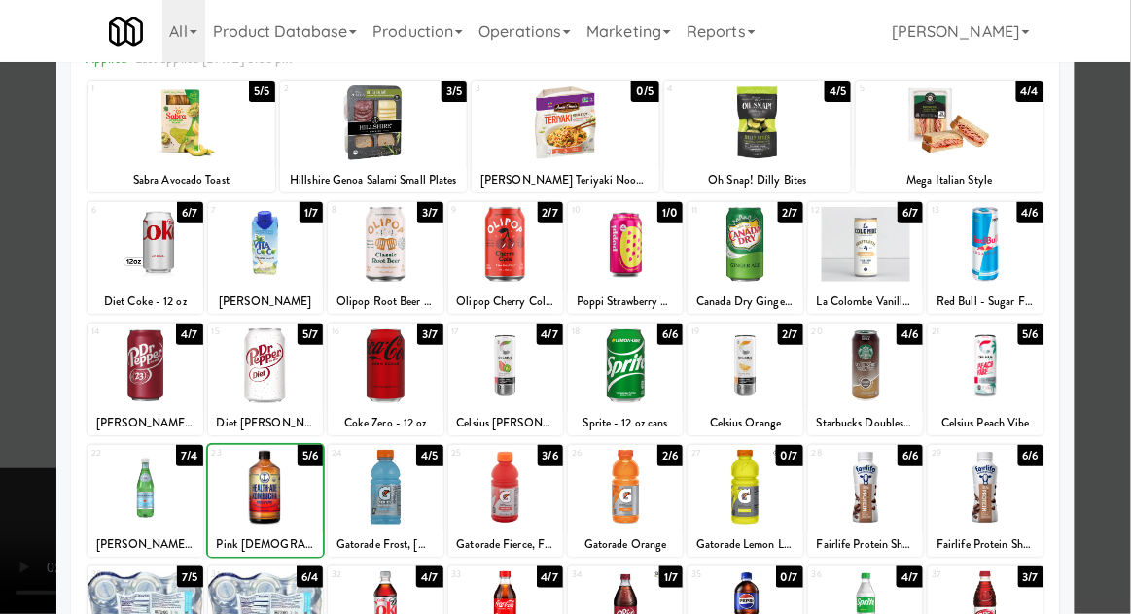
click at [1129, 281] on div at bounding box center [565, 307] width 1131 height 614
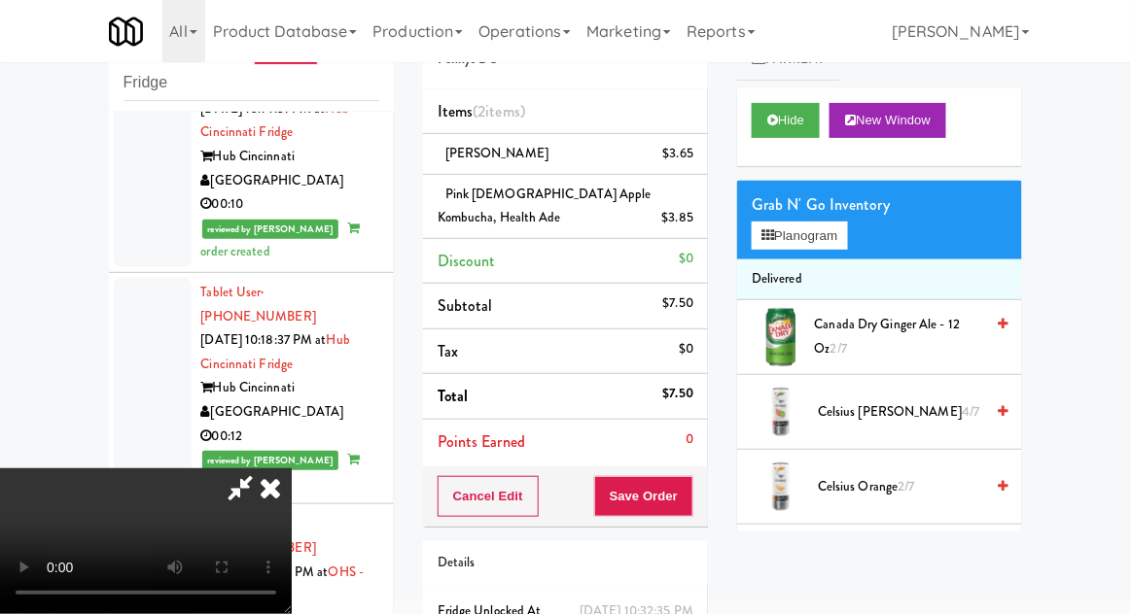
click at [695, 219] on icon at bounding box center [695, 225] width 10 height 13
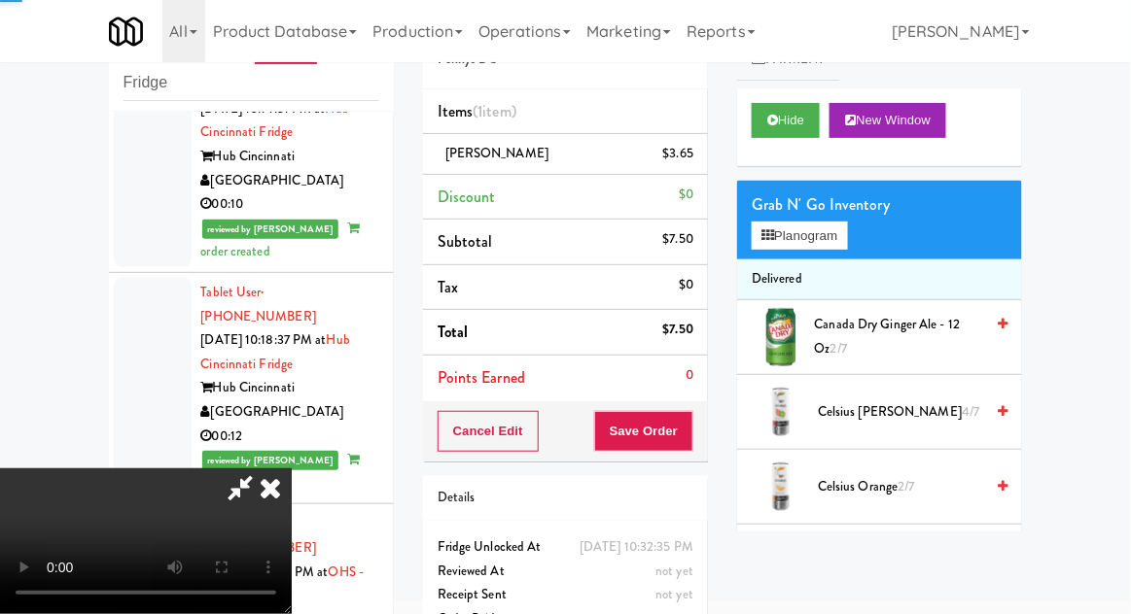
click at [699, 224] on li "Subtotal $7.50" at bounding box center [565, 243] width 285 height 46
click at [688, 434] on button "Save Order" at bounding box center [643, 431] width 99 height 41
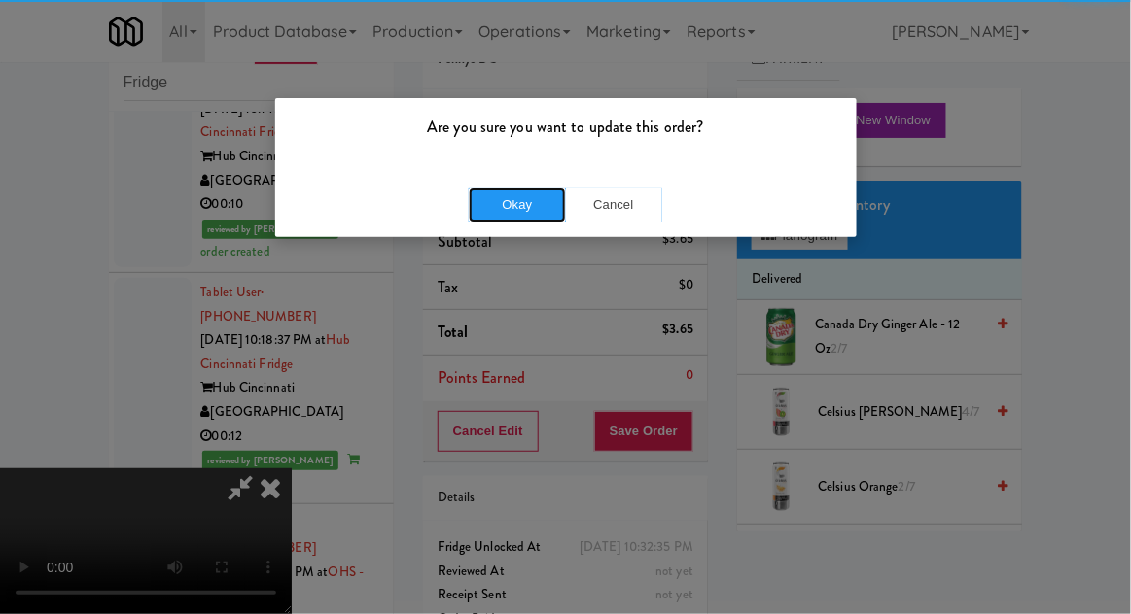
click at [507, 200] on button "Okay" at bounding box center [517, 205] width 97 height 35
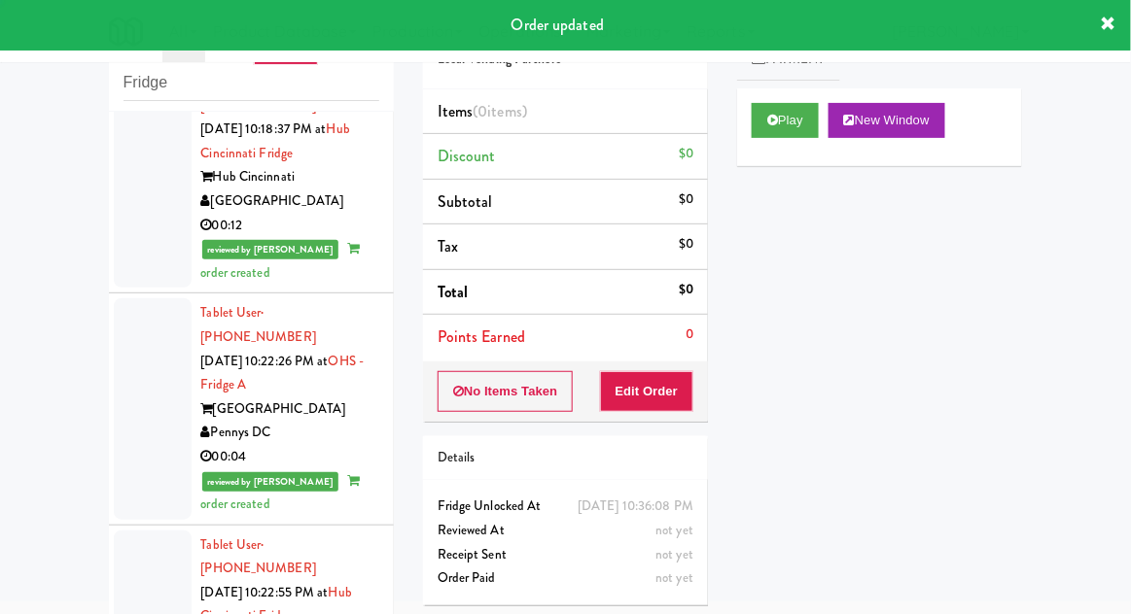
scroll to position [7870, 0]
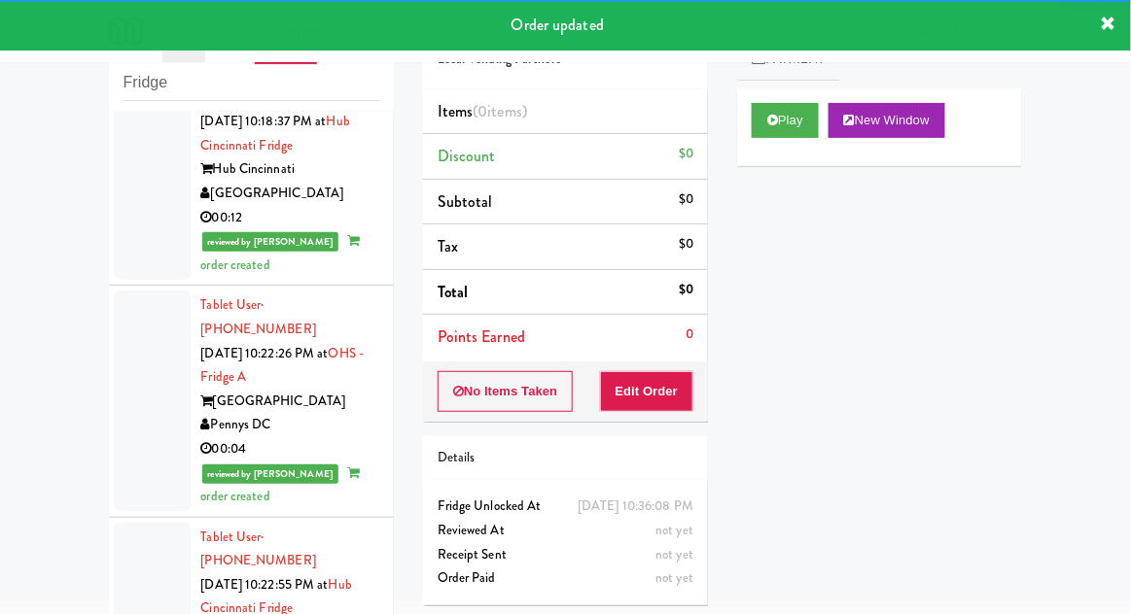
click at [790, 122] on button "Play" at bounding box center [784, 120] width 67 height 35
click at [670, 377] on button "Edit Order" at bounding box center [647, 391] width 94 height 41
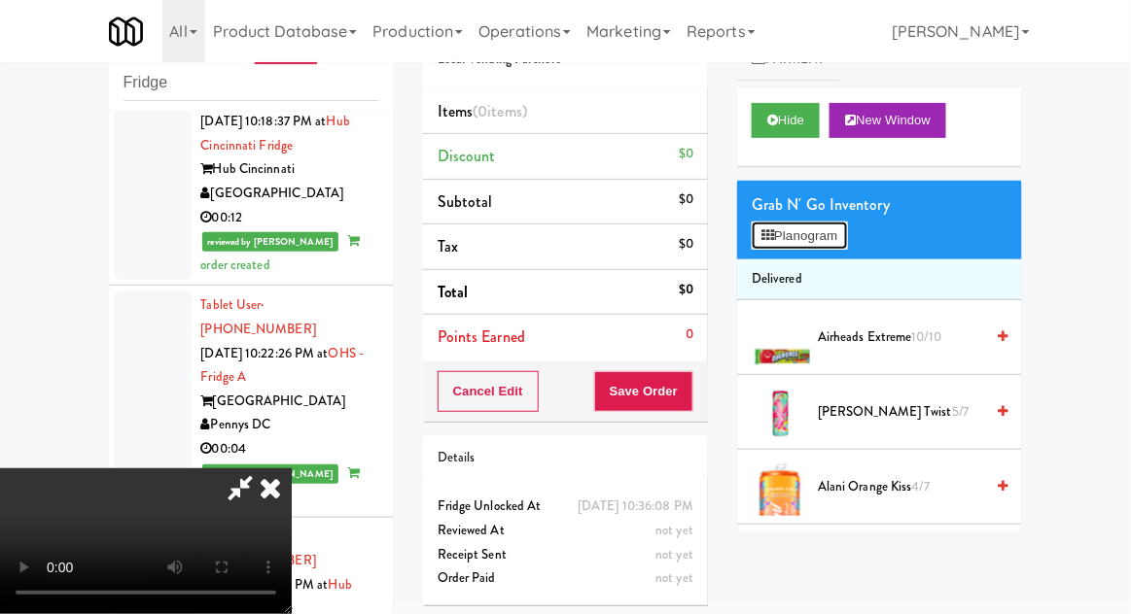
click at [839, 245] on button "Planogram" at bounding box center [798, 236] width 95 height 29
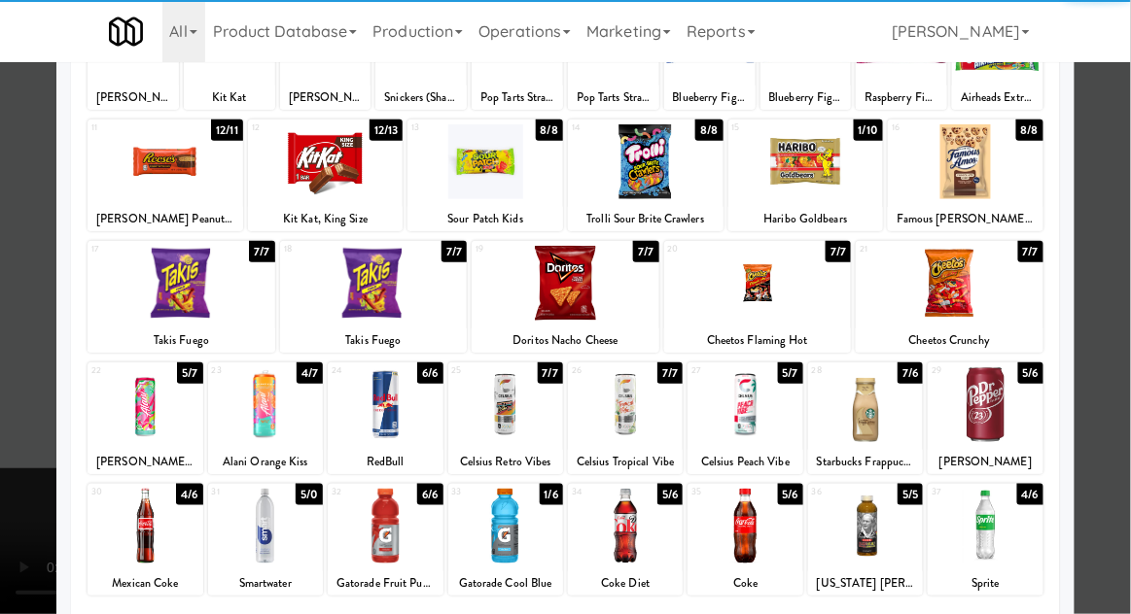
scroll to position [208, 0]
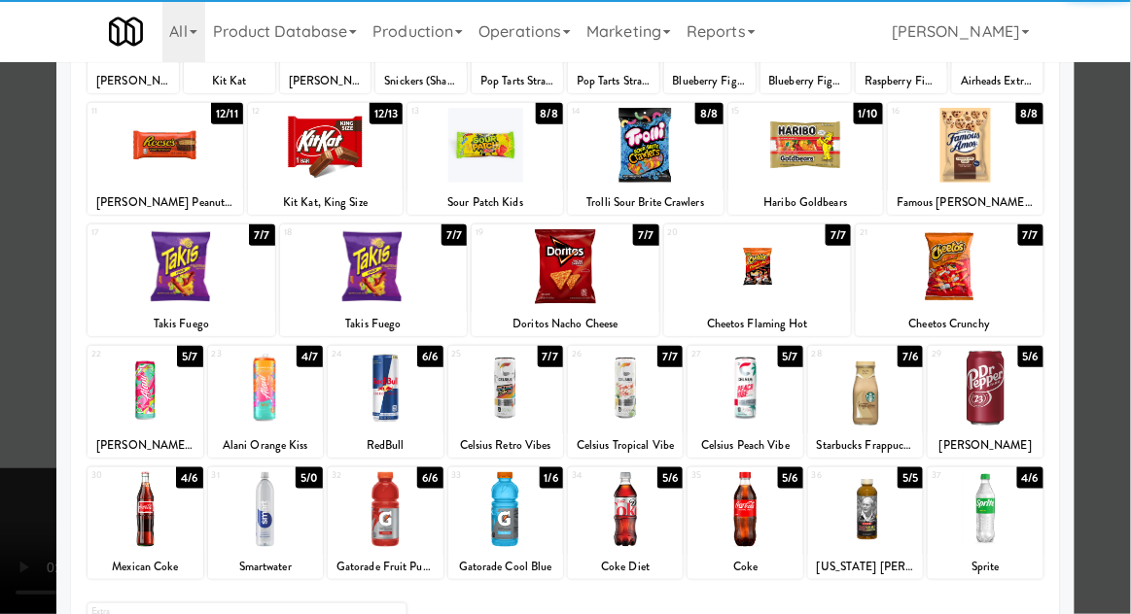
click at [635, 524] on div at bounding box center [625, 509] width 115 height 75
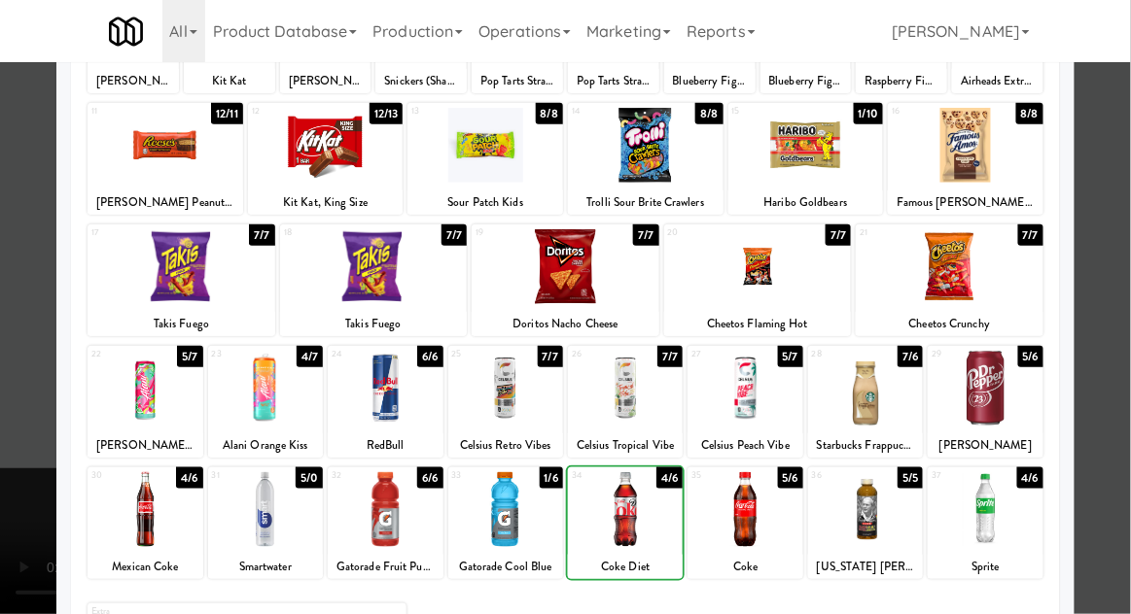
click at [1116, 331] on div at bounding box center [565, 307] width 1131 height 614
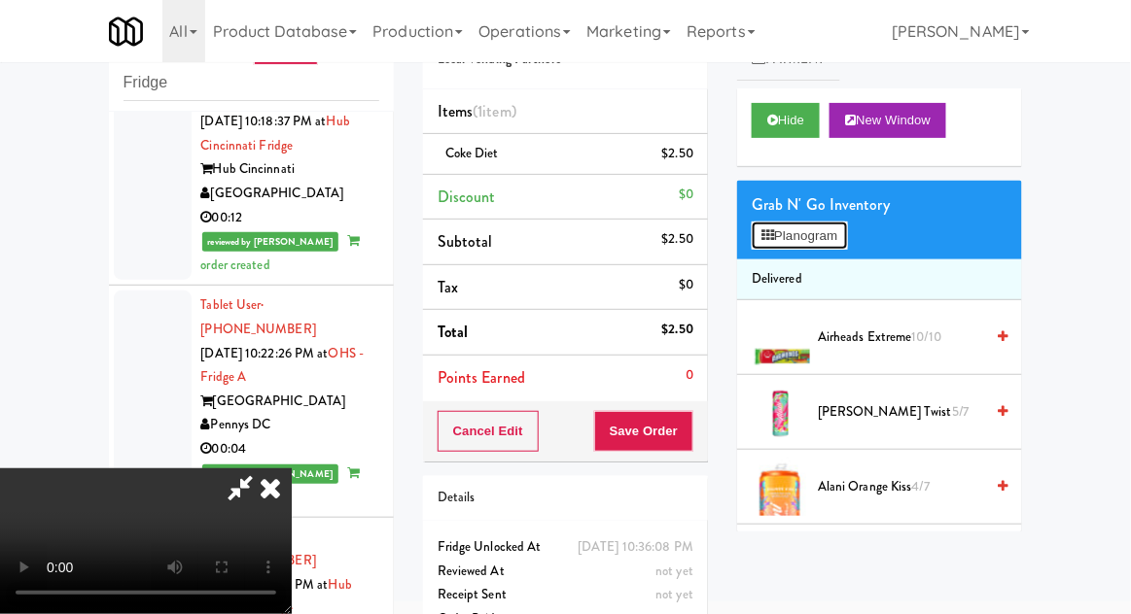
click at [843, 241] on button "Planogram" at bounding box center [798, 236] width 95 height 29
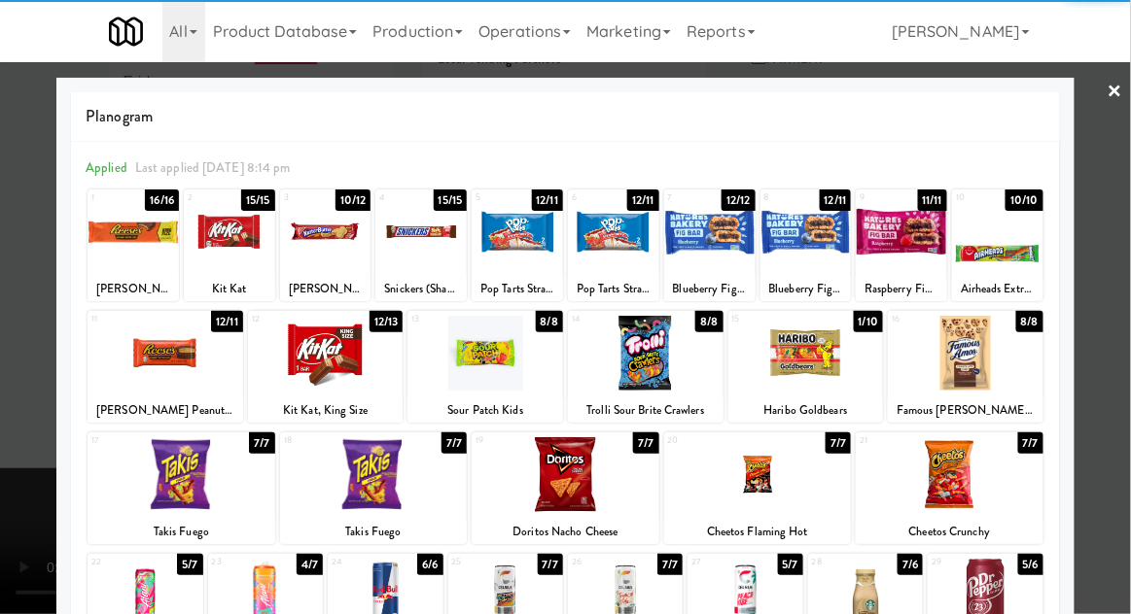
click at [231, 251] on div at bounding box center [229, 231] width 91 height 75
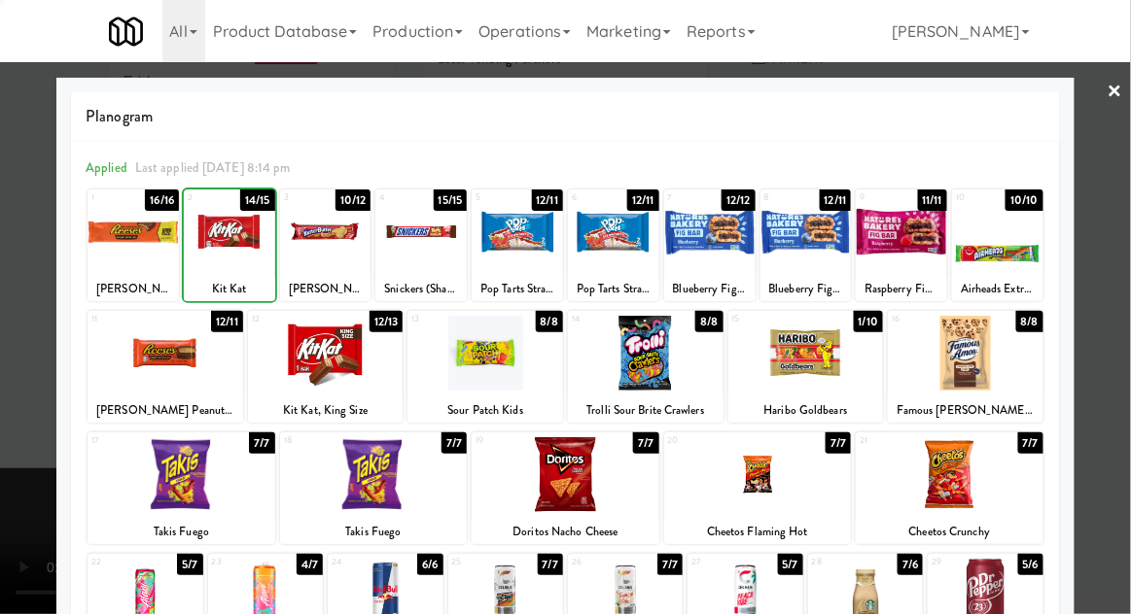
click at [1126, 315] on div at bounding box center [565, 307] width 1131 height 614
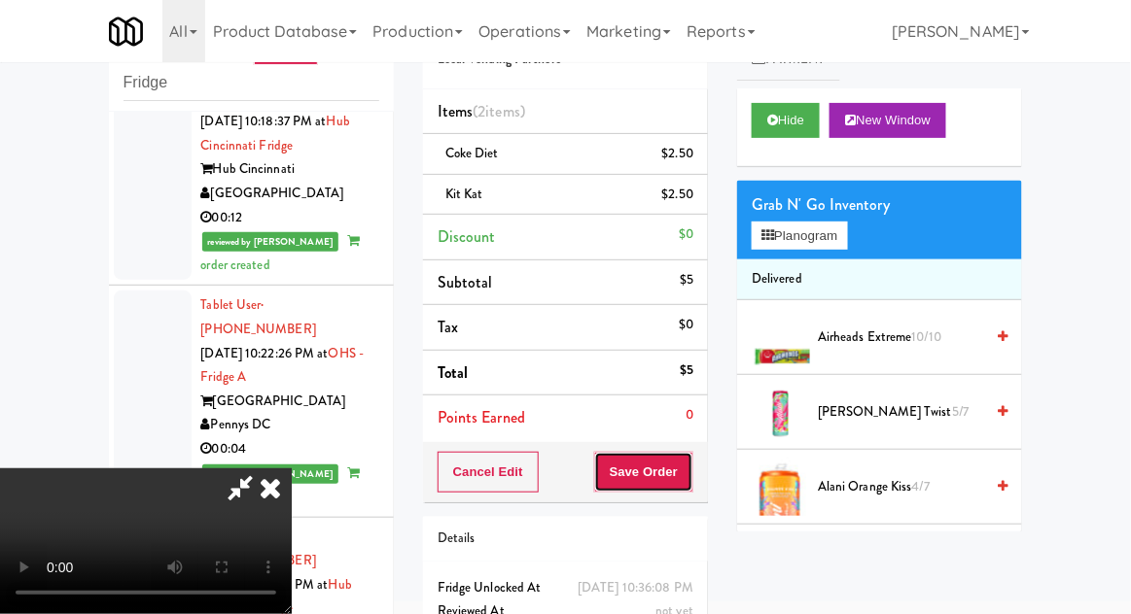
click at [679, 483] on button "Save Order" at bounding box center [643, 472] width 99 height 41
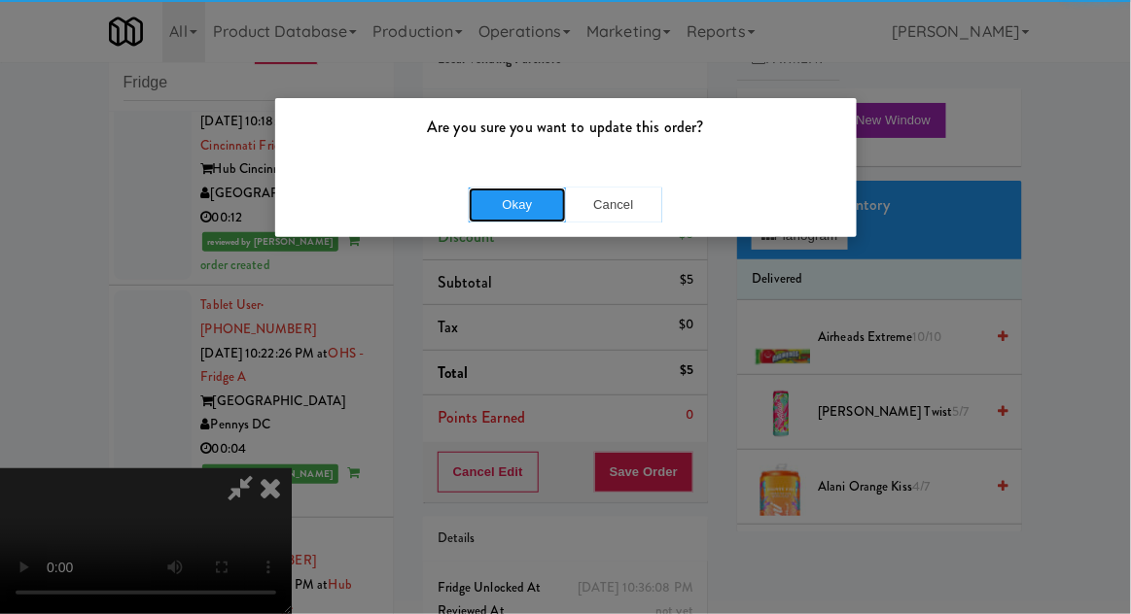
click at [506, 211] on button "Okay" at bounding box center [517, 205] width 97 height 35
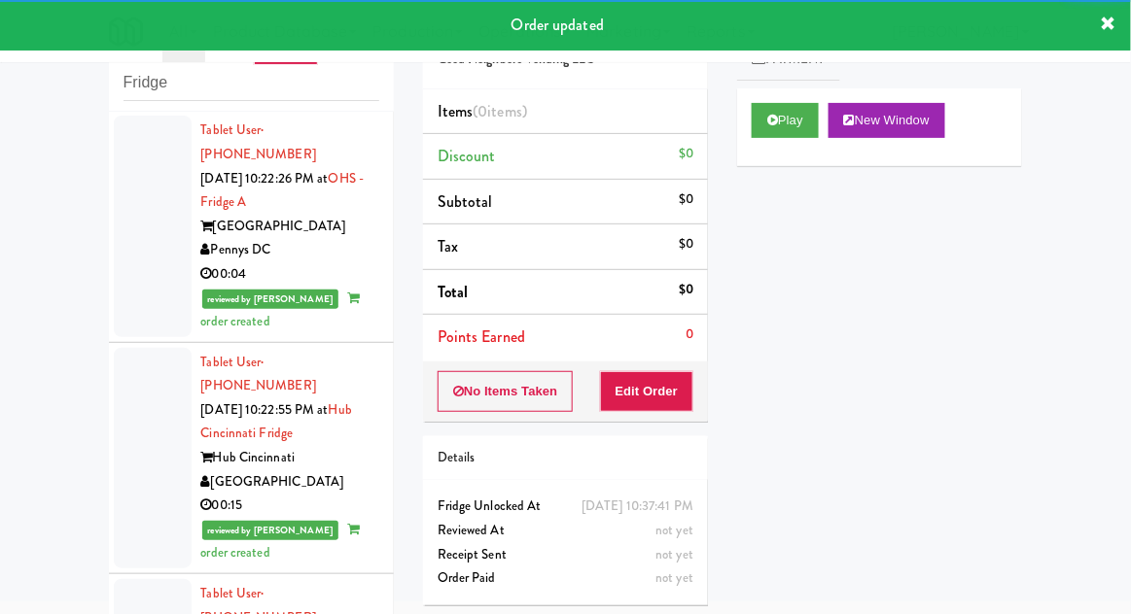
scroll to position [8093, 0]
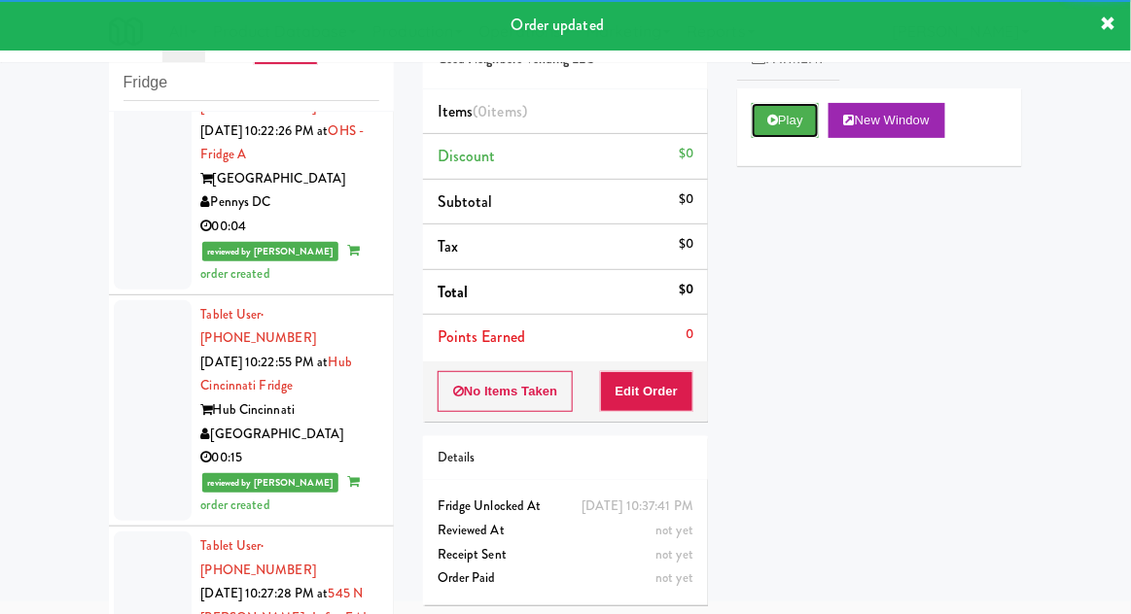
click at [769, 128] on button "Play" at bounding box center [784, 120] width 67 height 35
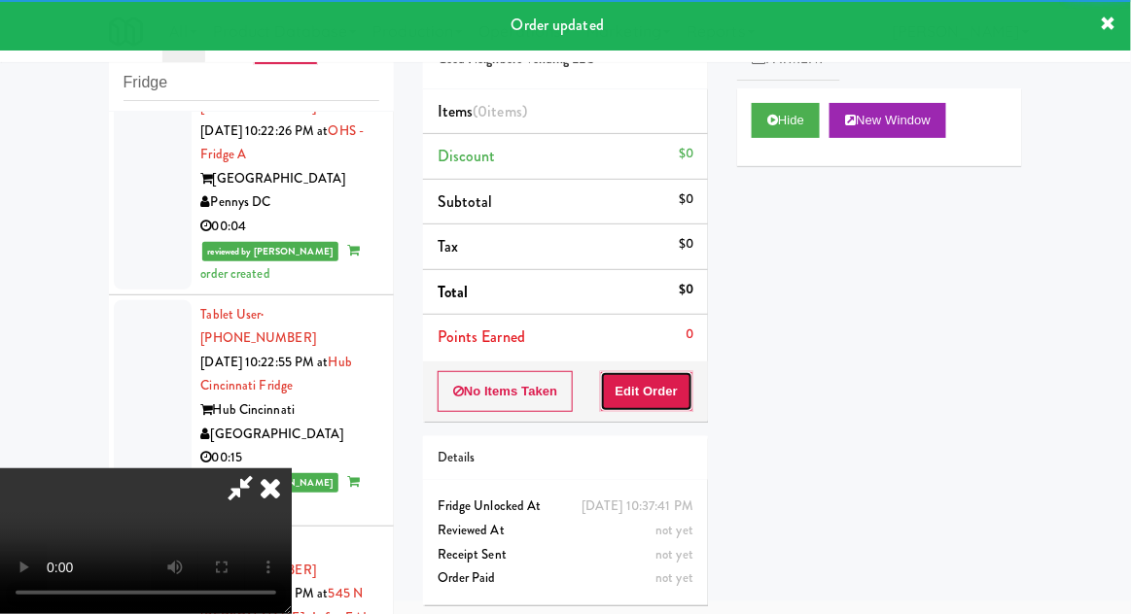
click at [675, 371] on button "Edit Order" at bounding box center [647, 391] width 94 height 41
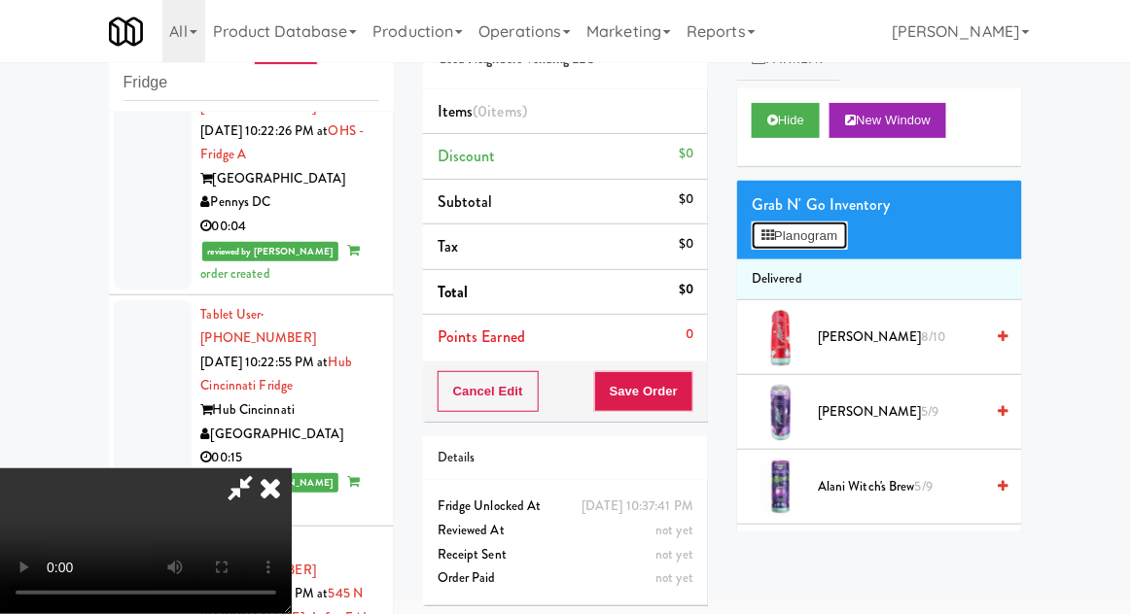
click at [847, 227] on button "Planogram" at bounding box center [798, 236] width 95 height 29
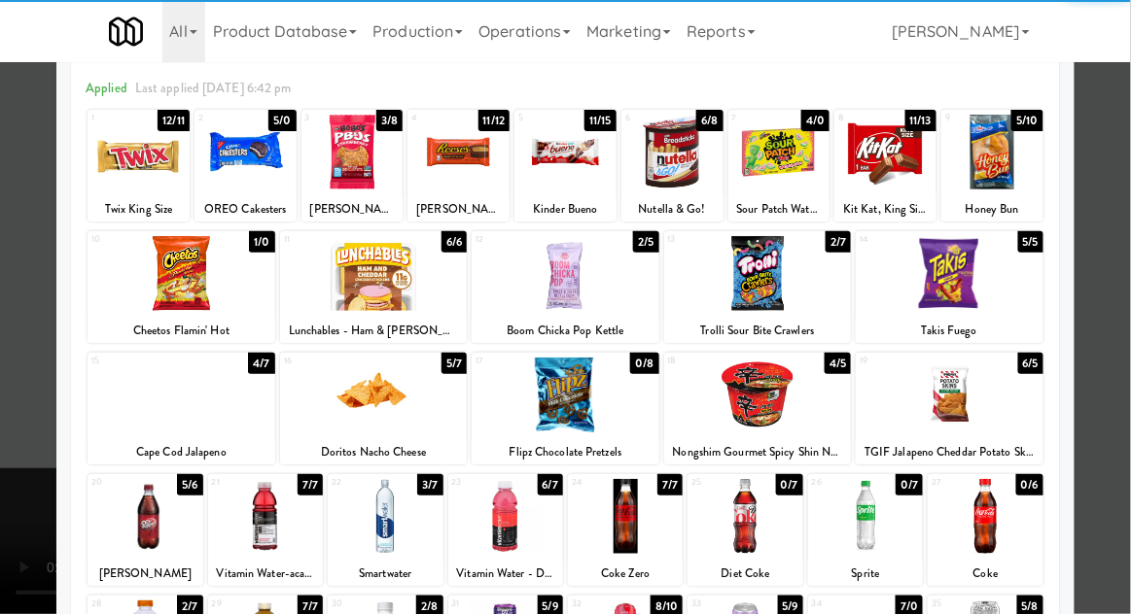
scroll to position [90, 0]
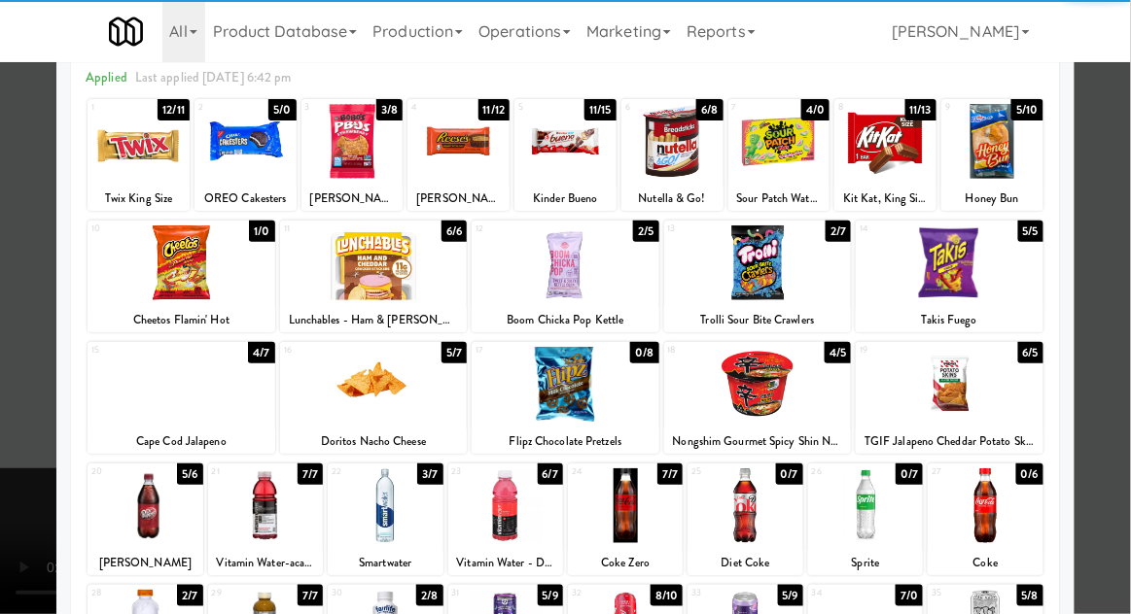
click at [984, 382] on div at bounding box center [949, 384] width 188 height 75
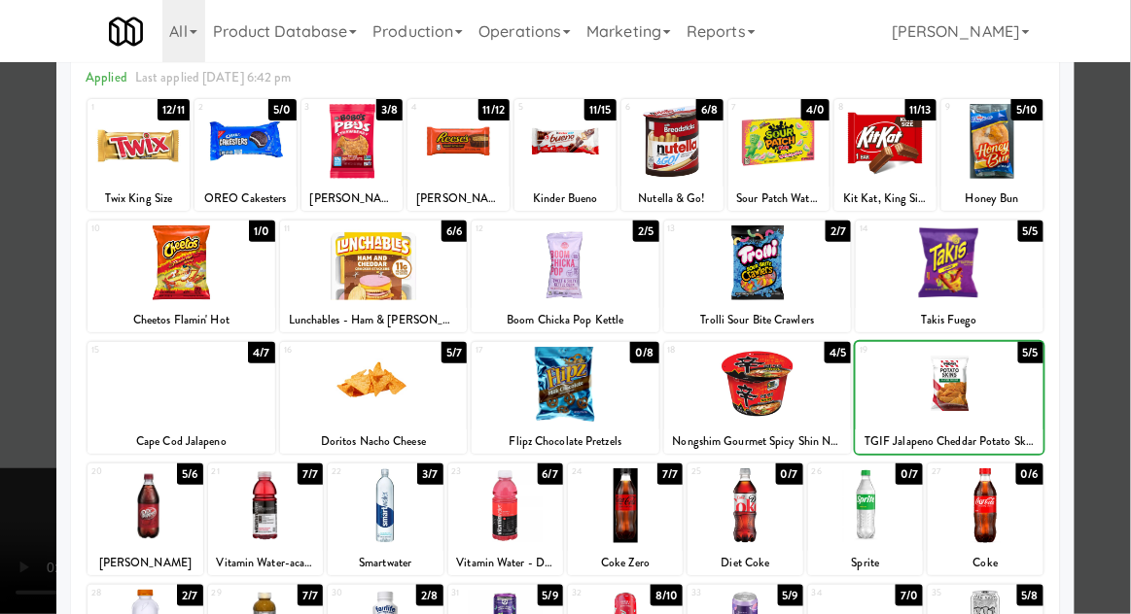
click at [1117, 354] on div at bounding box center [565, 307] width 1131 height 614
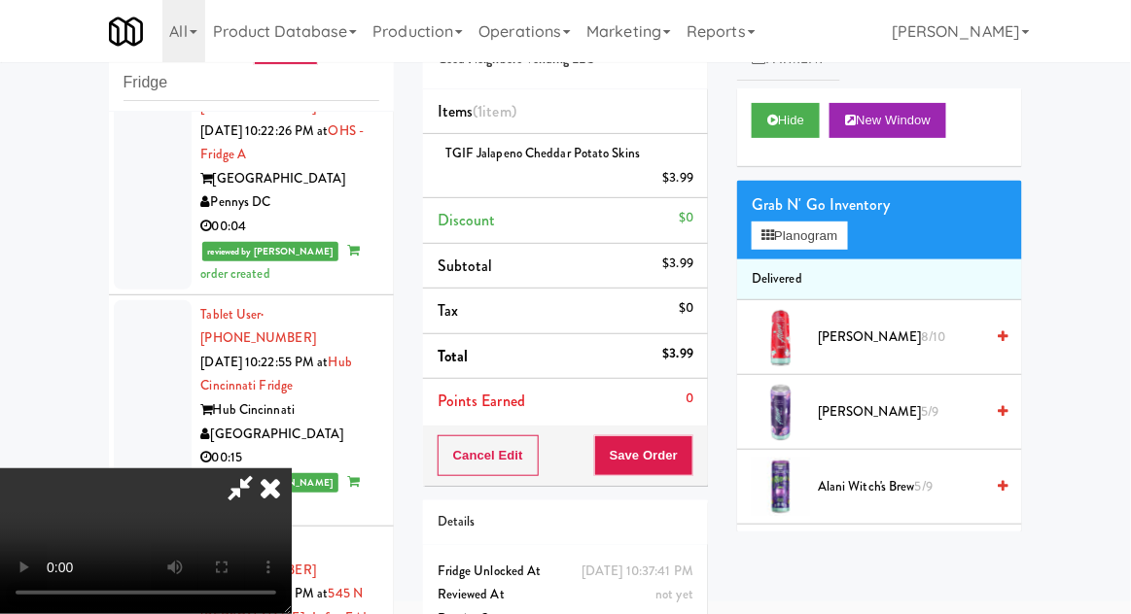
click at [704, 464] on div "Cancel Edit Save Order" at bounding box center [565, 456] width 285 height 60
click at [712, 475] on div "Order # 3849877 Good Neighbors Vending LLC Items (1 item ) TGIF Jalapeno Chedda…" at bounding box center [565, 339] width 314 height 689
click at [682, 460] on button "Save Order" at bounding box center [643, 456] width 99 height 41
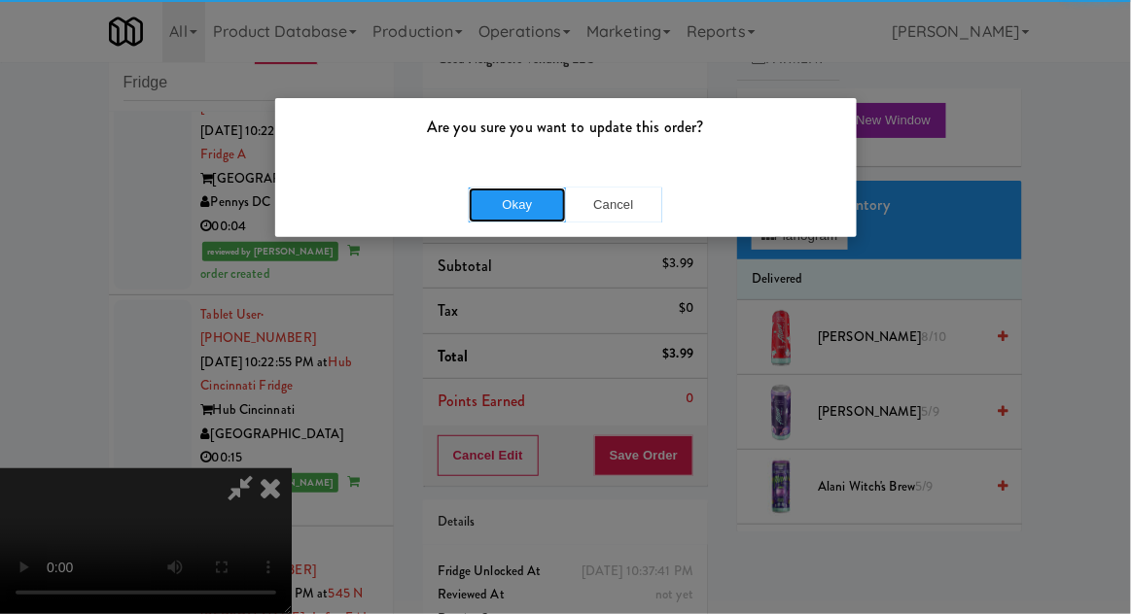
click at [507, 216] on button "Okay" at bounding box center [517, 205] width 97 height 35
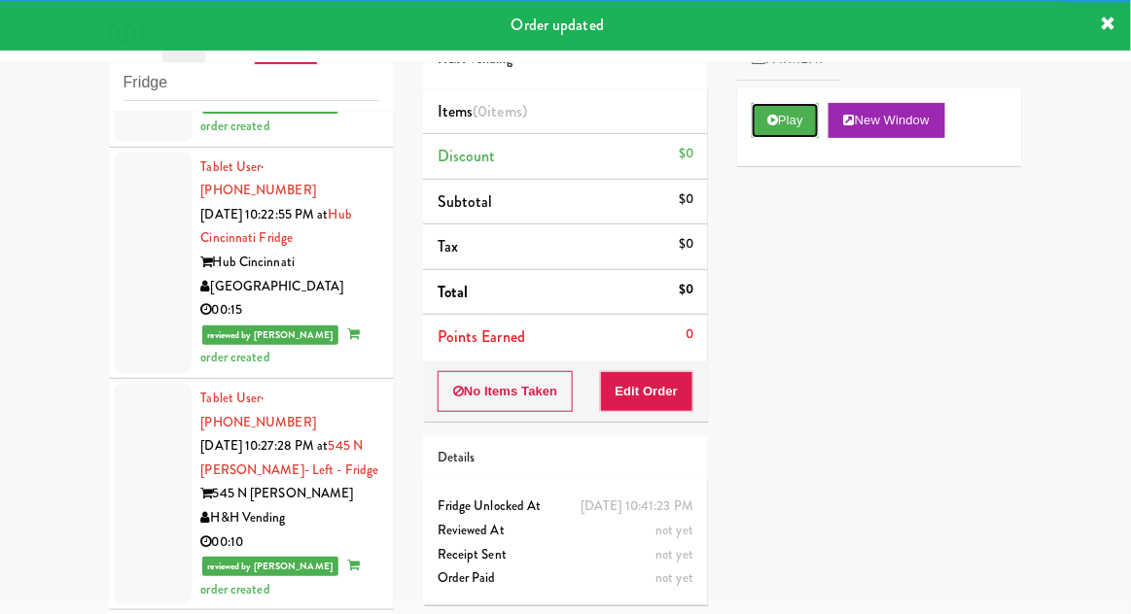
click at [770, 128] on button "Play" at bounding box center [784, 120] width 67 height 35
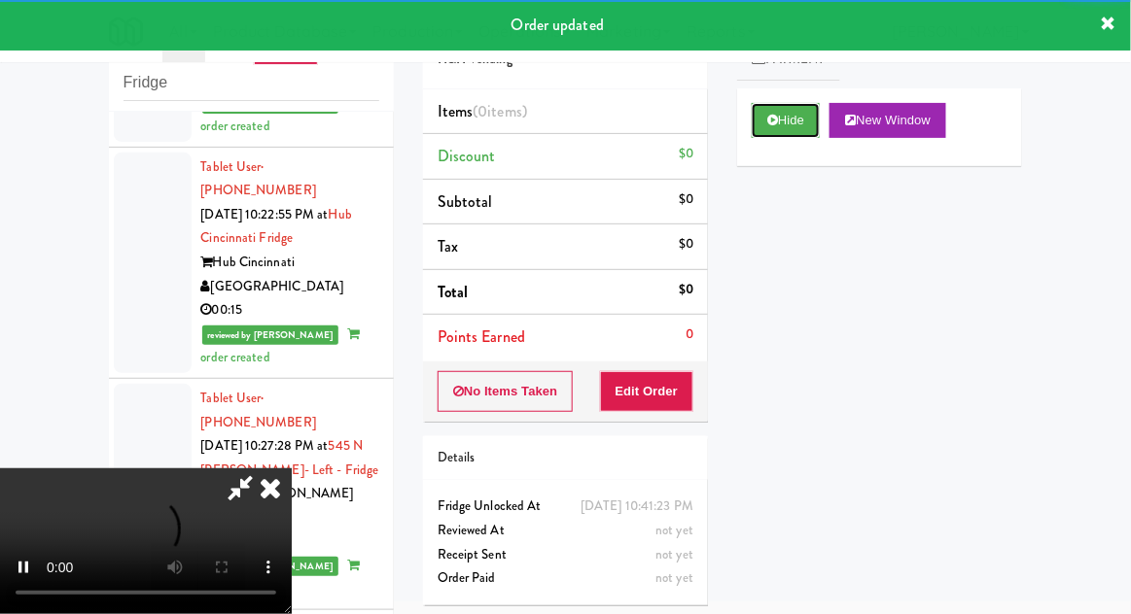
scroll to position [8288, 0]
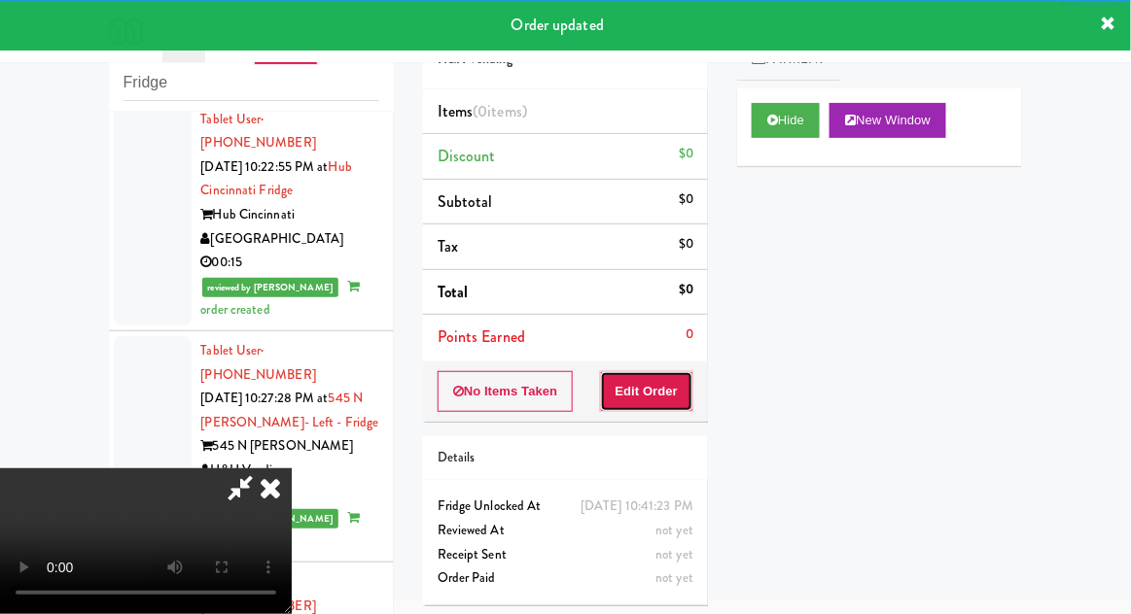
click at [655, 381] on button "Edit Order" at bounding box center [647, 391] width 94 height 41
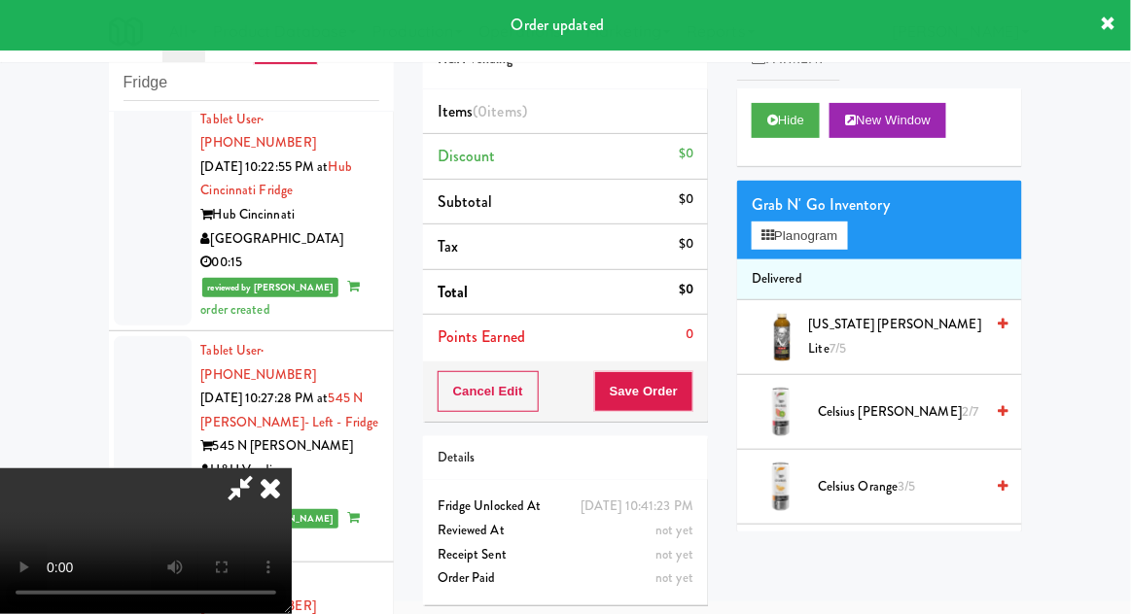
scroll to position [71, 0]
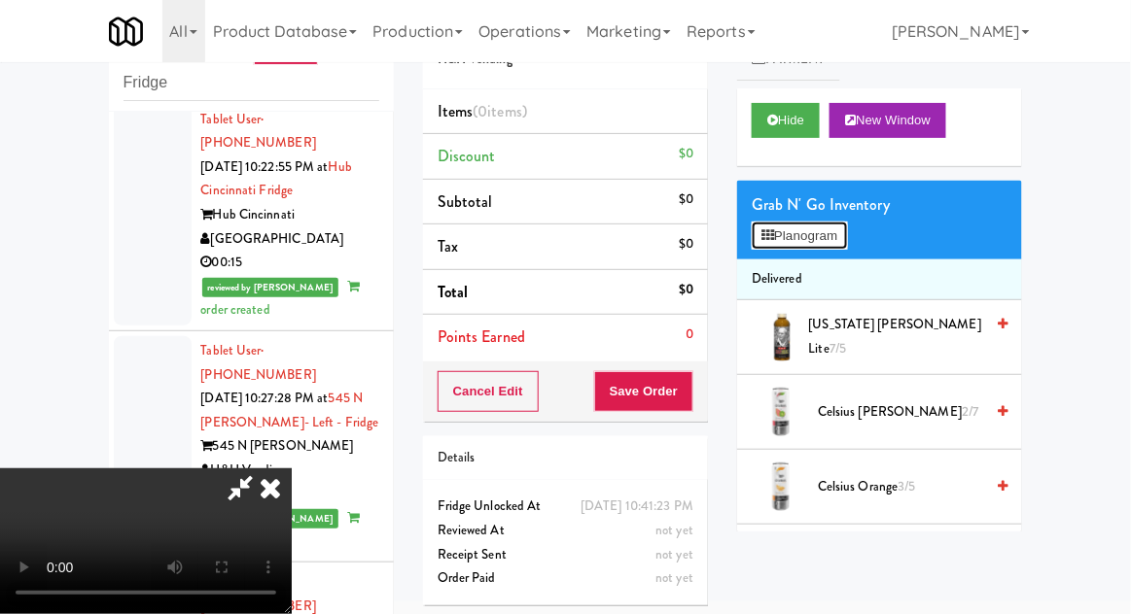
click at [840, 228] on button "Planogram" at bounding box center [798, 236] width 95 height 29
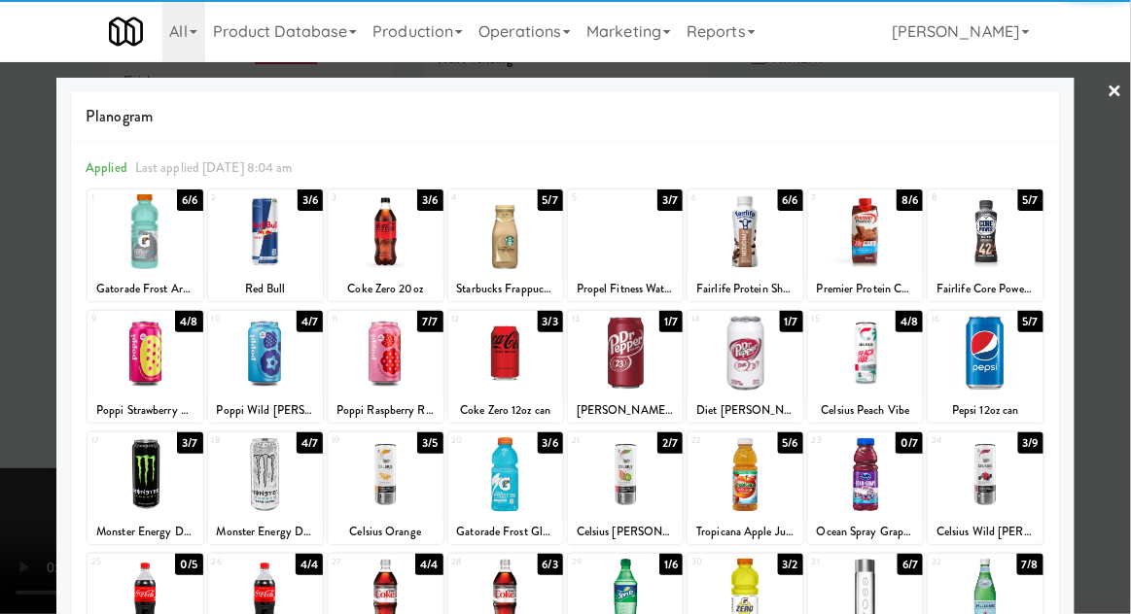
click at [740, 365] on div at bounding box center [744, 353] width 115 height 75
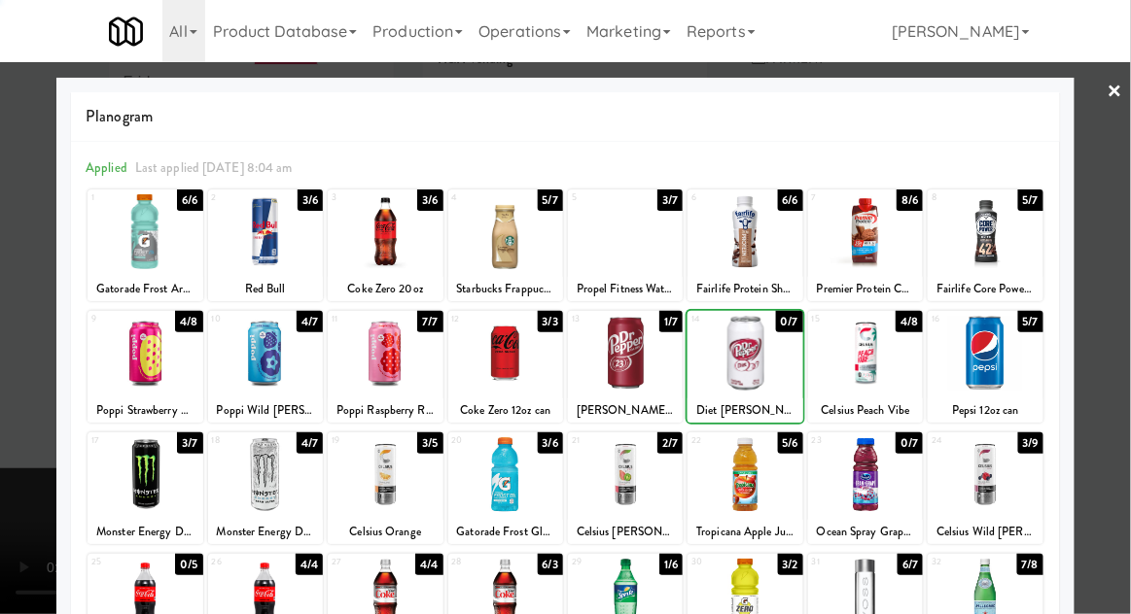
click at [1122, 331] on div at bounding box center [565, 307] width 1131 height 614
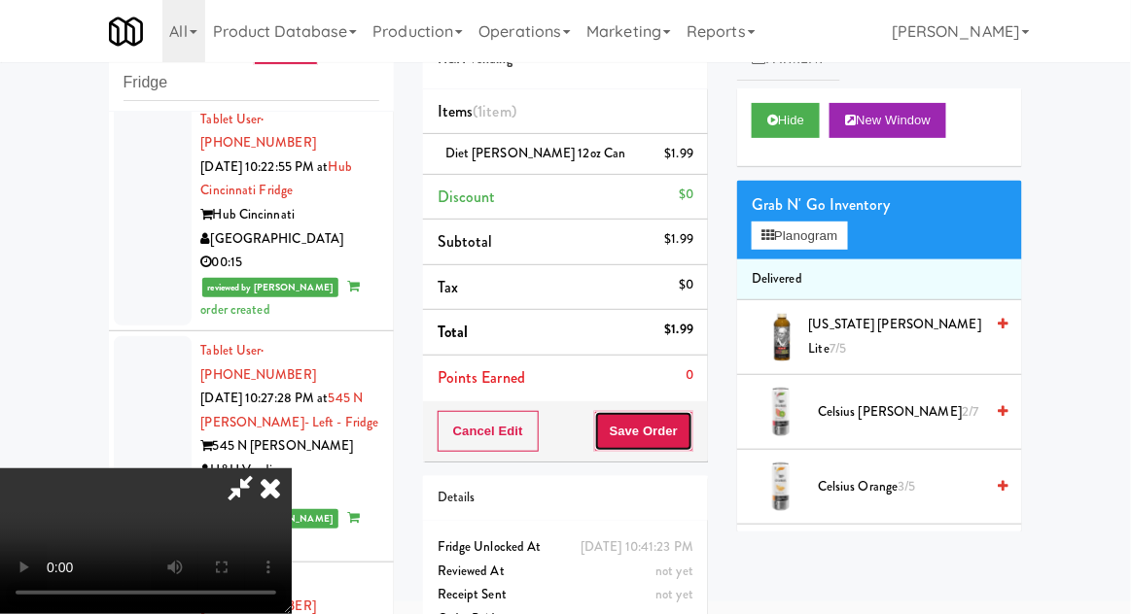
click at [692, 448] on button "Save Order" at bounding box center [643, 431] width 99 height 41
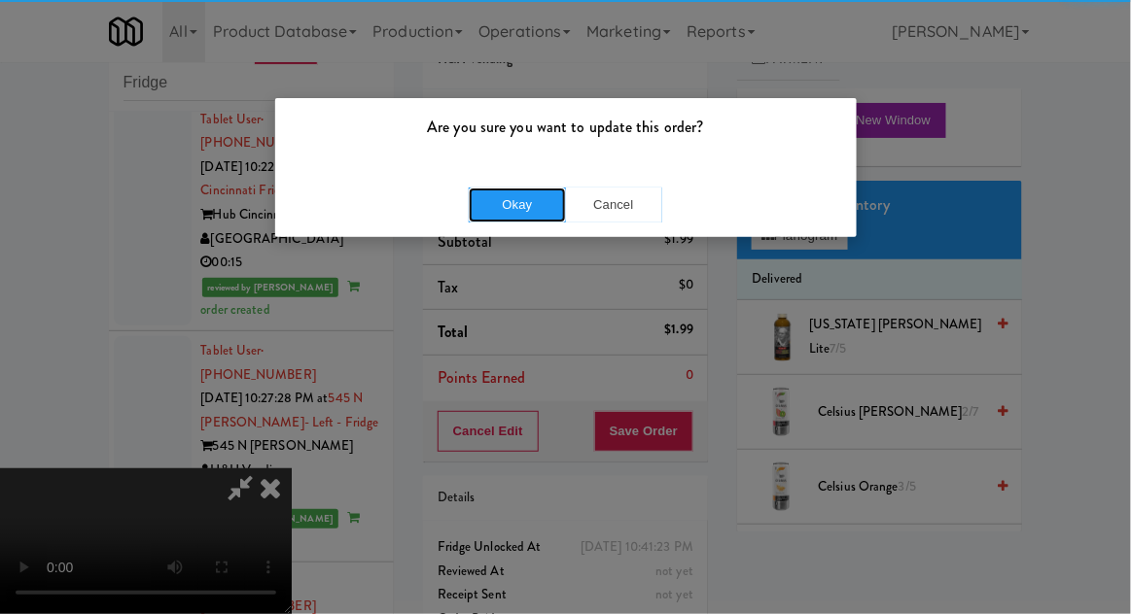
click at [509, 214] on button "Okay" at bounding box center [517, 205] width 97 height 35
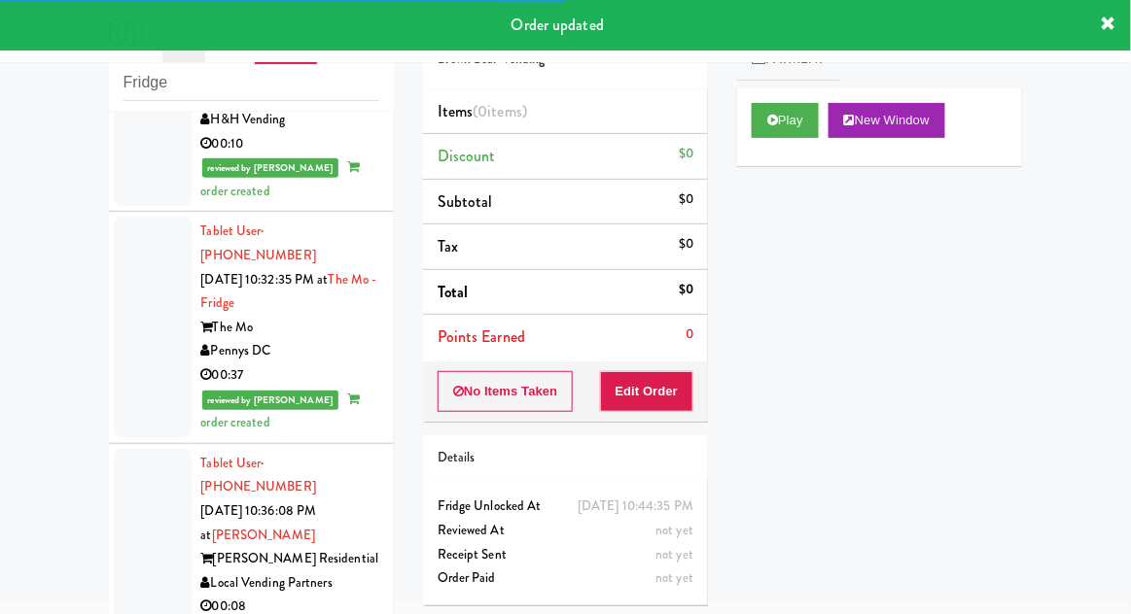
scroll to position [8652, 0]
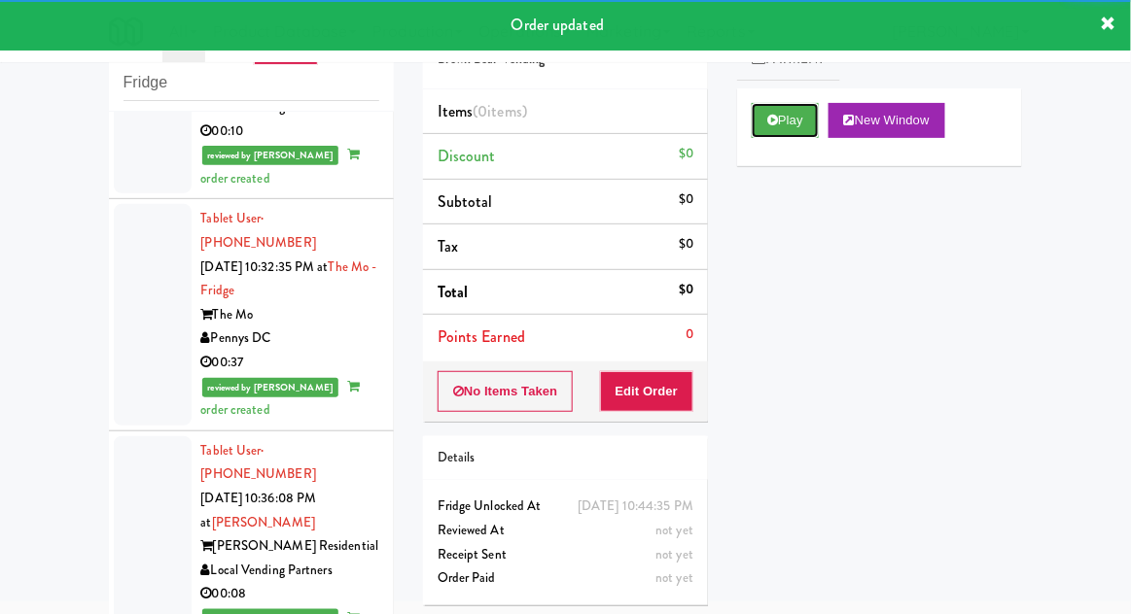
click at [759, 131] on button "Play" at bounding box center [784, 120] width 67 height 35
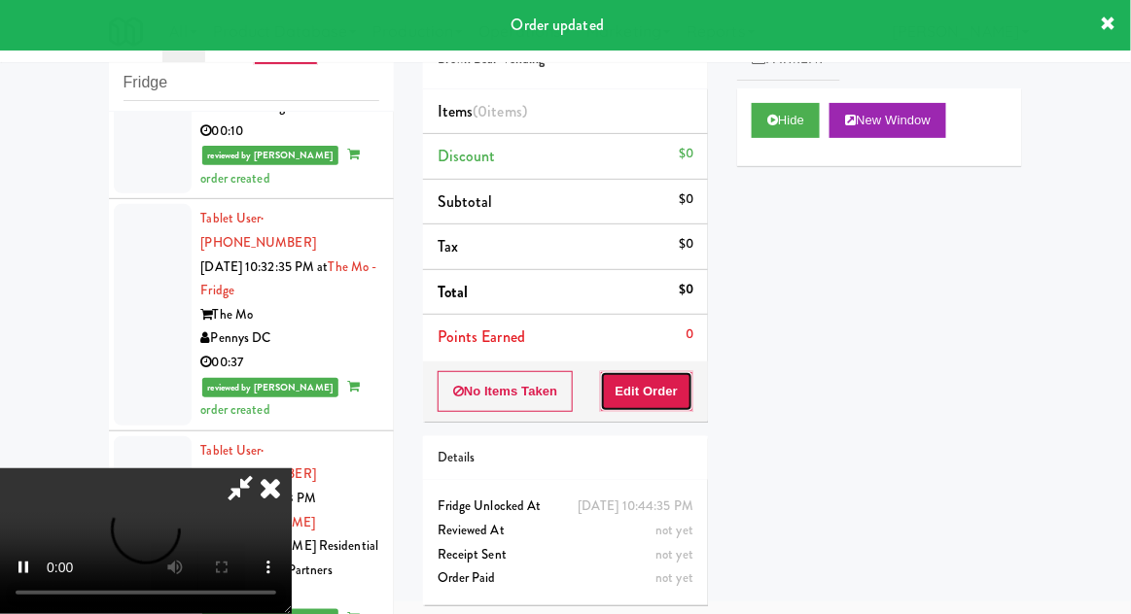
click at [640, 394] on button "Edit Order" at bounding box center [647, 391] width 94 height 41
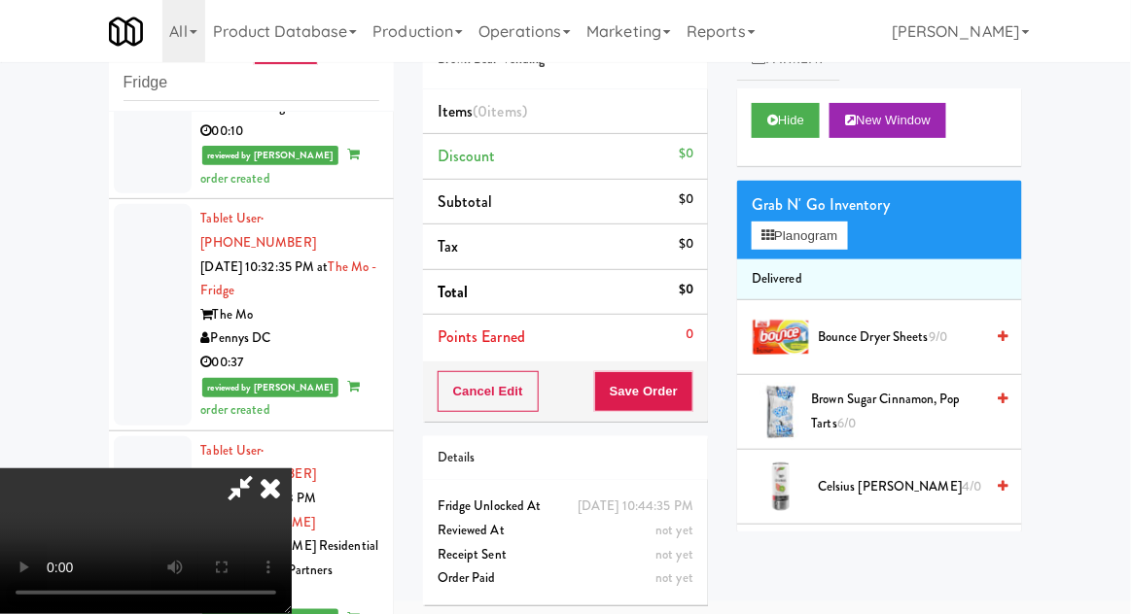
scroll to position [71, 0]
click at [847, 240] on button "Planogram" at bounding box center [798, 236] width 95 height 29
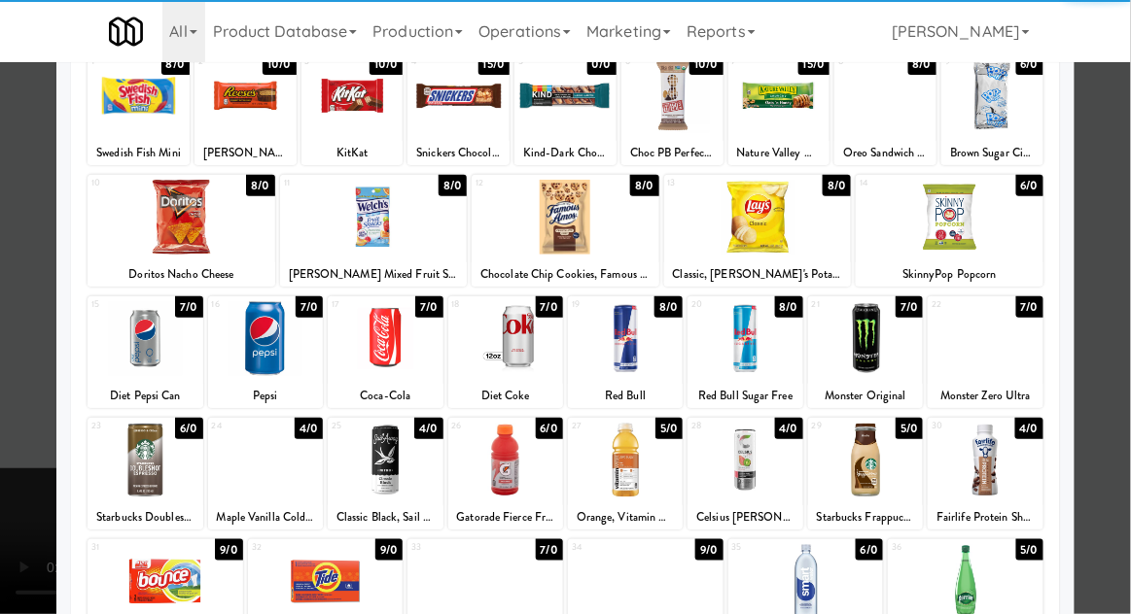
scroll to position [135, 0]
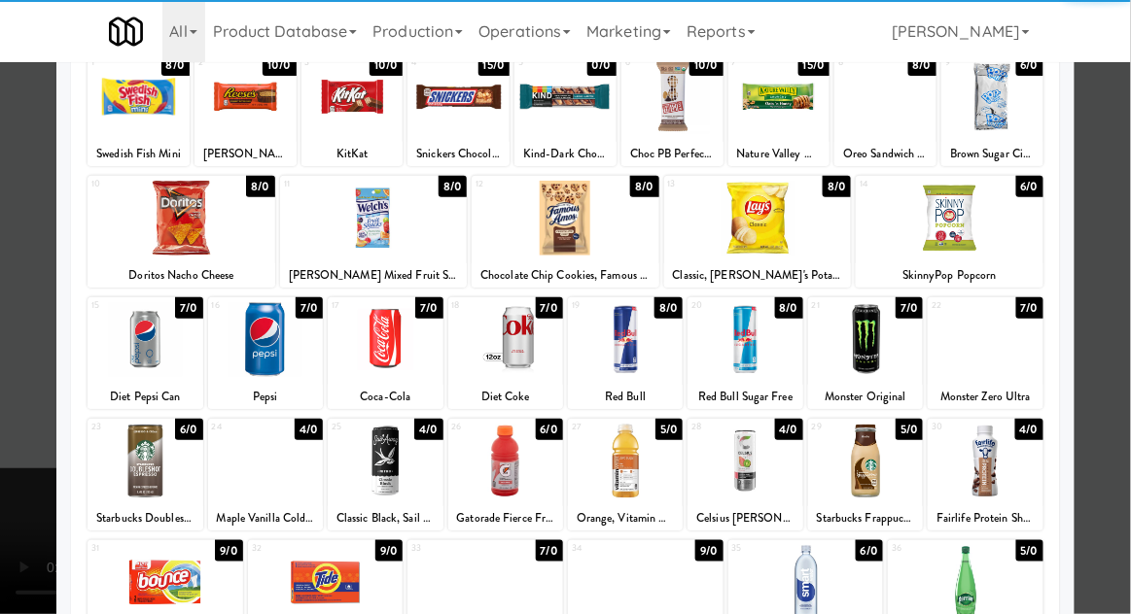
click at [521, 449] on div at bounding box center [505, 461] width 115 height 75
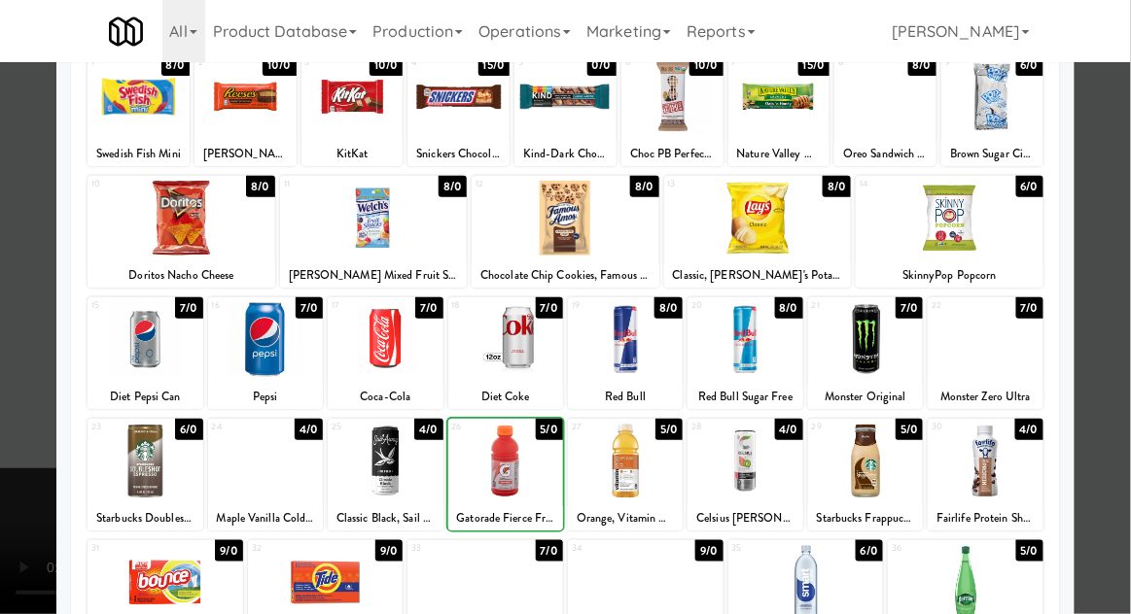
click at [1129, 249] on div at bounding box center [565, 307] width 1131 height 614
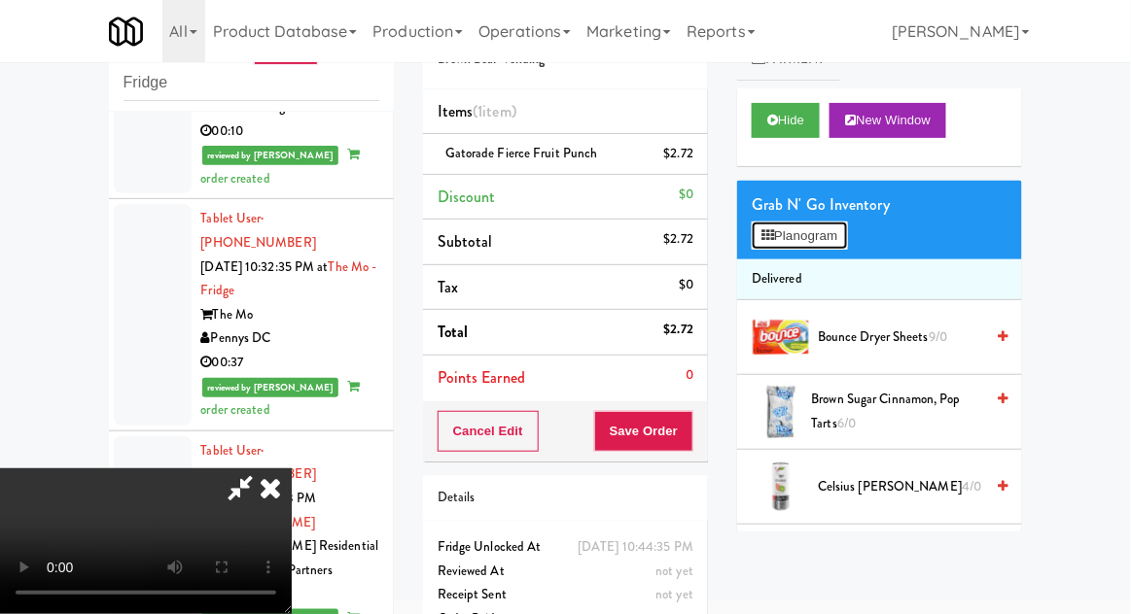
click at [830, 227] on button "Planogram" at bounding box center [798, 236] width 95 height 29
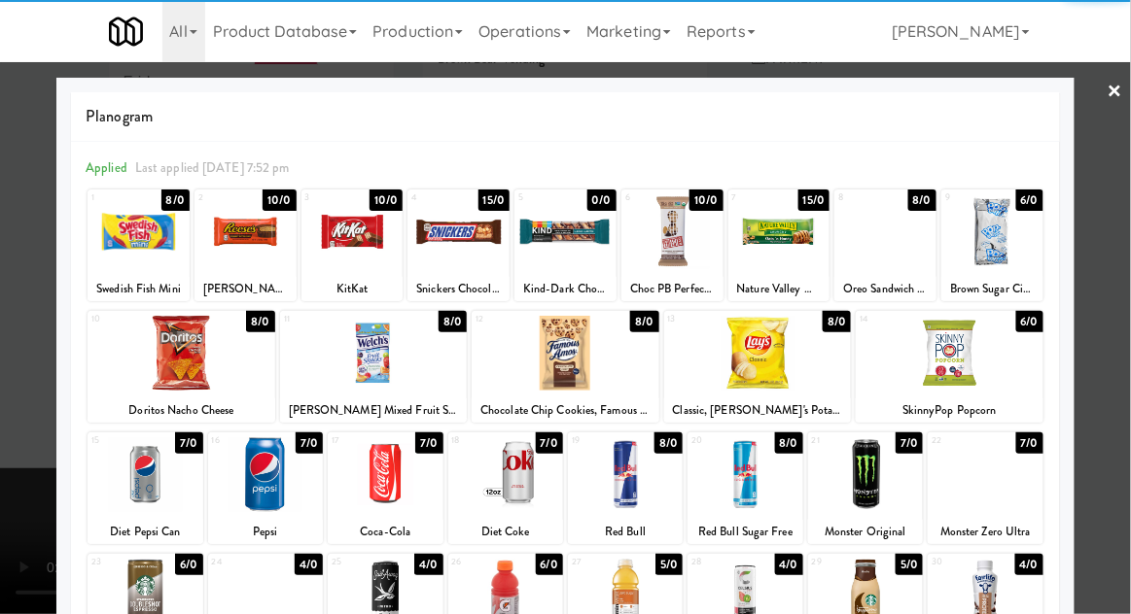
click at [377, 472] on div at bounding box center [385, 474] width 115 height 75
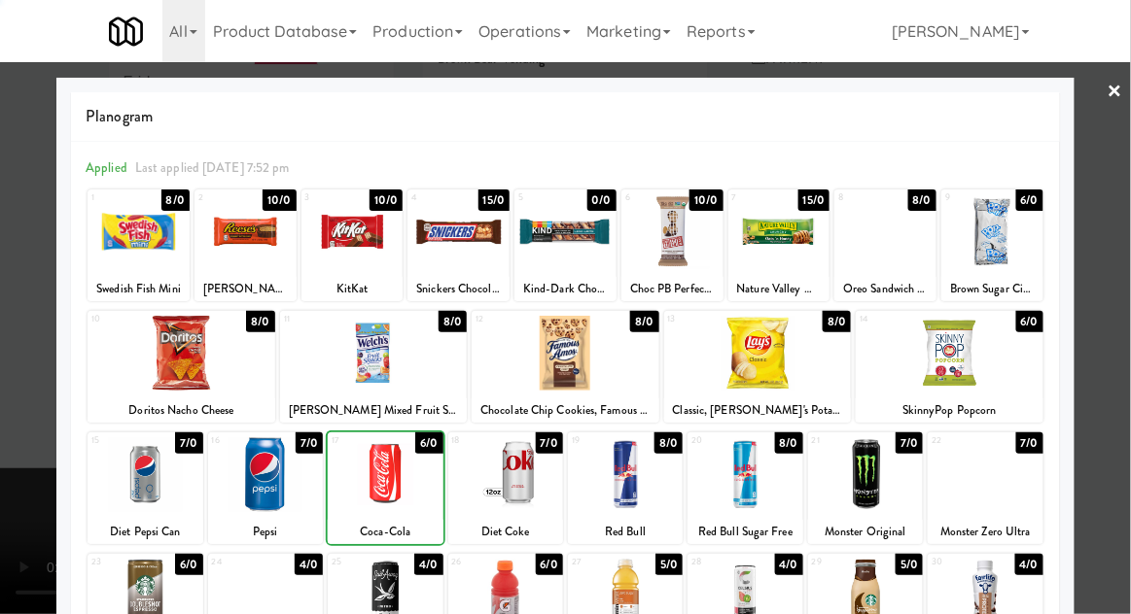
click at [1118, 266] on div at bounding box center [565, 307] width 1131 height 614
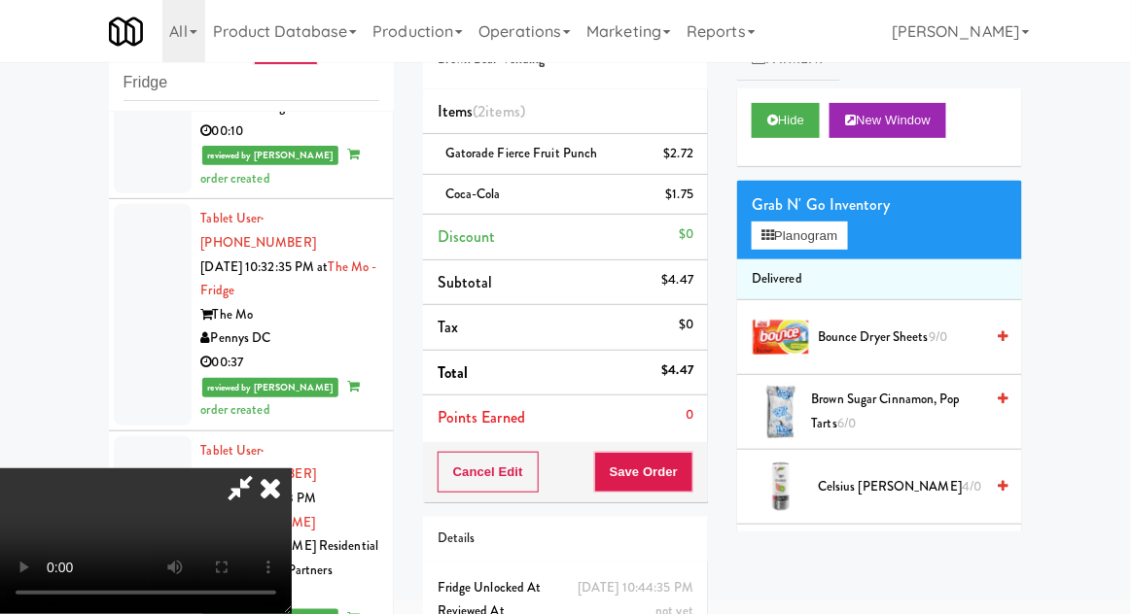
scroll to position [88, 0]
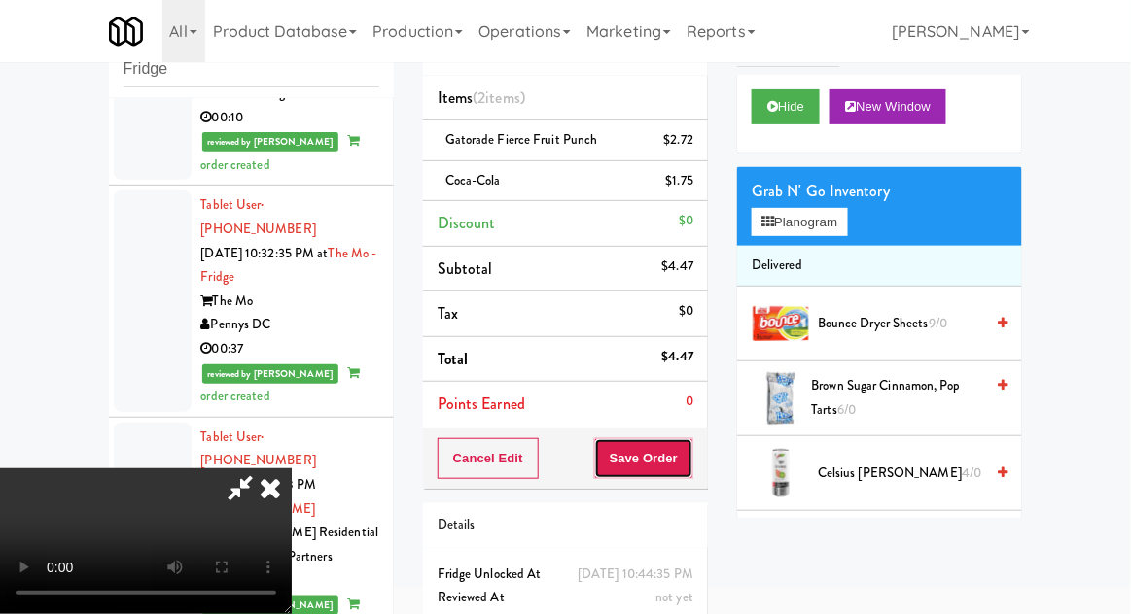
click at [693, 468] on button "Save Order" at bounding box center [643, 458] width 99 height 41
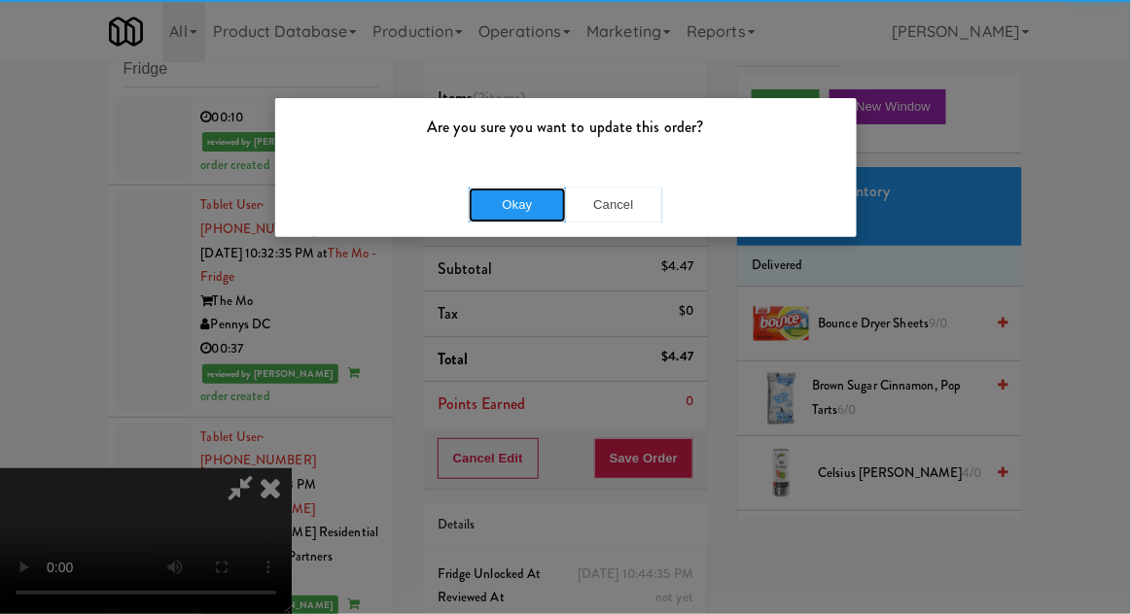
click at [521, 188] on button "Okay" at bounding box center [517, 205] width 97 height 35
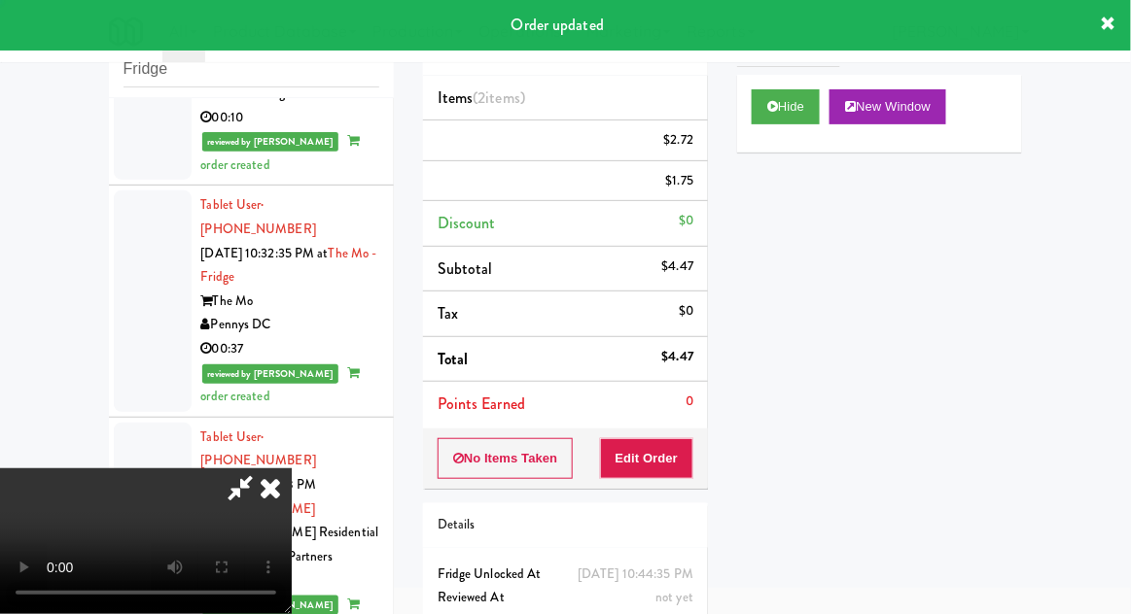
scroll to position [0, 0]
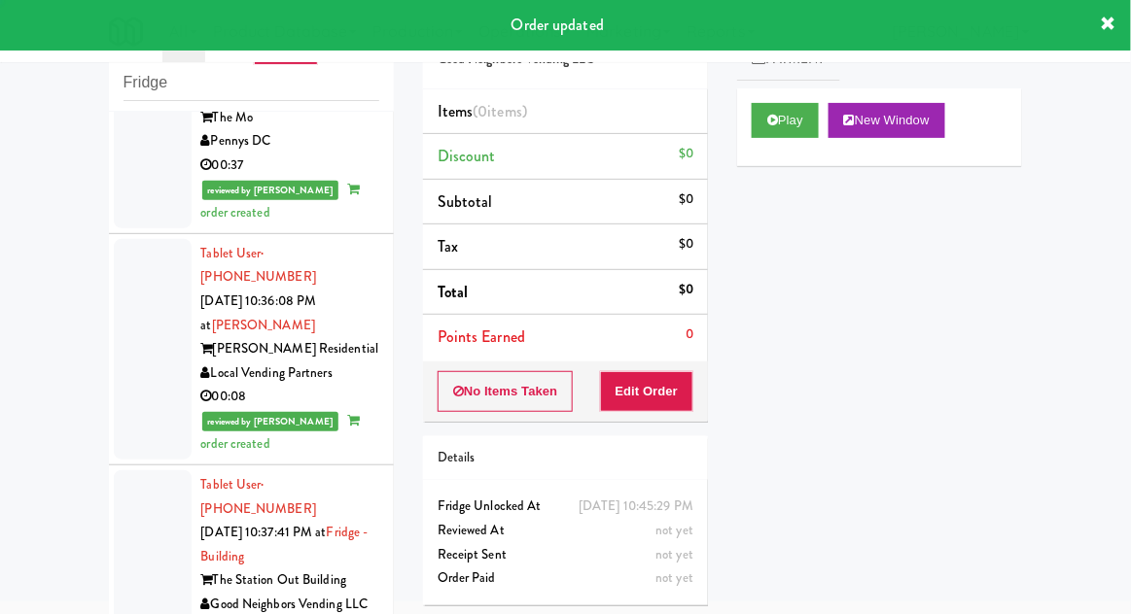
scroll to position [8860, 0]
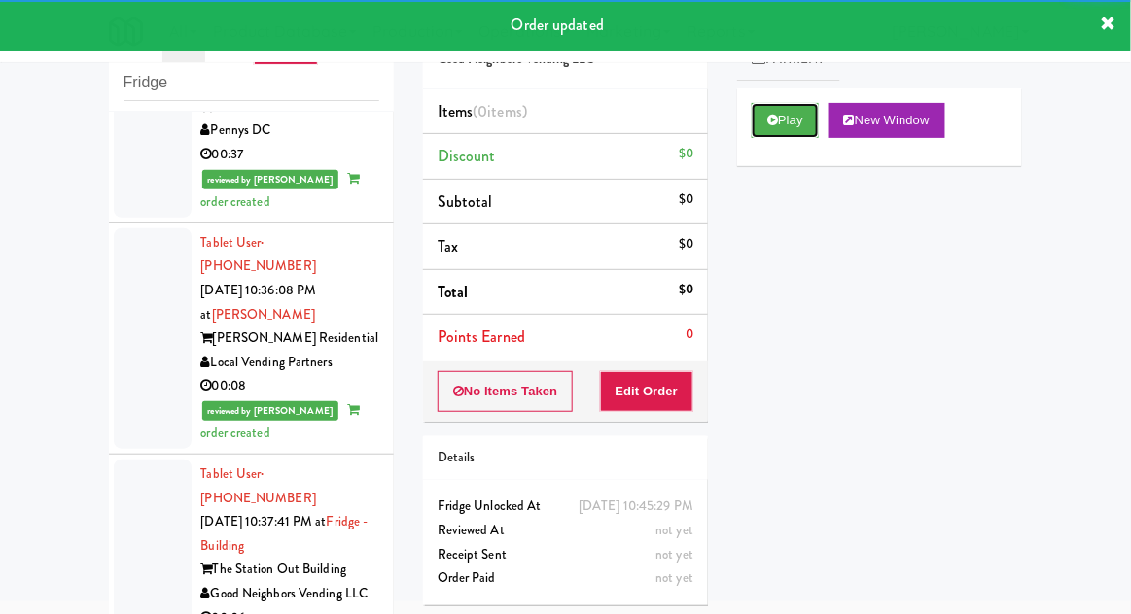
click at [780, 129] on button "Play" at bounding box center [784, 120] width 67 height 35
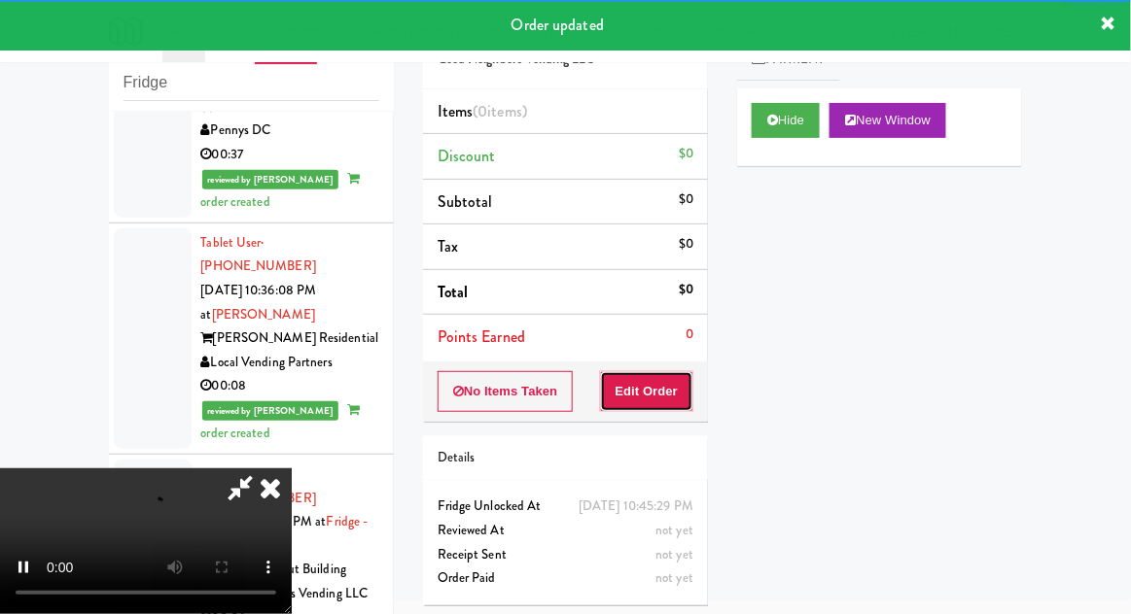
click at [638, 403] on button "Edit Order" at bounding box center [647, 391] width 94 height 41
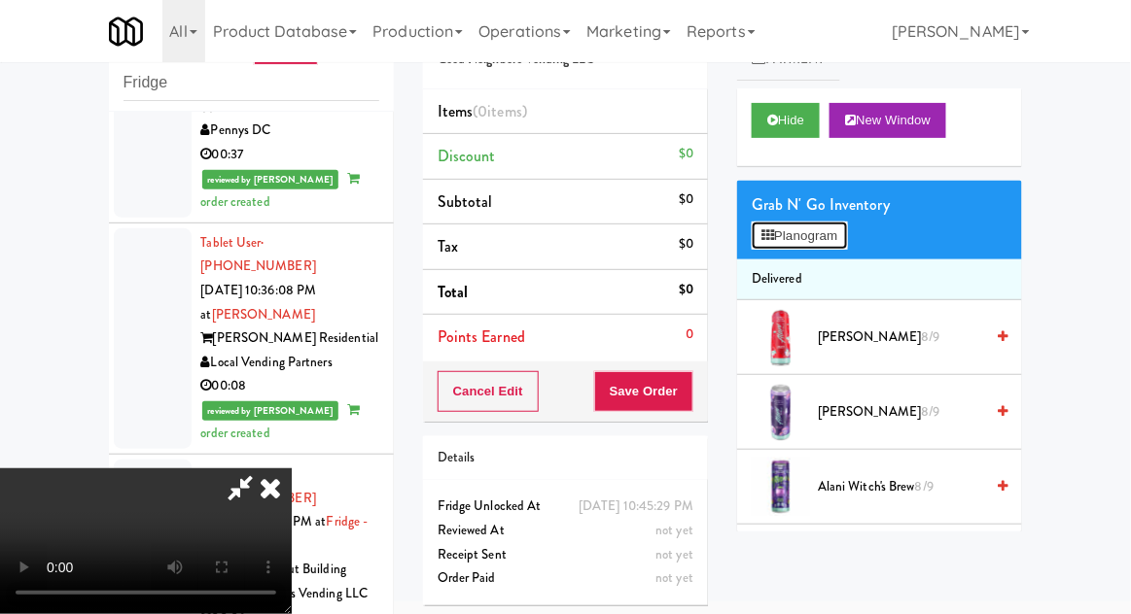
click at [844, 226] on button "Planogram" at bounding box center [798, 236] width 95 height 29
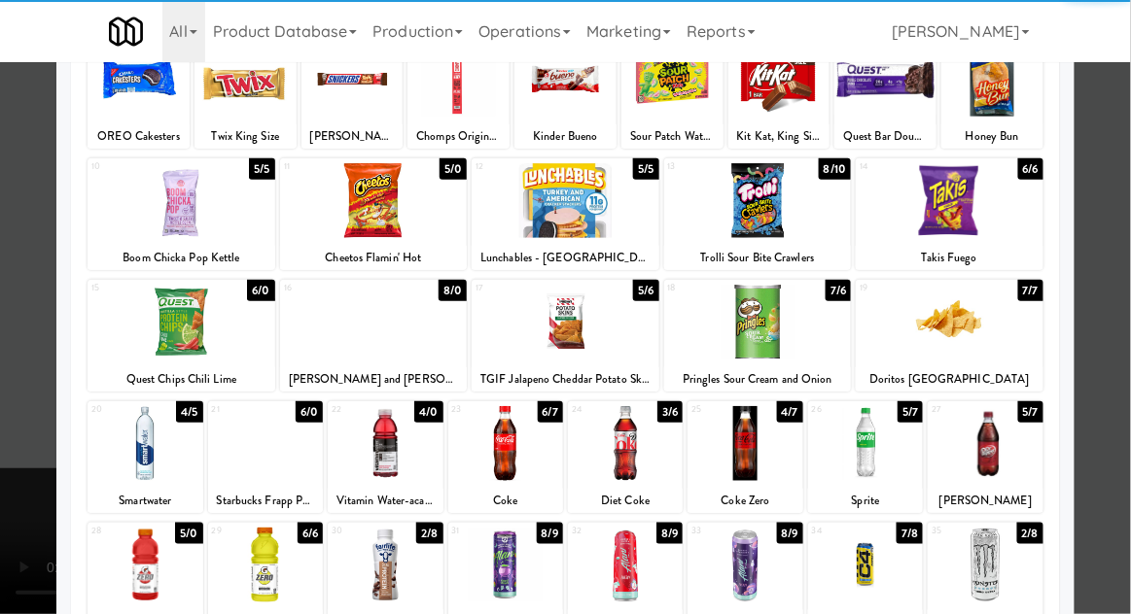
scroll to position [153, 0]
click at [148, 563] on div at bounding box center [144, 565] width 115 height 75
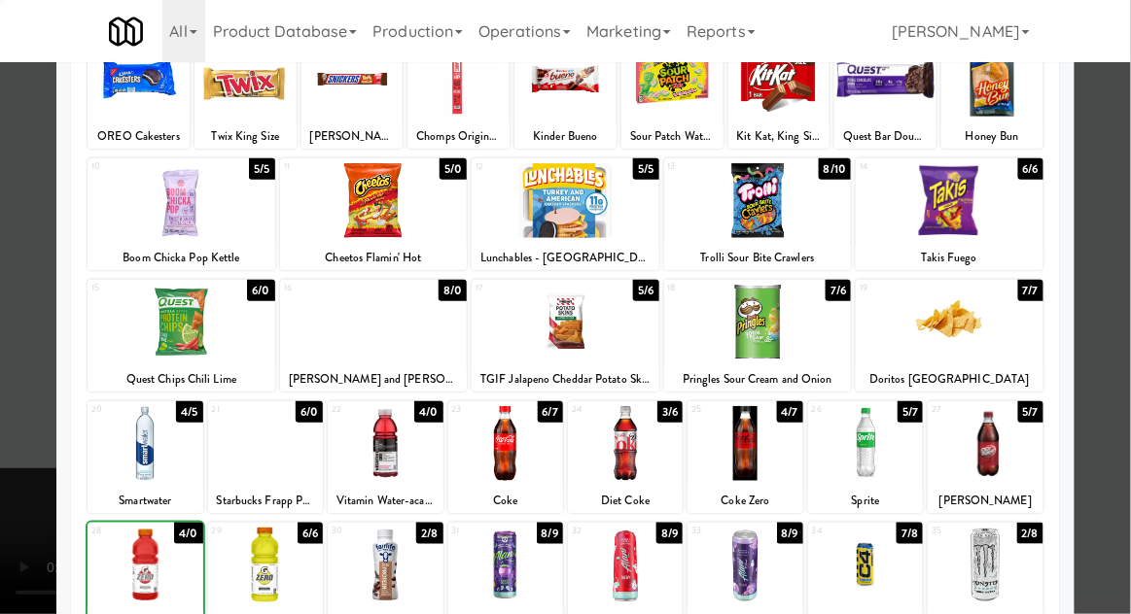
click at [1122, 242] on div at bounding box center [565, 307] width 1131 height 614
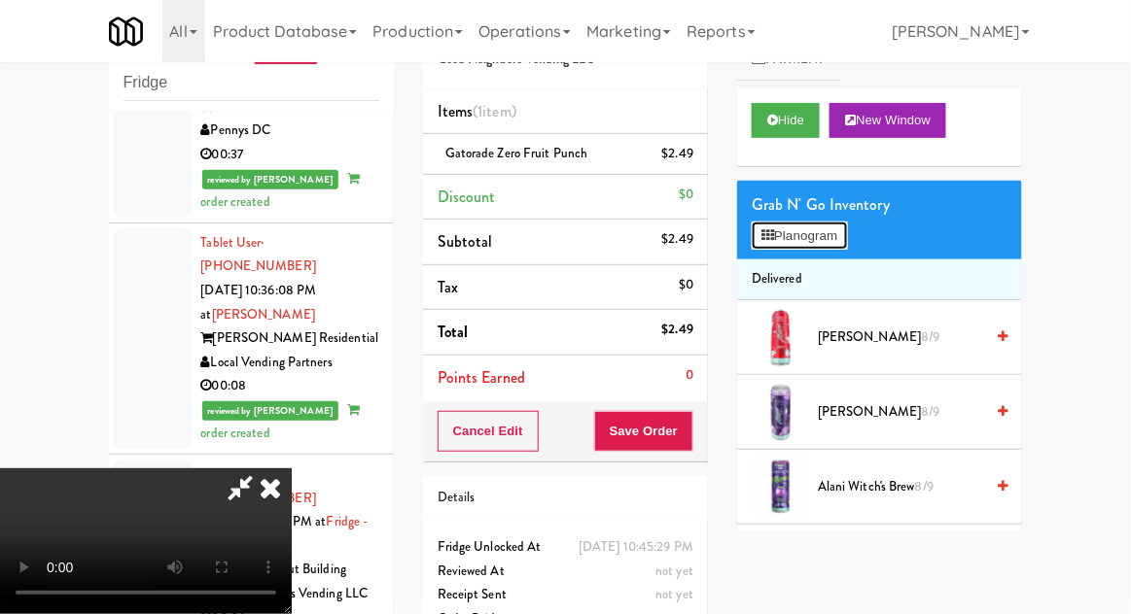
click at [846, 227] on button "Planogram" at bounding box center [798, 236] width 95 height 29
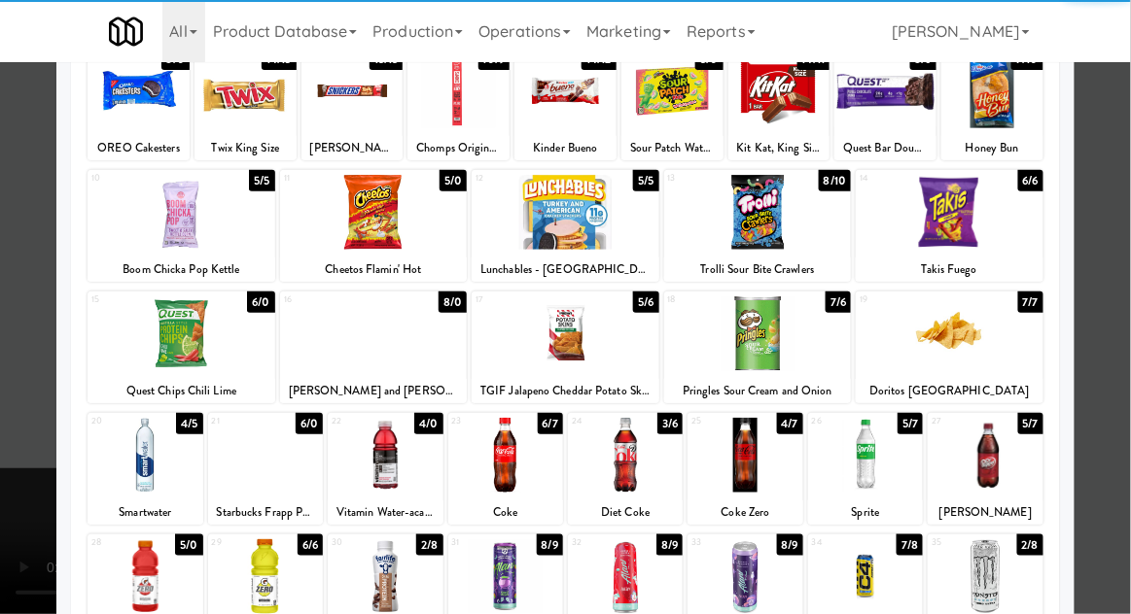
scroll to position [142, 0]
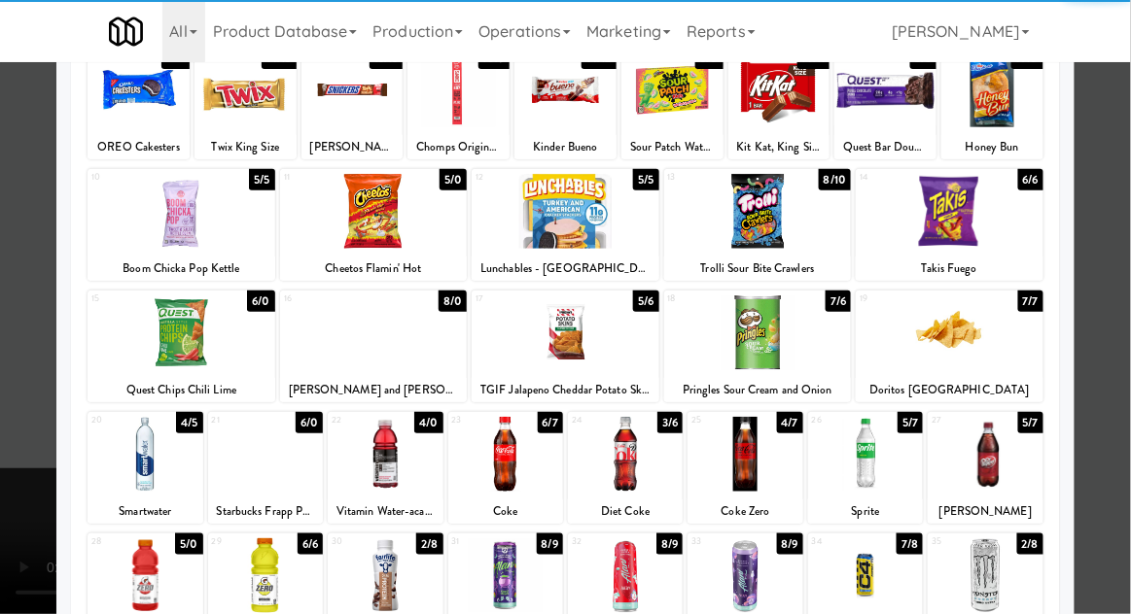
click at [506, 594] on div at bounding box center [505, 576] width 115 height 75
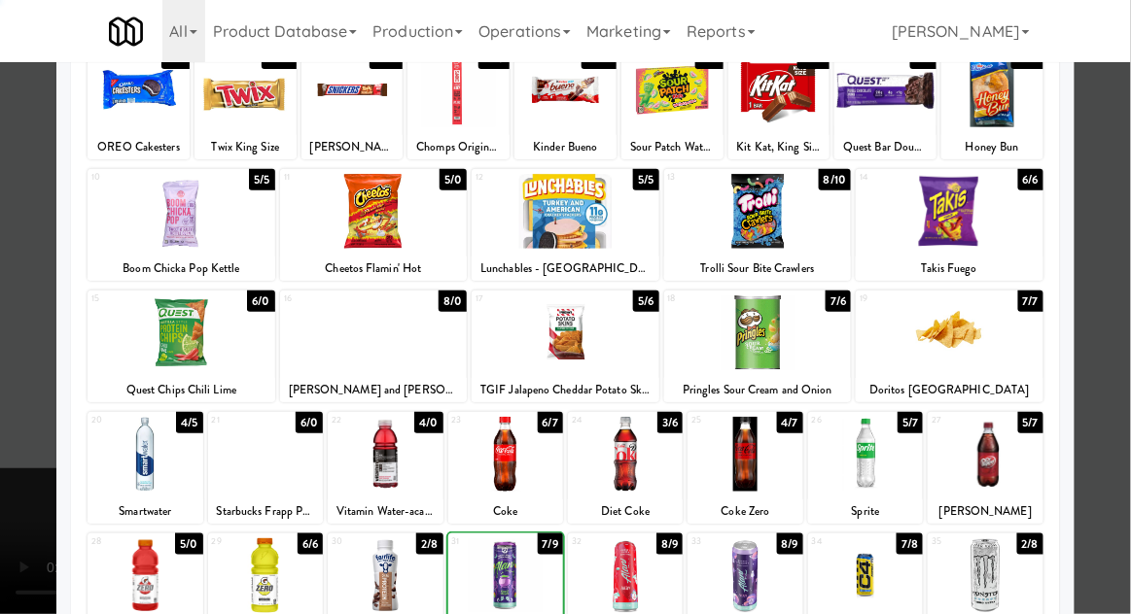
click at [1115, 255] on div at bounding box center [565, 307] width 1131 height 614
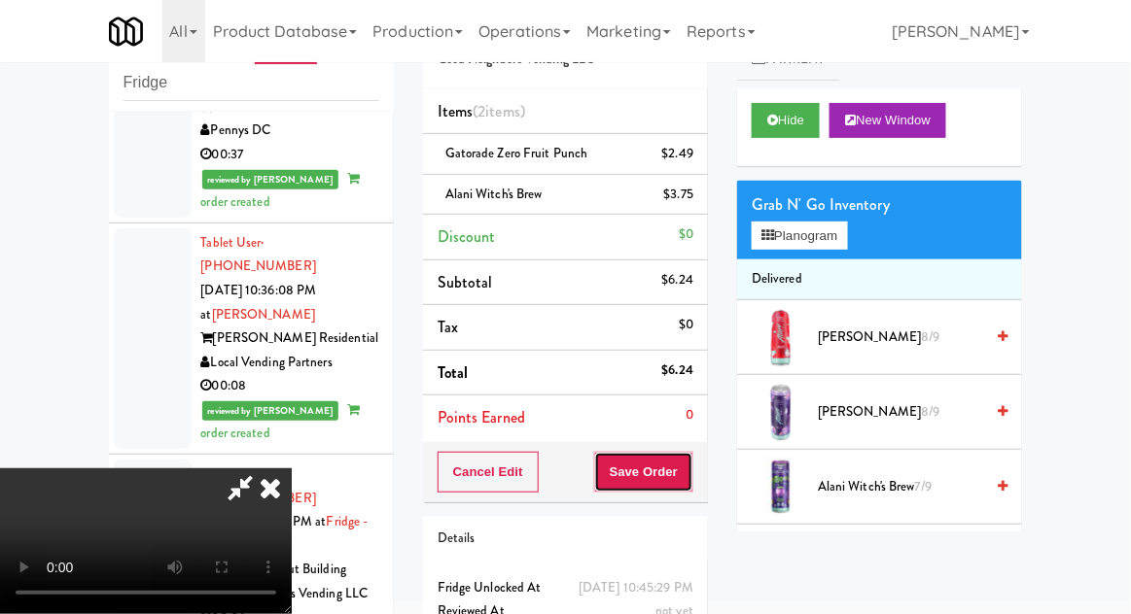
click at [692, 475] on button "Save Order" at bounding box center [643, 472] width 99 height 41
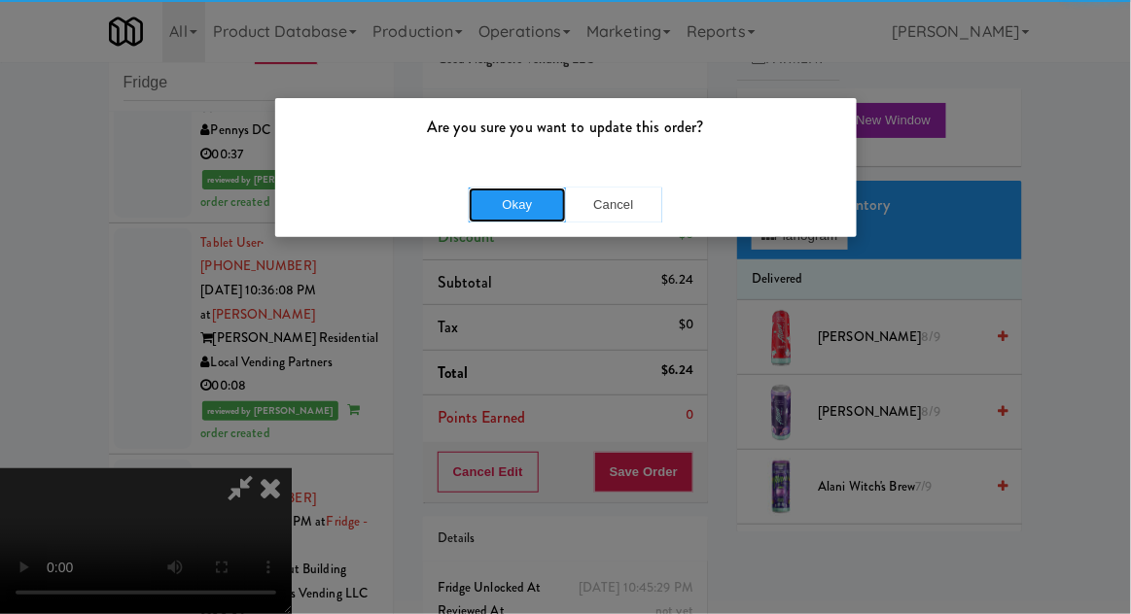
click at [495, 201] on button "Okay" at bounding box center [517, 205] width 97 height 35
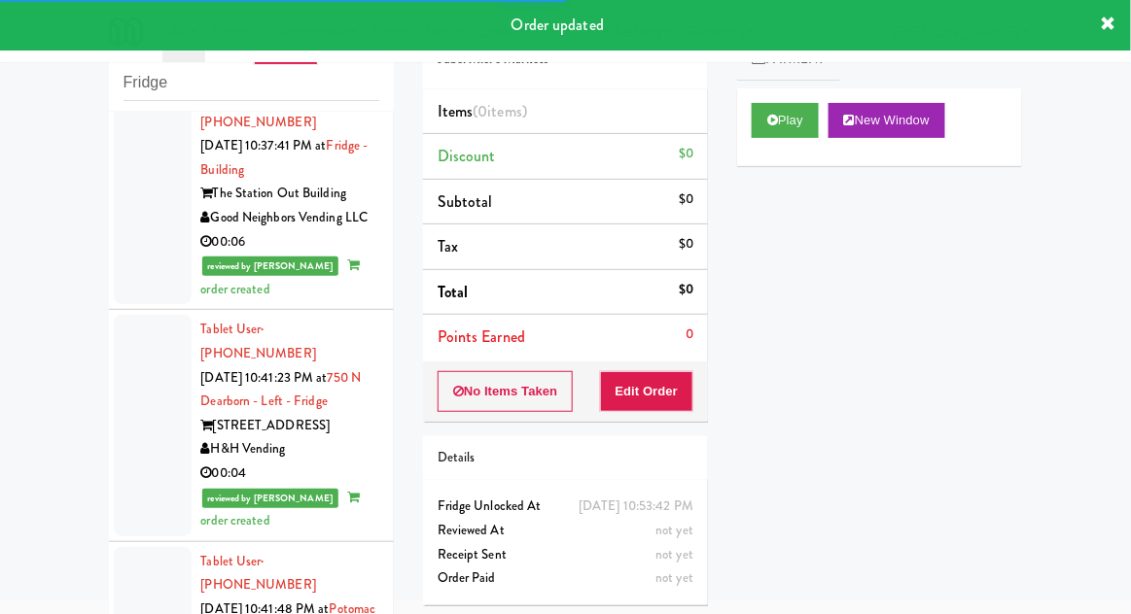
scroll to position [9255, 0]
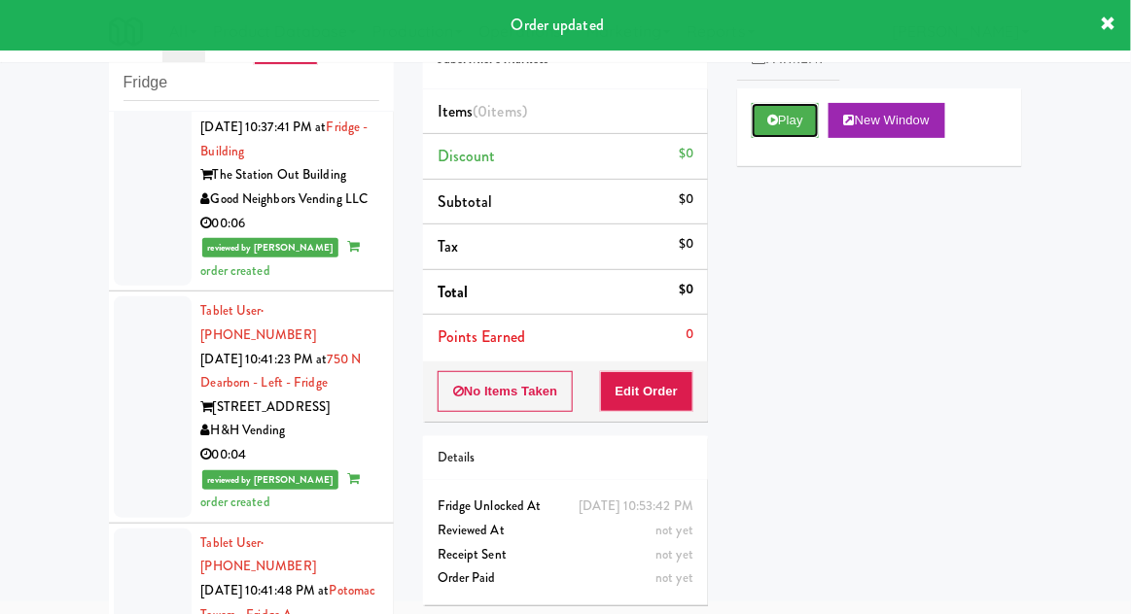
click at [772, 119] on icon at bounding box center [772, 120] width 11 height 13
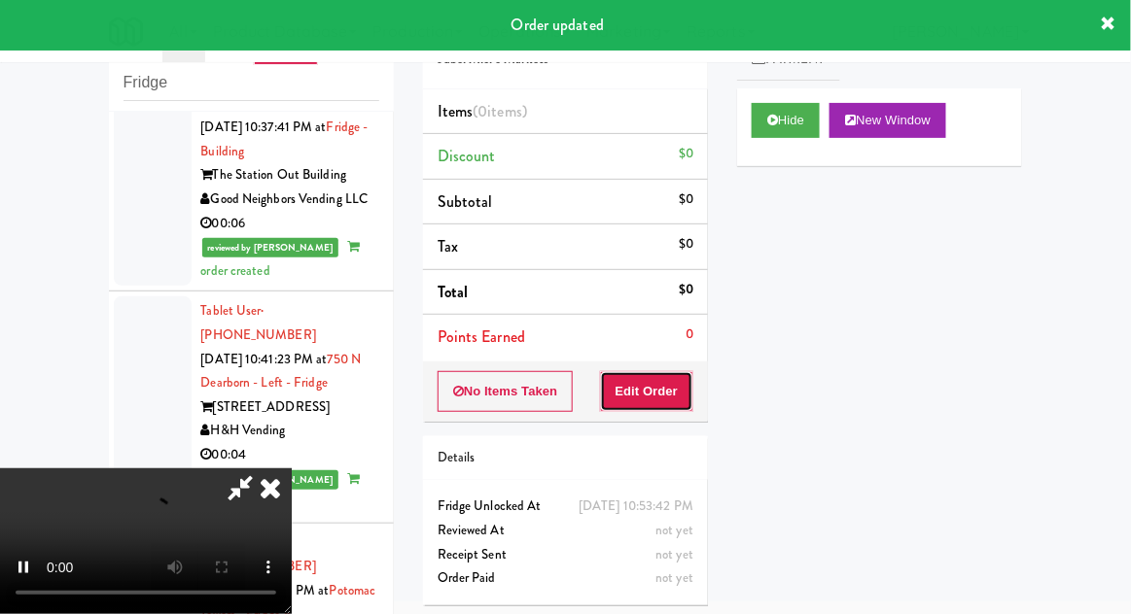
click at [662, 400] on button "Edit Order" at bounding box center [647, 391] width 94 height 41
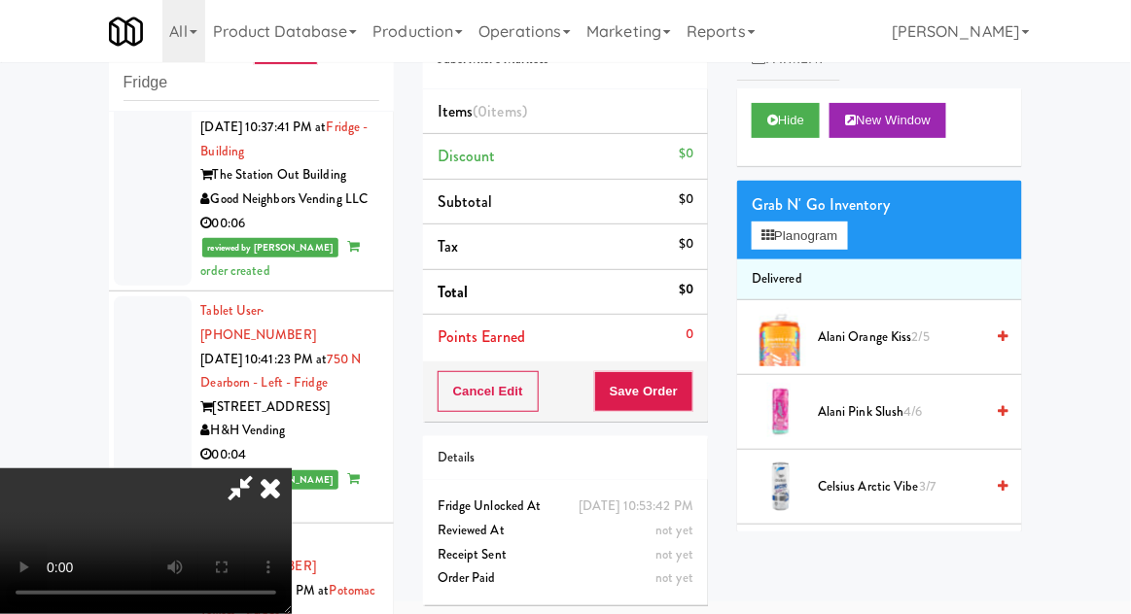
scroll to position [0, 0]
click at [840, 248] on button "Planogram" at bounding box center [798, 236] width 95 height 29
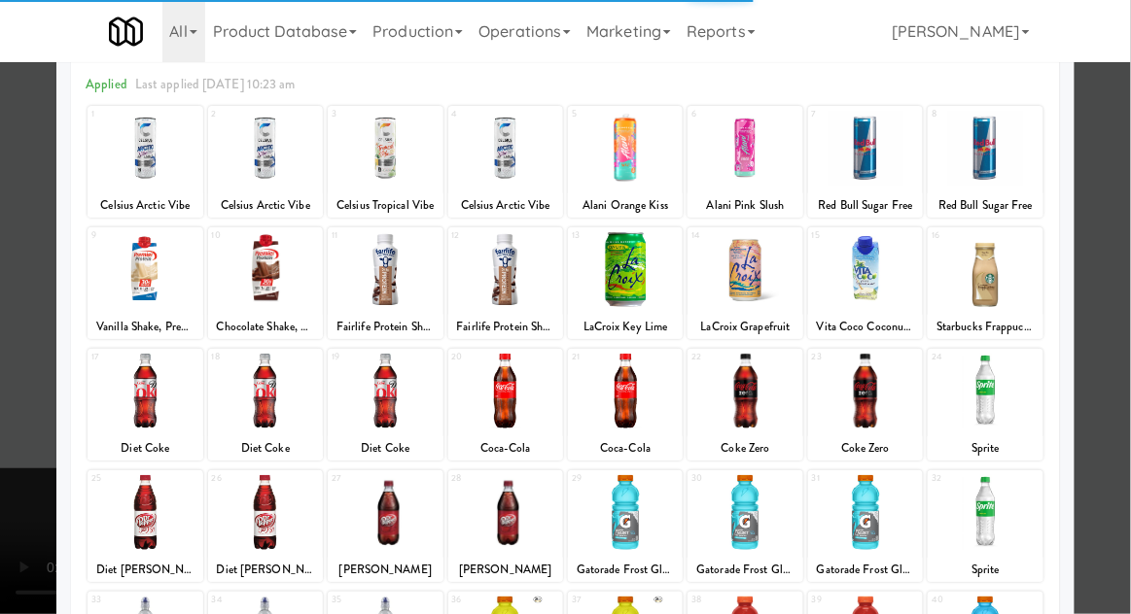
scroll to position [131, 0]
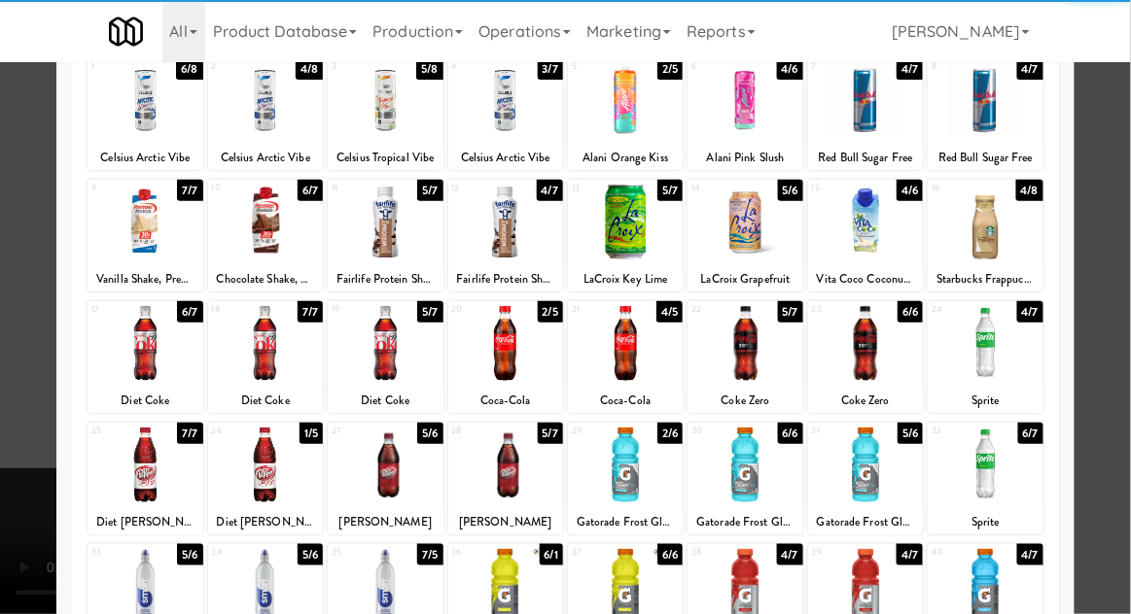
click at [496, 581] on div at bounding box center [505, 586] width 115 height 75
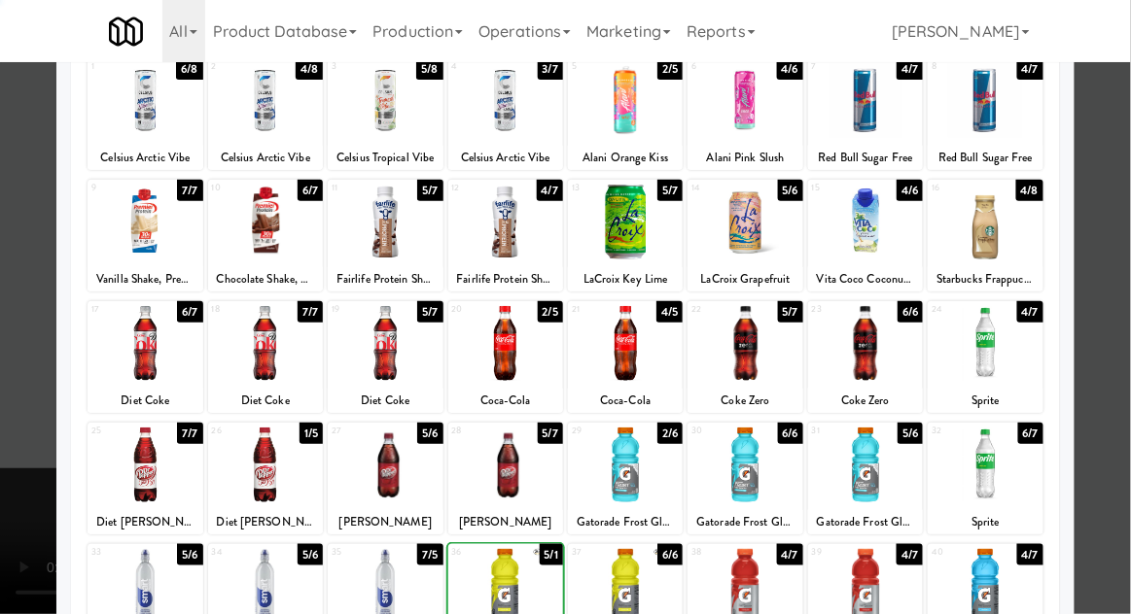
click at [1118, 249] on div at bounding box center [565, 307] width 1131 height 614
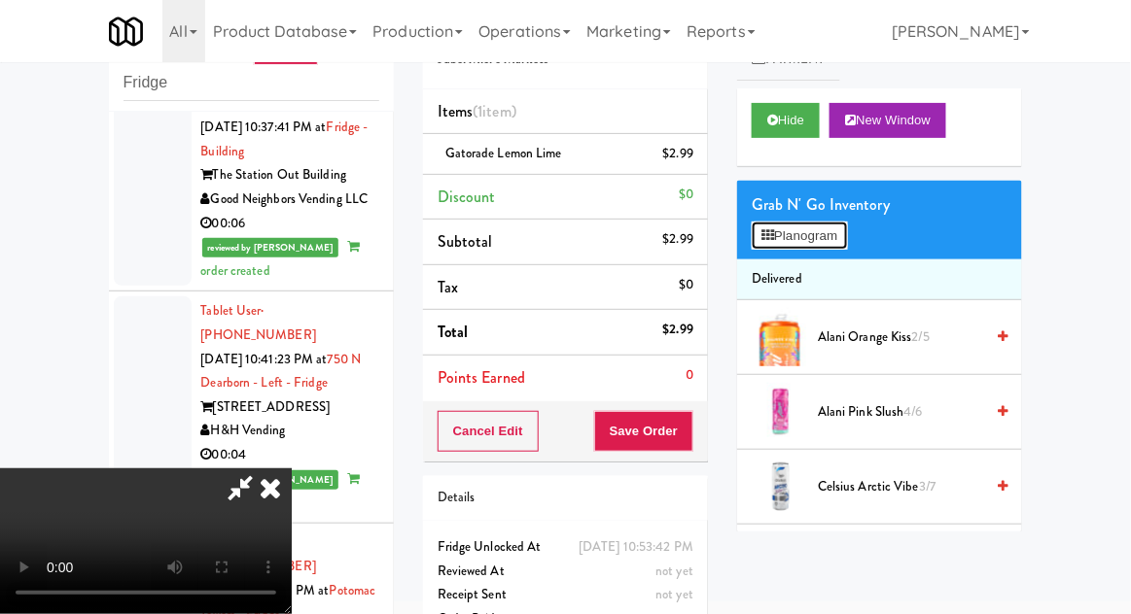
click at [847, 243] on button "Planogram" at bounding box center [798, 236] width 95 height 29
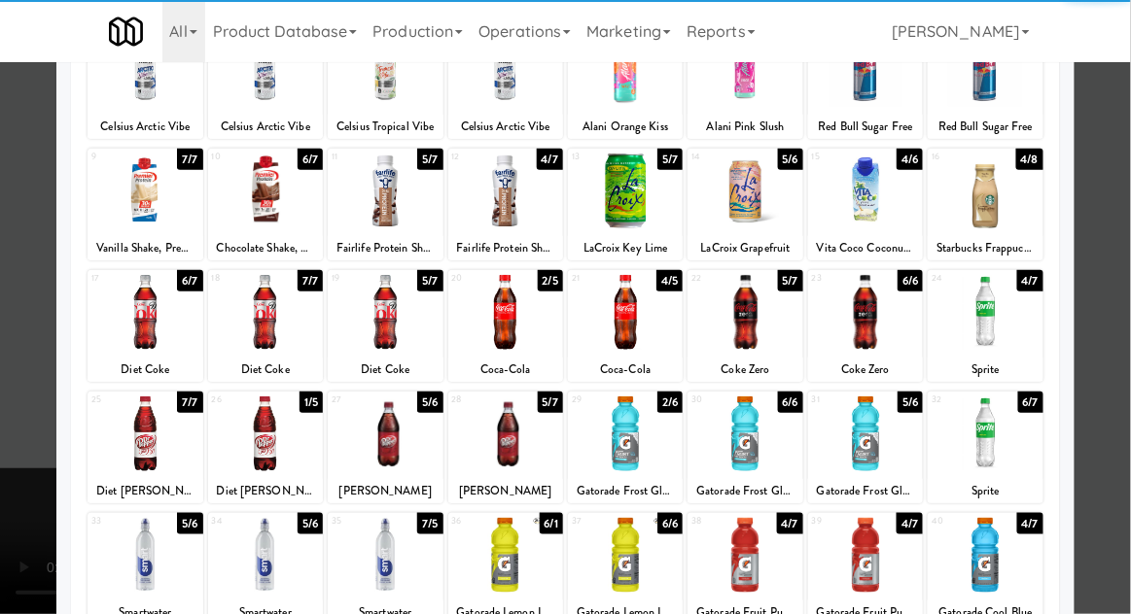
scroll to position [161, 0]
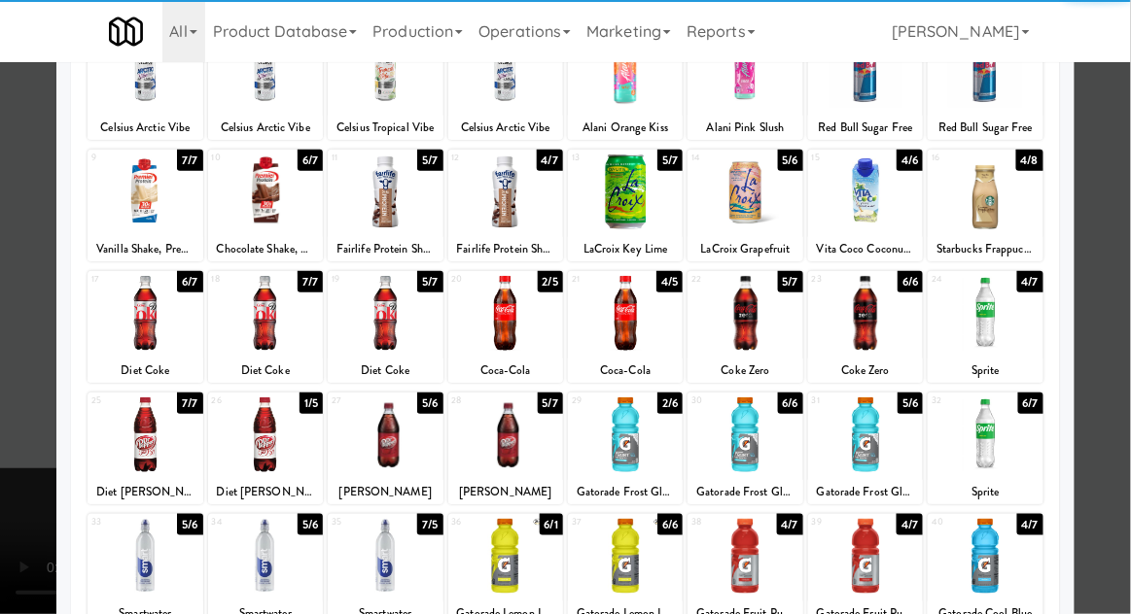
click at [632, 555] on div at bounding box center [625, 556] width 115 height 75
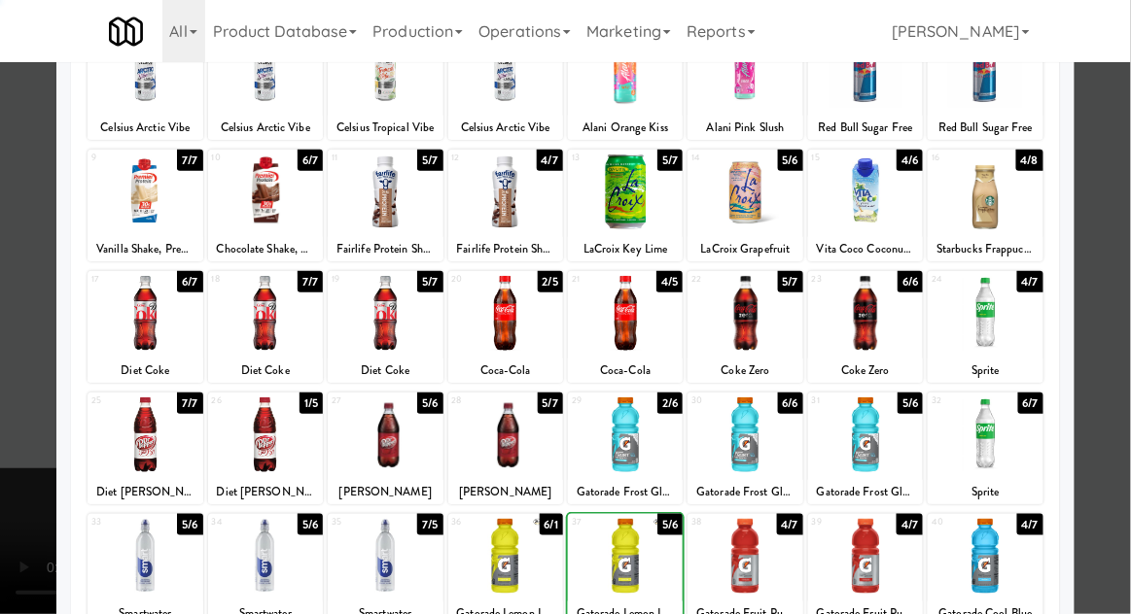
click at [1124, 249] on div at bounding box center [565, 307] width 1131 height 614
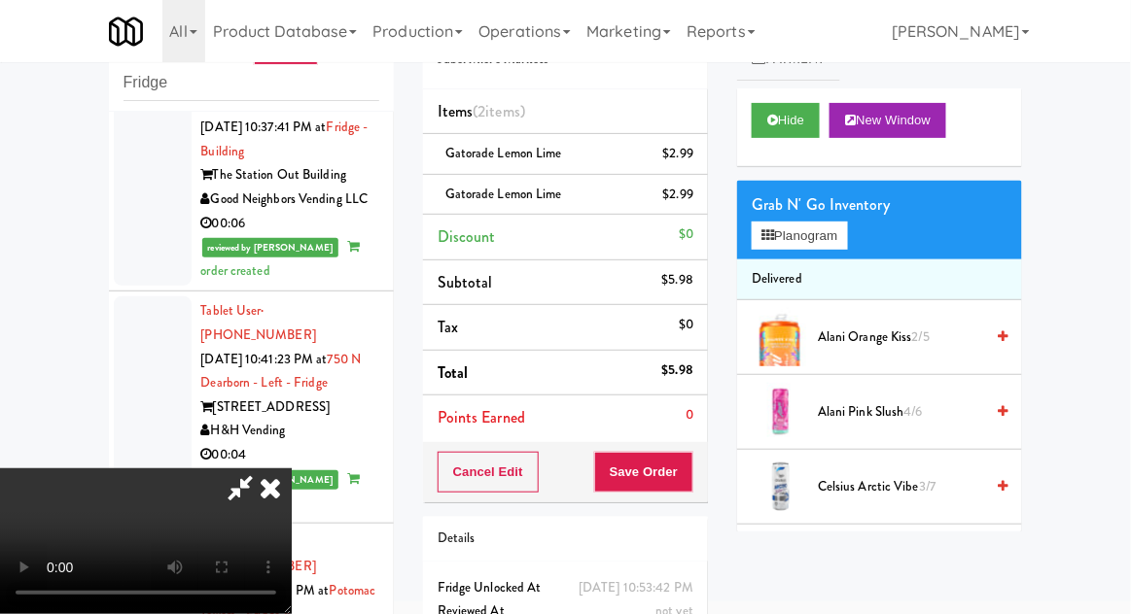
scroll to position [71, 0]
click at [692, 484] on button "Save Order" at bounding box center [643, 472] width 99 height 41
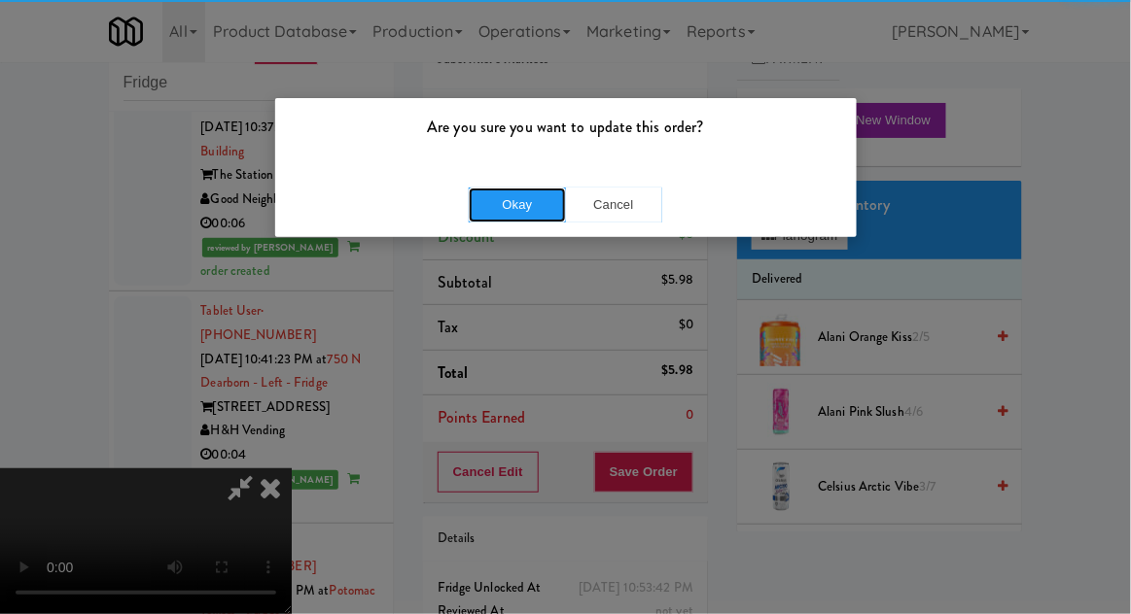
click at [517, 213] on button "Okay" at bounding box center [517, 205] width 97 height 35
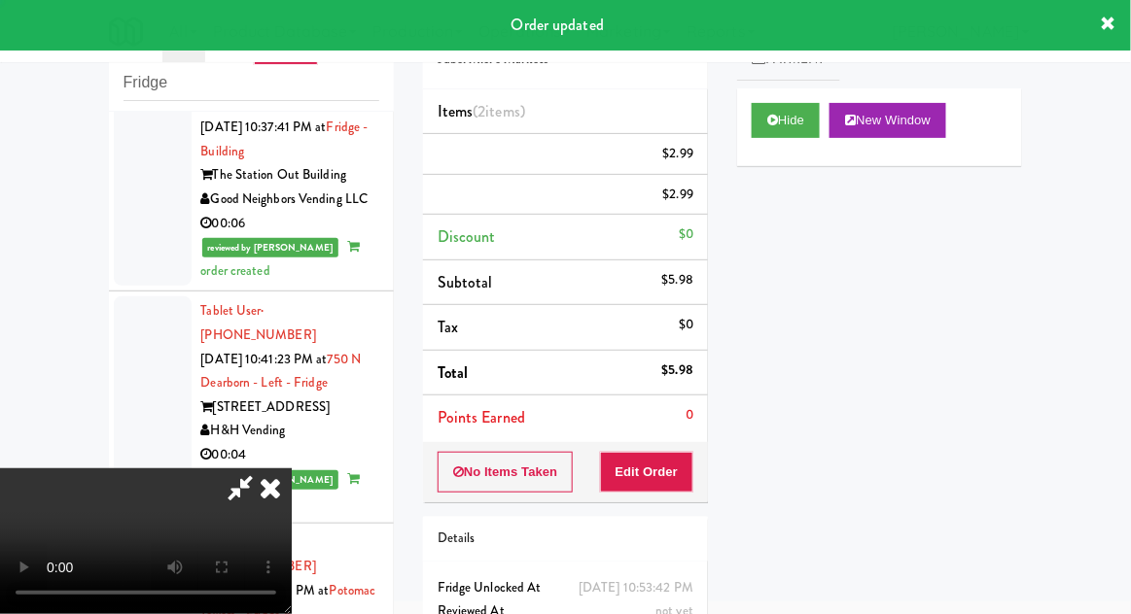
scroll to position [0, 0]
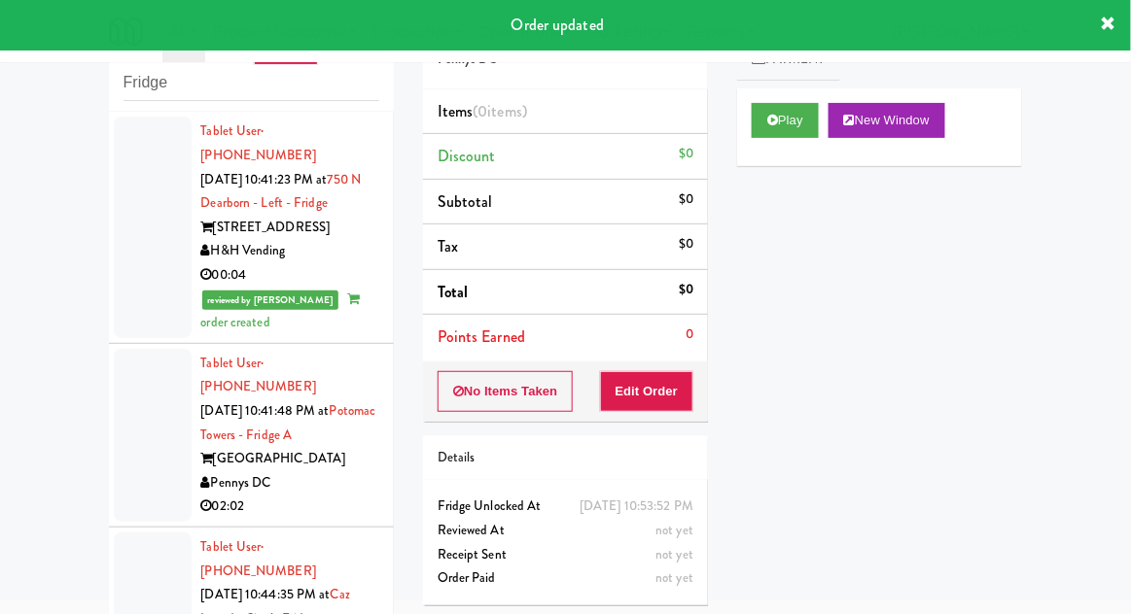
scroll to position [9434, 0]
click at [771, 121] on icon at bounding box center [772, 120] width 11 height 13
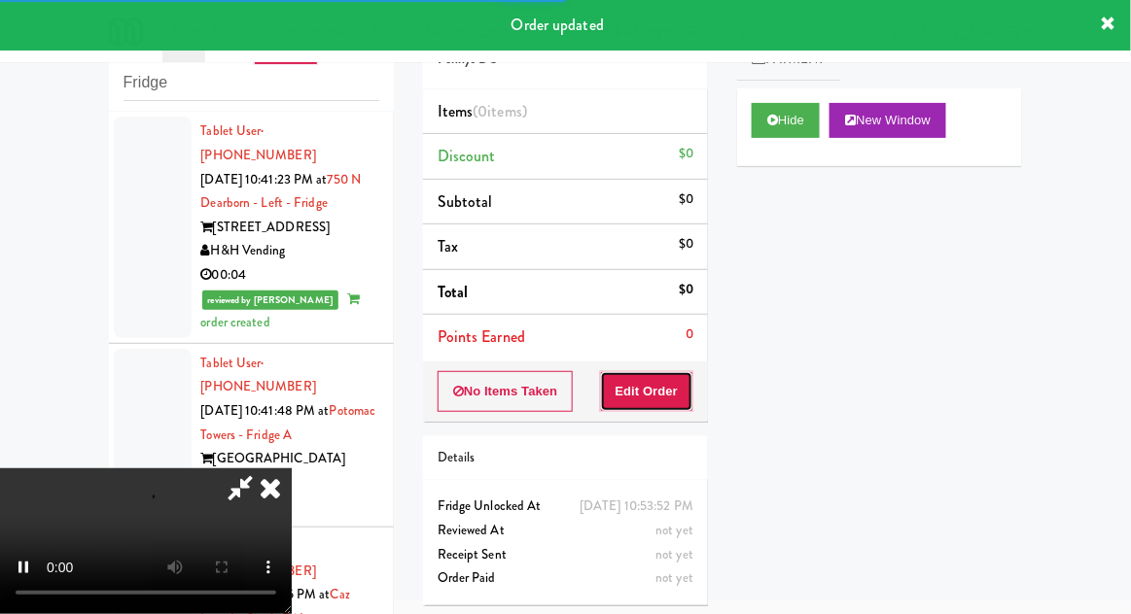
click at [670, 379] on button "Edit Order" at bounding box center [647, 391] width 94 height 41
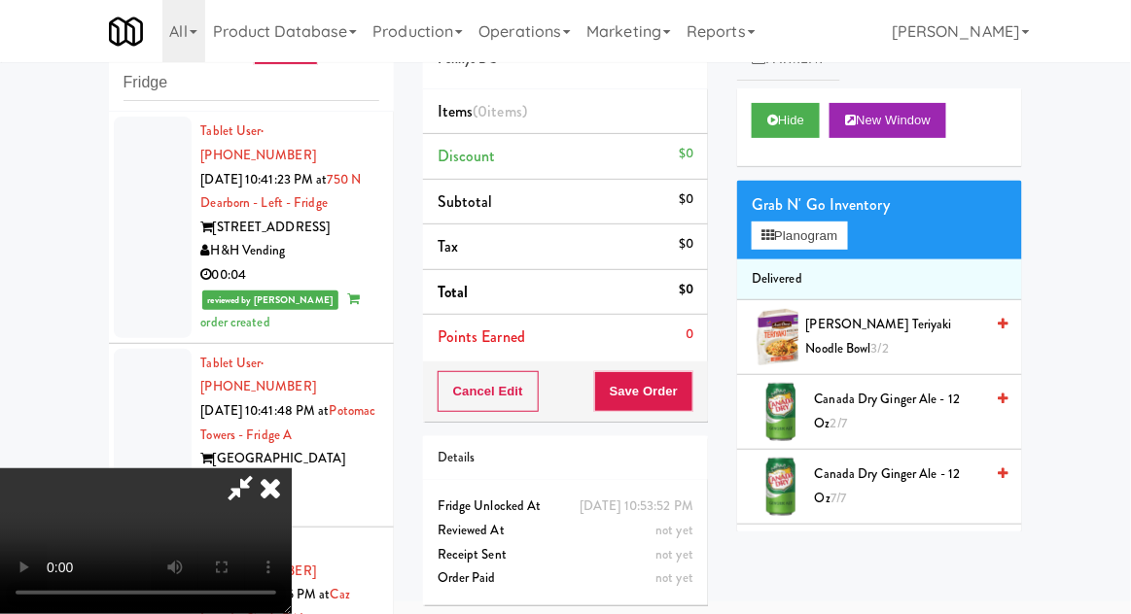
scroll to position [0, 0]
click at [838, 227] on button "Planogram" at bounding box center [798, 236] width 95 height 29
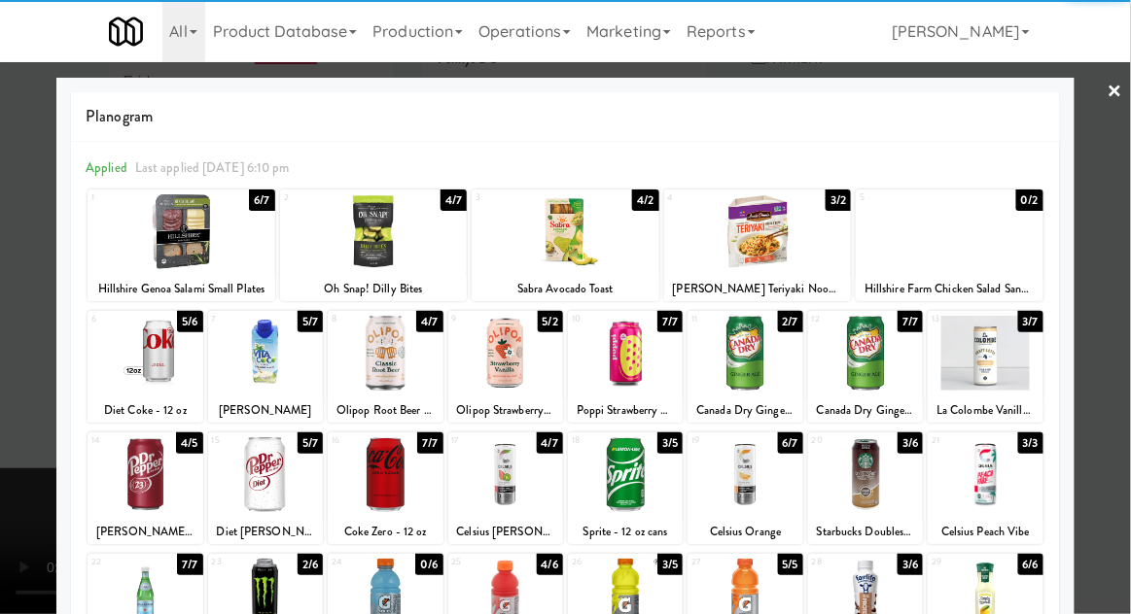
click at [873, 361] on div at bounding box center [865, 353] width 115 height 75
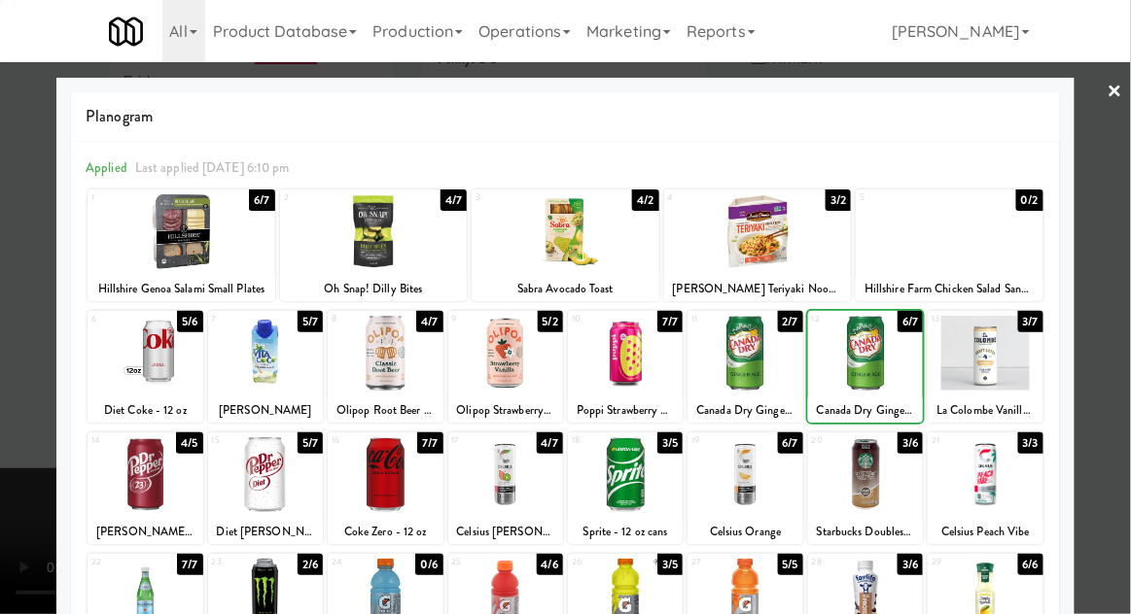
click at [1121, 230] on div at bounding box center [565, 307] width 1131 height 614
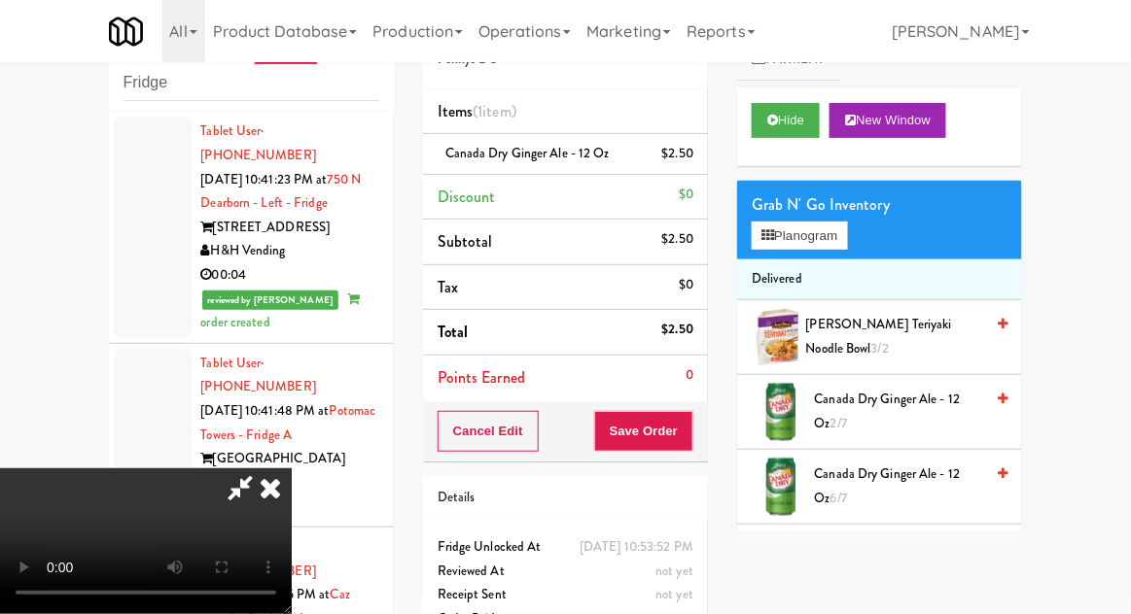
scroll to position [71, 0]
click at [690, 430] on button "Save Order" at bounding box center [643, 431] width 99 height 41
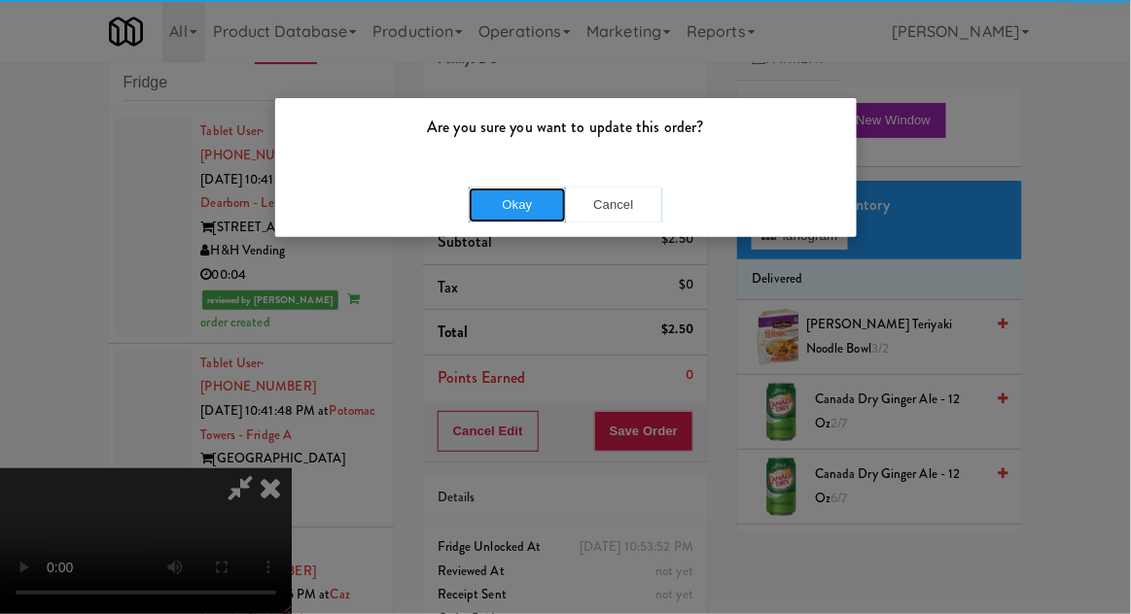
click at [504, 200] on button "Okay" at bounding box center [517, 205] width 97 height 35
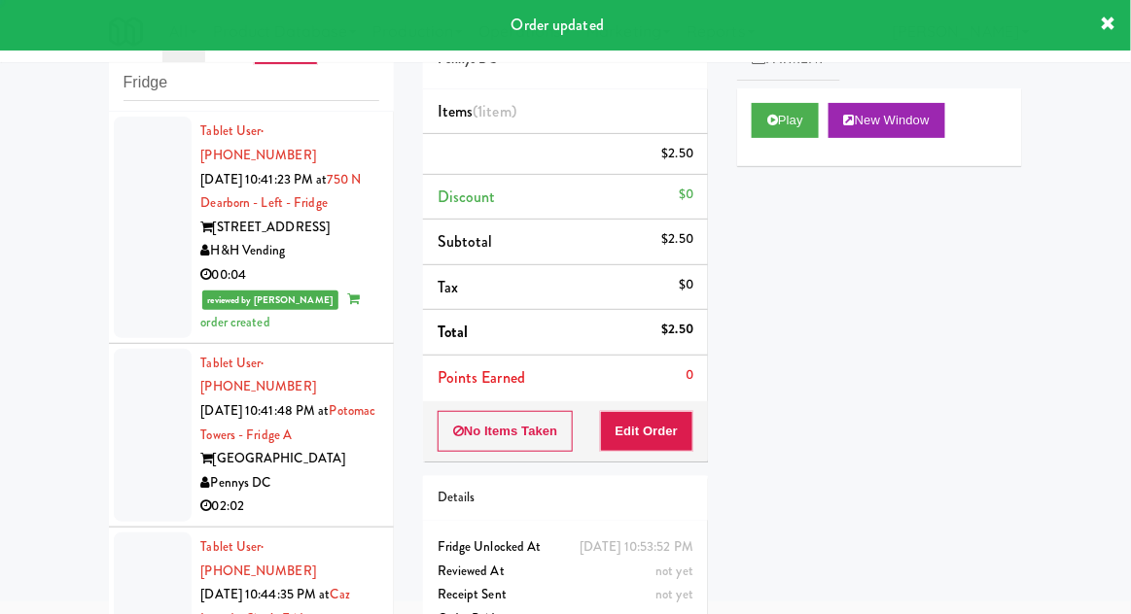
scroll to position [0, 0]
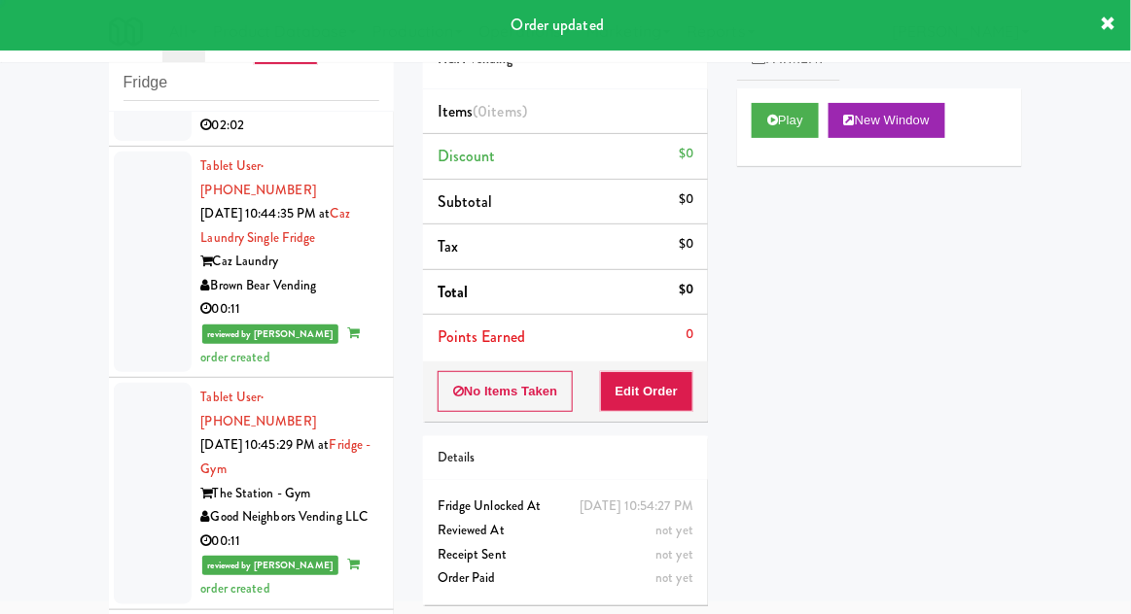
scroll to position [9822, 0]
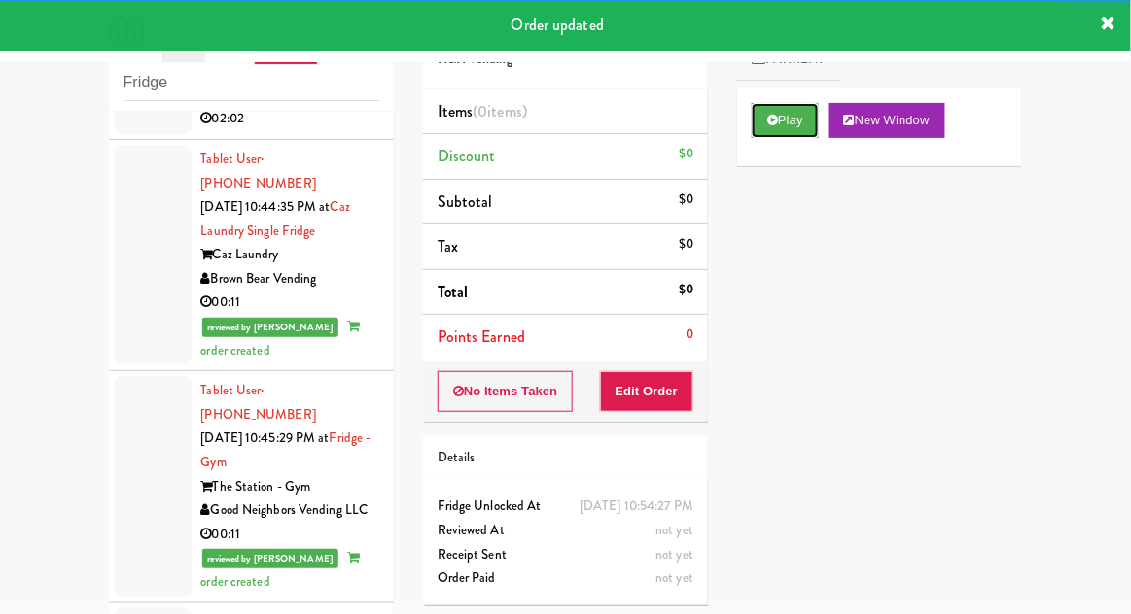
click at [774, 107] on button "Play" at bounding box center [784, 120] width 67 height 35
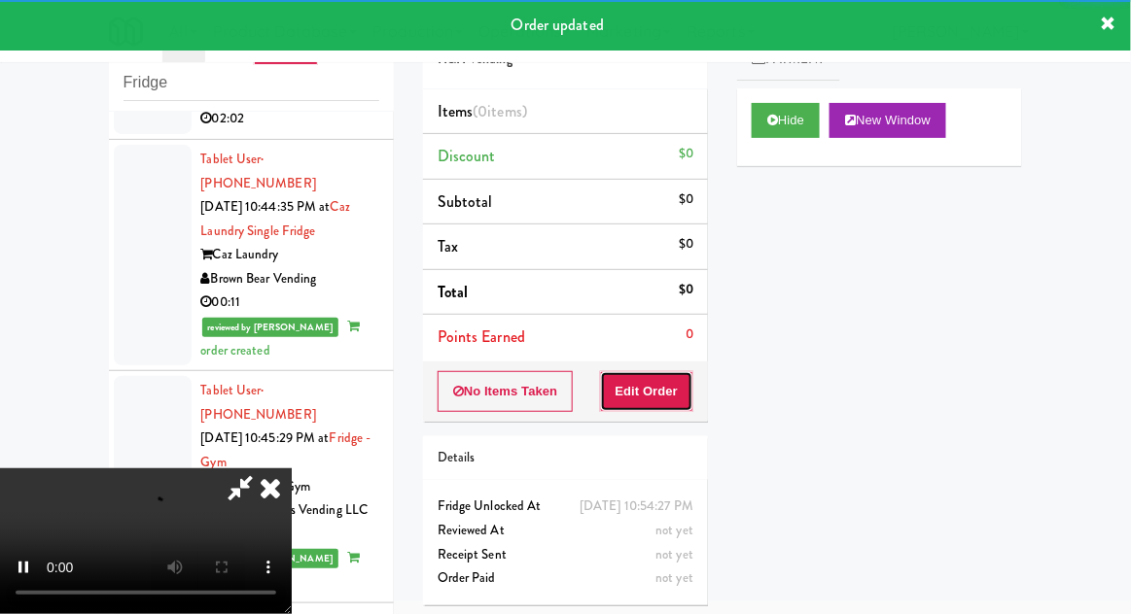
click at [656, 386] on button "Edit Order" at bounding box center [647, 391] width 94 height 41
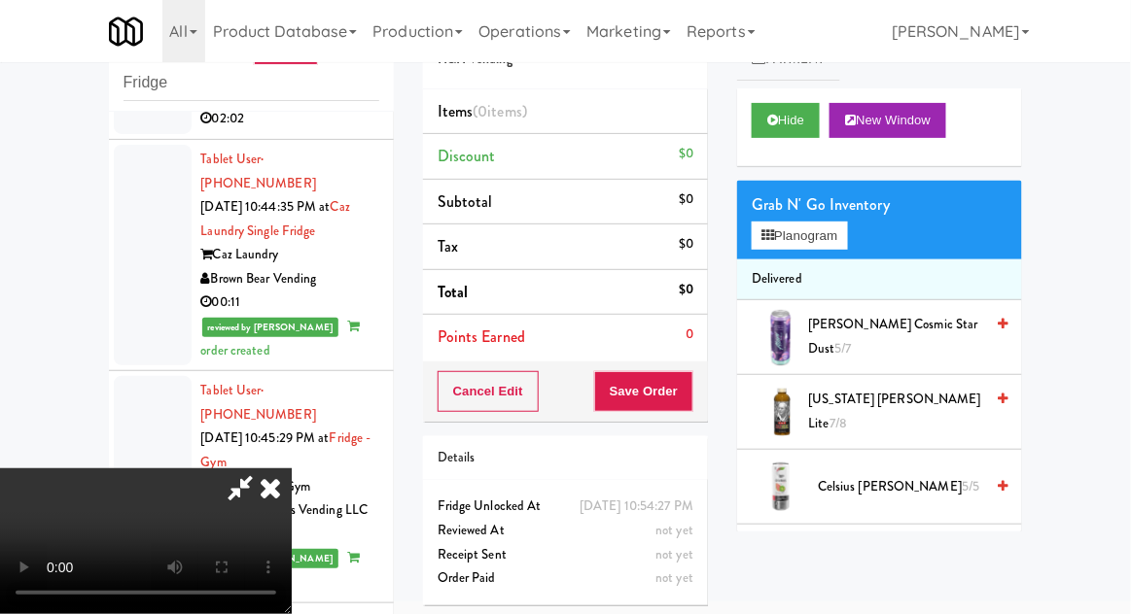
click at [838, 208] on div "Grab N' Go Inventory" at bounding box center [879, 205] width 256 height 29
click at [847, 227] on button "Planogram" at bounding box center [798, 236] width 95 height 29
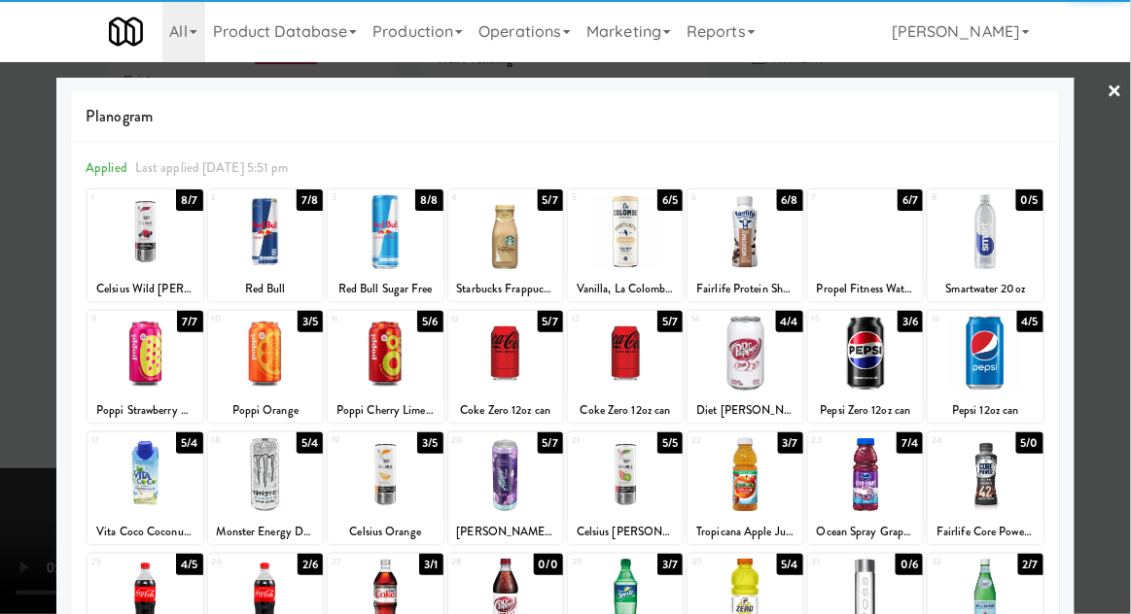
click at [755, 253] on div at bounding box center [744, 231] width 115 height 75
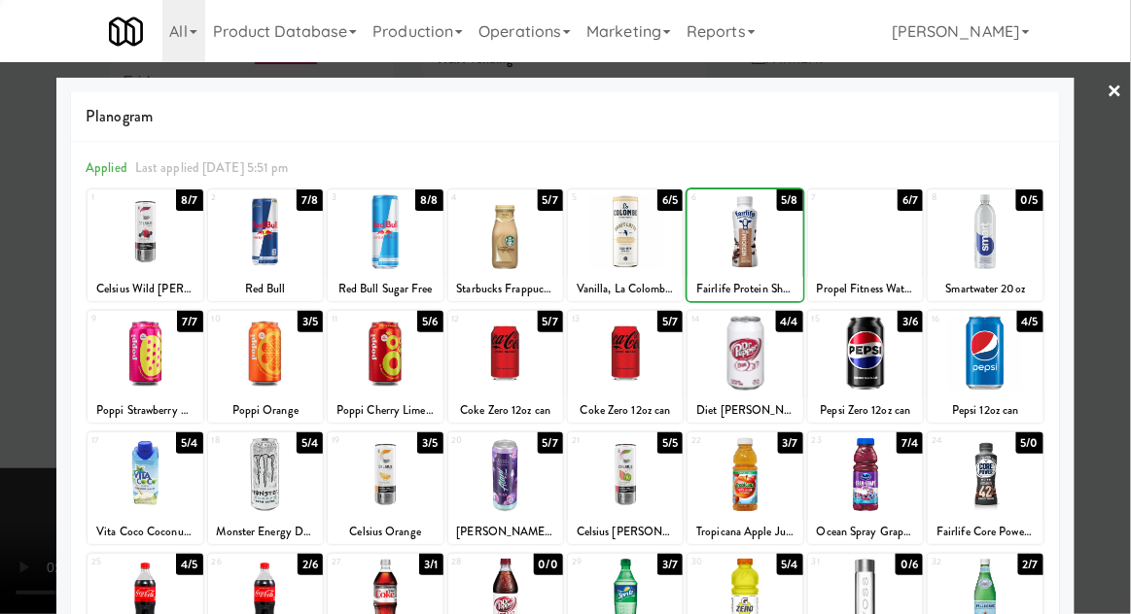
click at [1121, 233] on div at bounding box center [565, 307] width 1131 height 614
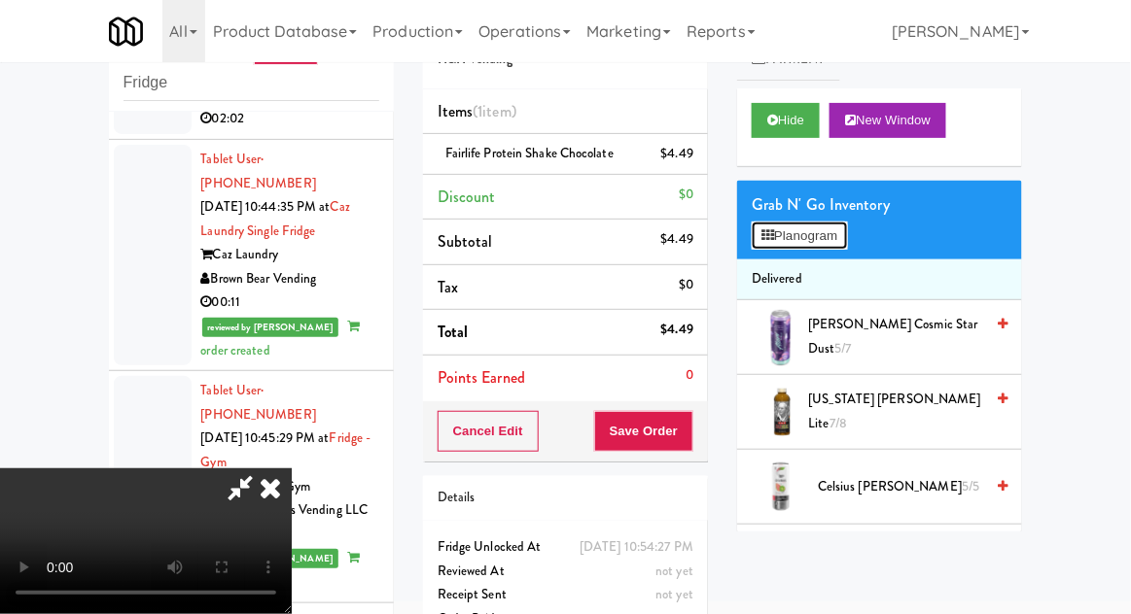
click at [847, 243] on button "Planogram" at bounding box center [798, 236] width 95 height 29
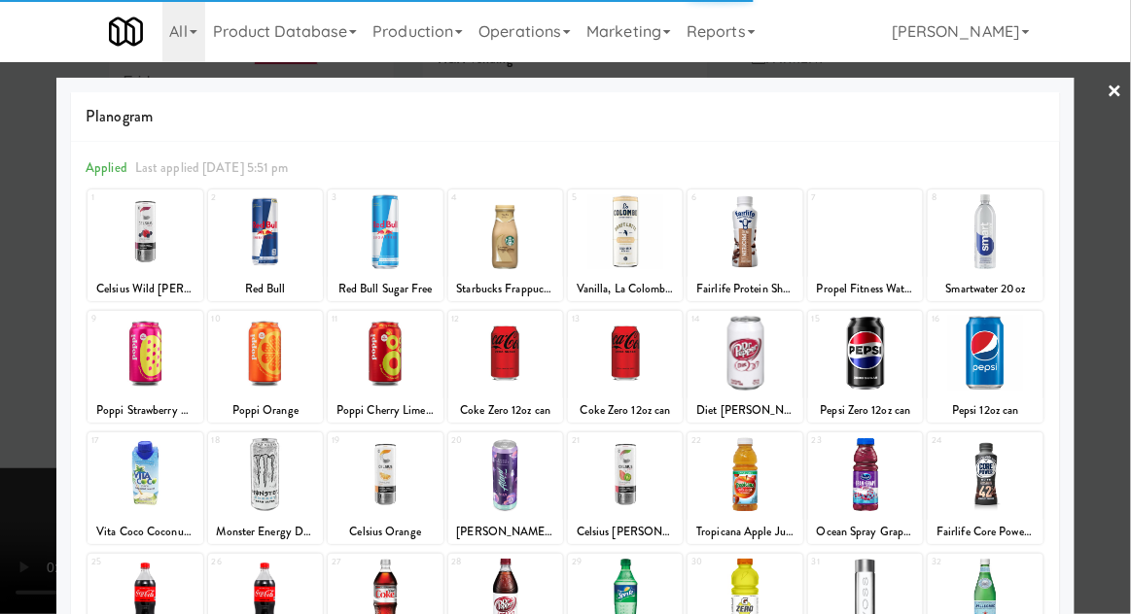
click at [760, 242] on div at bounding box center [744, 231] width 115 height 75
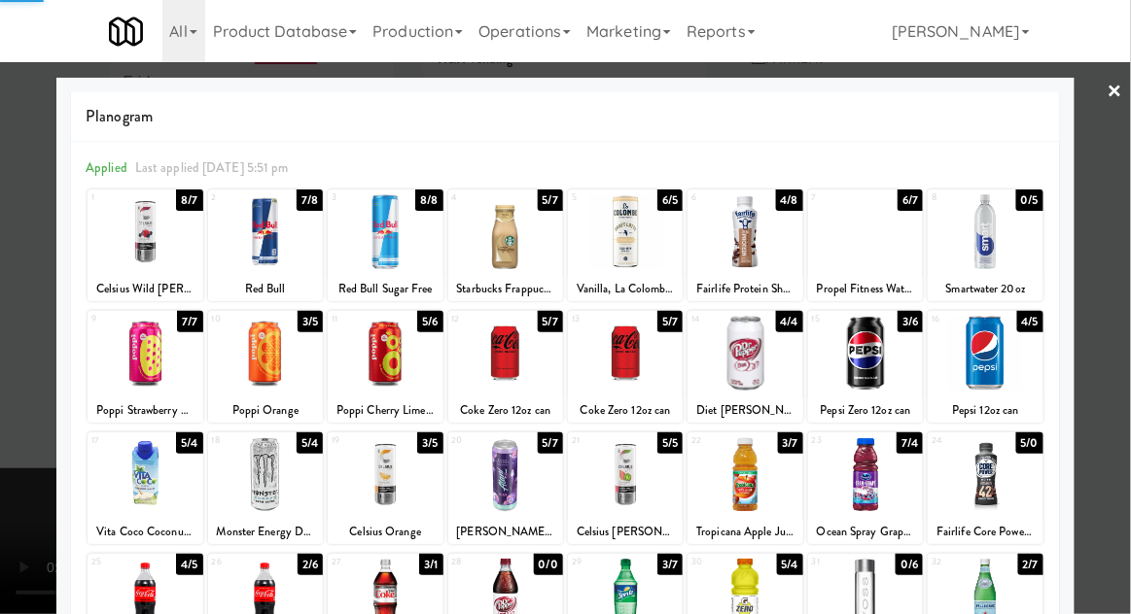
click at [1129, 206] on div at bounding box center [565, 307] width 1131 height 614
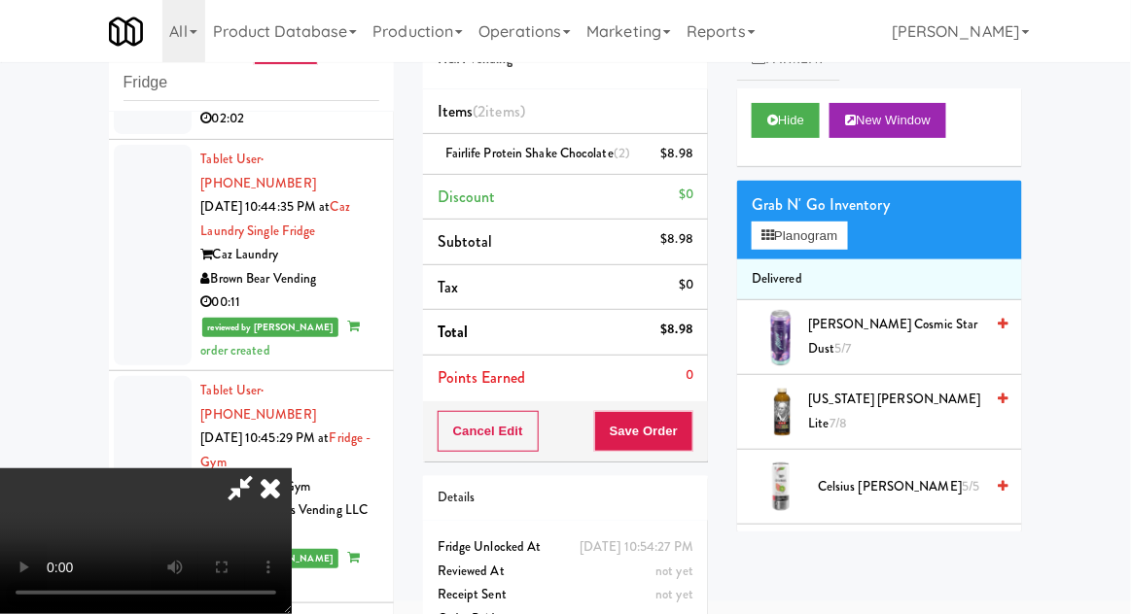
click at [713, 436] on div "Order # 1616526 H&H Vending Items (2 items ) Fairlife Protein Shake Chocolate (…" at bounding box center [565, 327] width 314 height 665
click at [692, 432] on button "Save Order" at bounding box center [643, 431] width 99 height 41
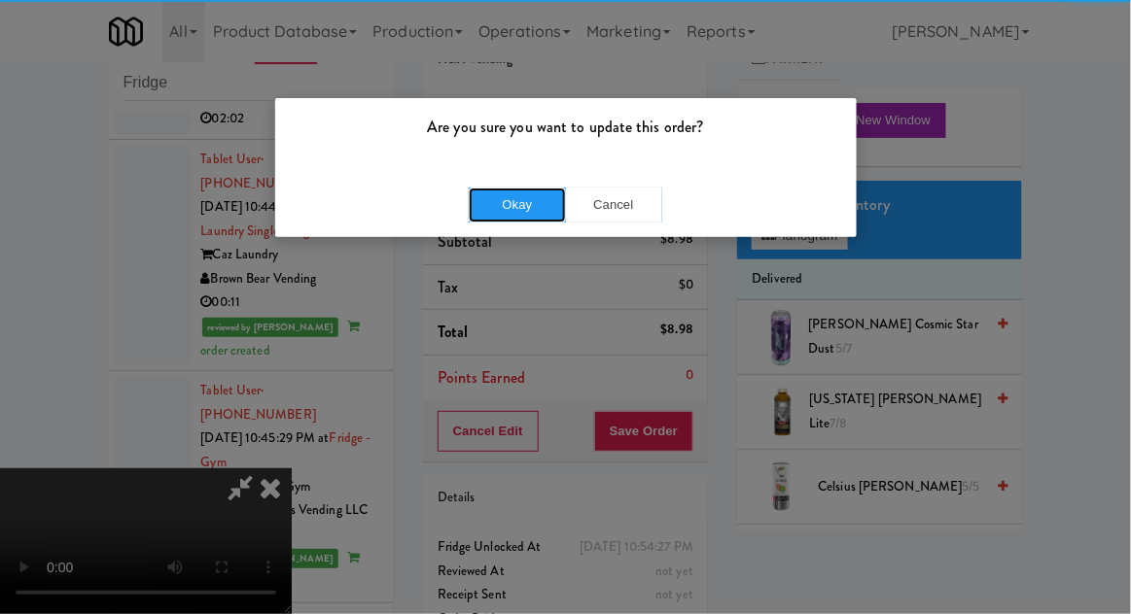
click at [492, 191] on button "Okay" at bounding box center [517, 205] width 97 height 35
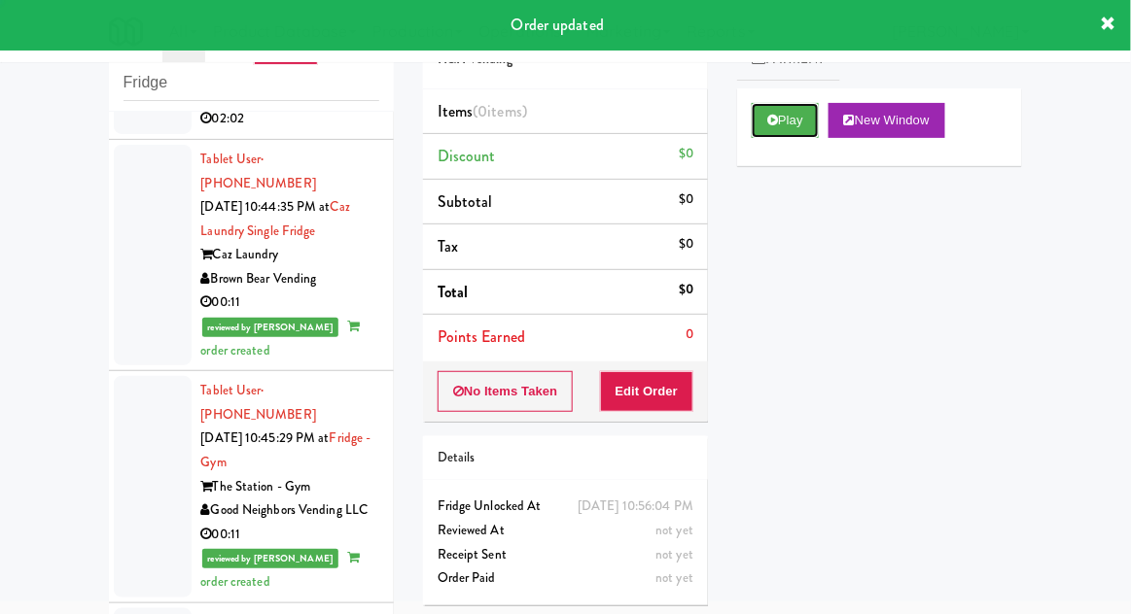
click at [758, 134] on button "Play" at bounding box center [784, 120] width 67 height 35
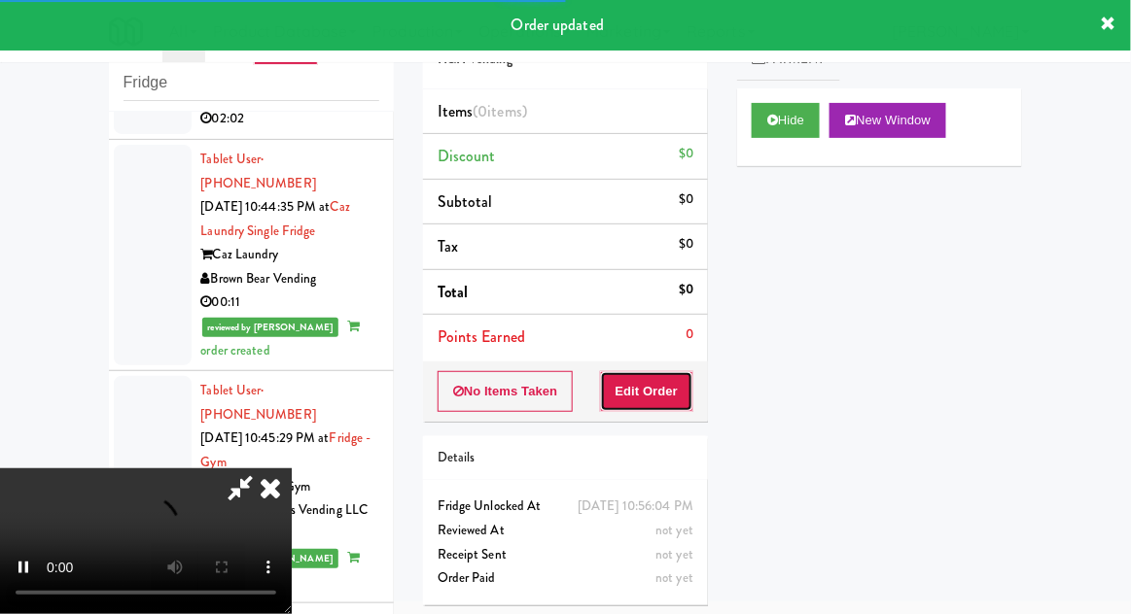
click at [663, 387] on button "Edit Order" at bounding box center [647, 391] width 94 height 41
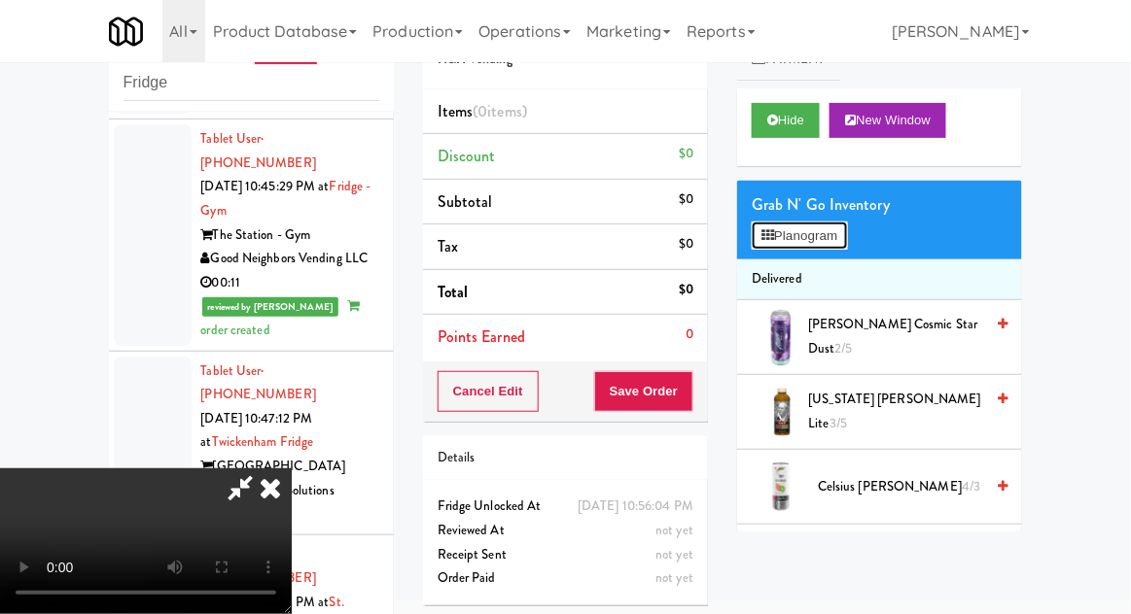
click at [833, 223] on button "Planogram" at bounding box center [798, 236] width 95 height 29
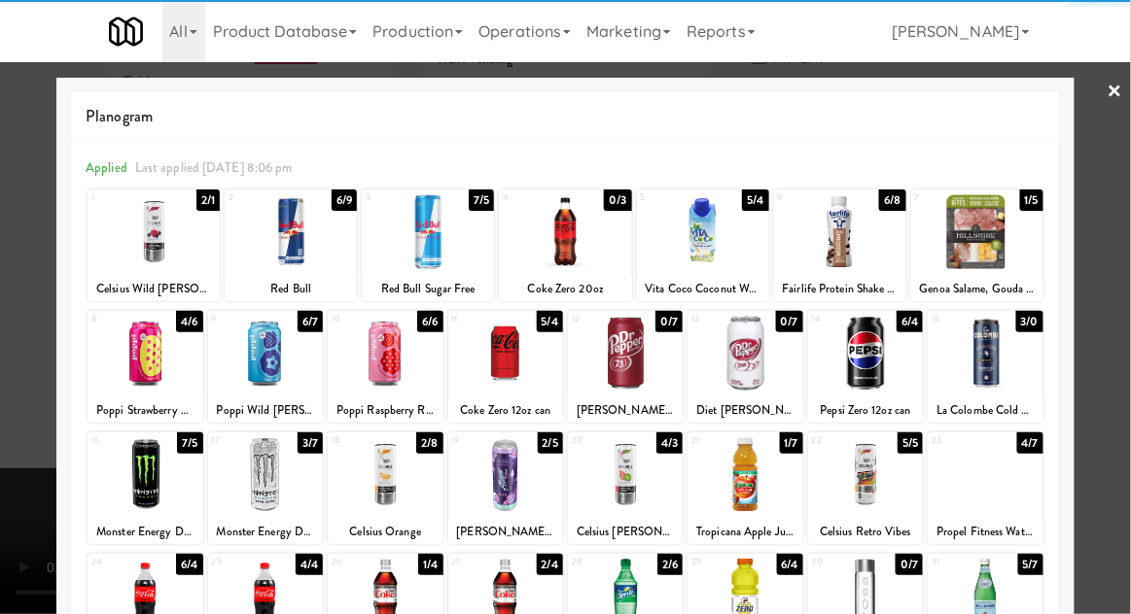
click at [875, 366] on div at bounding box center [865, 353] width 115 height 75
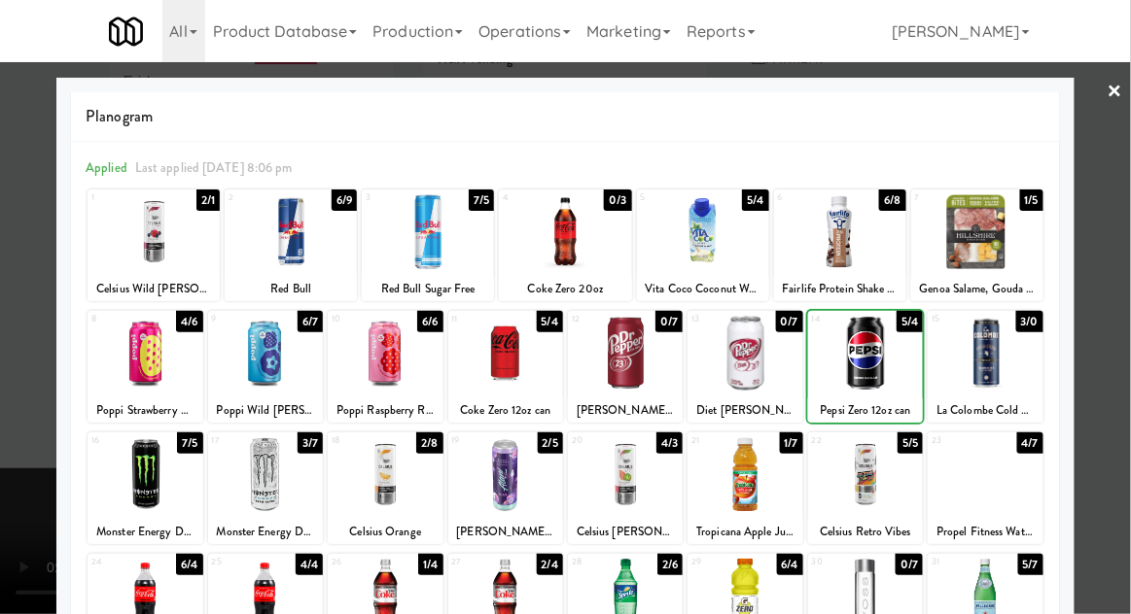
click at [1120, 219] on div at bounding box center [565, 307] width 1131 height 614
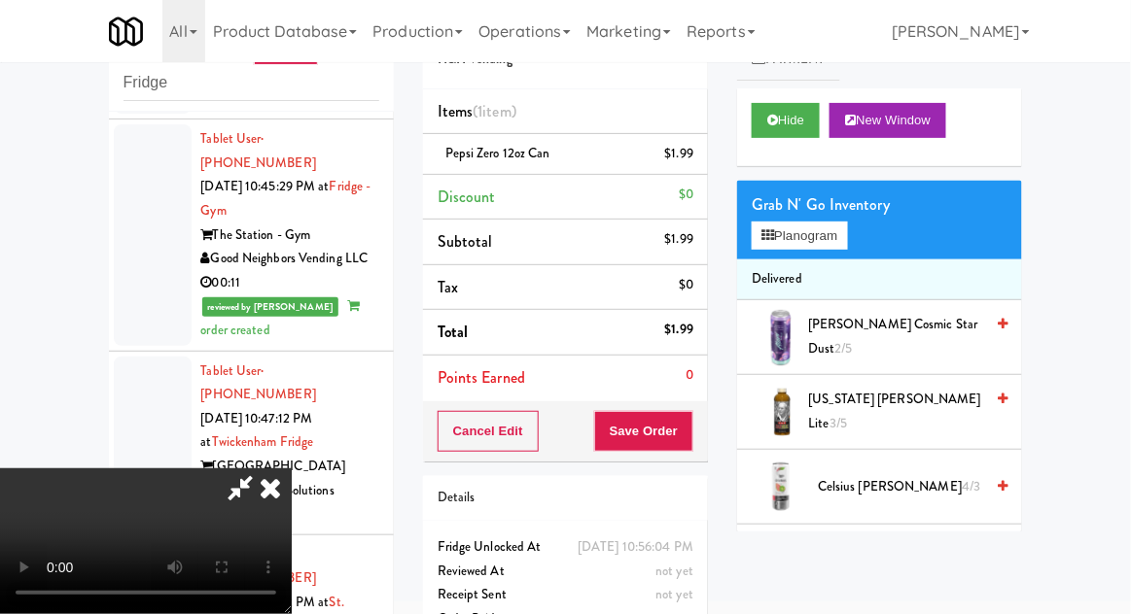
scroll to position [71, 0]
click at [686, 436] on button "Save Order" at bounding box center [643, 431] width 99 height 41
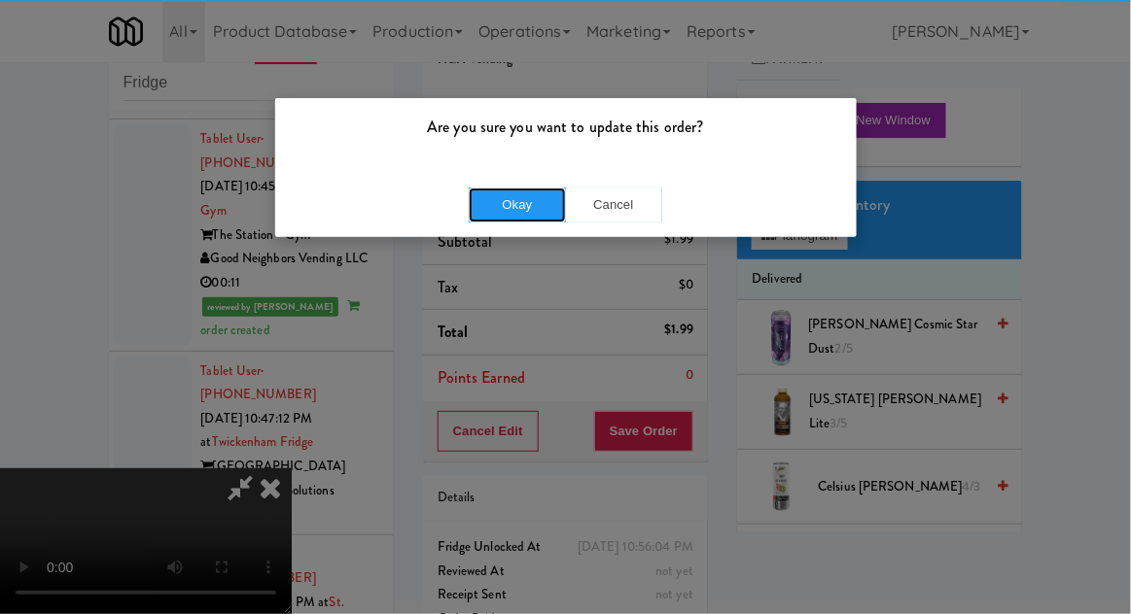
click at [482, 204] on button "Okay" at bounding box center [517, 205] width 97 height 35
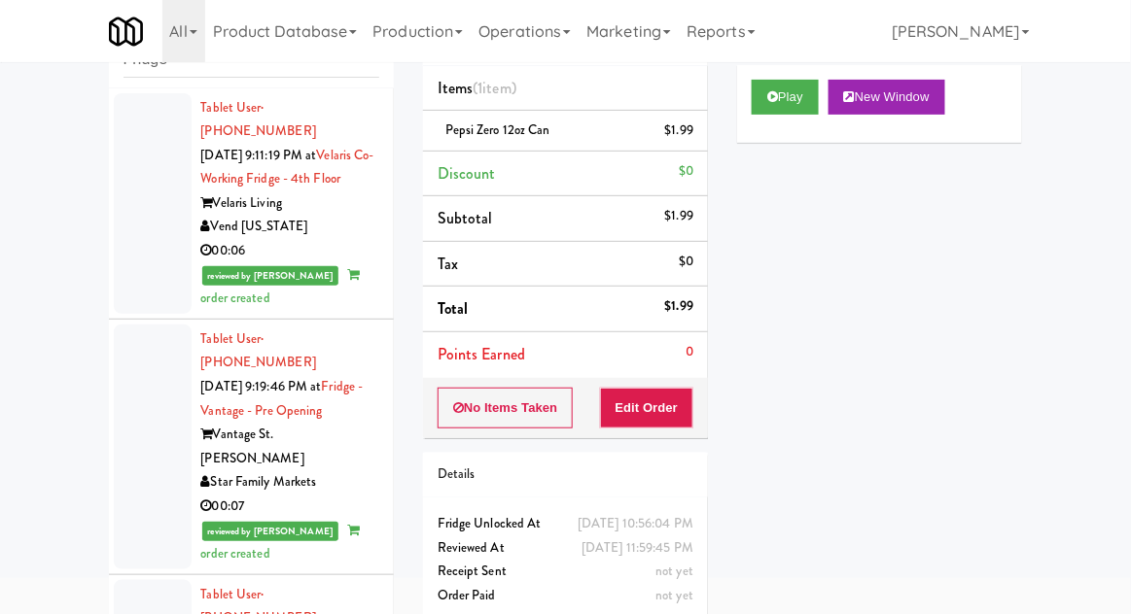
scroll to position [137, 0]
